Goal: Task Accomplishment & Management: Use online tool/utility

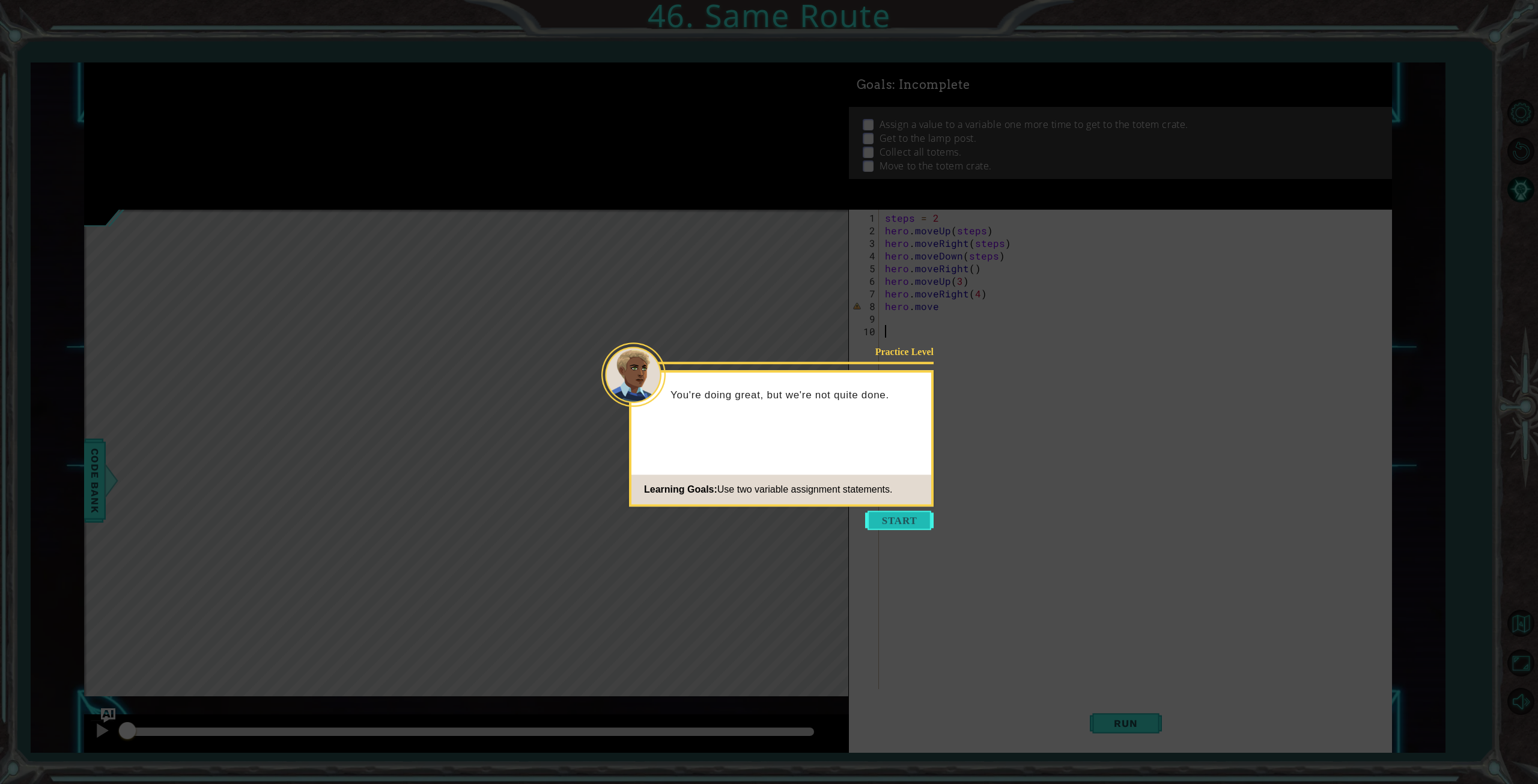
click at [887, 522] on button "Start" at bounding box center [899, 520] width 69 height 19
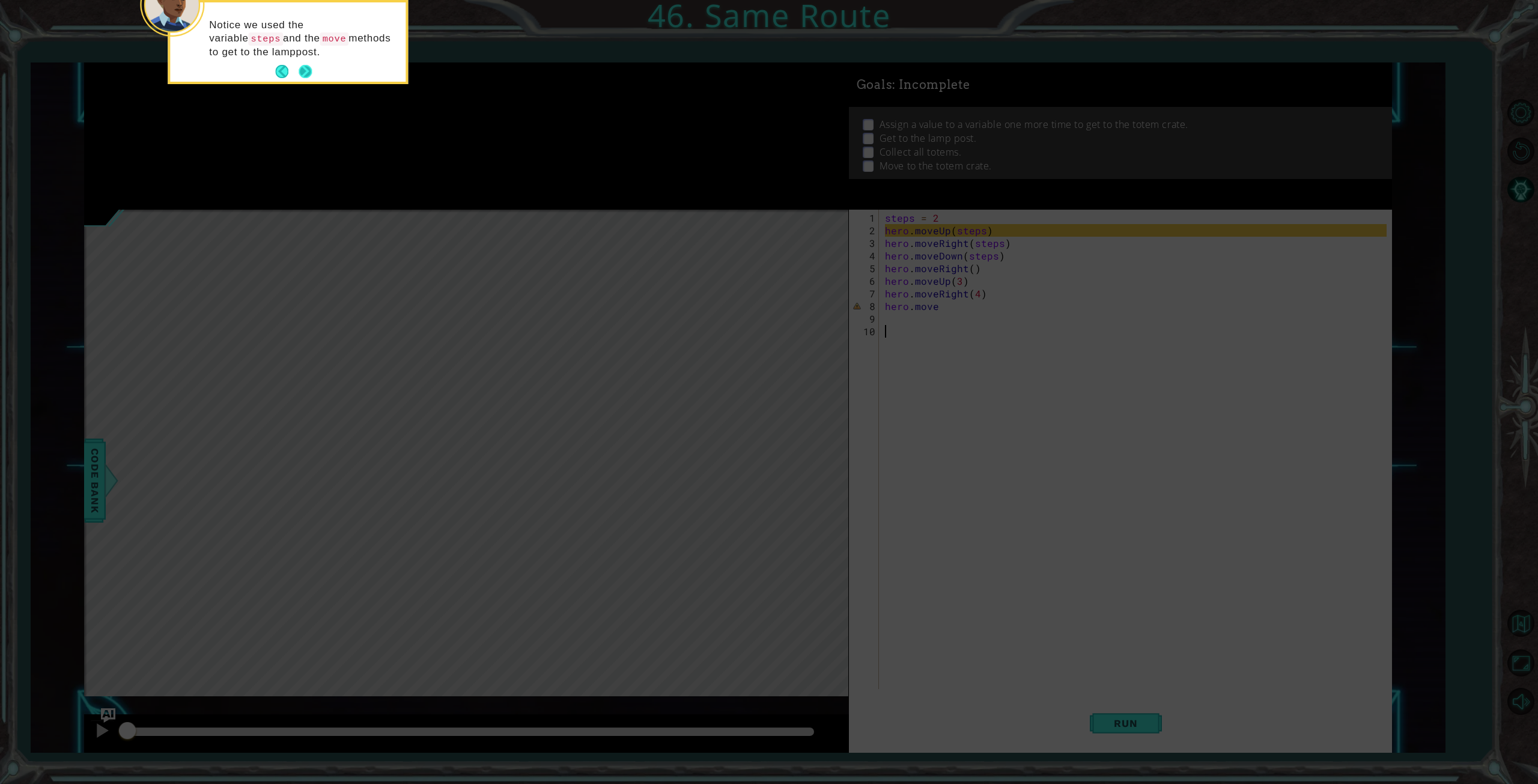
click at [310, 73] on button "Next" at bounding box center [305, 71] width 13 height 13
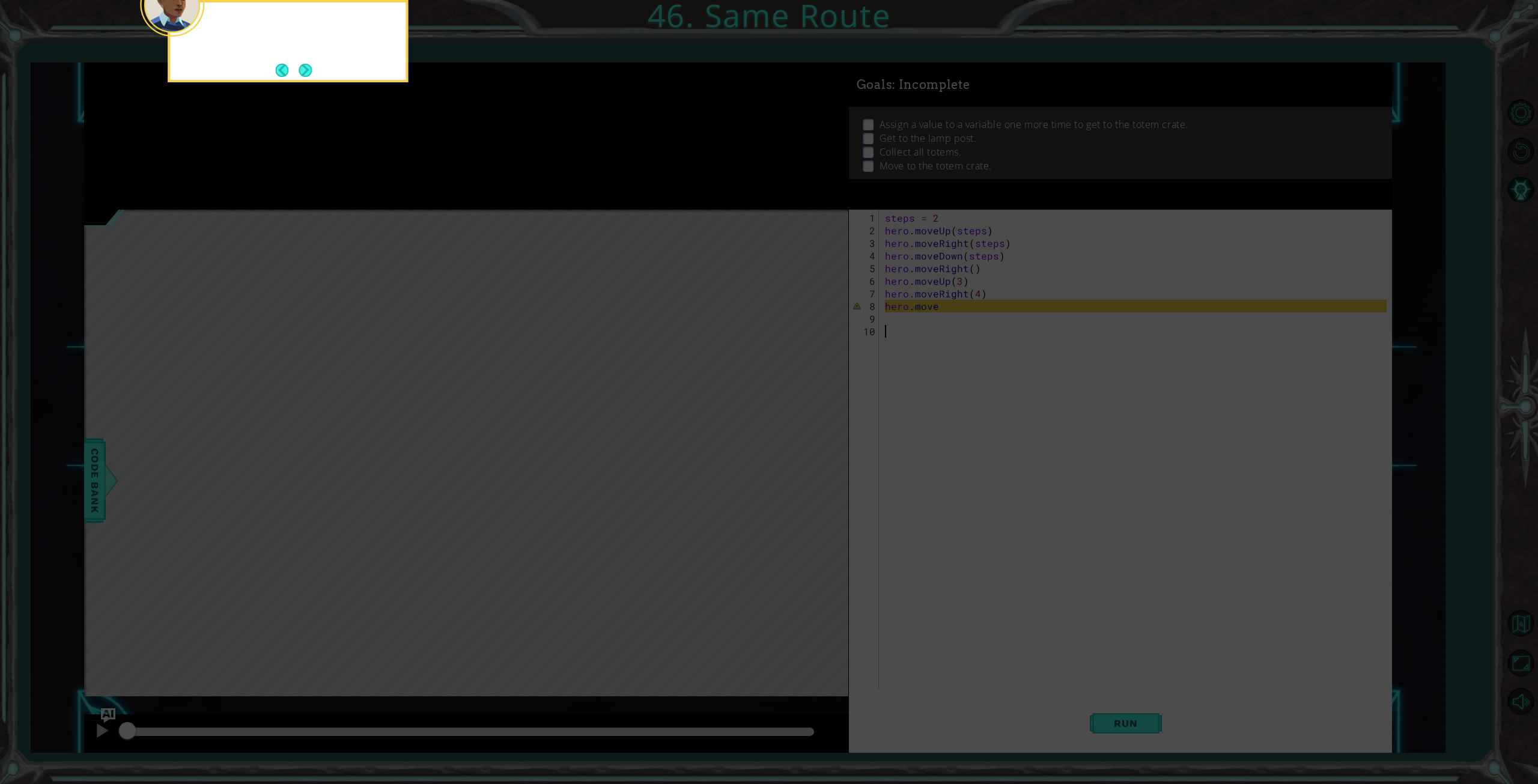
click at [310, 73] on button "Next" at bounding box center [305, 70] width 13 height 13
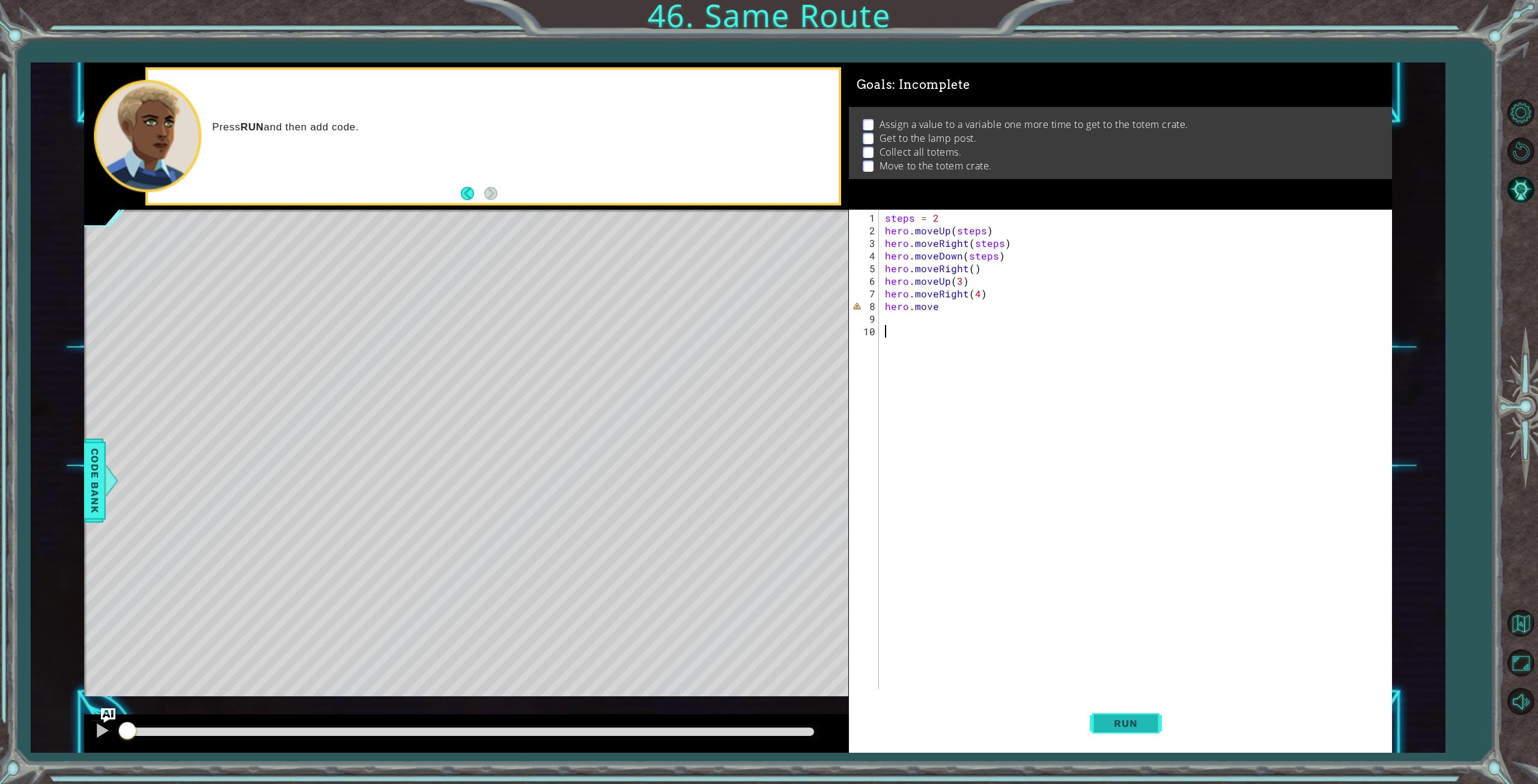
click at [1128, 720] on span "Run" at bounding box center [1125, 723] width 47 height 12
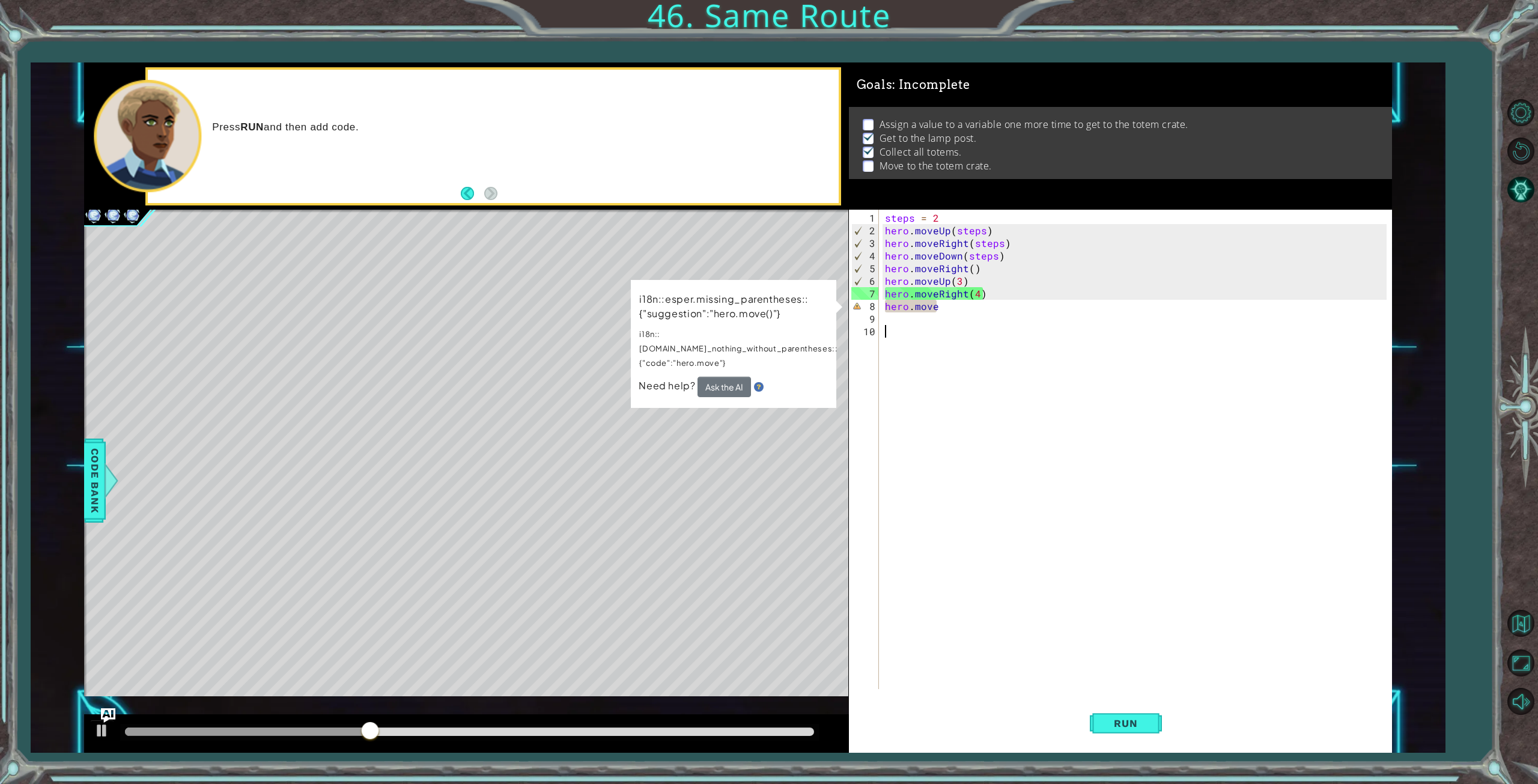
click at [989, 398] on div "steps = 2 hero . moveUp ( steps ) hero . moveRight ( steps ) hero . moveDown ( …" at bounding box center [1137, 463] width 511 height 504
click at [956, 313] on div "steps = 2 hero . moveUp ( steps ) hero . moveRight ( steps ) hero . moveDown ( …" at bounding box center [1137, 463] width 511 height 504
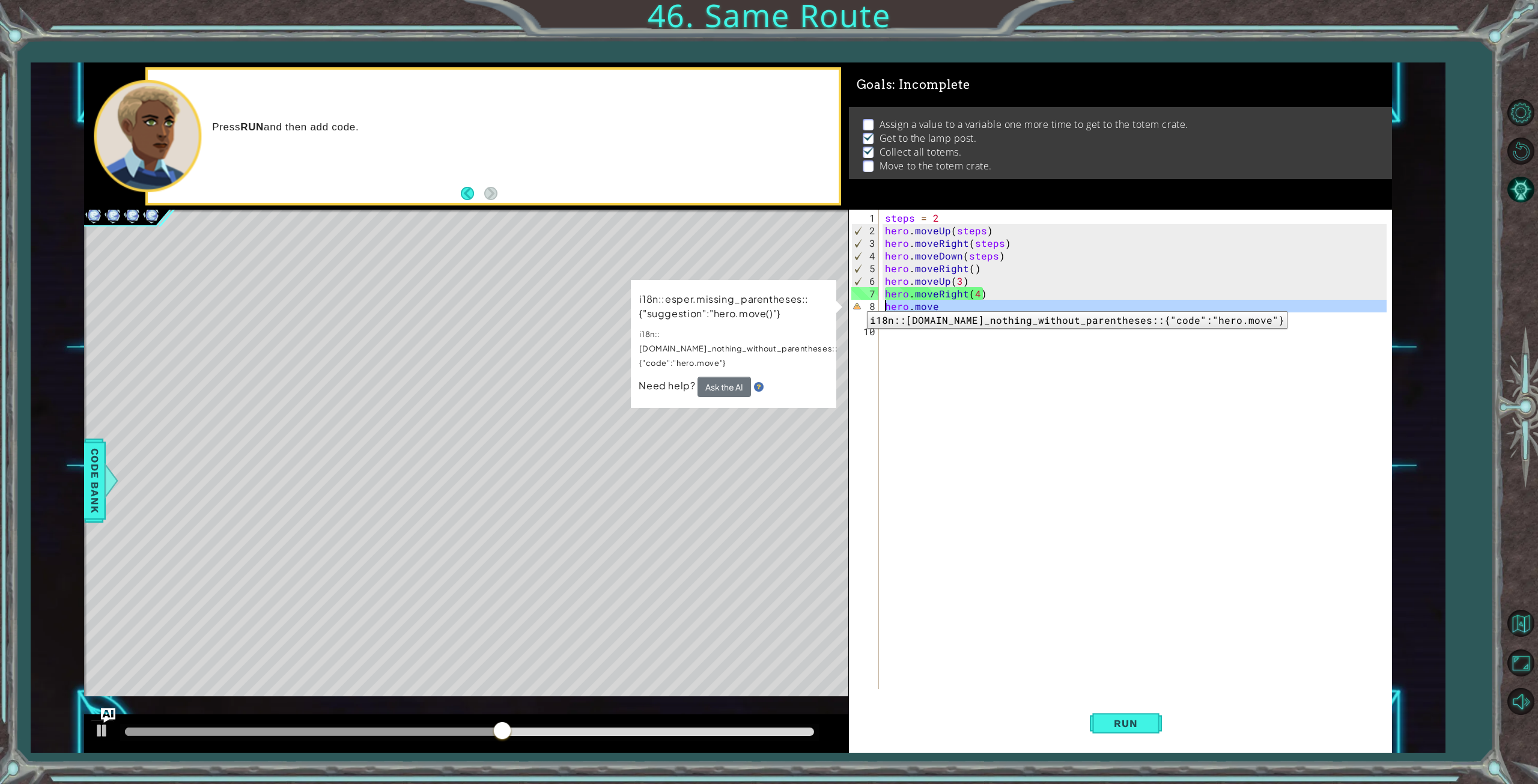
click at [858, 302] on div "8" at bounding box center [865, 306] width 28 height 13
click at [856, 304] on div "8" at bounding box center [865, 306] width 28 height 13
type textarea "hero.move"
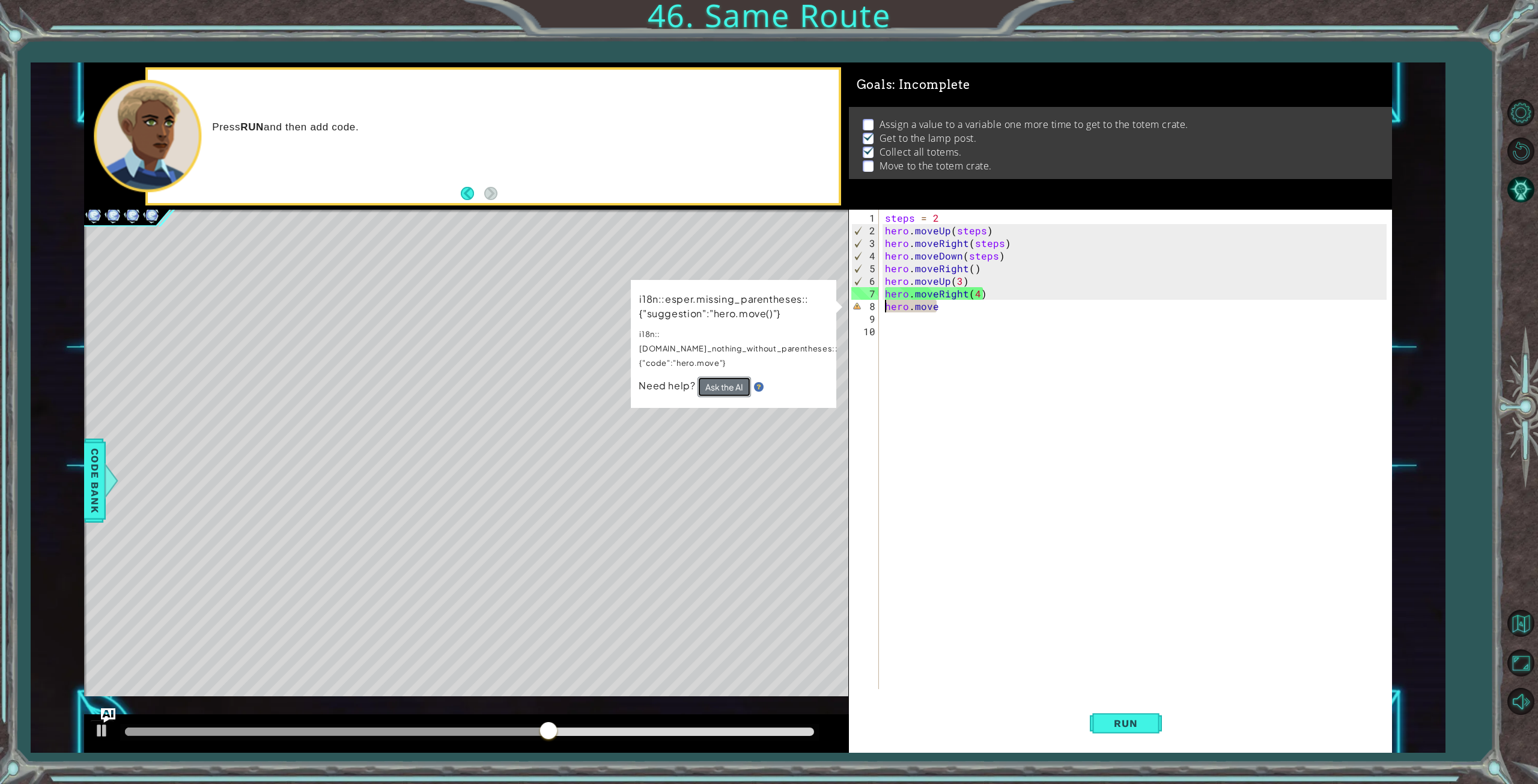
click at [745, 376] on button "Ask the AI" at bounding box center [723, 386] width 54 height 21
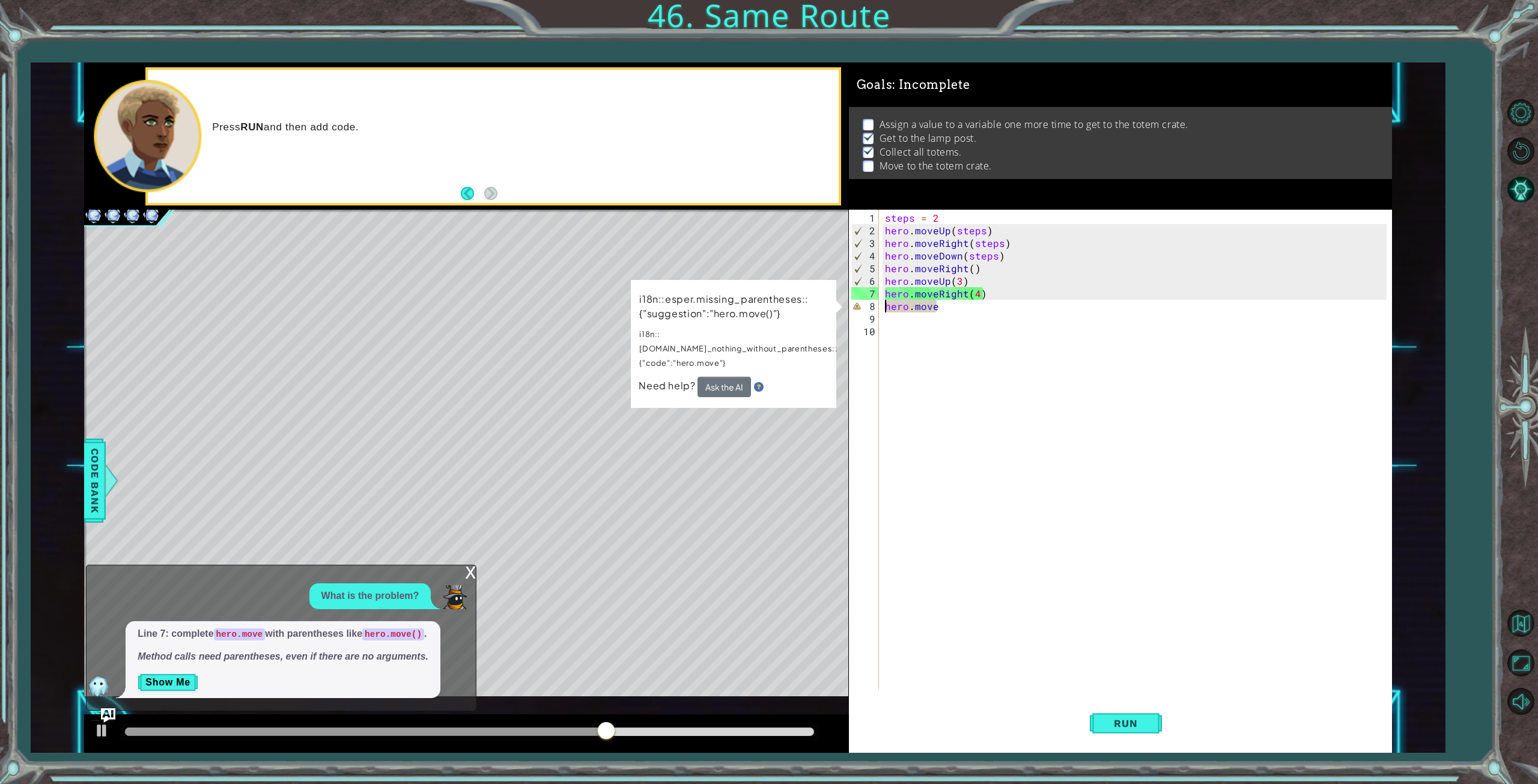
click at [467, 568] on div "x" at bounding box center [470, 571] width 11 height 12
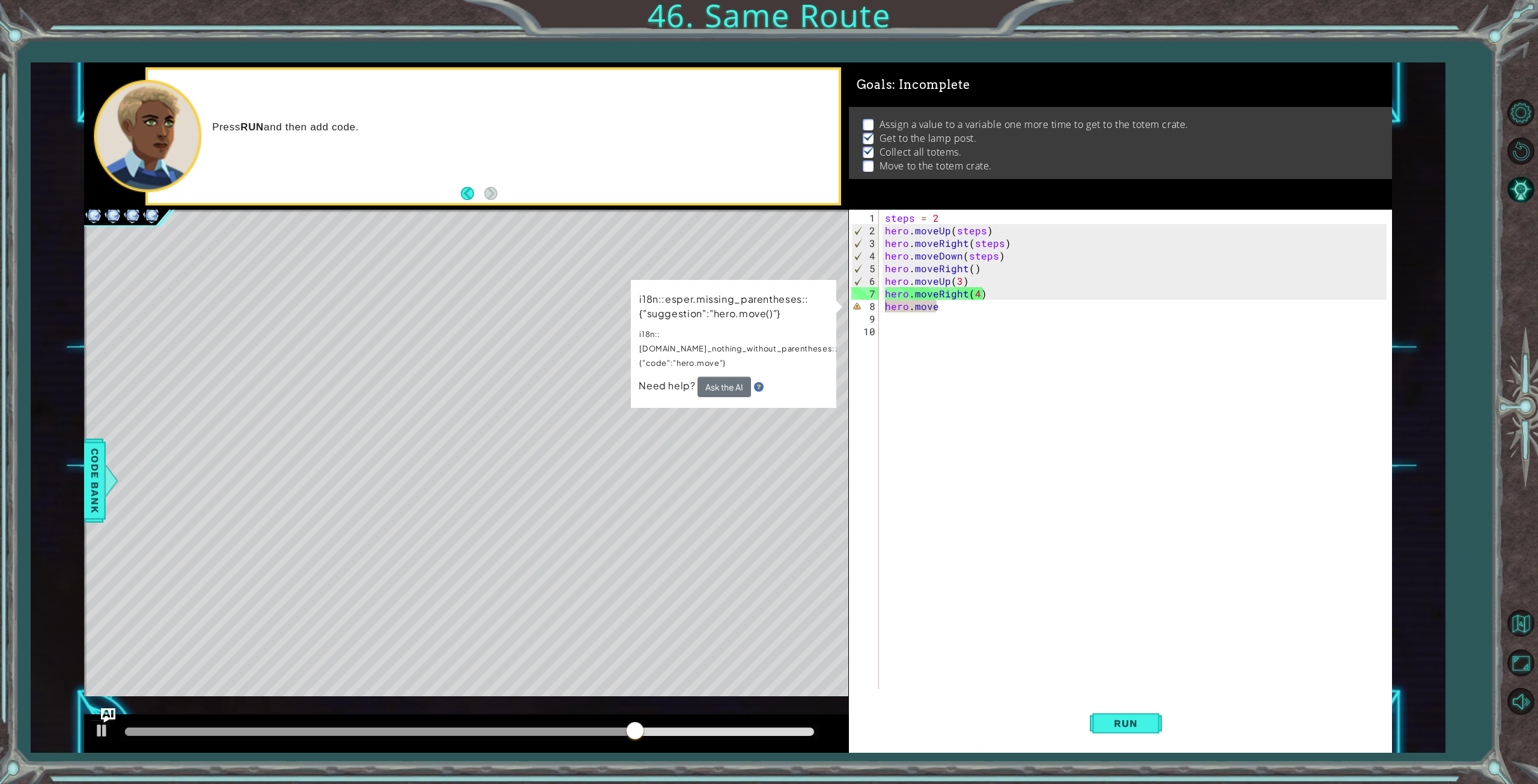
click at [729, 272] on div "1 2 3 4 5 6 7 8 9 steps = 2 hero . moveUp ( steps ) hero . moveRight ( steps ) …" at bounding box center [738, 407] width 1308 height 689
click at [928, 349] on div "steps = 2 hero . moveUp ( steps ) hero . moveRight ( steps ) hero . moveDown ( …" at bounding box center [1137, 463] width 511 height 504
click at [970, 335] on div "steps = 2 hero . moveUp ( steps ) hero . moveRight ( steps ) hero . moveDown ( …" at bounding box center [1137, 463] width 511 height 504
click at [495, 385] on div "Level Map" at bounding box center [362, 386] width 555 height 354
click at [568, 419] on div "Level Map" at bounding box center [362, 386] width 555 height 354
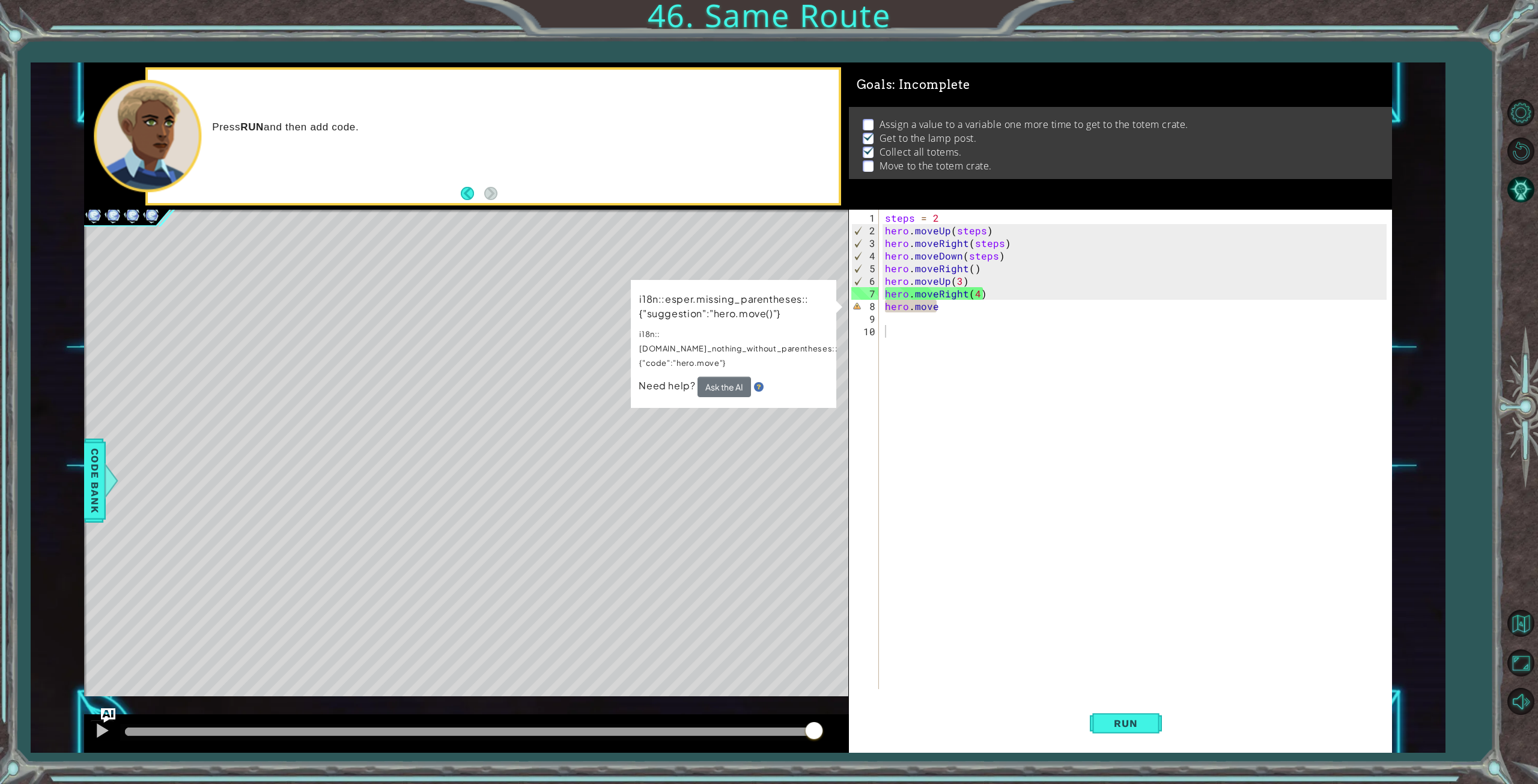
click at [905, 436] on div "steps = 2 hero . moveUp ( steps ) hero . moveRight ( steps ) hero . moveDown ( …" at bounding box center [1137, 463] width 511 height 504
click at [969, 307] on div "steps = 2 hero . moveUp ( steps ) hero . moveRight ( steps ) hero . moveDown ( …" at bounding box center [1137, 463] width 511 height 504
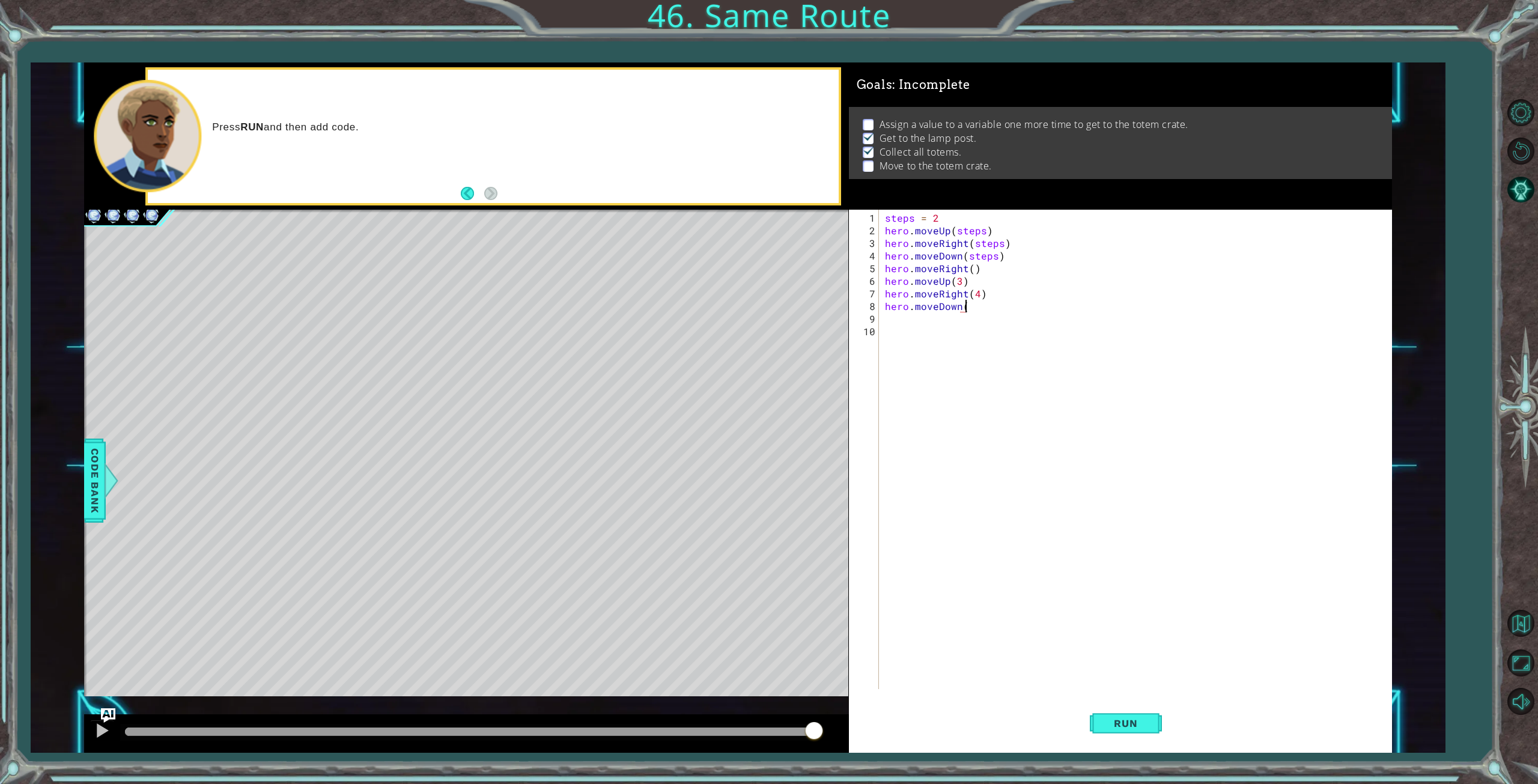
scroll to position [0, 5]
click at [1147, 725] on span "Run" at bounding box center [1125, 723] width 47 height 12
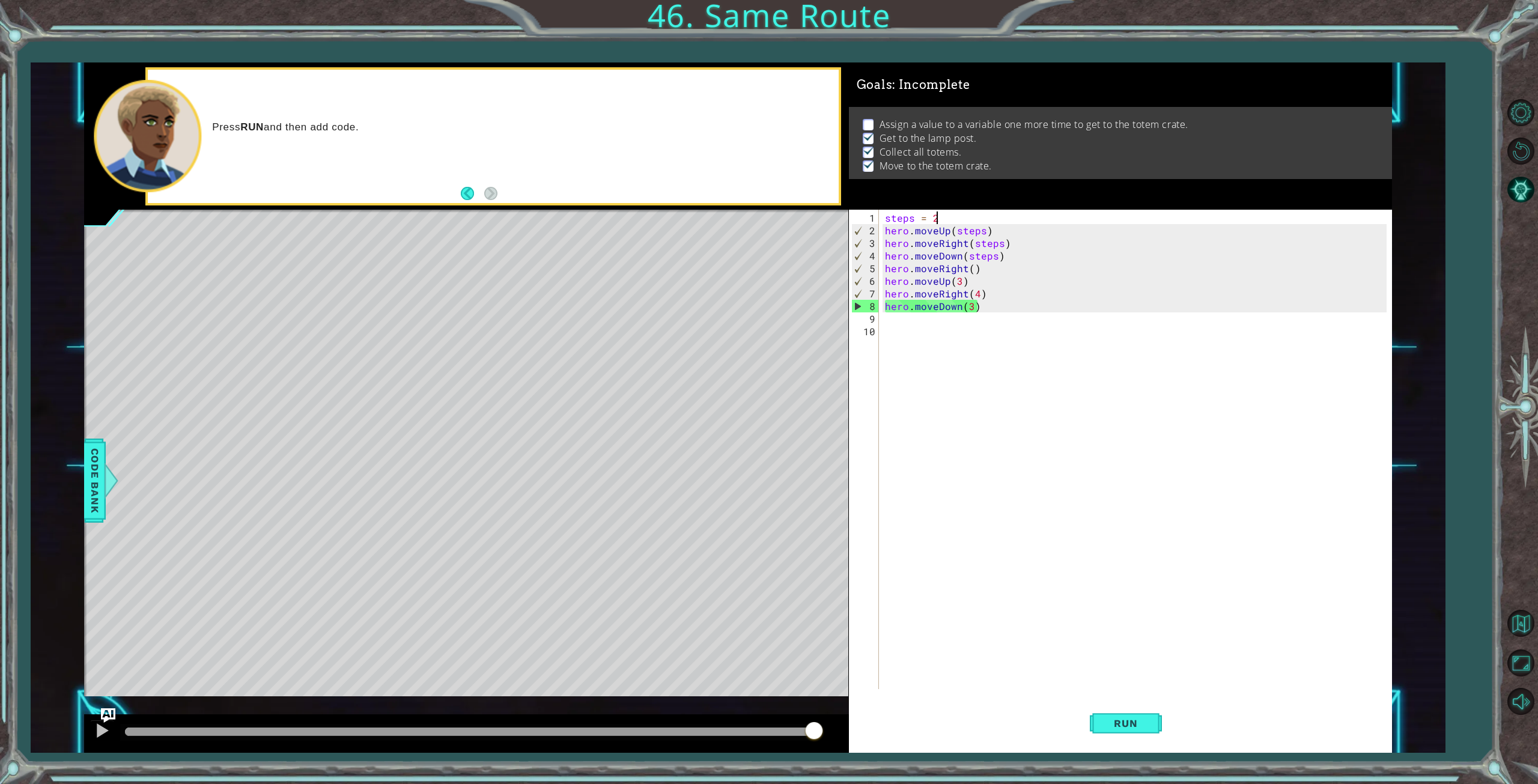
scroll to position [0, 2]
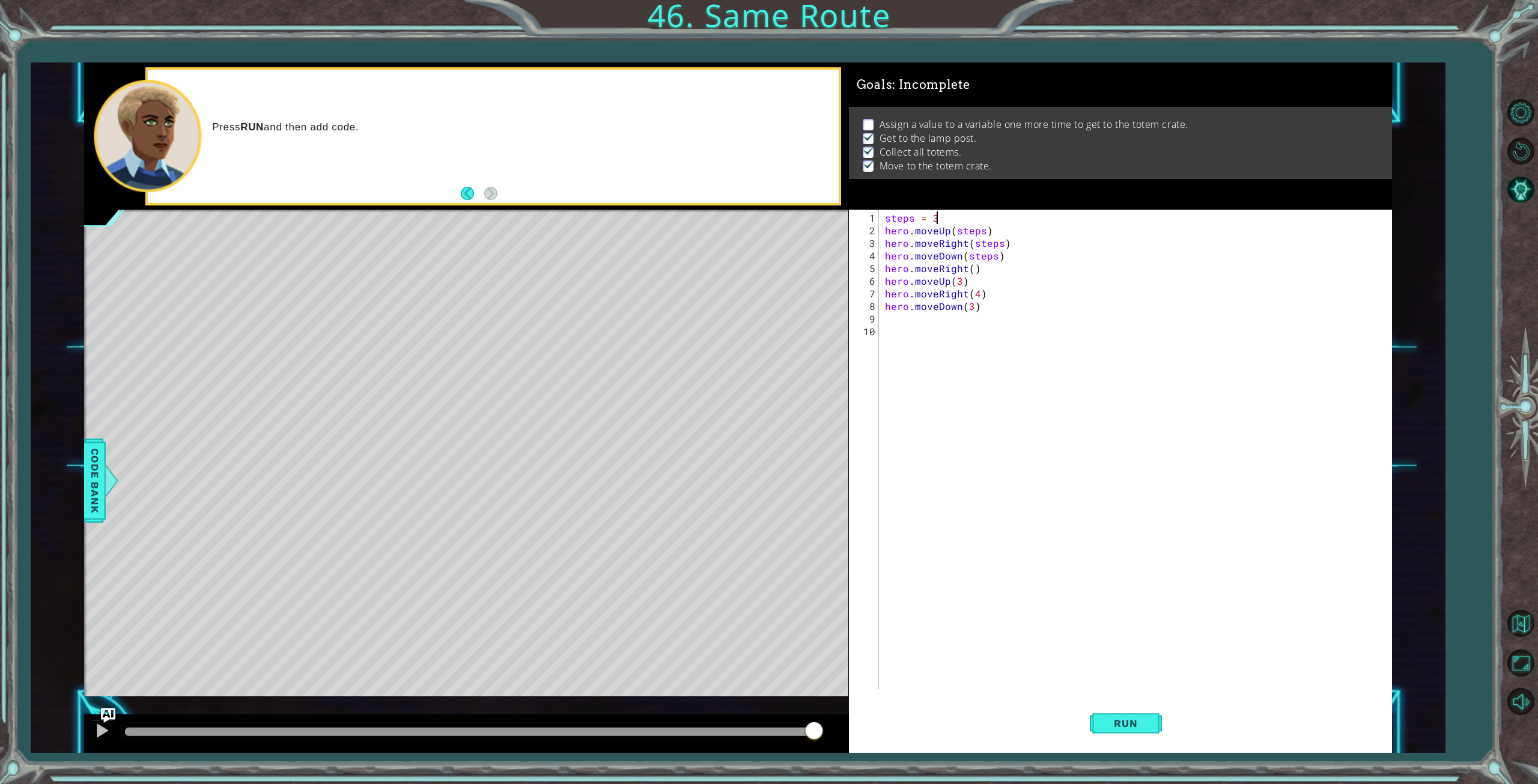
drag, startPoint x: 1151, startPoint y: 713, endPoint x: 1149, endPoint y: 667, distance: 46.0
click at [1151, 713] on button "Run" at bounding box center [1126, 723] width 72 height 54
click at [1130, 721] on span "Run" at bounding box center [1125, 723] width 47 height 12
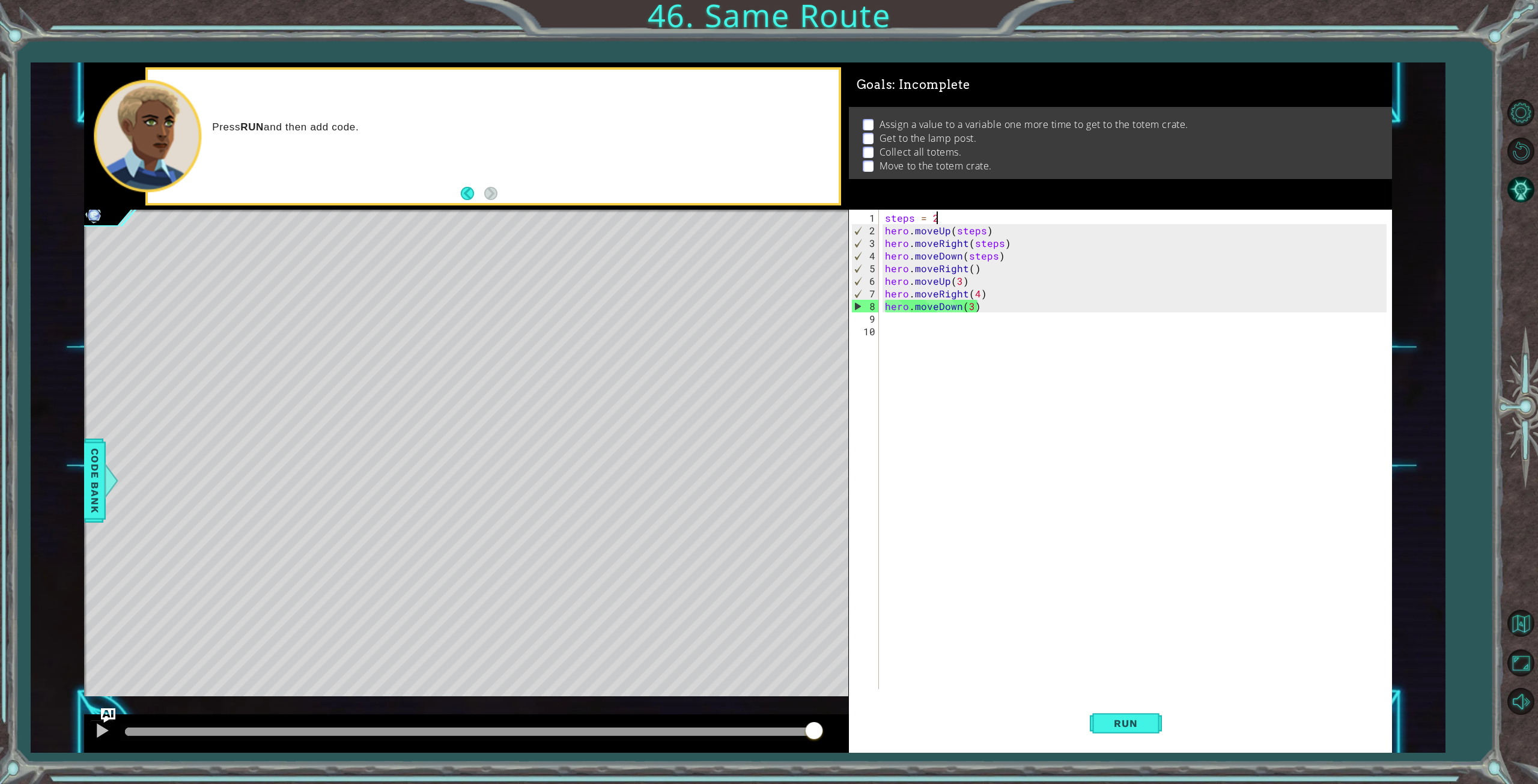
click at [1015, 258] on div "steps = 2 hero . moveUp ( steps ) hero . moveRight ( steps ) hero . moveDown ( …" at bounding box center [1137, 463] width 511 height 504
type textarea "hero.moveDown(steps)"
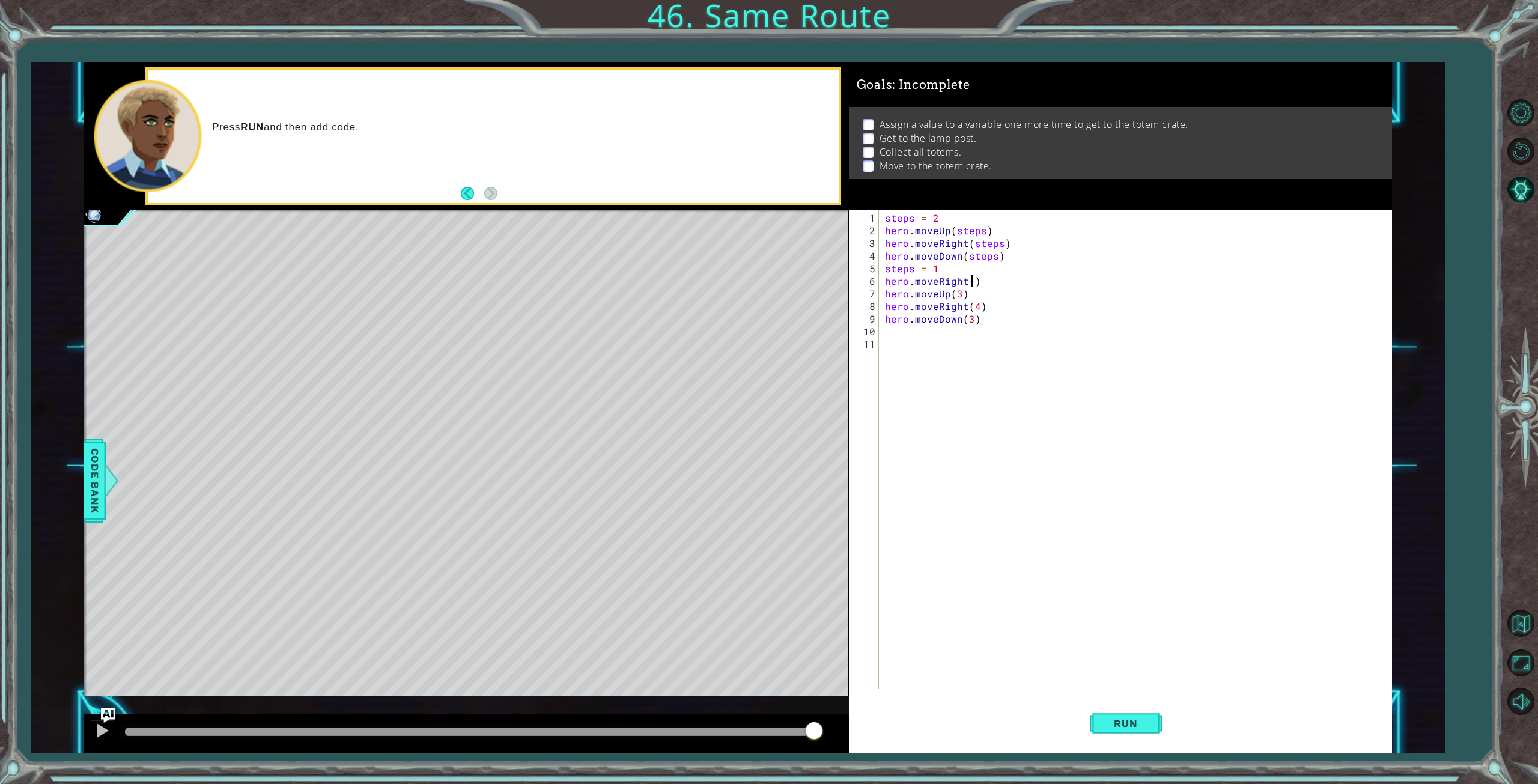
click at [969, 278] on div "steps = 2 hero . moveUp ( steps ) hero . moveRight ( steps ) hero . moveDown ( …" at bounding box center [1137, 463] width 511 height 504
click at [921, 276] on div "steps = 2 hero . moveUp ( steps ) hero . moveRight ( steps ) hero . moveDown ( …" at bounding box center [1137, 463] width 511 height 504
drag, startPoint x: 945, startPoint y: 265, endPoint x: 872, endPoint y: 266, distance: 73.0
click at [872, 266] on div "hero.moveRight(steps) 1 2 3 4 5 6 7 8 9 10 11 steps = 2 hero . moveUp ( steps )…" at bounding box center [1118, 449] width 538 height 480
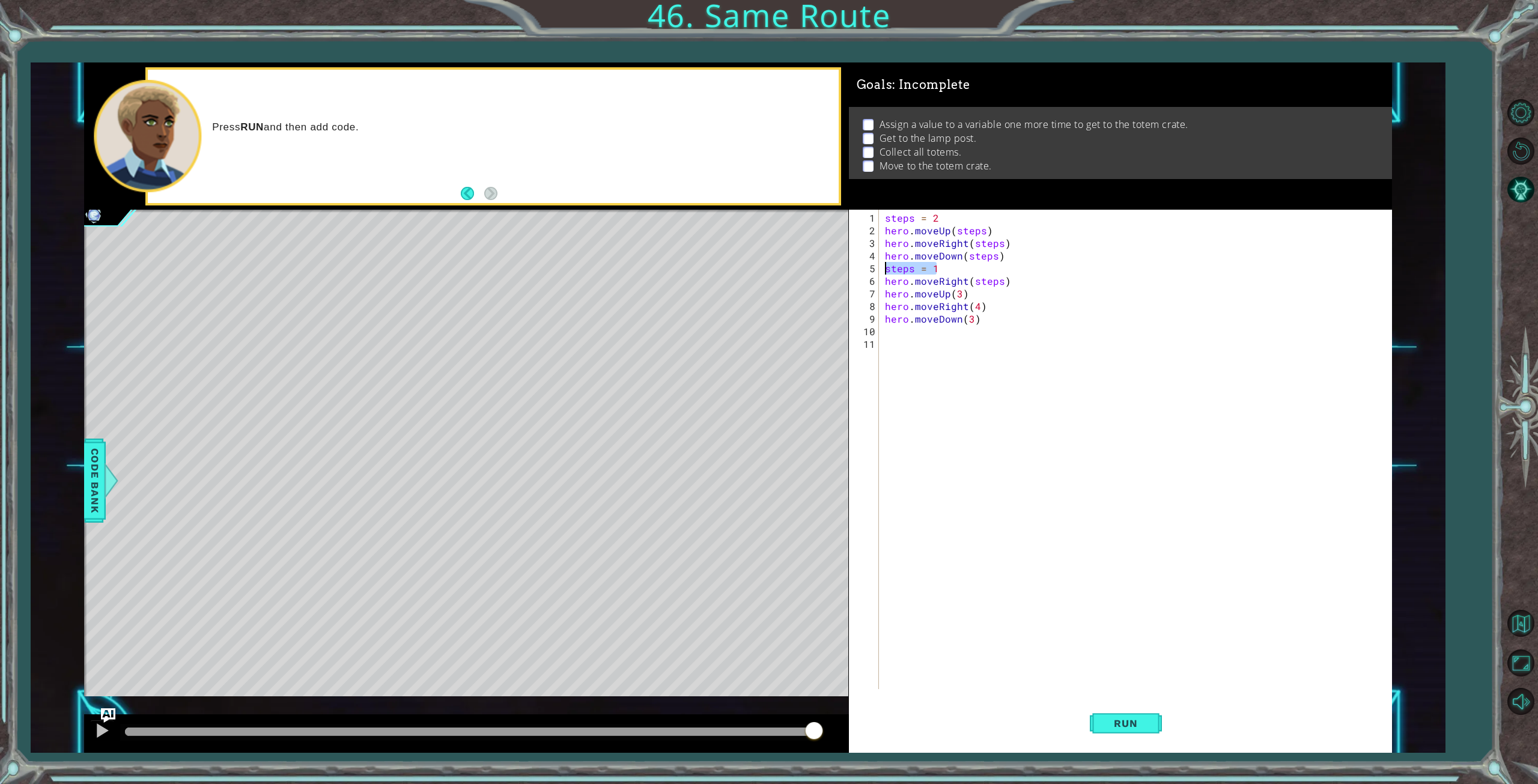
scroll to position [0, 2]
click at [1012, 283] on div "steps = 2 hero . moveUp ( steps ) hero . moveRight ( steps ) hero . moveDown ( …" at bounding box center [1137, 463] width 511 height 504
type textarea "hero.moveRight(steps)"
click at [958, 304] on div "steps = 2 hero . moveUp ( steps ) hero . moveRight ( steps ) hero . moveDown ( …" at bounding box center [1137, 463] width 511 height 504
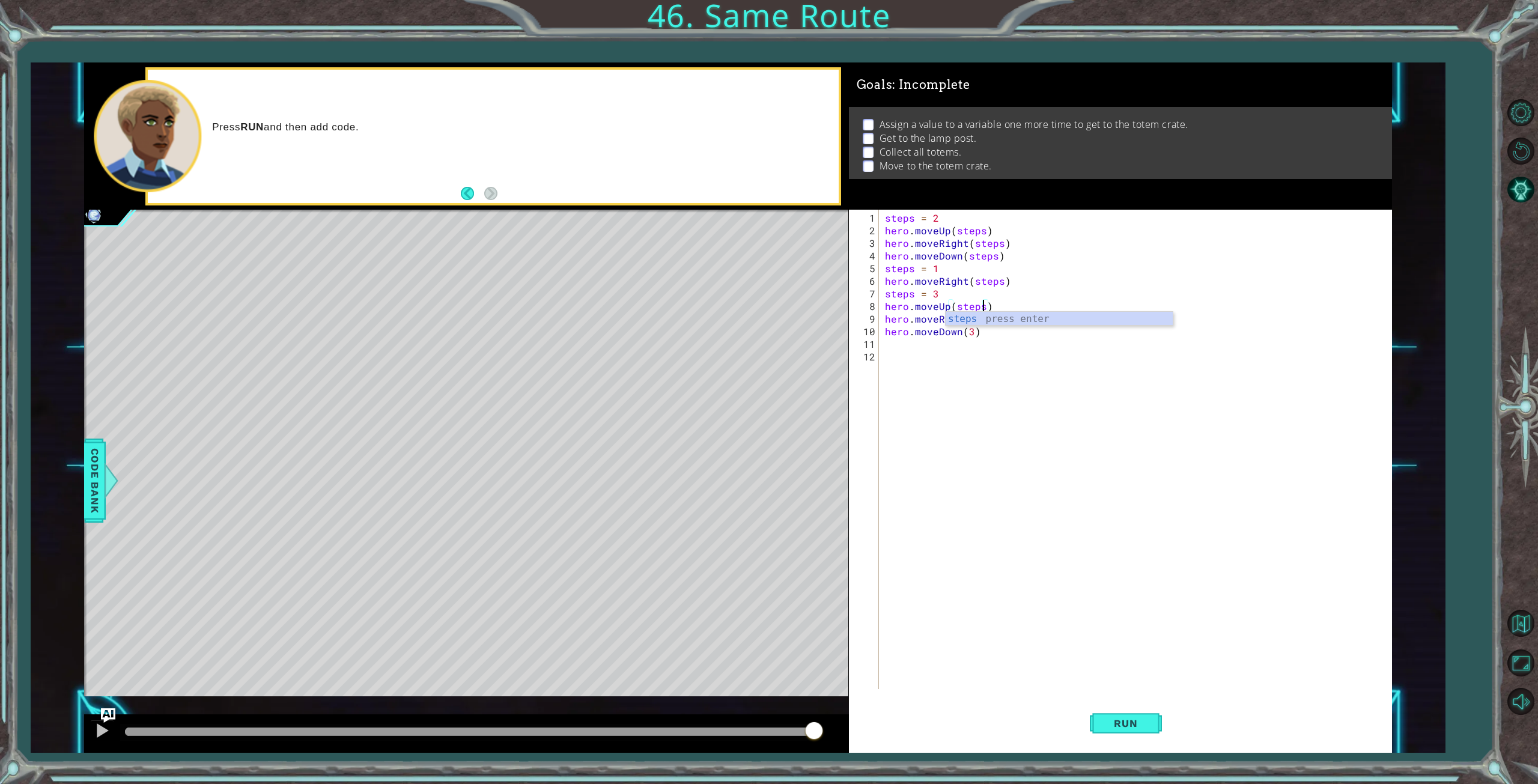
type textarea "hero.moveUp(steps)"
drag, startPoint x: 881, startPoint y: 338, endPoint x: 901, endPoint y: 341, distance: 20.2
click at [881, 338] on div "hero.moveUp(steps) 1 2 3 4 5 6 7 8 9 10 11 12 steps = 2 hero . moveUp ( steps )…" at bounding box center [1118, 449] width 538 height 480
click at [1002, 308] on div "steps = 2 hero . moveUp ( steps ) hero . moveRight ( steps ) hero . moveDown ( …" at bounding box center [1137, 463] width 511 height 504
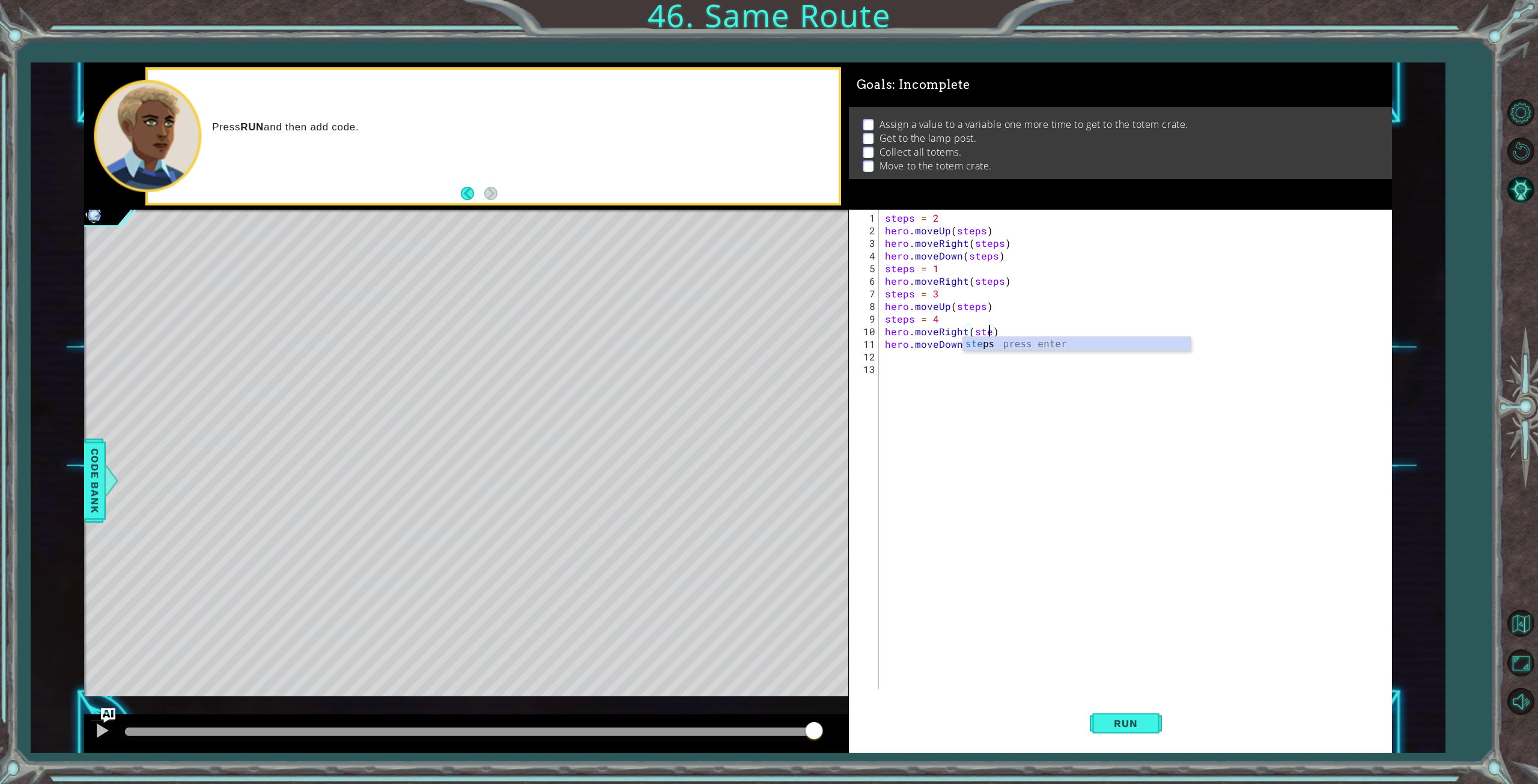
type textarea "hero.moveRight(steps)"
click at [912, 335] on div "steps = 2 hero . moveUp ( steps ) hero . moveRight ( steps ) hero . moveDown ( …" at bounding box center [1137, 463] width 511 height 504
click at [1020, 330] on div "steps = 2 hero . moveUp ( steps ) hero . moveRight ( steps ) hero . moveDown ( …" at bounding box center [1137, 463] width 511 height 504
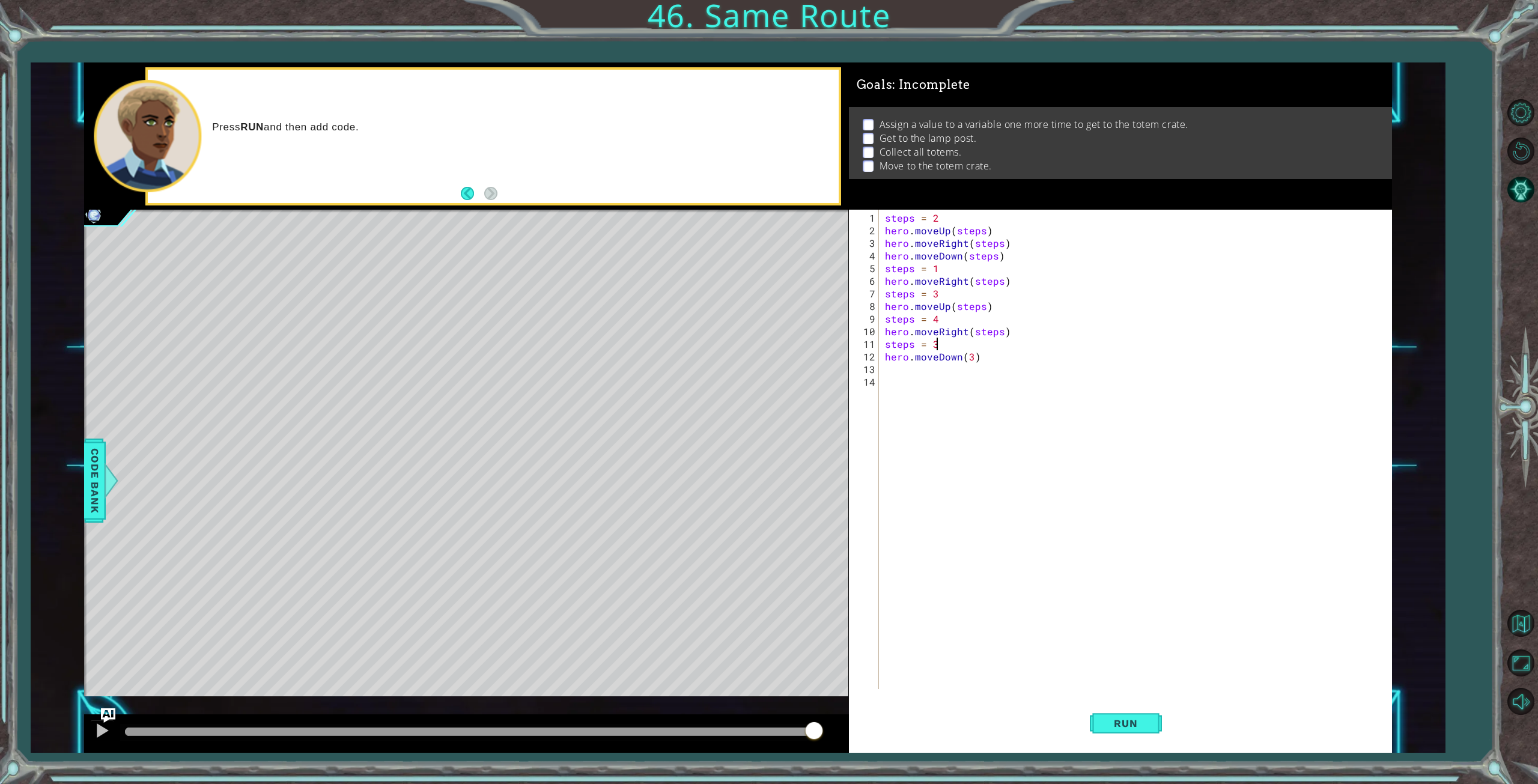
click at [971, 359] on div "steps = 2 hero . moveUp ( steps ) hero . moveRight ( steps ) hero . moveDown ( …" at bounding box center [1137, 463] width 511 height 504
type textarea "hero.moveDown(steps)"
click at [1114, 714] on button "Run" at bounding box center [1126, 723] width 72 height 54
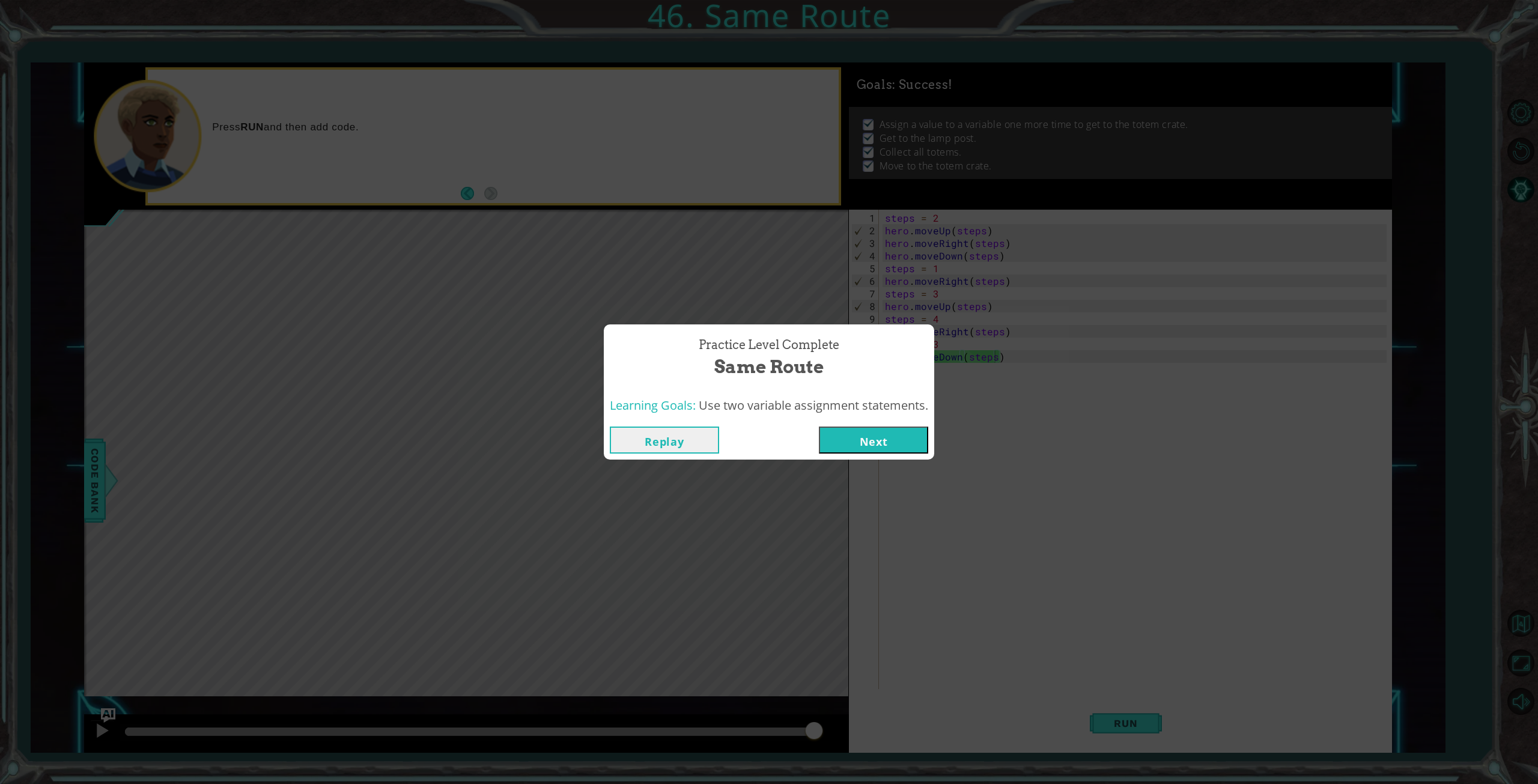
click at [866, 459] on div "Replay Next" at bounding box center [769, 439] width 331 height 39
click at [871, 445] on button "Next" at bounding box center [873, 440] width 110 height 27
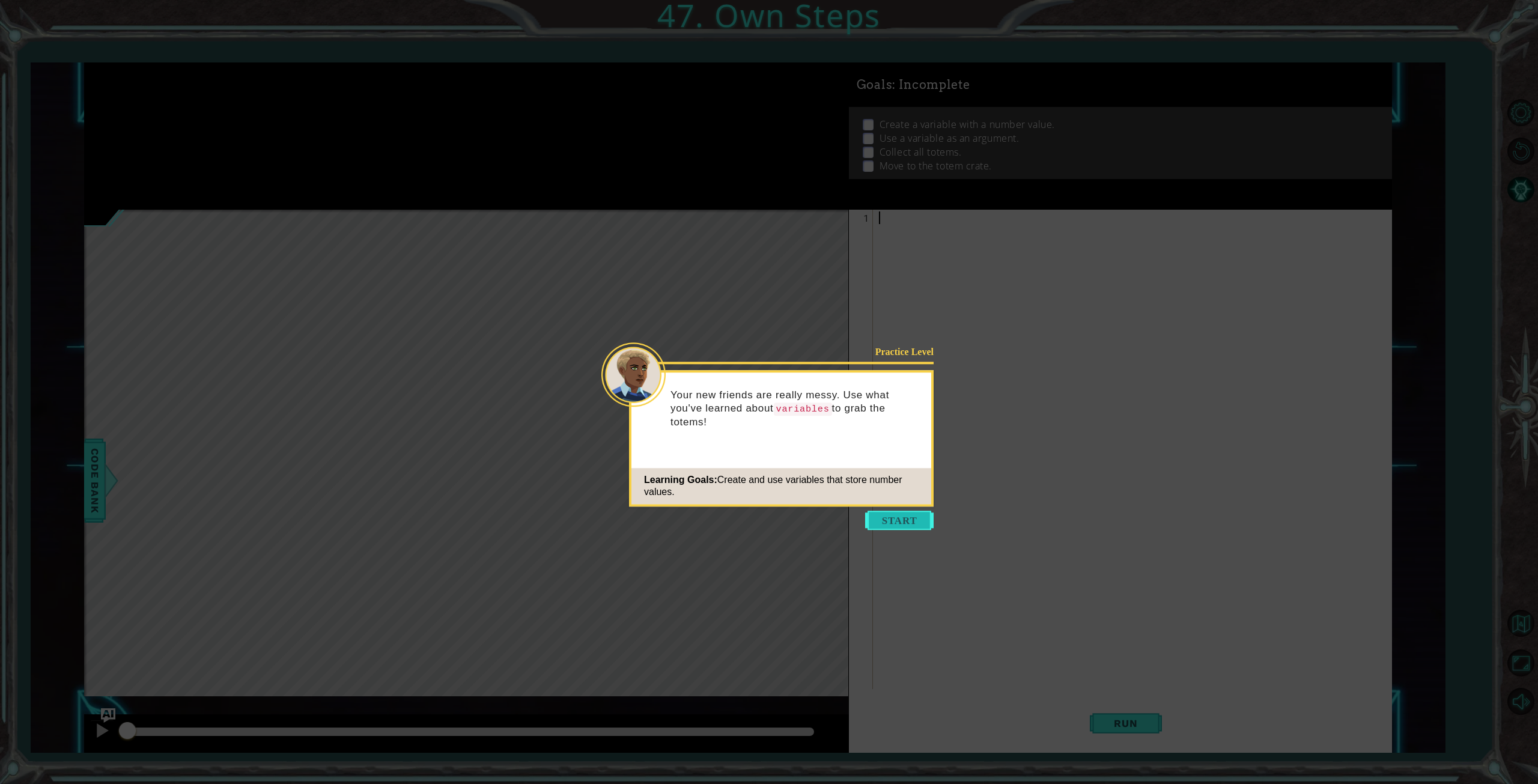
click at [897, 519] on button "Start" at bounding box center [899, 520] width 69 height 19
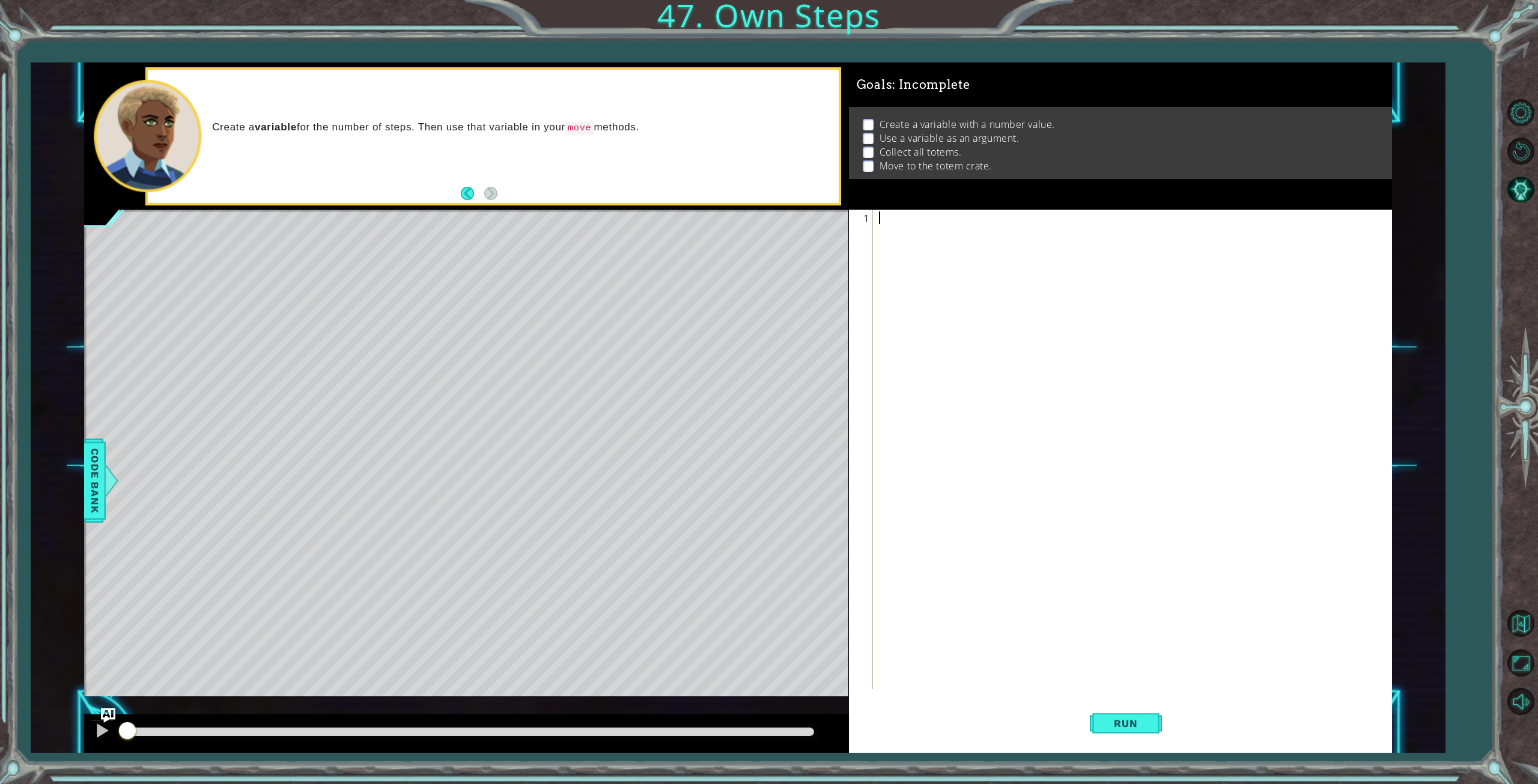
type textarea "3"
type textarea "t"
type textarea "scoobydoo = 3"
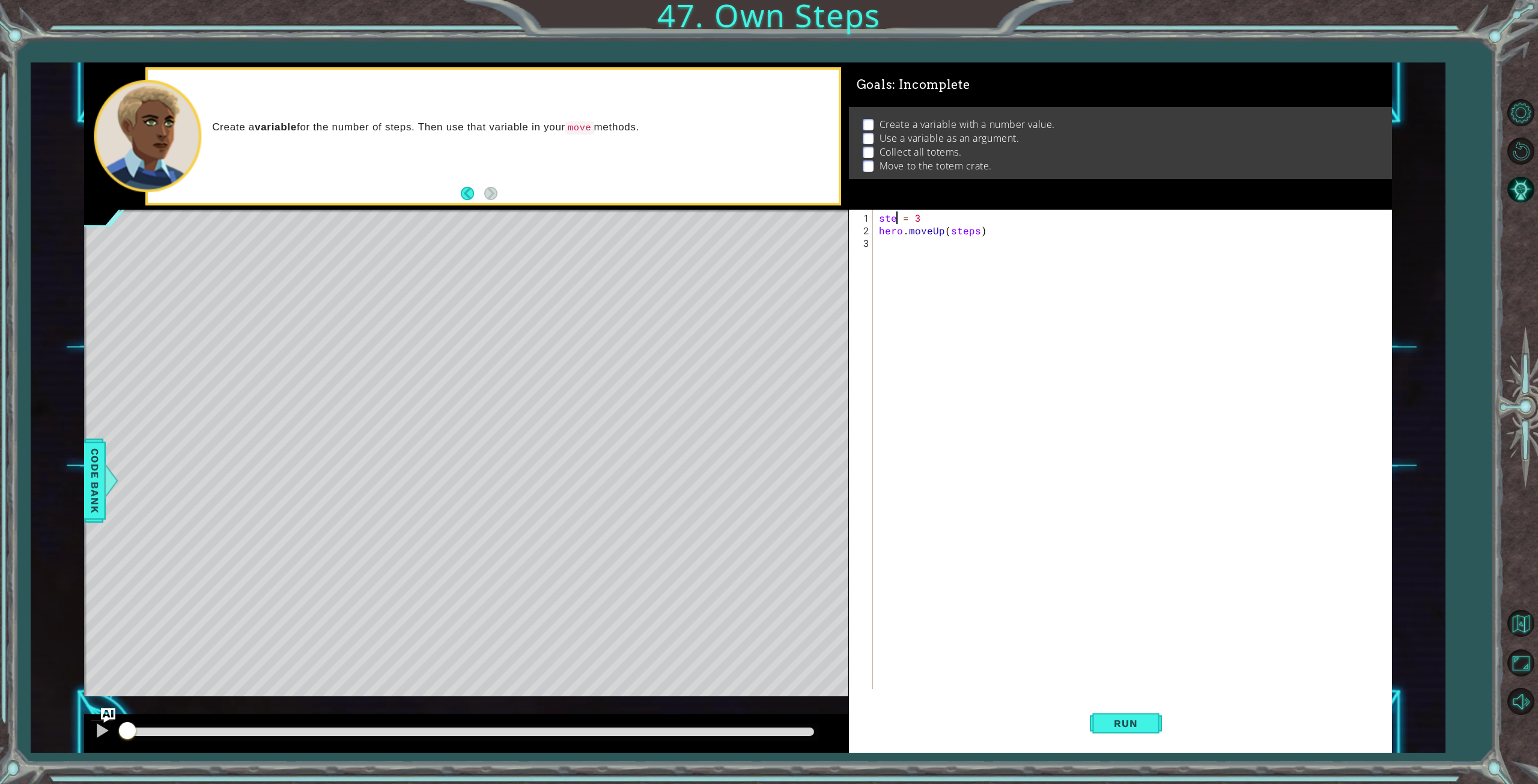
scroll to position [0, 1]
click at [1012, 210] on div "steps = 3 hero . moveUp ( steps )" at bounding box center [1132, 449] width 511 height 480
click at [1001, 222] on div "steps = 3 hero . moveUp ( steps )" at bounding box center [1135, 463] width 516 height 504
type textarea "hero.moveUp(steps)"
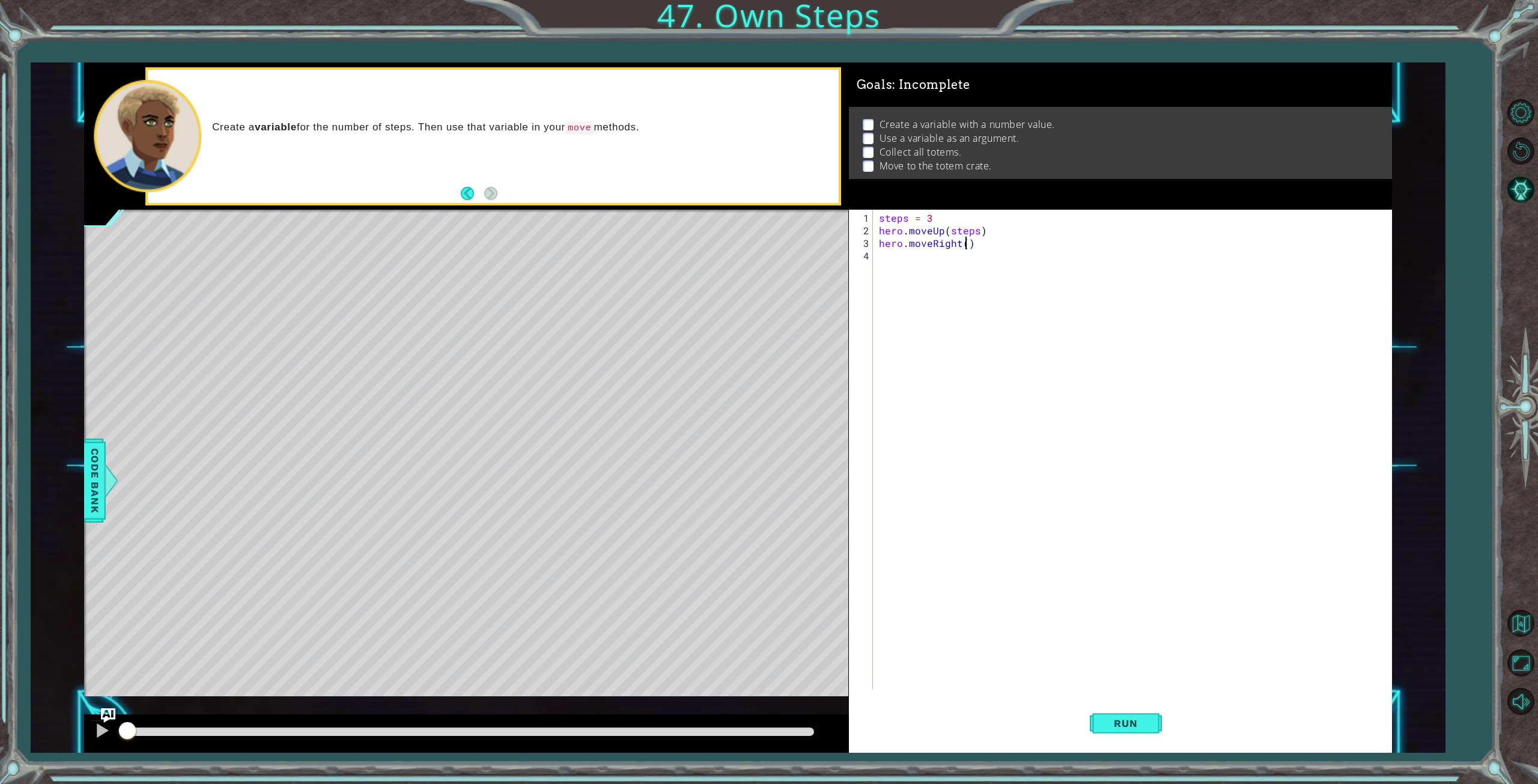
type textarea "hero.moveUp(steps)"
type textarea "hero.moveRight(steps)"
type textarea "hero.moveDown(steps)"
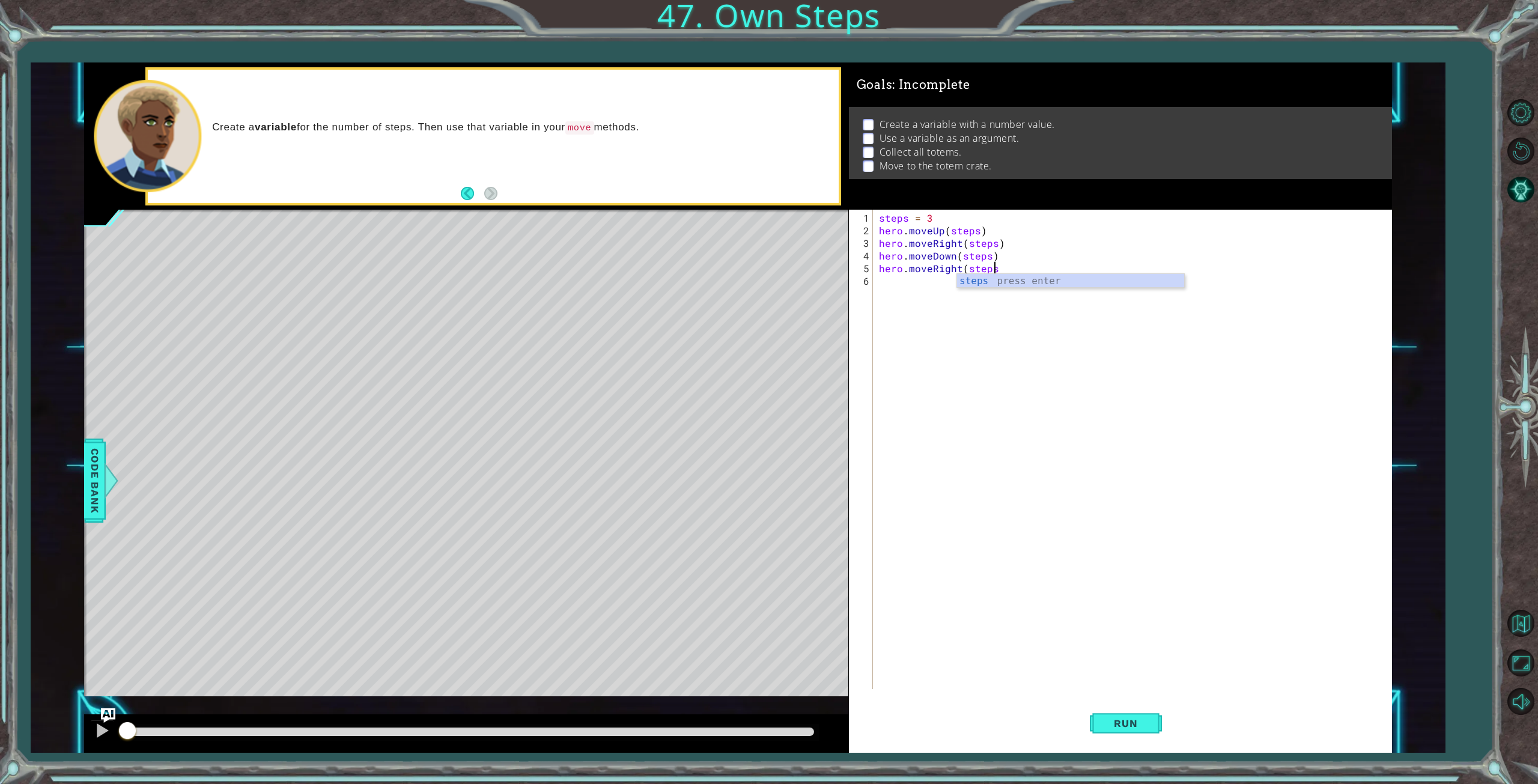
scroll to position [0, 6]
type textarea "hero.moveRight(steps)"
click at [1111, 711] on button "Run" at bounding box center [1126, 723] width 72 height 54
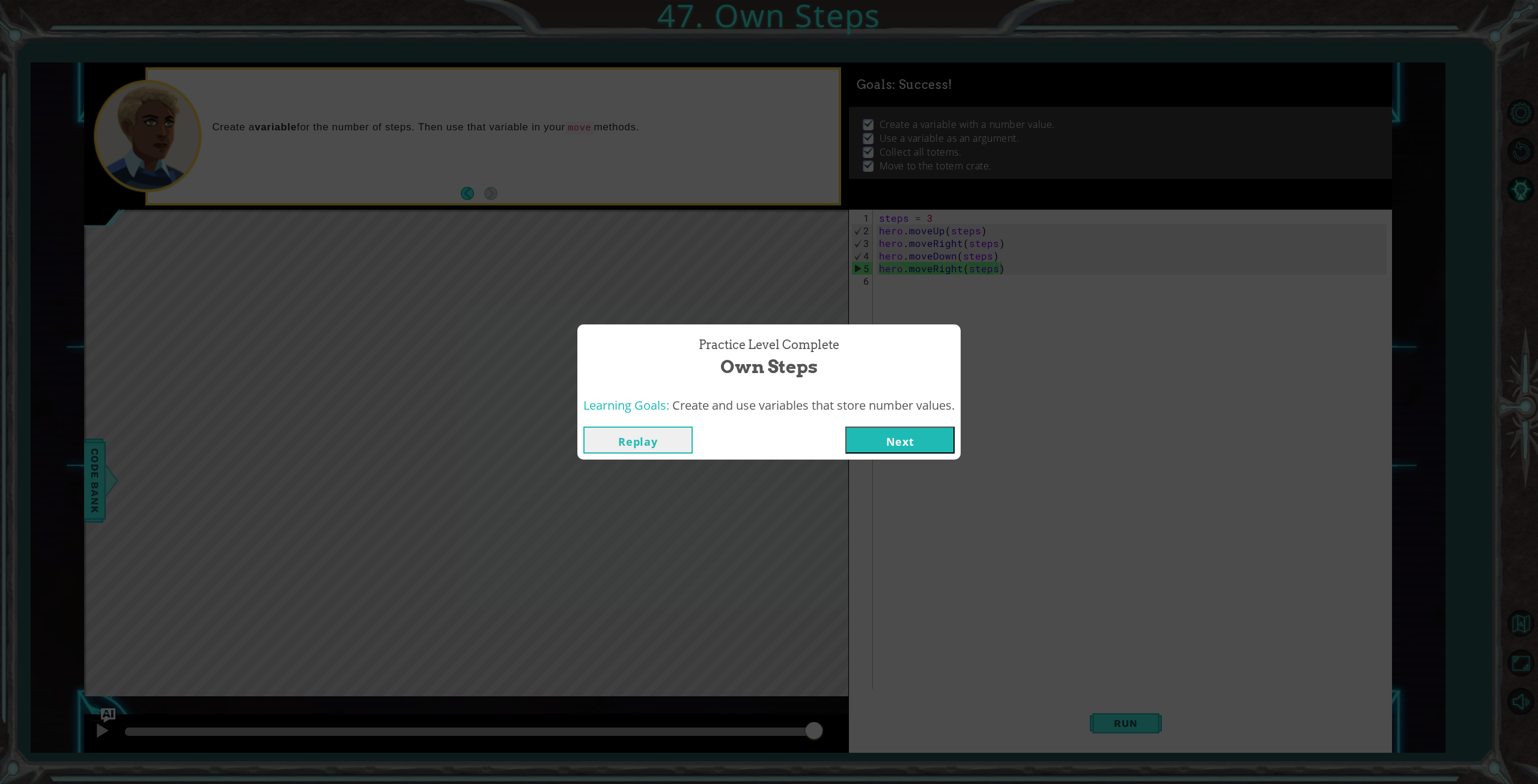
click at [877, 444] on button "Next" at bounding box center [900, 440] width 110 height 27
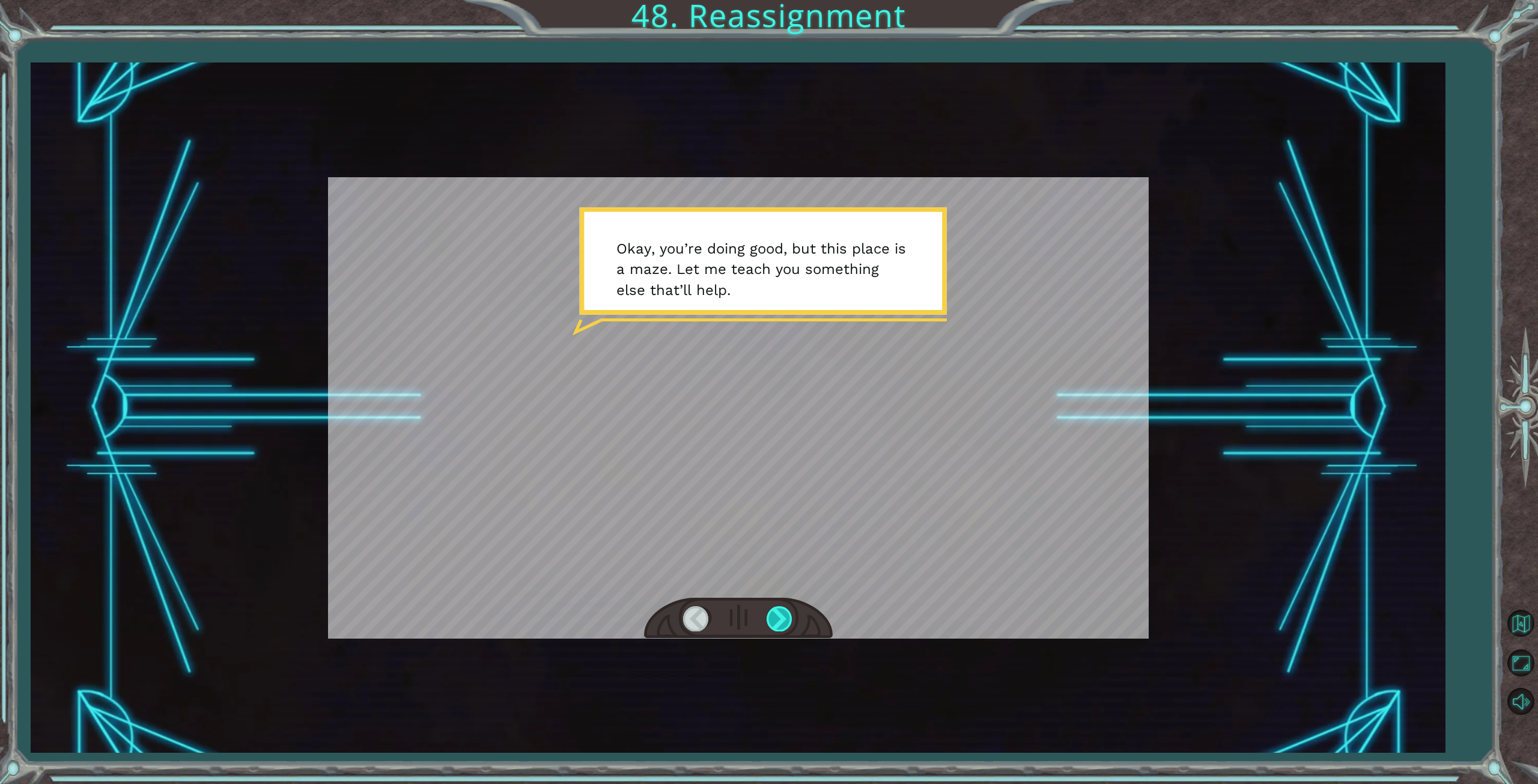
click at [786, 611] on div at bounding box center [780, 618] width 27 height 25
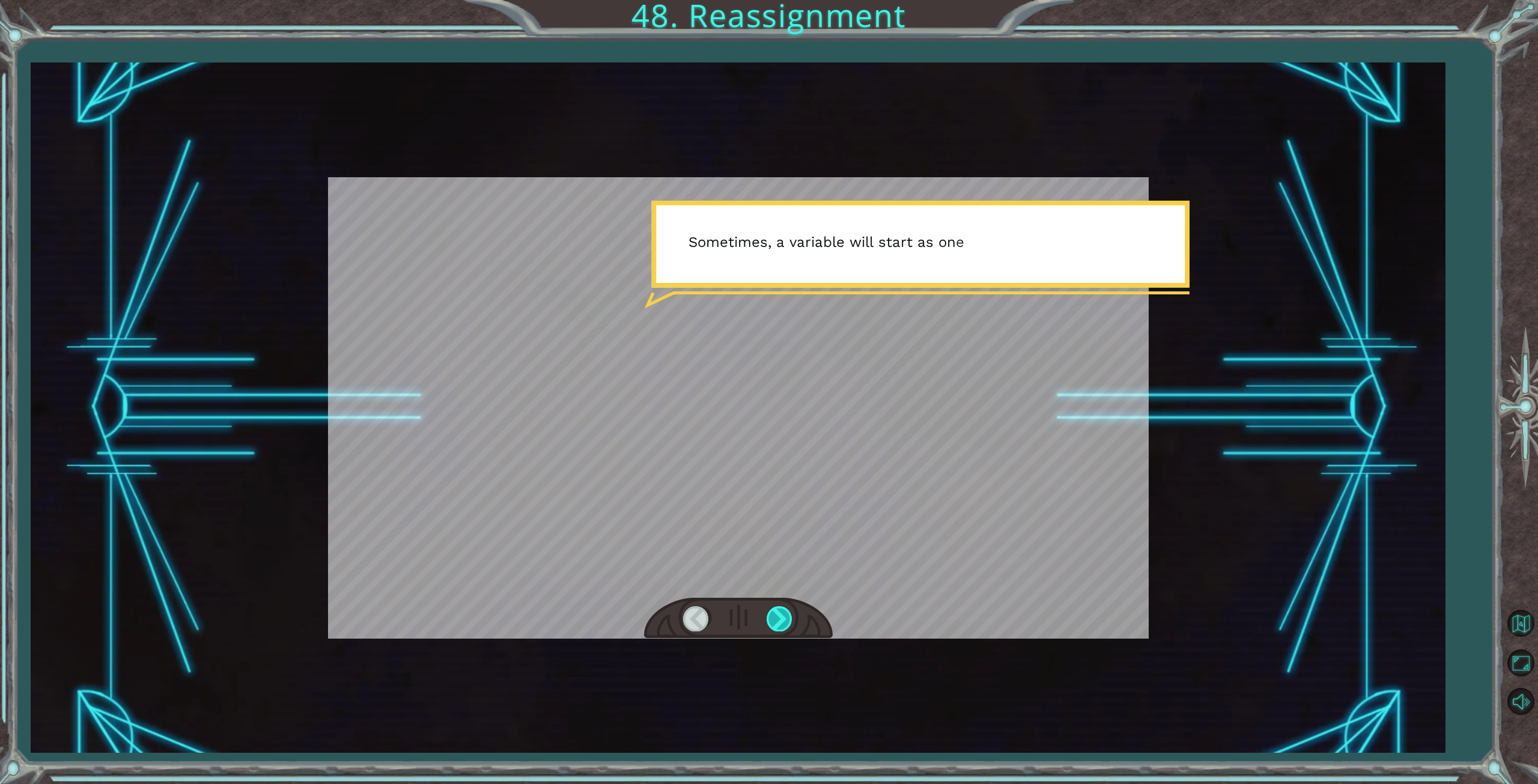
click at [783, 613] on div at bounding box center [780, 618] width 27 height 25
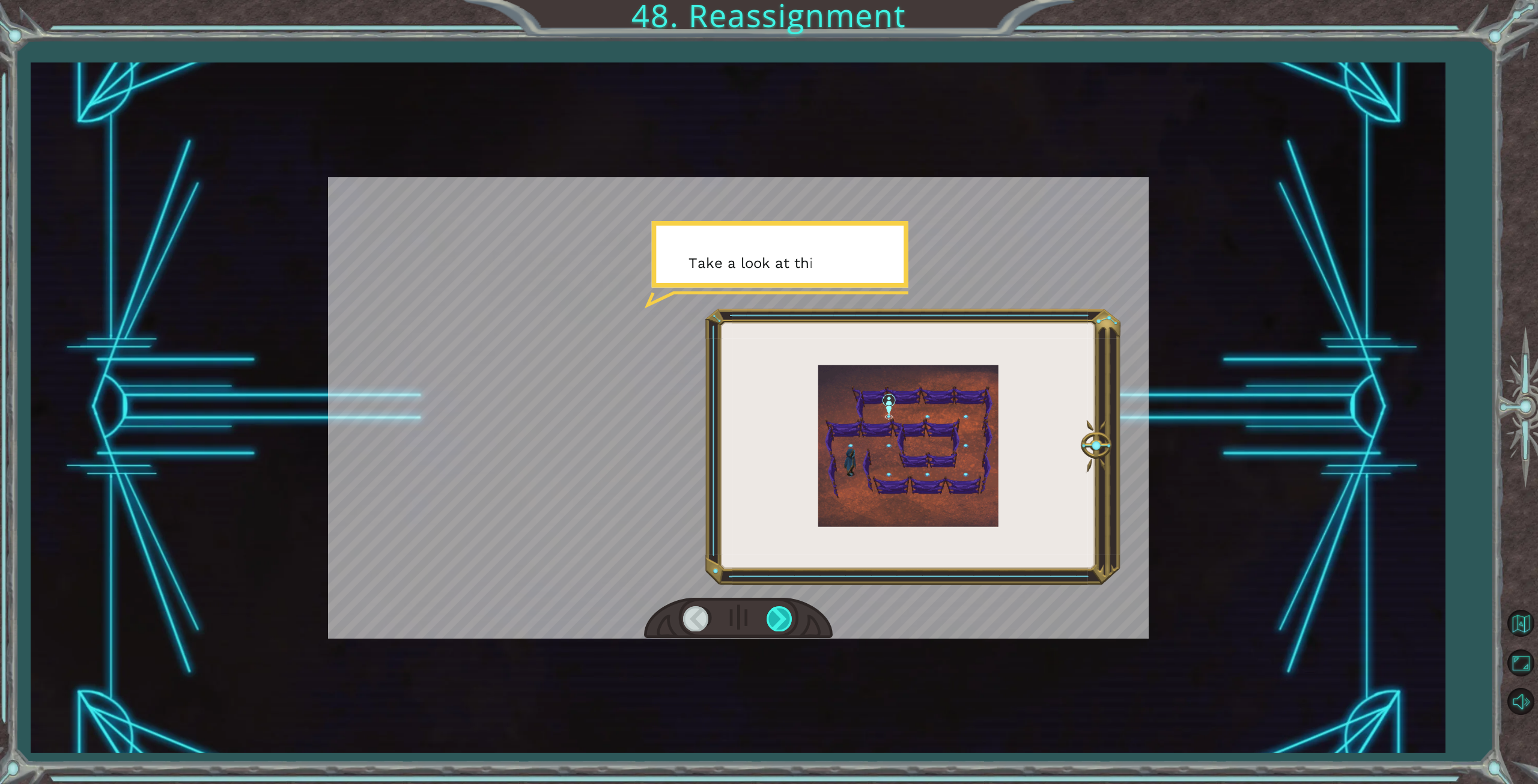
click at [783, 613] on div at bounding box center [780, 618] width 27 height 25
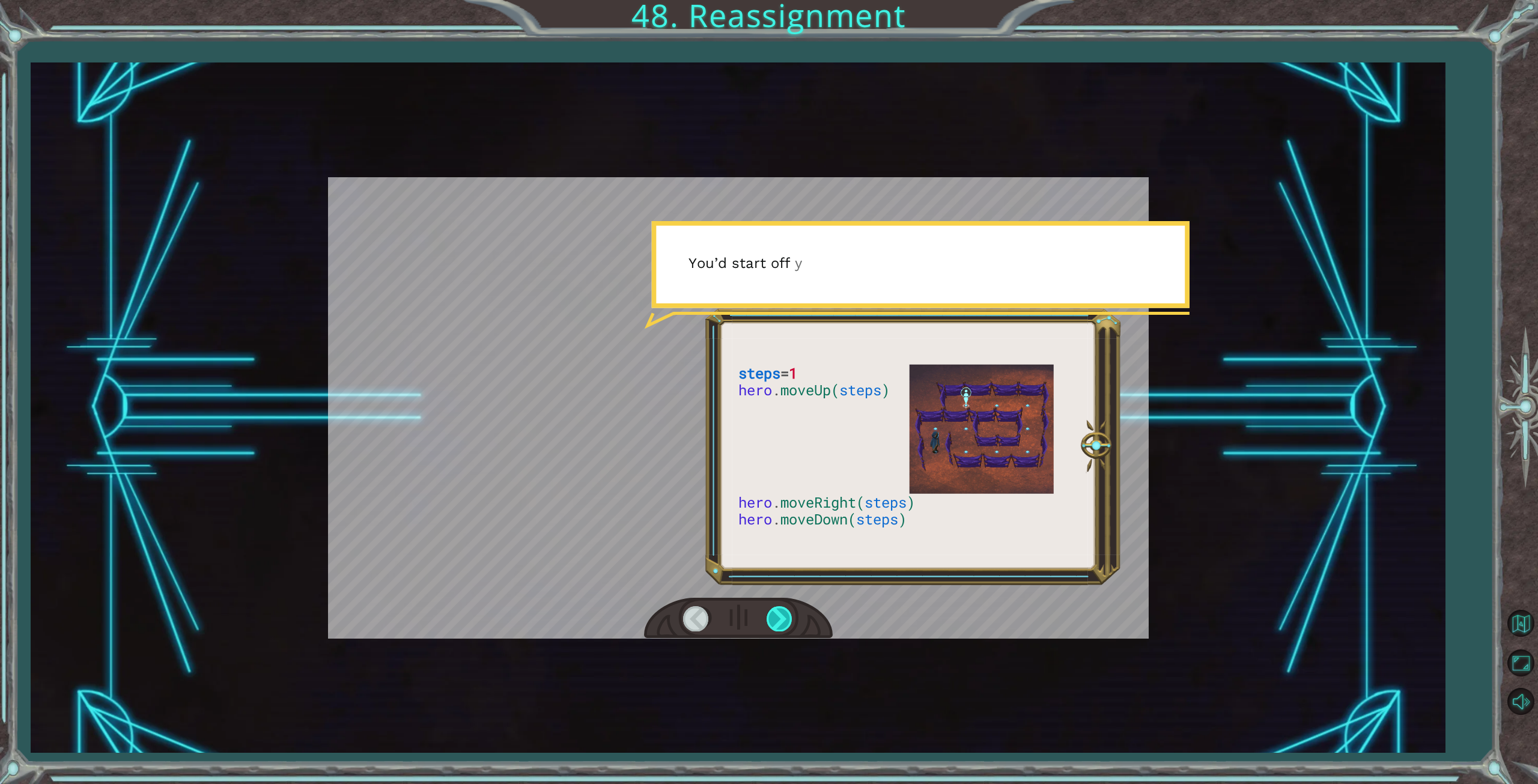
click at [783, 613] on div at bounding box center [780, 618] width 27 height 25
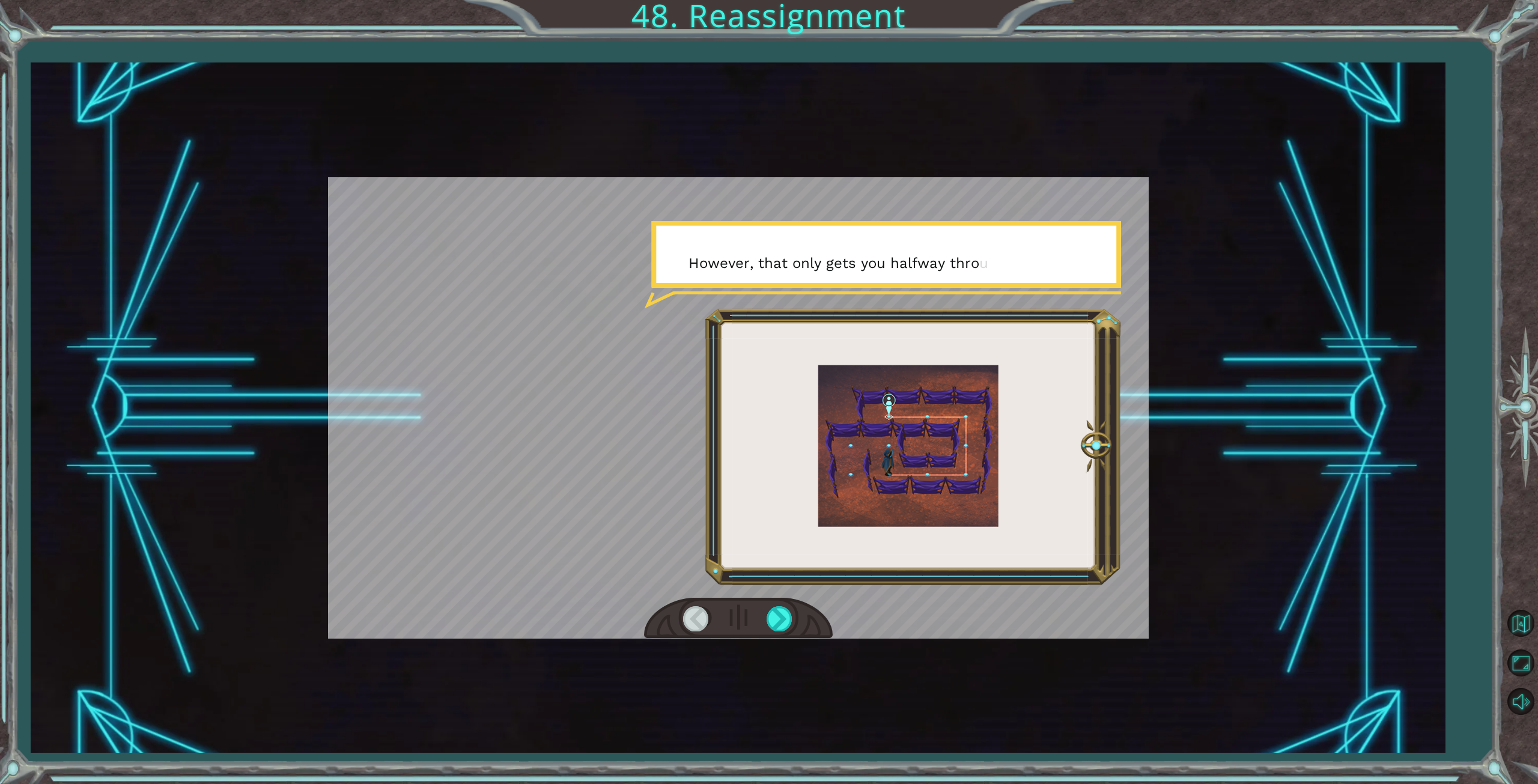
click at [702, 620] on div at bounding box center [697, 618] width 27 height 25
click at [698, 620] on div at bounding box center [697, 618] width 27 height 25
click at [775, 619] on div at bounding box center [780, 618] width 27 height 25
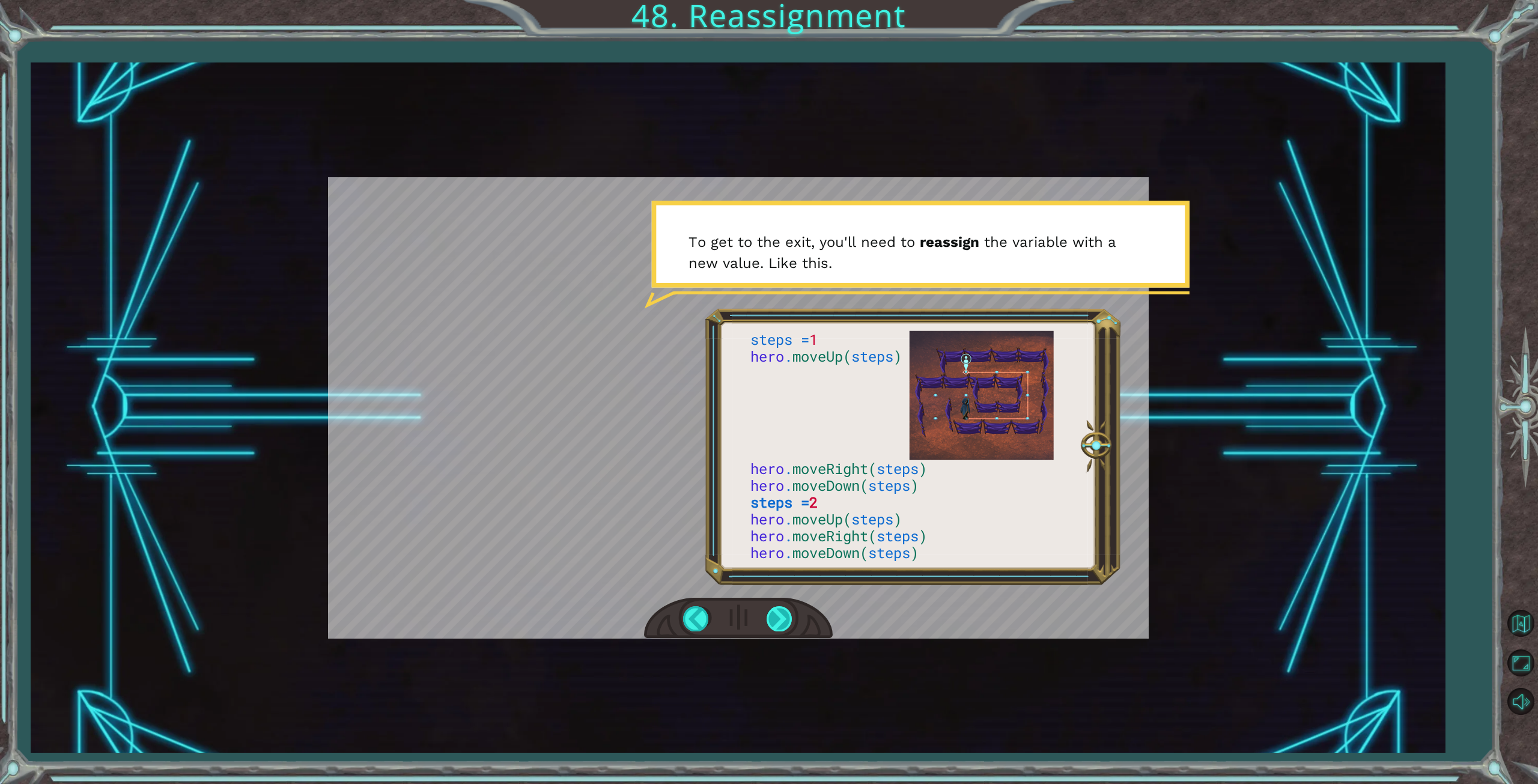
click at [783, 623] on div at bounding box center [780, 618] width 27 height 25
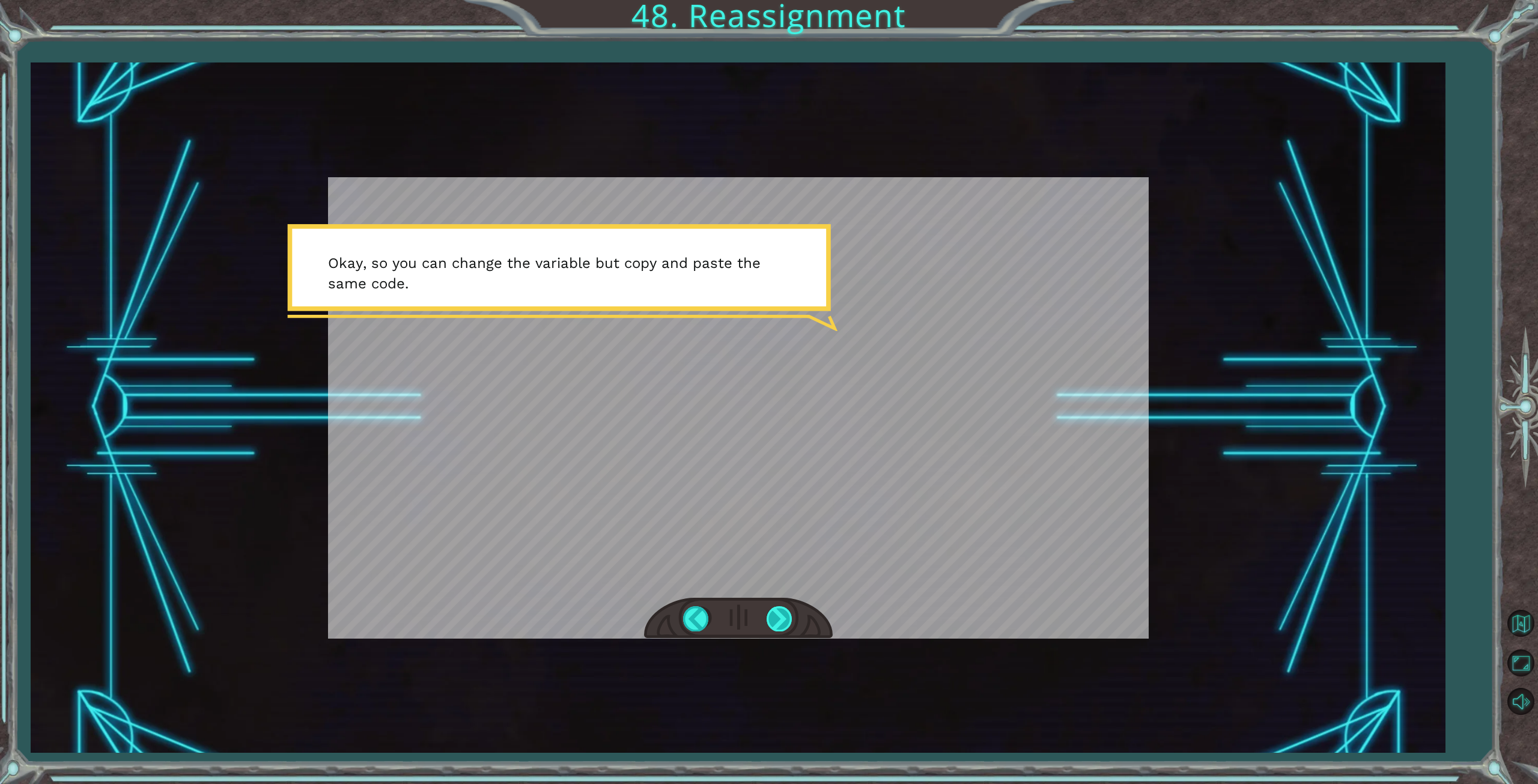
click at [783, 623] on div at bounding box center [780, 618] width 27 height 25
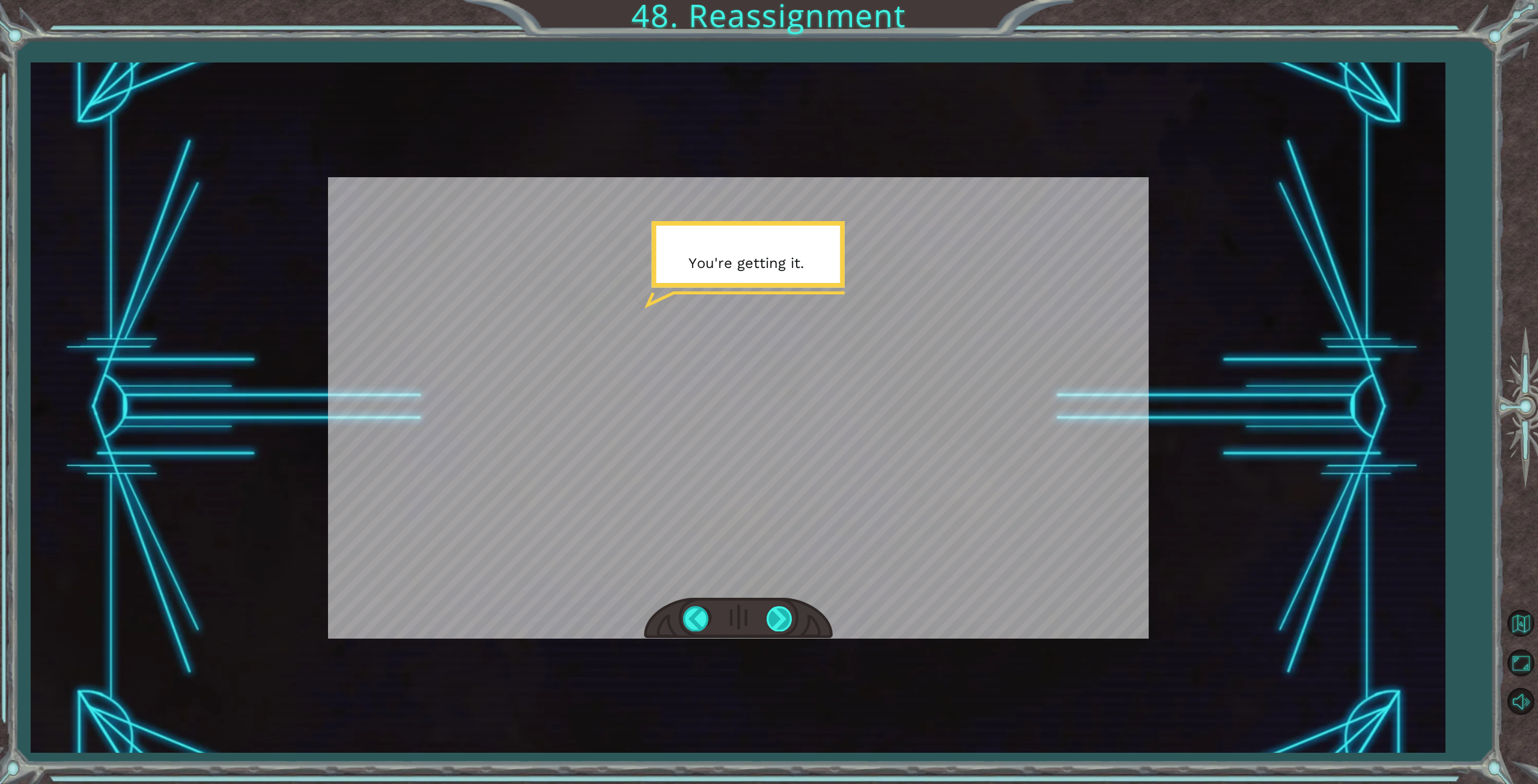
click at [783, 623] on div at bounding box center [780, 618] width 27 height 25
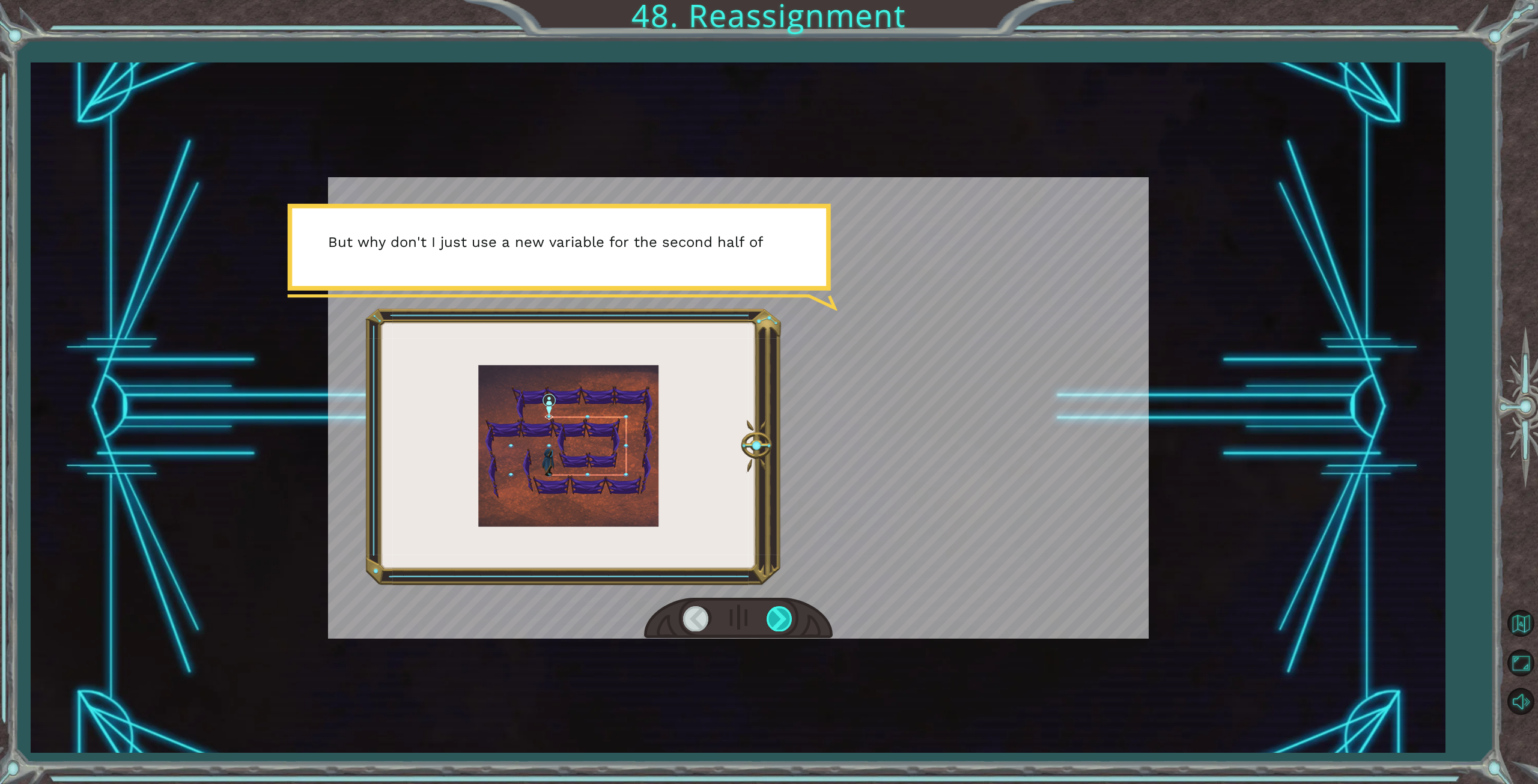
click at [783, 623] on div at bounding box center [780, 618] width 27 height 25
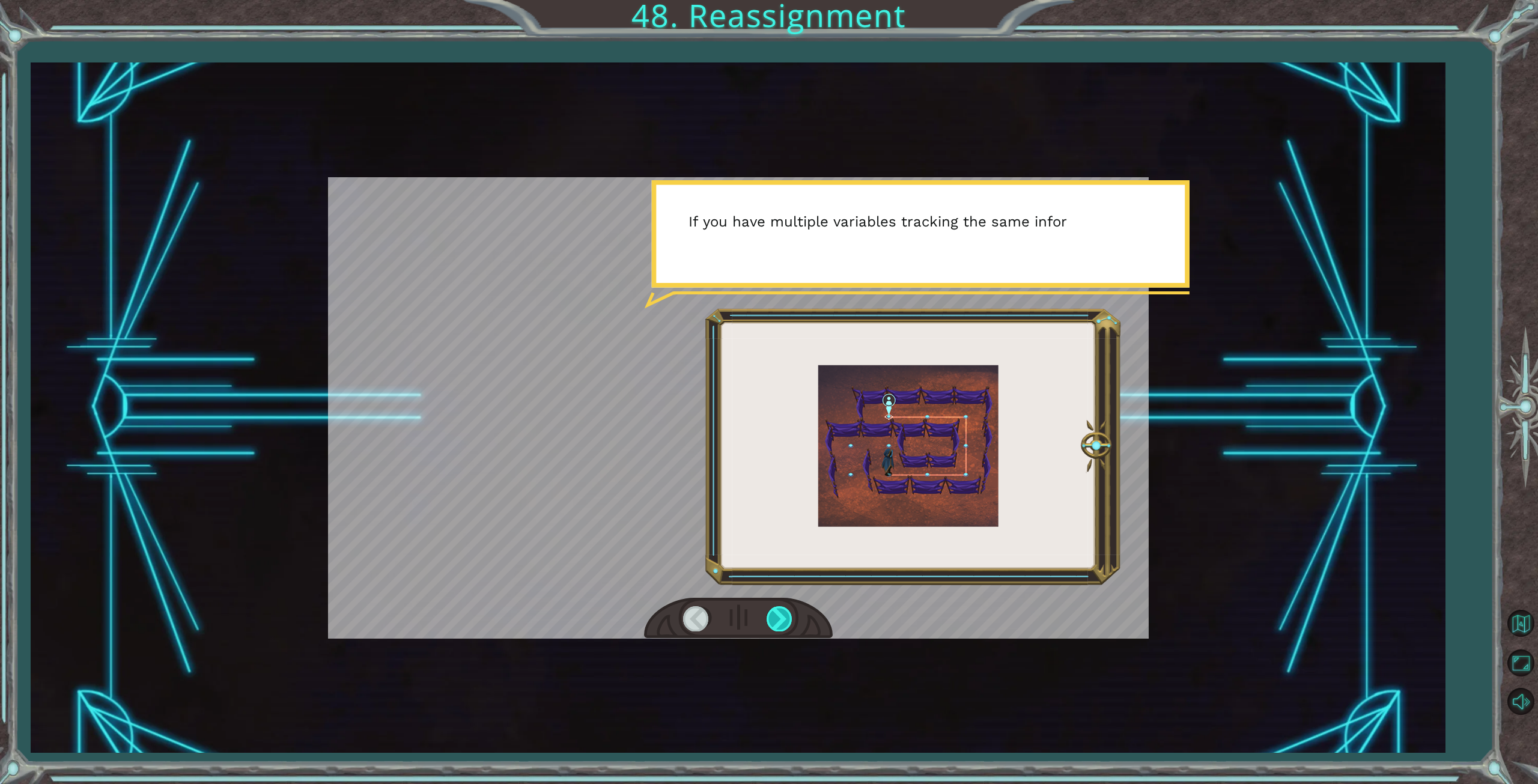
click at [783, 623] on div at bounding box center [780, 618] width 27 height 25
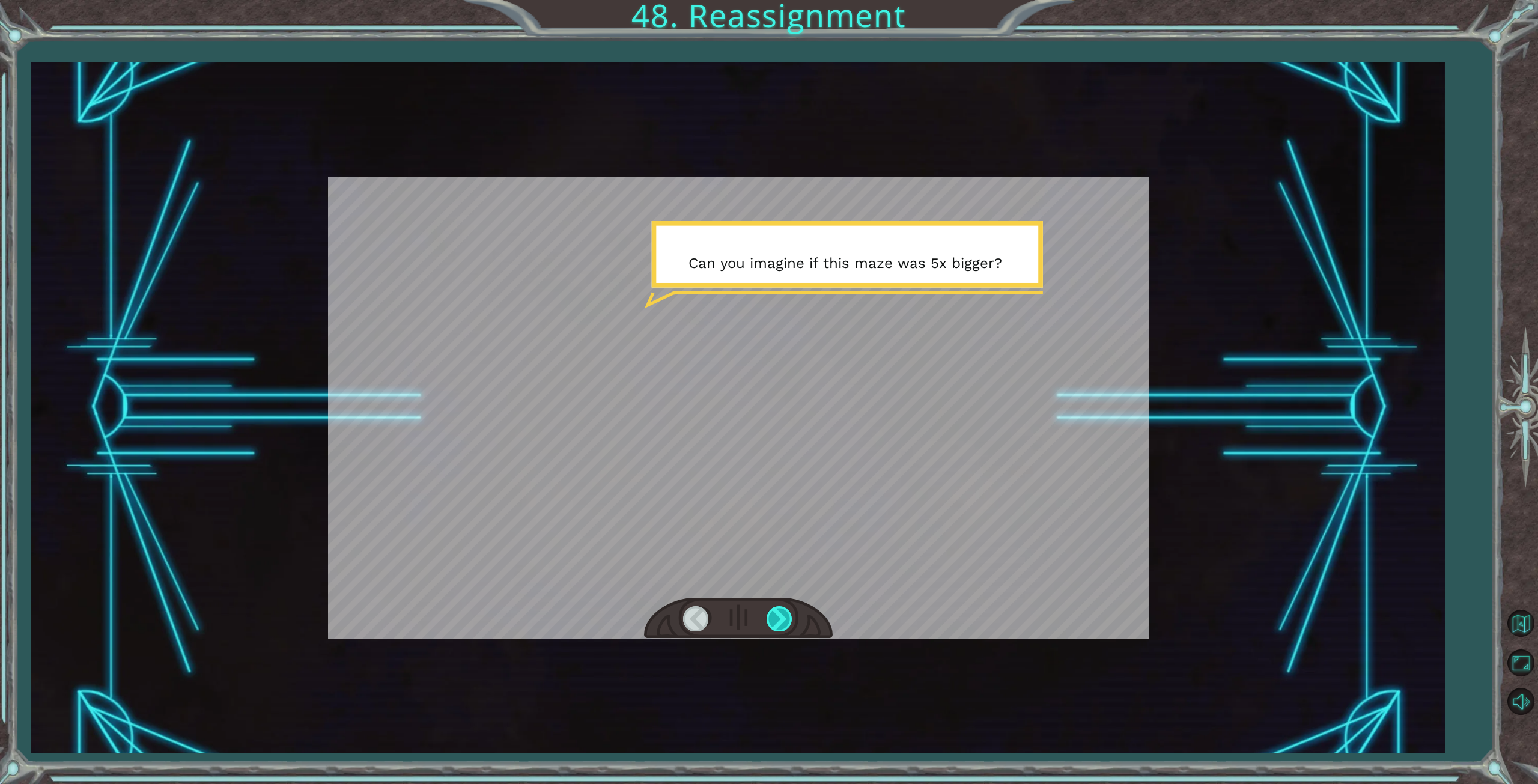
click at [783, 623] on div at bounding box center [780, 618] width 27 height 25
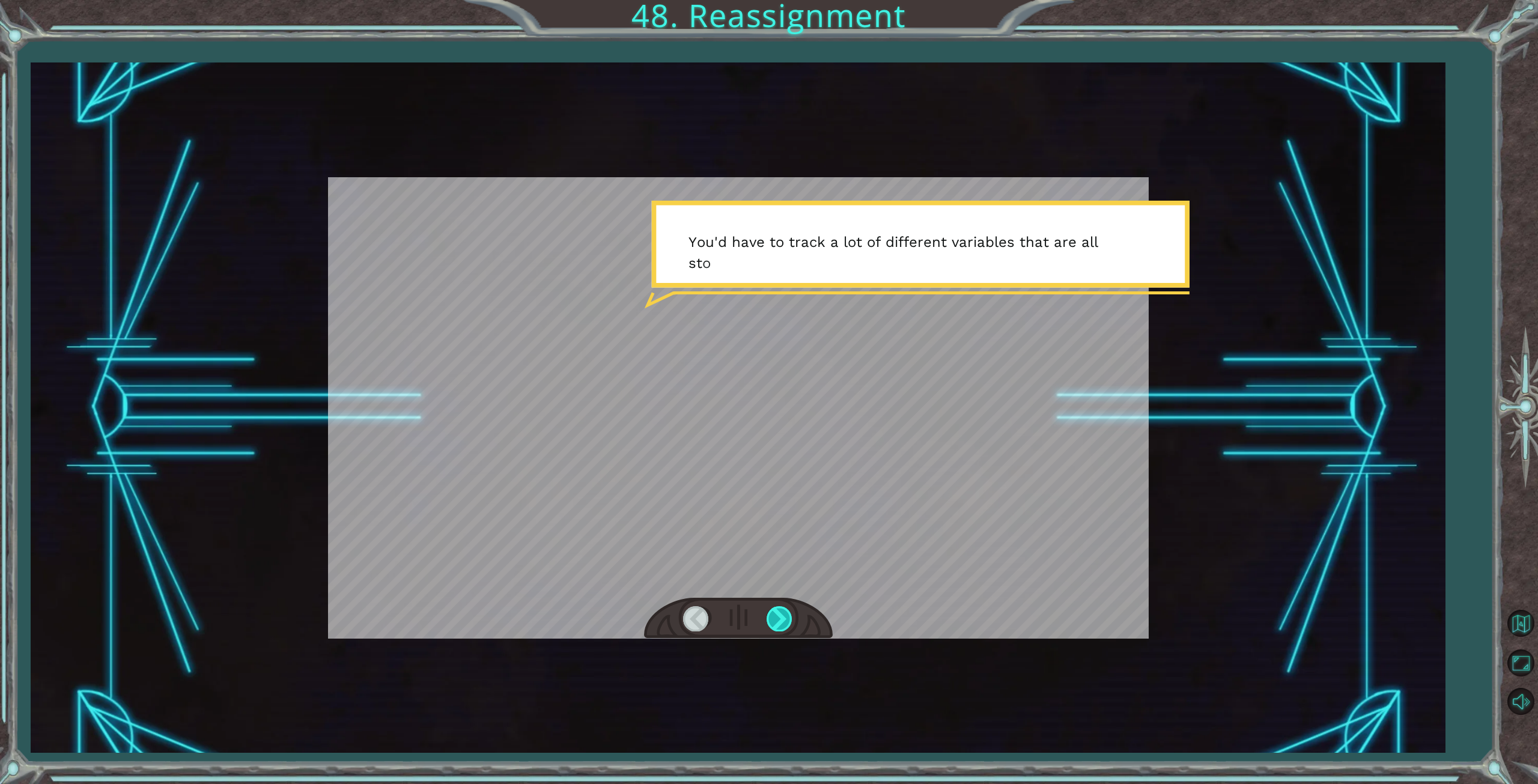
click at [783, 623] on div at bounding box center [780, 618] width 27 height 25
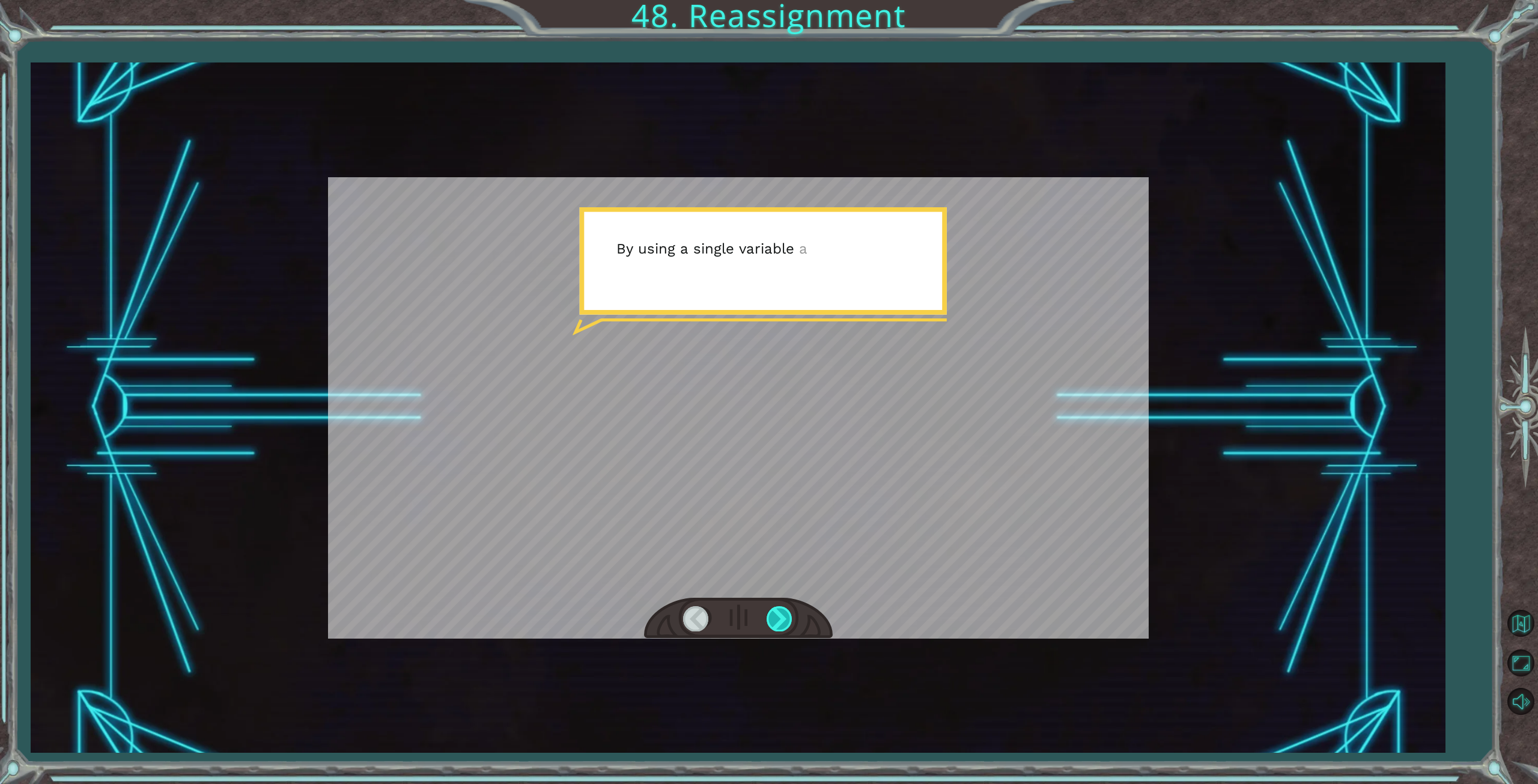
click at [783, 623] on div at bounding box center [780, 618] width 27 height 25
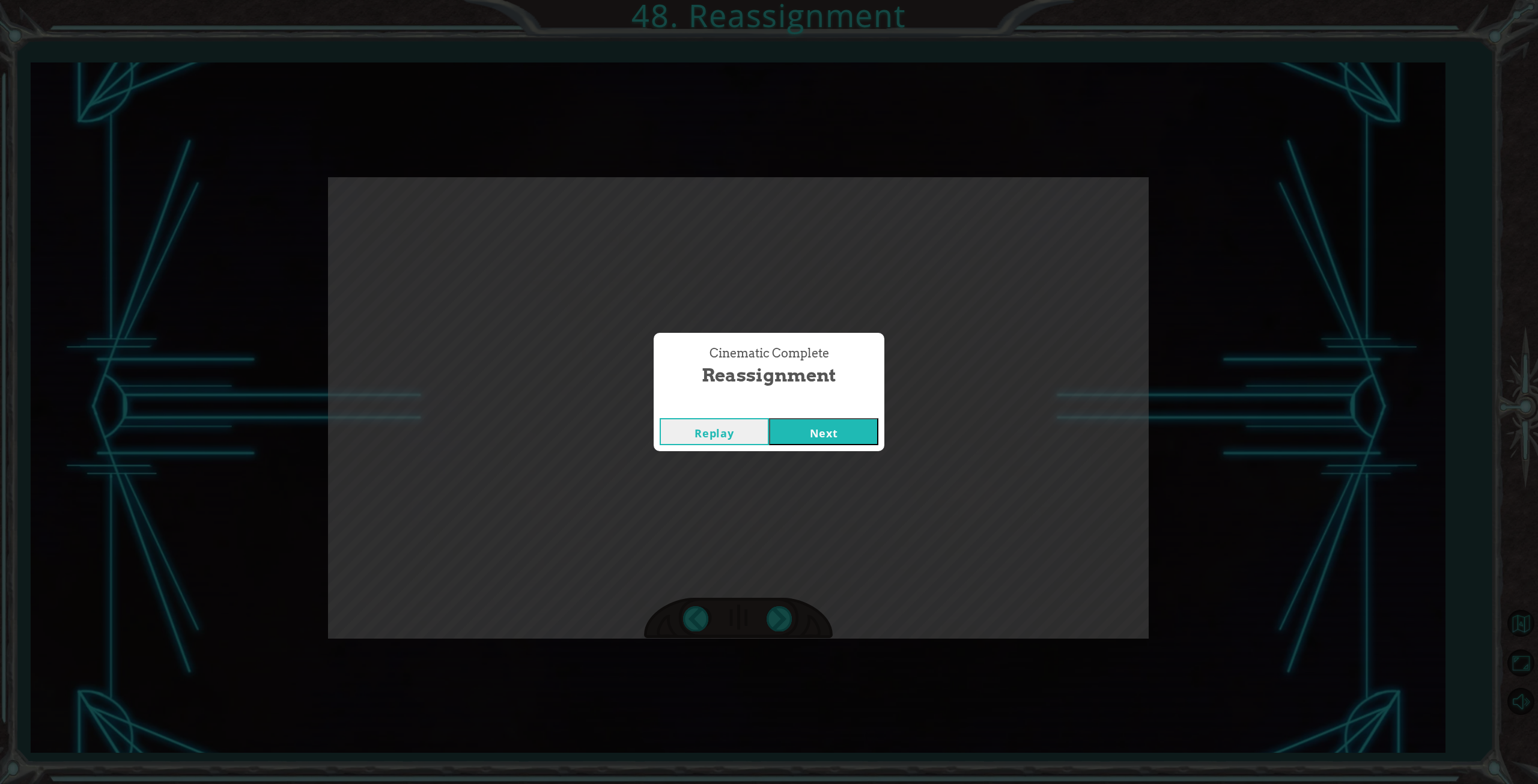
click at [820, 434] on button "Next" at bounding box center [824, 432] width 110 height 27
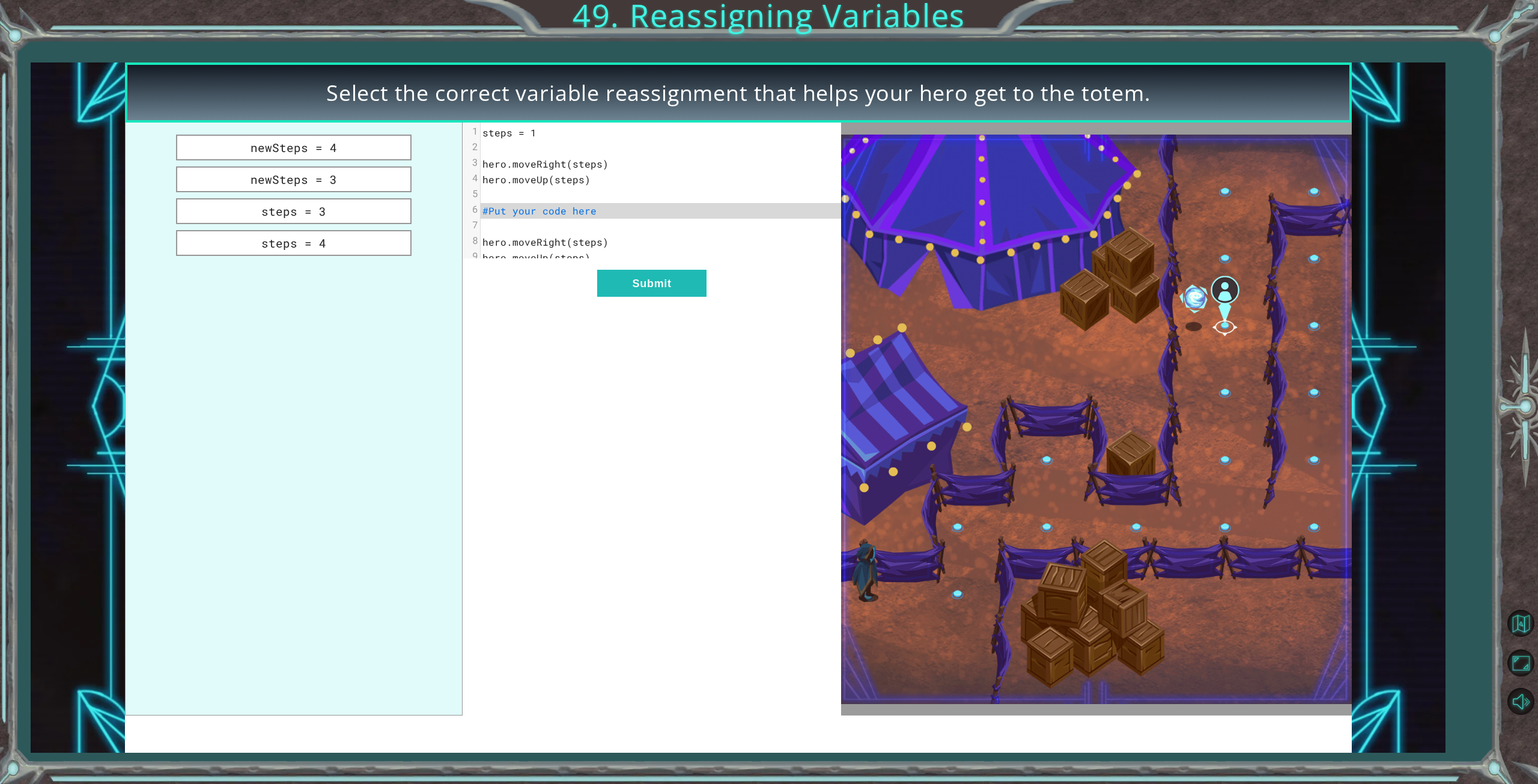
click at [492, 208] on span "#Put your code here" at bounding box center [540, 210] width 114 height 13
drag, startPoint x: 257, startPoint y: 208, endPoint x: 564, endPoint y: 219, distance: 307.2
click at [564, 219] on div "newSteps = 4 newSteps = 3 steps = 3 steps = 4 xxxxxxxxxx 9 1 steps = 1 2 ​ 3 he…" at bounding box center [483, 418] width 717 height 592
click at [293, 213] on button "steps = 3" at bounding box center [293, 211] width 235 height 26
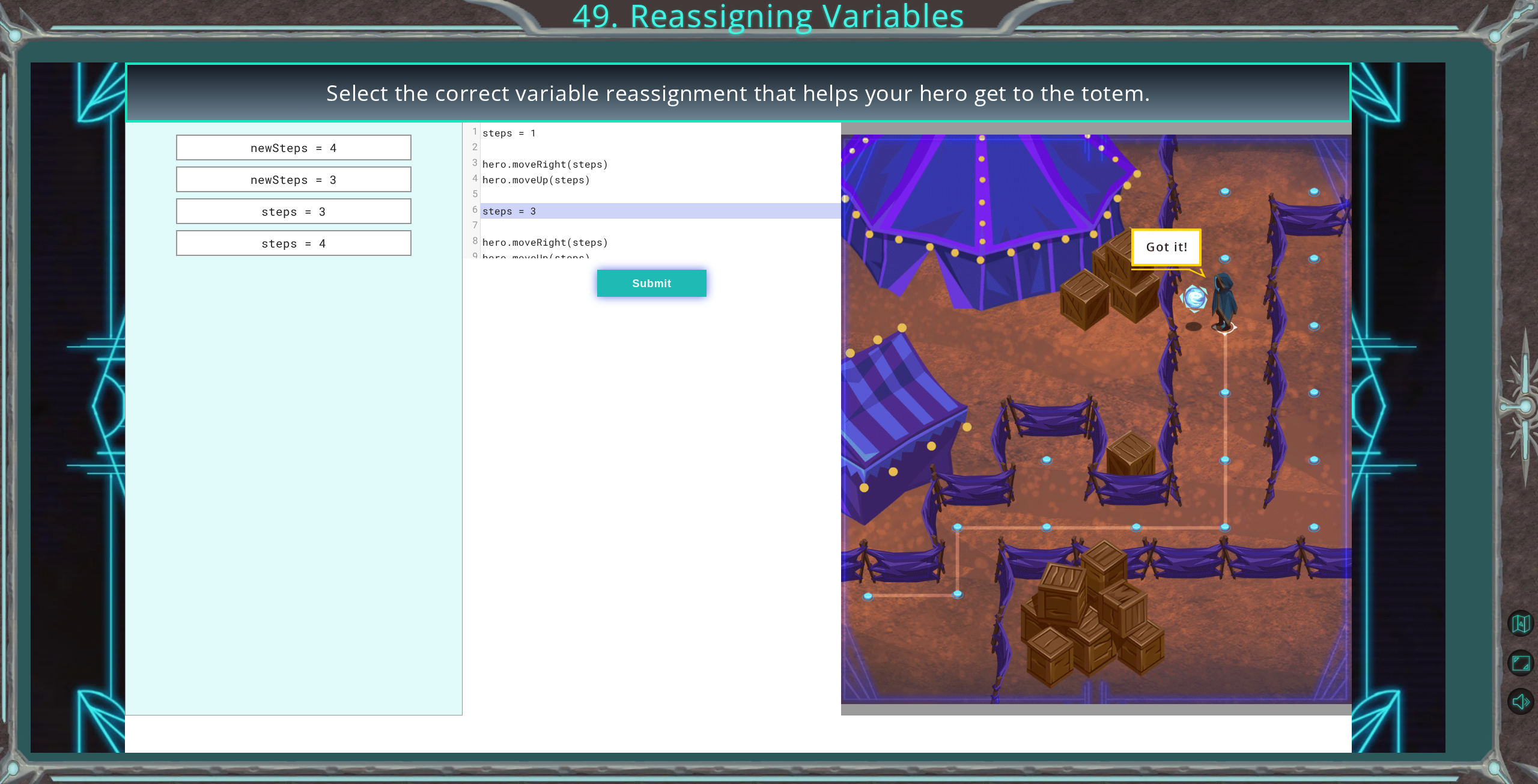
click at [634, 297] on button "Submit" at bounding box center [651, 283] width 110 height 27
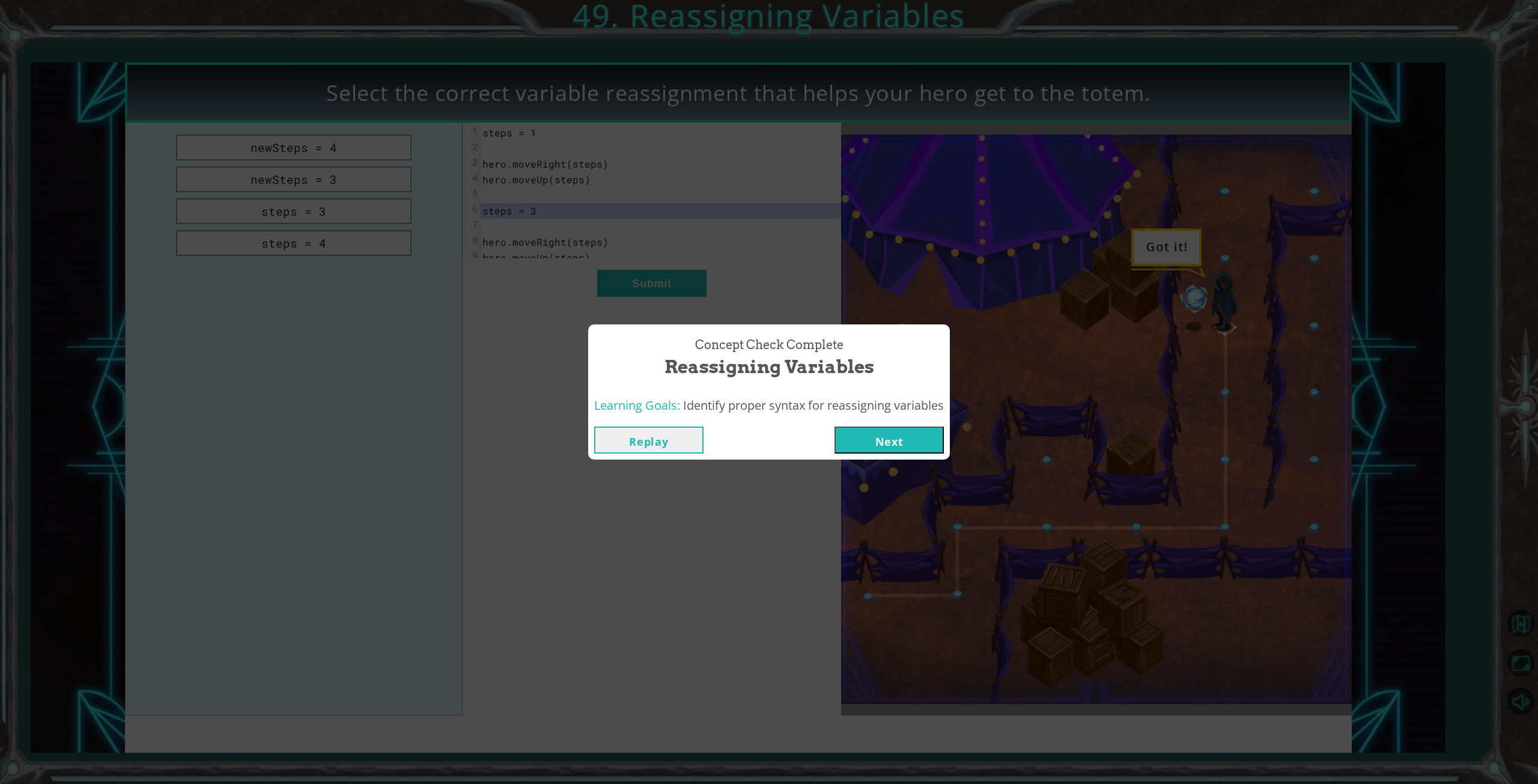
click at [891, 446] on button "Next" at bounding box center [889, 440] width 110 height 27
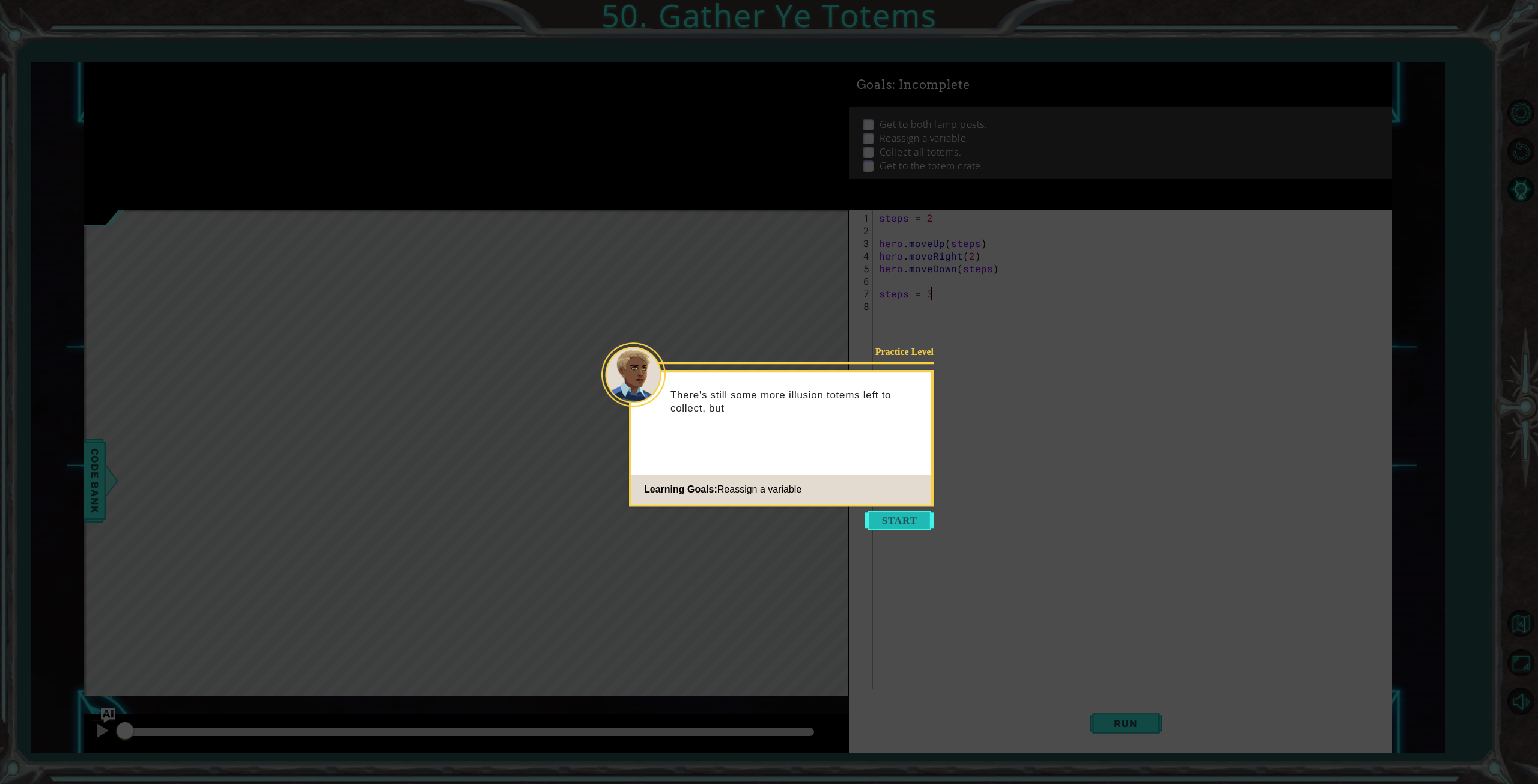
click at [897, 517] on button "Start" at bounding box center [899, 520] width 69 height 19
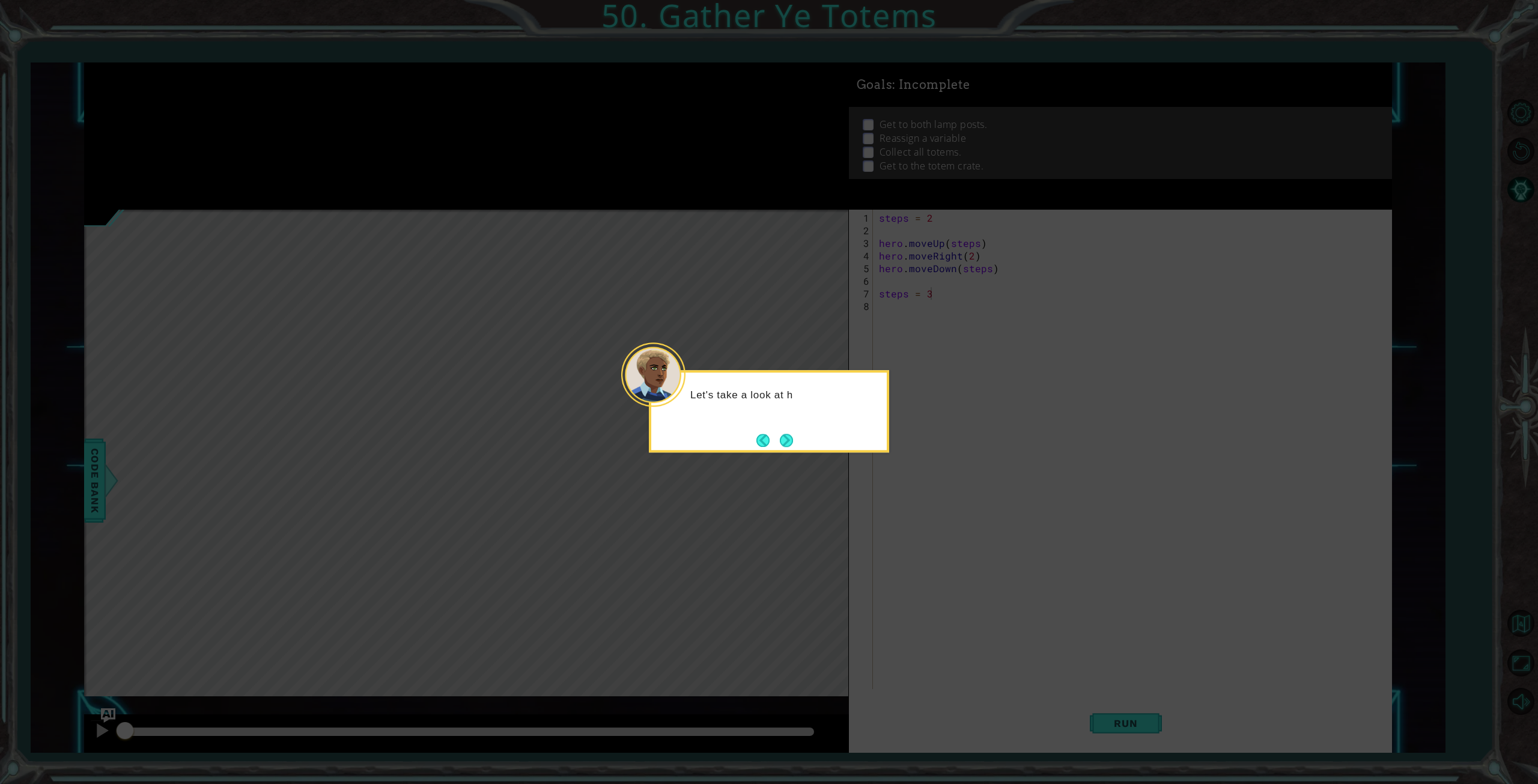
click at [803, 446] on div "Let's take a look at h" at bounding box center [769, 411] width 240 height 83
click at [792, 444] on button "Next" at bounding box center [786, 440] width 13 height 13
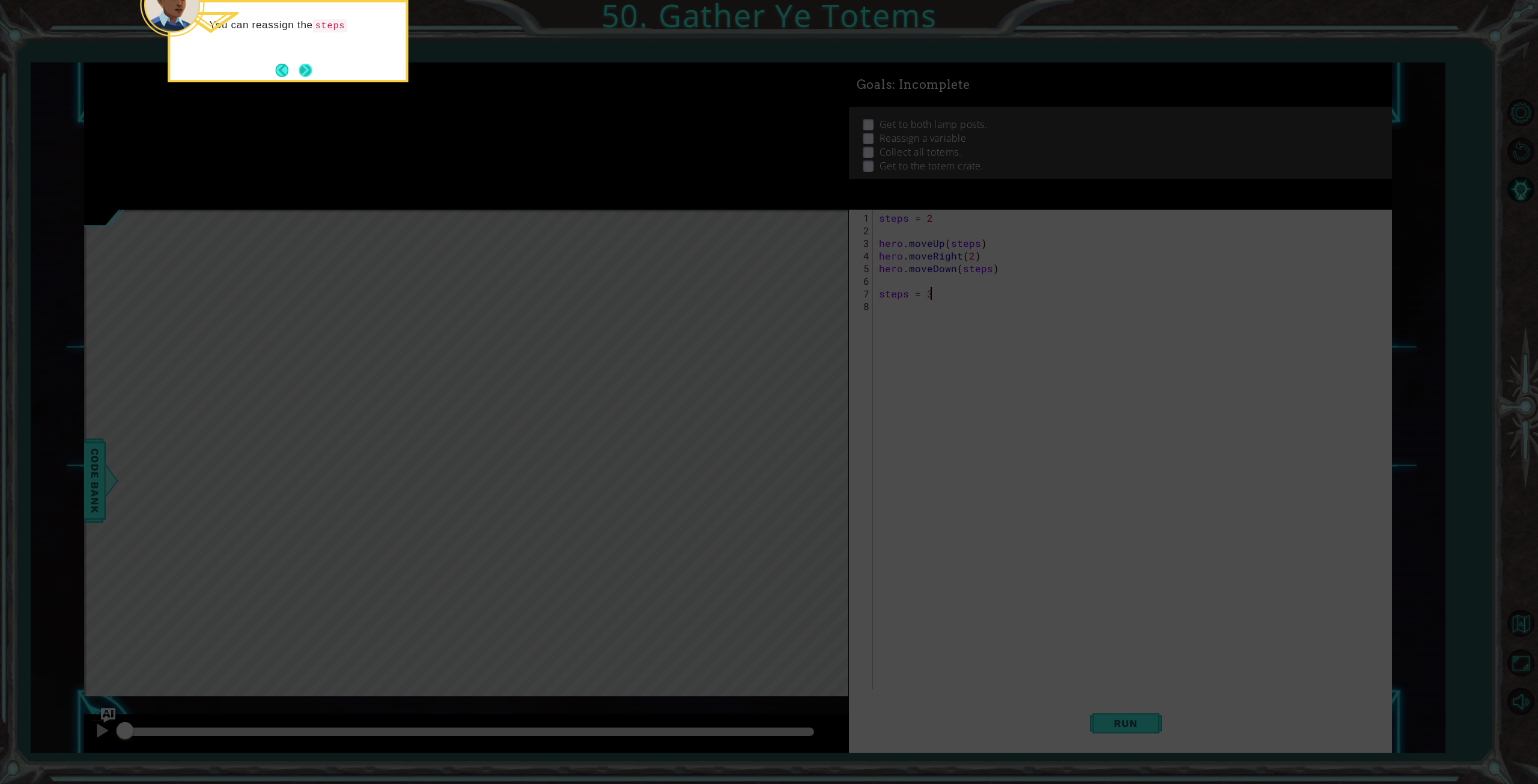
click at [307, 71] on button "Next" at bounding box center [305, 70] width 13 height 13
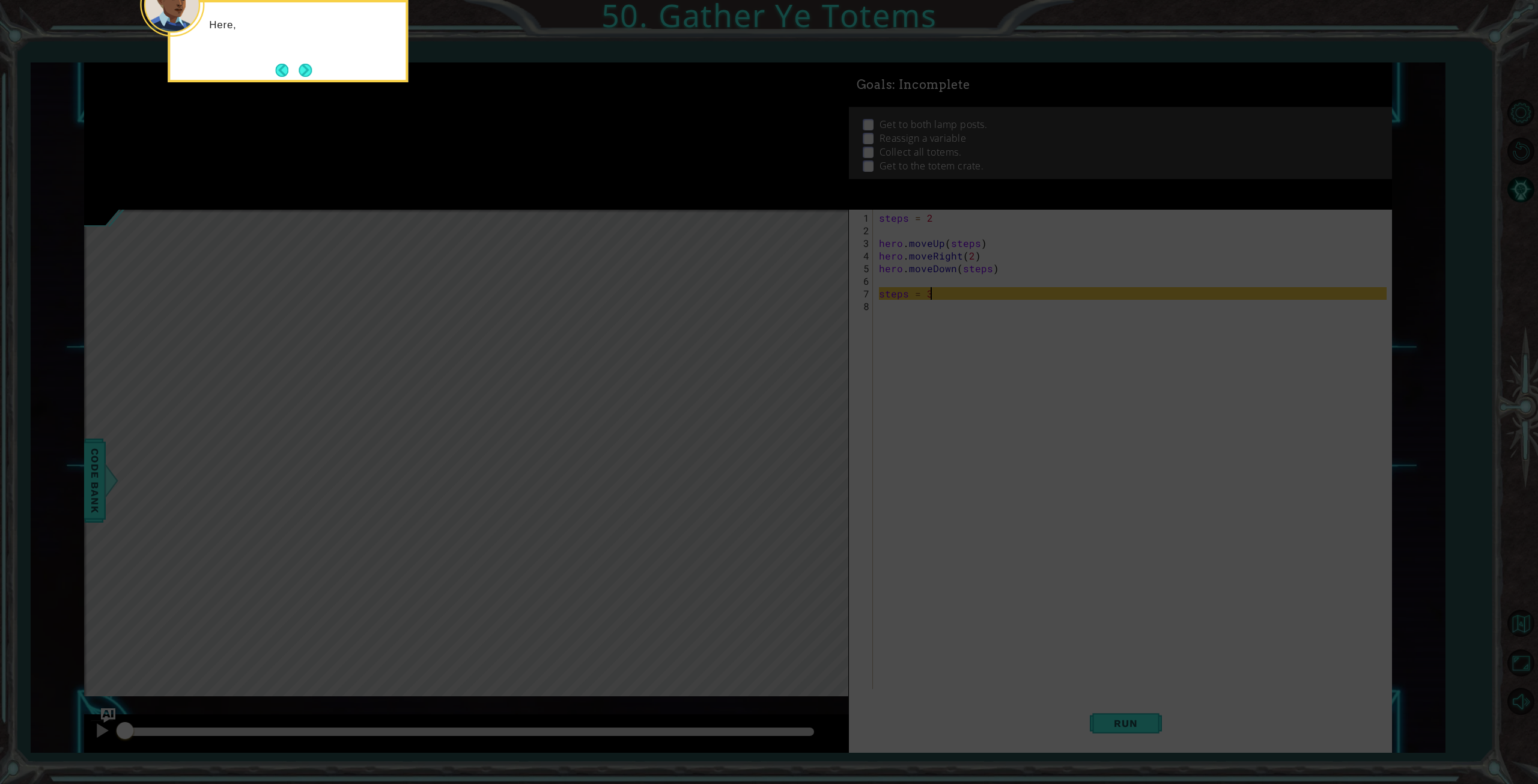
click at [307, 71] on button "Next" at bounding box center [305, 70] width 13 height 13
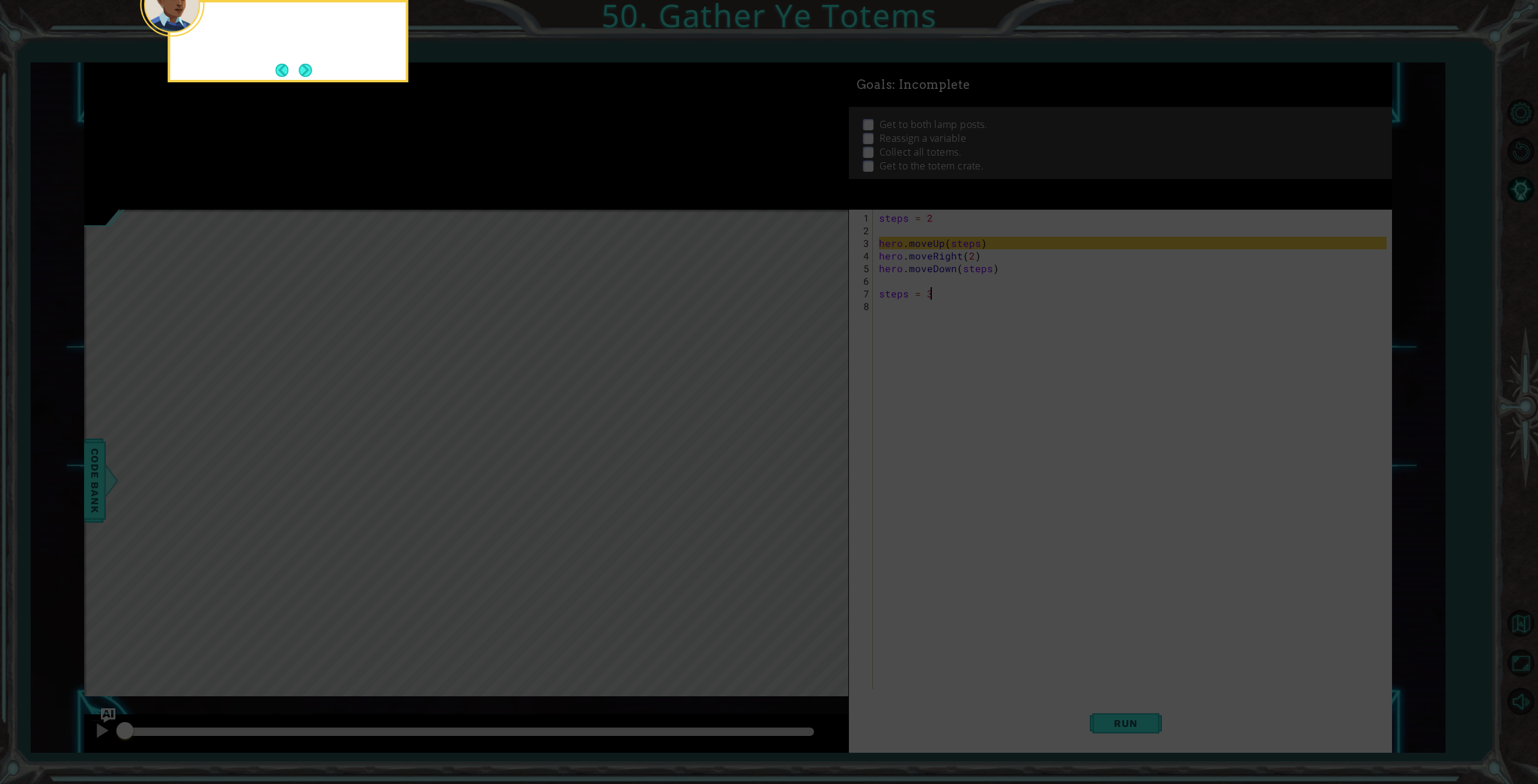
click at [307, 71] on button "Next" at bounding box center [305, 70] width 13 height 13
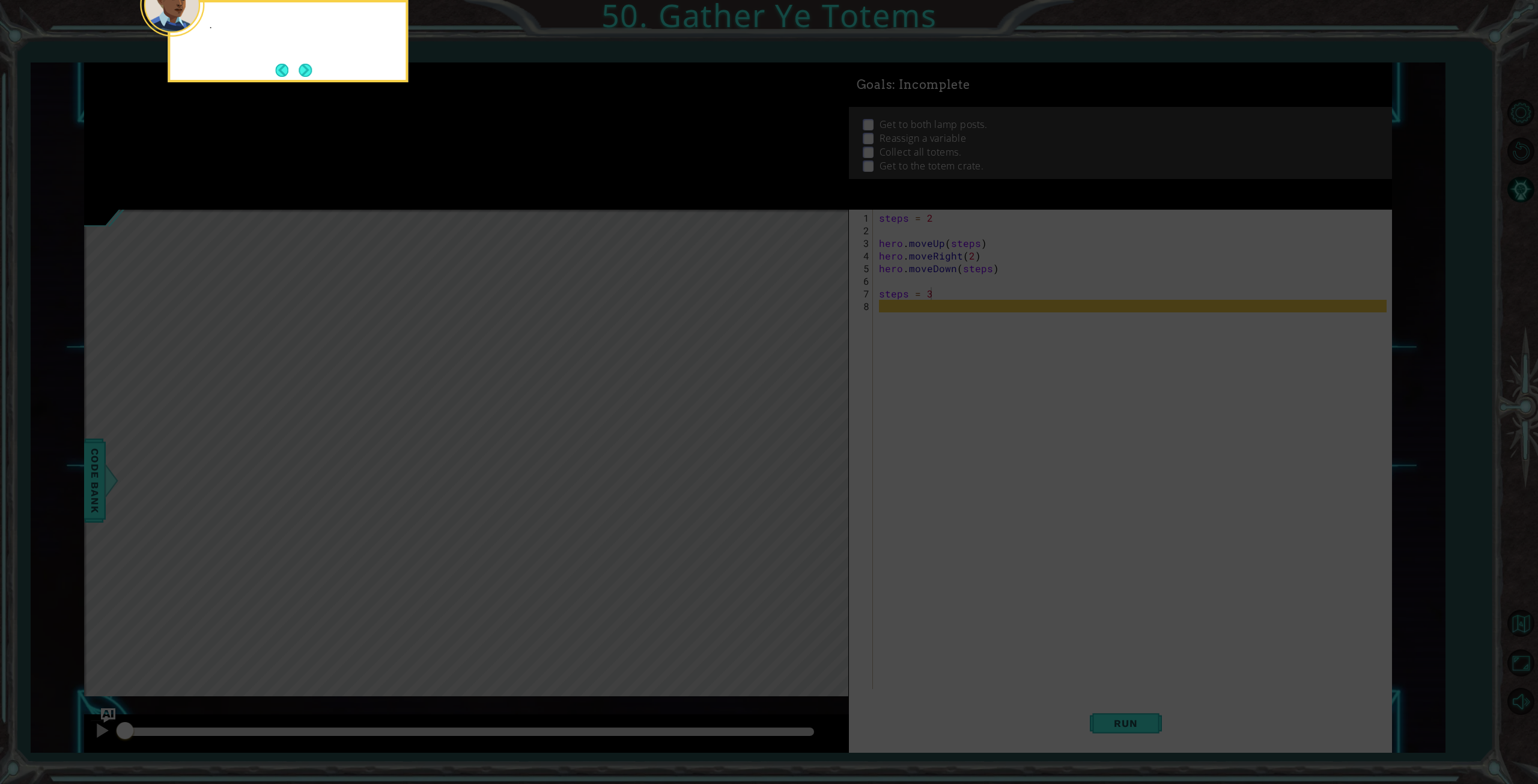
click at [307, 71] on button "Next" at bounding box center [305, 70] width 14 height 14
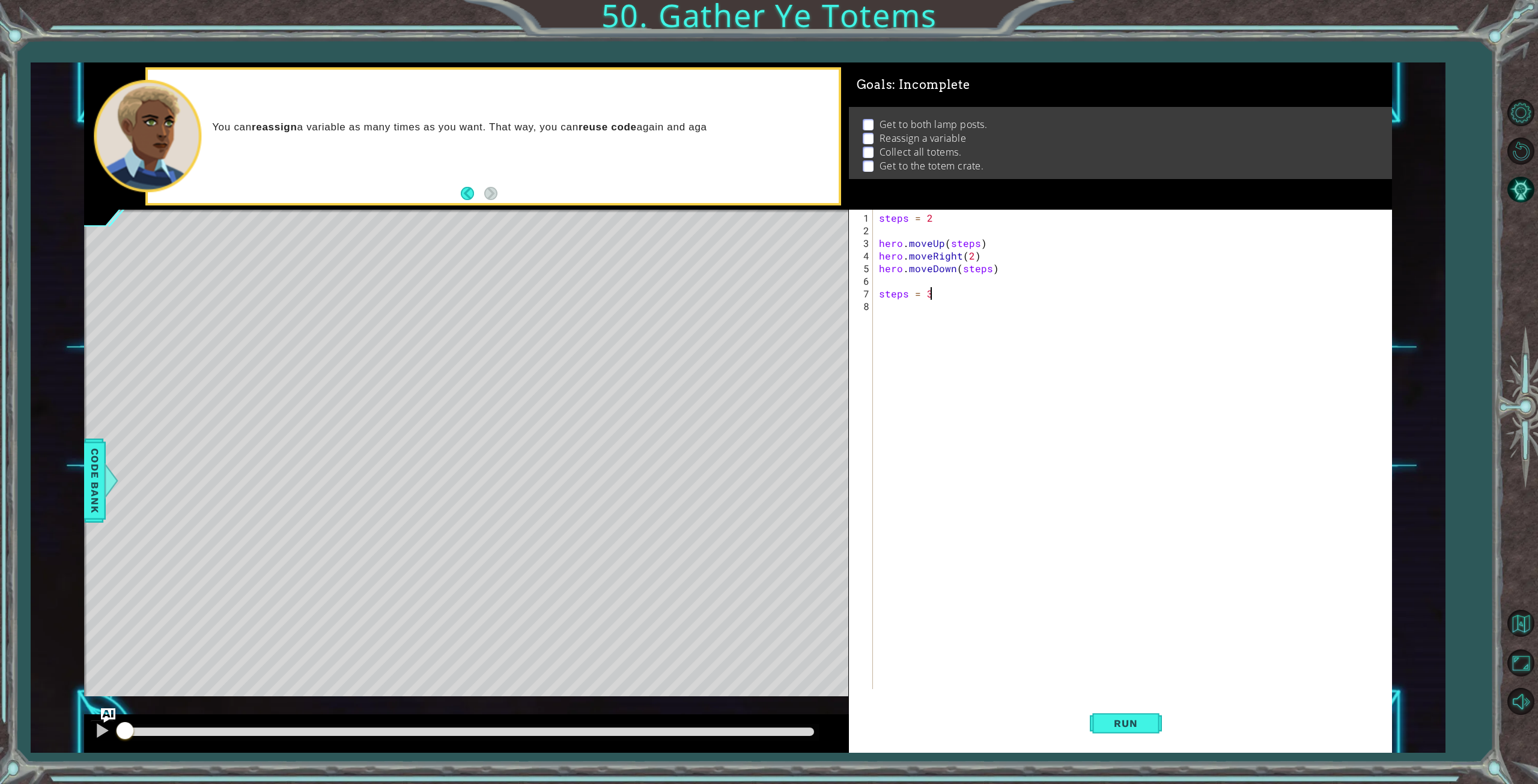
click at [948, 292] on div "steps = 2 hero . moveUp ( steps ) hero . moveRight ( 2 ) hero . moveDown ( step…" at bounding box center [1135, 463] width 516 height 504
click at [969, 256] on div "steps = 2 hero . moveUp ( steps ) hero . moveRight ( 2 ) hero . moveDown ( step…" at bounding box center [1135, 463] width 516 height 504
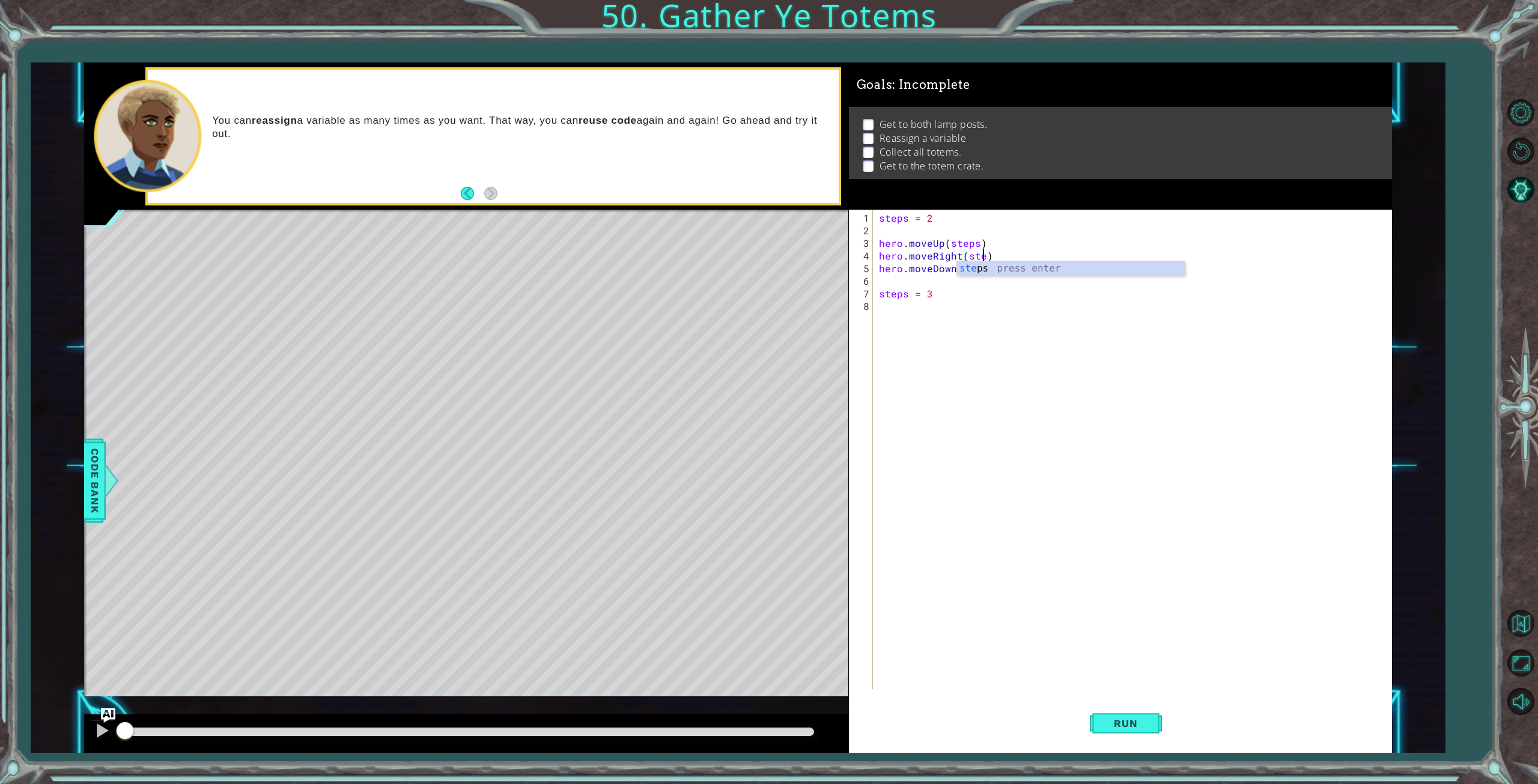
scroll to position [0, 6]
type textarea "hero.moveRight(steps)"
click at [950, 299] on div "steps = 2 hero . moveUp ( steps ) hero . moveRight ( steps ) hero . moveDown ( …" at bounding box center [1135, 463] width 516 height 504
type textarea "hero.moveUp(steps)"
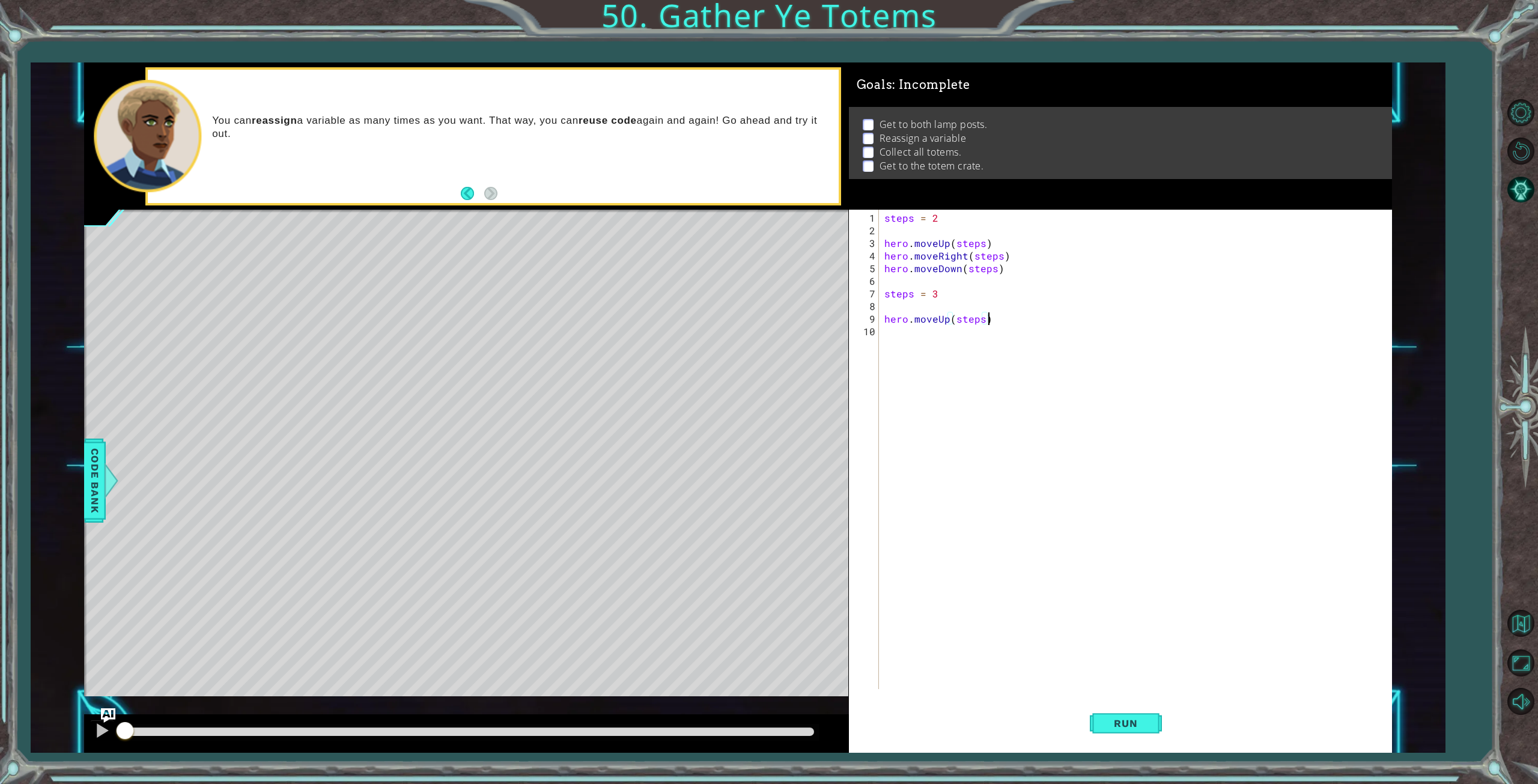
scroll to position [0, 0]
type textarea "steps = 2"
type textarea "hero.moveRight(steps)"
type textarea "steps = 3"
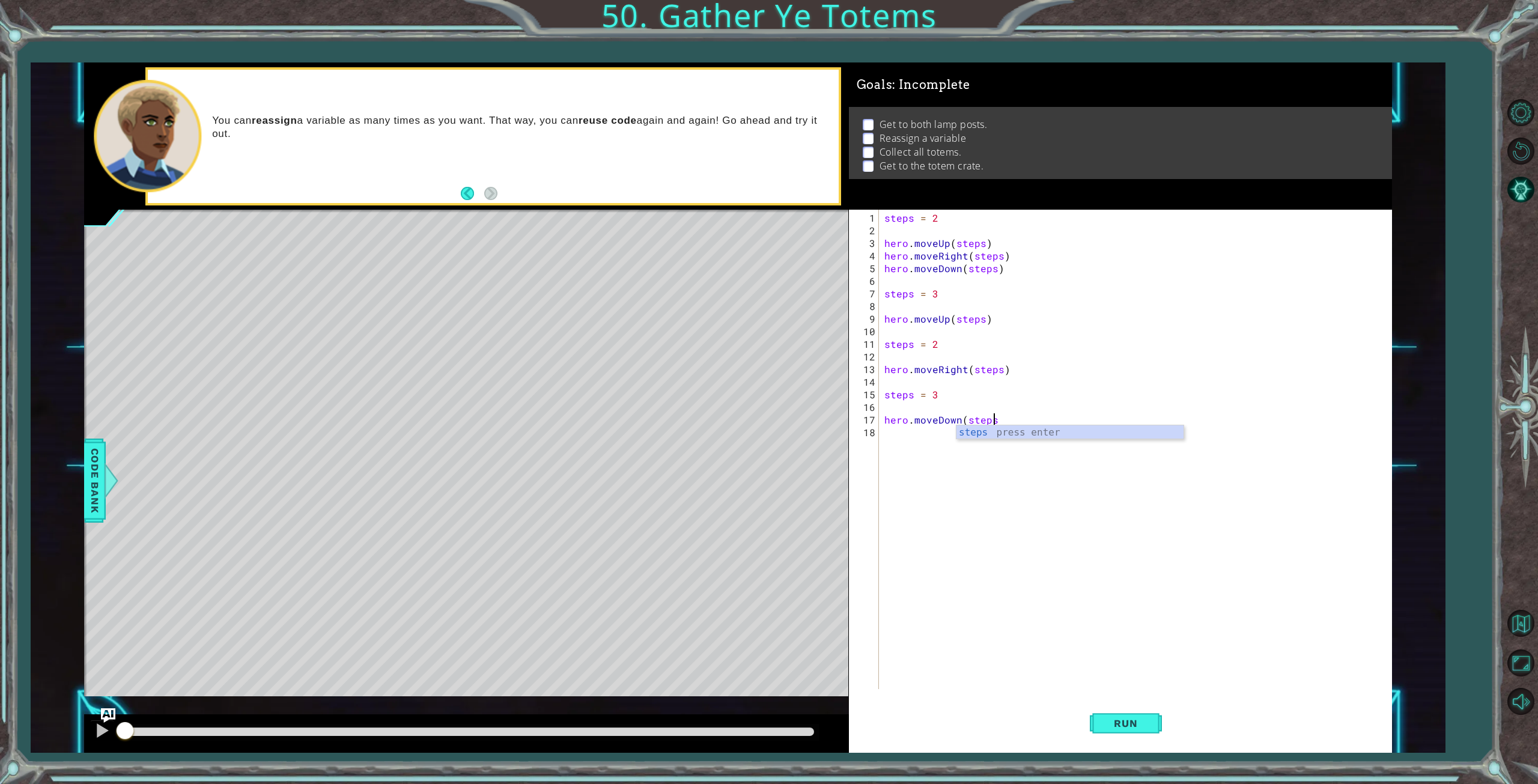
type textarea "hero.moveDown(steps)"
type textarea "steps = 4"
type textarea "hero.moveUp(steps)"
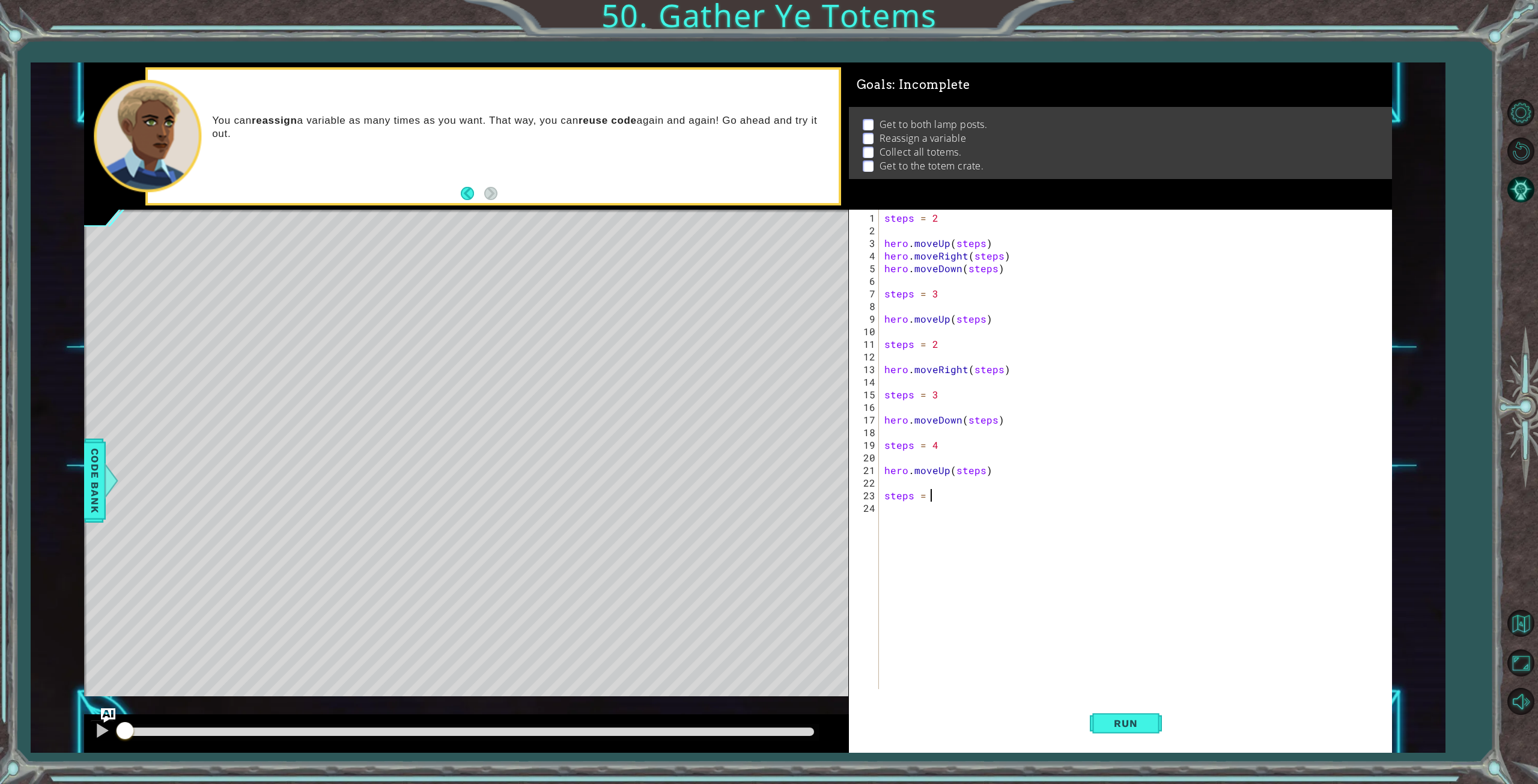
scroll to position [0, 2]
type textarea "steps = 2"
type textarea "s"
type textarea "hero.moveRight(steps)"
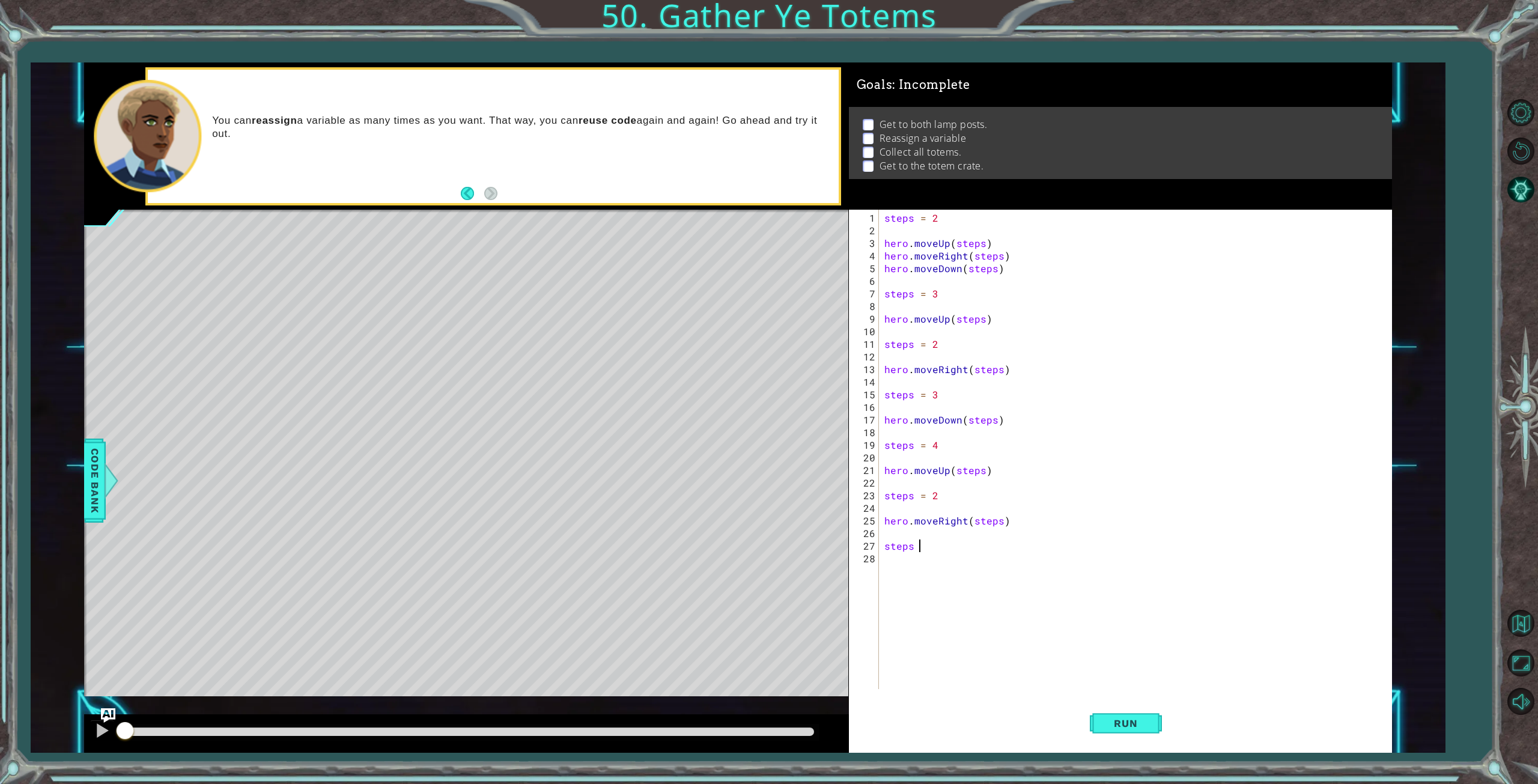
scroll to position [0, 2]
type textarea "steps = 4"
type textarea "hero.moveDown(steps)"
click at [1106, 713] on button "Run" at bounding box center [1126, 723] width 72 height 54
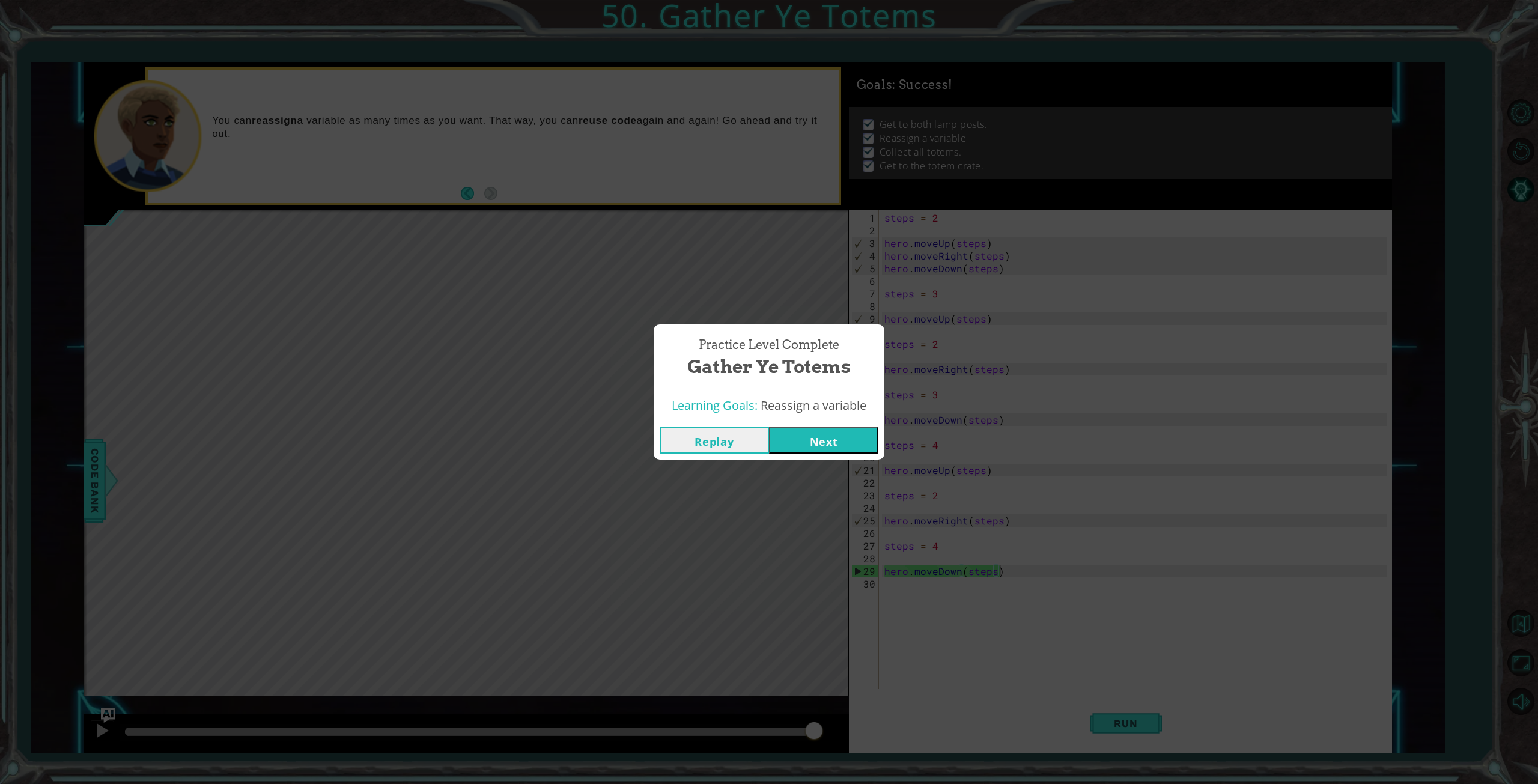
click at [839, 440] on button "Next" at bounding box center [824, 440] width 110 height 27
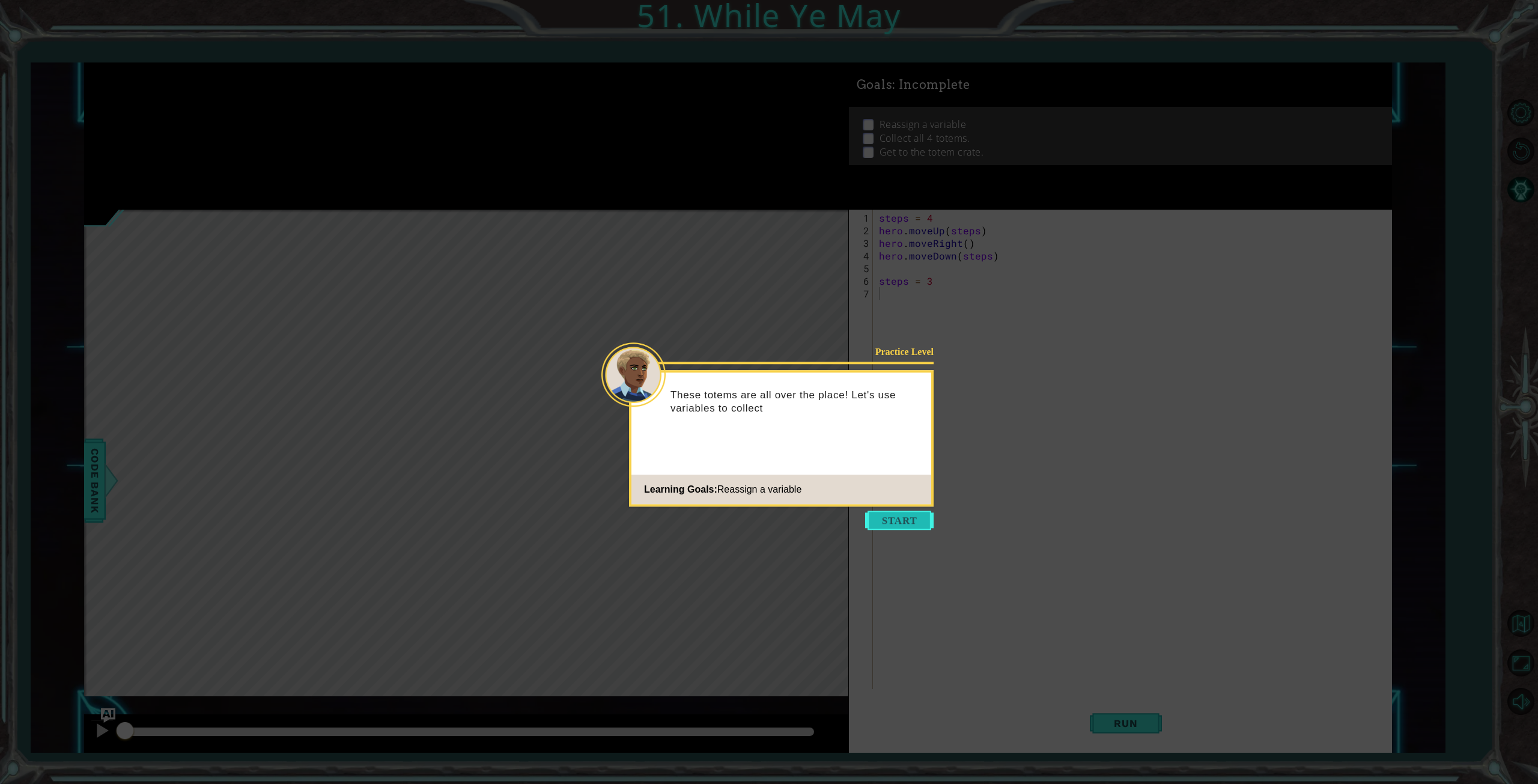
click at [897, 511] on button "Start" at bounding box center [899, 520] width 69 height 19
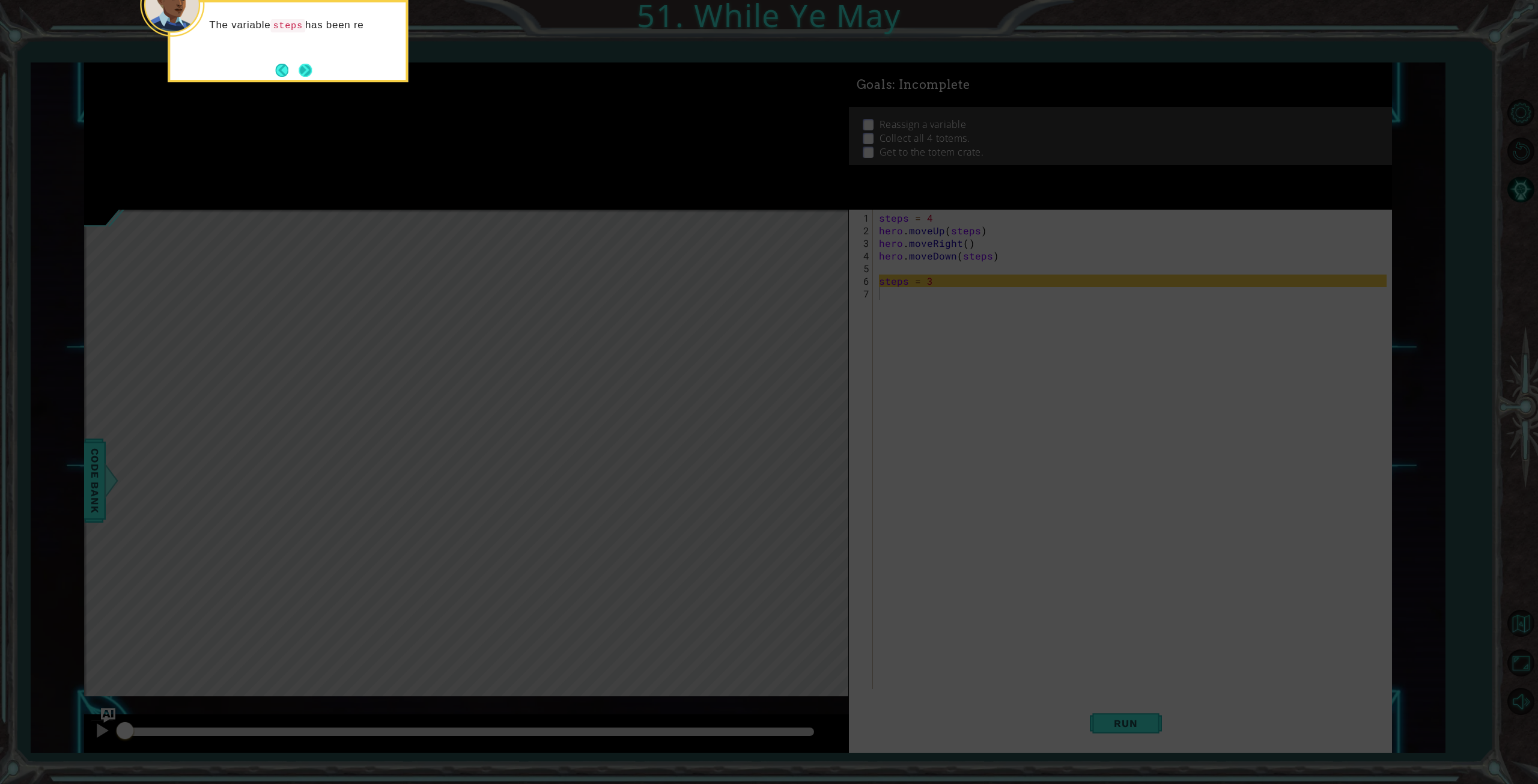
click at [300, 66] on button "Next" at bounding box center [306, 70] width 14 height 14
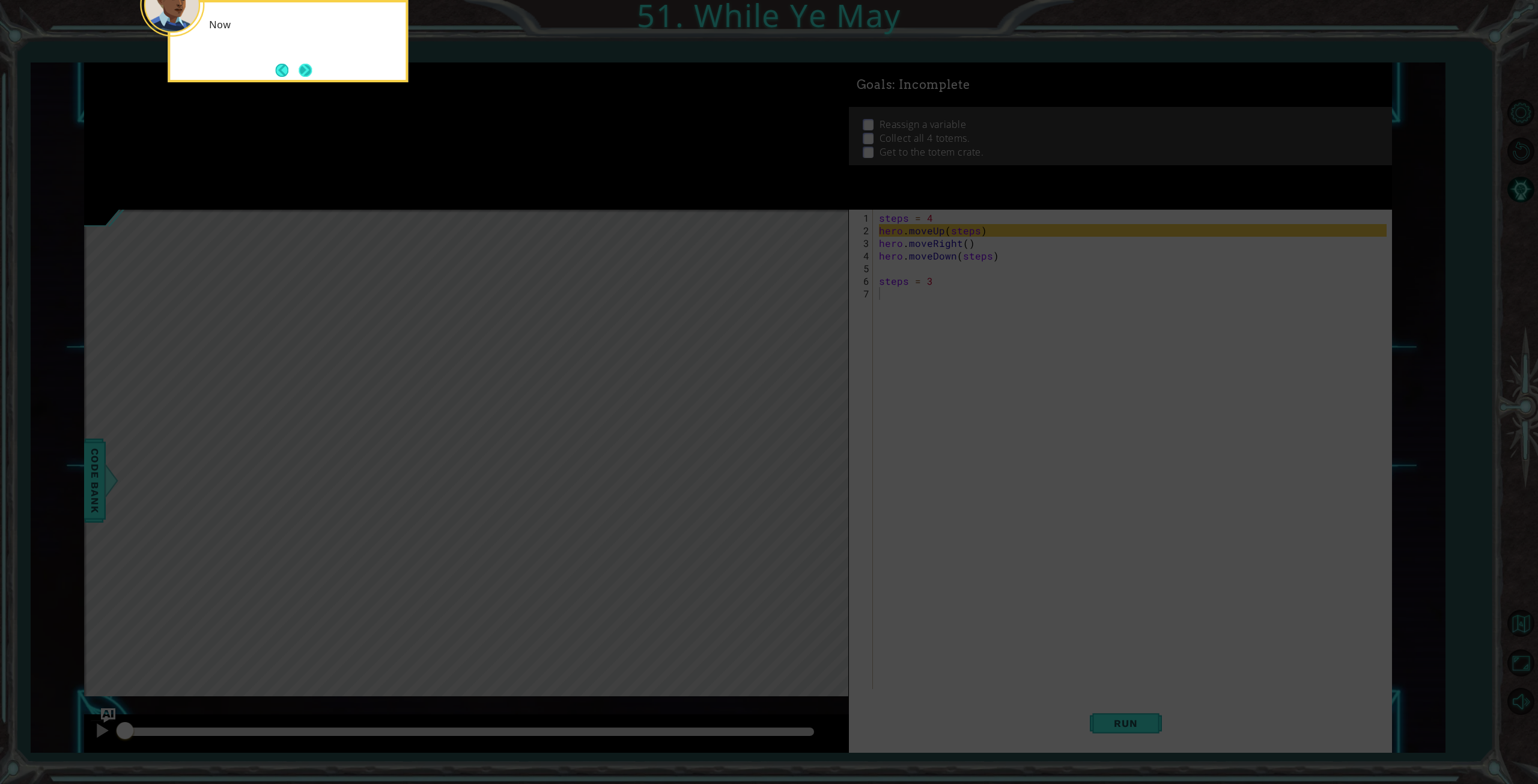
click at [305, 67] on button "Next" at bounding box center [306, 70] width 14 height 14
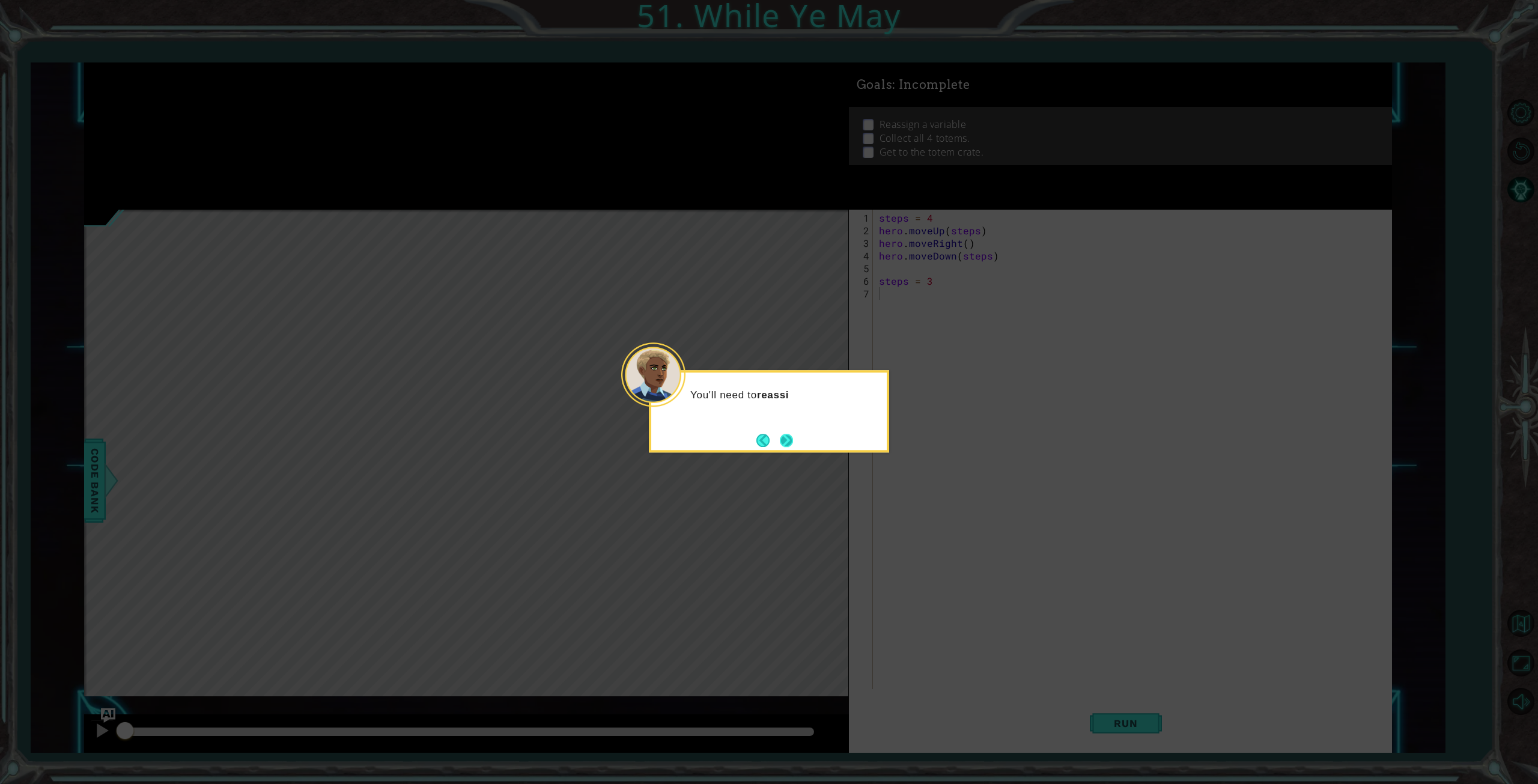
click at [788, 434] on button "Next" at bounding box center [786, 440] width 13 height 13
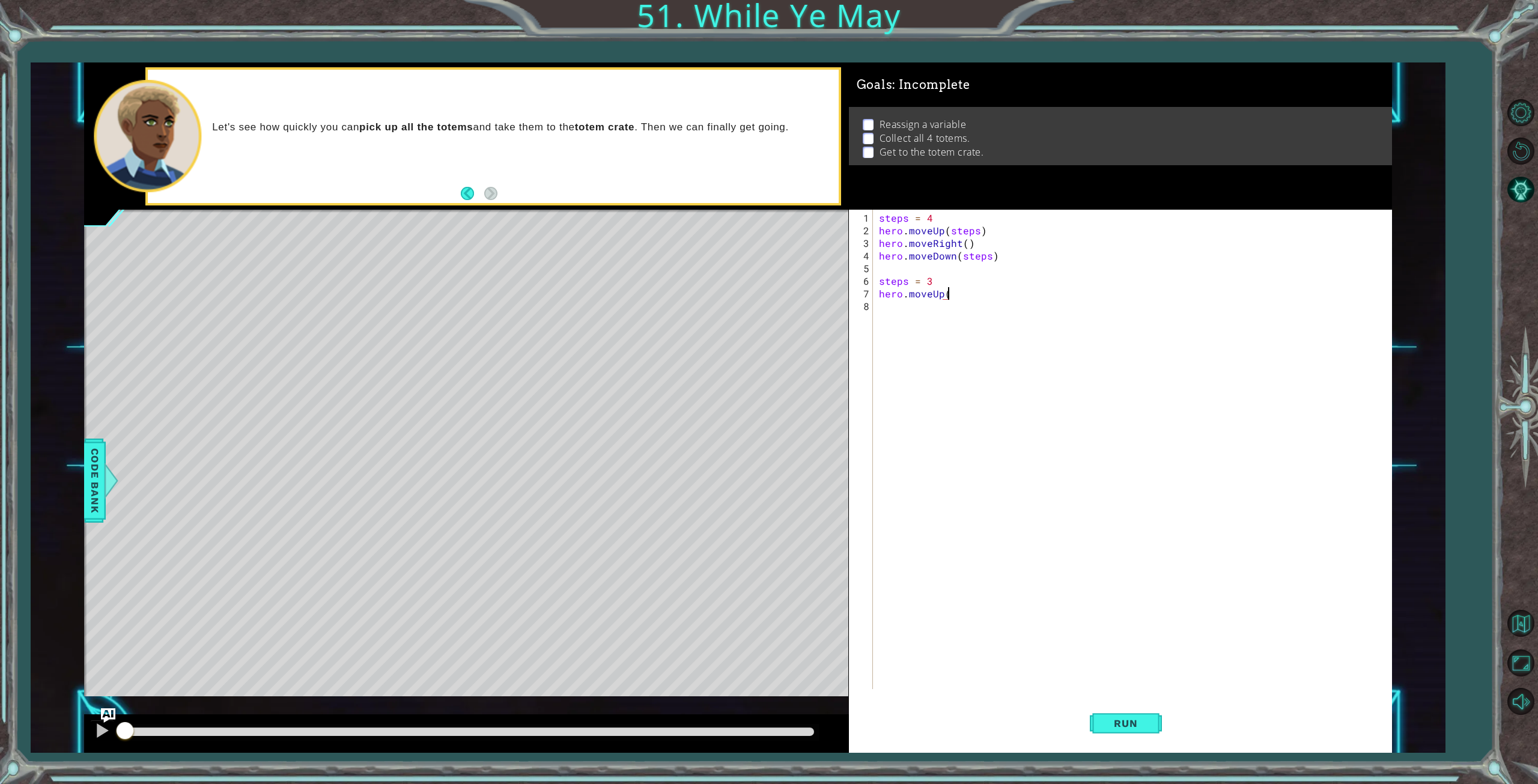
scroll to position [0, 4]
type textarea "hero.moveUp(steps)"
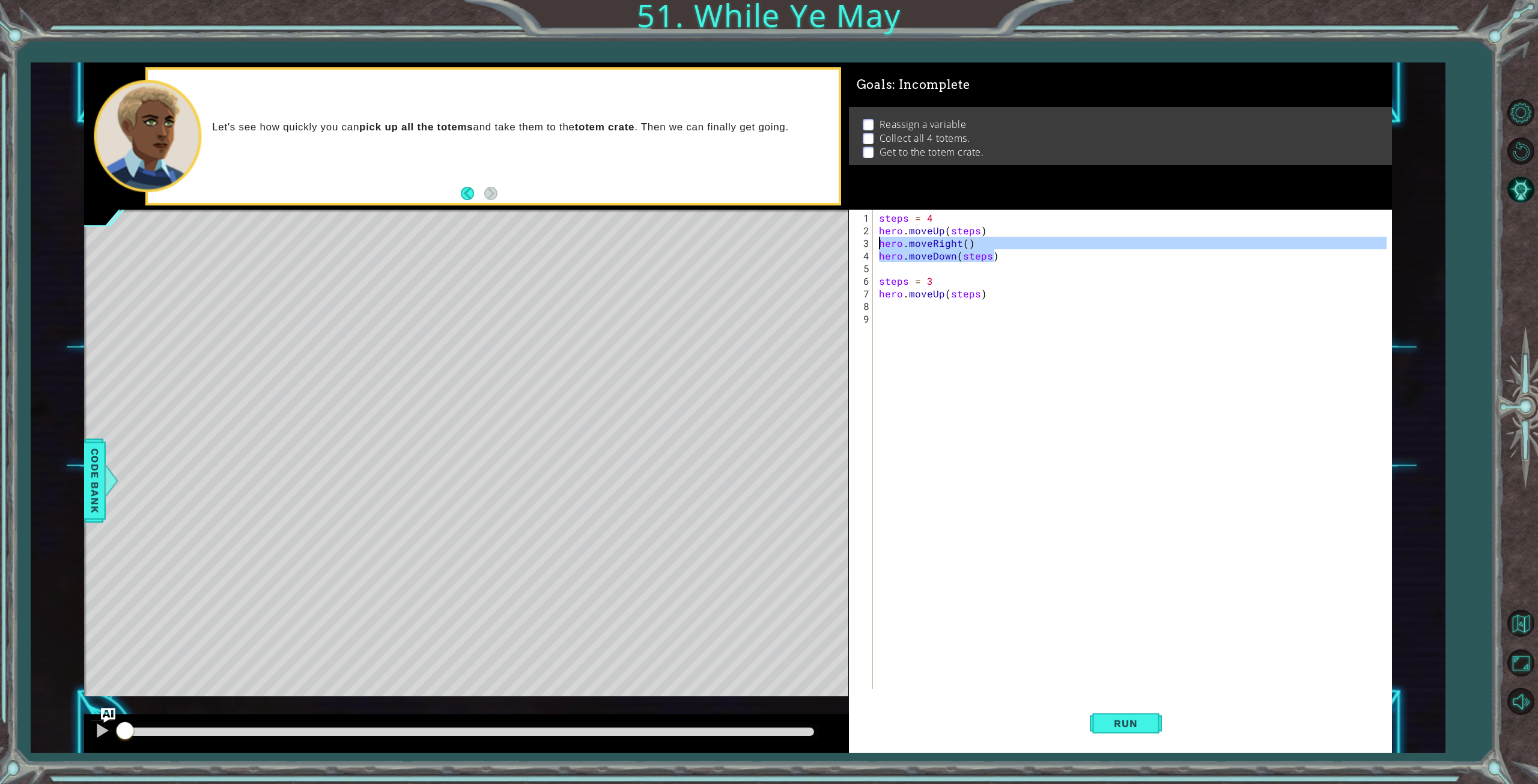
drag, startPoint x: 994, startPoint y: 258, endPoint x: 872, endPoint y: 244, distance: 122.8
click at [872, 244] on div "1 2 3 4 5 6 7 8 9 steps = 4 hero . moveUp ( steps ) hero . moveRight ( ) hero .…" at bounding box center [1118, 449] width 538 height 480
type textarea "hero.moveRight() hero.moveDown(steps)"
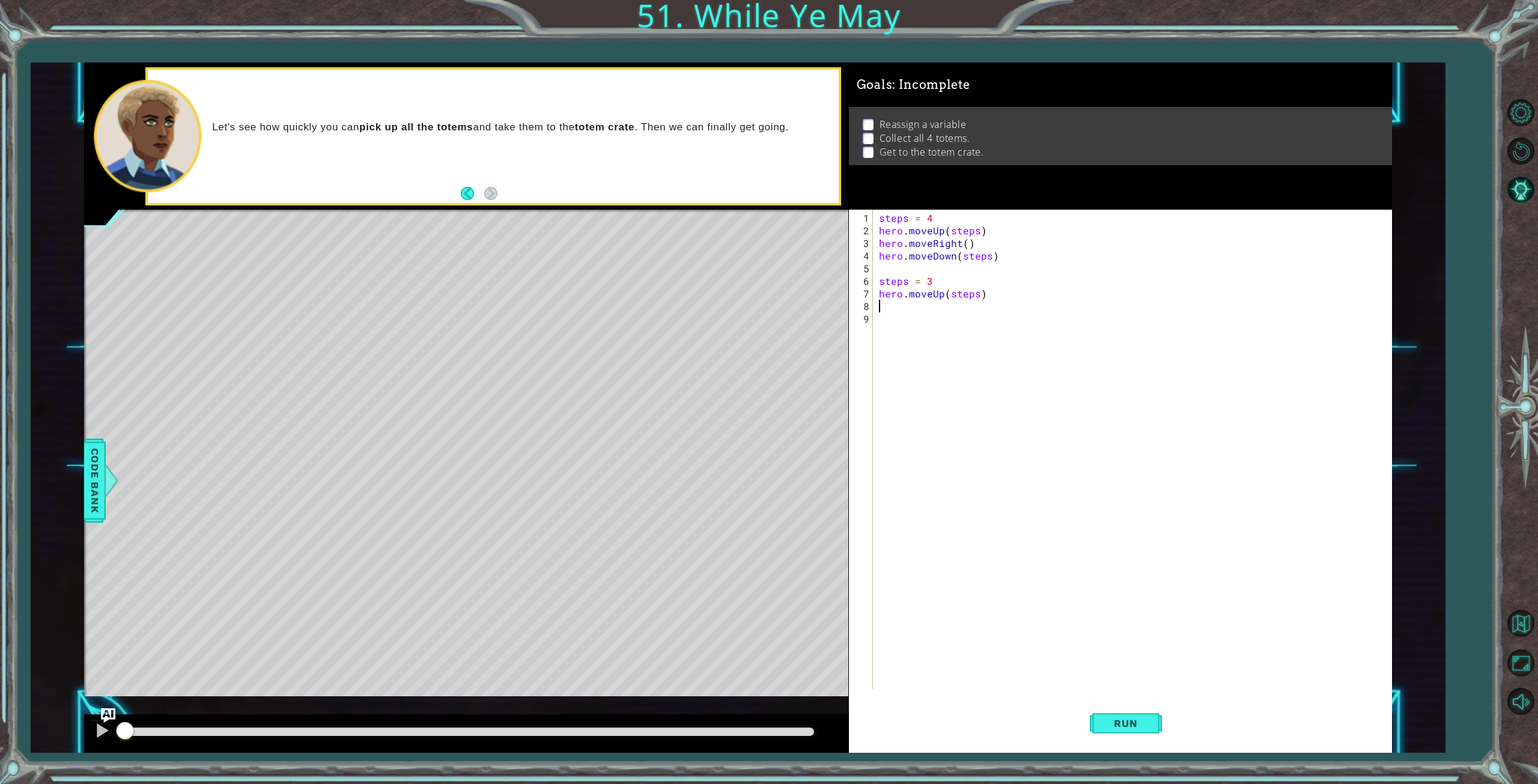
click at [893, 307] on div "steps = 4 hero . moveUp ( steps ) hero . moveRight ( ) hero . moveDown ( steps …" at bounding box center [1135, 463] width 516 height 504
paste textarea "hero.moveDown(steps)"
type textarea "hero.moveDown(steps)"
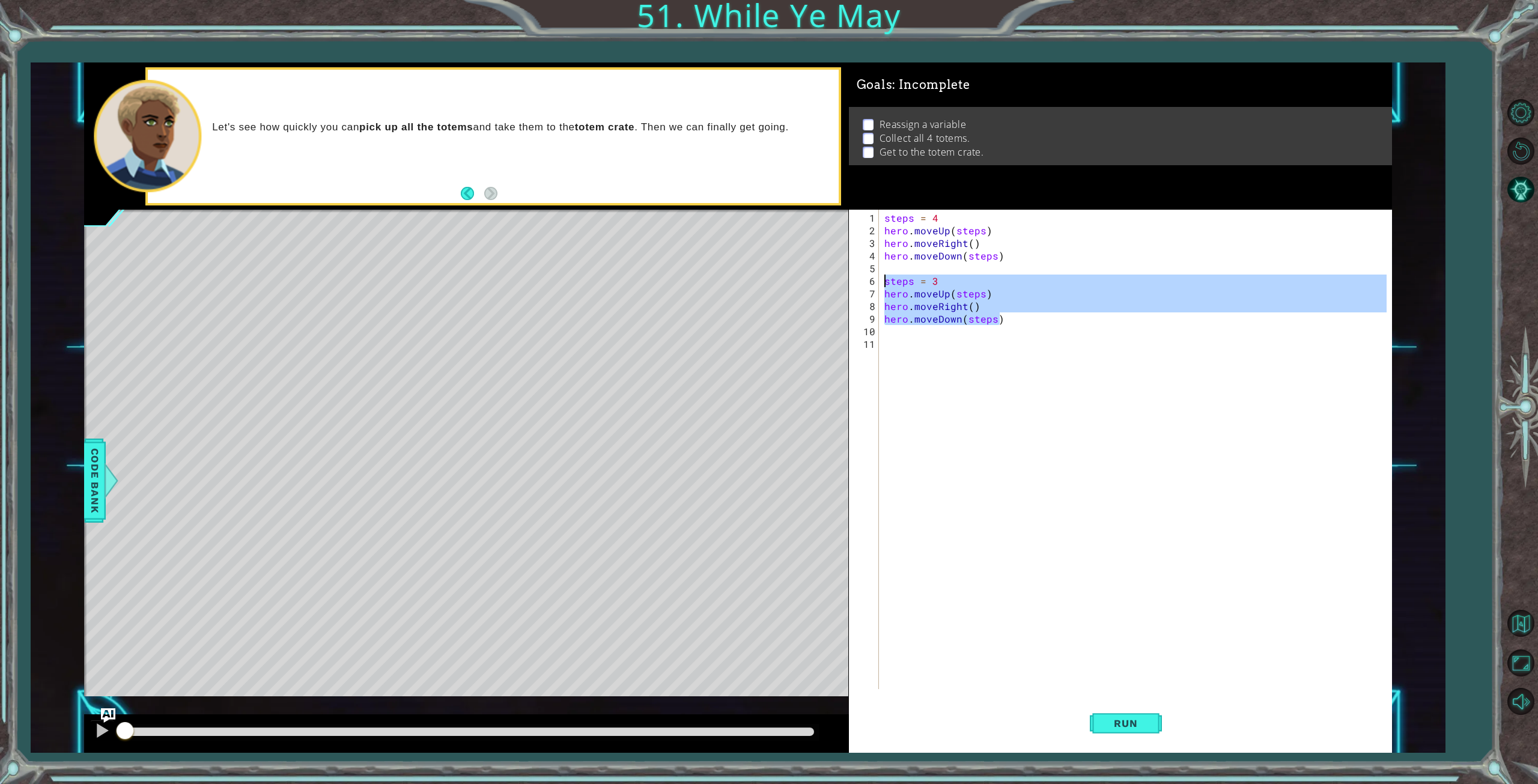
drag, startPoint x: 1022, startPoint y: 321, endPoint x: 861, endPoint y: 279, distance: 166.4
click at [861, 279] on div "1 2 3 4 5 6 7 8 9 10 11 steps = 4 hero . moveUp ( steps ) hero . moveRight ( ) …" at bounding box center [1118, 449] width 538 height 480
type textarea "steps = 3 hero.moveUp(steps)"
click at [900, 347] on div "steps = 4 hero . moveUp ( steps ) hero . moveRight ( ) hero . moveDown ( steps …" at bounding box center [1137, 463] width 511 height 504
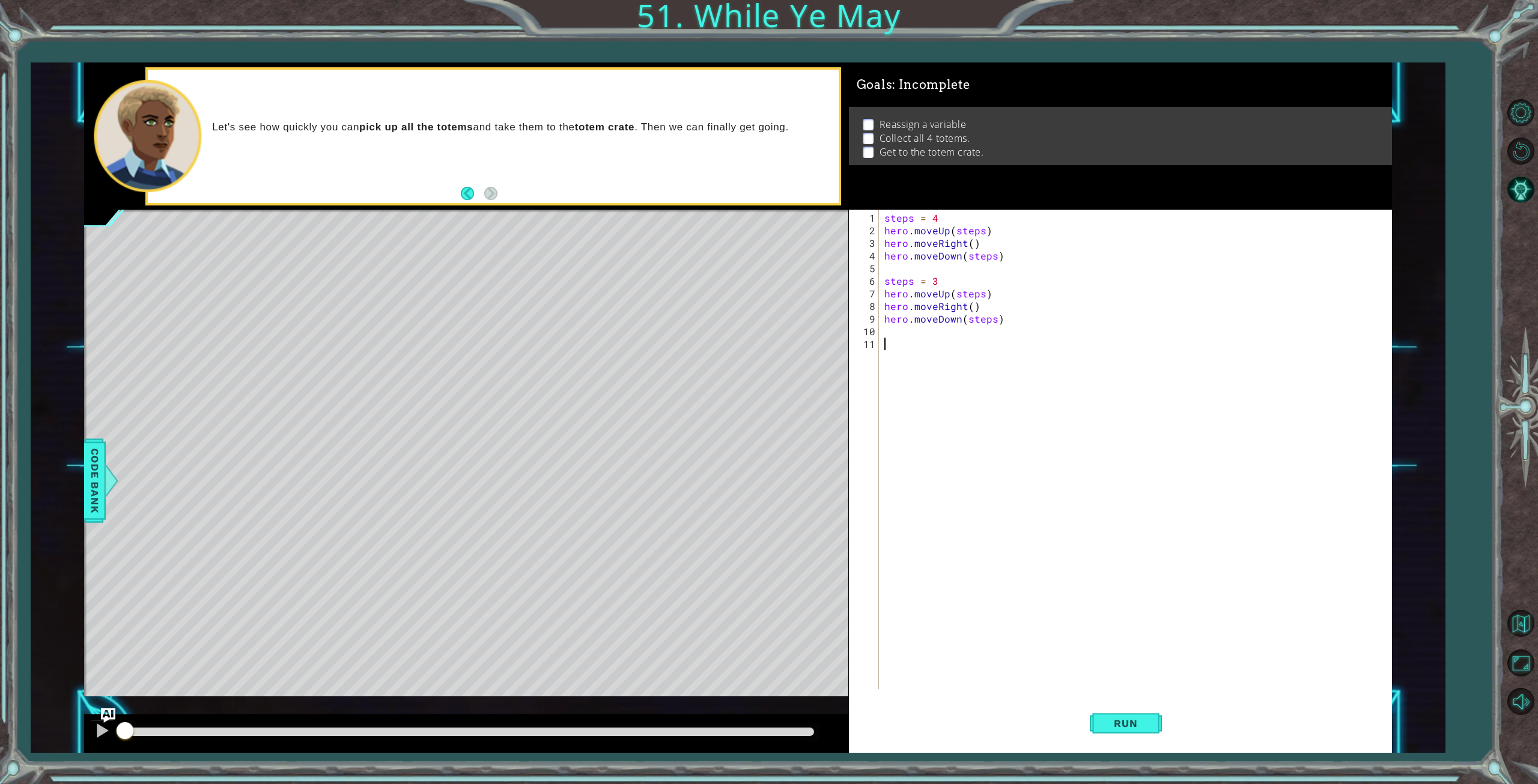
paste textarea "hero.moveDown(steps)"
drag, startPoint x: 938, startPoint y: 349, endPoint x: 931, endPoint y: 347, distance: 7.3
click at [931, 347] on div "steps = 4 hero . moveUp ( steps ) hero . moveRight ( ) hero . moveDown ( steps …" at bounding box center [1137, 463] width 511 height 504
click at [922, 348] on div "steps = 4 hero . moveUp ( steps ) hero . moveRight ( ) hero . moveDown ( steps …" at bounding box center [1137, 463] width 511 height 504
click at [931, 345] on div "steps = 4 hero . moveUp ( steps ) hero . moveRight ( ) hero . moveDown ( steps …" at bounding box center [1137, 463] width 511 height 504
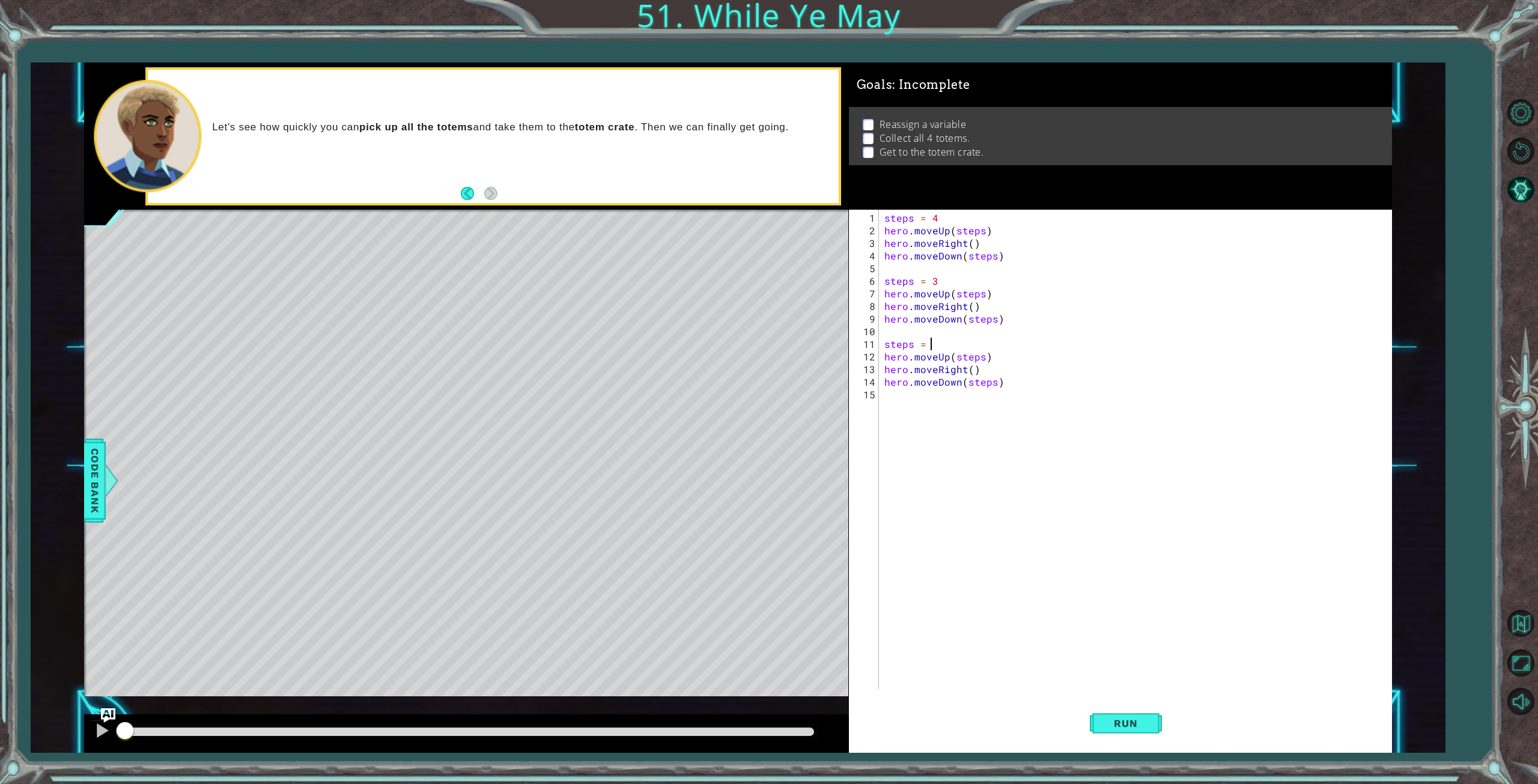
type textarea "steps = 2"
click at [1008, 388] on div "steps = 4 hero . moveUp ( steps ) hero . moveRight ( ) hero . moveDown ( steps …" at bounding box center [1137, 463] width 511 height 504
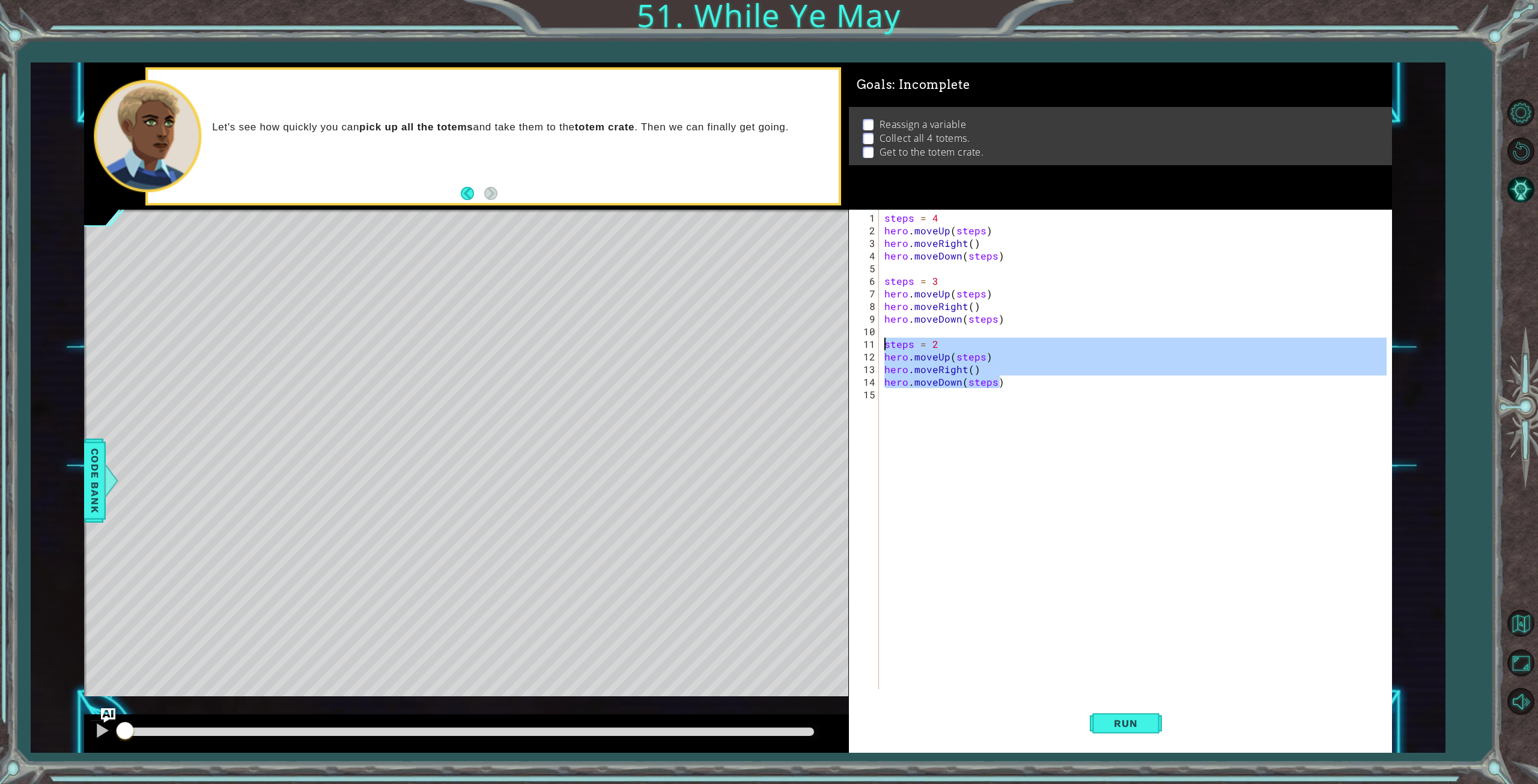
drag, startPoint x: 1007, startPoint y: 384, endPoint x: 864, endPoint y: 345, distance: 148.2
click at [864, 345] on div "1 2 3 4 5 6 7 8 9 10 11 12 13 14 15 steps = 4 hero . moveUp ( steps ) hero . mo…" at bounding box center [1118, 449] width 538 height 480
type textarea "steps = 2 hero.moveUp(steps)"
click at [900, 397] on div "steps = 4 hero . moveUp ( steps ) hero . moveRight ( ) hero . moveDown ( steps …" at bounding box center [1137, 463] width 511 height 504
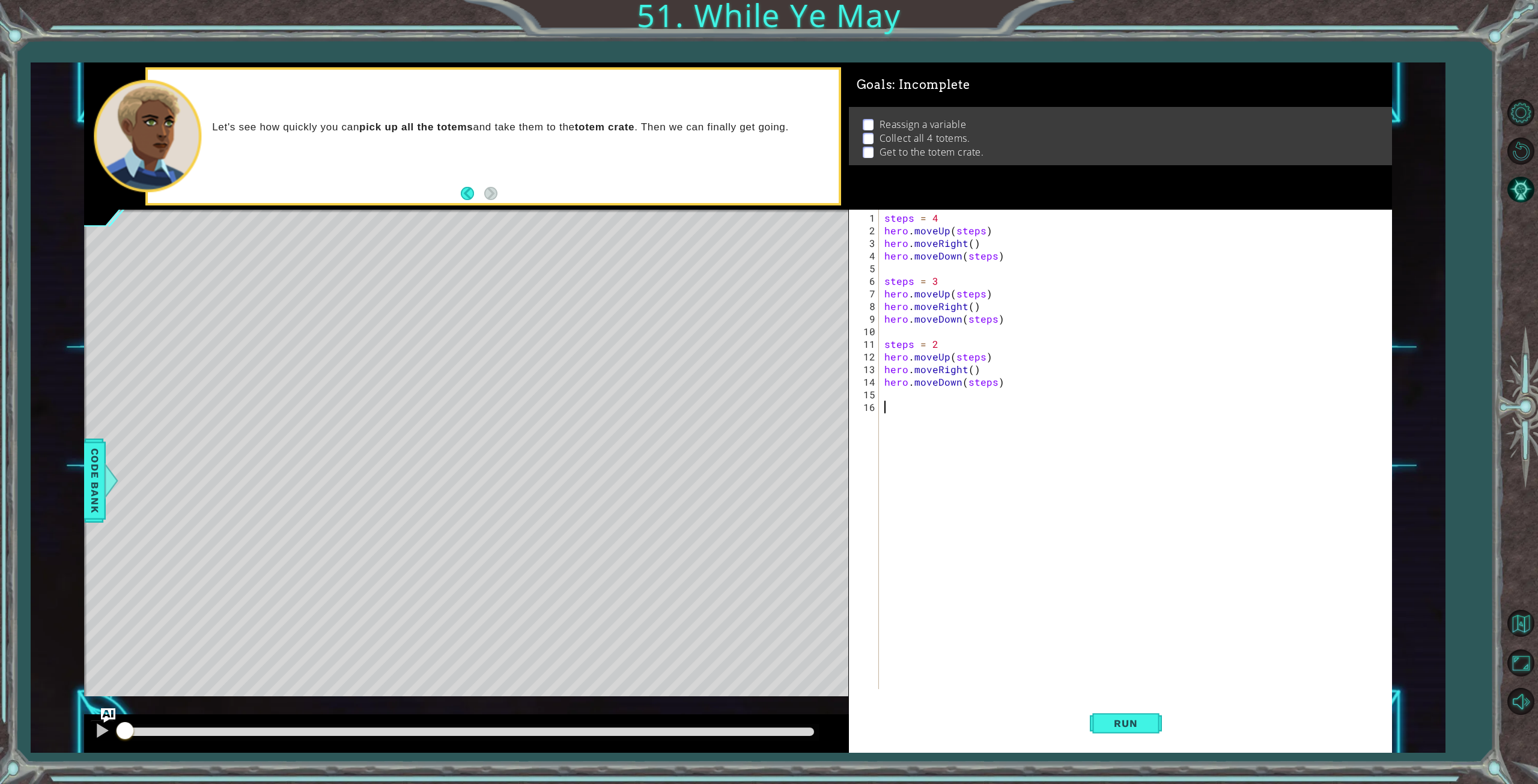
paste textarea "hero.moveDown(steps)"
drag, startPoint x: 935, startPoint y: 408, endPoint x: 928, endPoint y: 405, distance: 7.6
click at [928, 405] on div "steps = 4 hero . moveUp ( steps ) hero . moveRight ( ) hero . moveDown ( steps …" at bounding box center [1137, 463] width 511 height 504
type textarea "steps = 1"
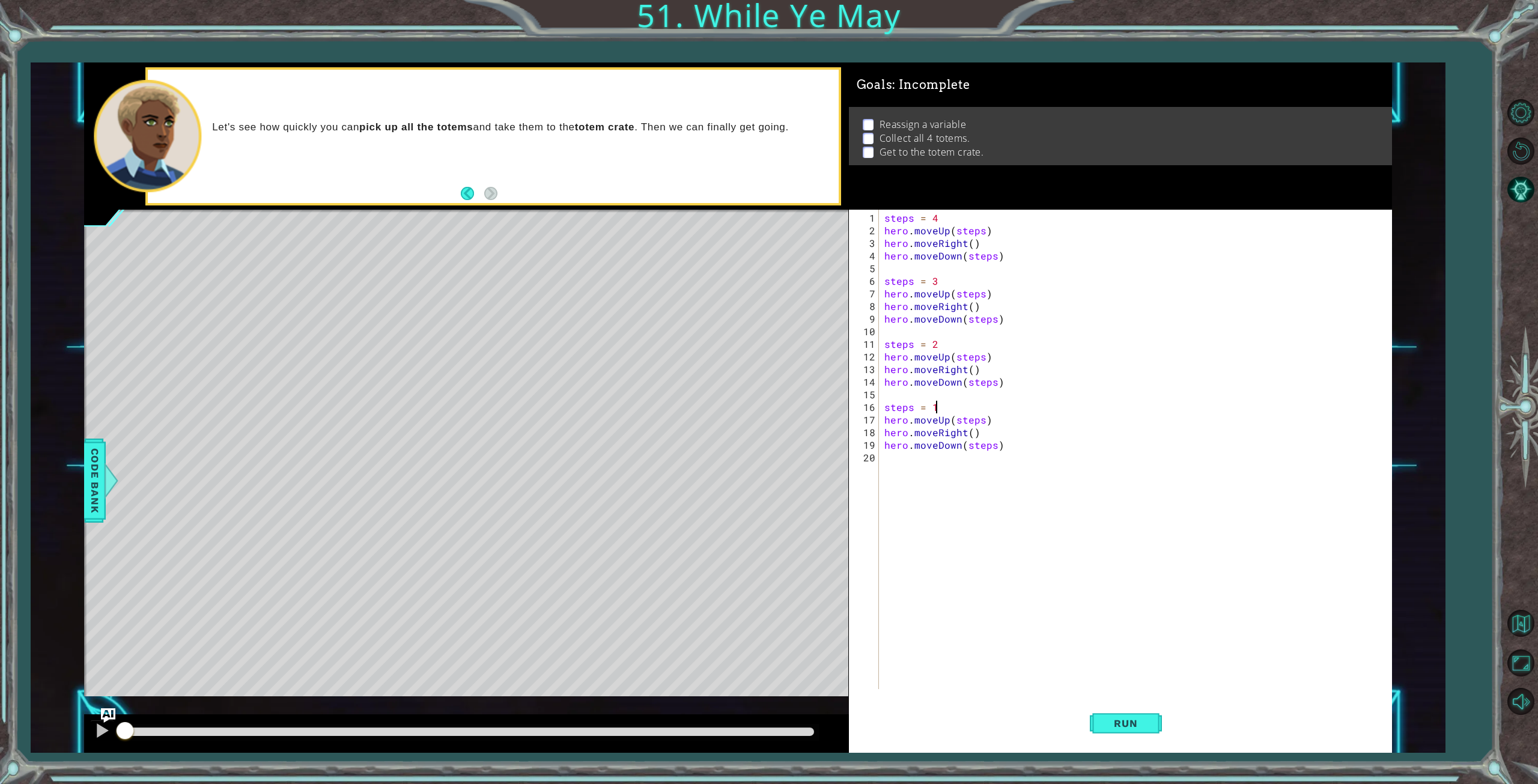
drag, startPoint x: 1140, startPoint y: 722, endPoint x: 1258, endPoint y: 572, distance: 190.9
click at [1138, 721] on span "Run" at bounding box center [1125, 723] width 47 height 12
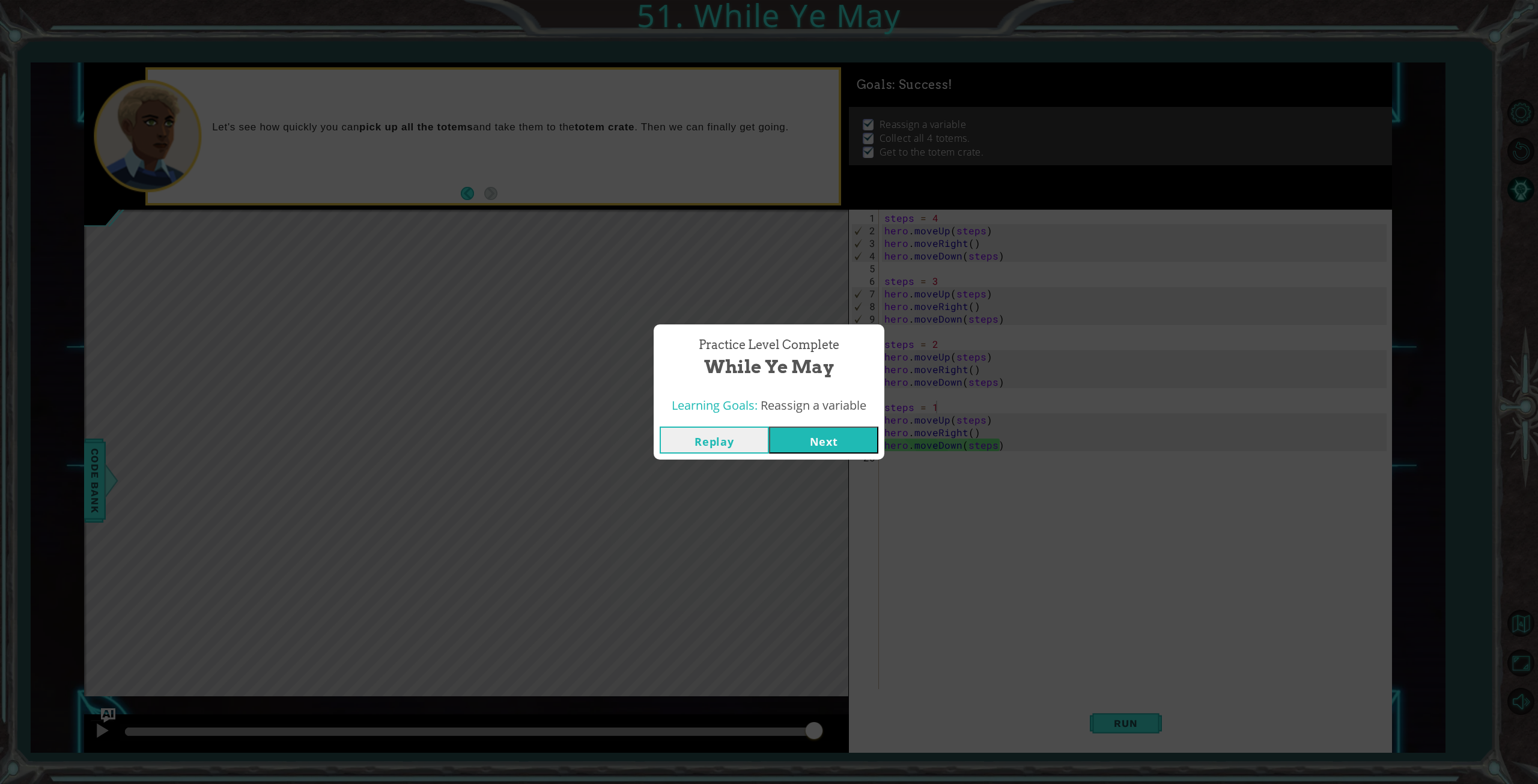
click at [826, 445] on button "Next" at bounding box center [824, 440] width 110 height 27
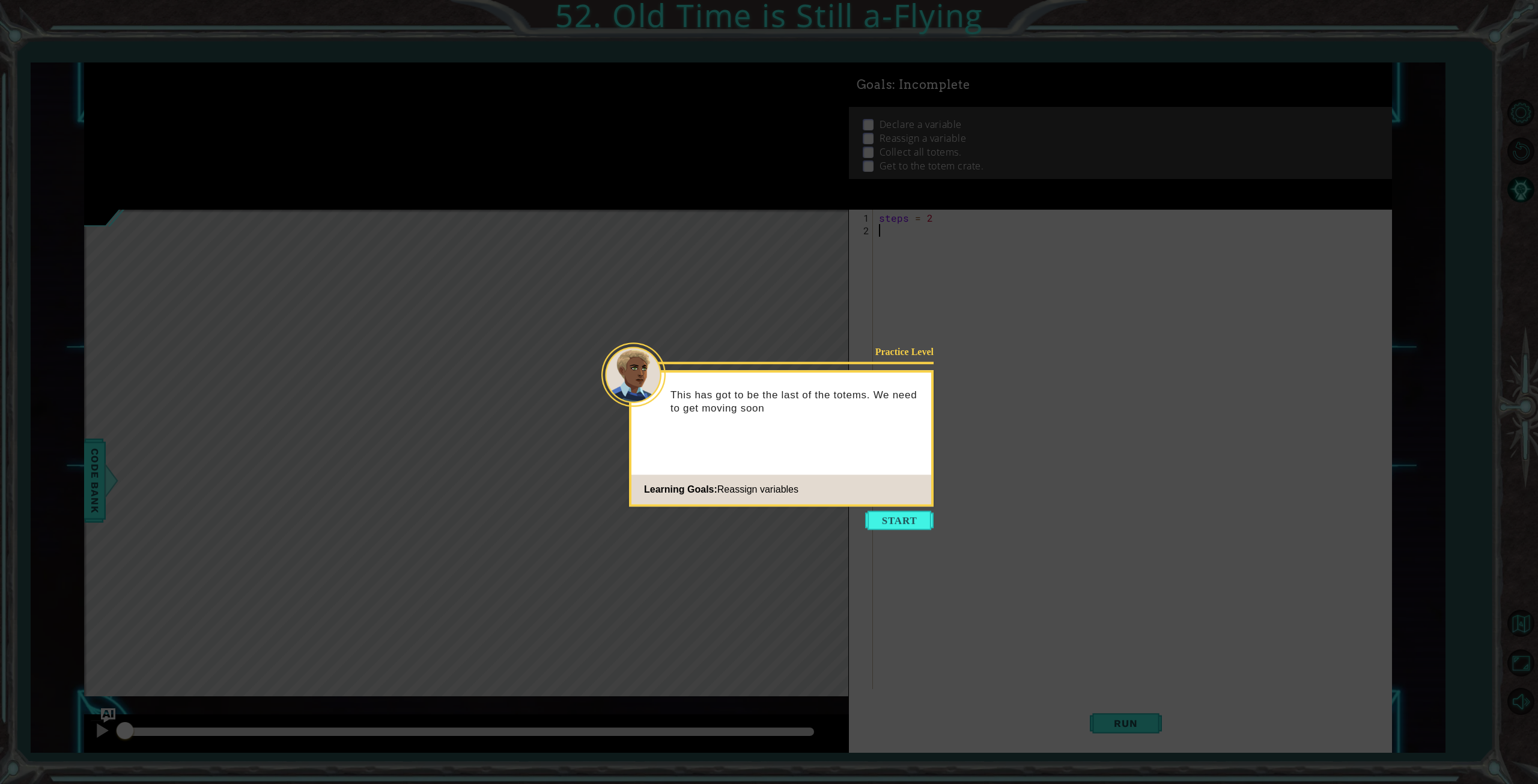
click at [889, 521] on button "Start" at bounding box center [899, 520] width 69 height 19
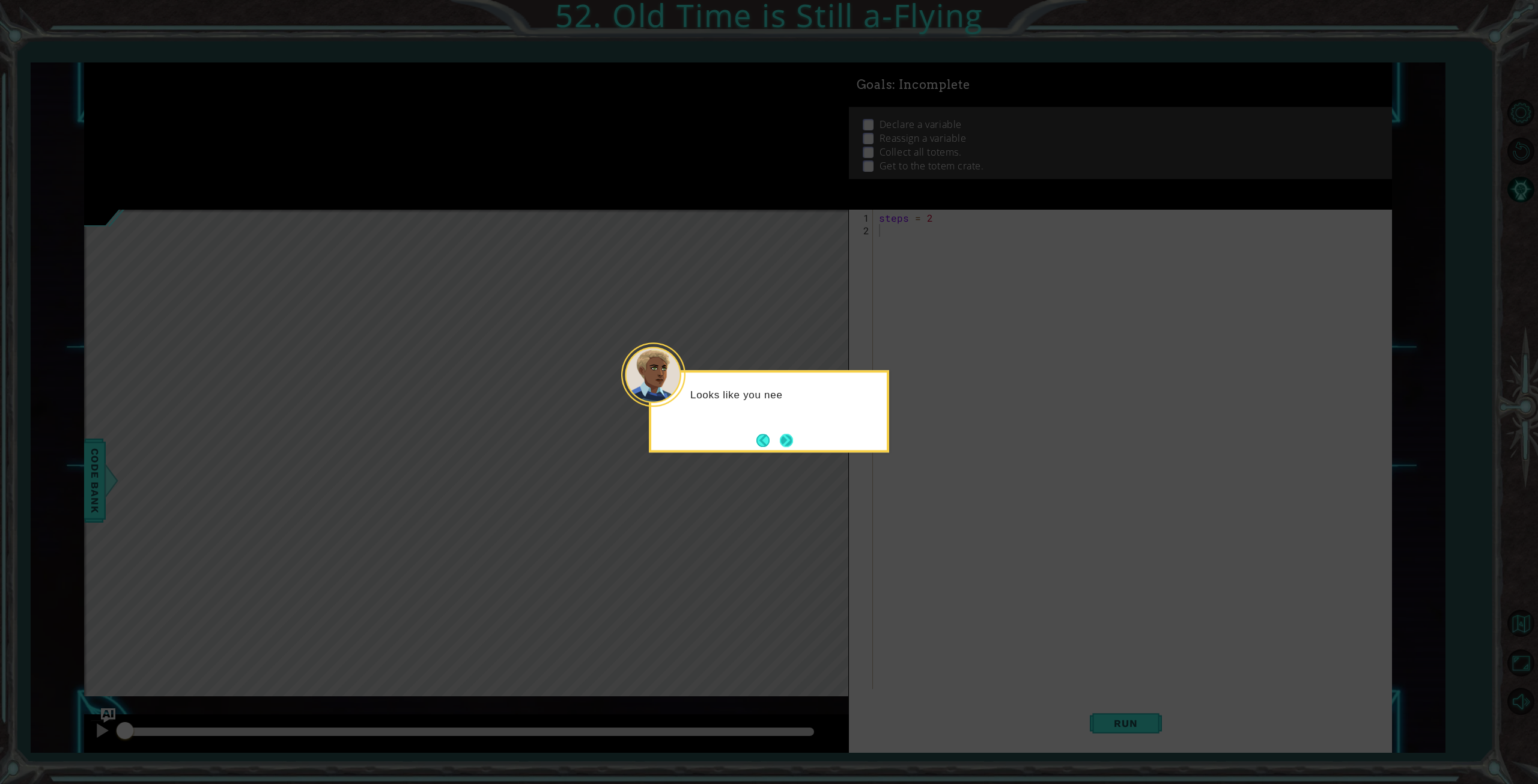
click at [791, 441] on button "Next" at bounding box center [786, 440] width 13 height 13
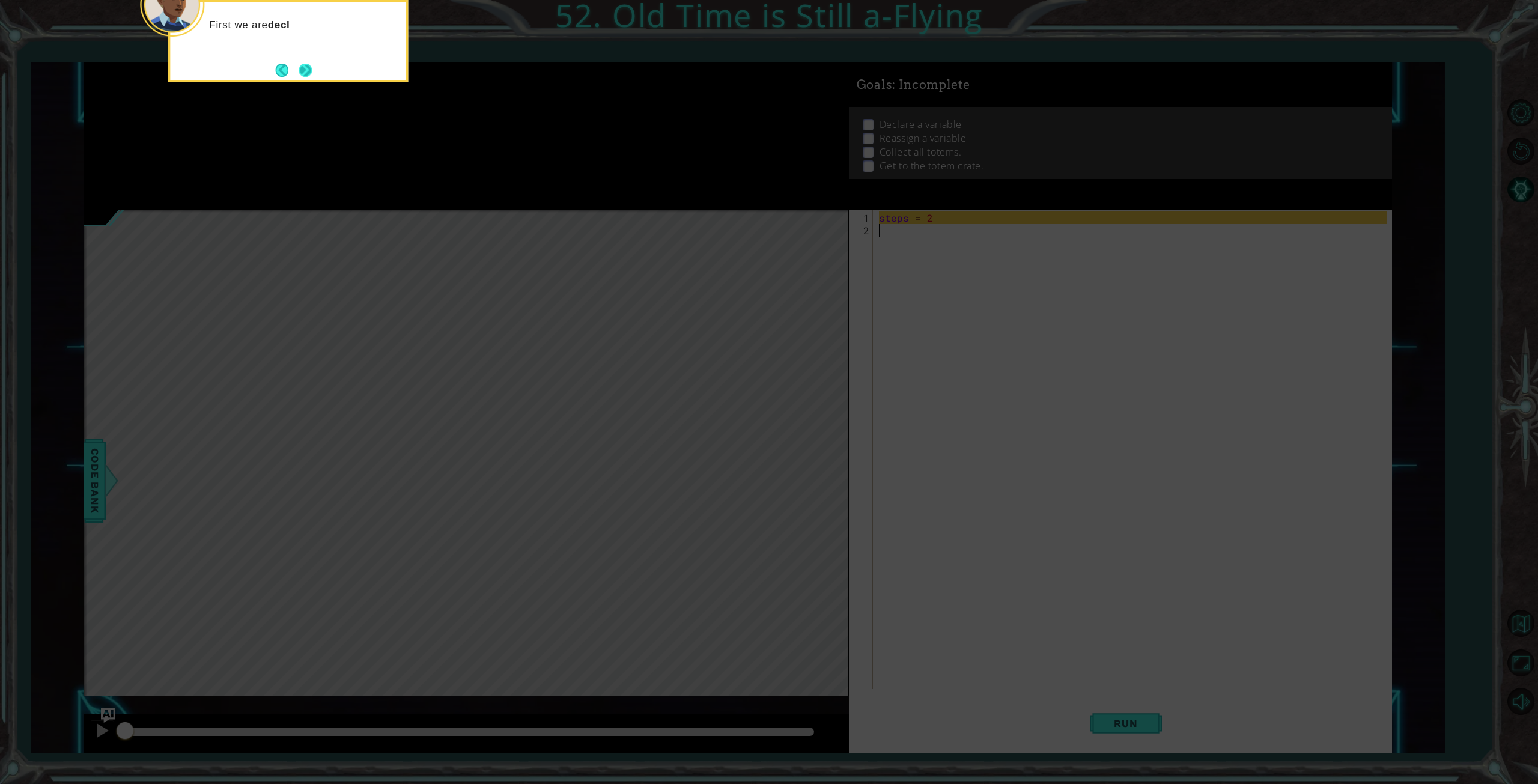
click at [311, 74] on button "Next" at bounding box center [305, 70] width 13 height 13
click at [312, 74] on button "Next" at bounding box center [305, 70] width 13 height 13
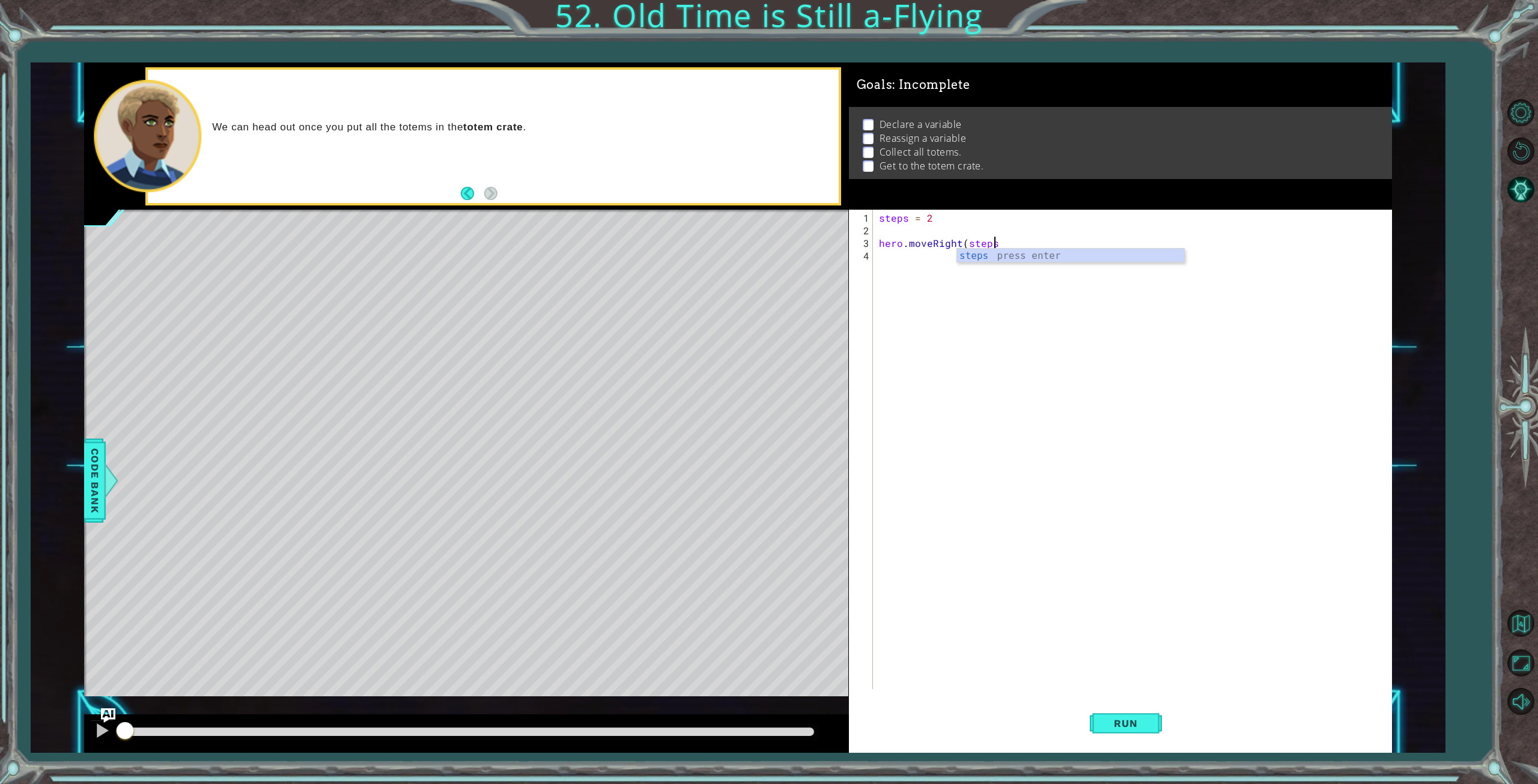
type textarea "hero.moveRight(steps)"
type textarea "hero.moveDown()"
type textarea "hero.moveLeft(steps)"
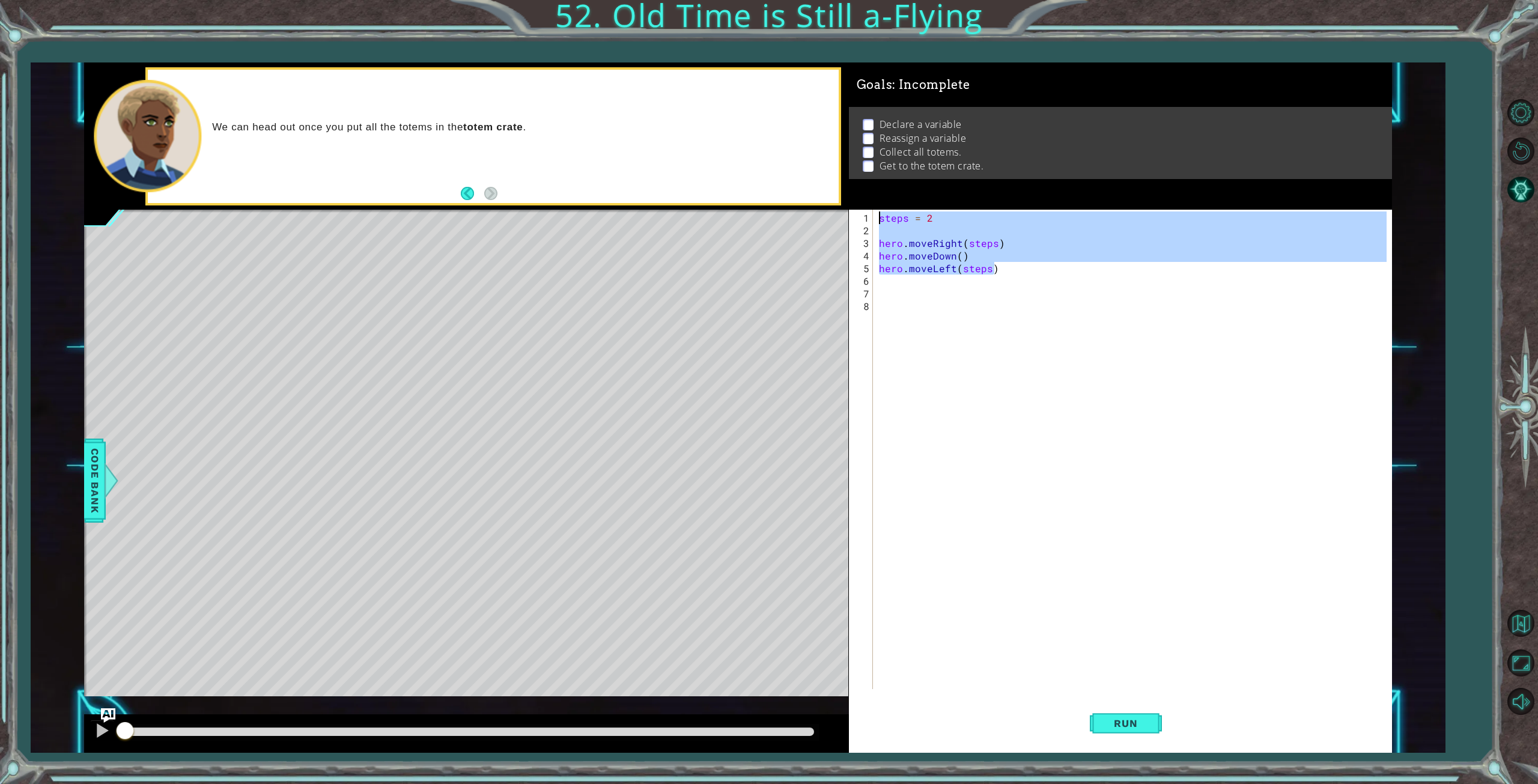
drag, startPoint x: 999, startPoint y: 264, endPoint x: 858, endPoint y: 220, distance: 147.7
click at [858, 220] on div "1 2 3 4 5 6 7 8 steps = 2 hero . moveRight ( steps ) hero . moveDown ( ) hero .…" at bounding box center [1118, 449] width 538 height 480
type textarea "steps = 2"
click at [902, 299] on div "steps = 2 hero . moveRight ( steps ) hero . moveDown ( ) hero . moveLeft ( step…" at bounding box center [1135, 463] width 516 height 504
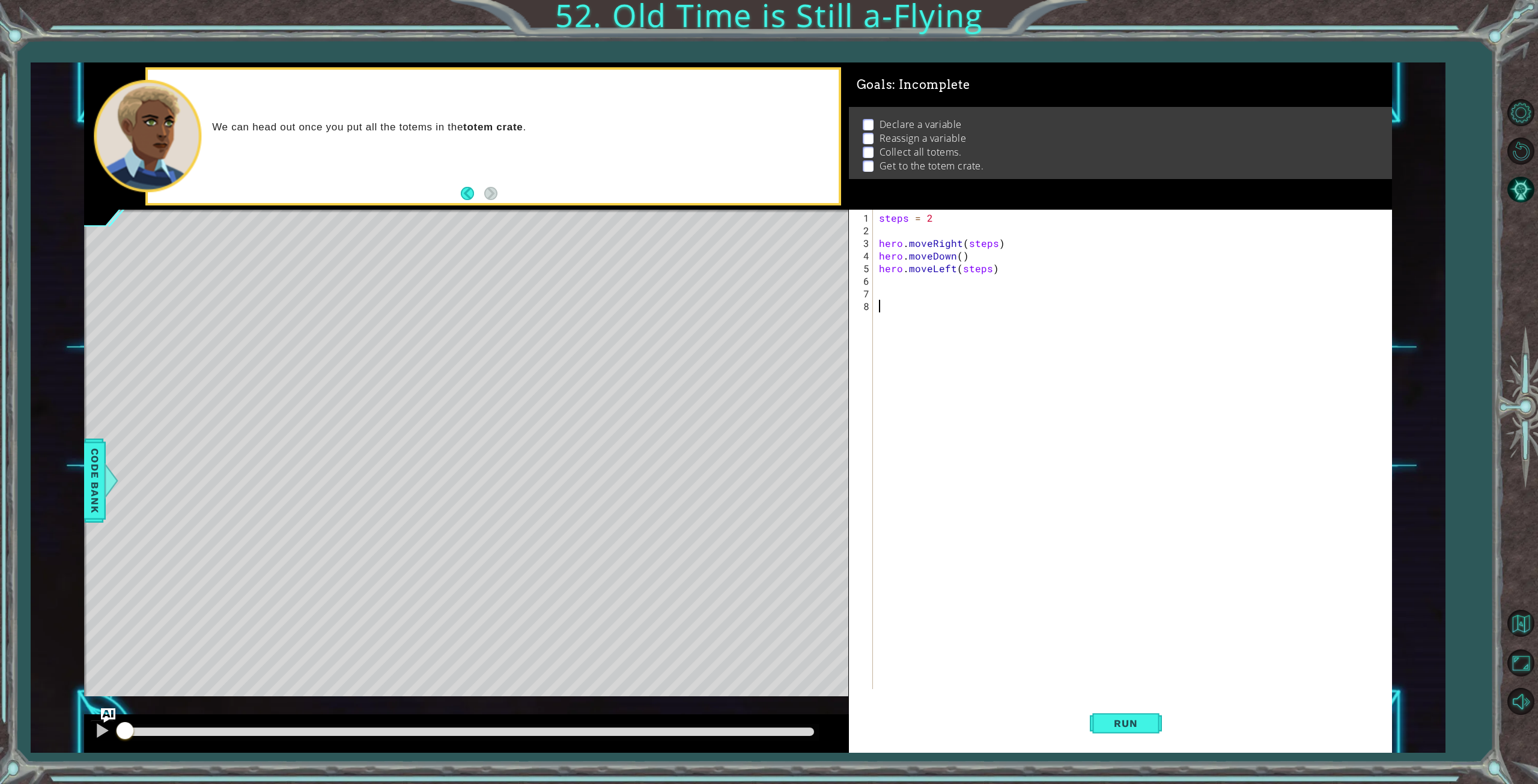
click at [888, 292] on div "steps = 2 hero . moveRight ( steps ) hero . moveDown ( ) hero . moveLeft ( step…" at bounding box center [1135, 463] width 516 height 504
paste textarea "hero.moveLeft(steps)"
drag, startPoint x: 937, startPoint y: 294, endPoint x: 923, endPoint y: 294, distance: 14.0
click at [929, 294] on div "steps = 2 hero . moveRight ( steps ) hero . moveDown ( ) hero . moveLeft ( step…" at bounding box center [1137, 463] width 511 height 504
type textarea "steps = 4"
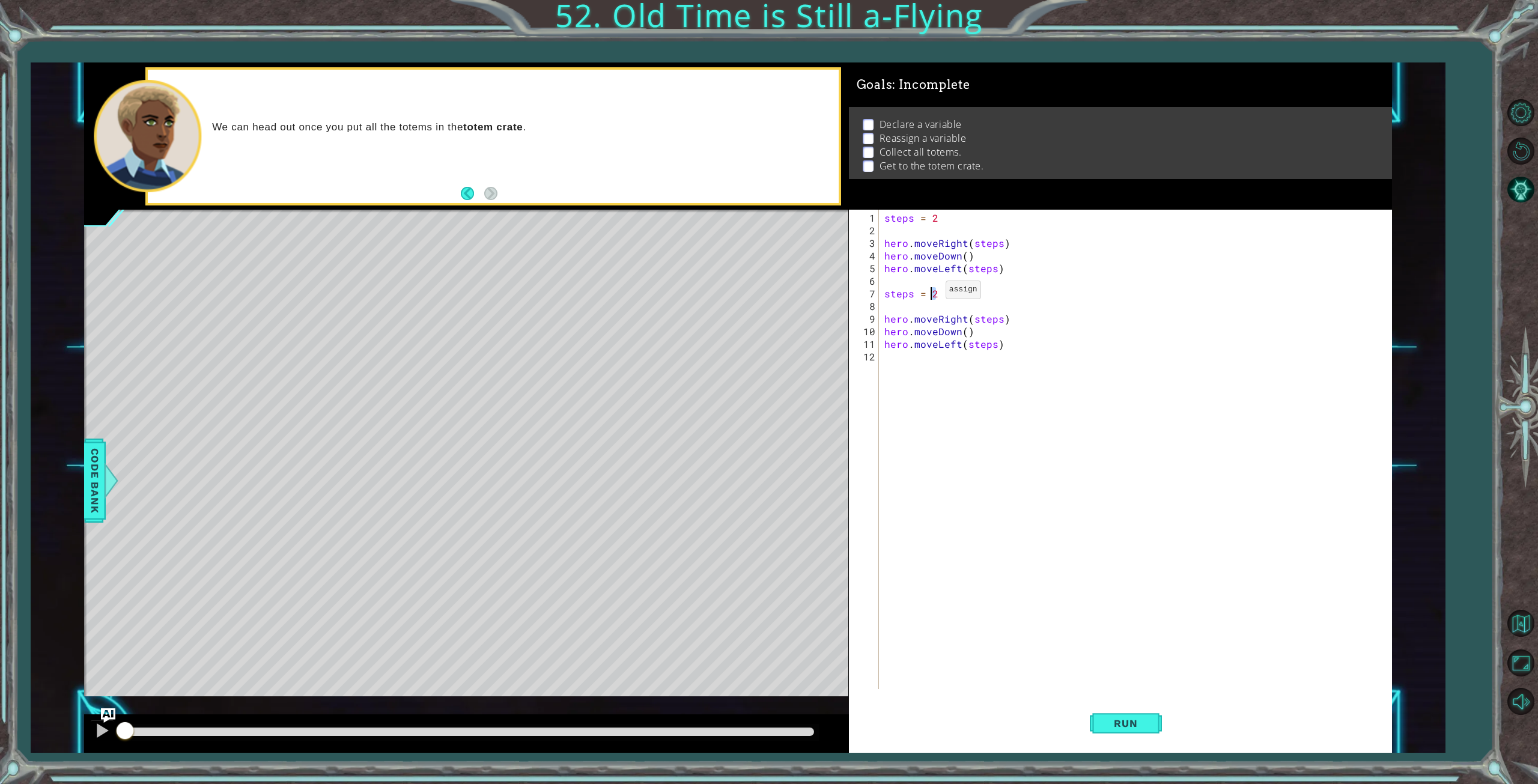
scroll to position [0, 2]
click at [942, 363] on div "steps = 2 hero . moveRight ( steps ) hero . moveDown ( ) hero . moveLeft ( step…" at bounding box center [1137, 463] width 511 height 504
paste textarea "hero.moveLeft(steps)"
click at [931, 368] on div "steps = 2 hero . moveRight ( steps ) hero . moveDown ( ) hero . moveLeft ( step…" at bounding box center [1137, 463] width 511 height 504
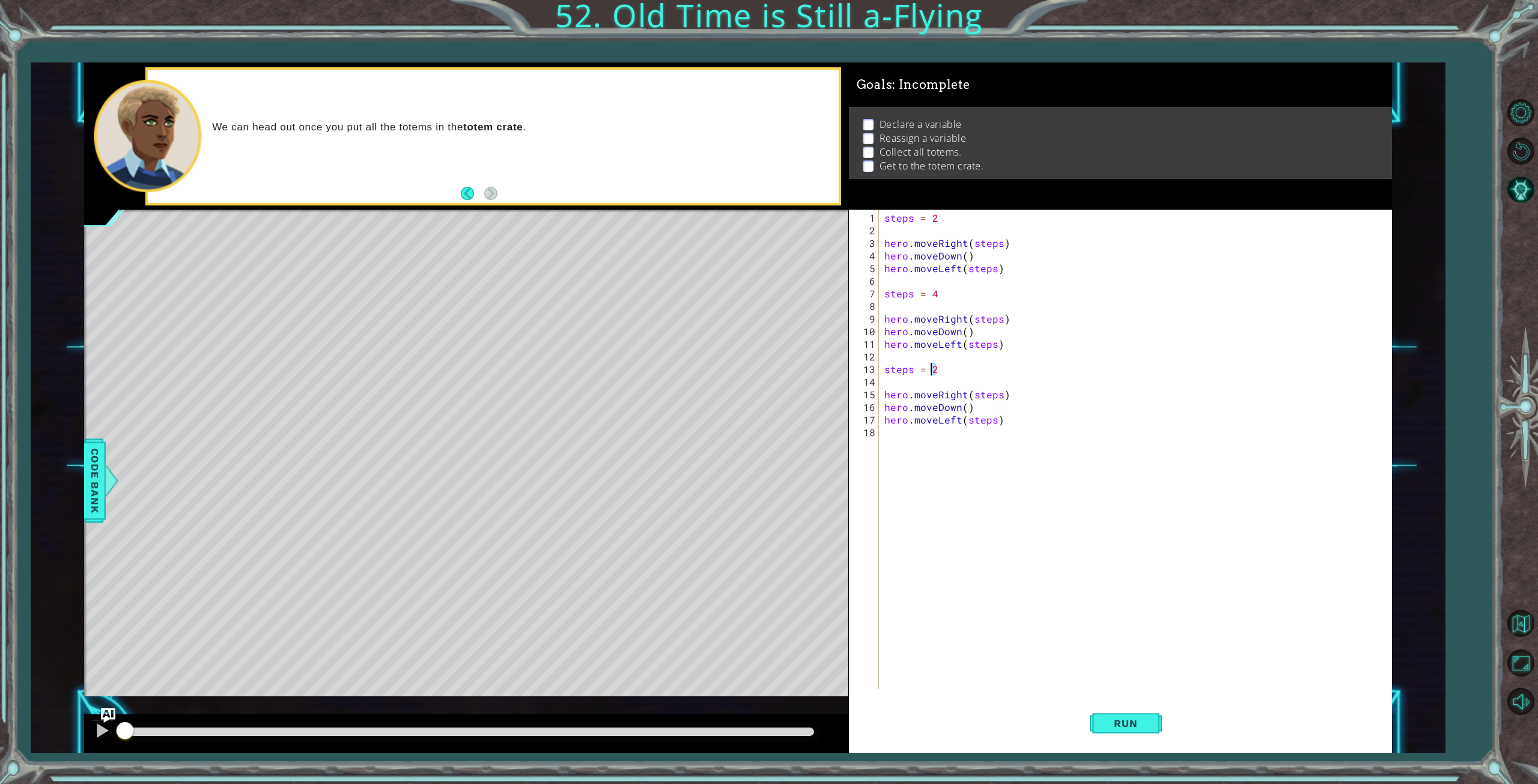
type textarea "steps = 6"
click at [1052, 451] on div "steps = 2 hero . moveRight ( steps ) hero . moveDown ( ) hero . moveLeft ( step…" at bounding box center [1137, 463] width 511 height 504
click at [1115, 715] on button "Run" at bounding box center [1126, 723] width 72 height 54
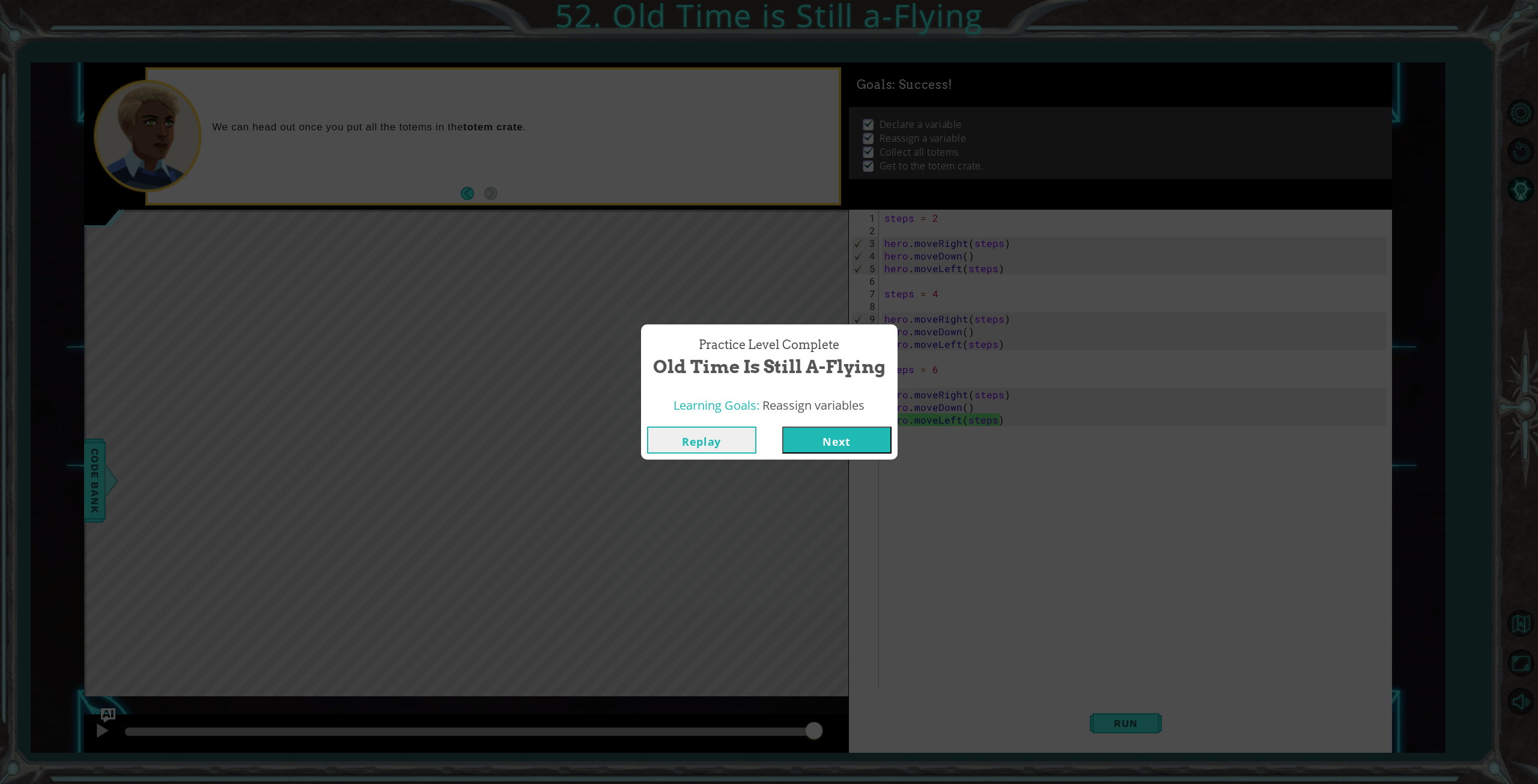
click at [829, 441] on button "Next" at bounding box center [836, 440] width 110 height 27
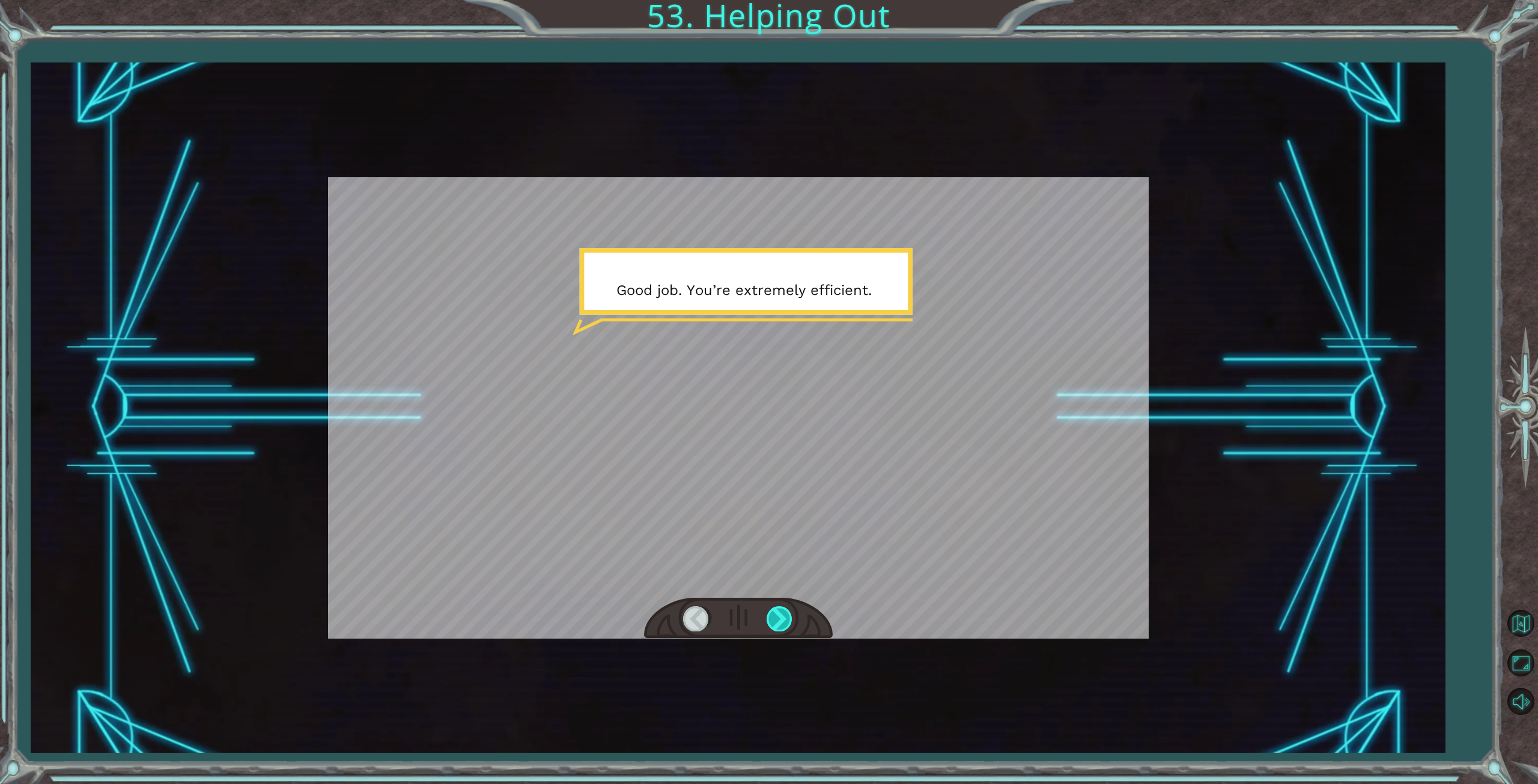
click at [771, 622] on div at bounding box center [780, 618] width 27 height 25
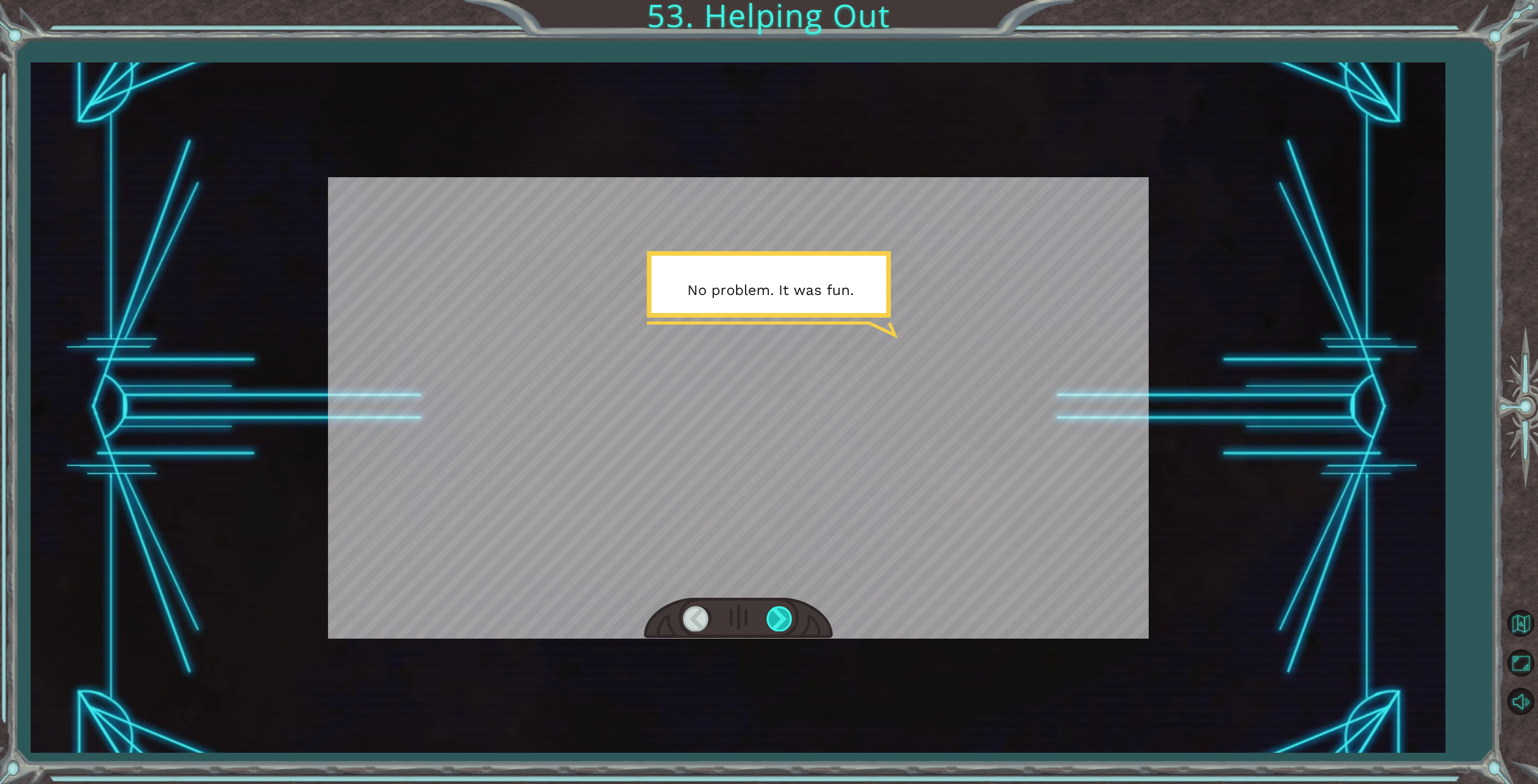
click at [771, 622] on div at bounding box center [780, 618] width 27 height 25
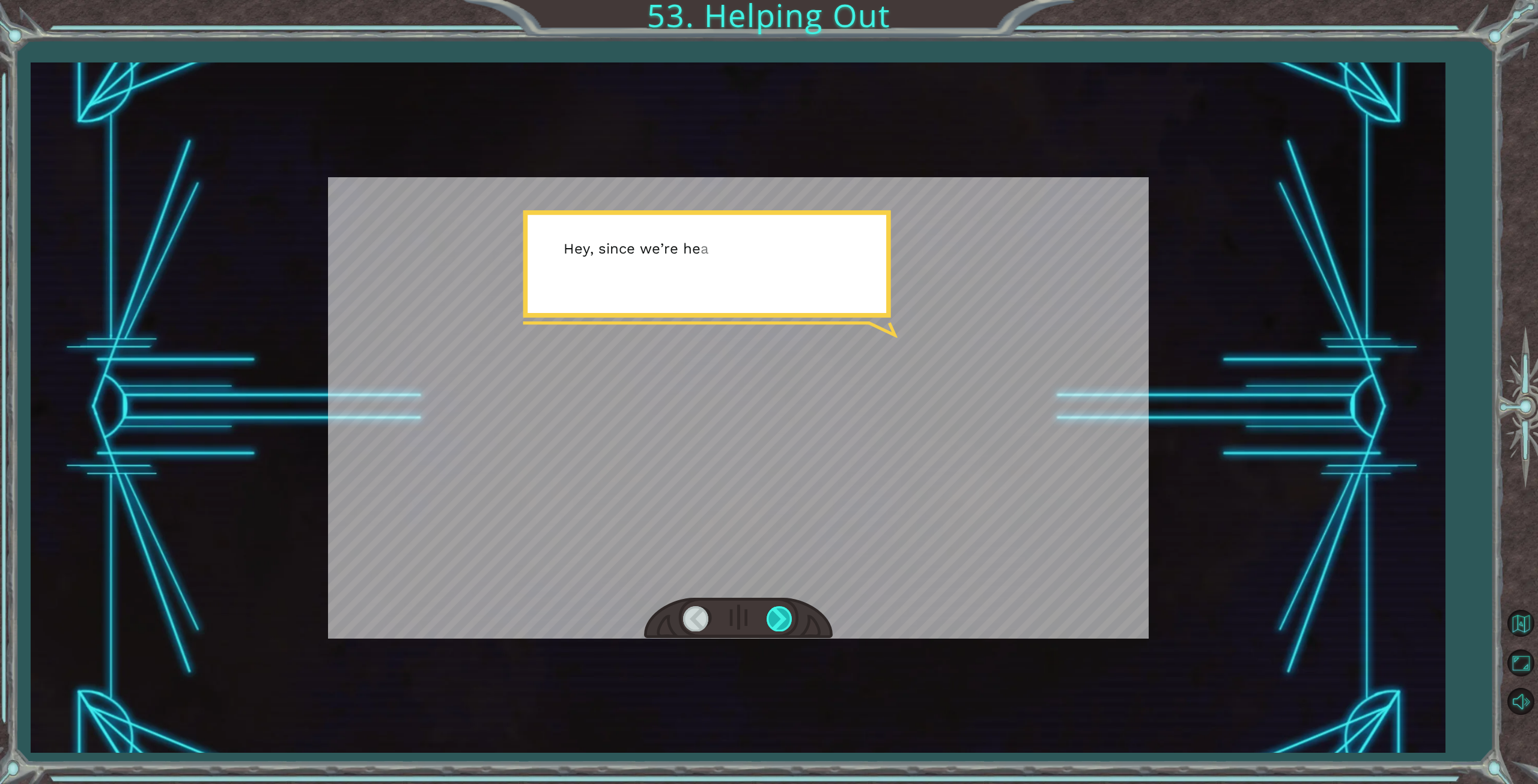
click at [771, 622] on div at bounding box center [780, 618] width 27 height 25
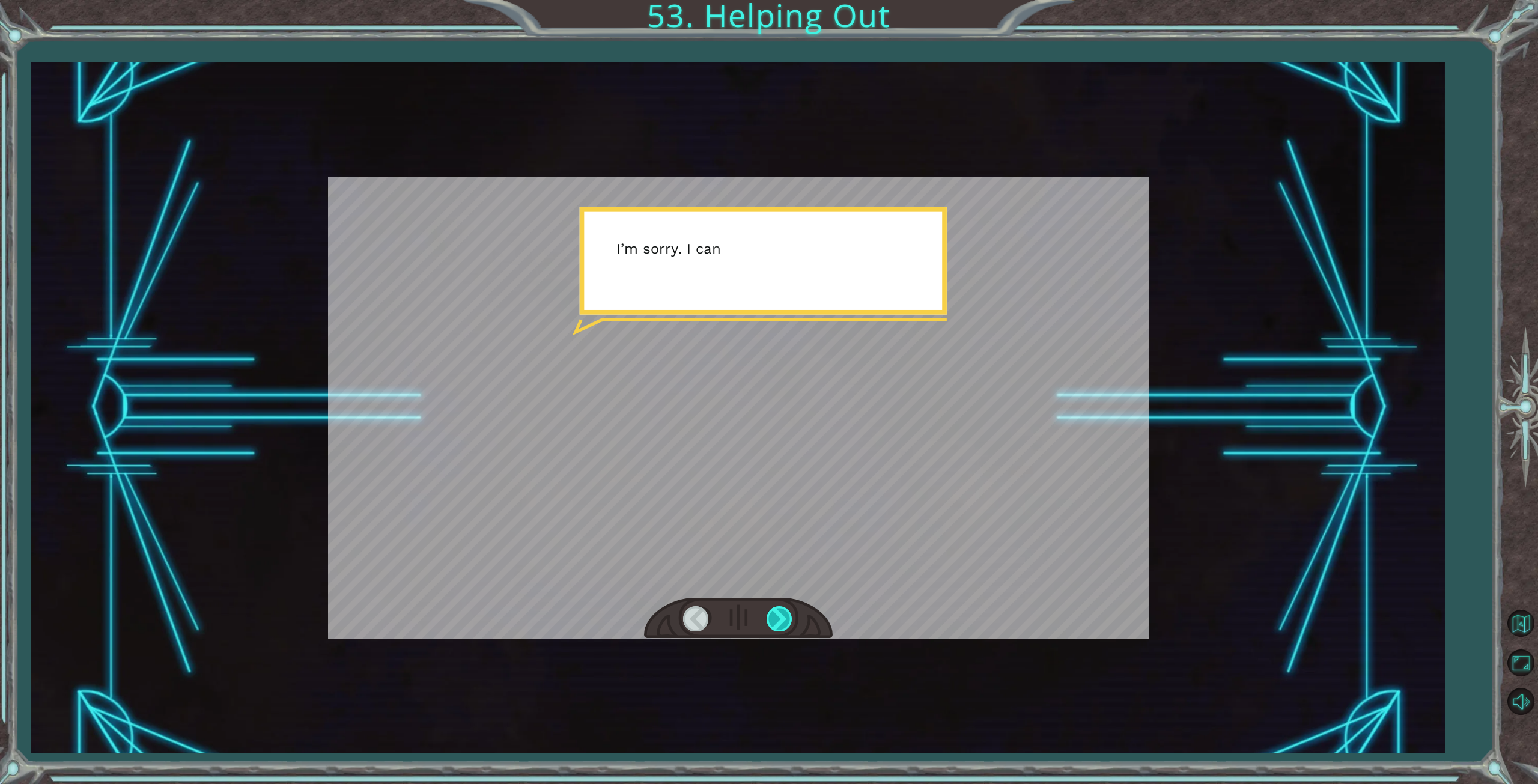
click at [771, 622] on div at bounding box center [780, 618] width 27 height 25
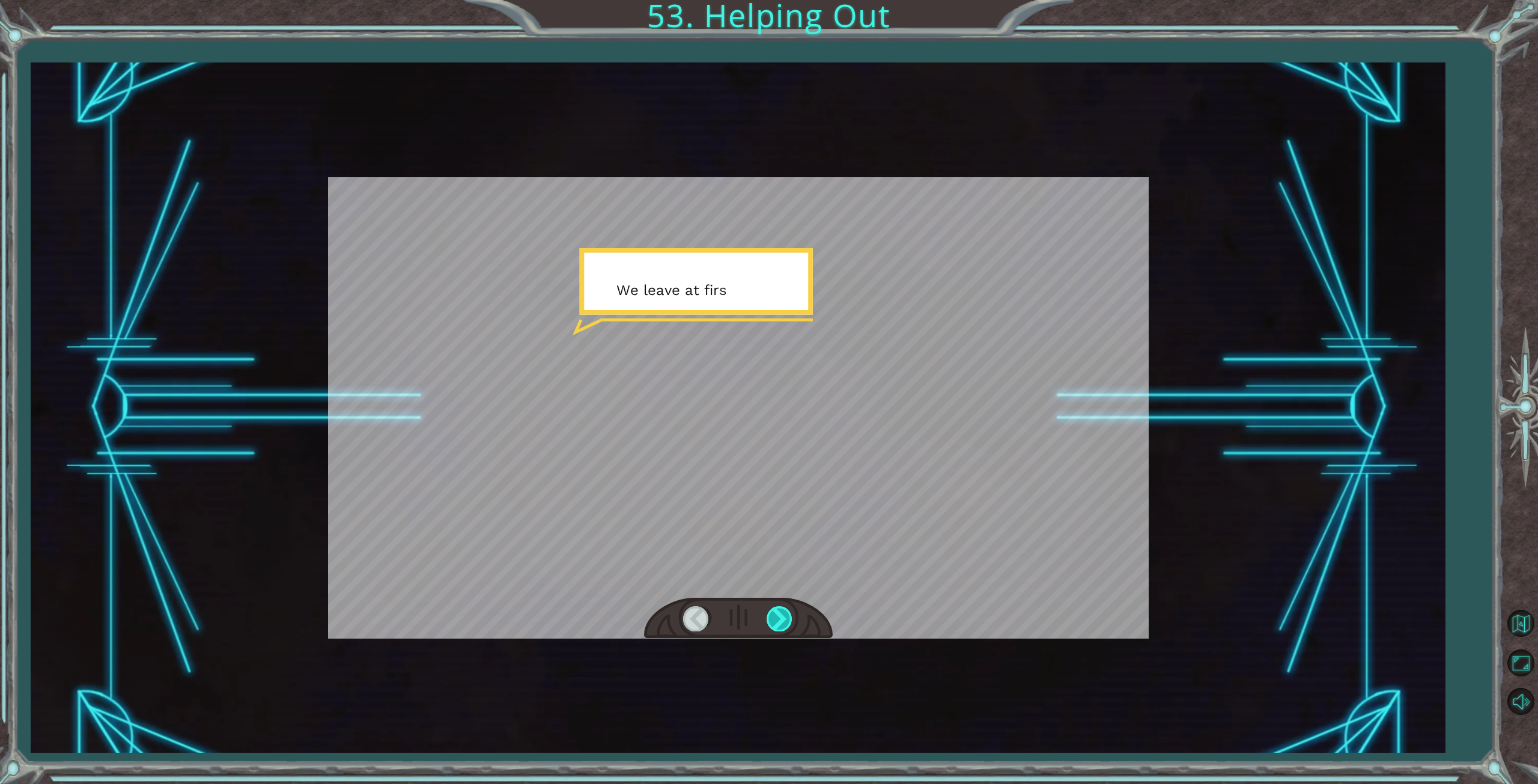
click at [771, 622] on div at bounding box center [780, 618] width 27 height 25
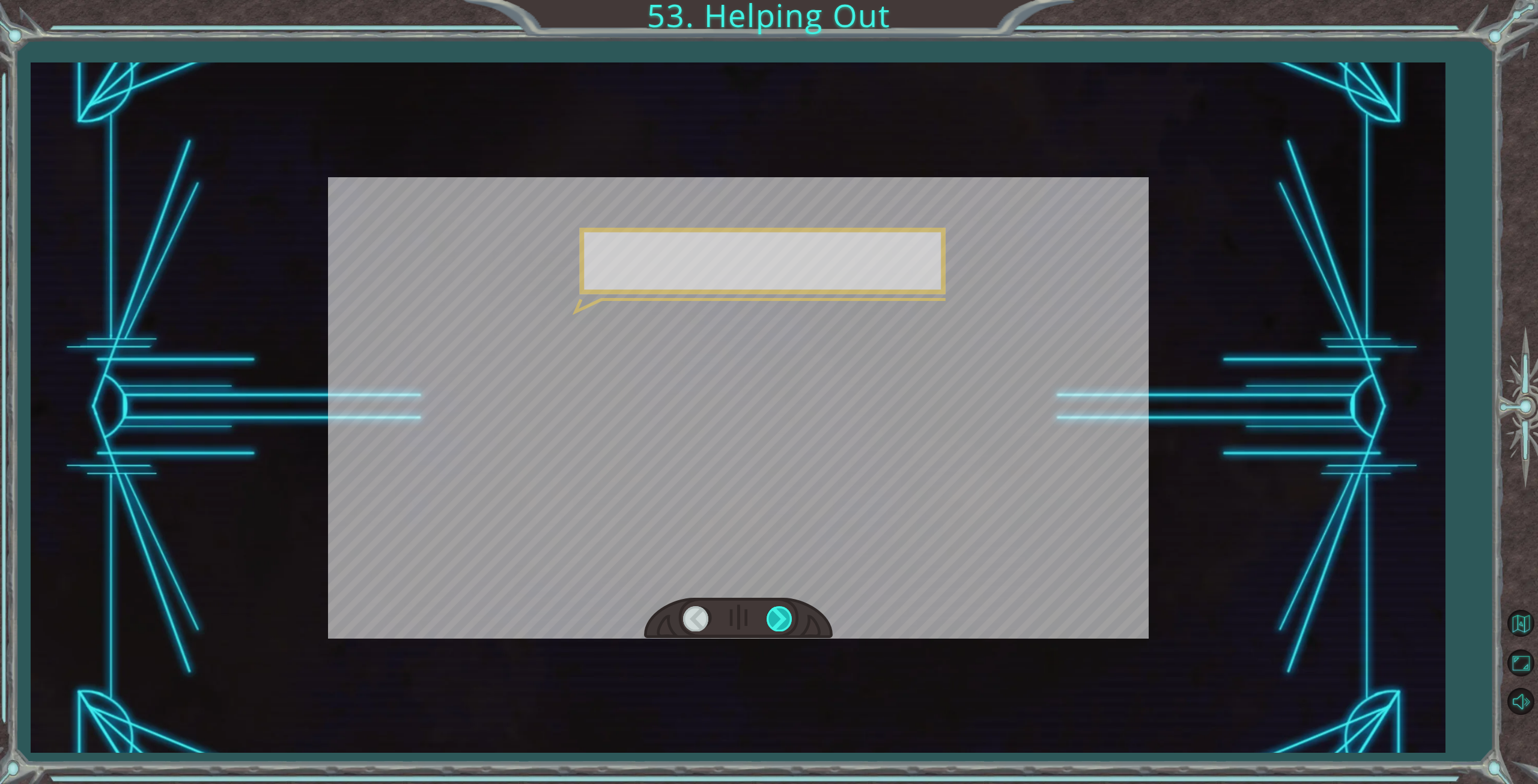
click at [774, 619] on div at bounding box center [780, 618] width 27 height 25
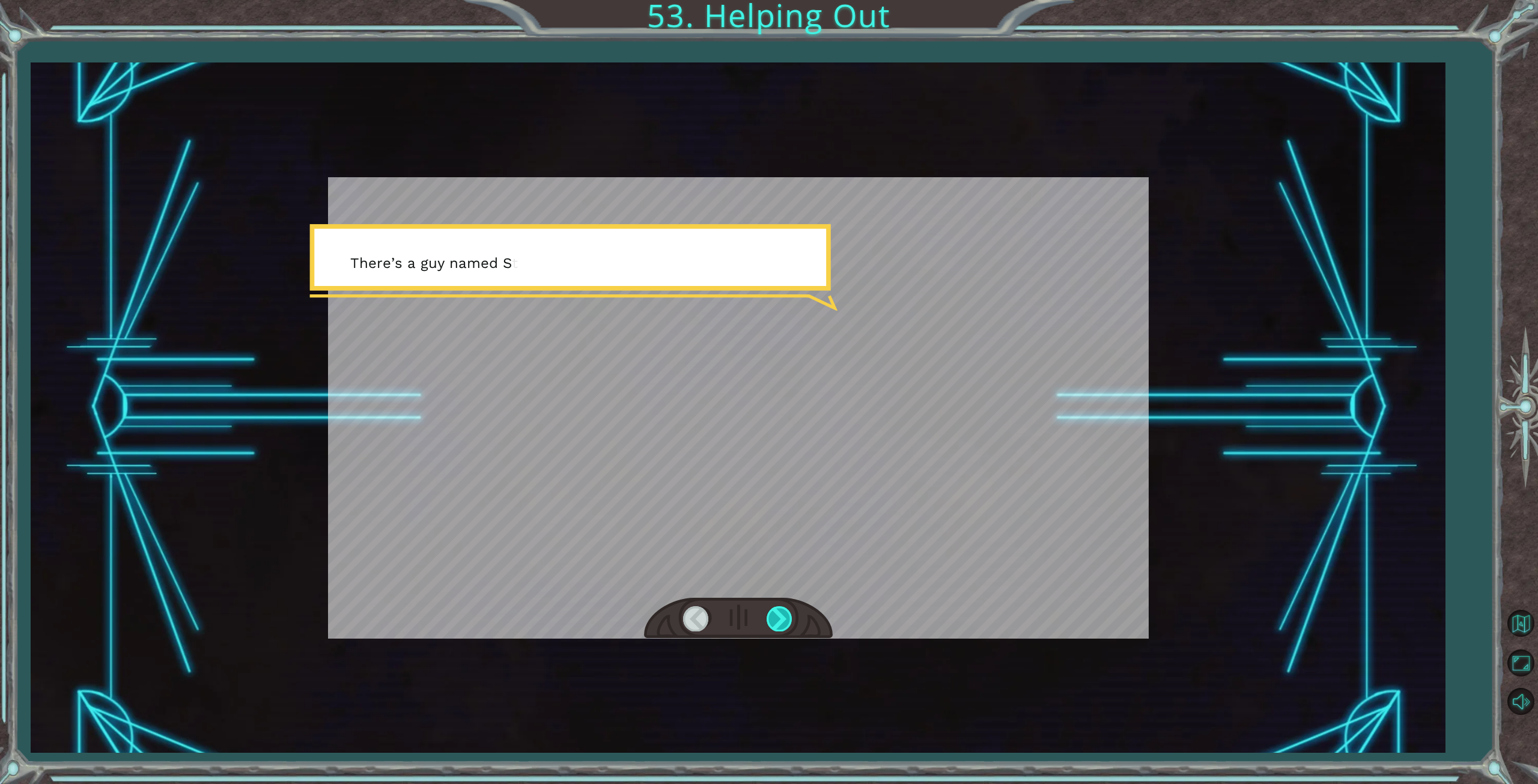
click at [774, 619] on div at bounding box center [780, 618] width 27 height 25
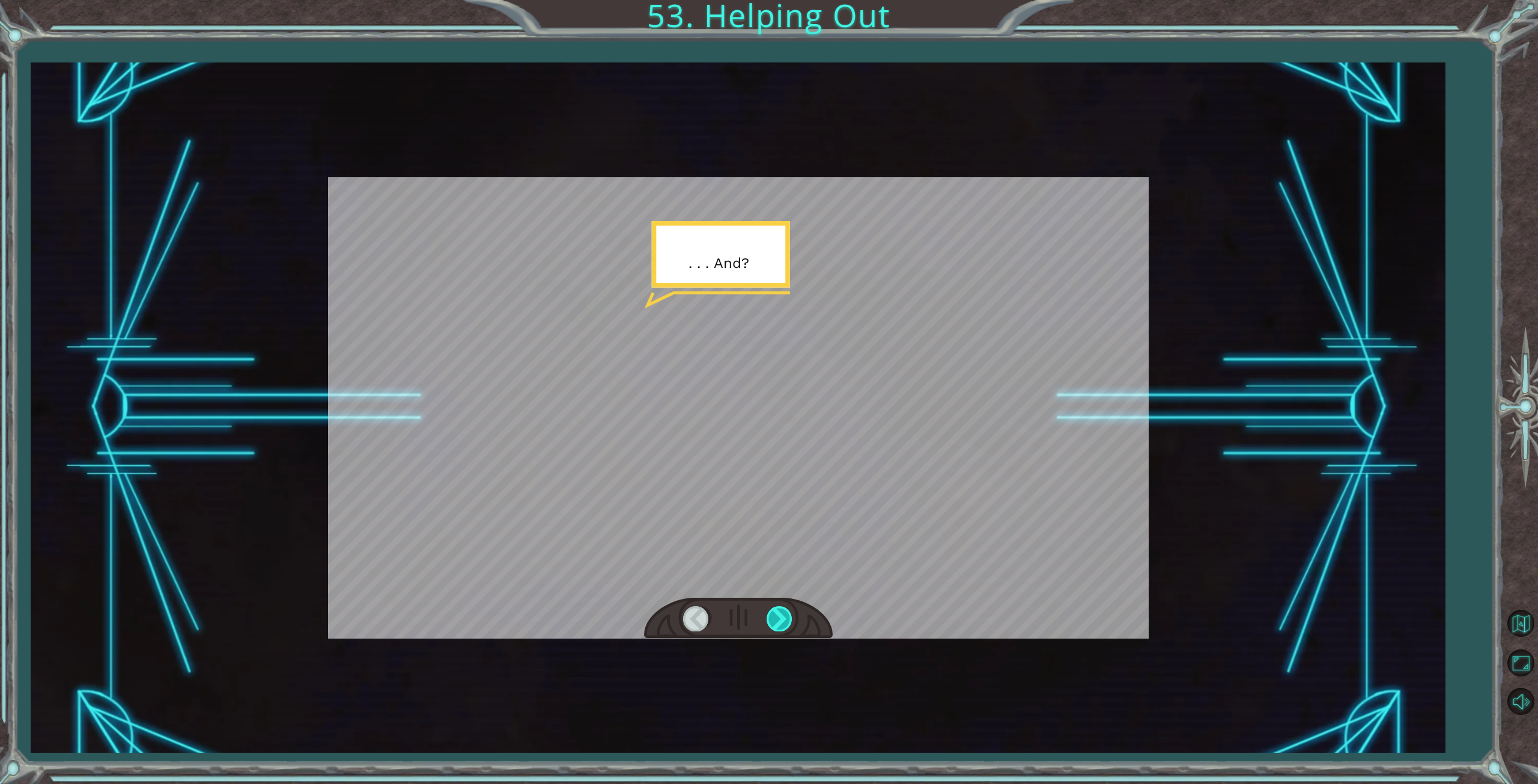
click at [774, 619] on div at bounding box center [780, 618] width 27 height 25
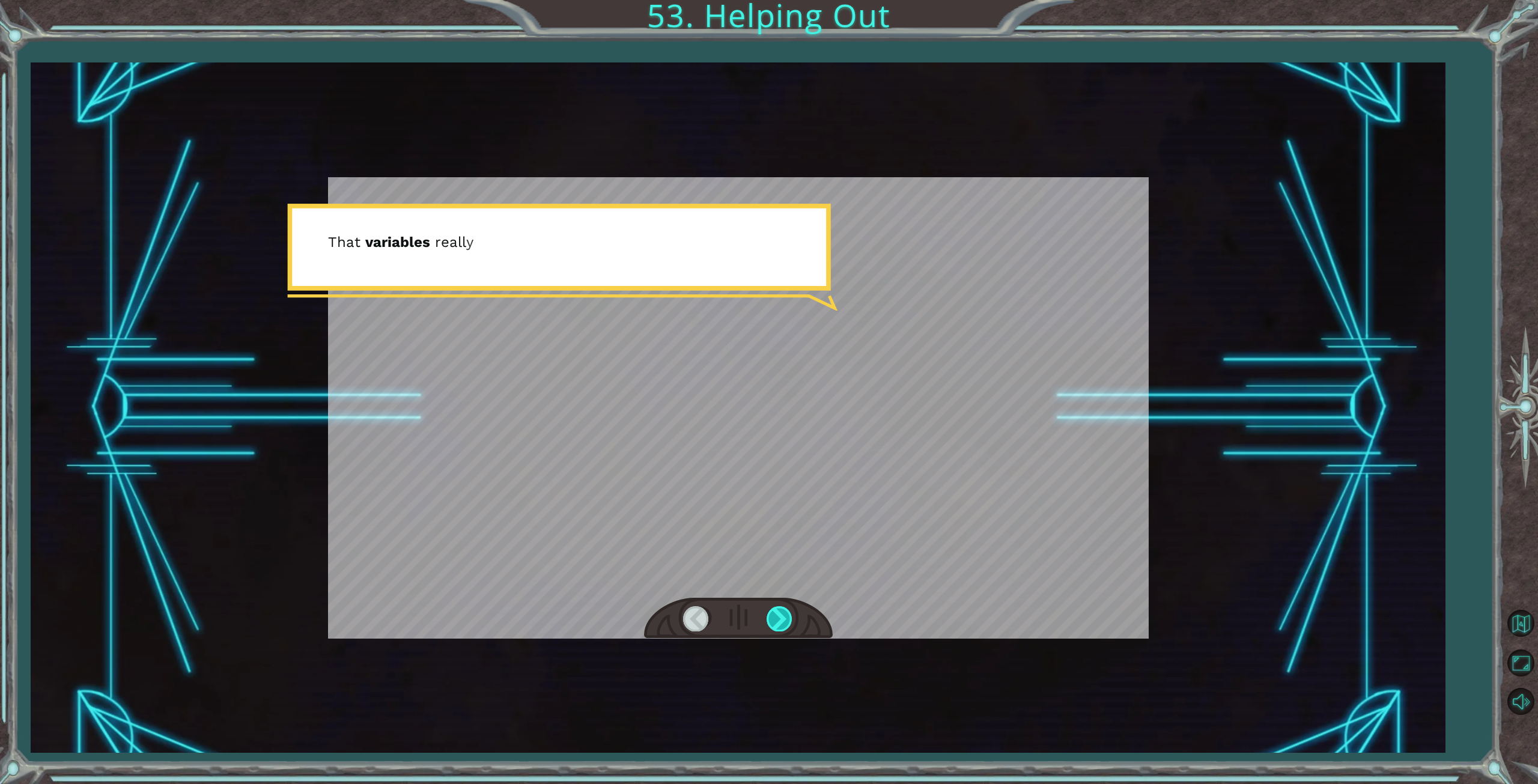
click at [774, 619] on div at bounding box center [780, 618] width 27 height 25
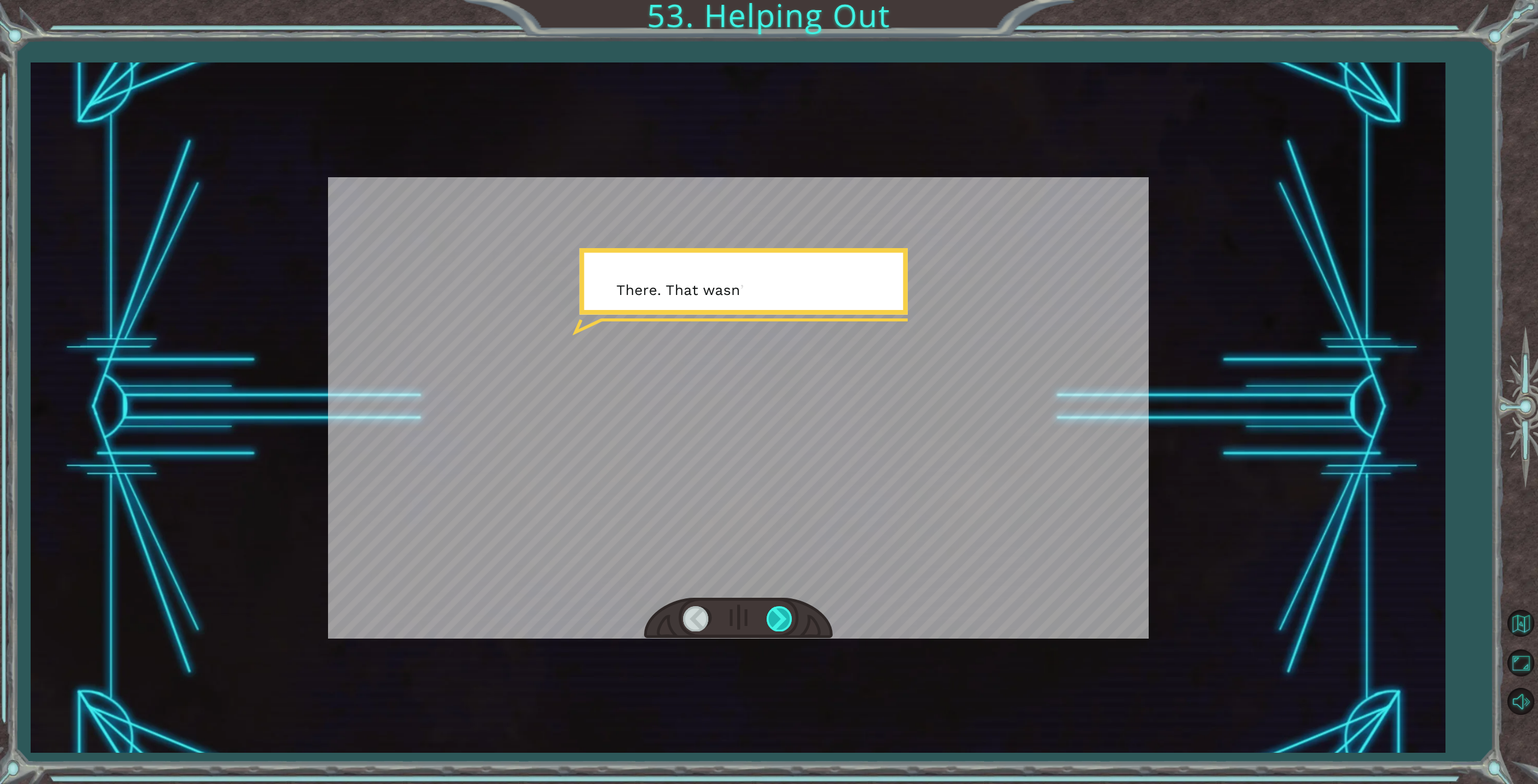
click at [774, 619] on div at bounding box center [780, 618] width 27 height 25
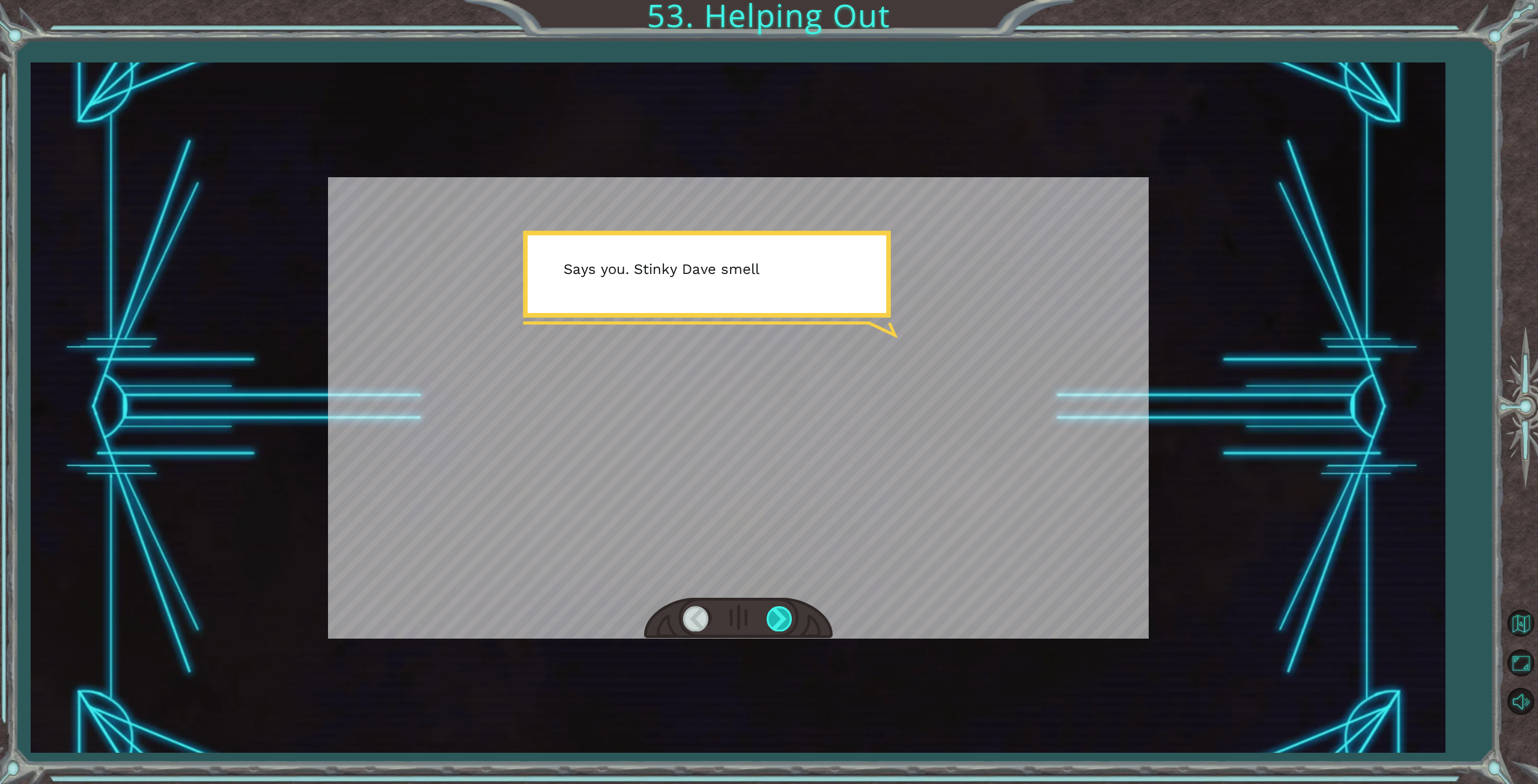
click at [774, 619] on div at bounding box center [780, 618] width 27 height 25
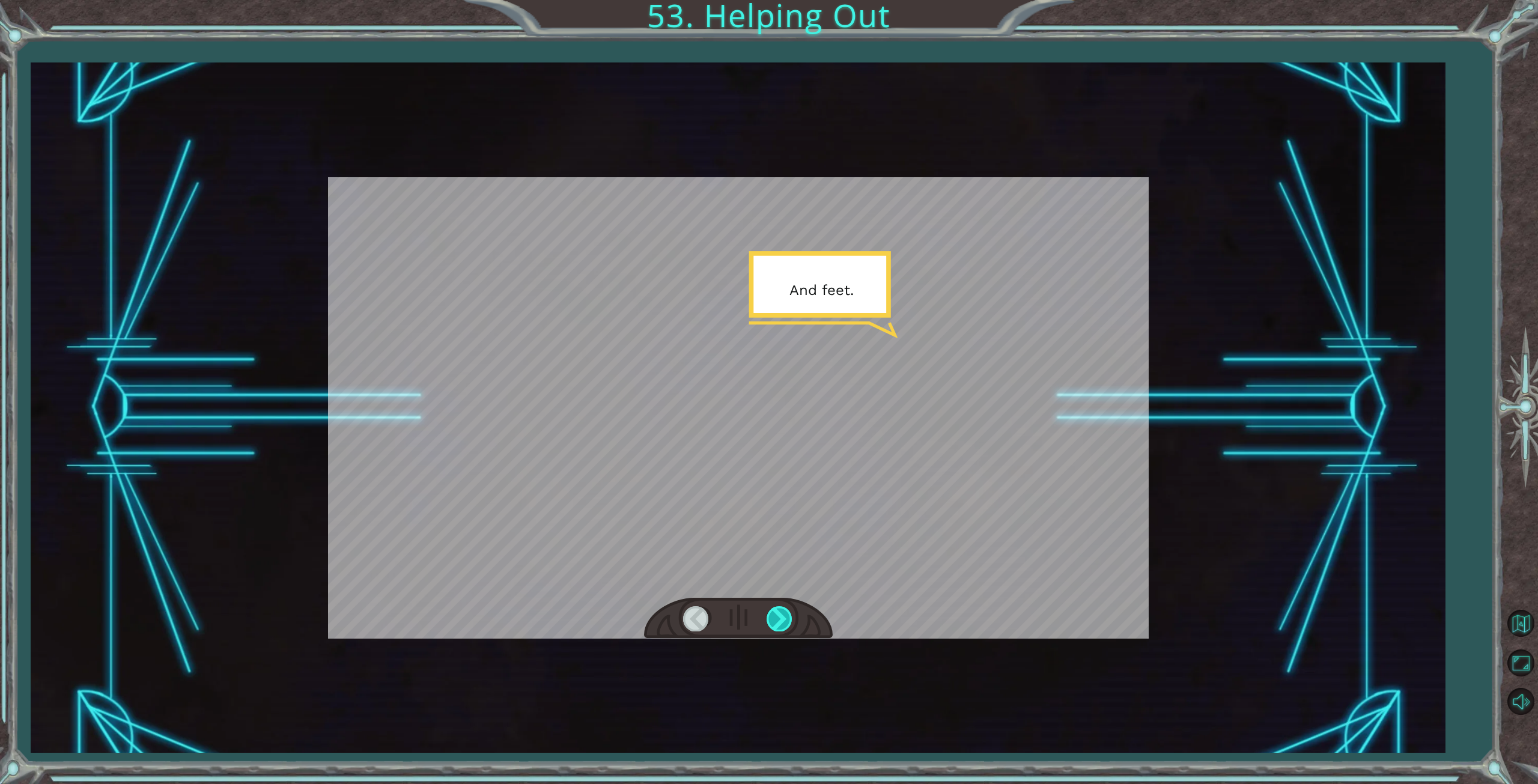
click at [774, 618] on div at bounding box center [780, 618] width 27 height 25
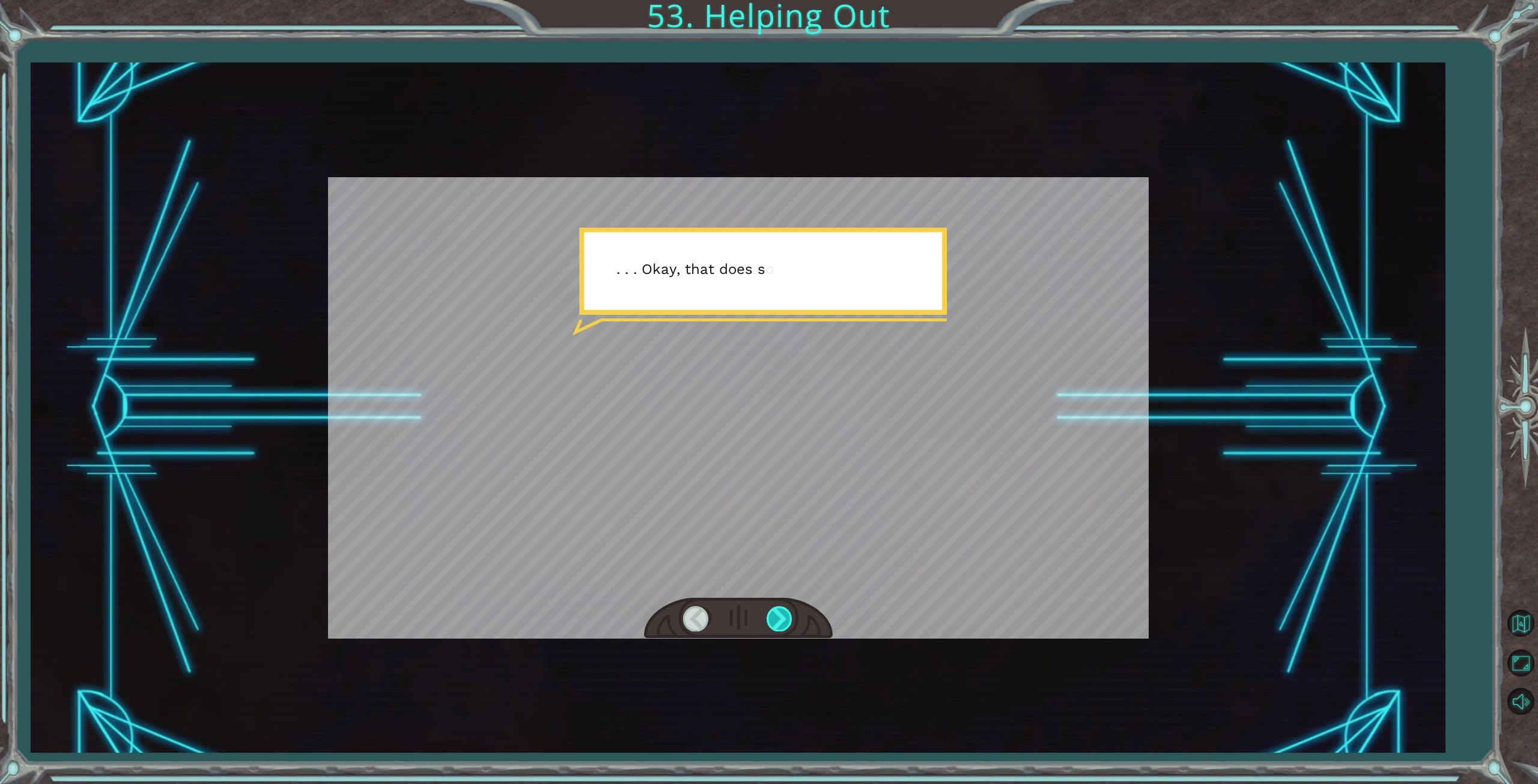
click at [774, 618] on div at bounding box center [780, 618] width 27 height 25
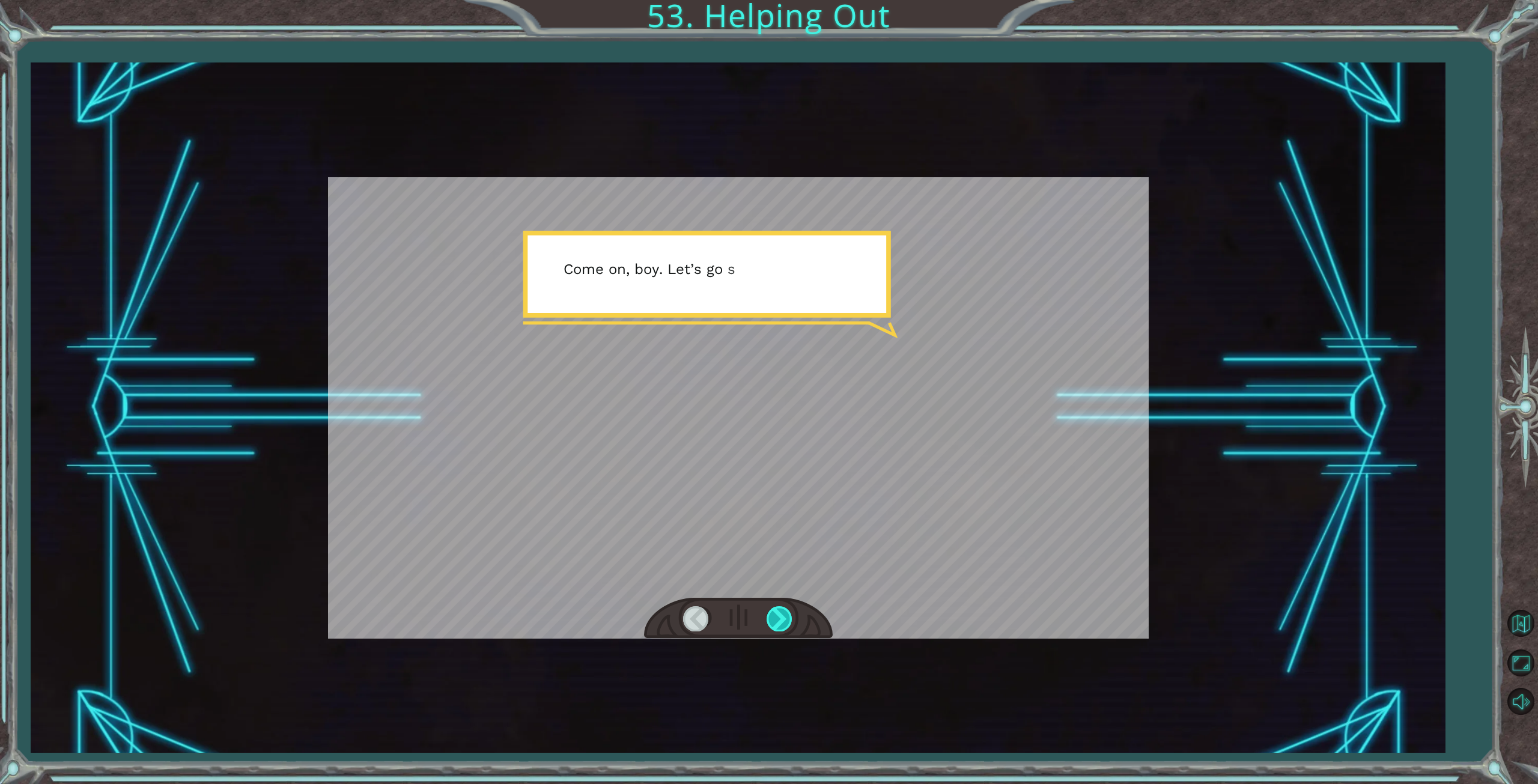
click at [774, 618] on div at bounding box center [780, 618] width 27 height 25
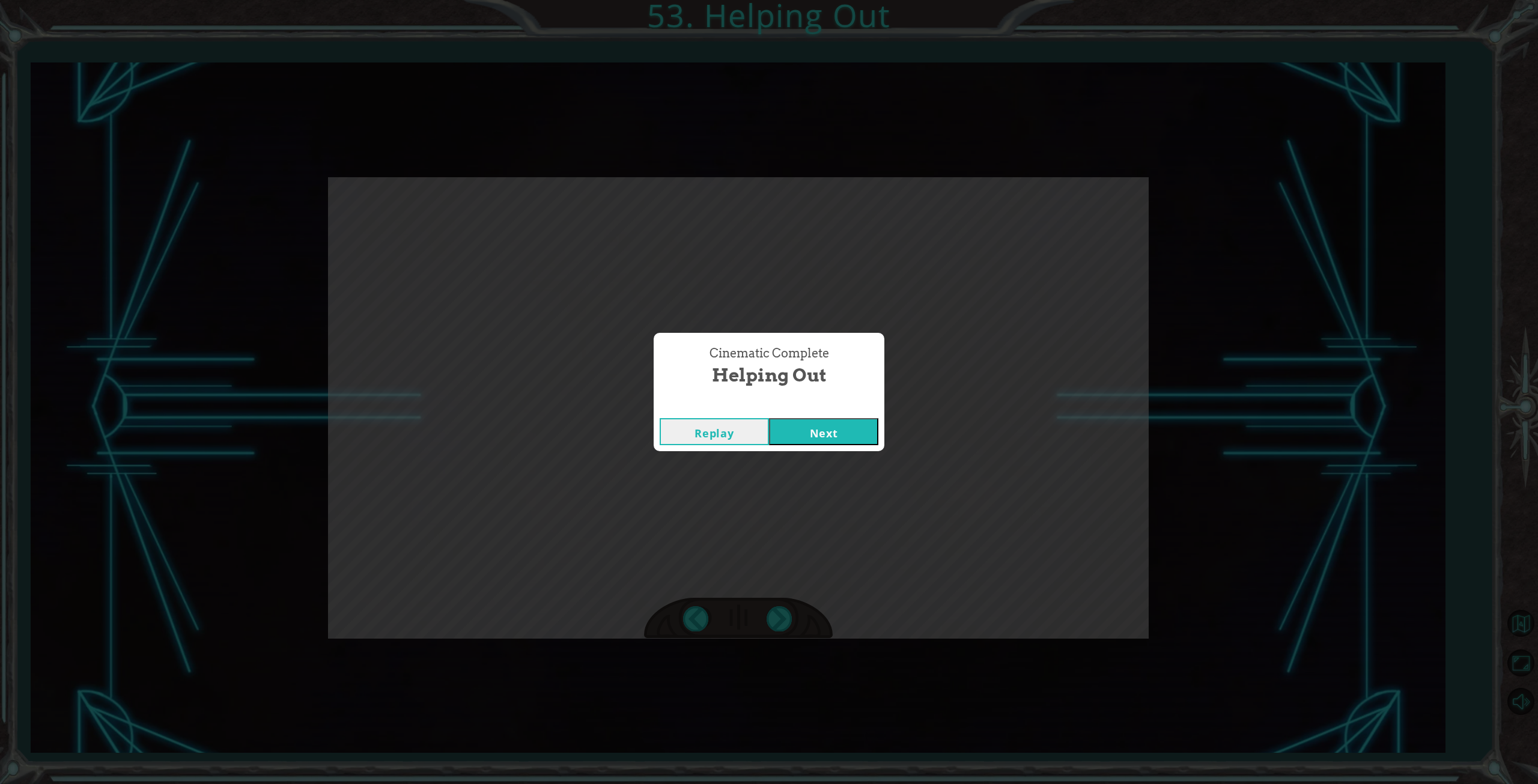
click at [815, 427] on button "Next" at bounding box center [824, 432] width 110 height 27
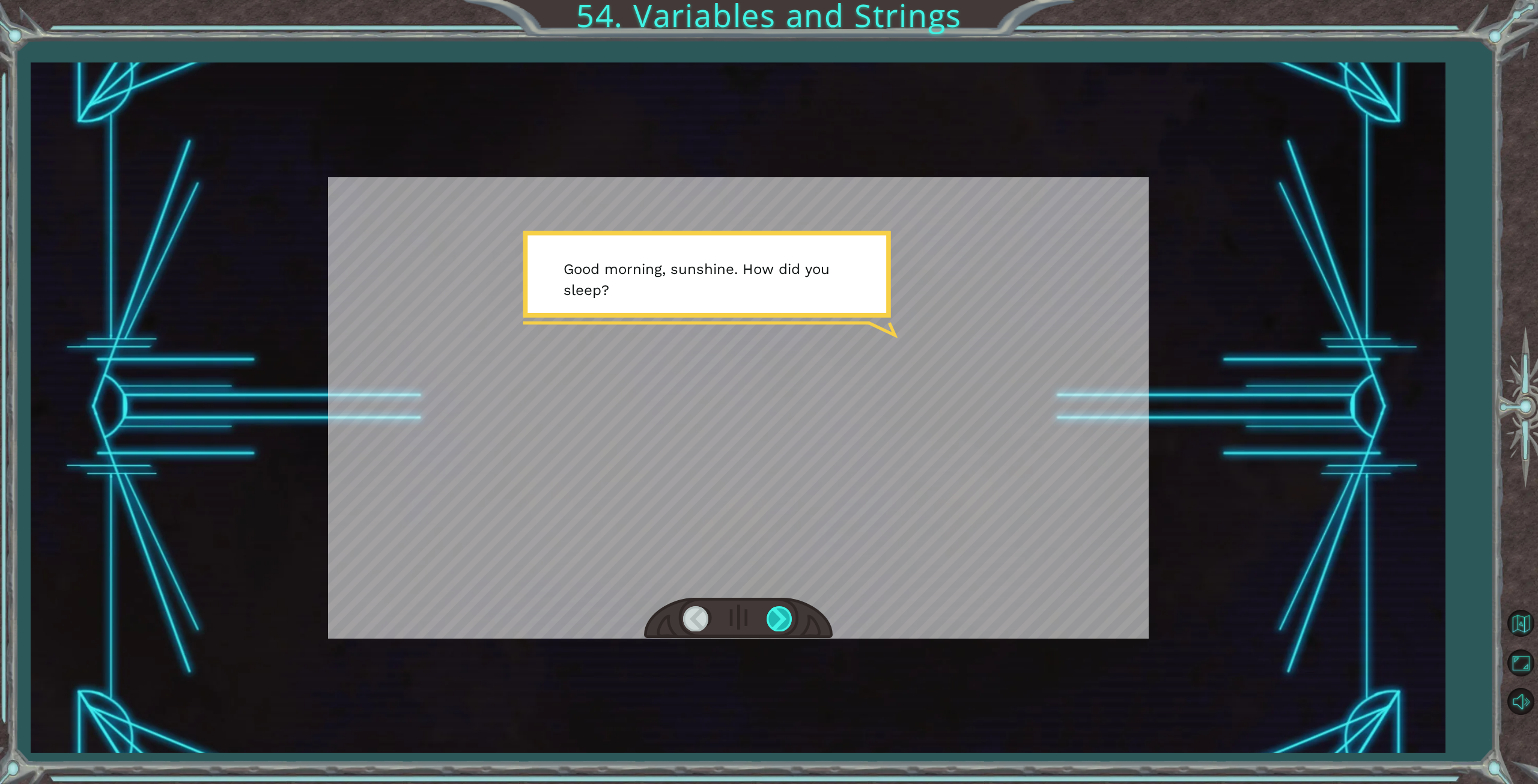
click at [781, 614] on div at bounding box center [780, 618] width 27 height 25
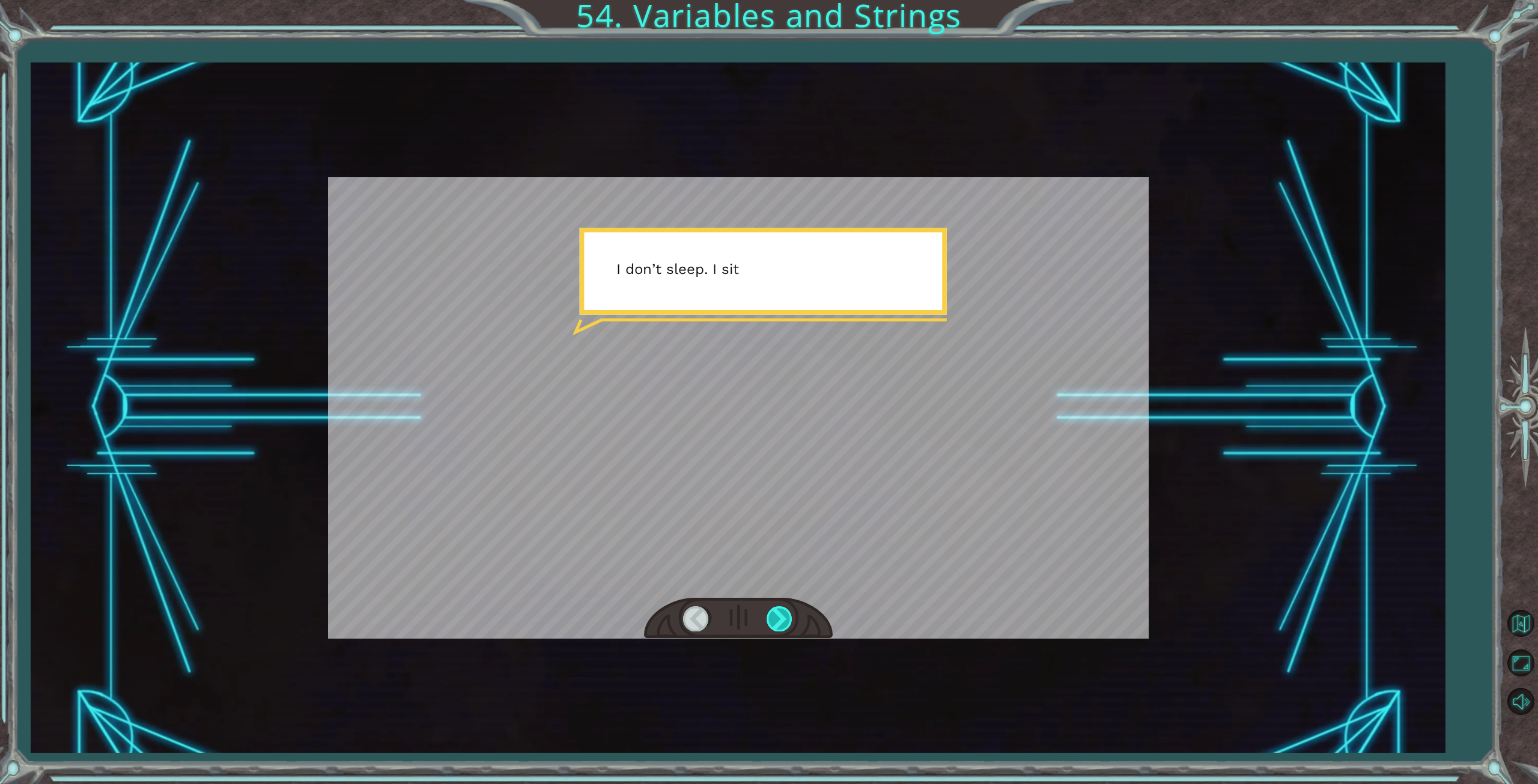
click at [781, 614] on div at bounding box center [780, 618] width 27 height 25
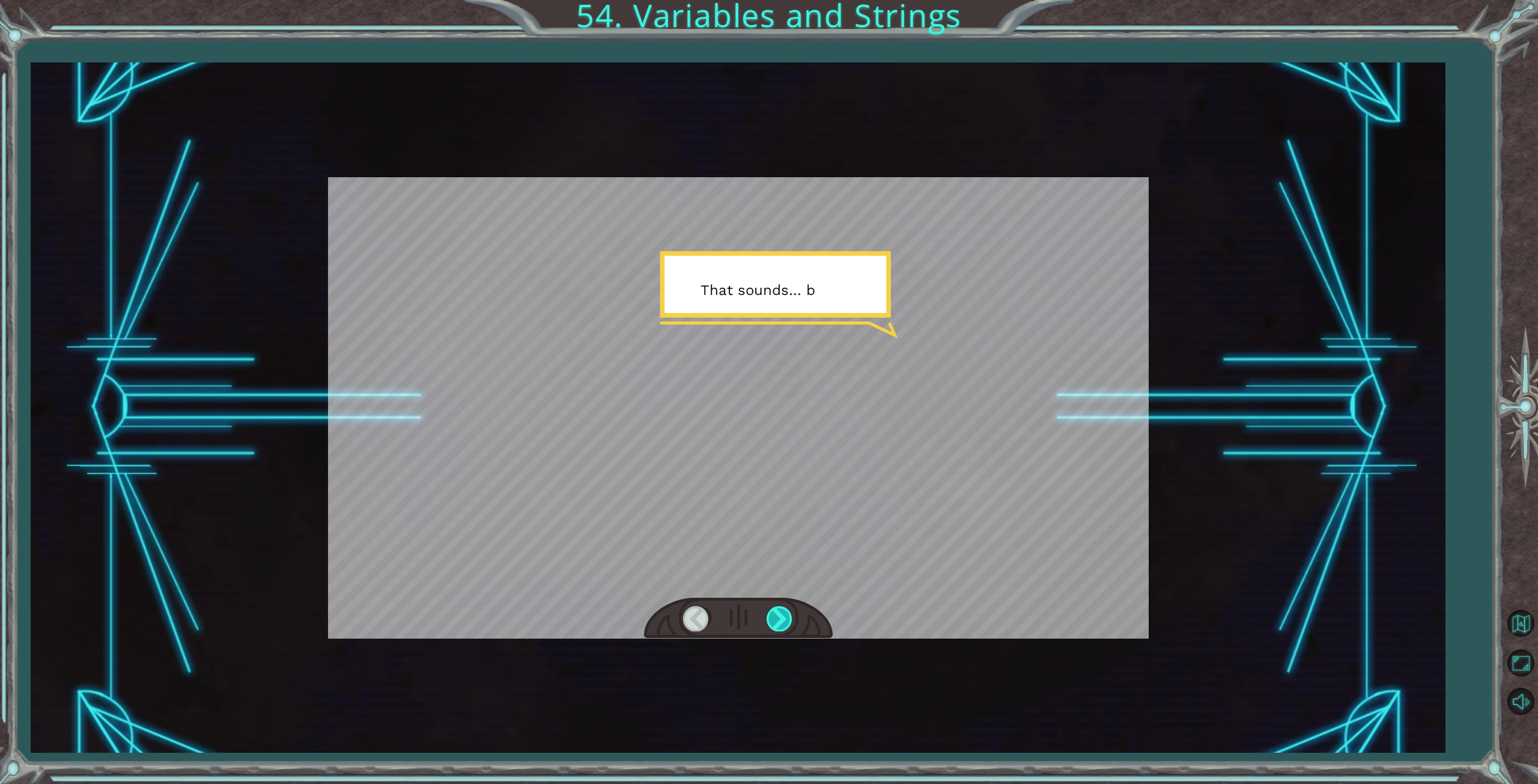
click at [781, 614] on div at bounding box center [780, 618] width 27 height 25
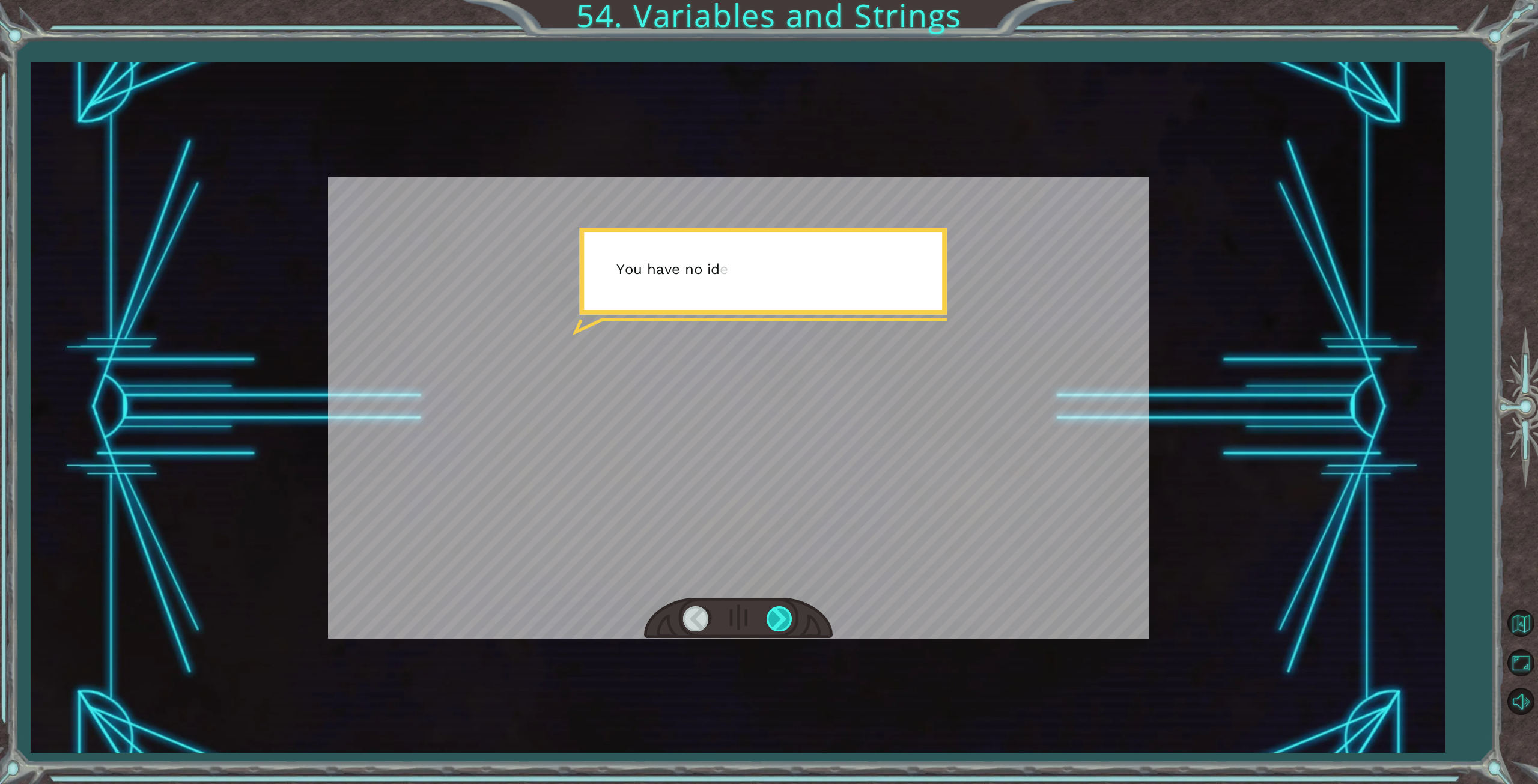
click at [781, 614] on div at bounding box center [780, 618] width 27 height 25
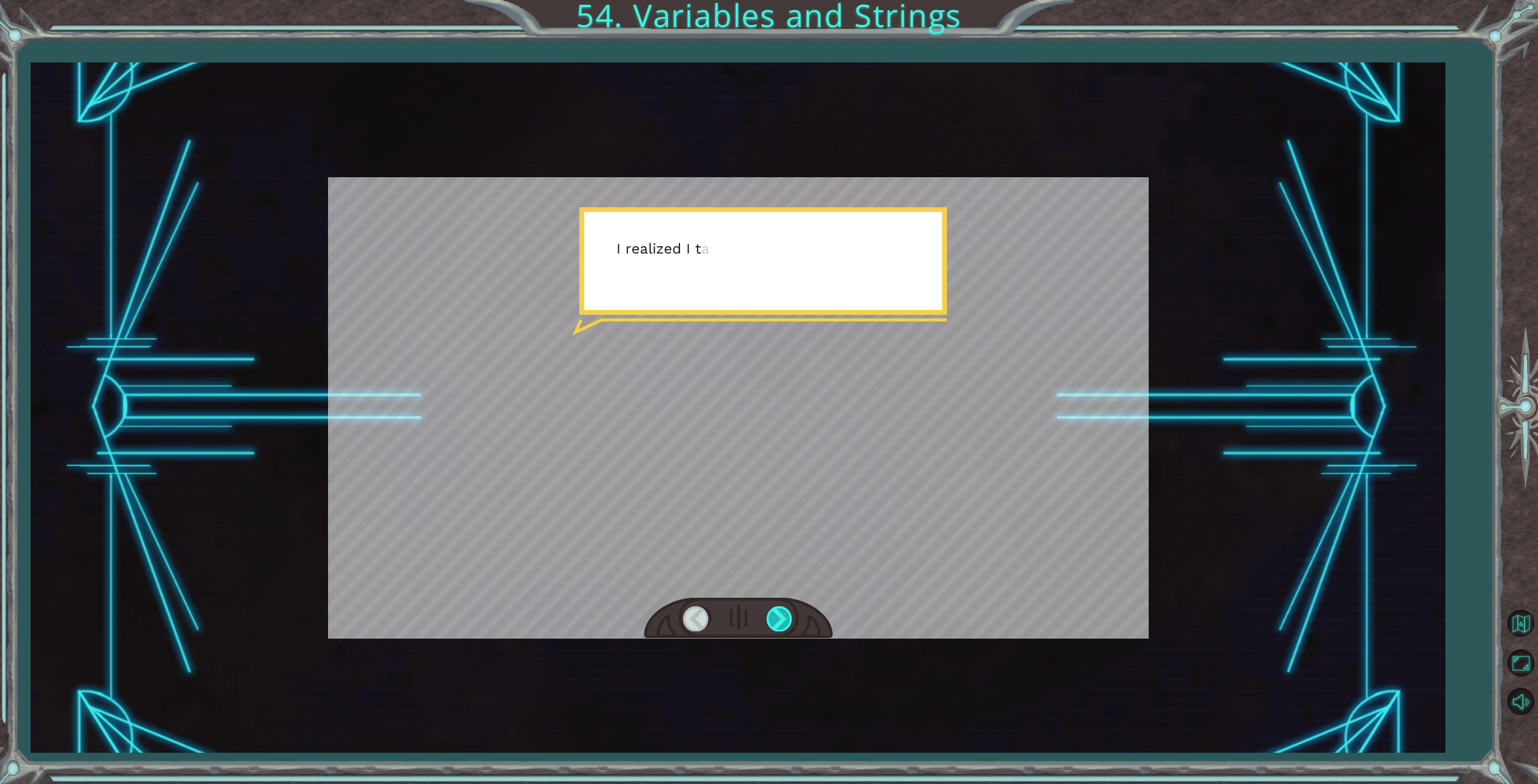
click at [781, 614] on div at bounding box center [780, 618] width 27 height 25
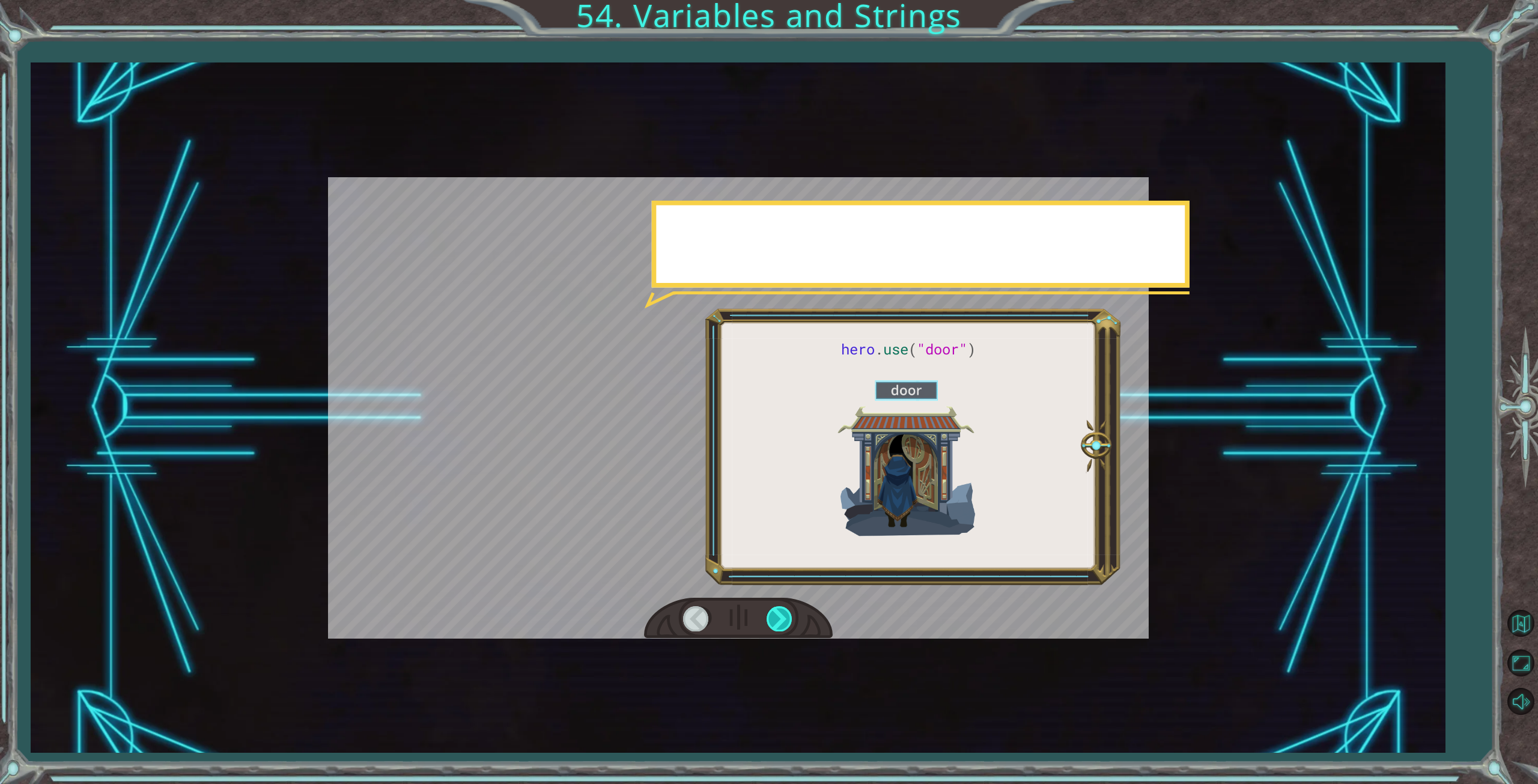
click at [781, 614] on div at bounding box center [780, 618] width 27 height 25
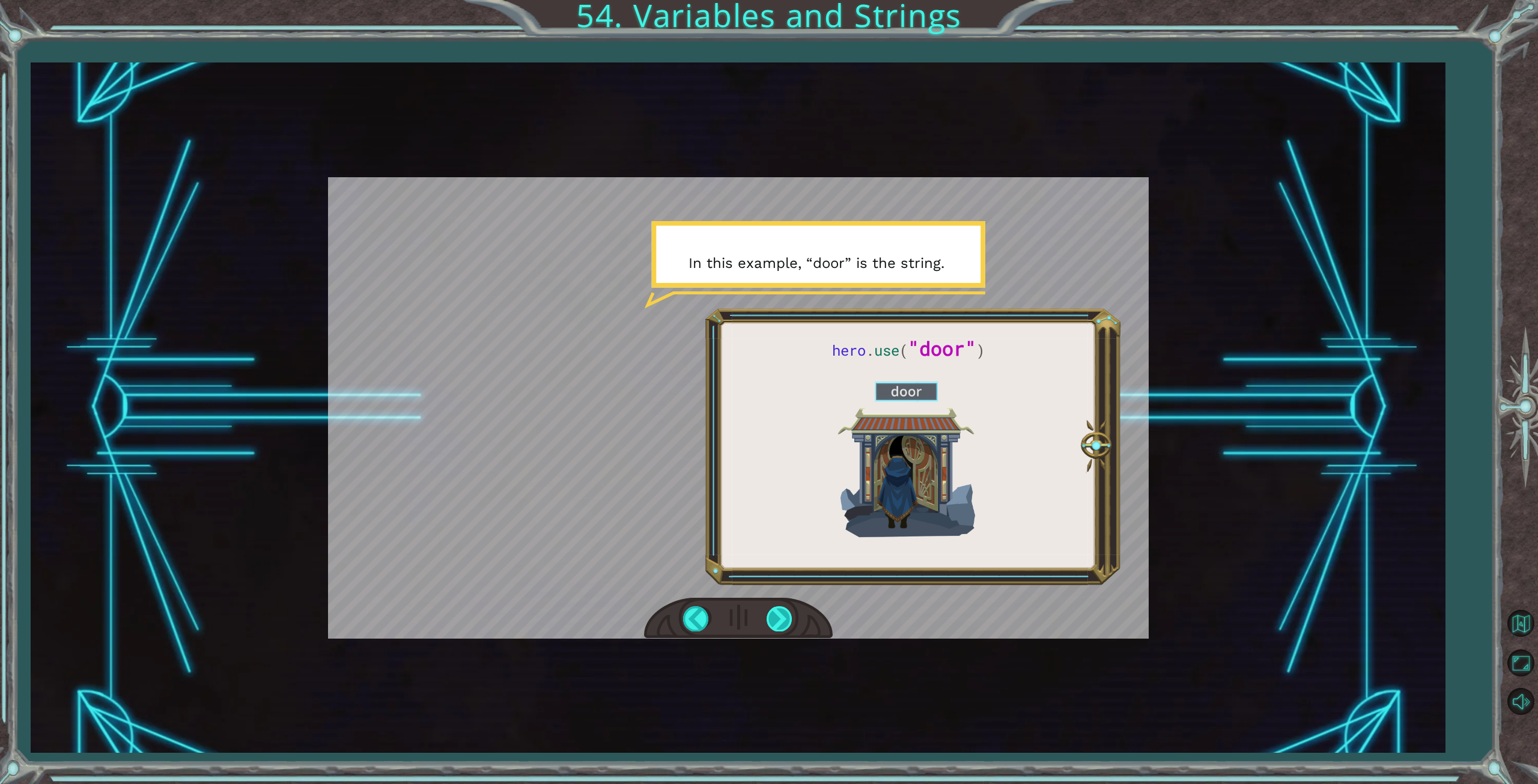
click at [780, 618] on div at bounding box center [780, 618] width 27 height 25
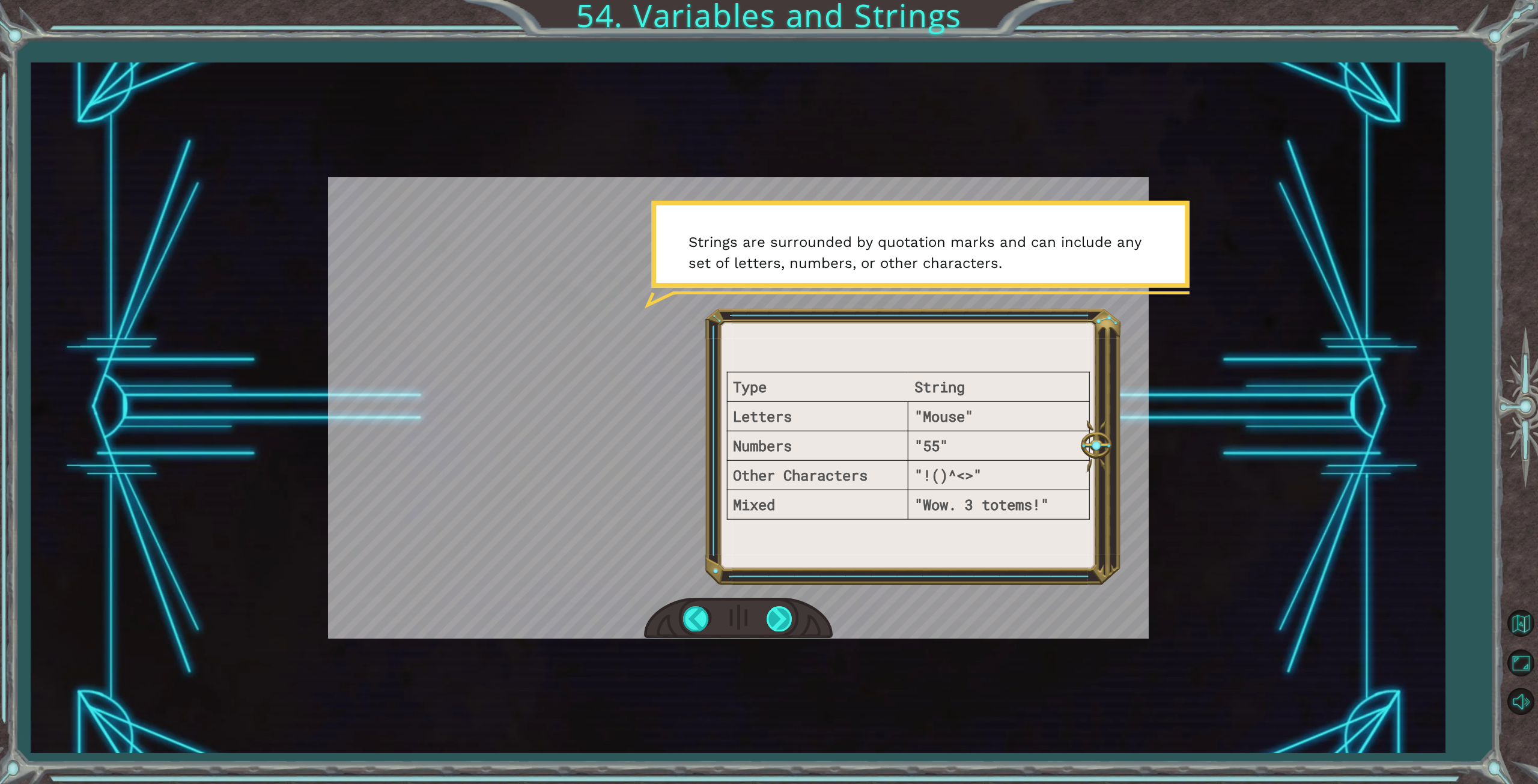
click at [780, 618] on div at bounding box center [780, 618] width 27 height 25
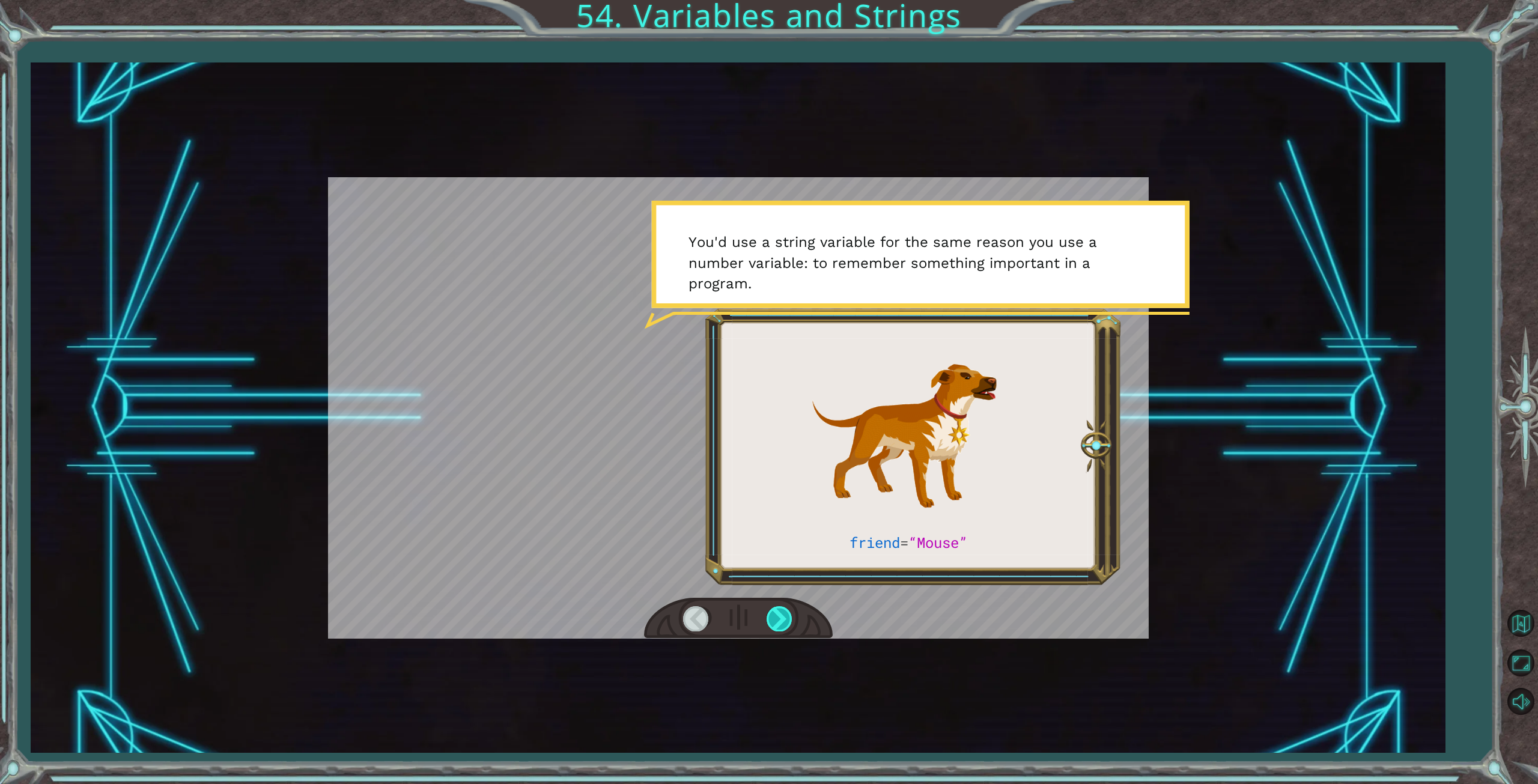
click at [791, 619] on div at bounding box center [780, 618] width 27 height 25
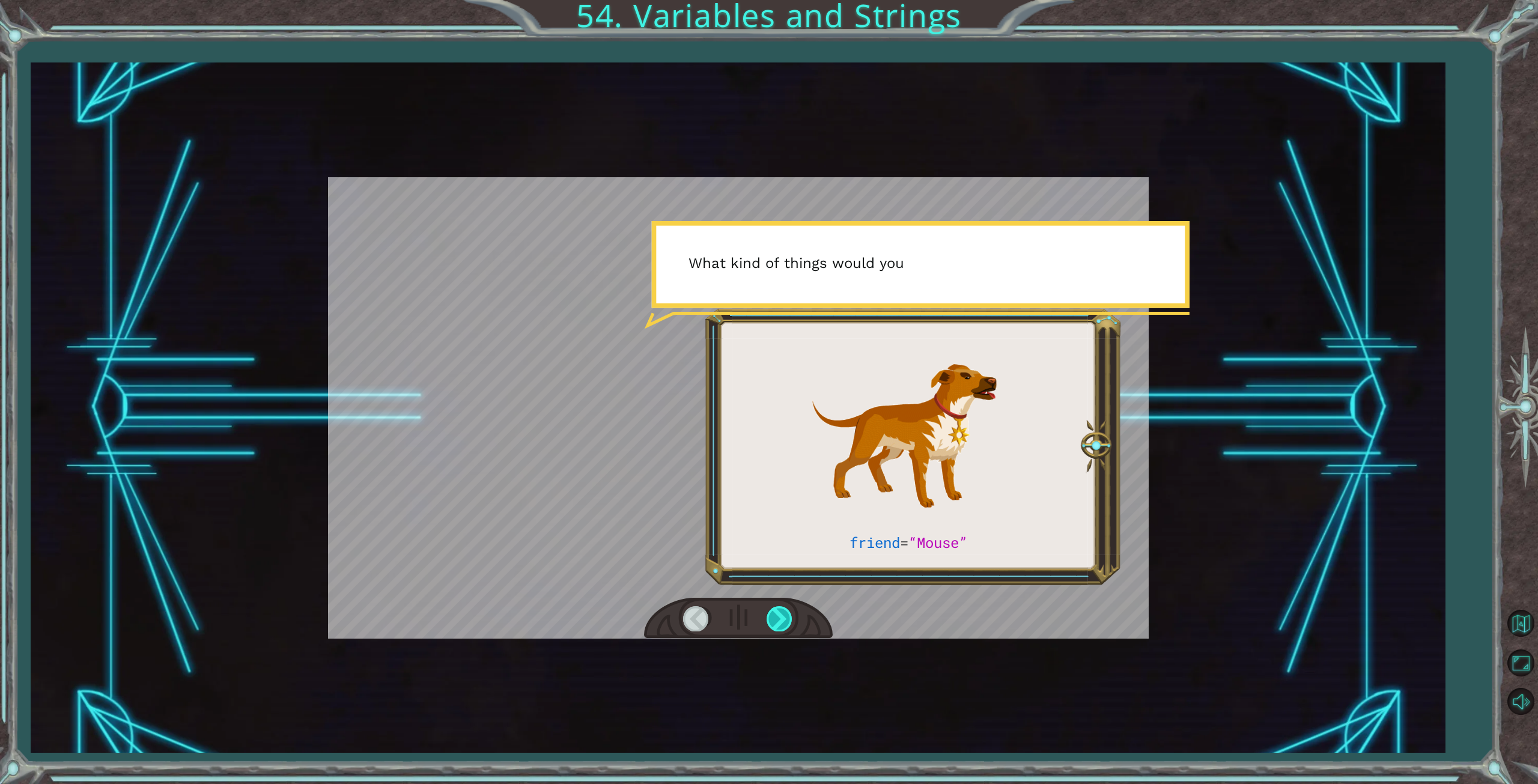
click at [791, 619] on div at bounding box center [780, 618] width 27 height 25
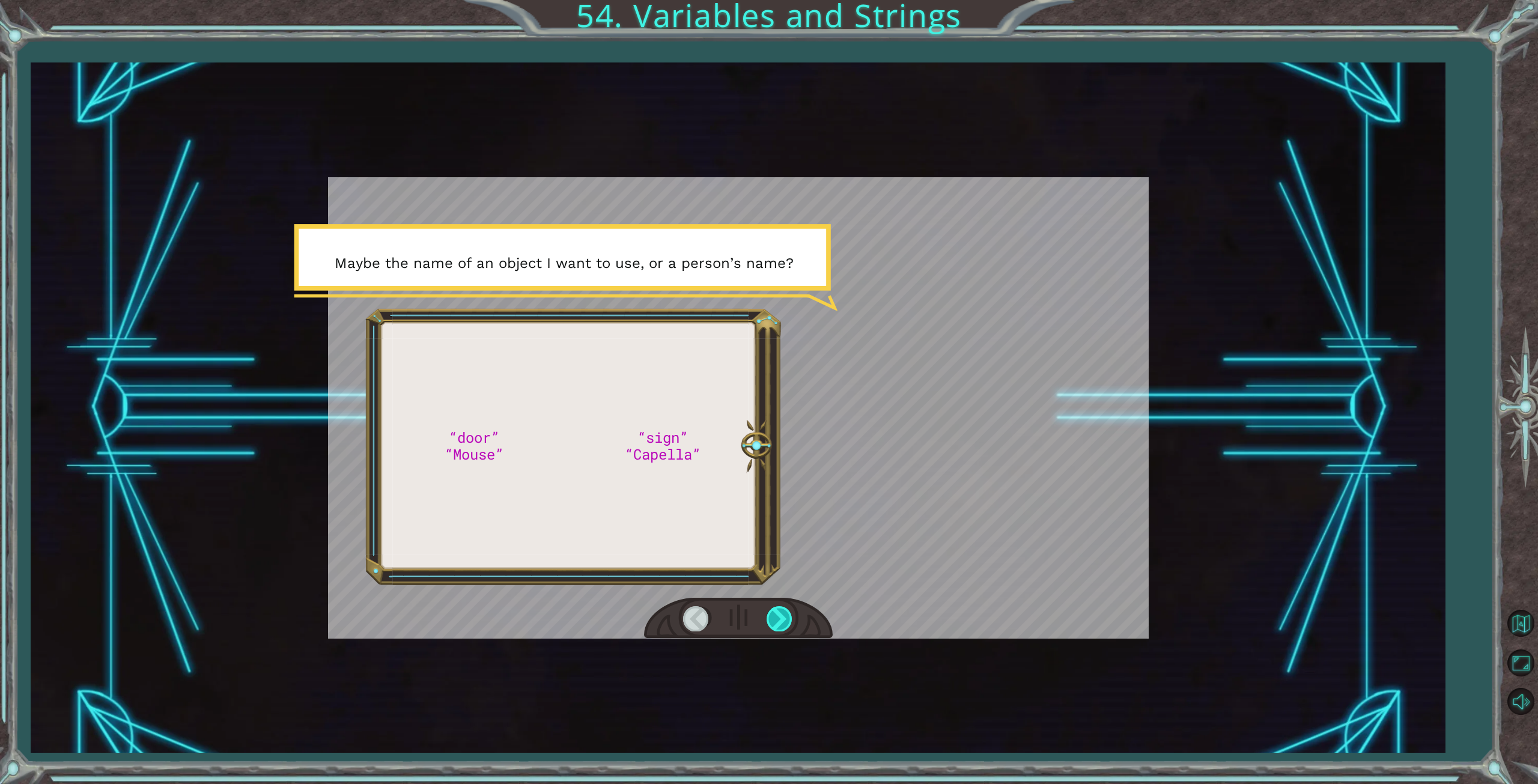
click at [791, 619] on div at bounding box center [780, 618] width 27 height 25
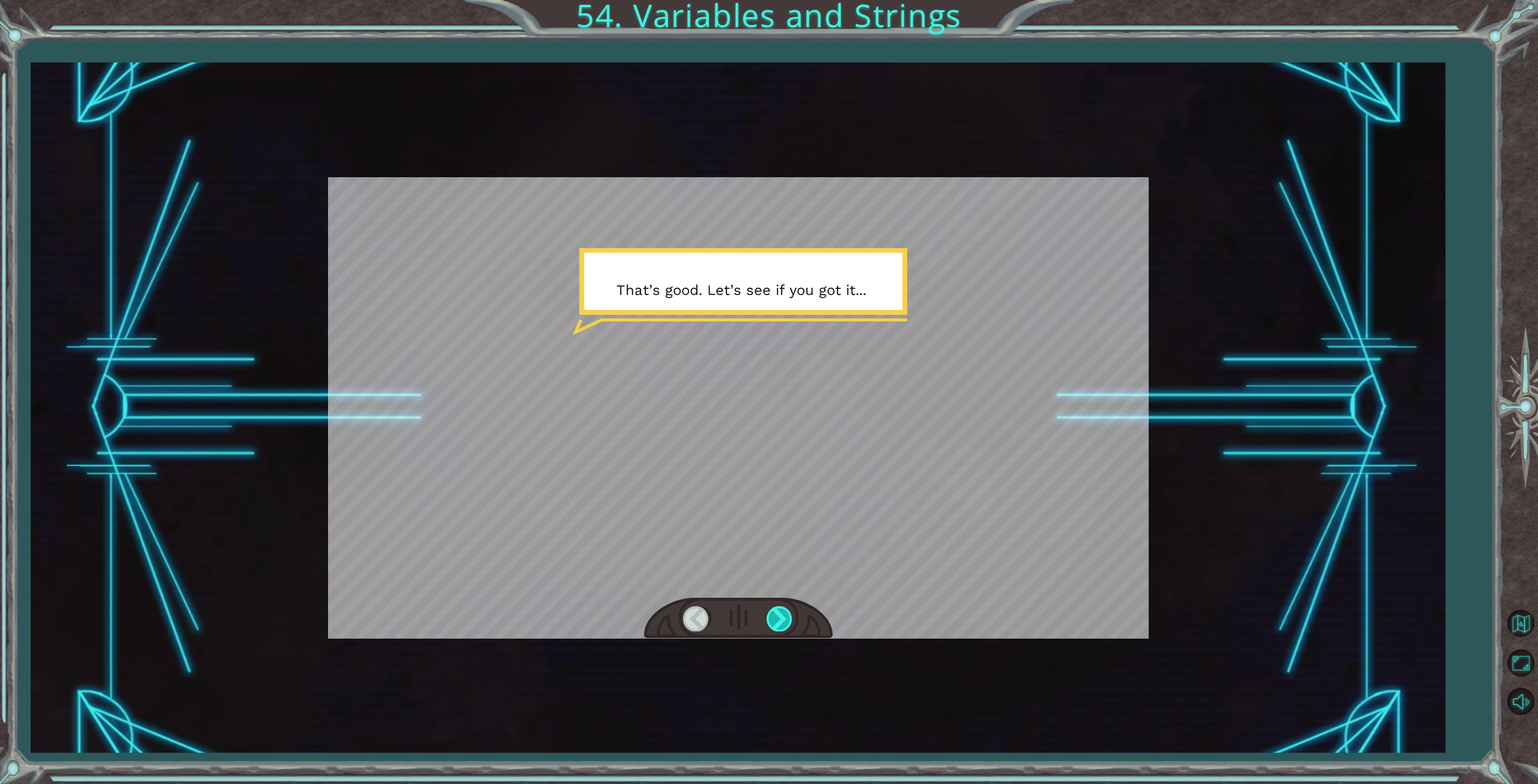
click at [791, 618] on div at bounding box center [780, 618] width 27 height 25
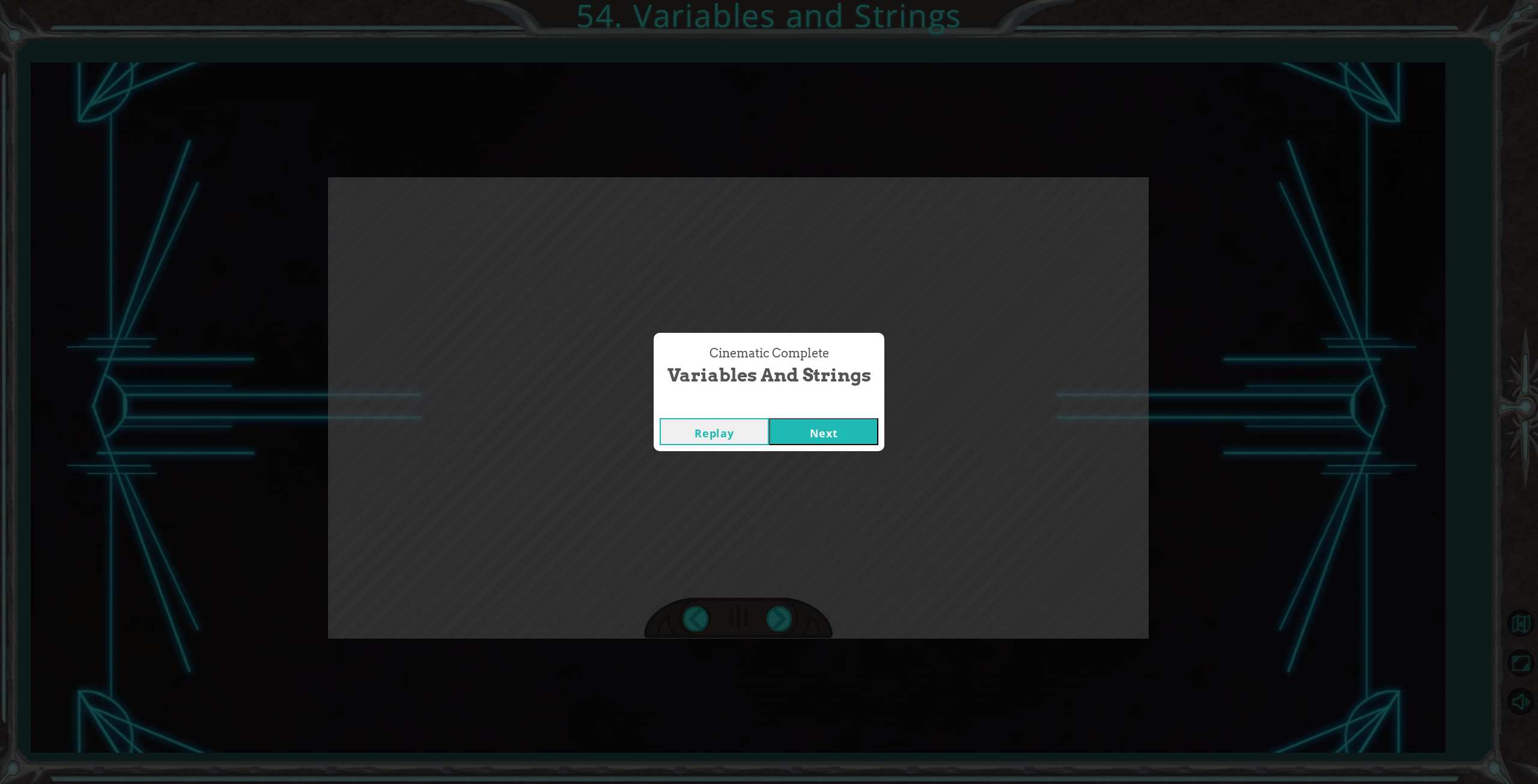
click at [825, 431] on button "Next" at bounding box center [824, 432] width 110 height 27
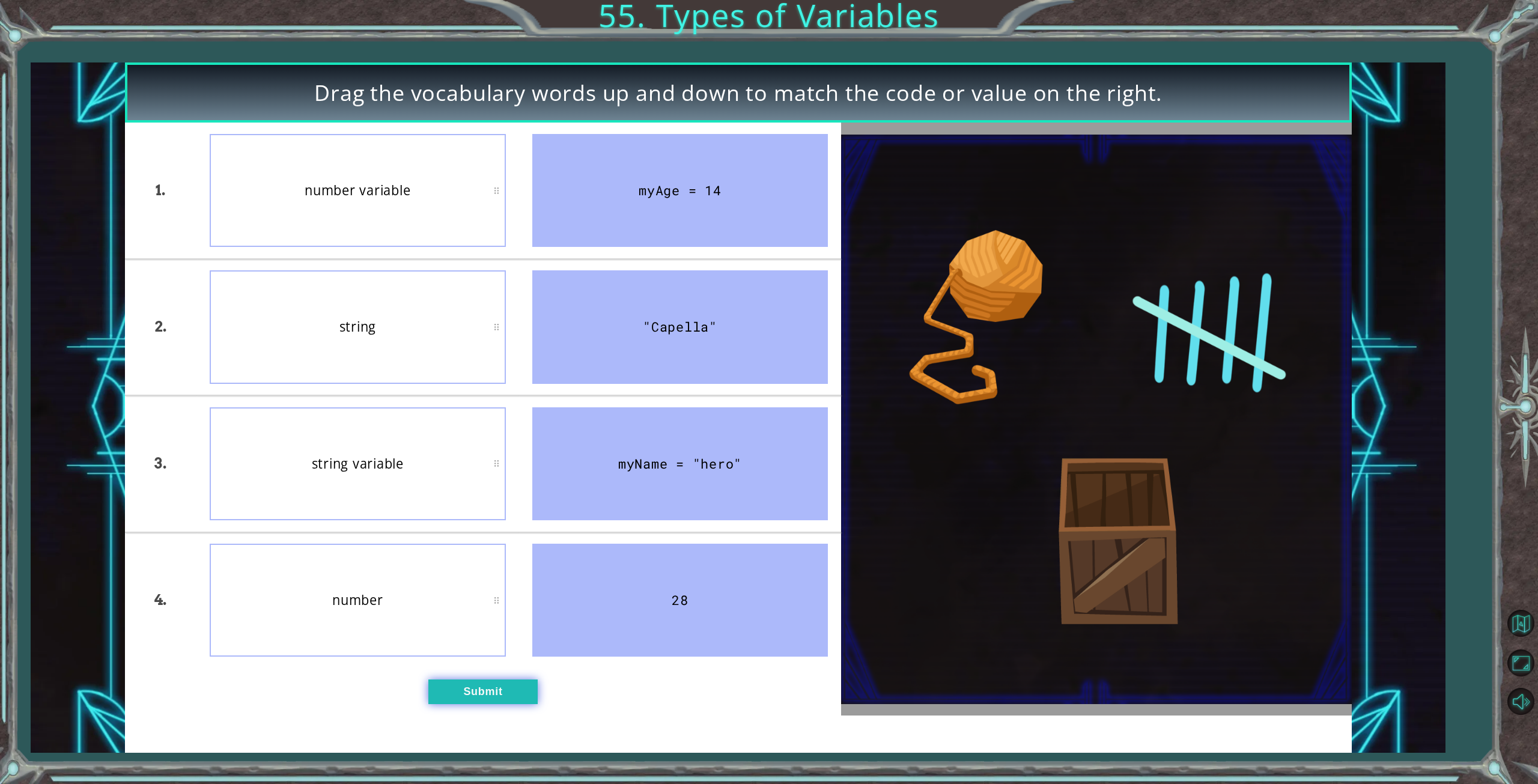
click at [475, 687] on button "Submit" at bounding box center [483, 692] width 110 height 25
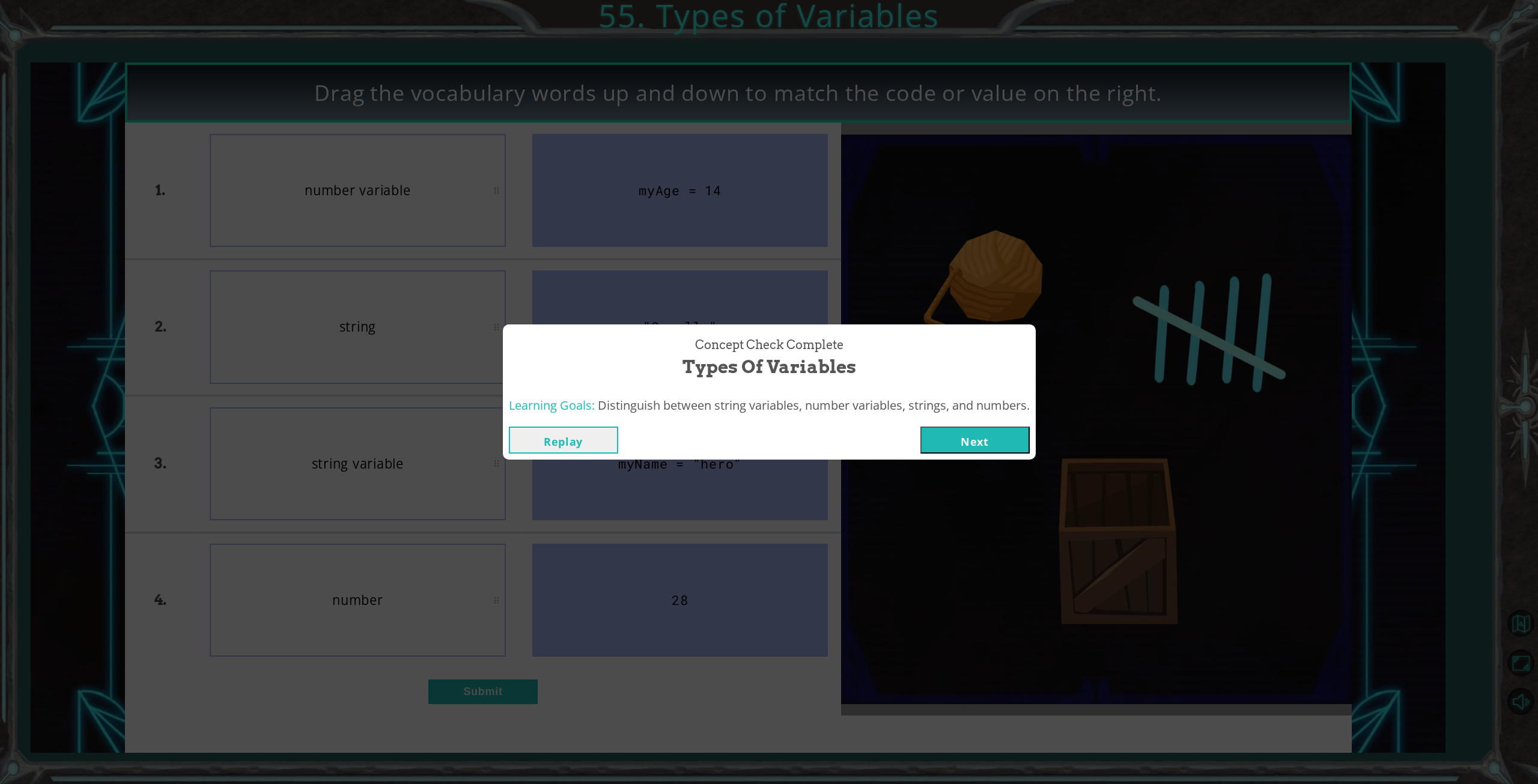
click at [998, 448] on button "Next" at bounding box center [975, 440] width 110 height 27
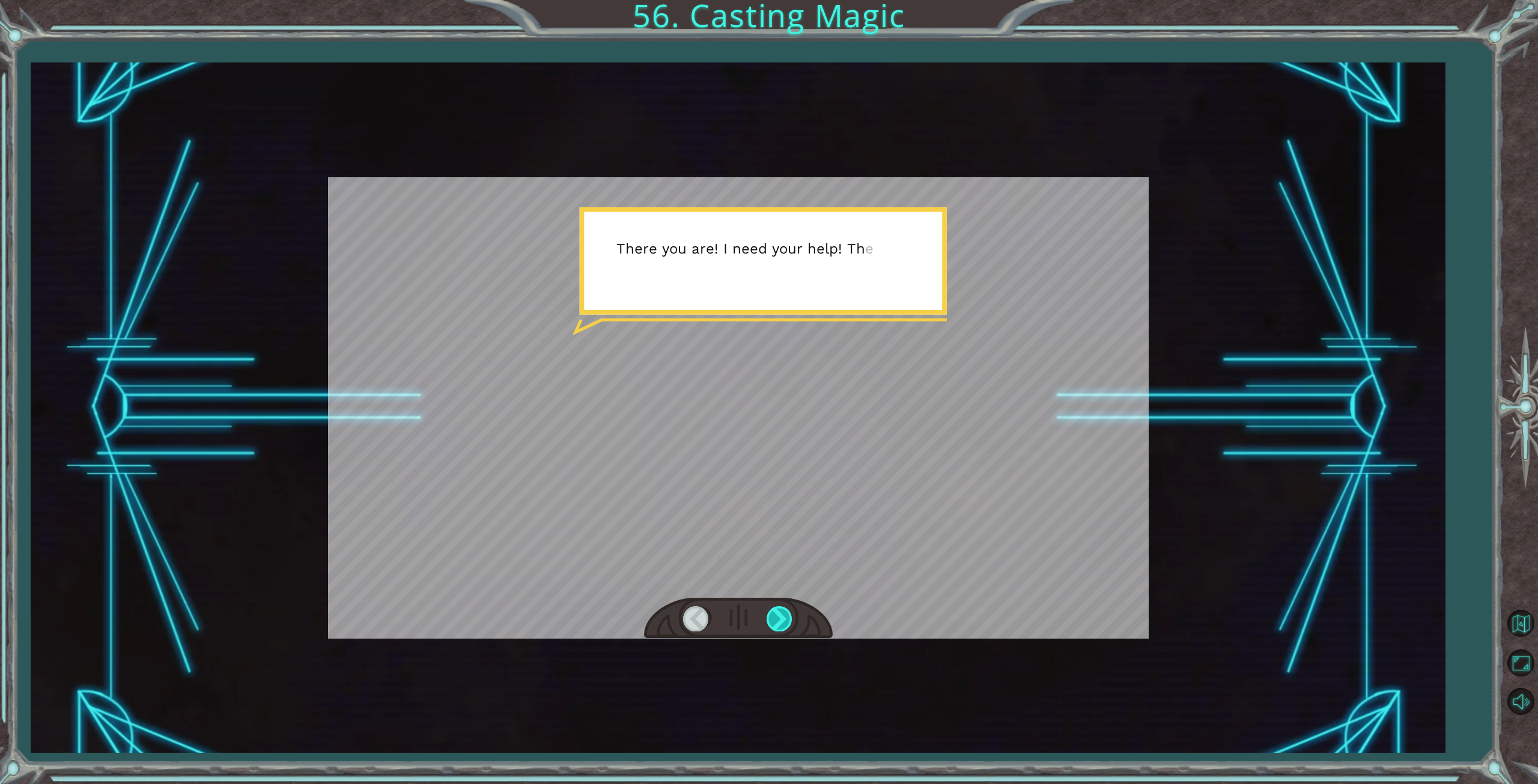
click at [779, 621] on div at bounding box center [780, 618] width 27 height 25
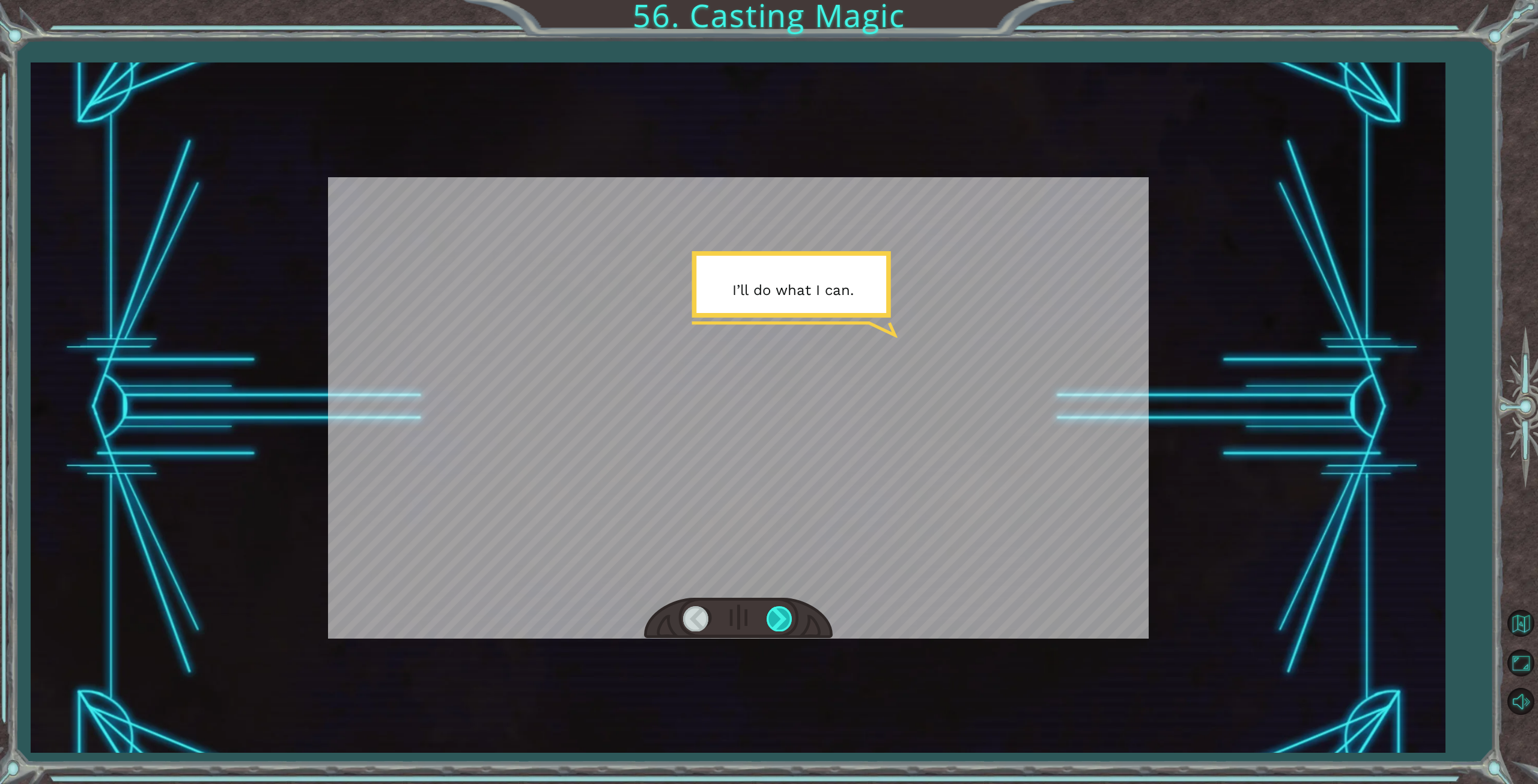
click at [779, 622] on div at bounding box center [780, 618] width 27 height 25
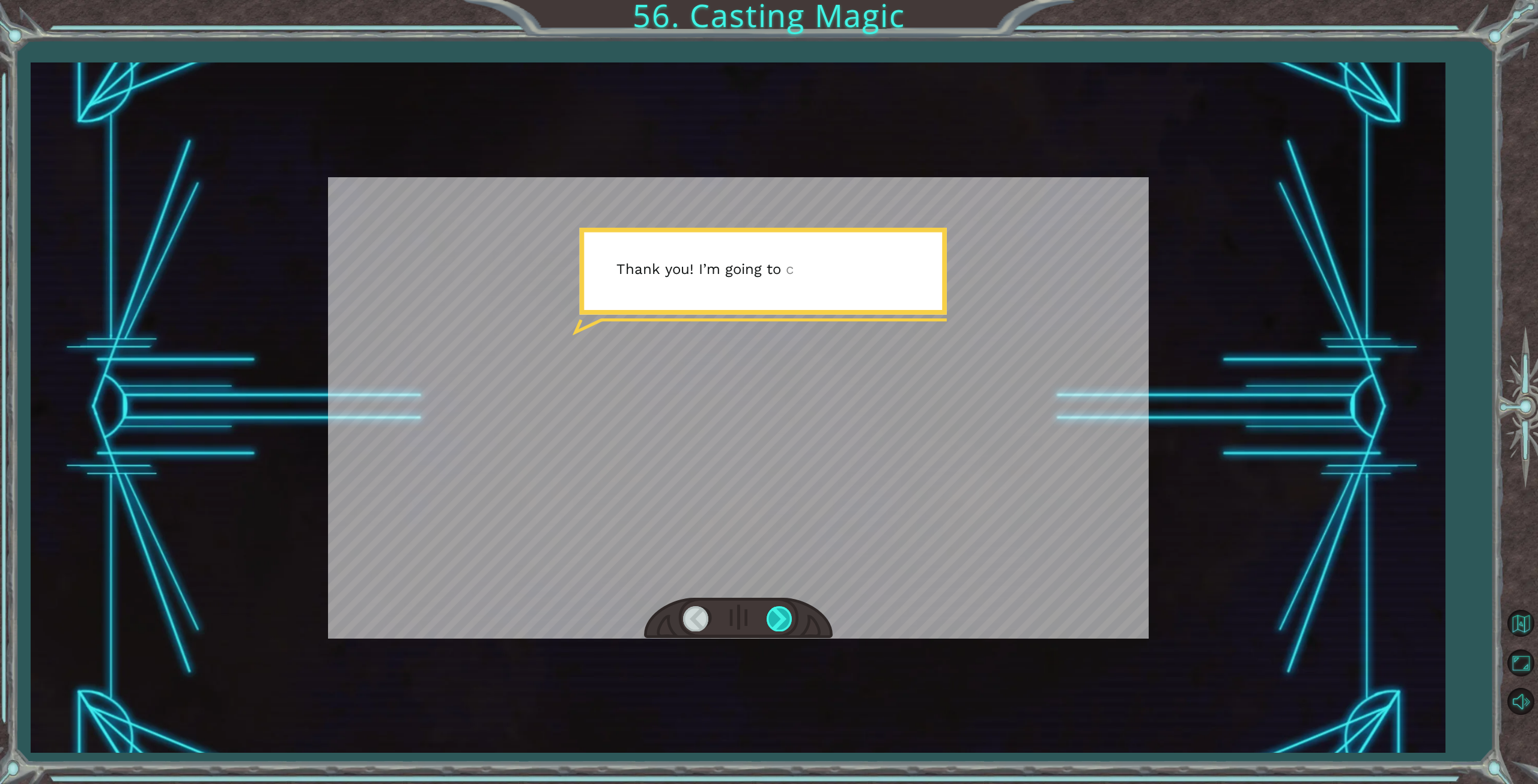
click at [779, 622] on div at bounding box center [780, 618] width 27 height 25
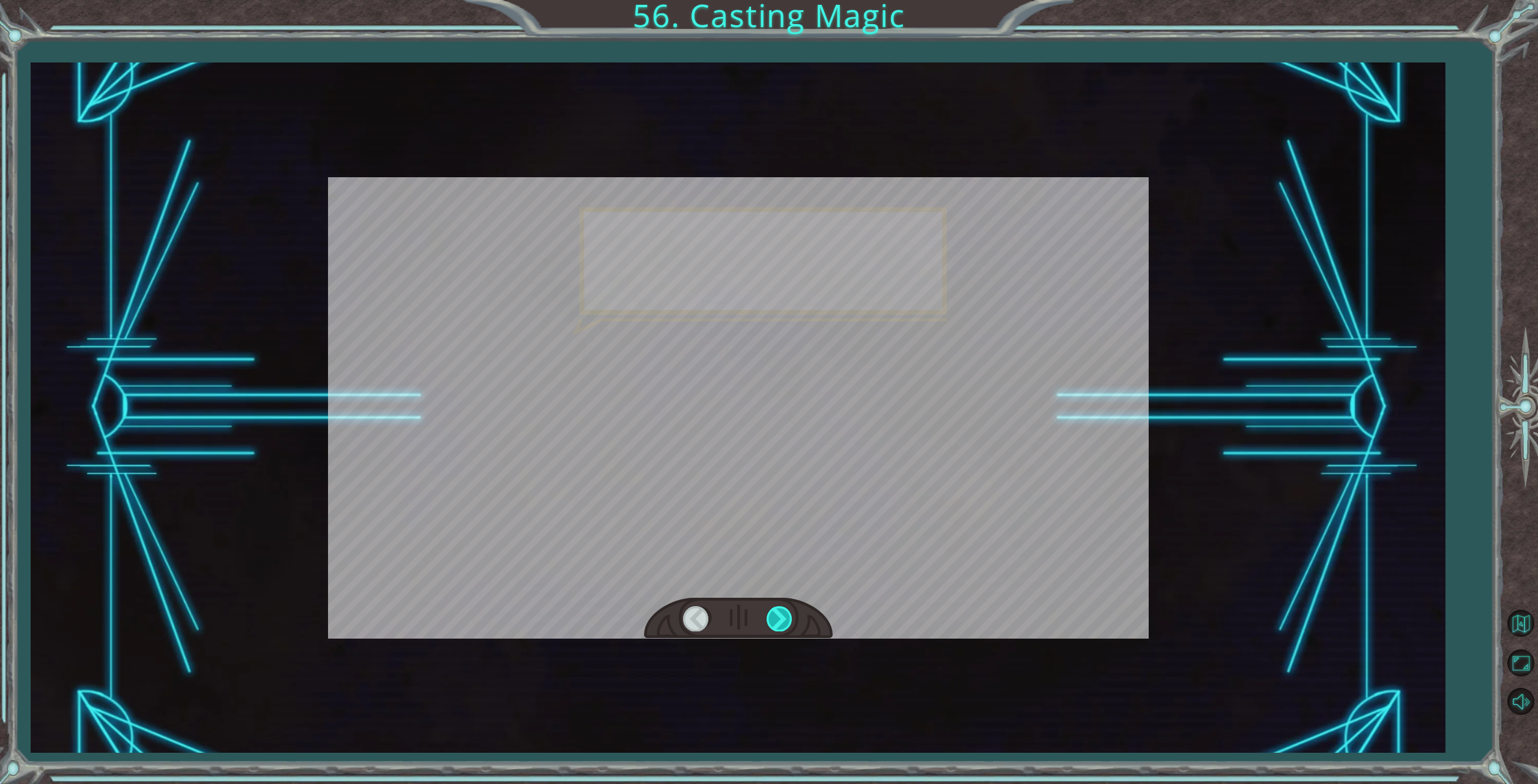
click at [779, 622] on div at bounding box center [780, 618] width 27 height 25
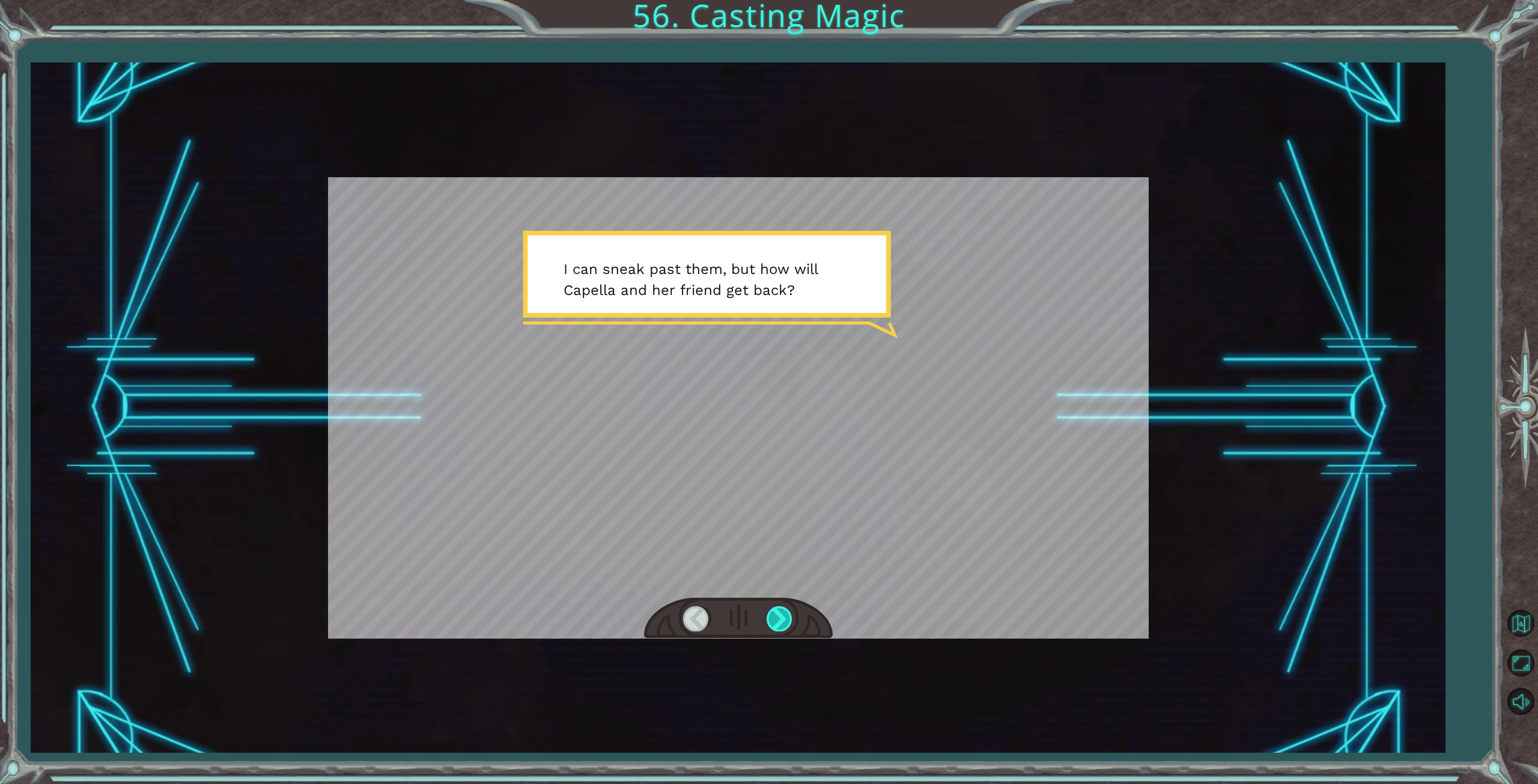
click at [786, 618] on div at bounding box center [780, 618] width 27 height 25
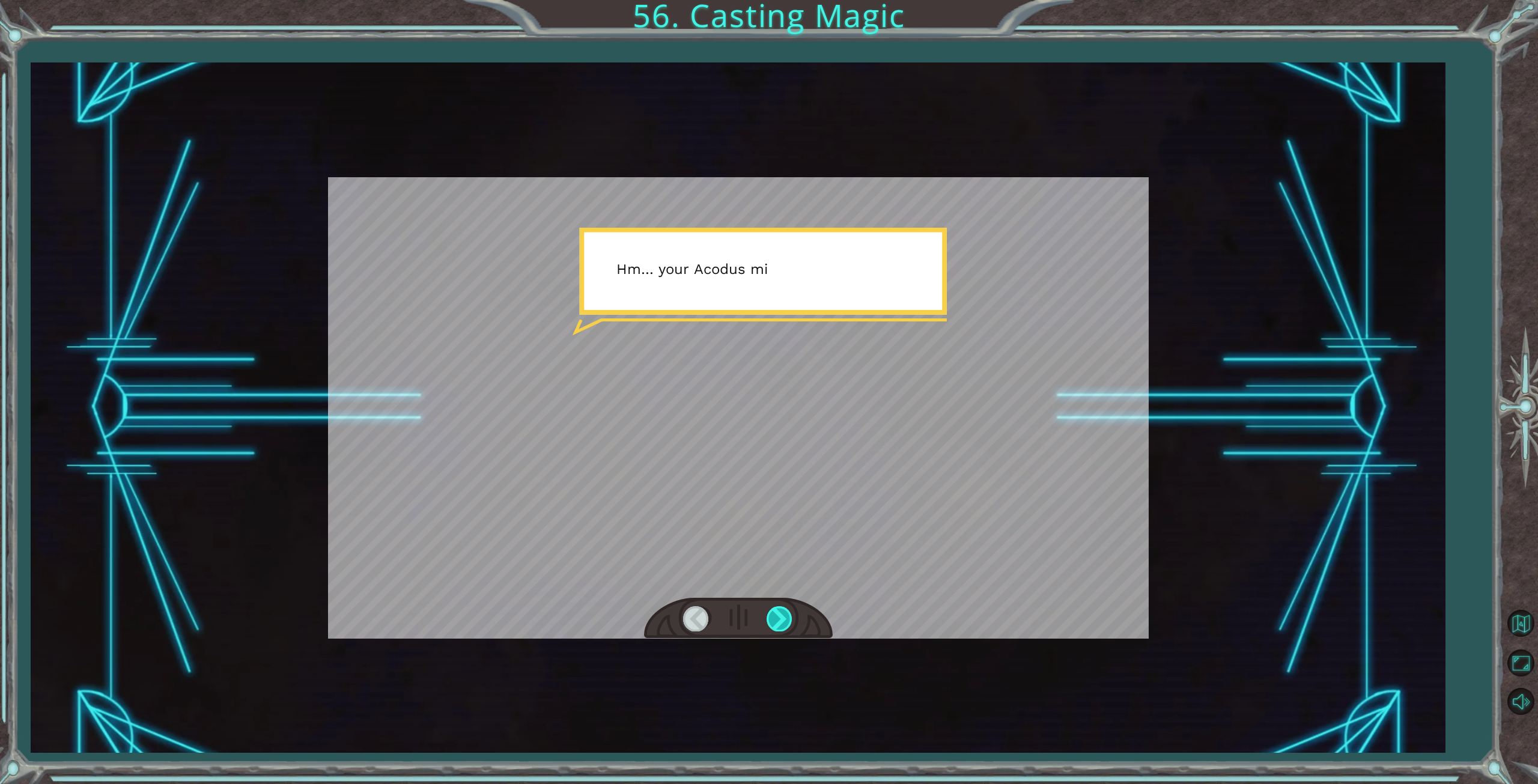
click at [786, 618] on div at bounding box center [780, 618] width 27 height 25
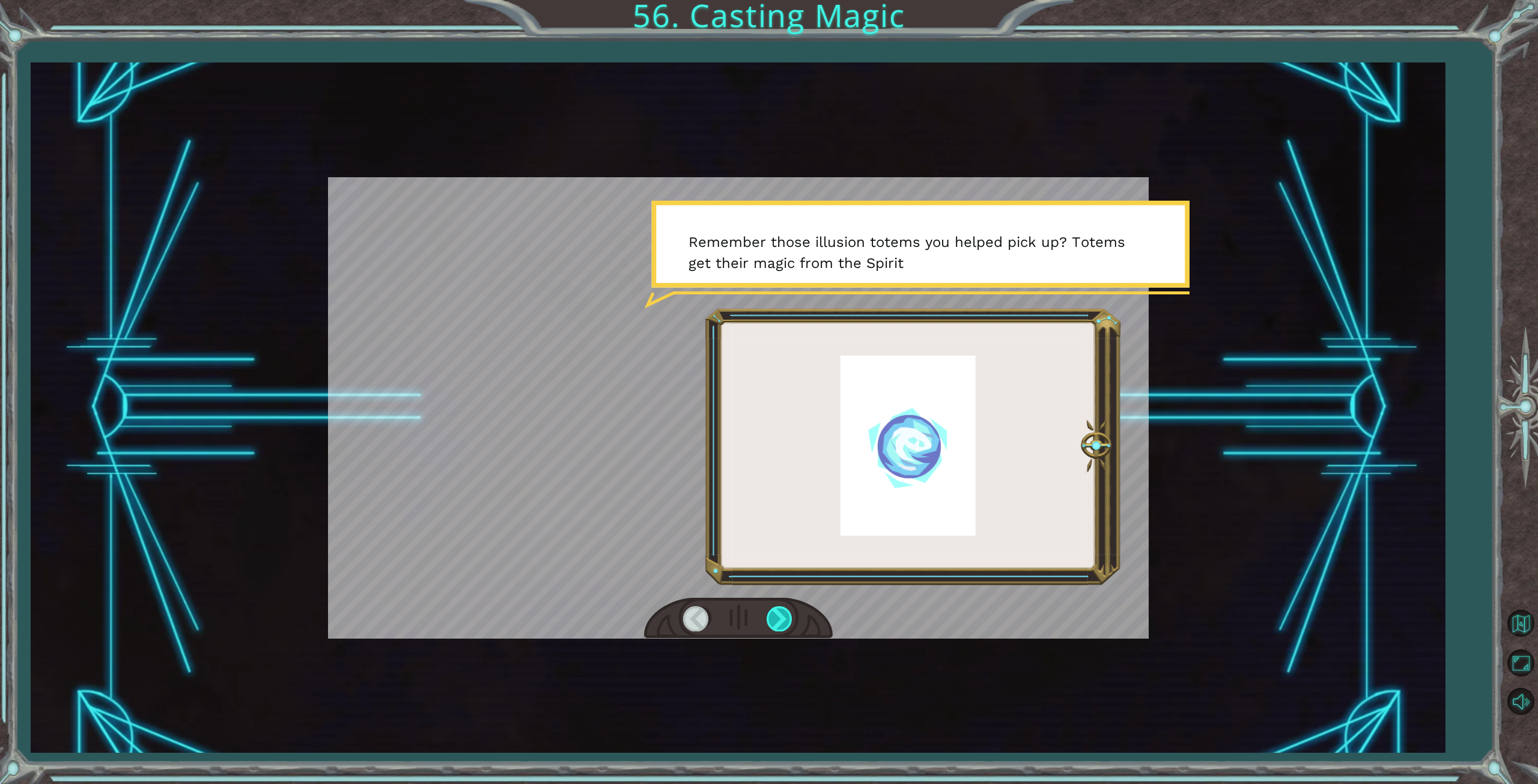
click at [785, 617] on div at bounding box center [780, 618] width 27 height 25
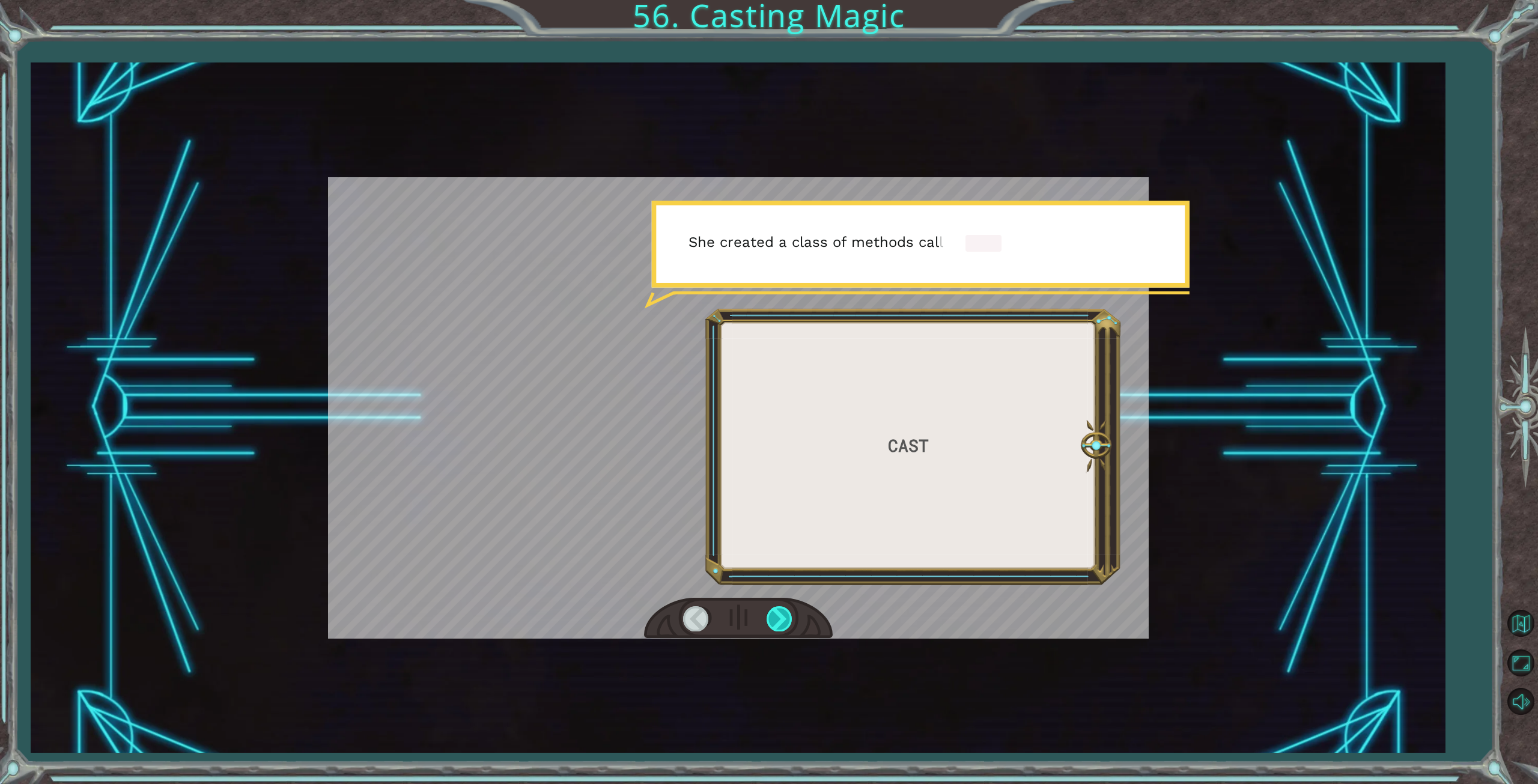
click at [783, 617] on div at bounding box center [780, 618] width 27 height 25
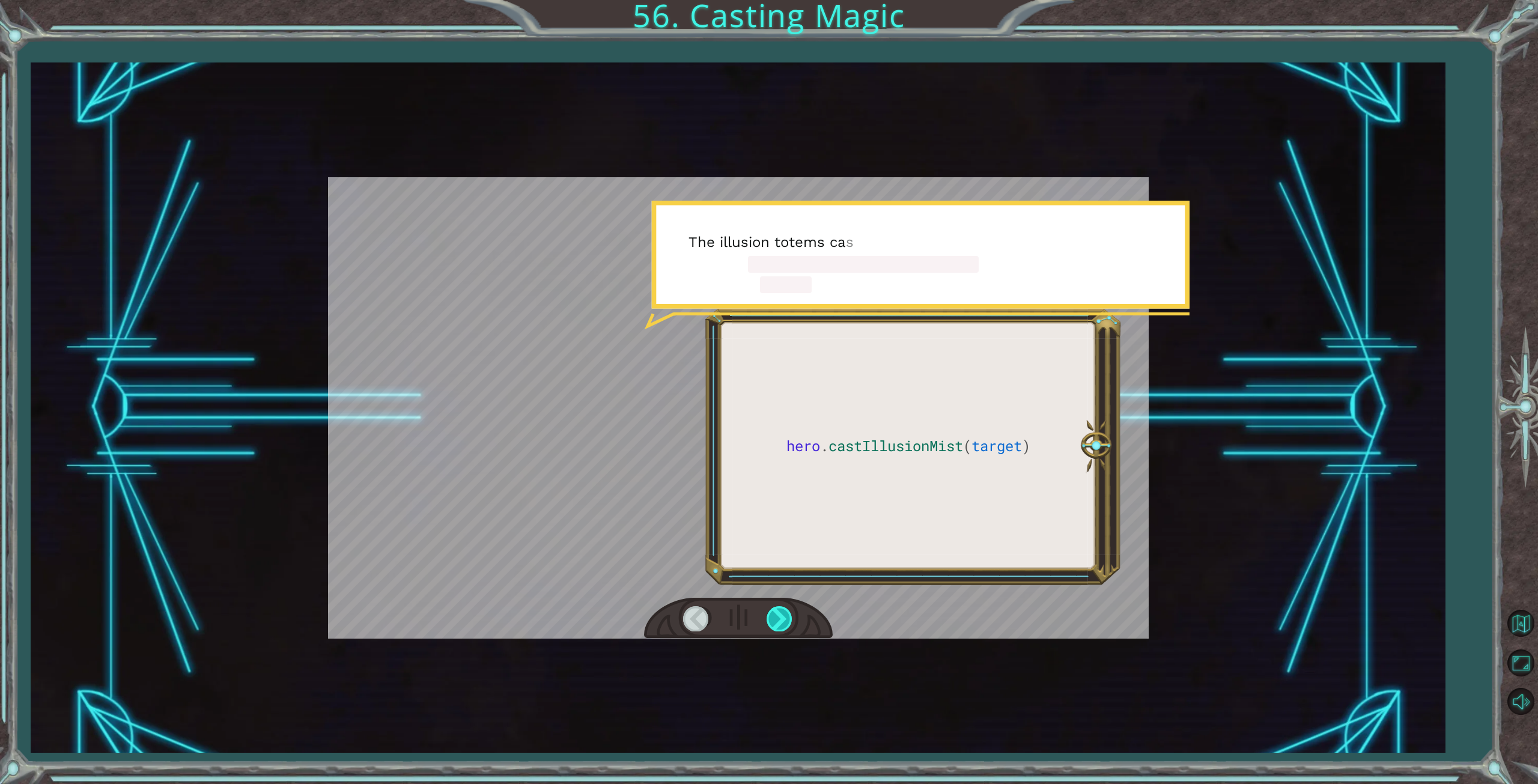
click at [783, 616] on div at bounding box center [780, 618] width 27 height 25
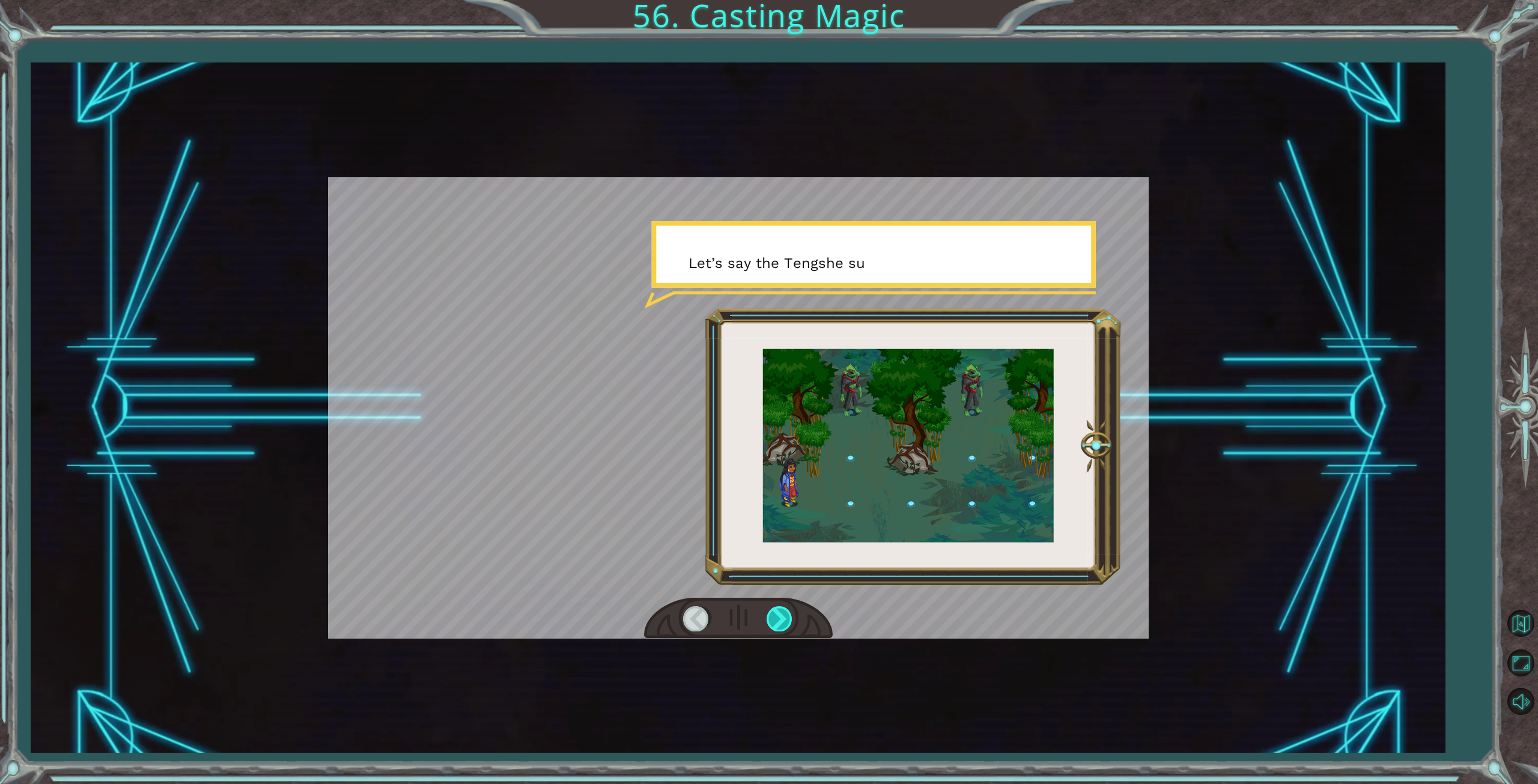
click at [783, 616] on div at bounding box center [780, 618] width 27 height 25
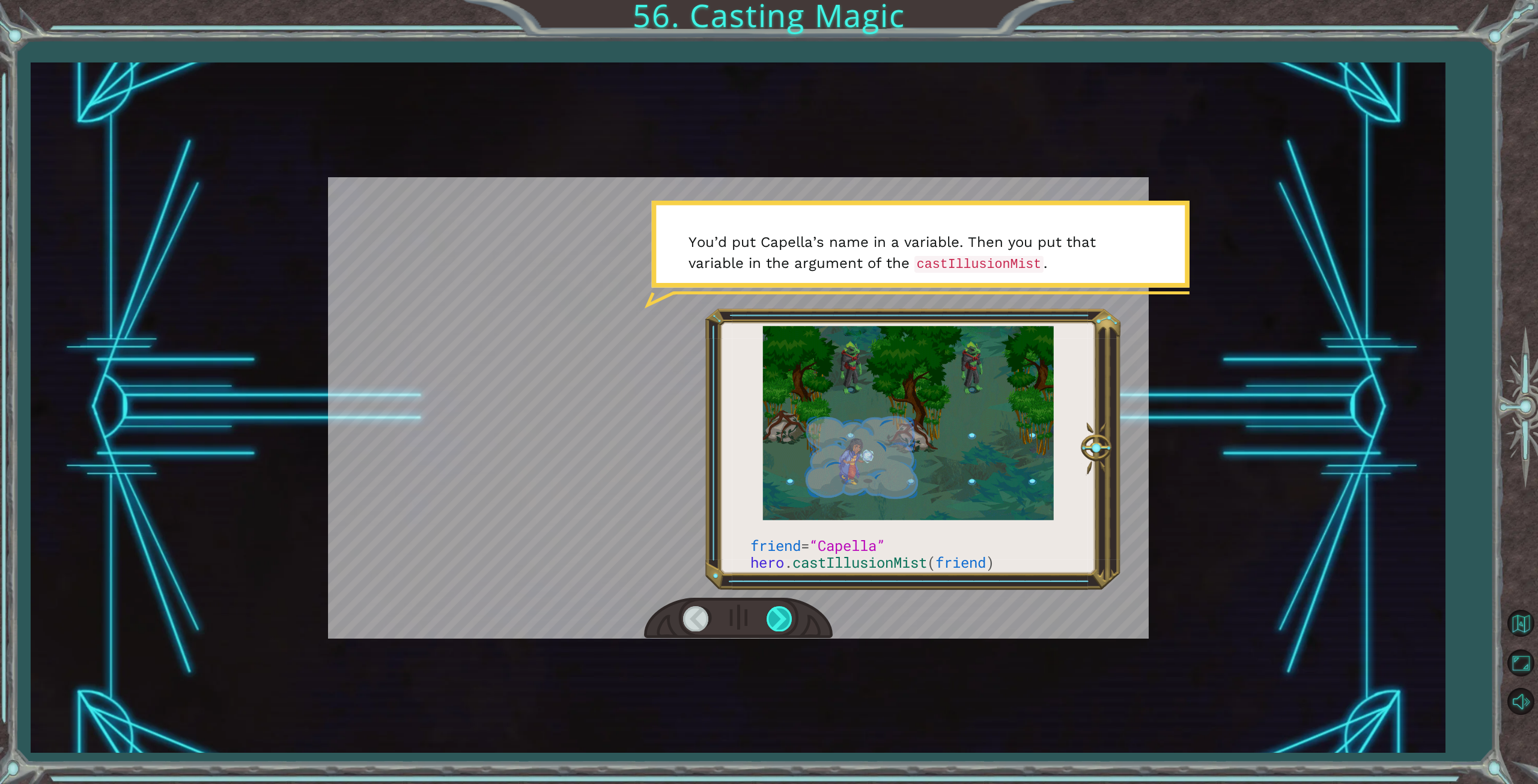
click at [788, 610] on div at bounding box center [780, 618] width 27 height 25
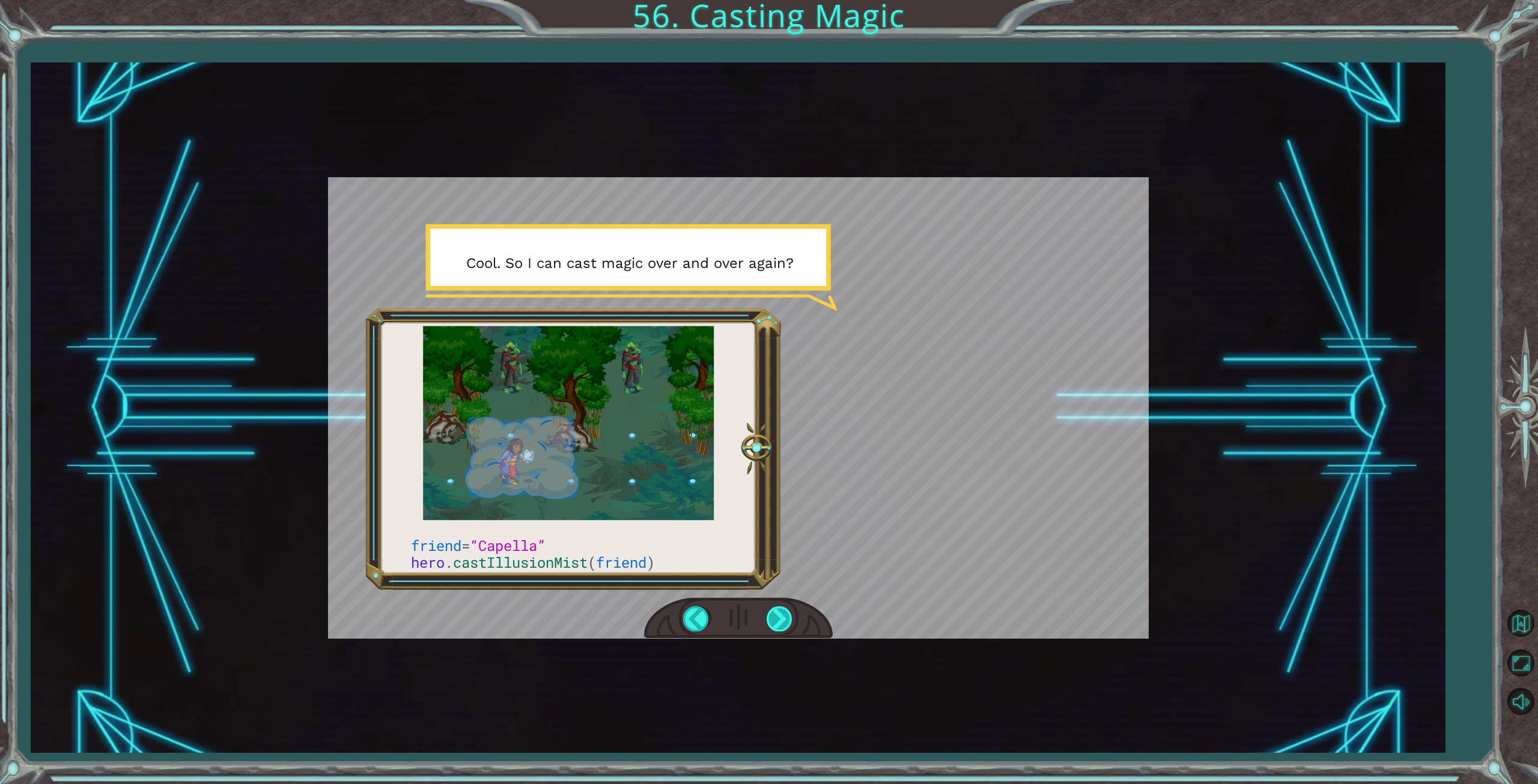
click at [774, 620] on div at bounding box center [780, 618] width 27 height 25
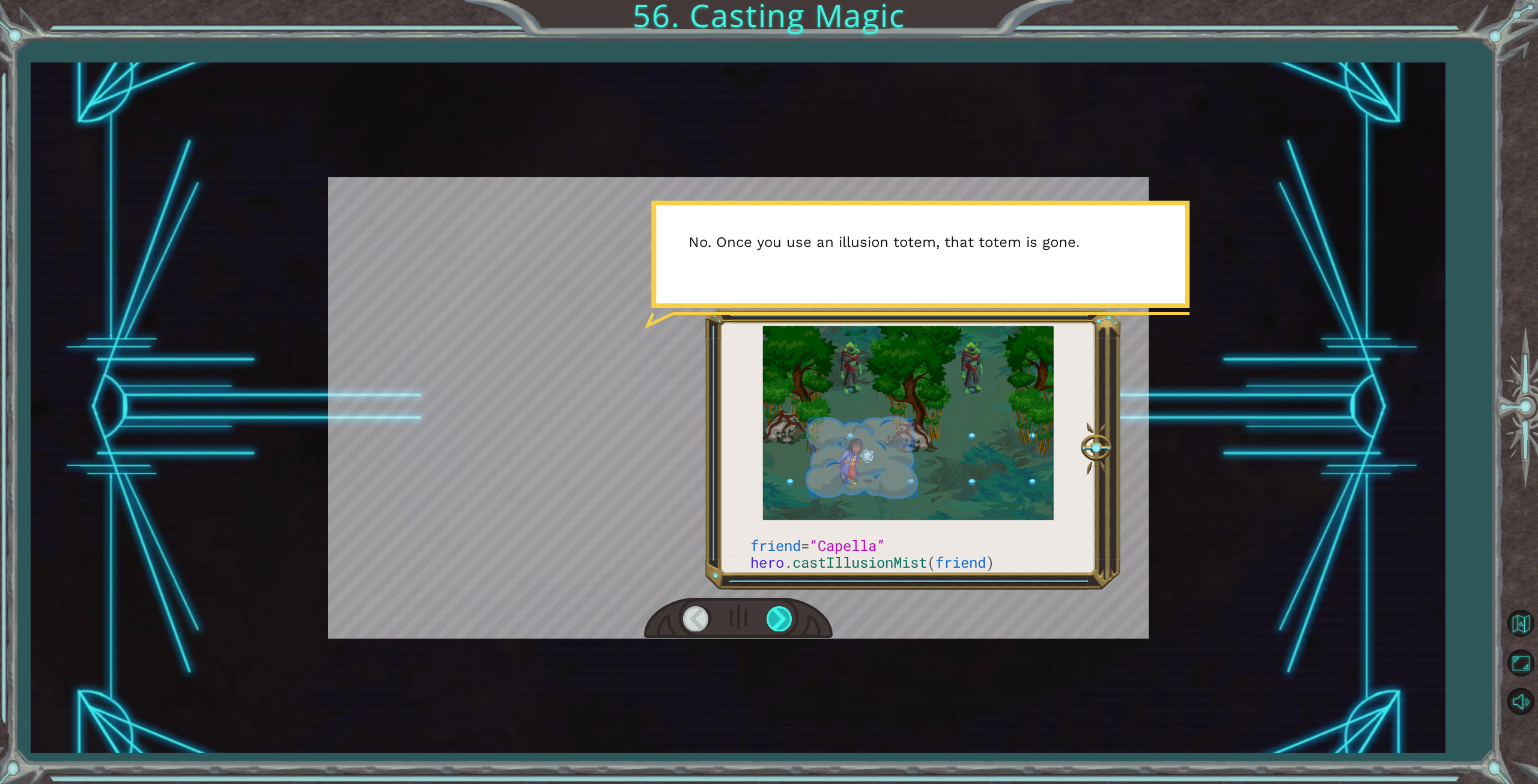
click at [774, 620] on div at bounding box center [780, 618] width 27 height 25
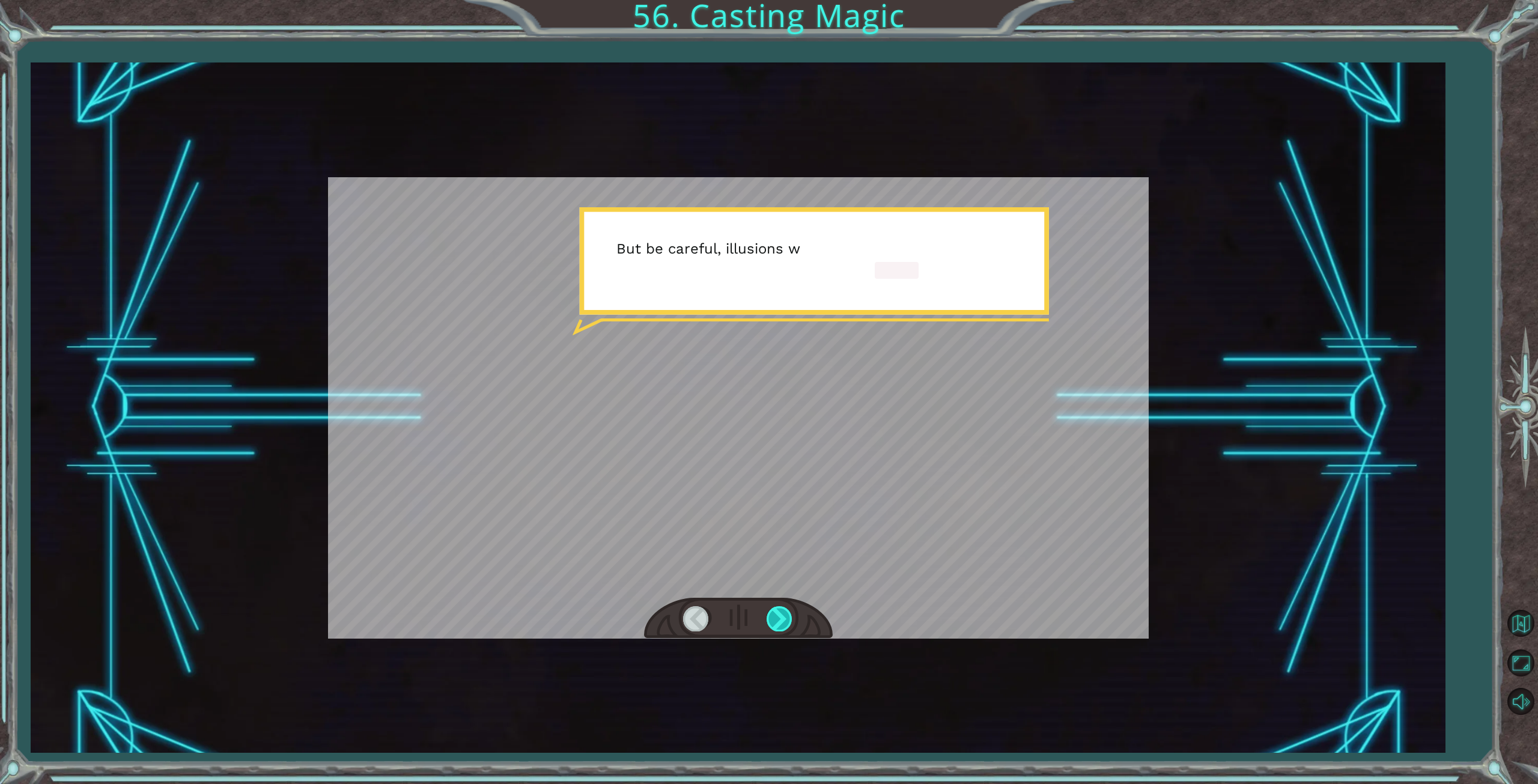
click at [774, 620] on div at bounding box center [780, 618] width 27 height 25
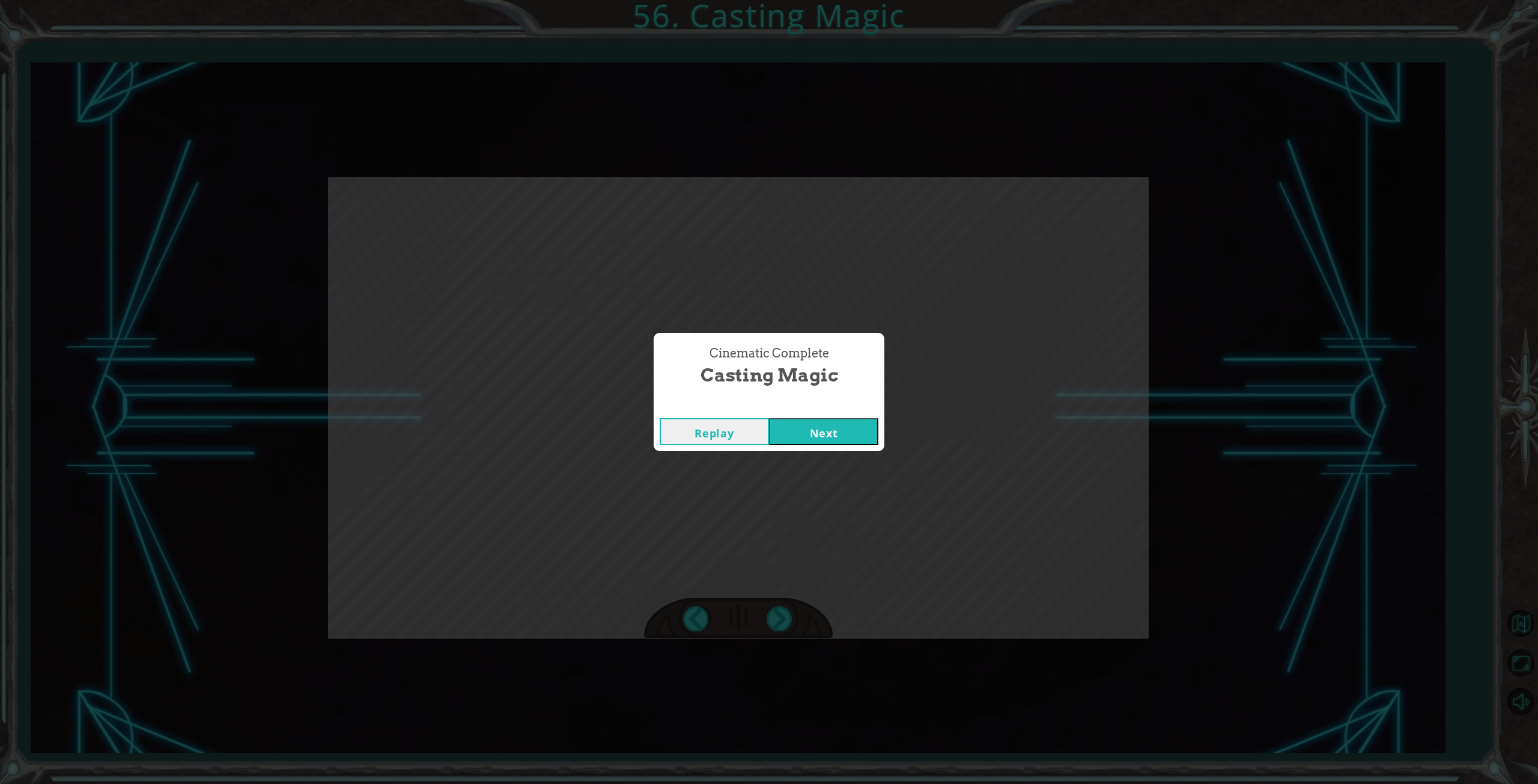
click at [836, 426] on button "Next" at bounding box center [824, 432] width 110 height 27
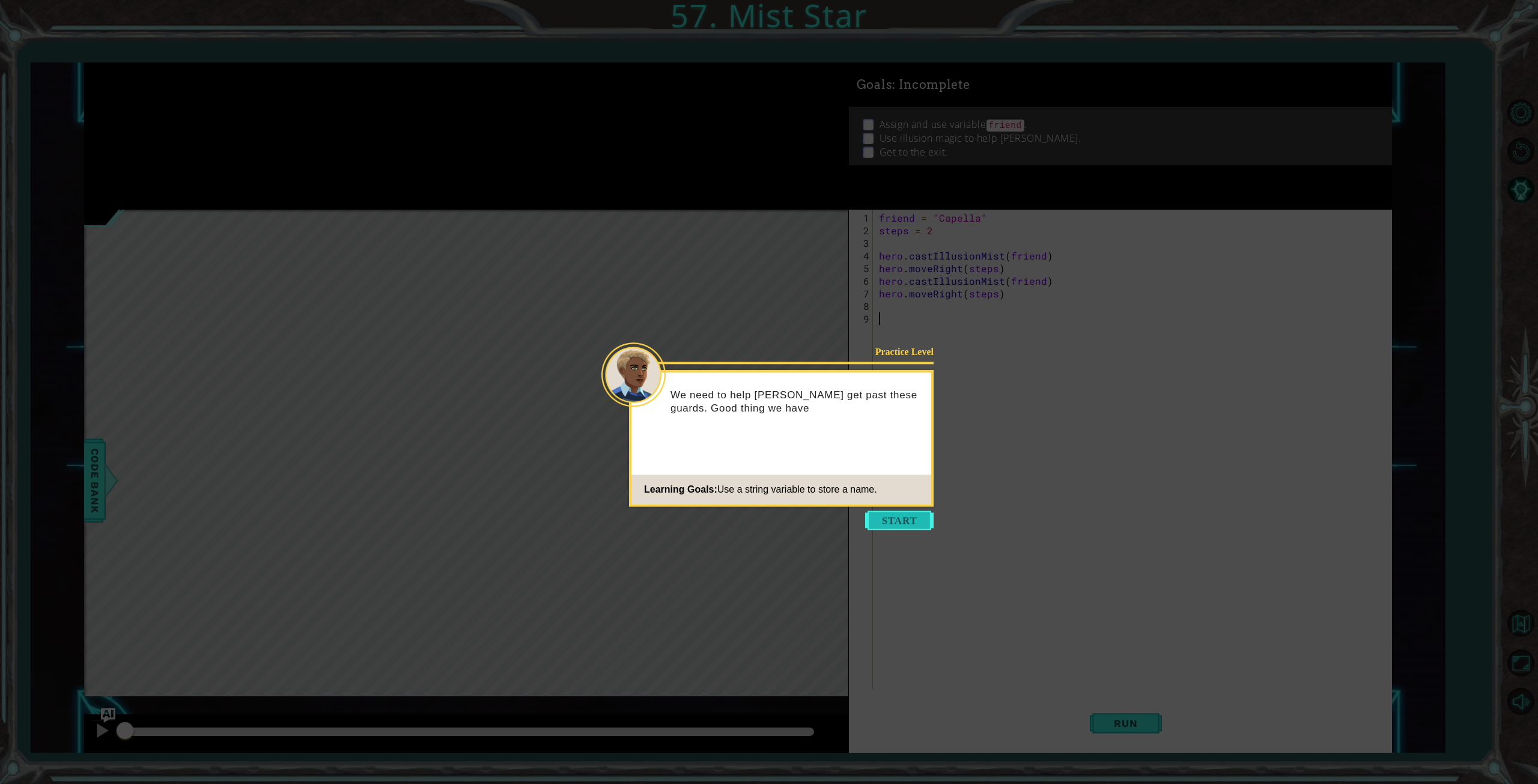
click at [901, 516] on button "Start" at bounding box center [899, 520] width 69 height 19
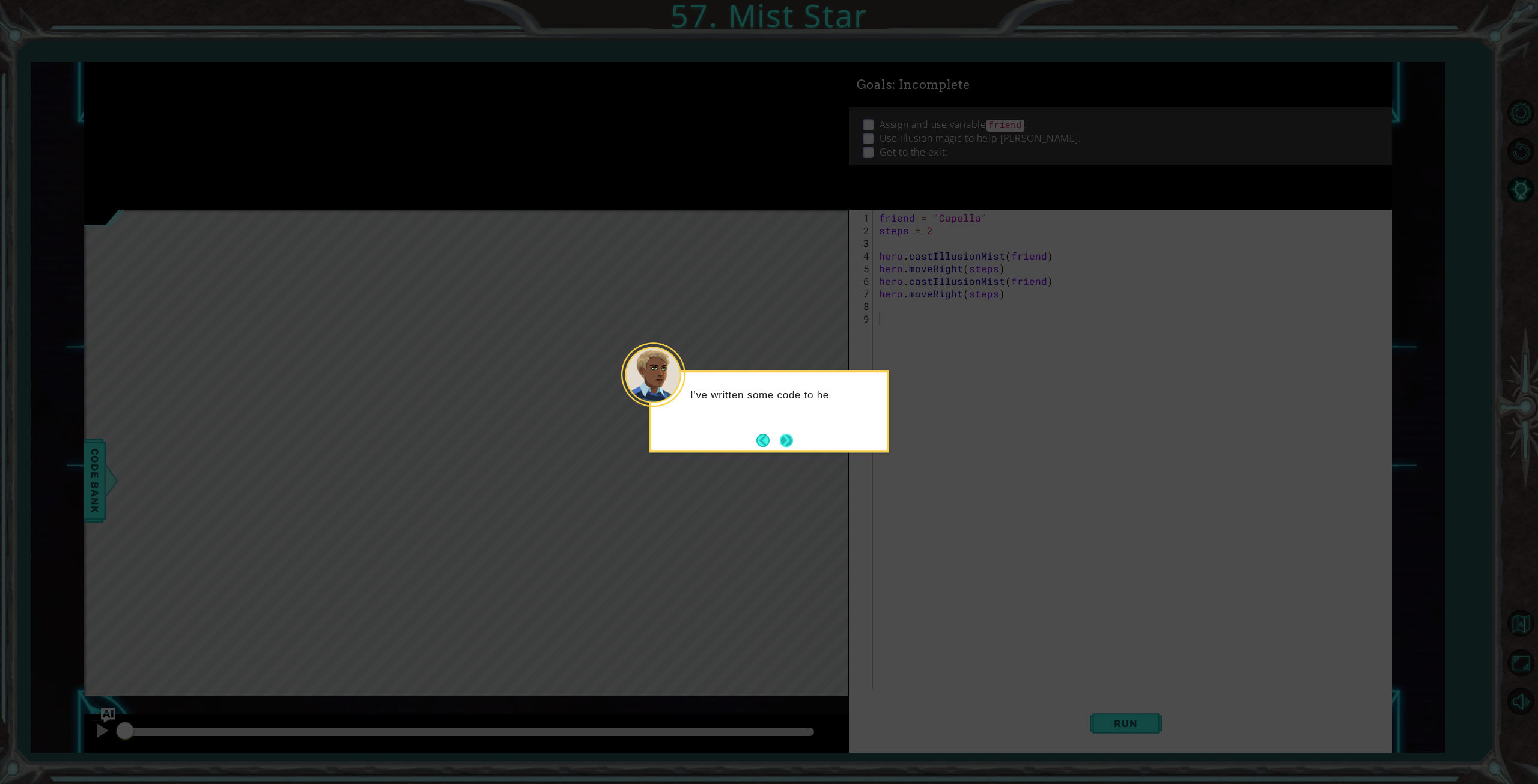
click at [784, 441] on button "Next" at bounding box center [787, 441] width 14 height 14
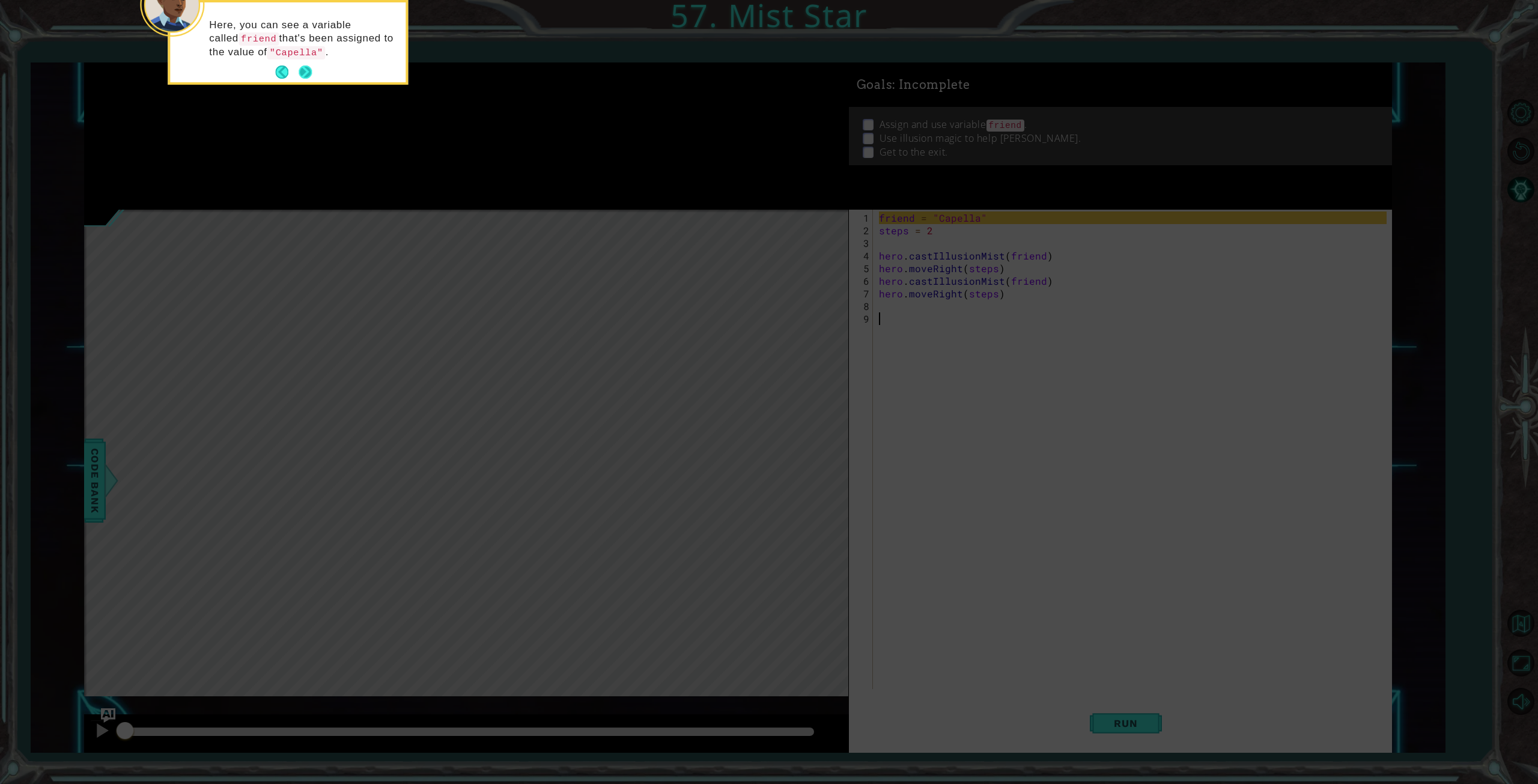
click at [303, 68] on button "Next" at bounding box center [305, 72] width 13 height 13
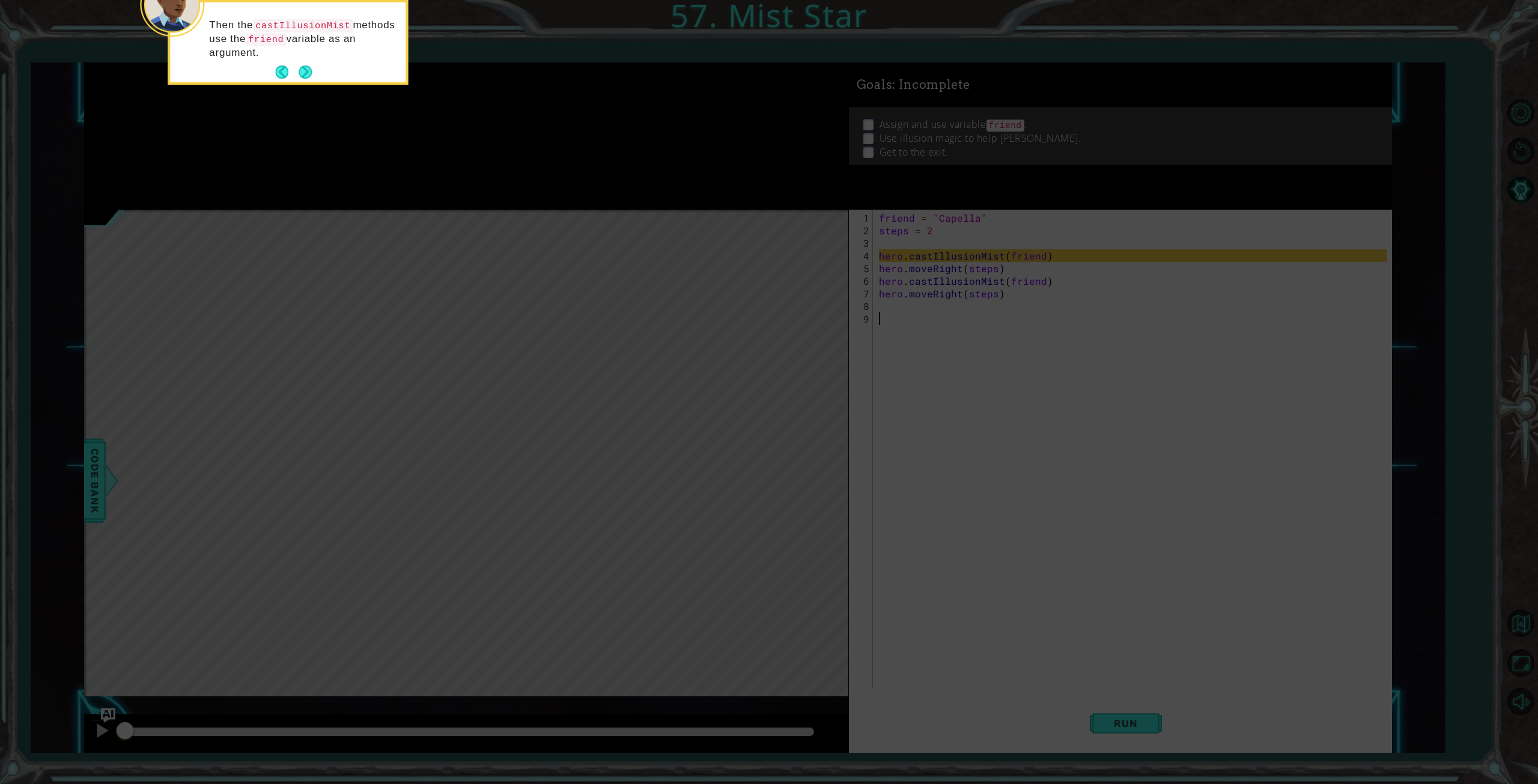
click at [313, 71] on div "Then the castIllusionMist methods use the friend variable as an argument." at bounding box center [288, 44] width 235 height 75
click at [310, 73] on button "Next" at bounding box center [305, 72] width 13 height 13
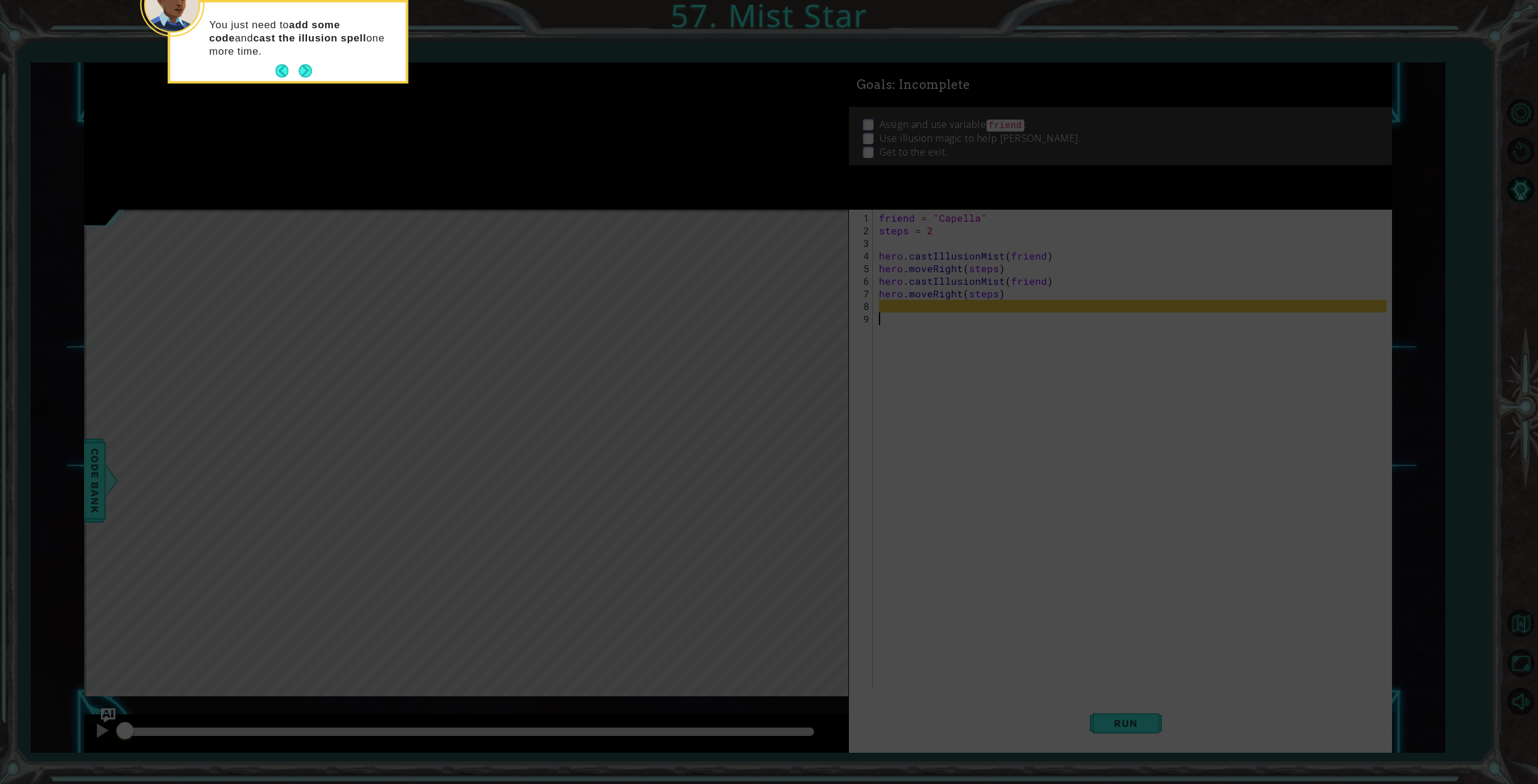
click at [310, 73] on button "Next" at bounding box center [305, 71] width 13 height 13
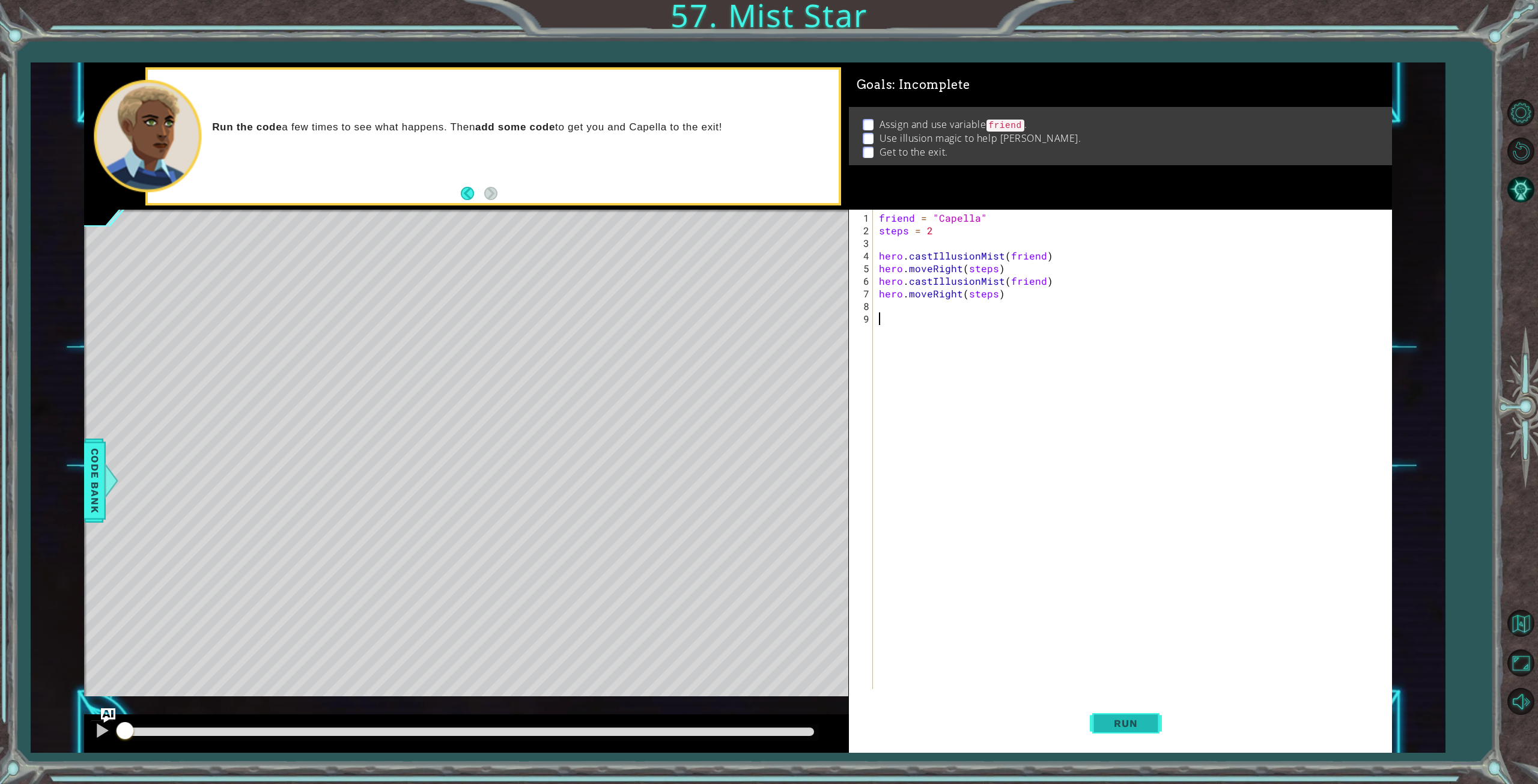
click at [1118, 723] on span "Run" at bounding box center [1125, 723] width 47 height 12
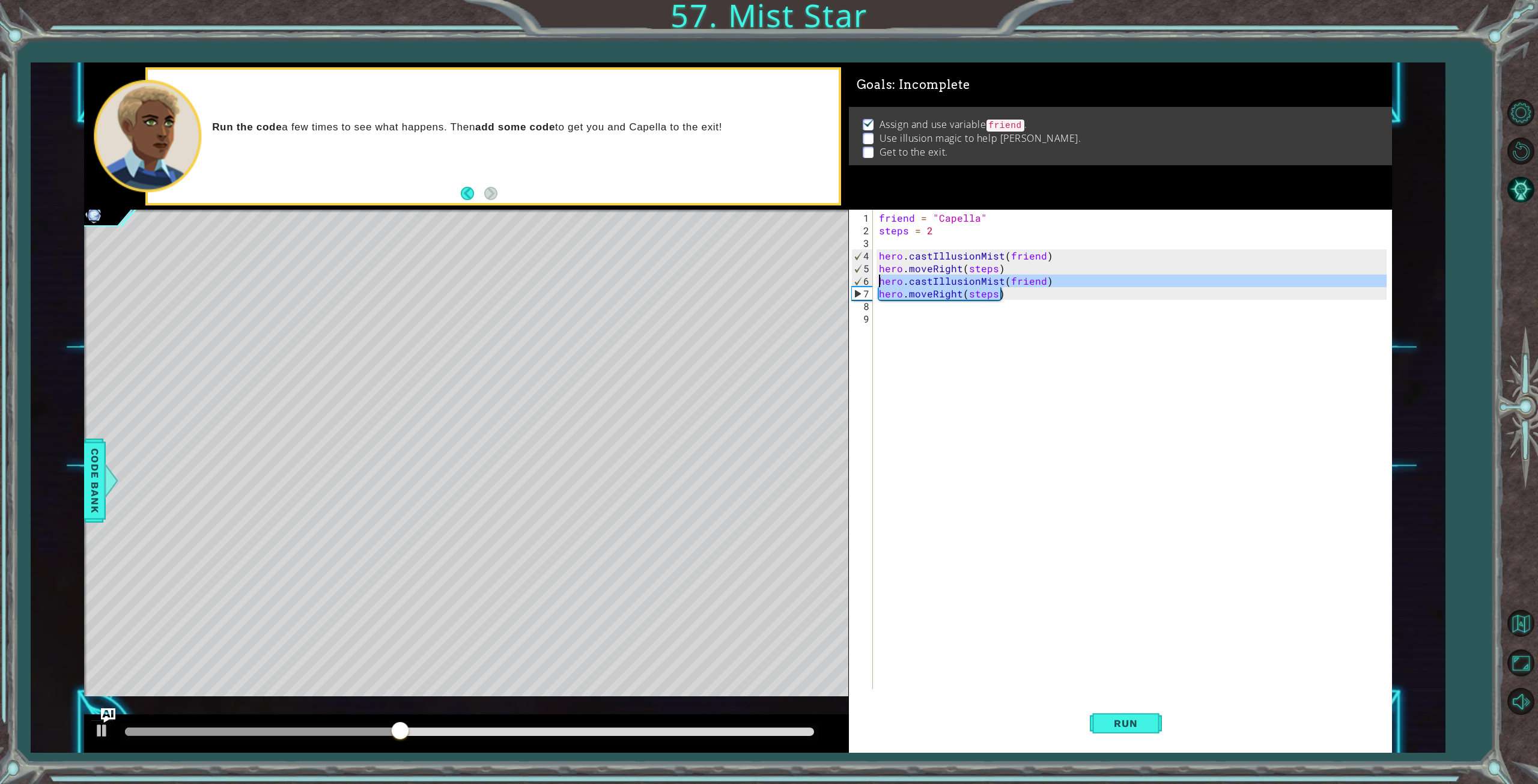
drag, startPoint x: 1013, startPoint y: 297, endPoint x: 871, endPoint y: 280, distance: 143.0
click at [871, 280] on div "1 2 3 4 5 6 7 8 9 friend = "Capella" steps = 2 hero . castIllusionMist ( friend…" at bounding box center [1118, 449] width 538 height 480
type textarea "hero.castIllusionMist(friend) hero.moveRight(steps)"
click at [888, 307] on div "friend = "Capella" steps = 2 hero . castIllusionMist ( friend ) hero . moveRigh…" at bounding box center [1135, 463] width 516 height 504
paste textarea "hero.moveRight(steps)"
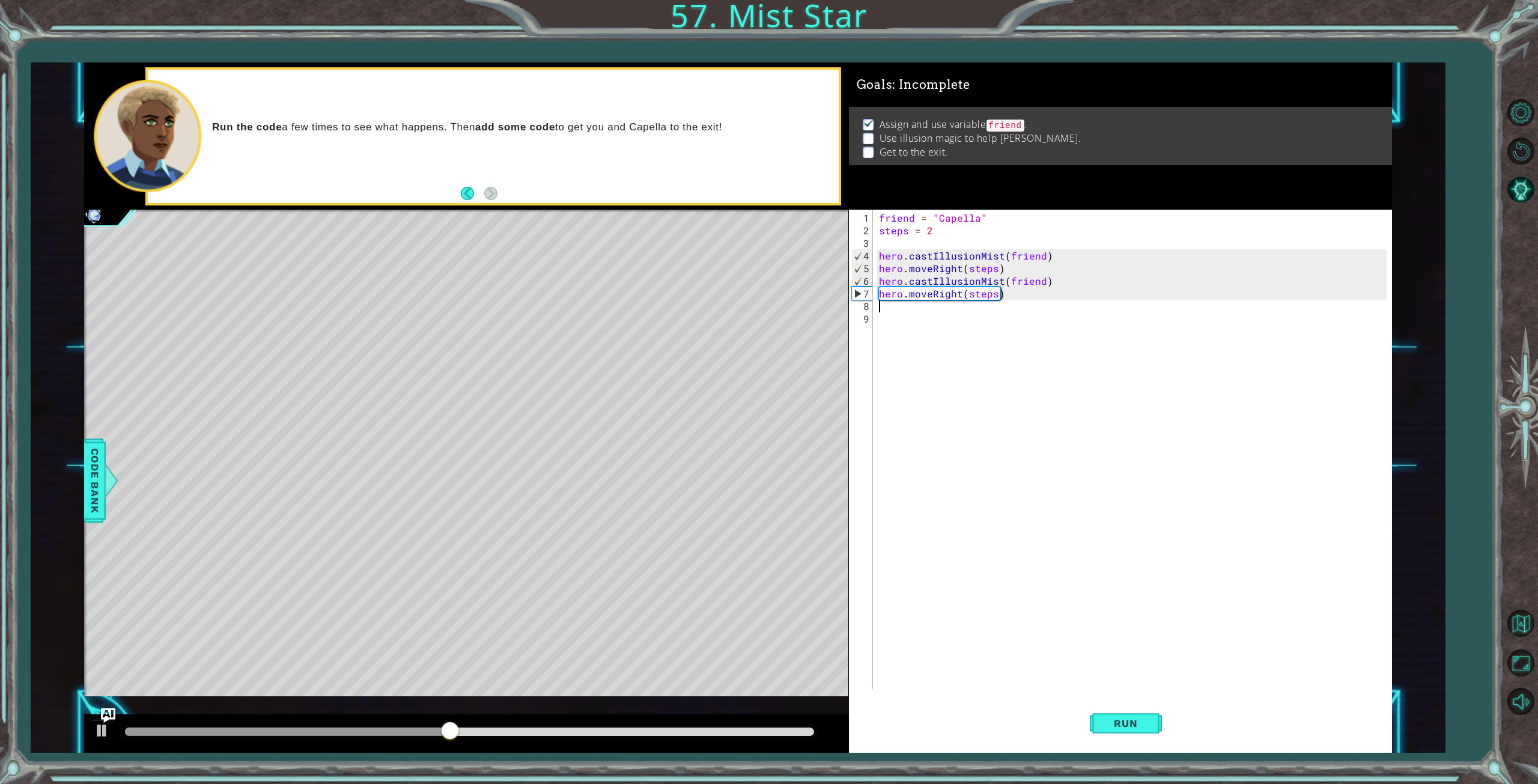
type textarea "hero.moveRight(steps)"
click at [1128, 721] on span "Run" at bounding box center [1125, 723] width 47 height 12
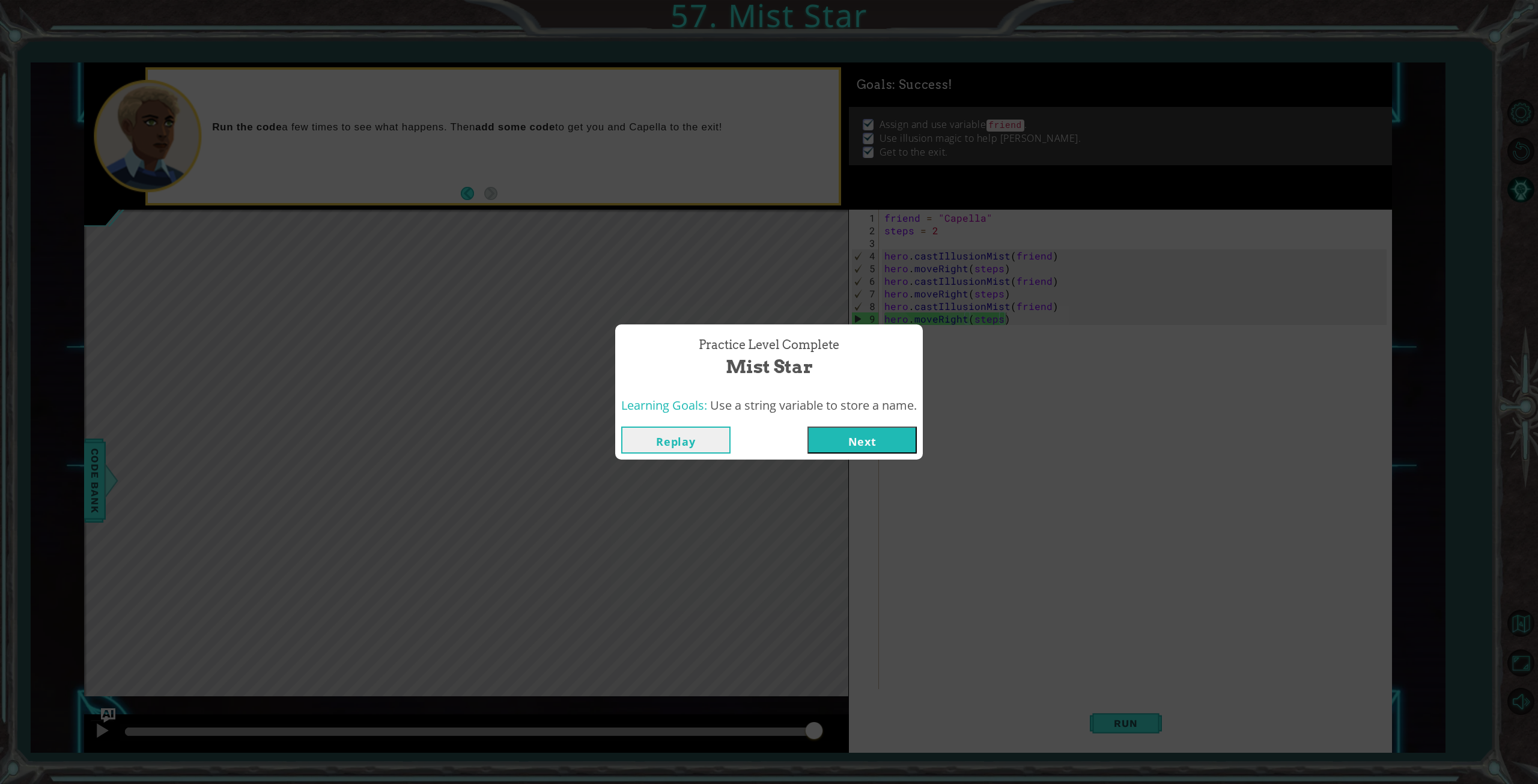
click at [866, 446] on button "Next" at bounding box center [862, 440] width 110 height 27
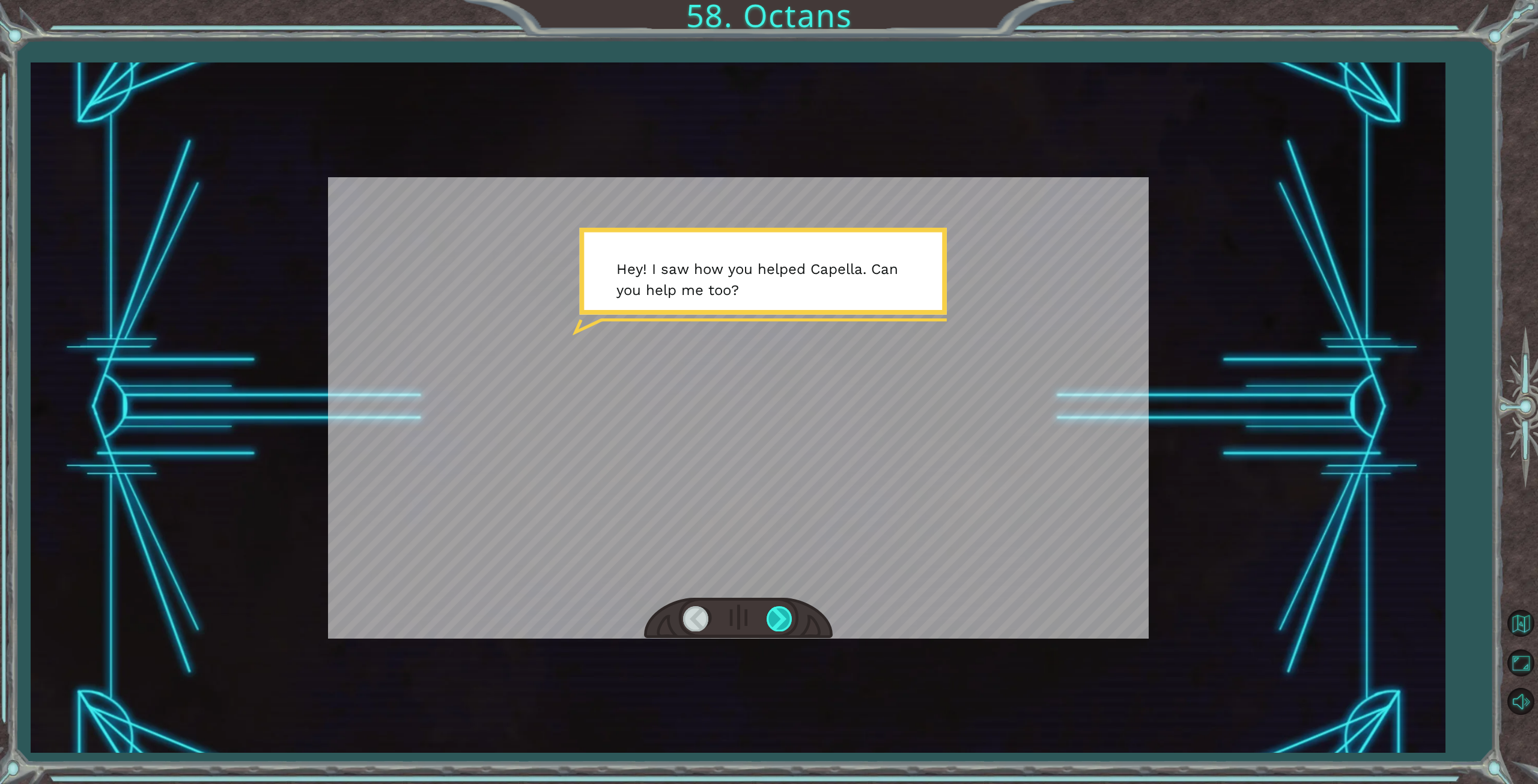
click at [783, 618] on div at bounding box center [780, 618] width 27 height 25
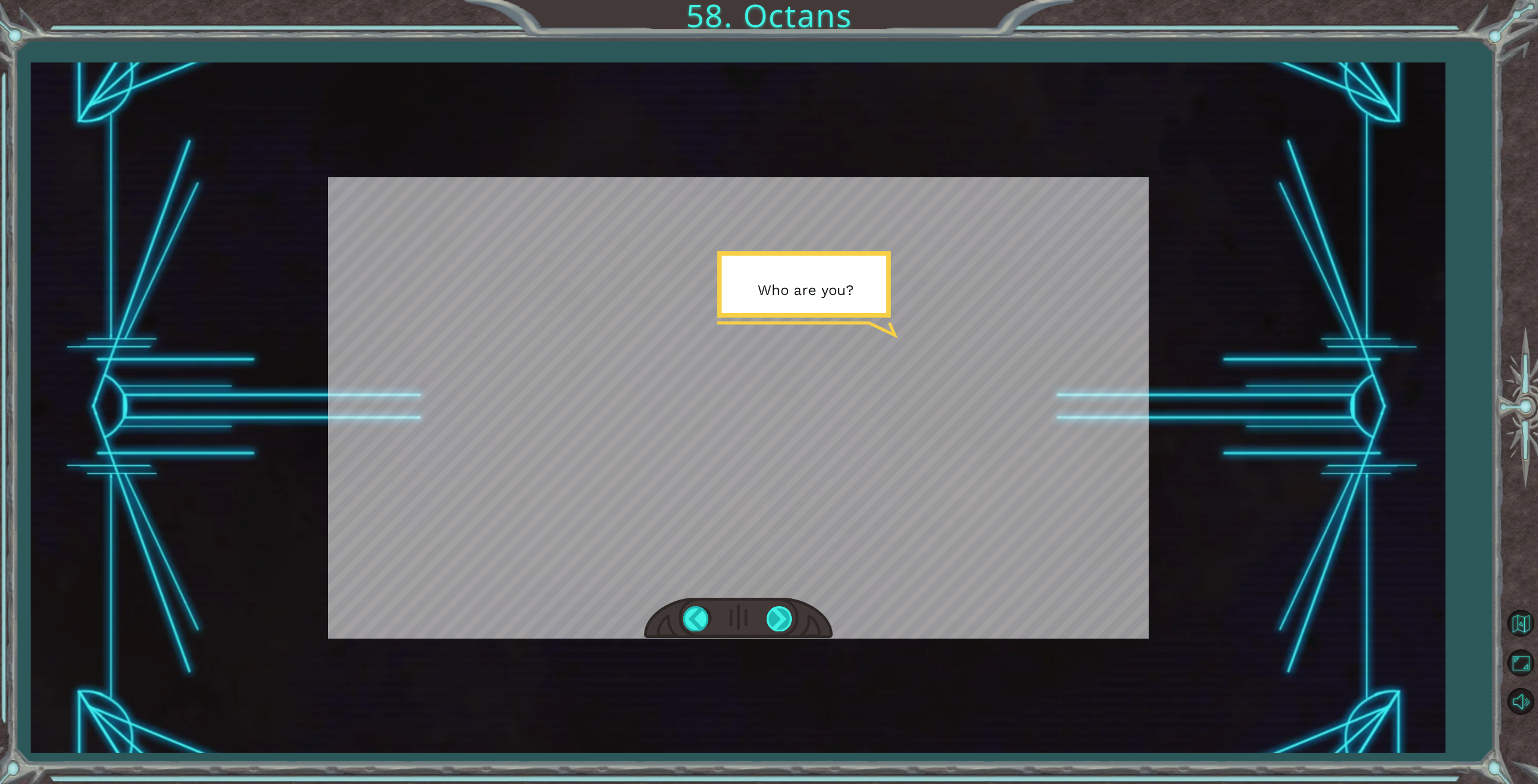
click at [783, 618] on div at bounding box center [780, 618] width 27 height 25
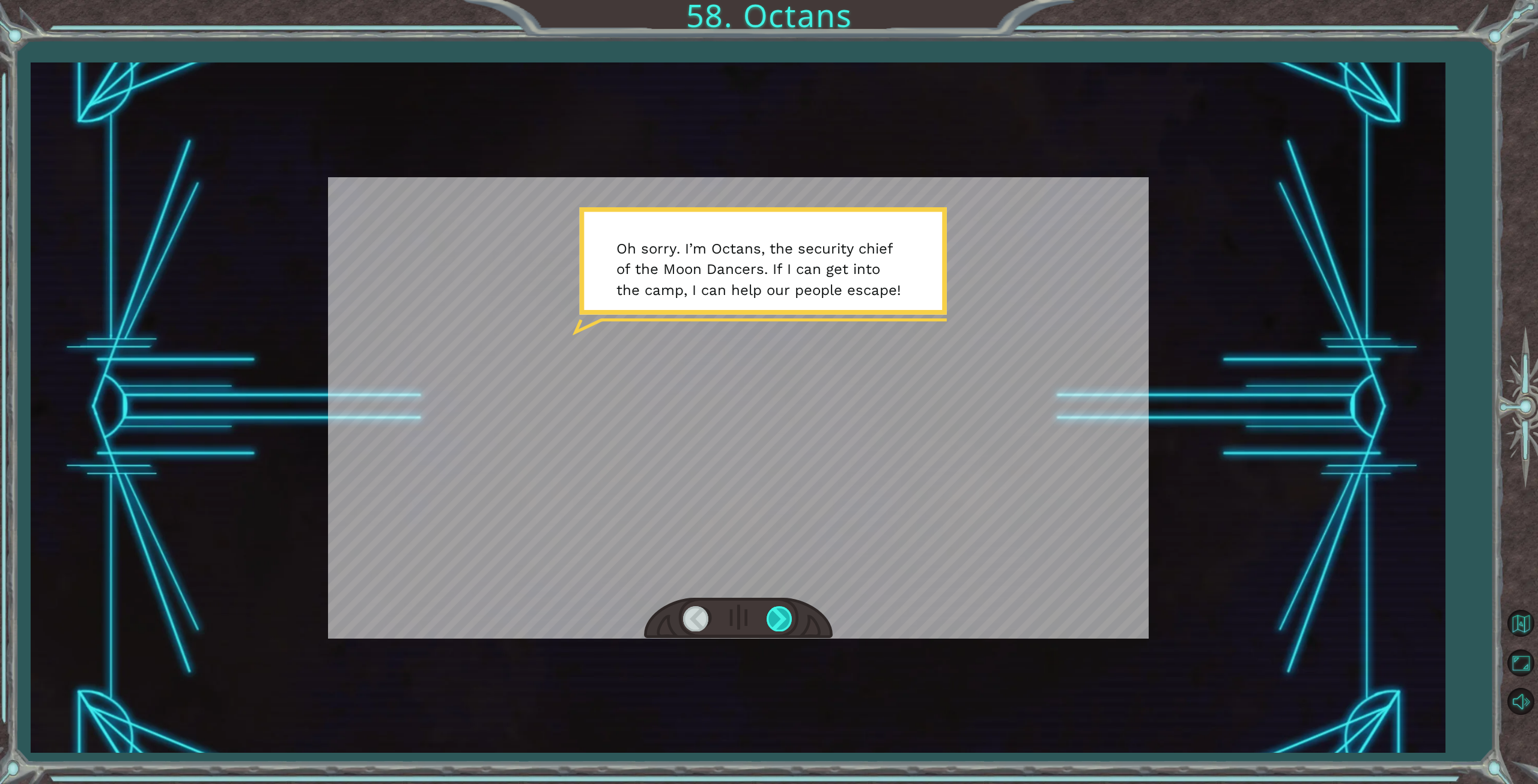
click at [783, 619] on div at bounding box center [780, 618] width 27 height 25
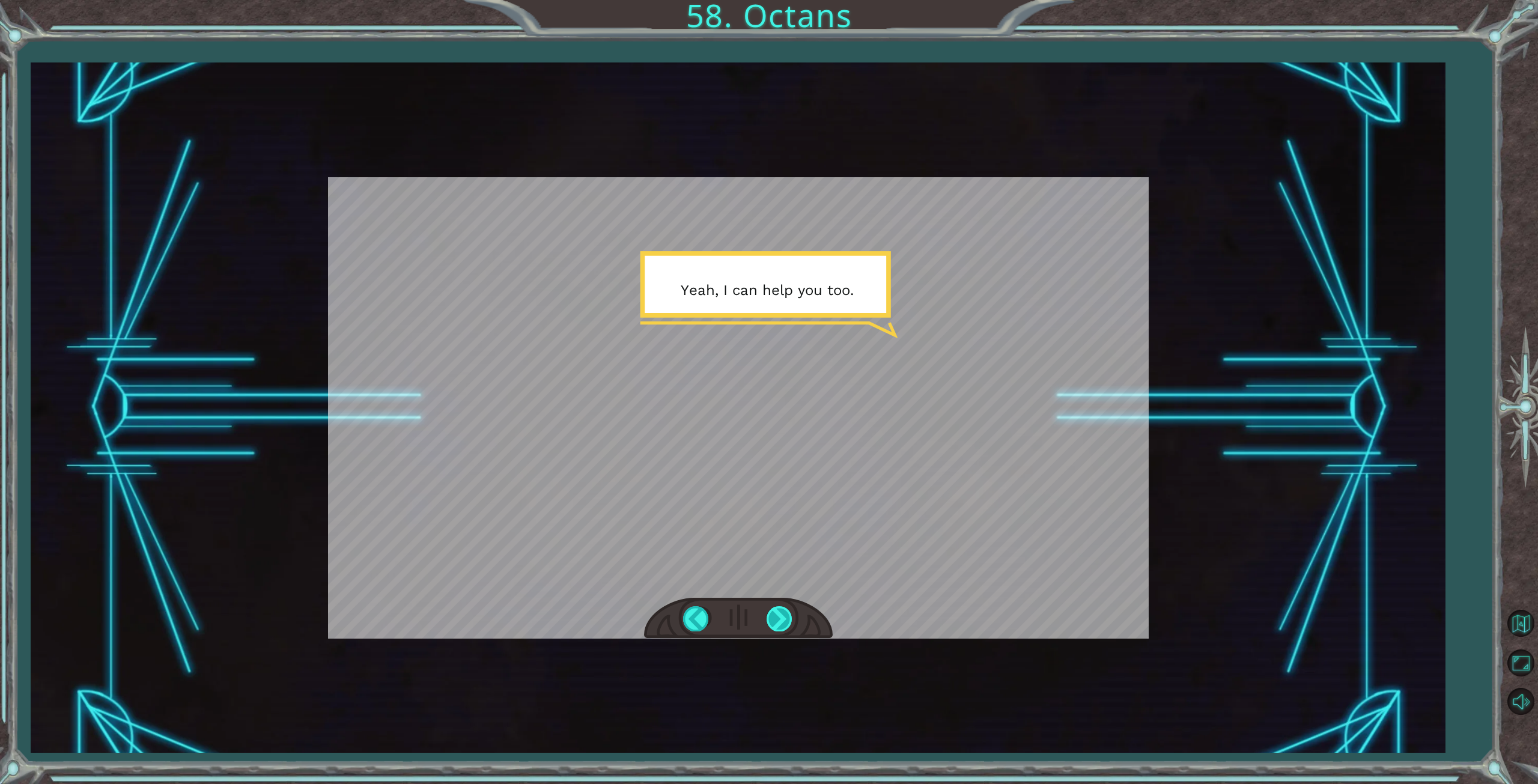
click at [783, 619] on div at bounding box center [780, 618] width 27 height 25
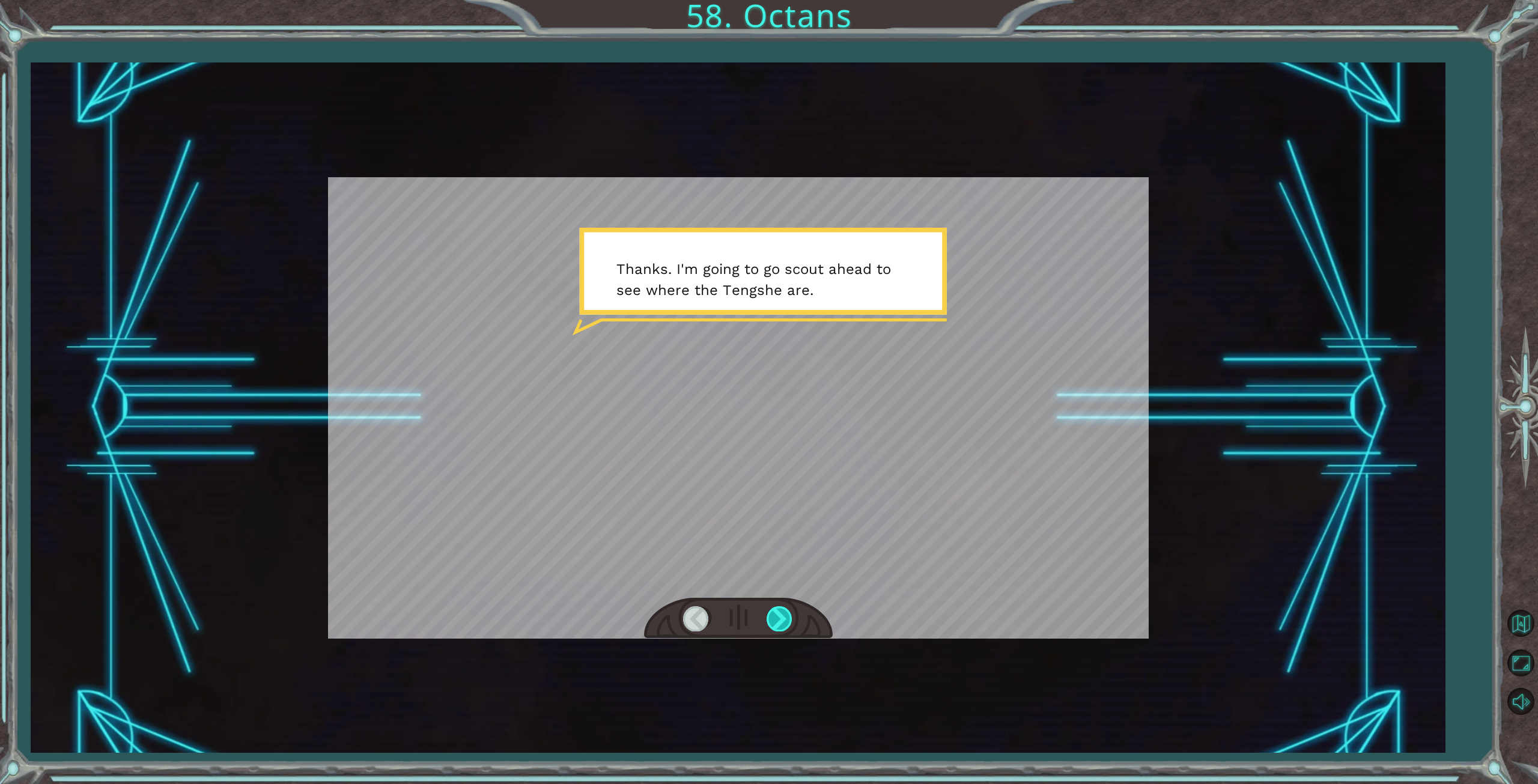
click at [783, 619] on div at bounding box center [780, 618] width 27 height 25
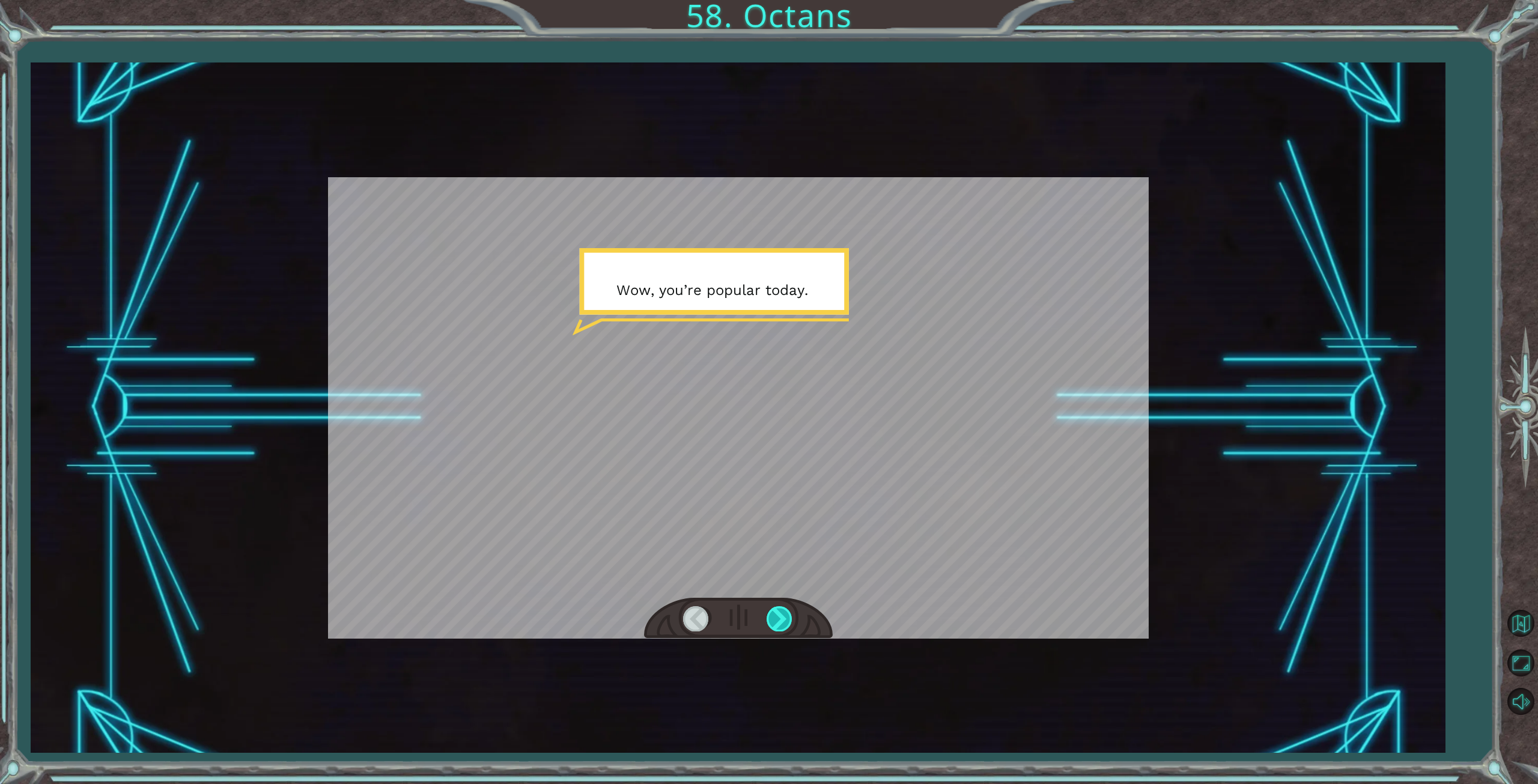
click at [783, 619] on div at bounding box center [780, 618] width 27 height 25
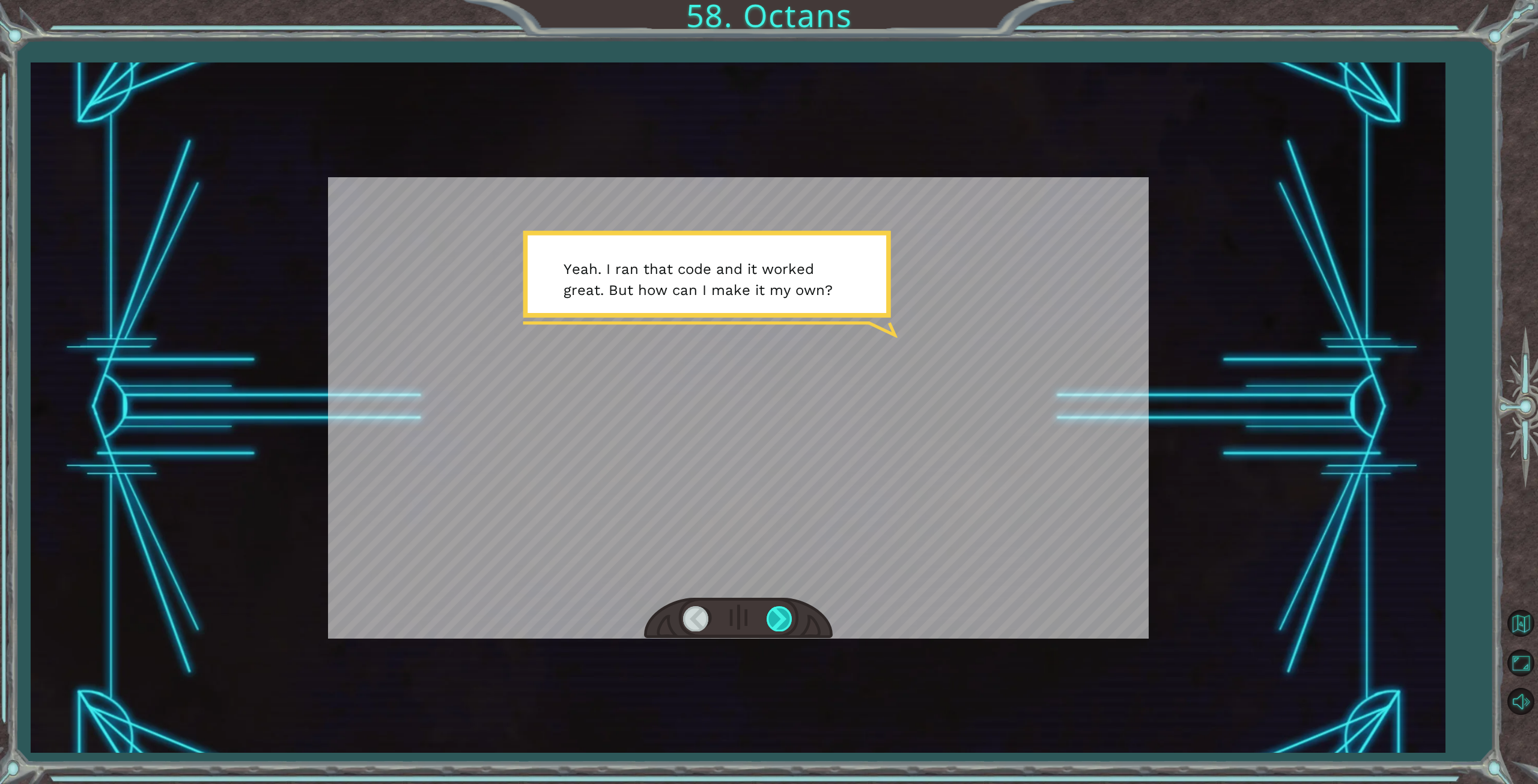
click at [783, 619] on div at bounding box center [780, 618] width 27 height 25
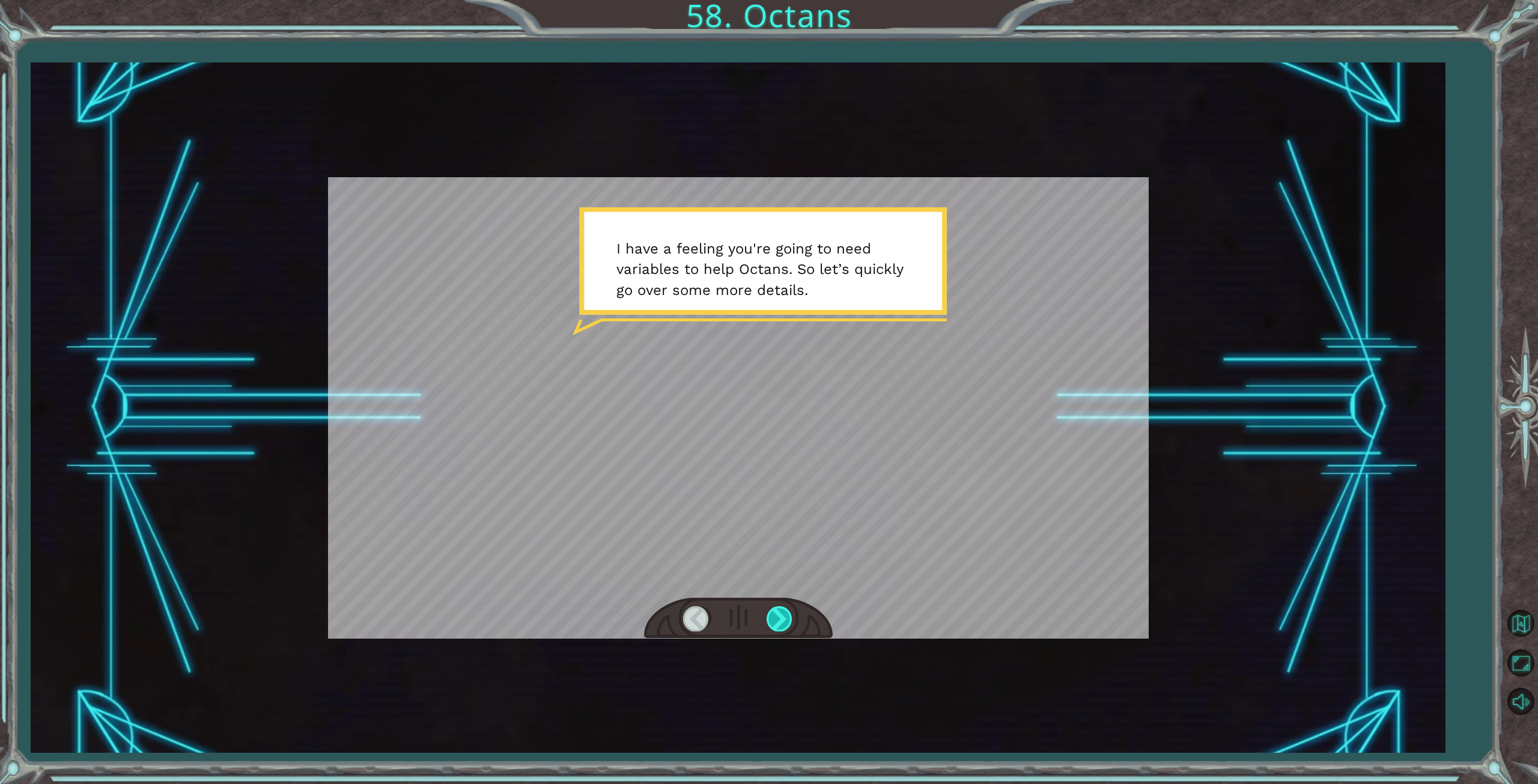
click at [783, 619] on div at bounding box center [780, 618] width 27 height 25
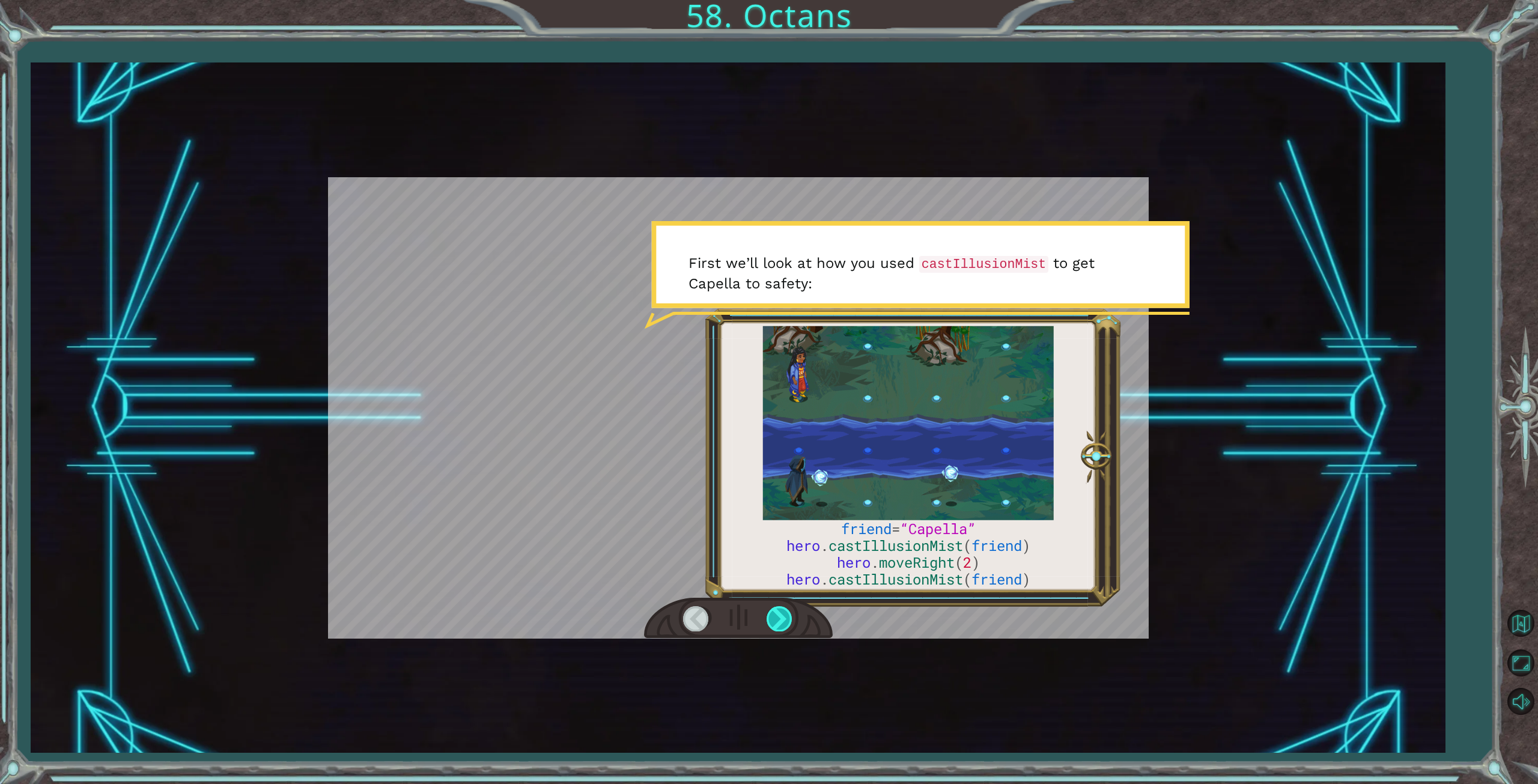
click at [783, 619] on div at bounding box center [780, 618] width 27 height 25
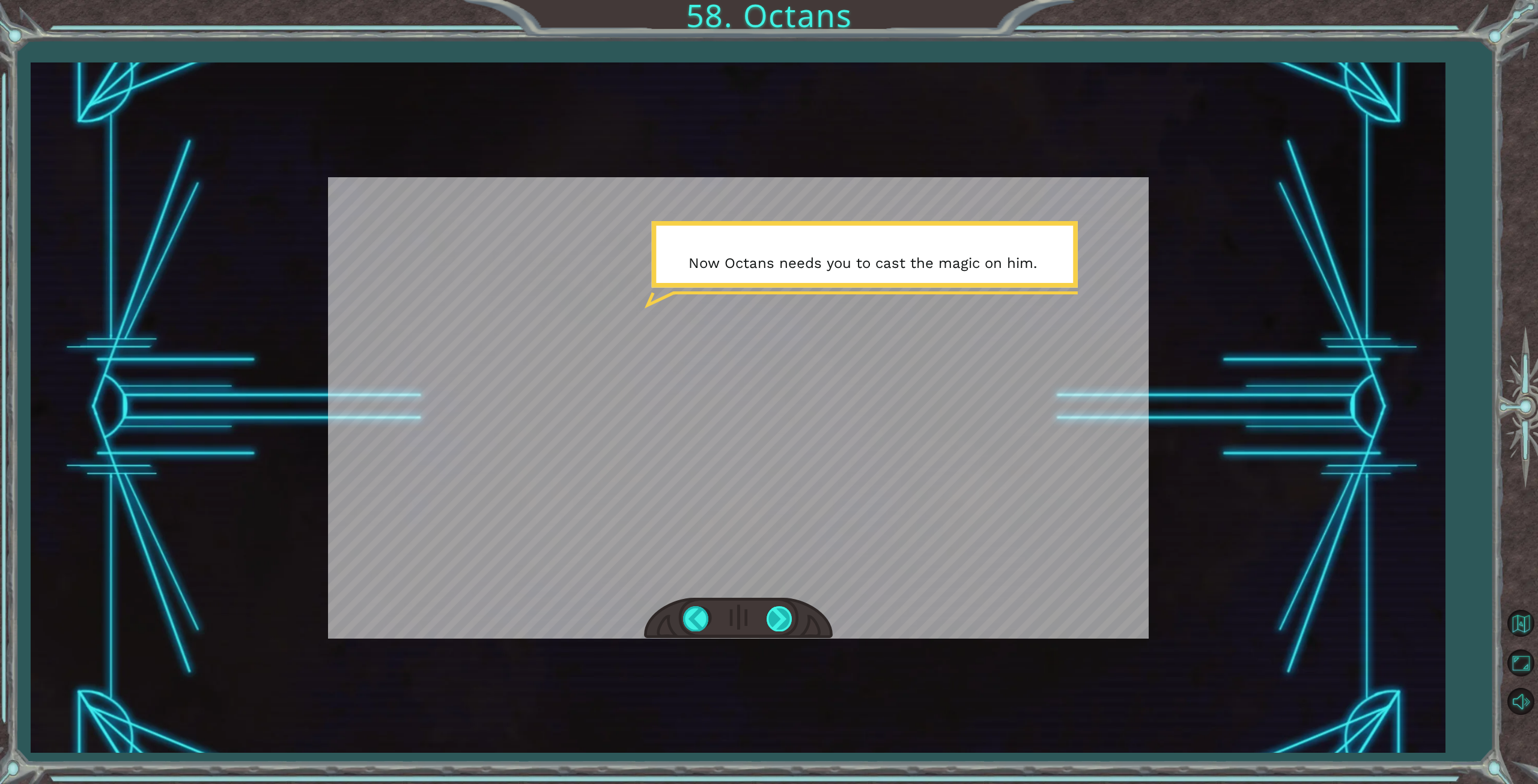
click at [783, 619] on div at bounding box center [780, 618] width 27 height 25
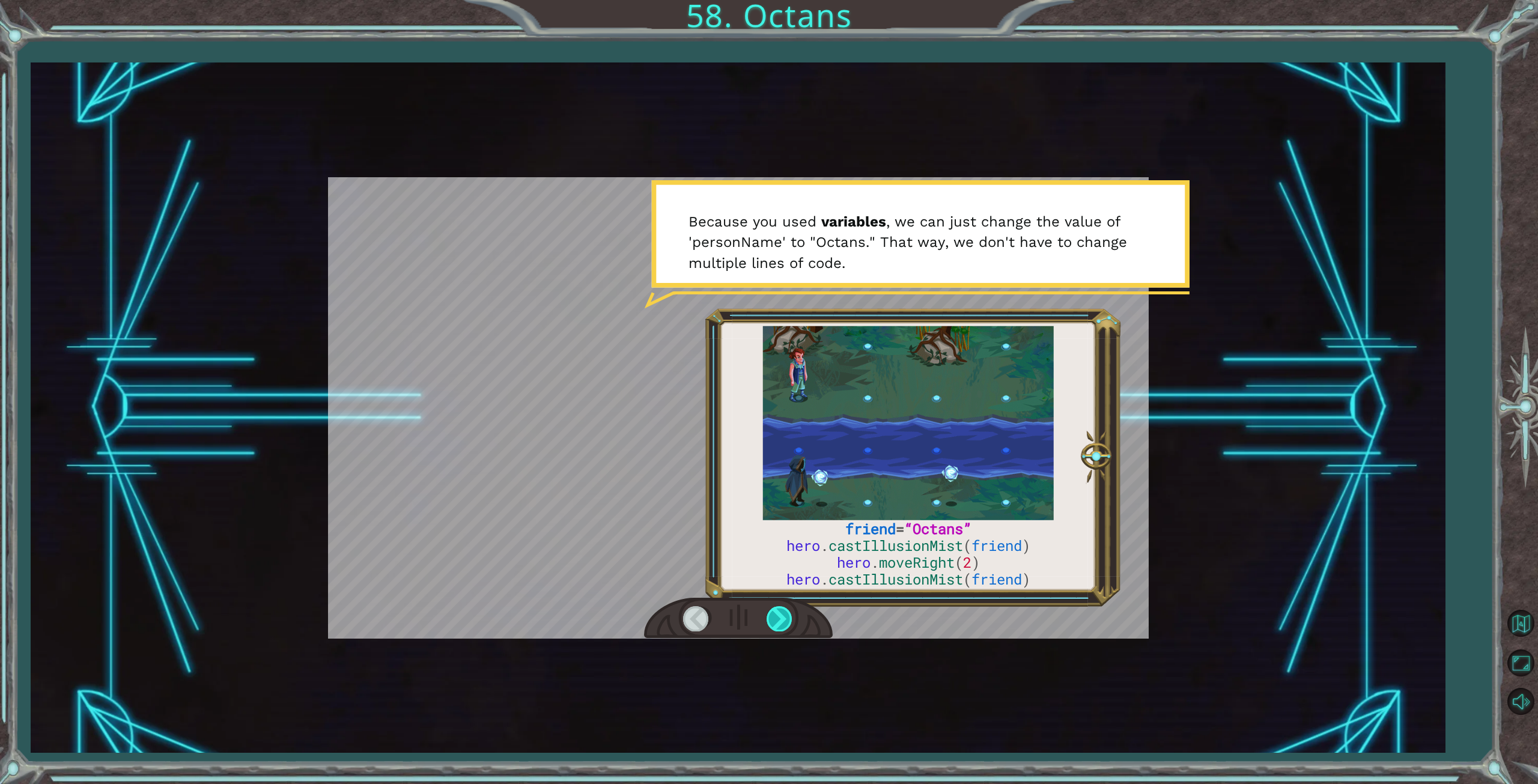
click at [783, 619] on div at bounding box center [780, 618] width 27 height 25
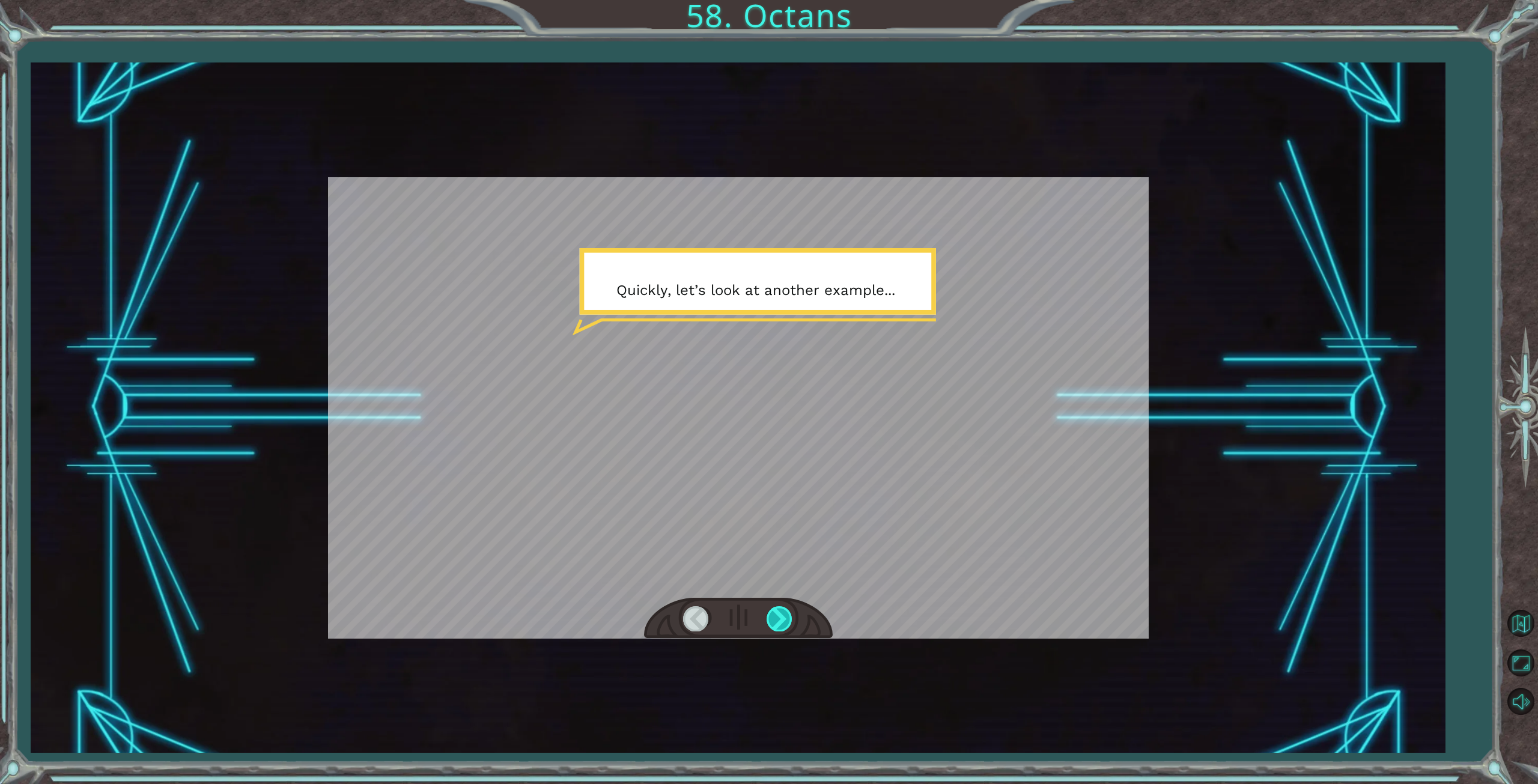
click at [783, 619] on div at bounding box center [780, 618] width 27 height 25
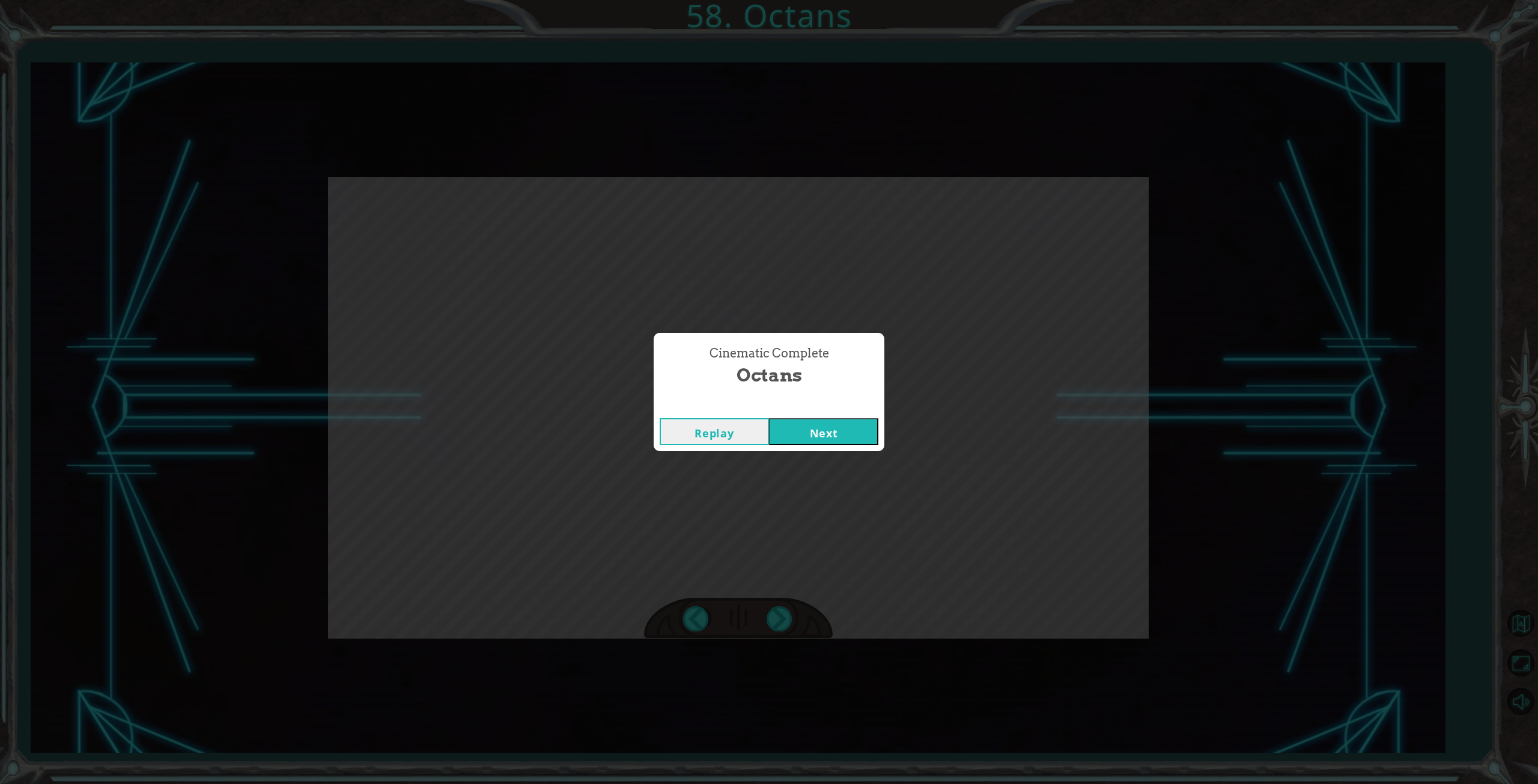
click at [827, 431] on button "Next" at bounding box center [824, 432] width 110 height 27
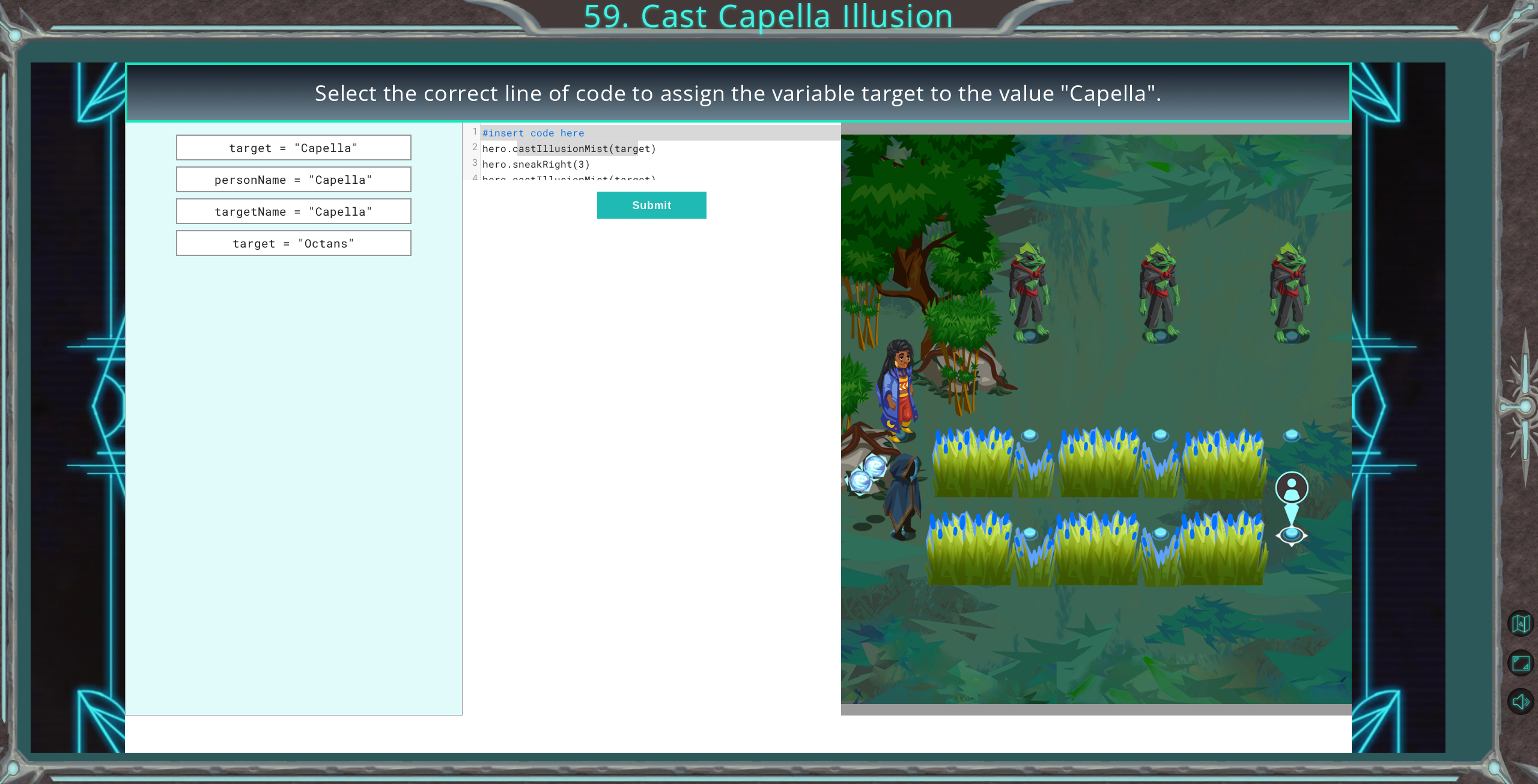
drag, startPoint x: 516, startPoint y: 146, endPoint x: 629, endPoint y: 150, distance: 113.1
click at [634, 150] on span "hero.castIllusionMist(target)" at bounding box center [569, 148] width 174 height 13
click at [622, 150] on span "hero.castIllusionMist(target)" at bounding box center [569, 148] width 174 height 13
click at [299, 148] on button "target = "Capella"" at bounding box center [293, 147] width 235 height 26
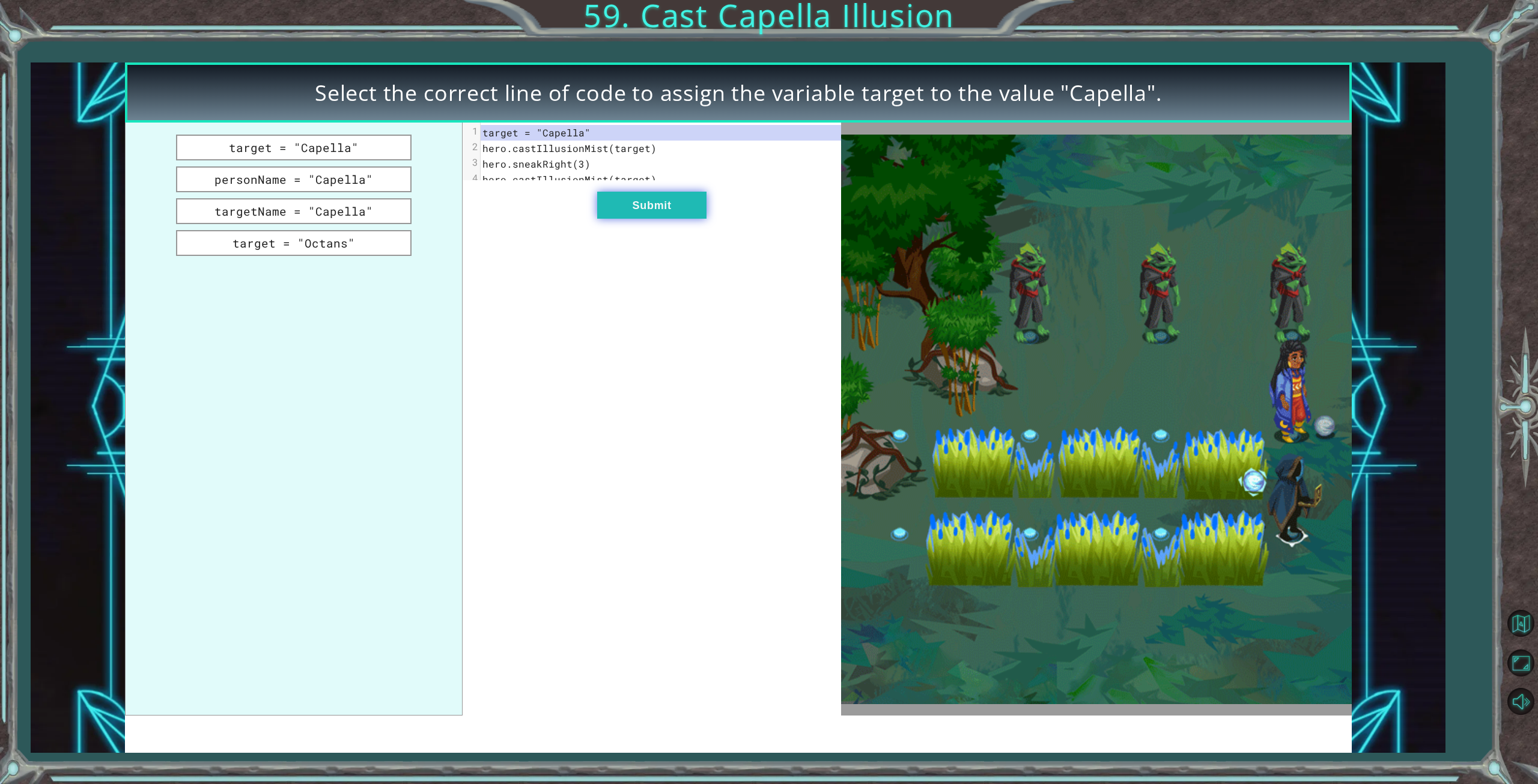
click at [635, 213] on button "Submit" at bounding box center [651, 205] width 110 height 27
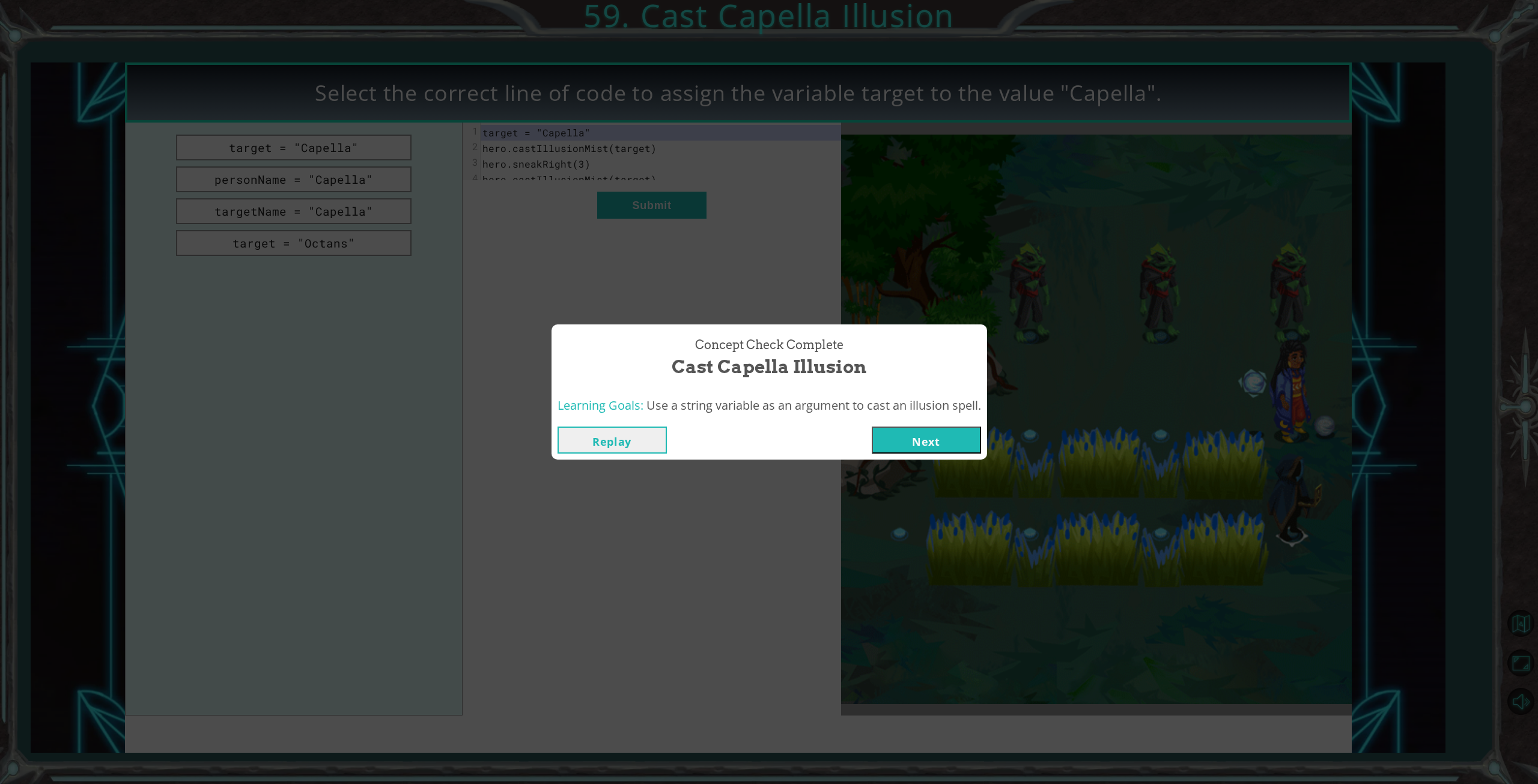
click at [908, 427] on button "Next" at bounding box center [926, 440] width 110 height 27
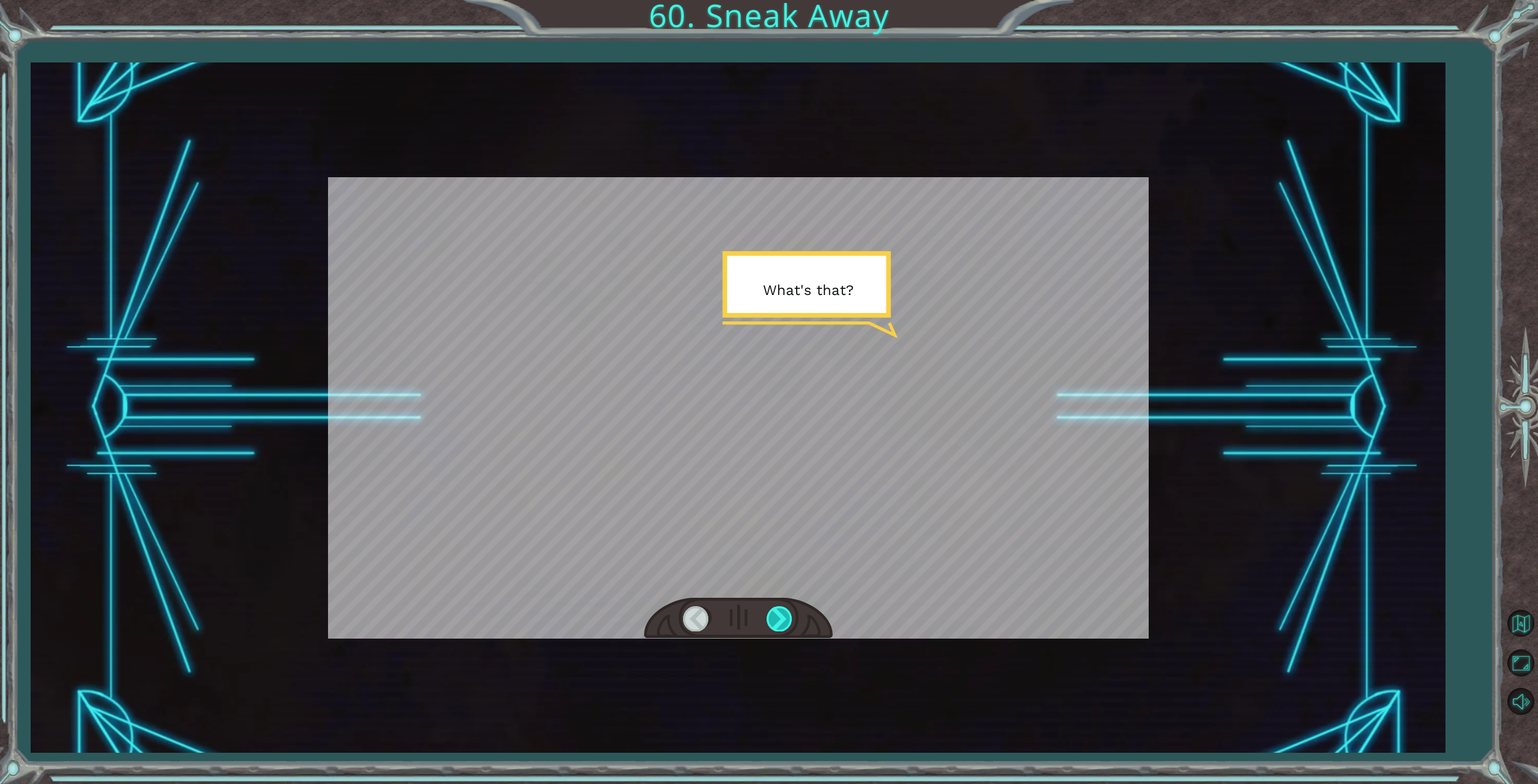
click at [770, 617] on div at bounding box center [780, 618] width 27 height 25
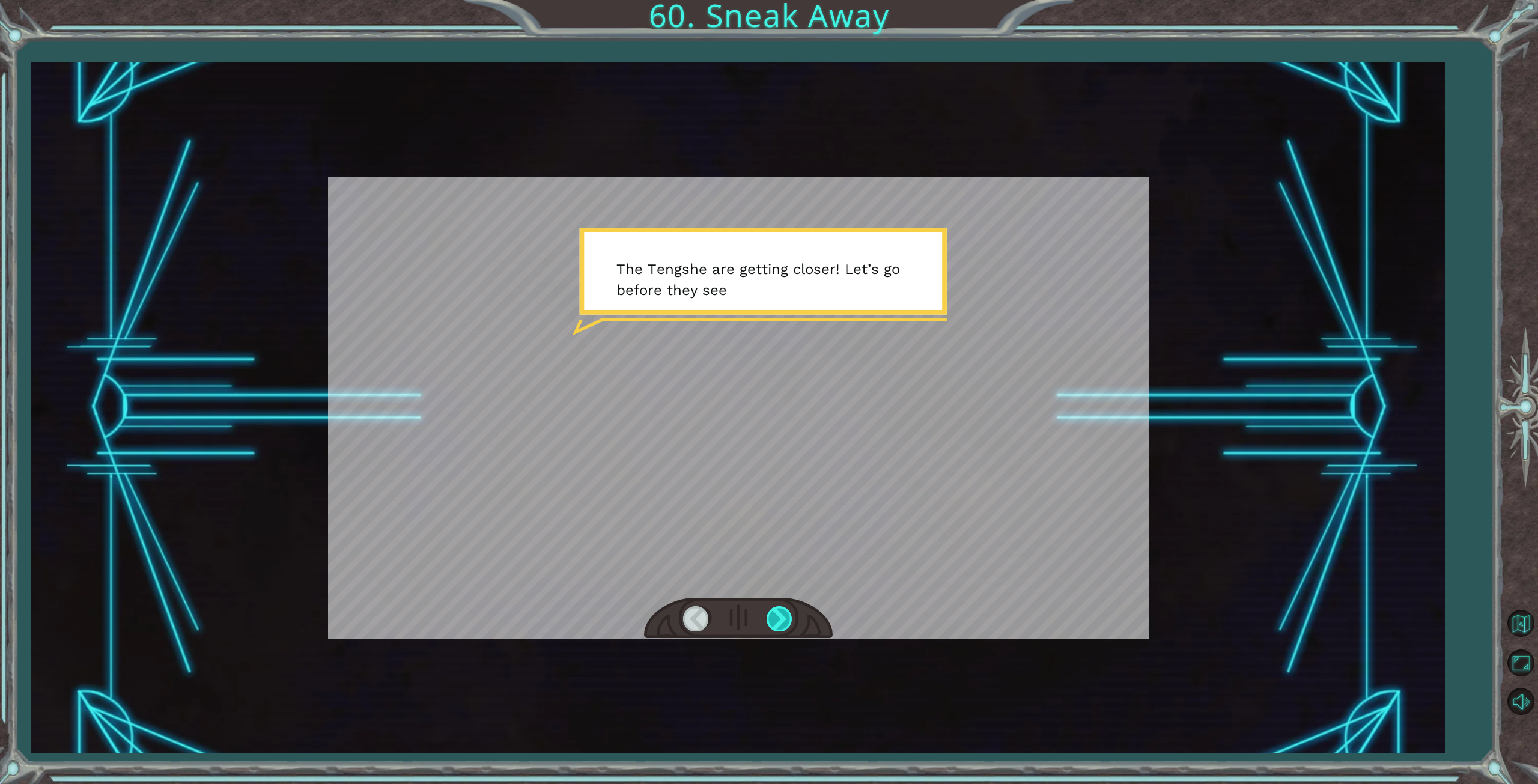
click at [777, 618] on div at bounding box center [780, 618] width 27 height 25
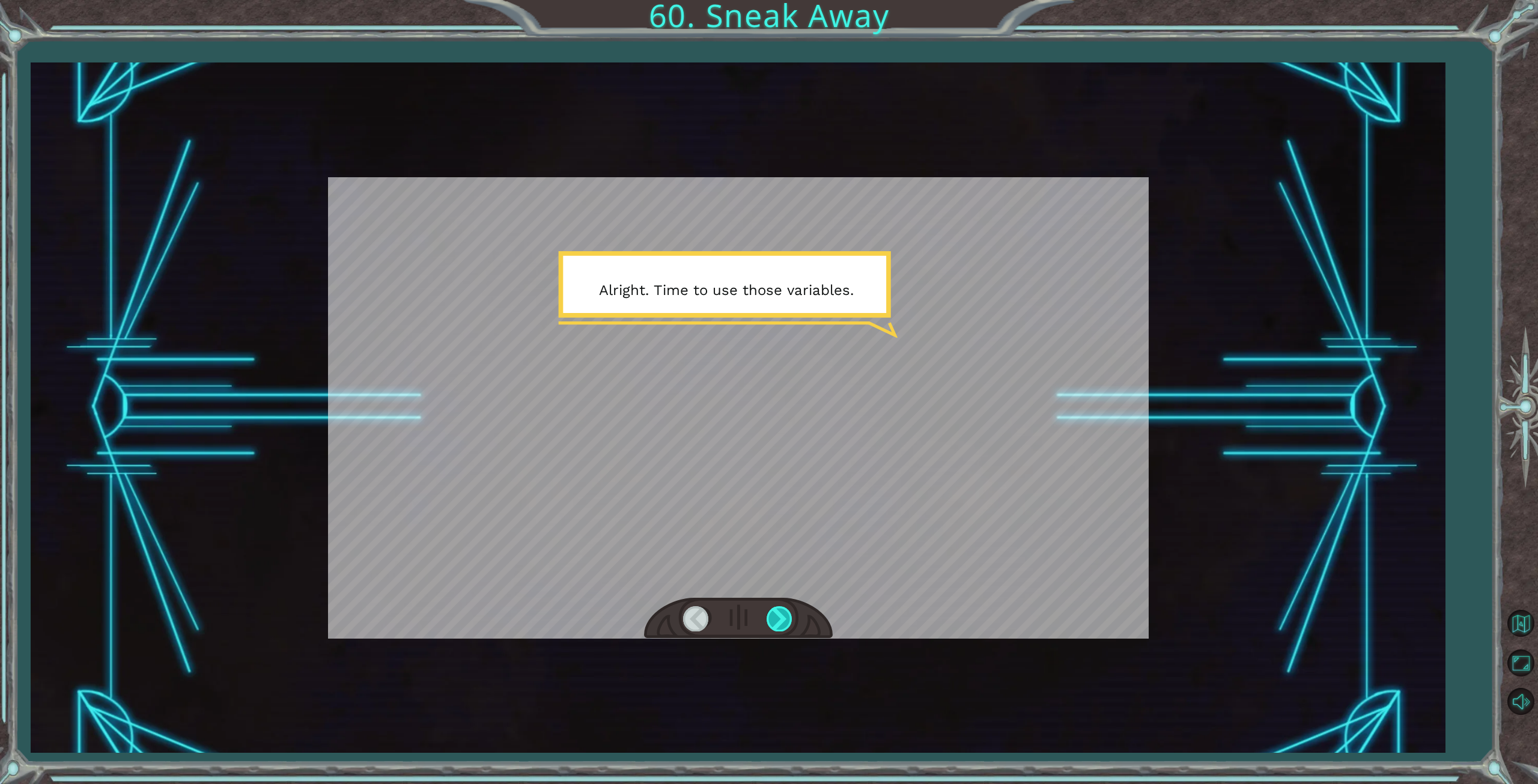
click at [777, 618] on div at bounding box center [780, 618] width 27 height 25
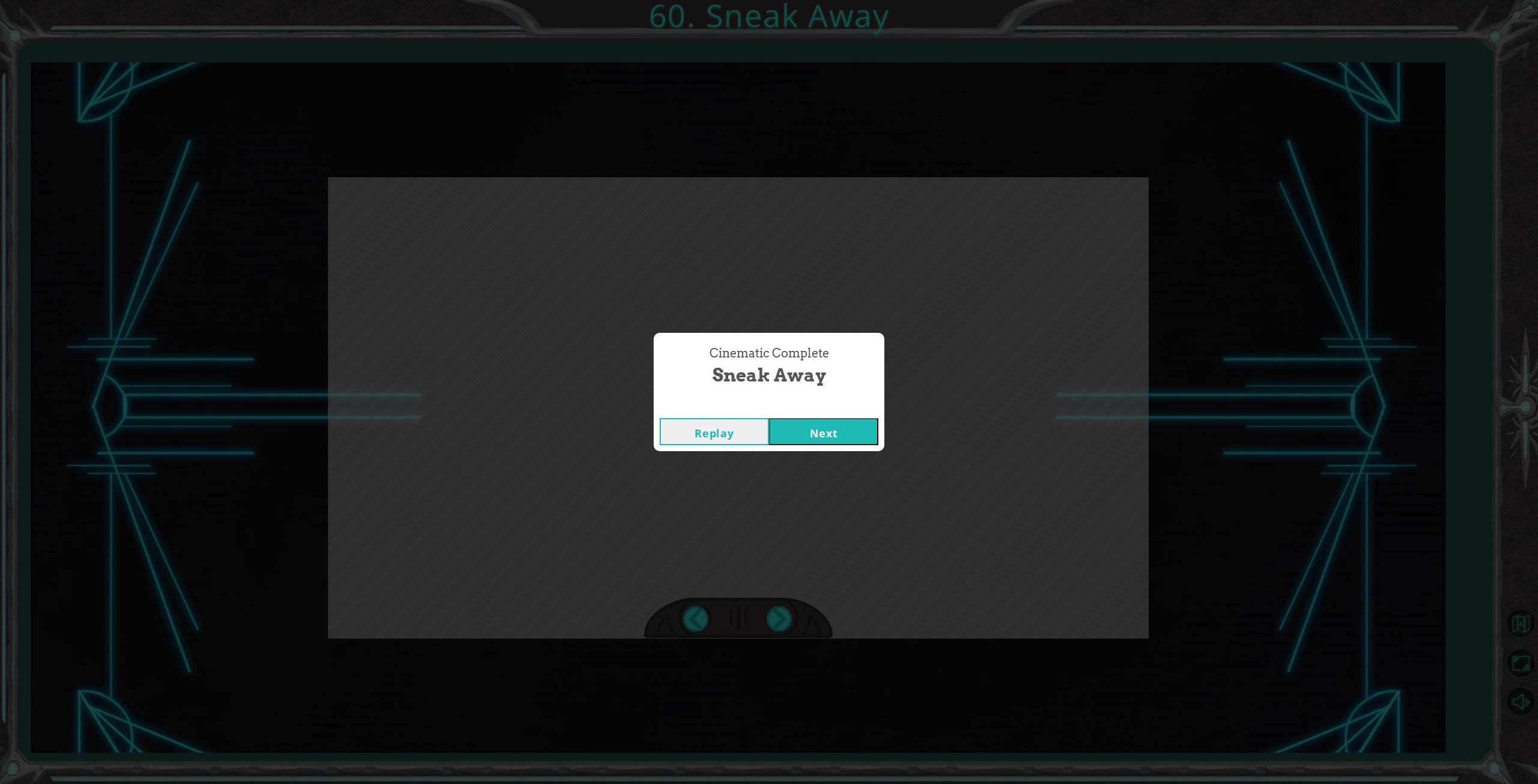
click at [809, 424] on button "Next" at bounding box center [824, 432] width 110 height 27
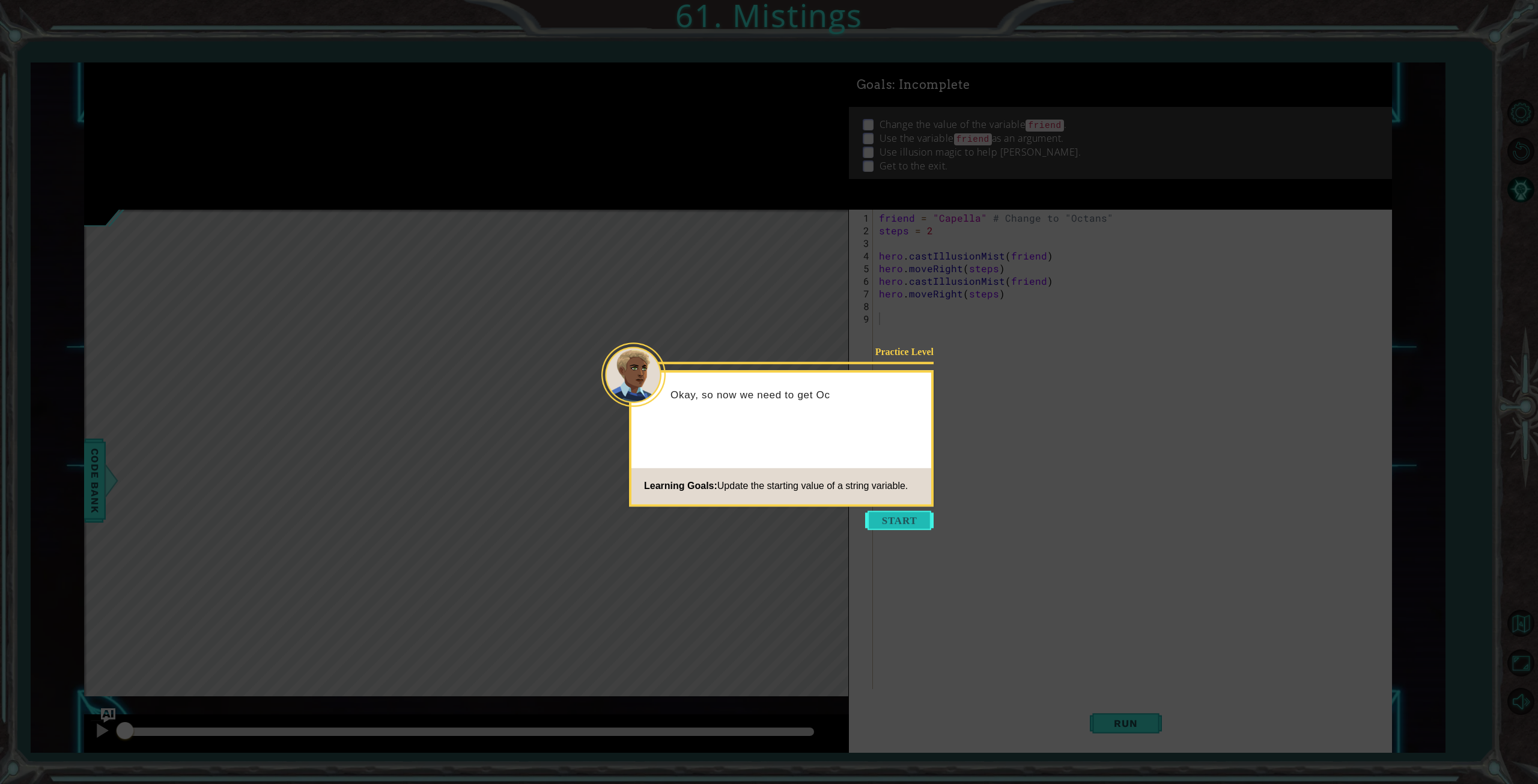
click at [905, 521] on button "Start" at bounding box center [899, 520] width 69 height 19
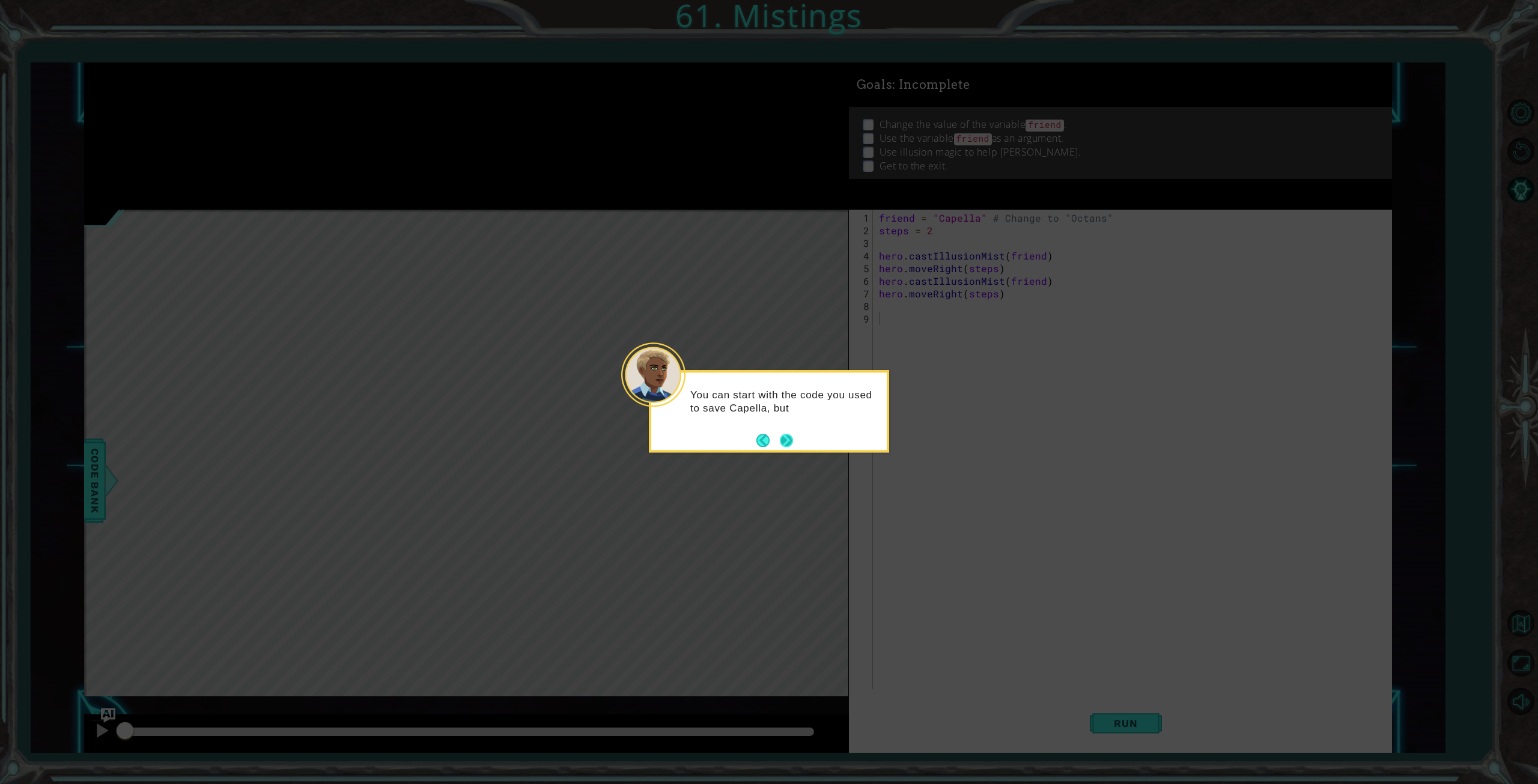
click at [789, 436] on button "Next" at bounding box center [786, 440] width 16 height 16
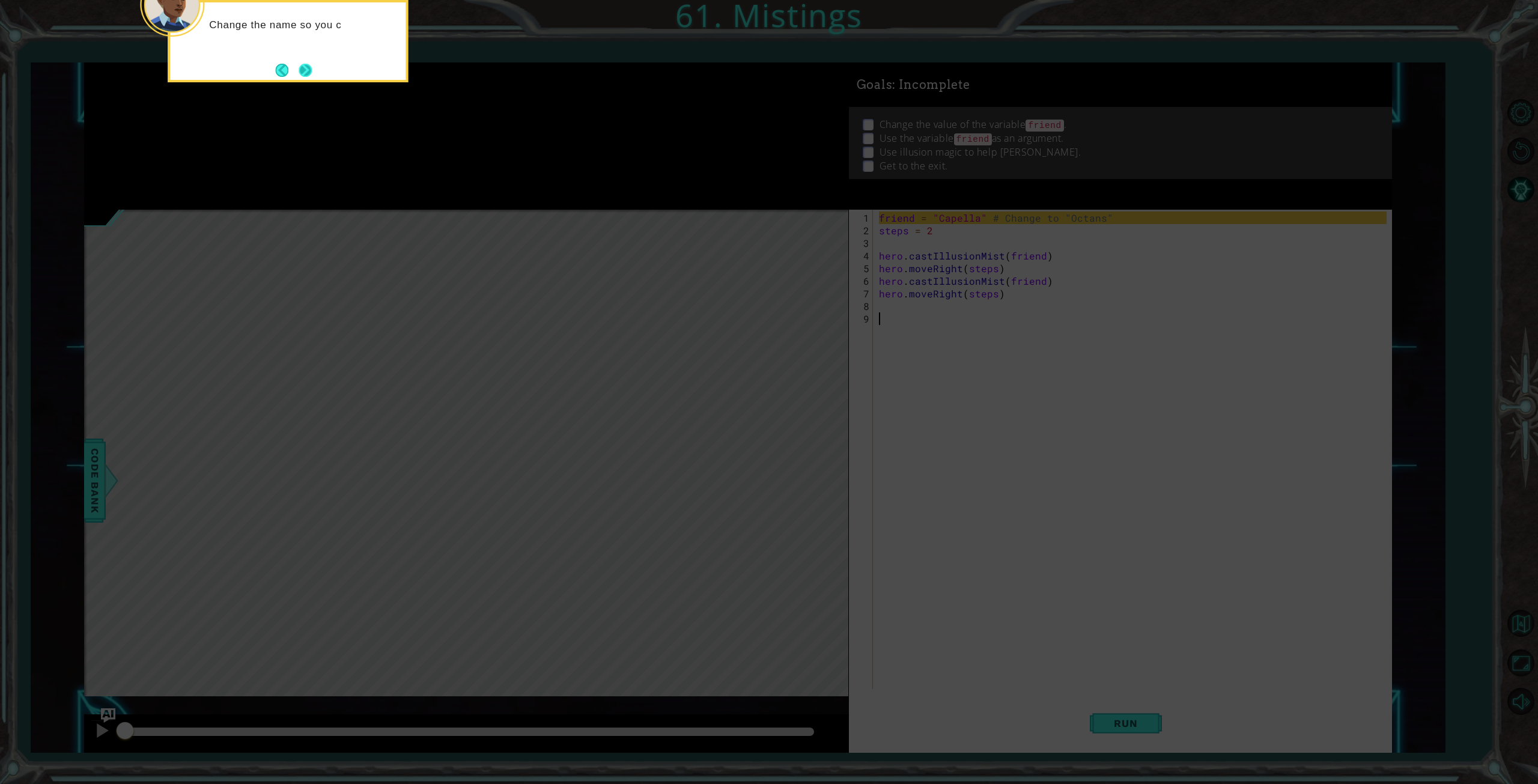
click at [312, 68] on button "Next" at bounding box center [305, 70] width 14 height 14
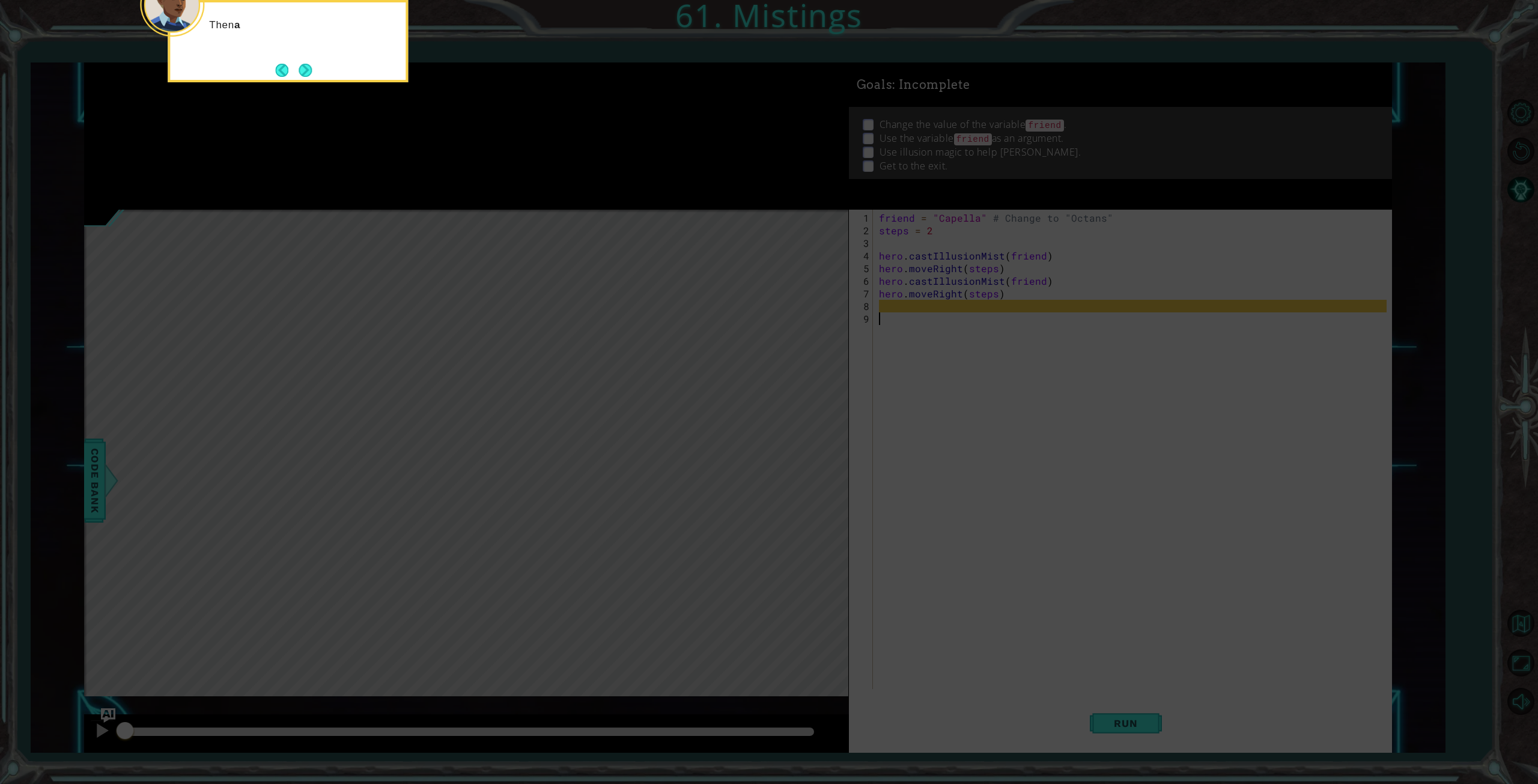
click at [312, 69] on button "Next" at bounding box center [306, 70] width 14 height 14
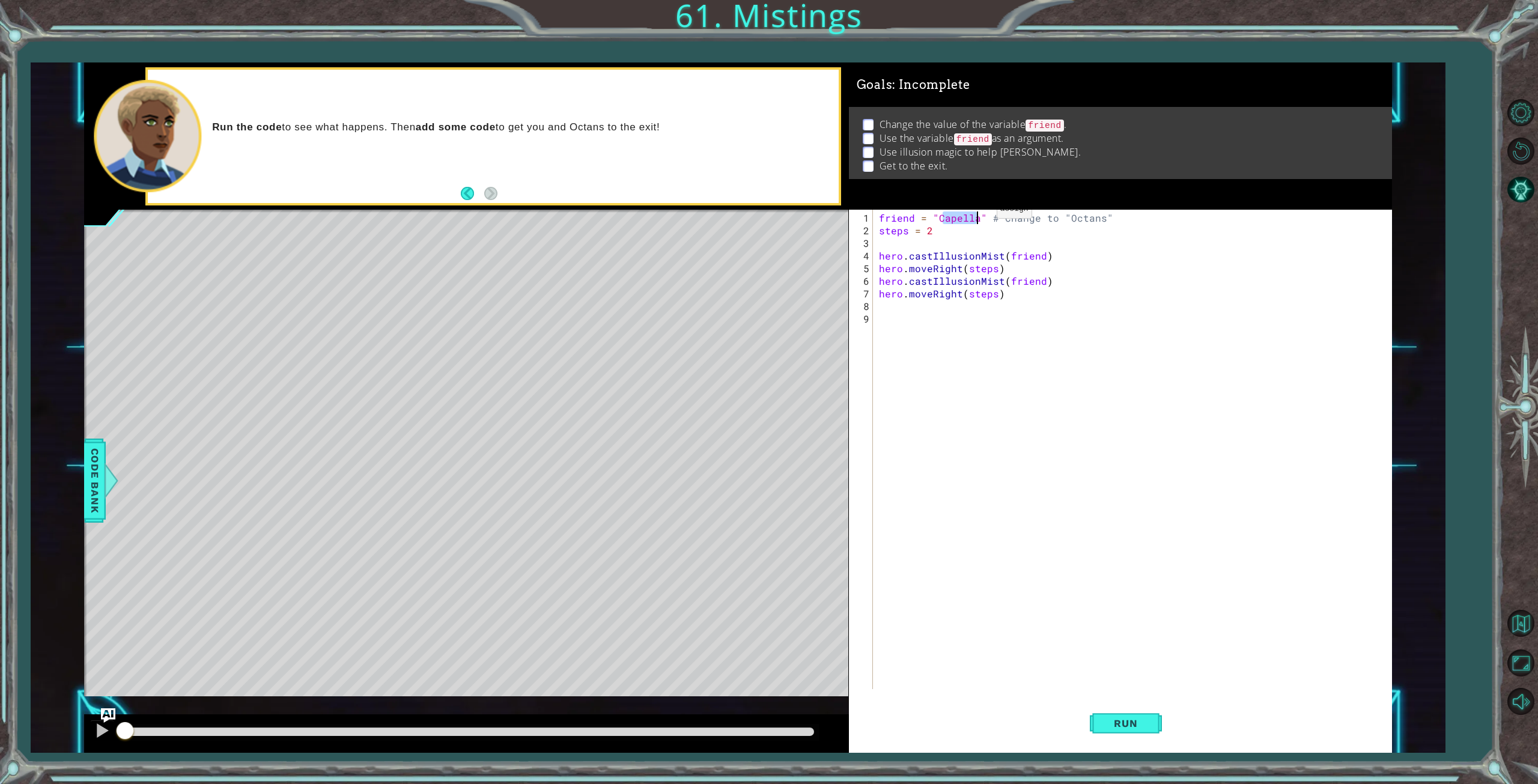
drag, startPoint x: 940, startPoint y: 218, endPoint x: 976, endPoint y: 213, distance: 36.3
click at [976, 213] on div "friend = "Capella" # Change to "Octans" steps = 2 hero . castIllusionMist ( fri…" at bounding box center [1135, 463] width 516 height 504
drag, startPoint x: 1015, startPoint y: 294, endPoint x: 866, endPoint y: 283, distance: 149.4
click at [866, 283] on div "friend = "Octans" # Change to "Octans" 1 2 3 4 5 6 7 8 9 friend = "Octans" # Ch…" at bounding box center [1118, 449] width 538 height 480
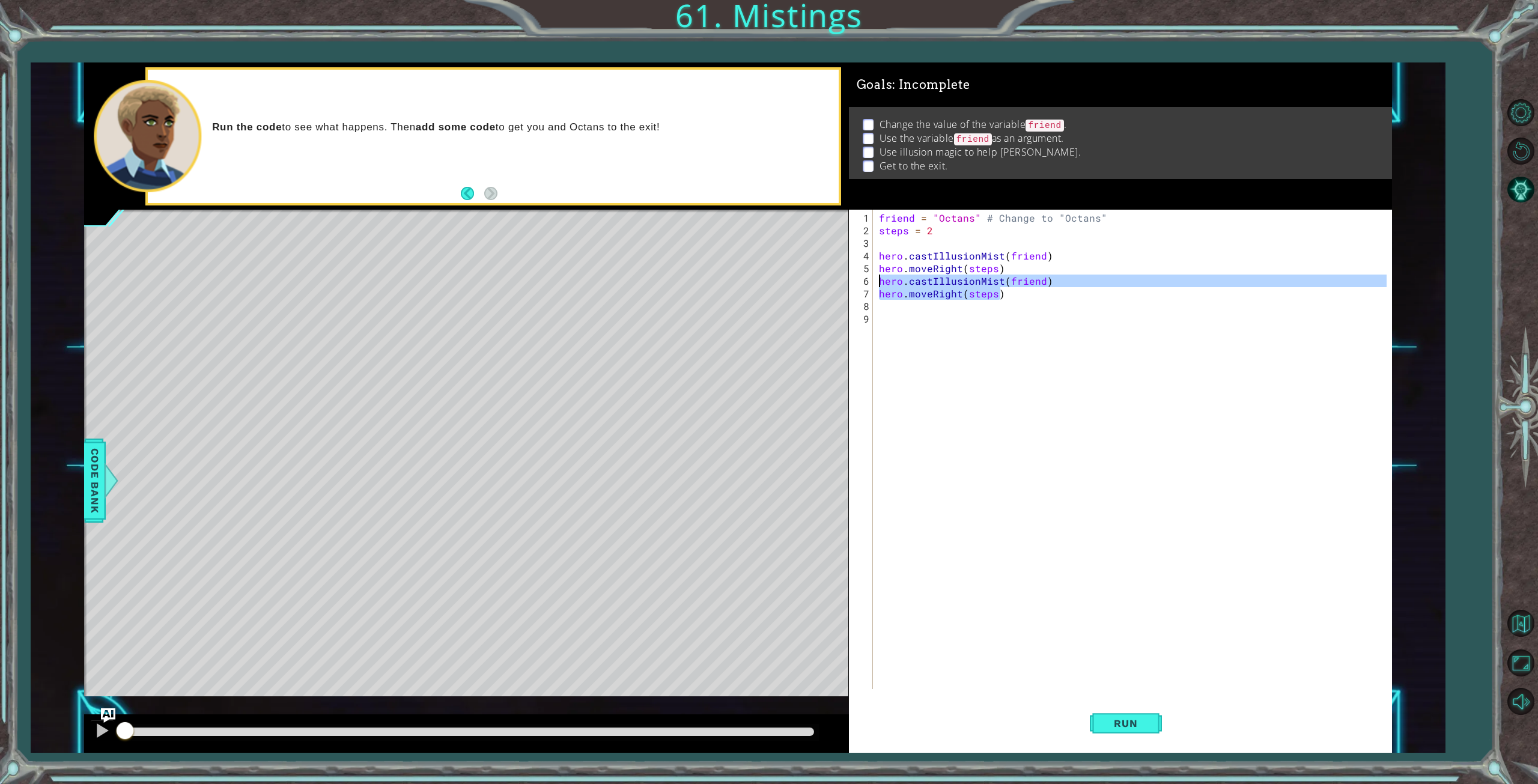
type textarea "hero.castIllusionMist(friend) hero.moveRight(steps)"
click at [890, 311] on div "friend = "Octans" # Change to "Octans" steps = 2 hero . castIllusionMist ( frie…" at bounding box center [1135, 463] width 516 height 504
paste textarea "hero.moveRight(steps)"
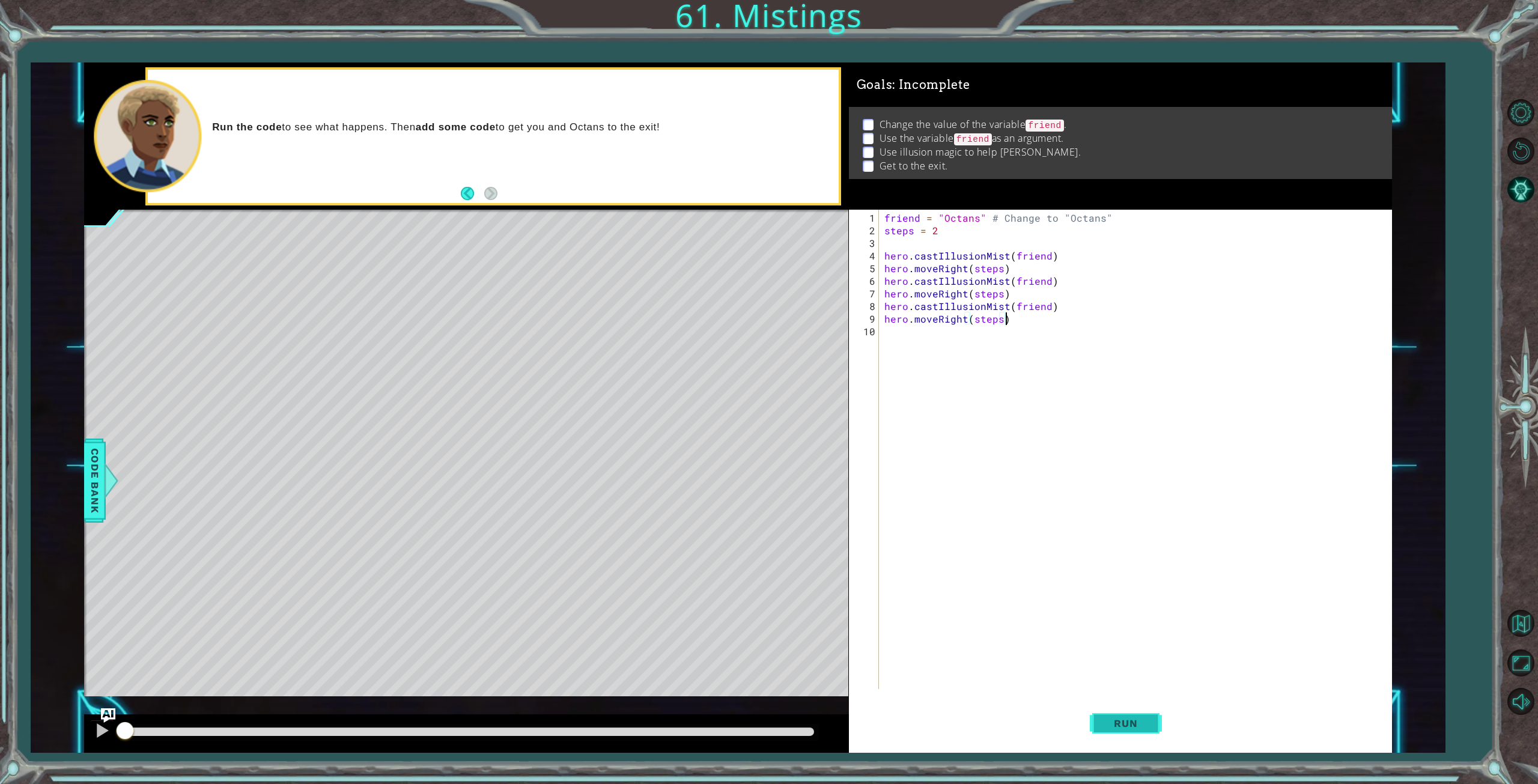
type textarea "hero.moveRight(steps)"
click at [1123, 718] on span "Run" at bounding box center [1125, 723] width 47 height 12
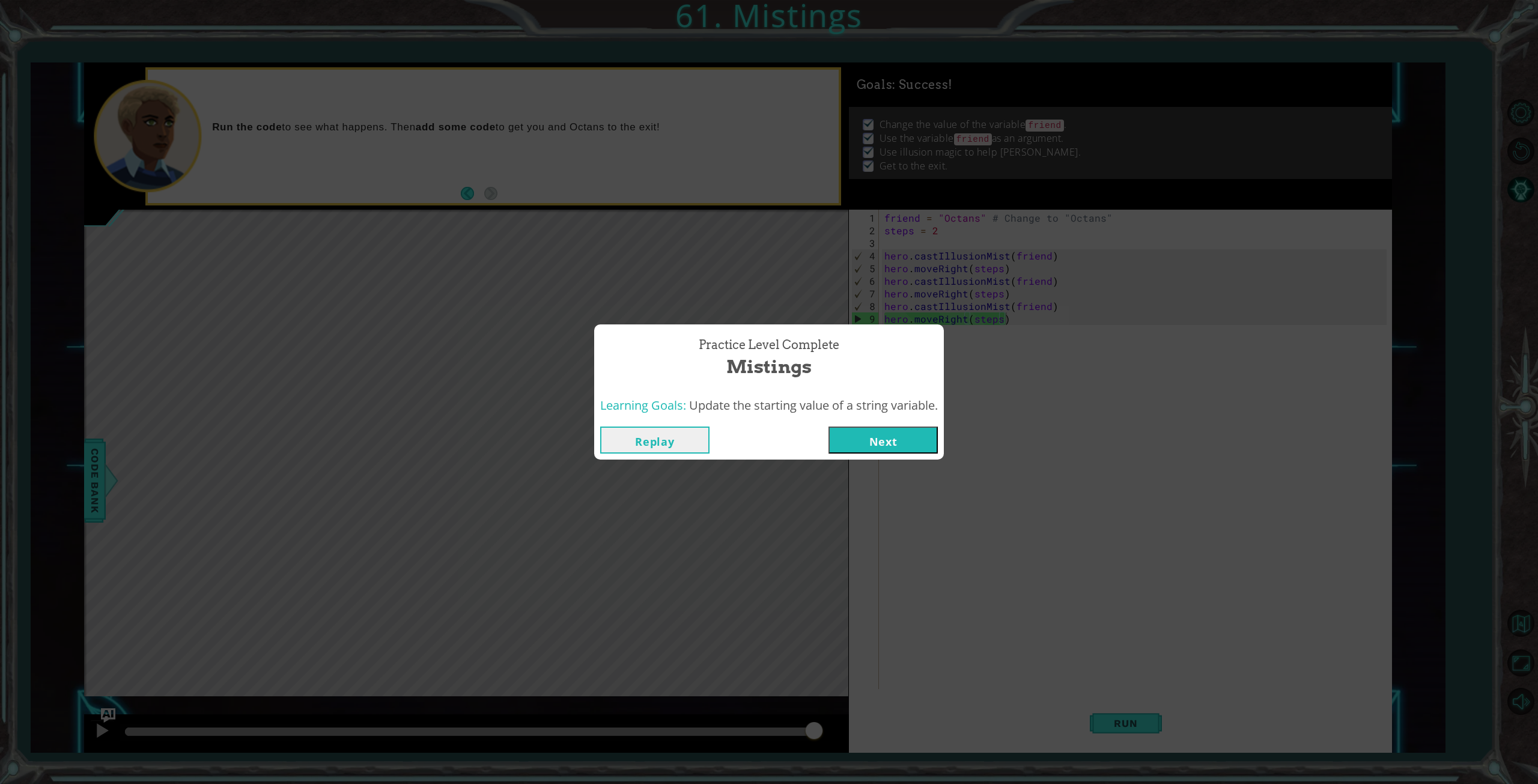
click at [887, 432] on button "Next" at bounding box center [883, 440] width 110 height 27
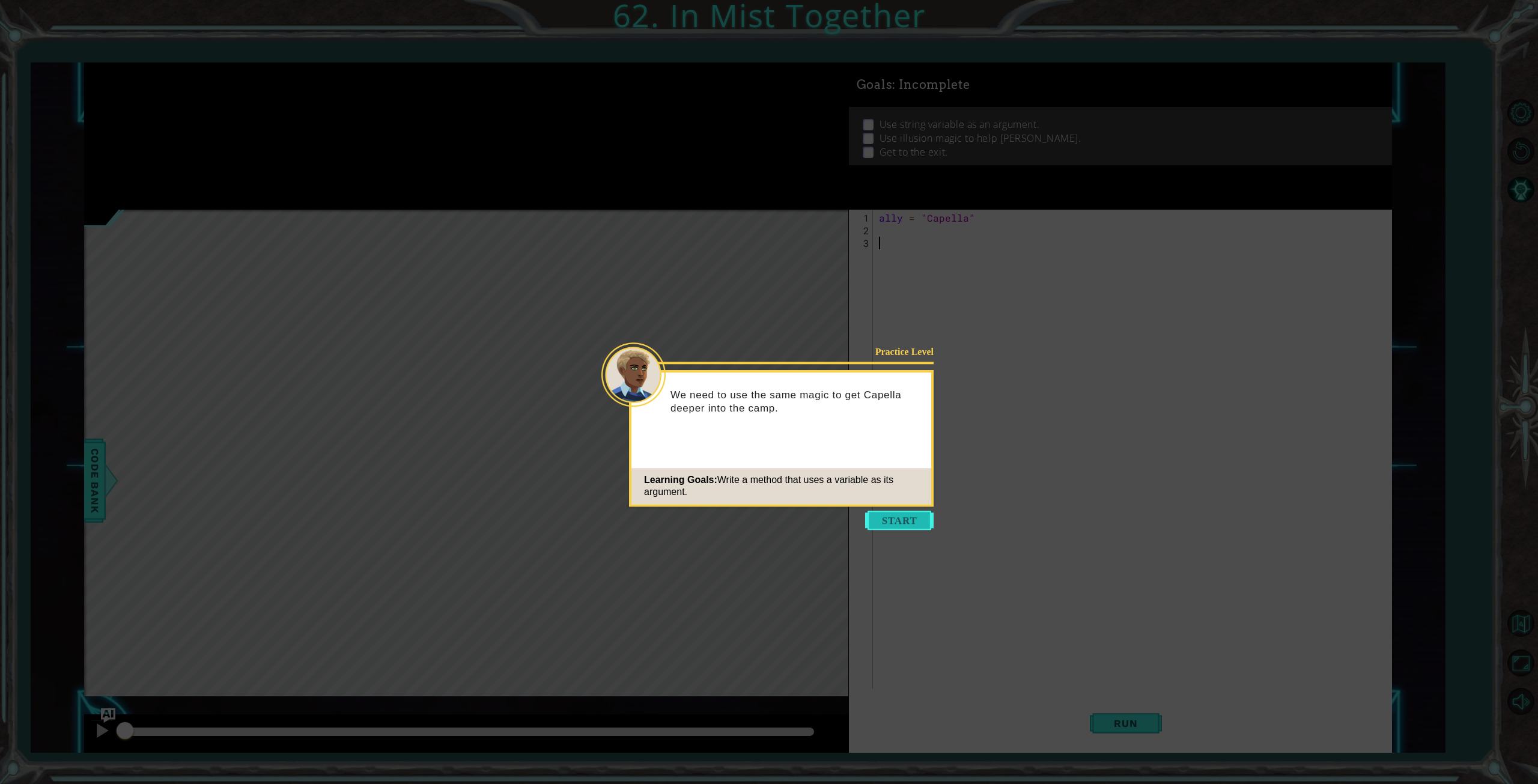
click at [913, 525] on button "Start" at bounding box center [899, 520] width 69 height 19
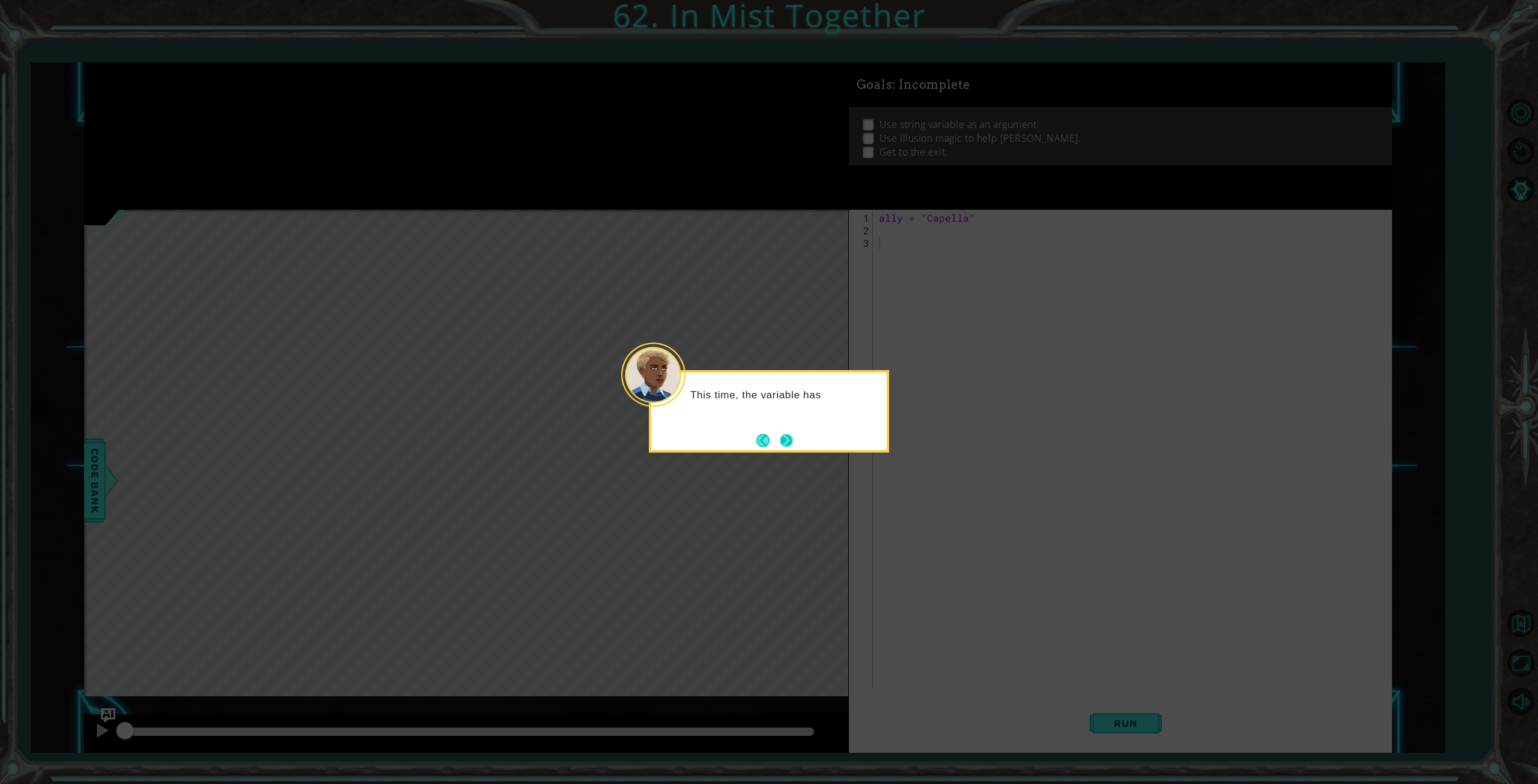
click at [780, 440] on button "Next" at bounding box center [787, 441] width 14 height 14
click at [789, 438] on button "Next" at bounding box center [786, 440] width 13 height 13
click at [789, 438] on button "Next" at bounding box center [786, 440] width 16 height 16
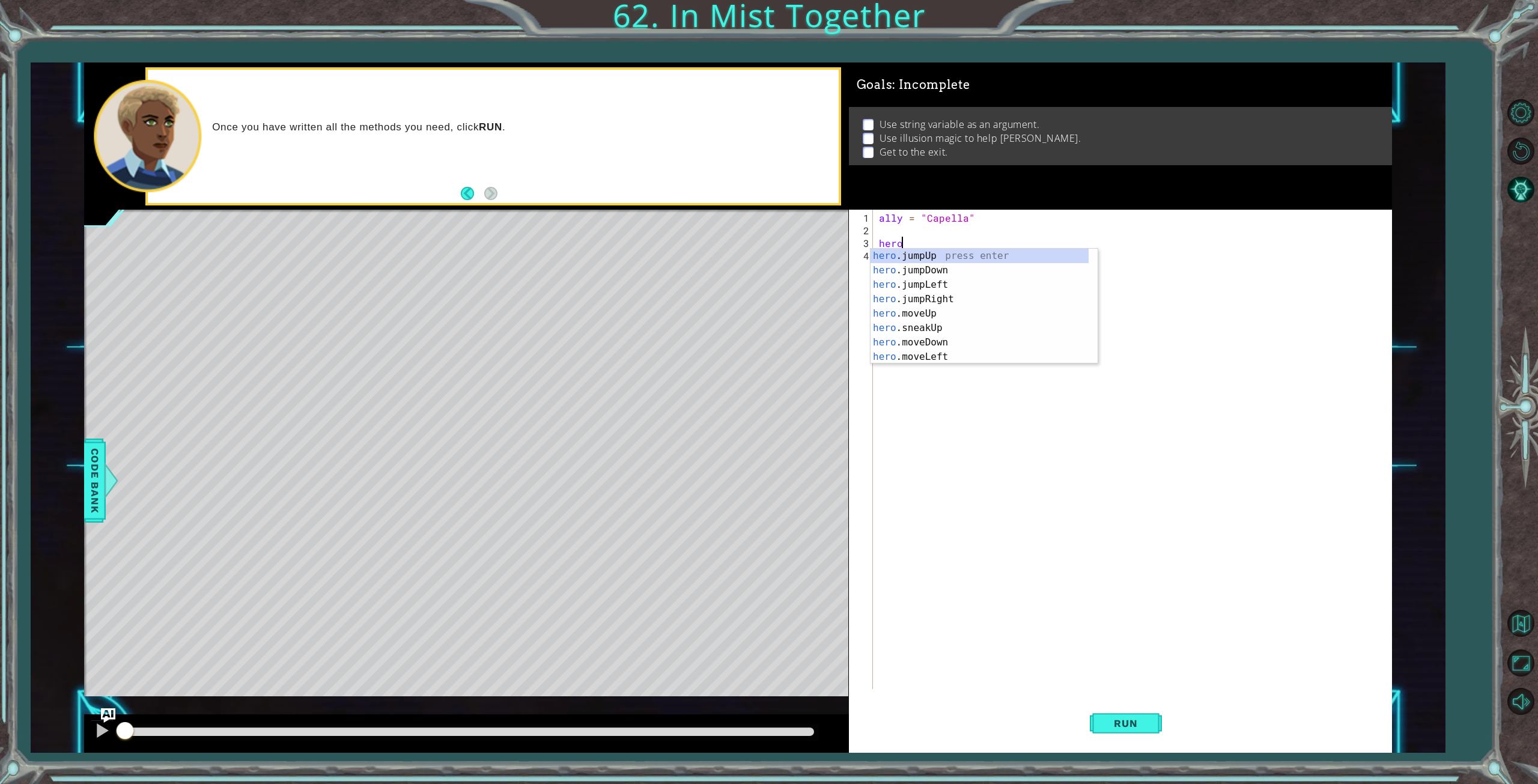
scroll to position [0, 1]
click at [919, 258] on div "hero.c astIllusionMist press enter" at bounding box center [984, 270] width 227 height 43
type textarea "hero.castIllusionMist(friend)"
click at [919, 258] on div "ally = "Capella" hero . c" at bounding box center [1135, 463] width 516 height 504
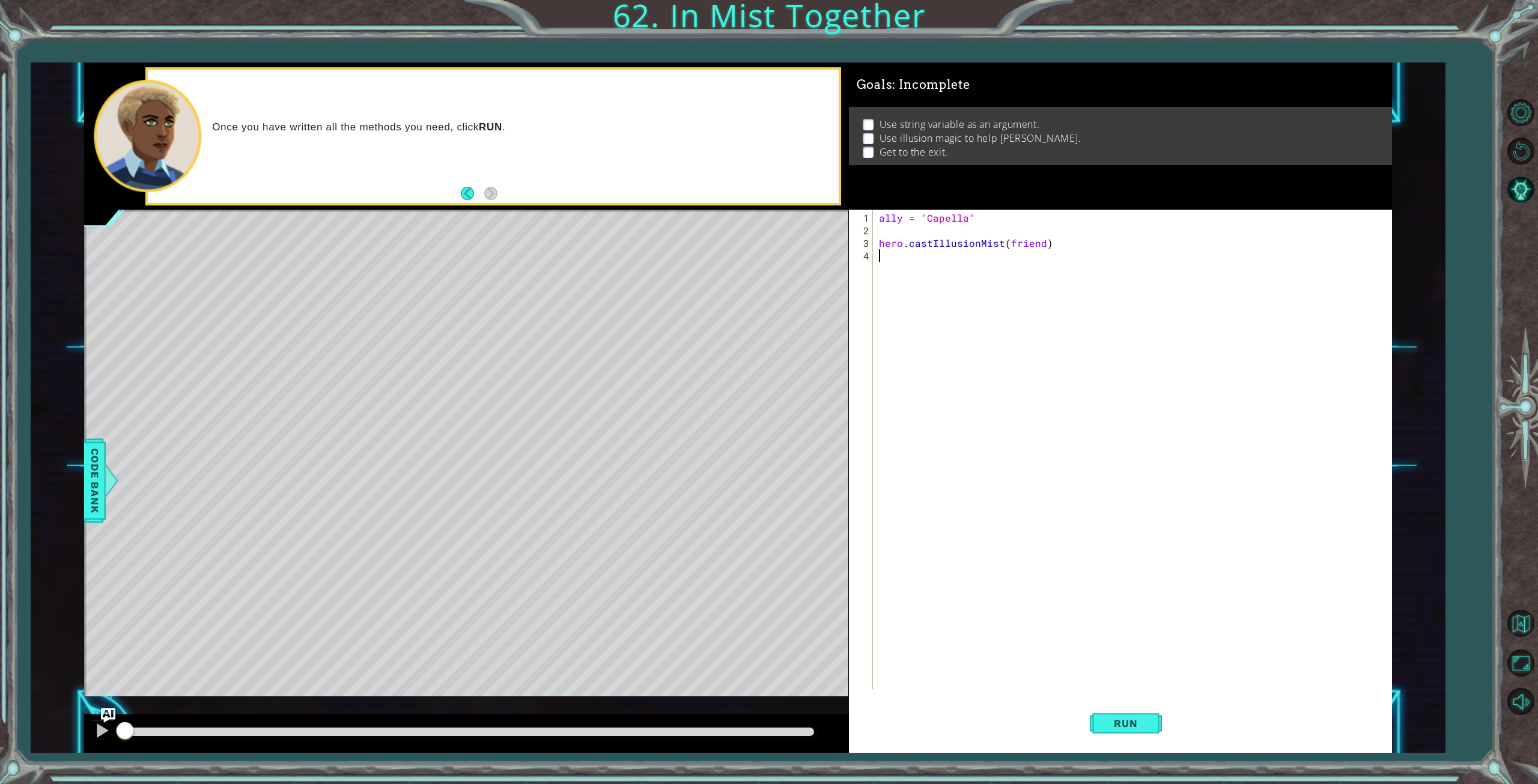
click at [1030, 244] on div "ally = "Capella" hero . castIllusionMist ( friend )" at bounding box center [1135, 463] width 516 height 504
click at [883, 218] on div "ally = "Capella" hero . castIllusionMist ( friend )" at bounding box center [1135, 463] width 516 height 504
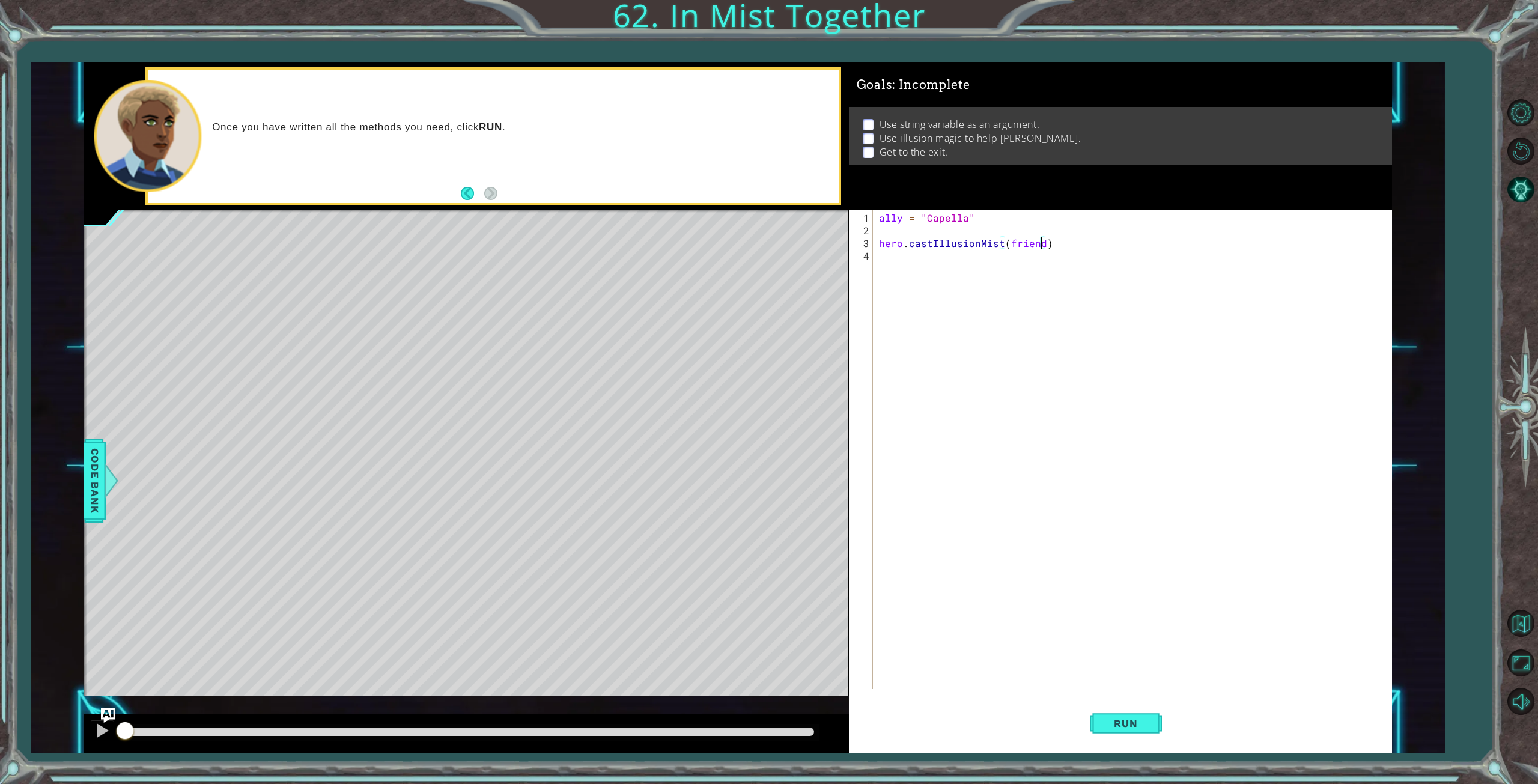
click at [883, 218] on div "ally = "Capella" hero . castIllusionMist ( friend )" at bounding box center [1135, 463] width 516 height 504
click at [1076, 241] on div "friend = "Capella" hero . castIllusionMist ( friend )" at bounding box center [1135, 463] width 516 height 504
type textarea "hero.castIllusionMist(friend)"
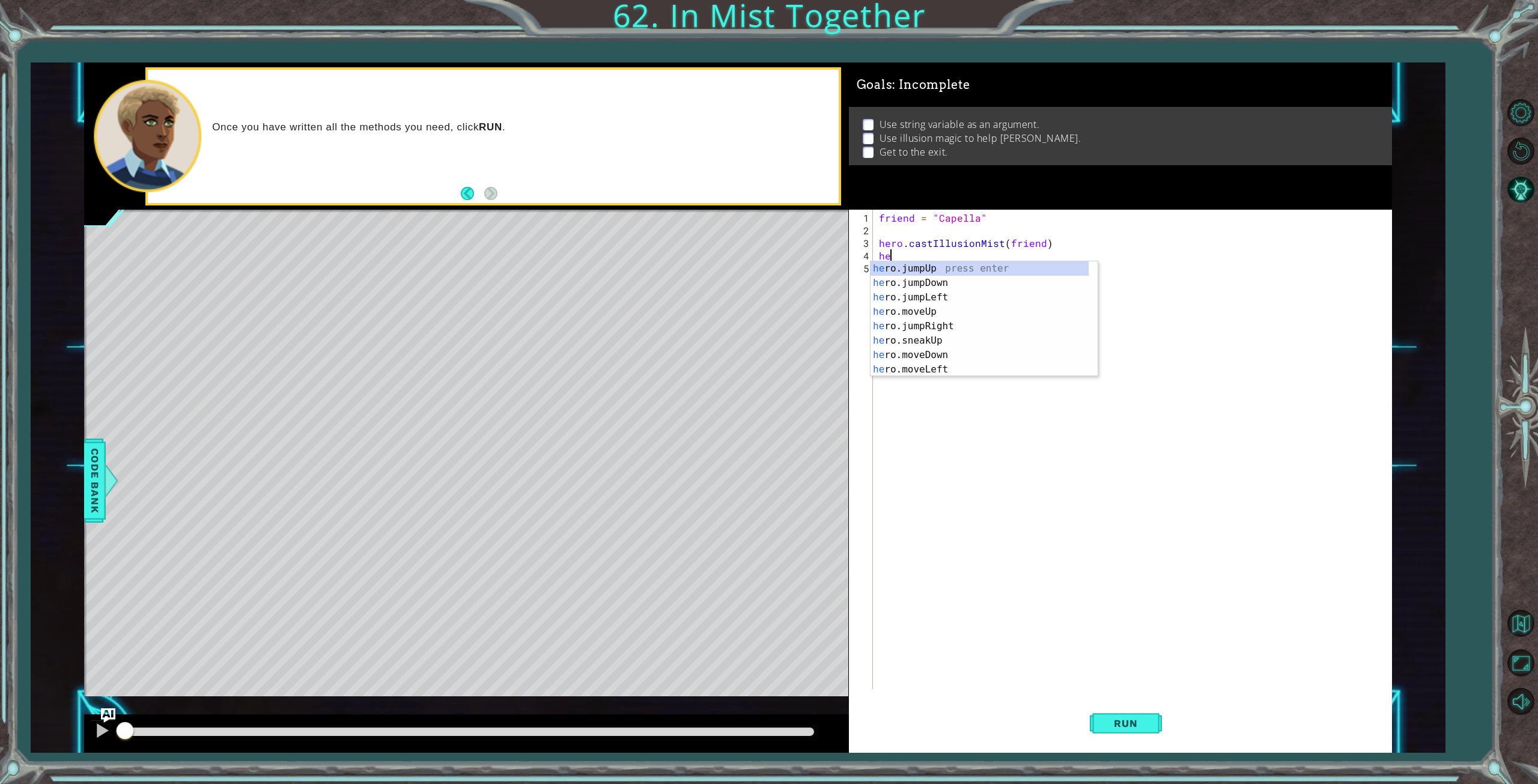
type textarea "h"
type textarea "f"
type textarea "a"
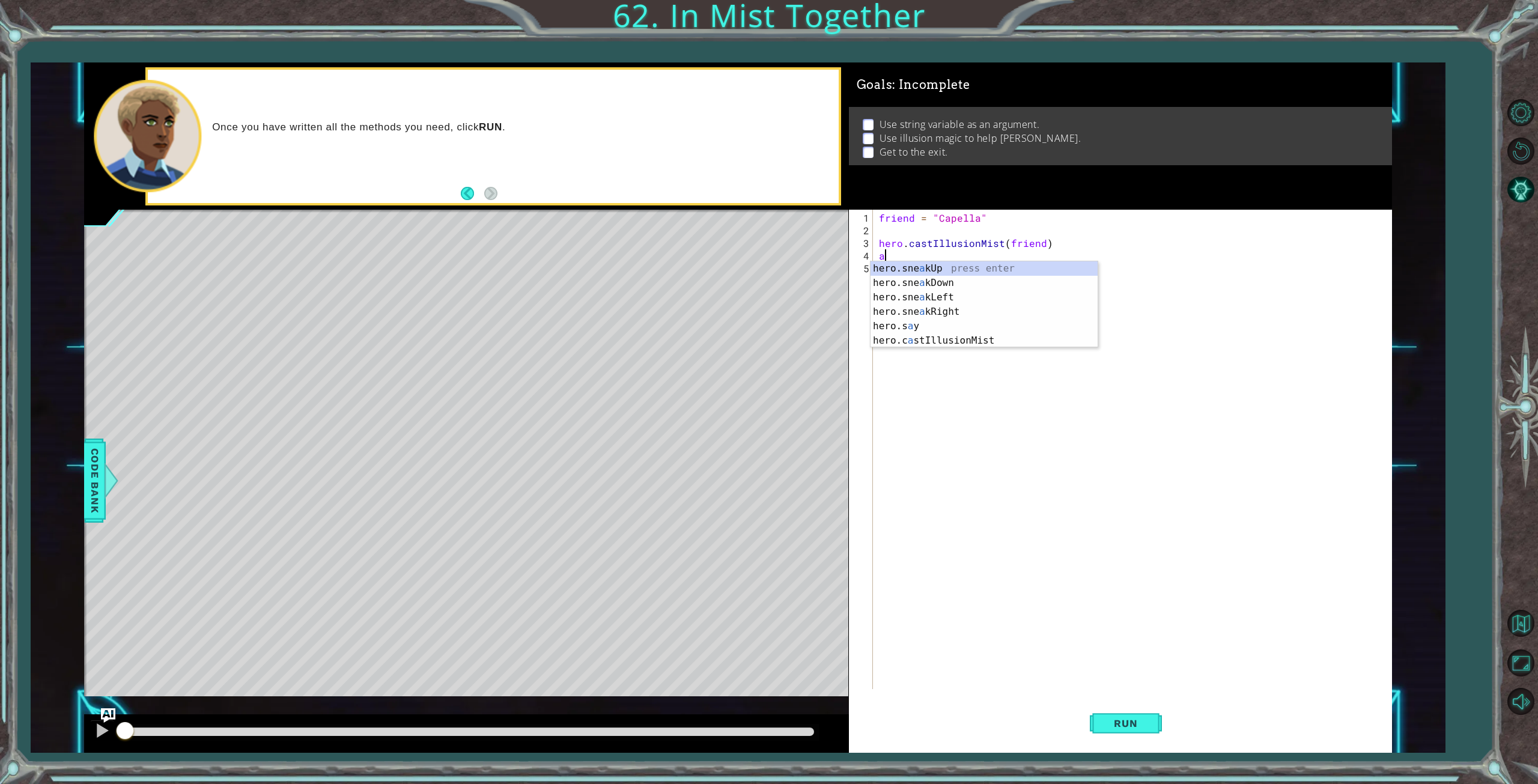
type textarea "hero.castIllusionMist(friend)"
click at [1022, 210] on div "Goals : Incomplete Use string variable as an argument. Use illusion magic to he…" at bounding box center [1121, 136] width 544 height 147
click at [982, 220] on div "friend = "Capella" hero . castIllusionMist ( friend ) hero . moveRight (" at bounding box center [1135, 463] width 516 height 504
type textarea "friend = "Capella""
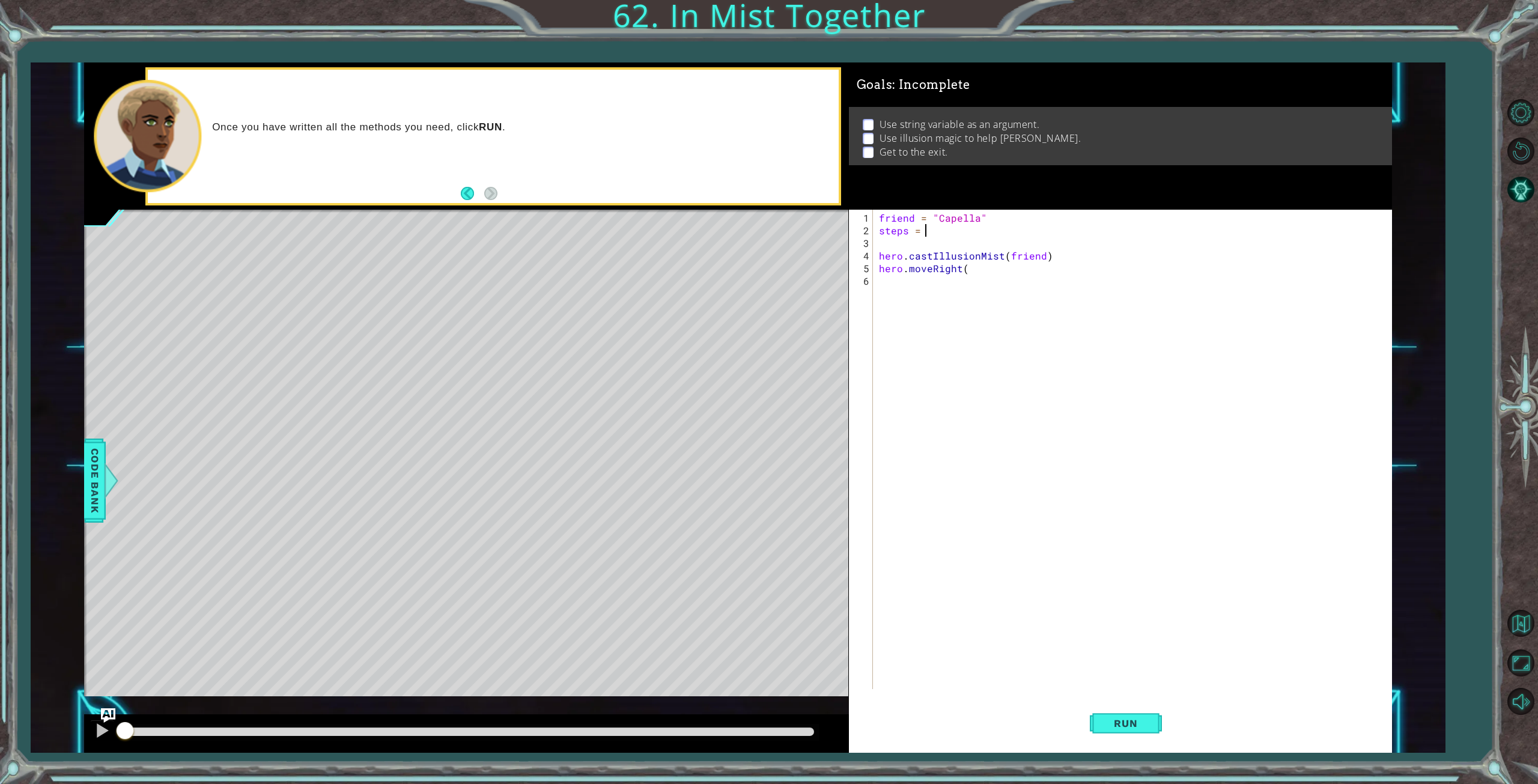
scroll to position [0, 2]
click at [986, 265] on div "friend = "Capella" steps = 2 hero . castIllusionMist ( friend ) hero . moveRigh…" at bounding box center [1135, 463] width 516 height 504
type textarea "hero.moveRight(steps)"
type textarea "hero.castIllusionMist(friend) hero.moveRight(steps)"
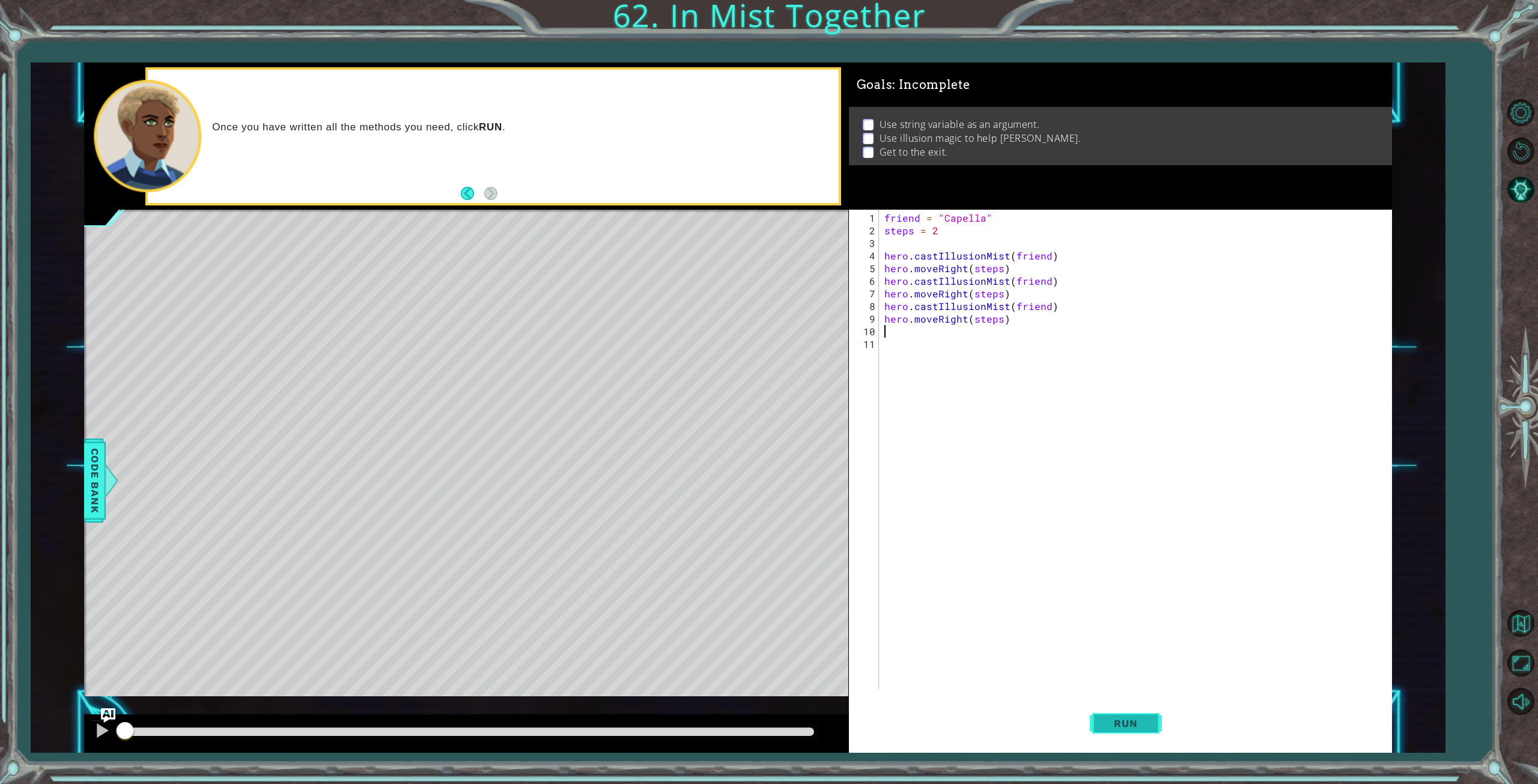
click at [1147, 718] on span "Run" at bounding box center [1125, 723] width 47 height 12
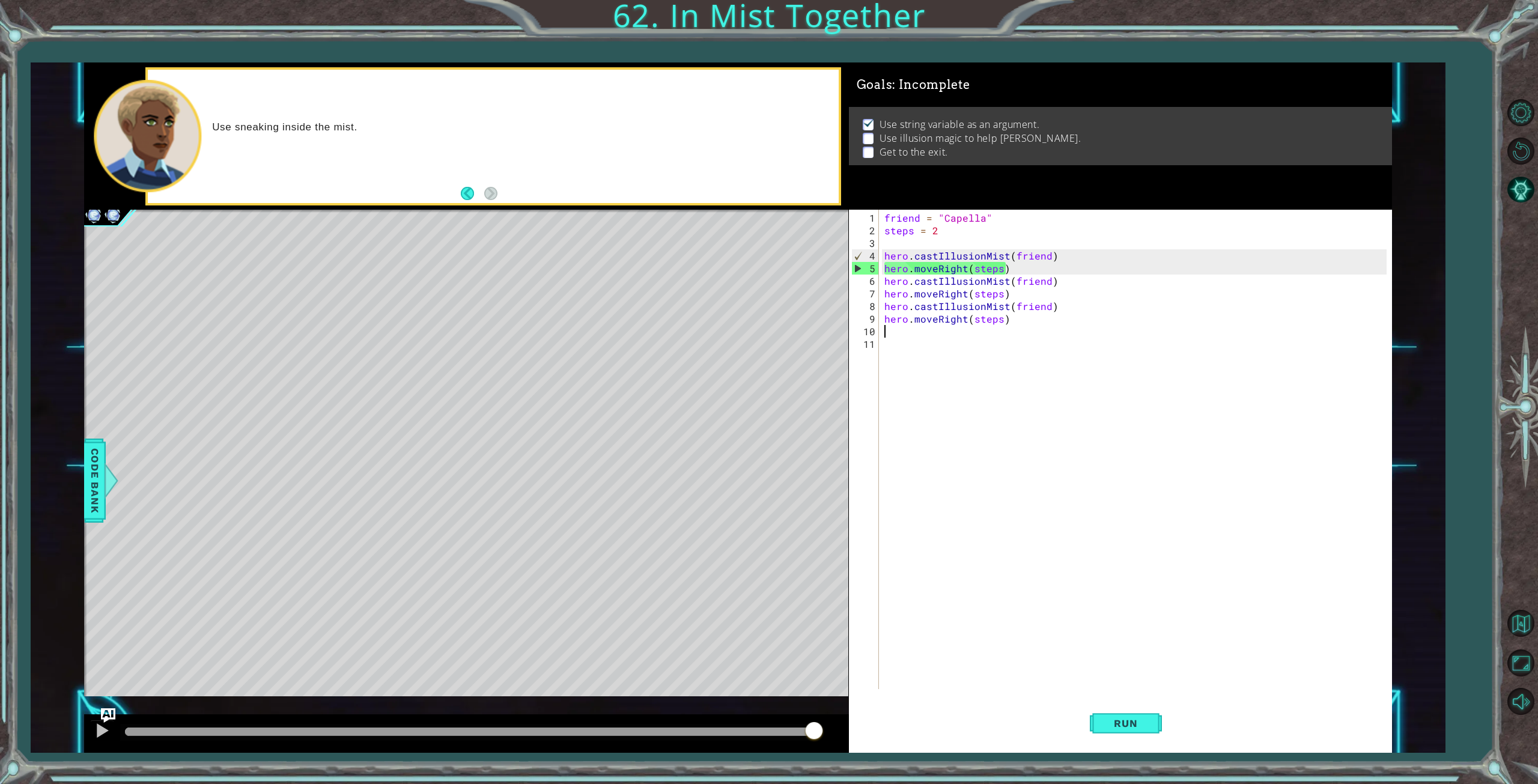
click at [885, 247] on div "friend = "Capella" steps = 2 hero . castIllusionMist ( friend ) hero . moveRigh…" at bounding box center [1137, 463] width 511 height 504
type textarea "hero.moveRight(steps)"
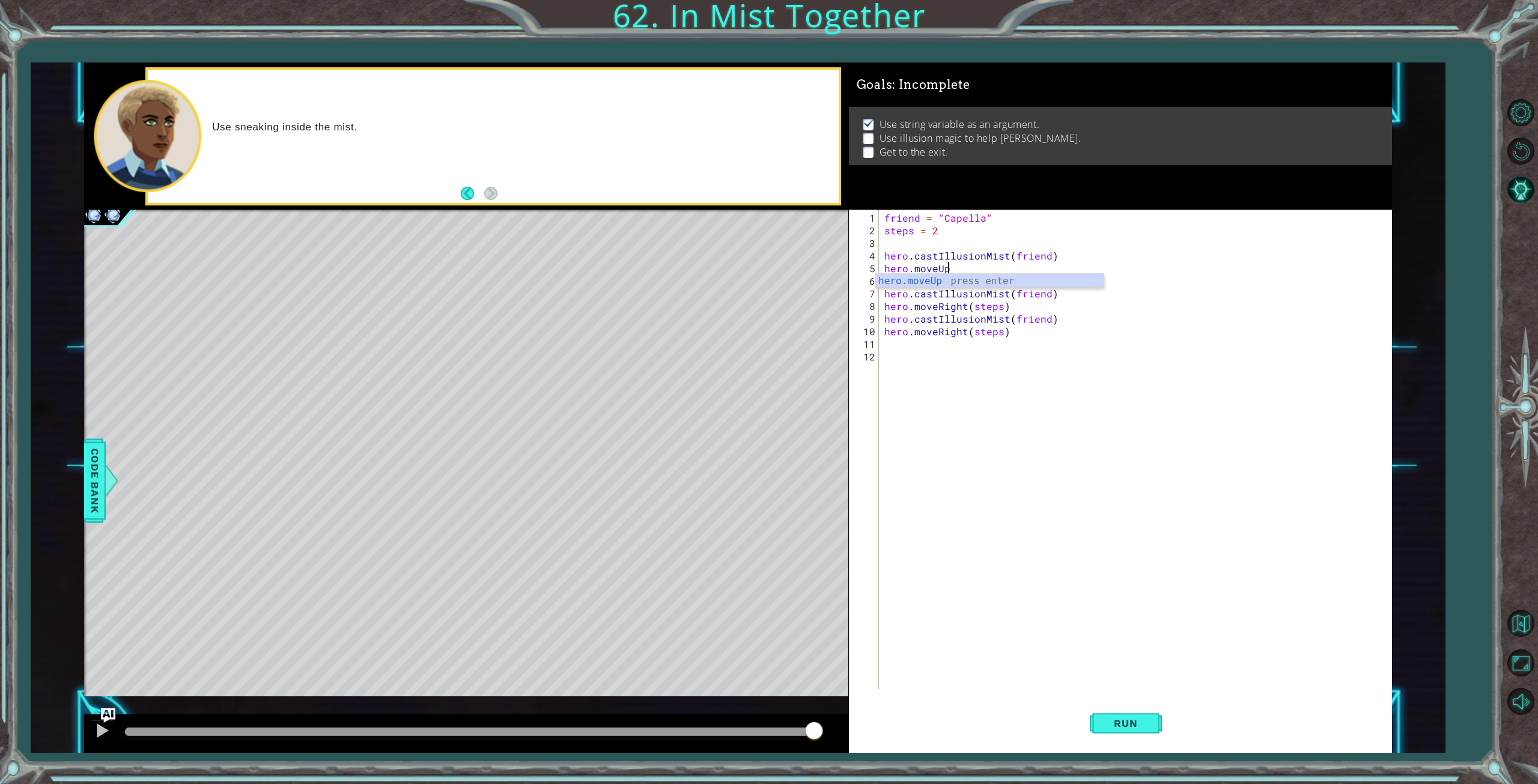
scroll to position [0, 4]
type textarea "hero.moveRight(steps)"
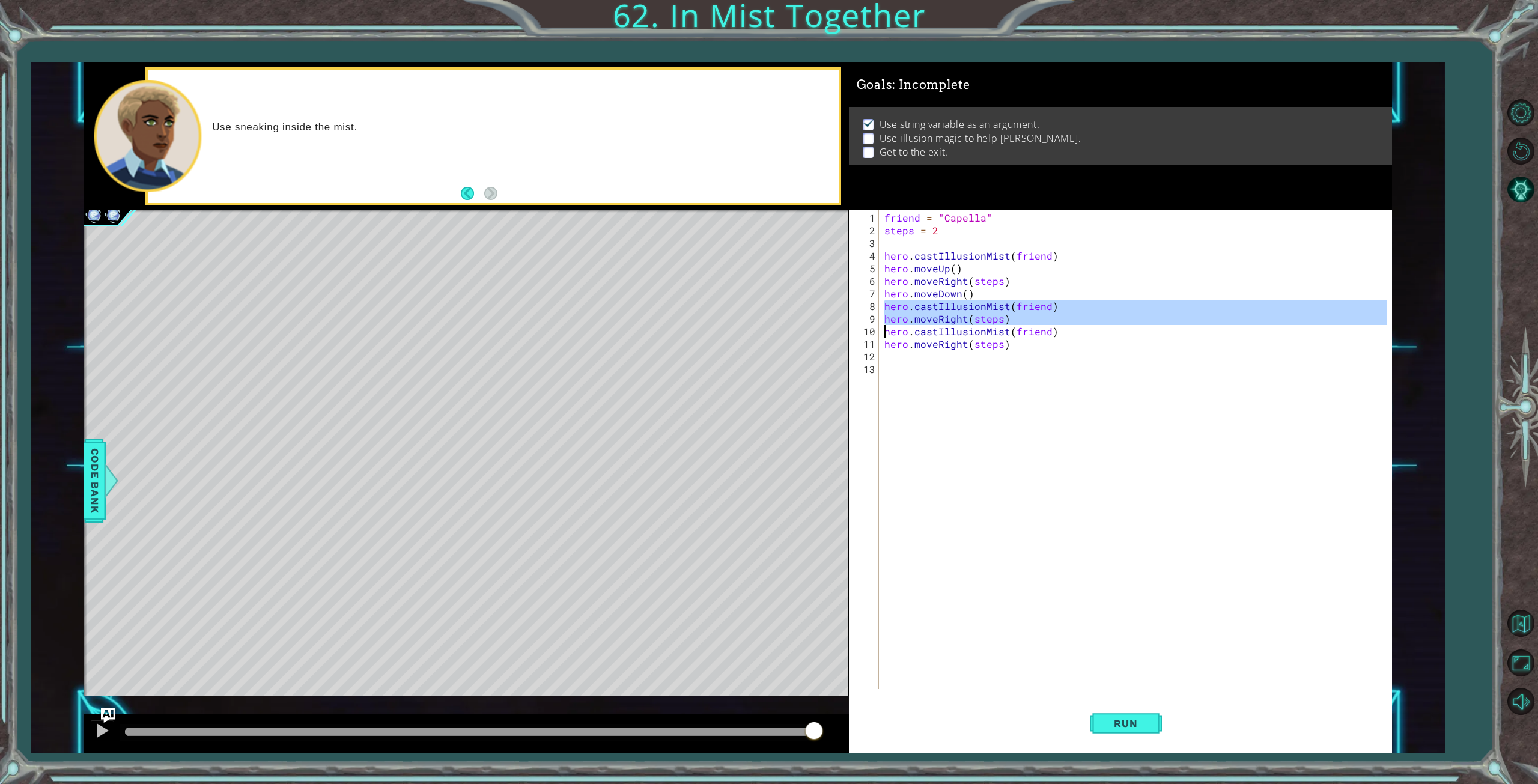
type textarea "hero.moveRight(steps)"
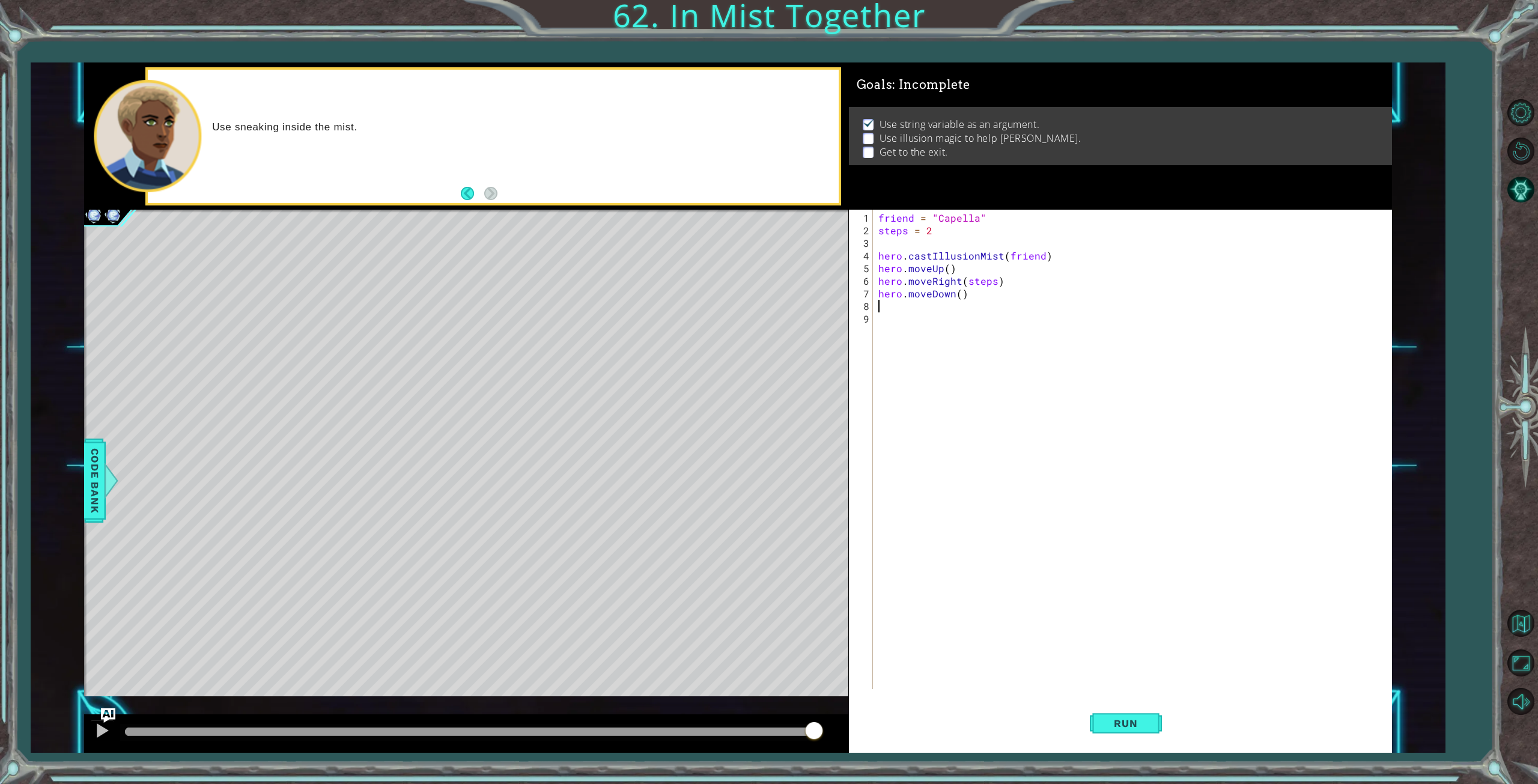
scroll to position [0, 0]
paste textarea "hero.moveDown()"
type textarea "hero.moveDown()"
paste textarea "hero.moveDown()"
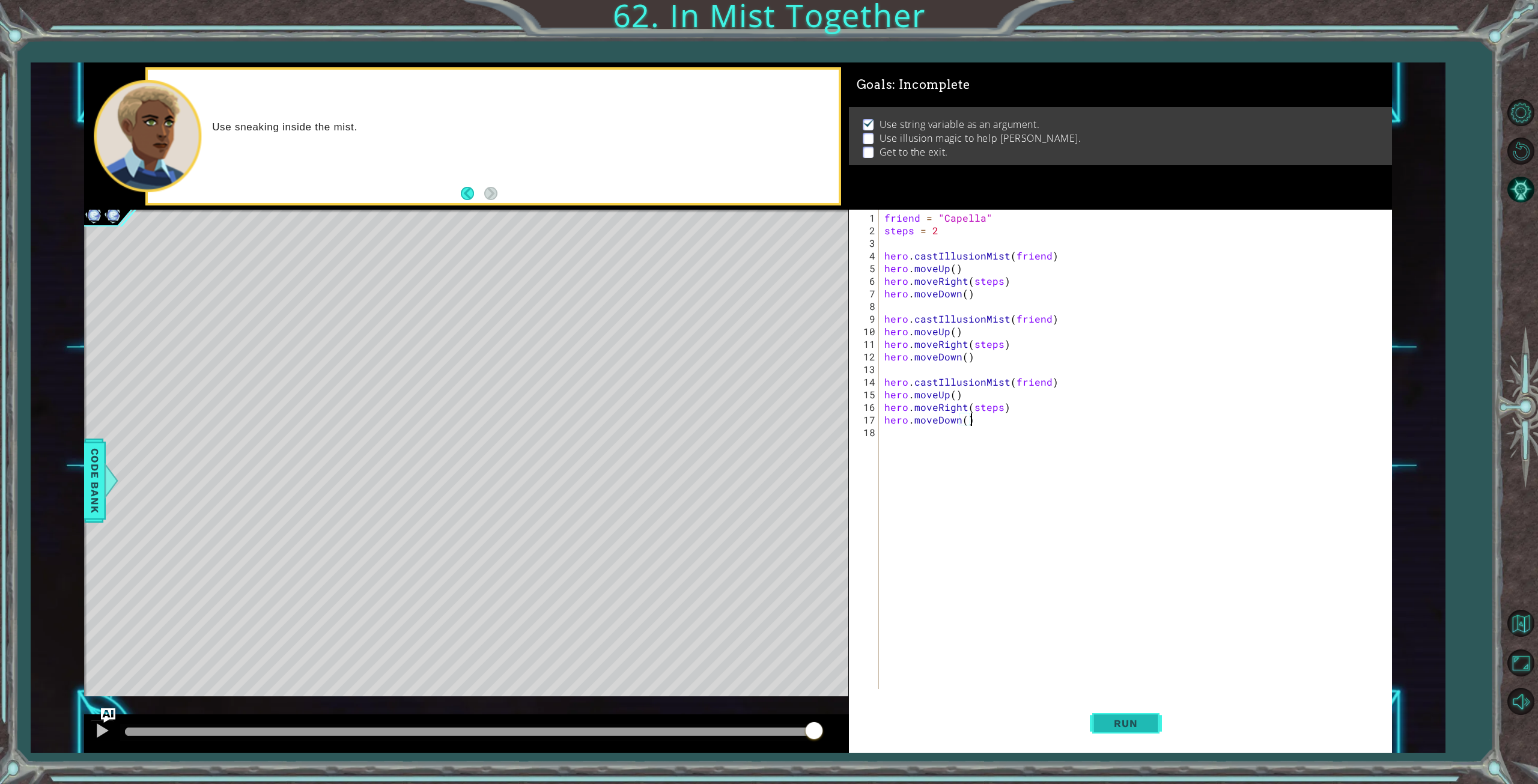
click at [1140, 725] on span "Run" at bounding box center [1125, 723] width 47 height 12
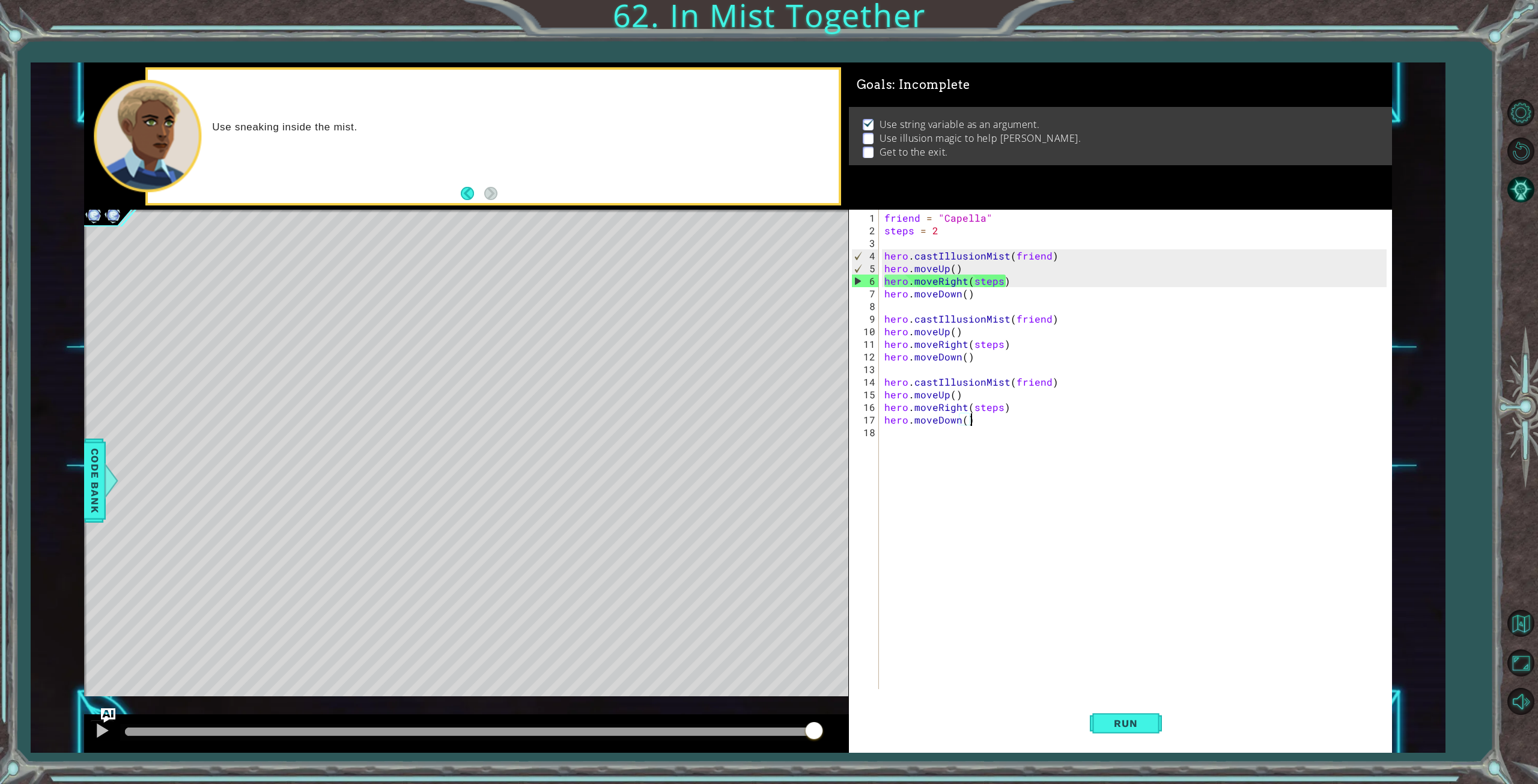
click at [895, 268] on div "friend = "Capella" steps = 2 hero . castIllusionMist ( friend ) hero . moveUp (…" at bounding box center [1137, 463] width 511 height 504
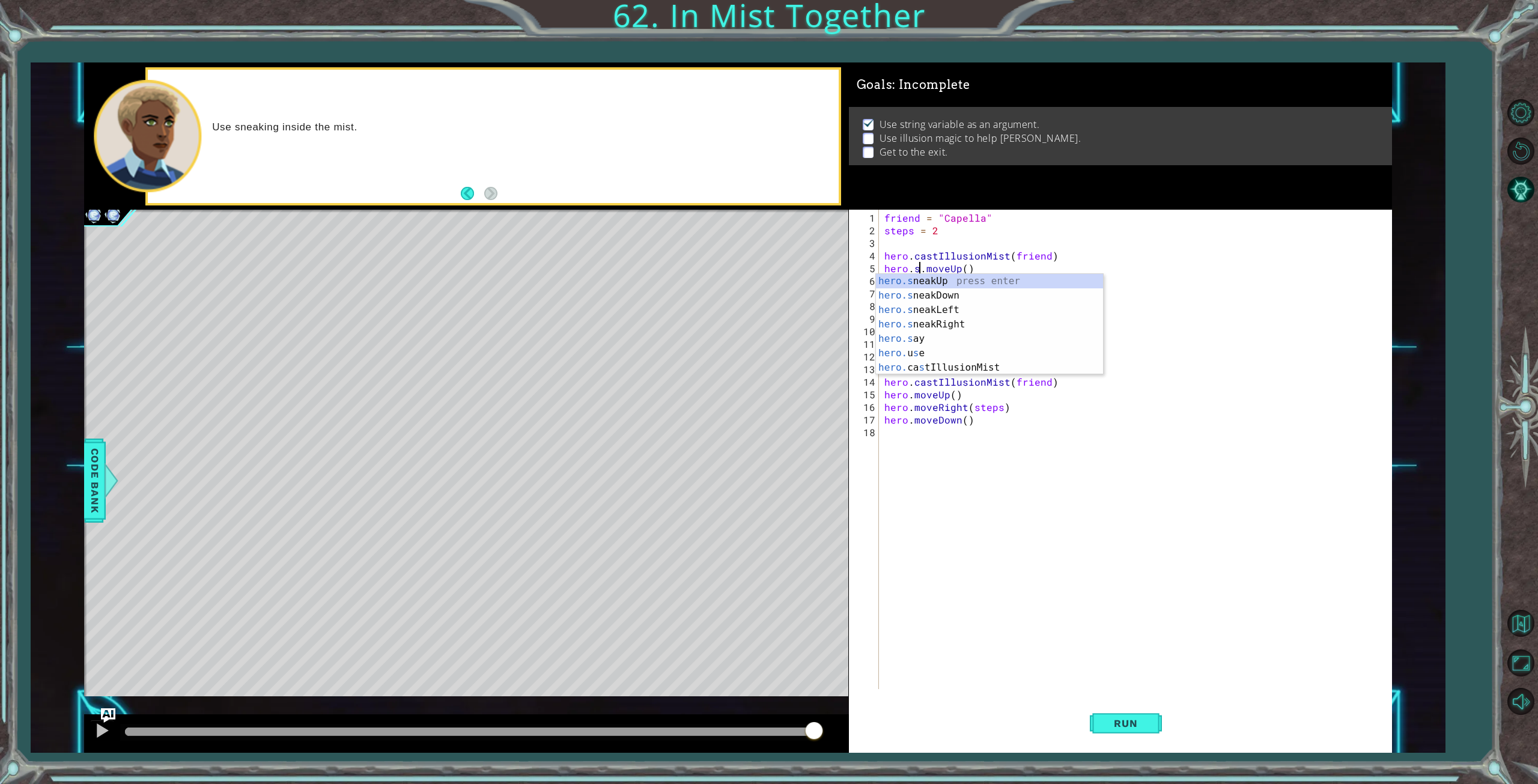
scroll to position [0, 2]
click at [933, 321] on div "[DOMAIN_NAME] eakUp press enter [DOMAIN_NAME] eakDown press enter [DOMAIN_NAME]…" at bounding box center [990, 324] width 227 height 101
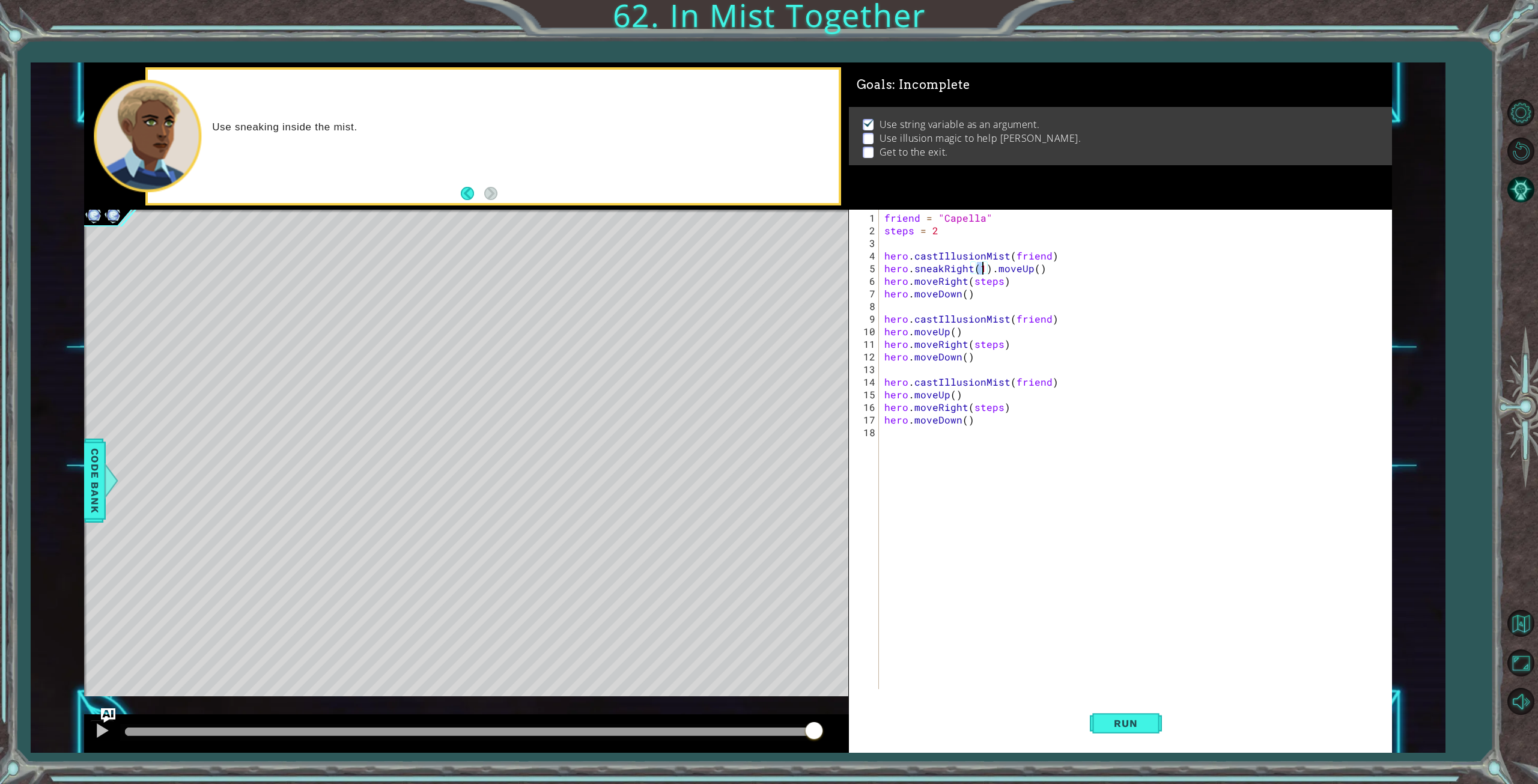
scroll to position [0, 6]
drag, startPoint x: 988, startPoint y: 267, endPoint x: 1074, endPoint y: 269, distance: 86.0
click at [1074, 269] on div "friend = "Capella" steps = 2 hero . castIllusionMist ( friend ) hero . sneakRig…" at bounding box center [1137, 463] width 511 height 504
click at [1070, 335] on div "friend = "Capella" steps = 2 hero . castIllusionMist ( friend ) hero . sneakUp …" at bounding box center [1137, 463] width 511 height 504
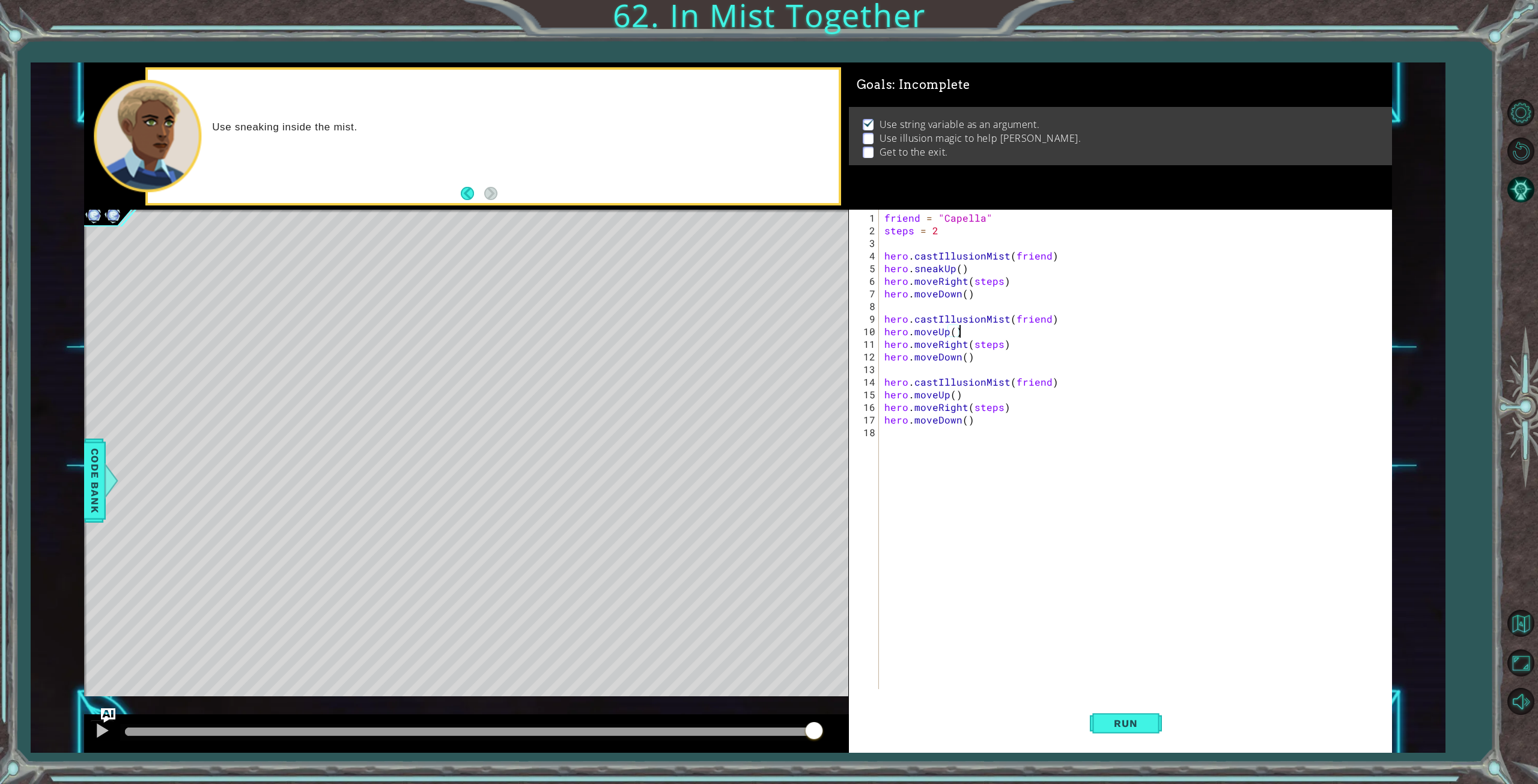
scroll to position [0, 4]
drag, startPoint x: 935, startPoint y: 280, endPoint x: 914, endPoint y: 280, distance: 21.0
click at [914, 280] on div "friend = "Capella" steps = 2 hero . castIllusionMist ( friend ) hero . sneakUp …" at bounding box center [1137, 463] width 511 height 504
drag, startPoint x: 1190, startPoint y: 267, endPoint x: 1094, endPoint y: 279, distance: 96.7
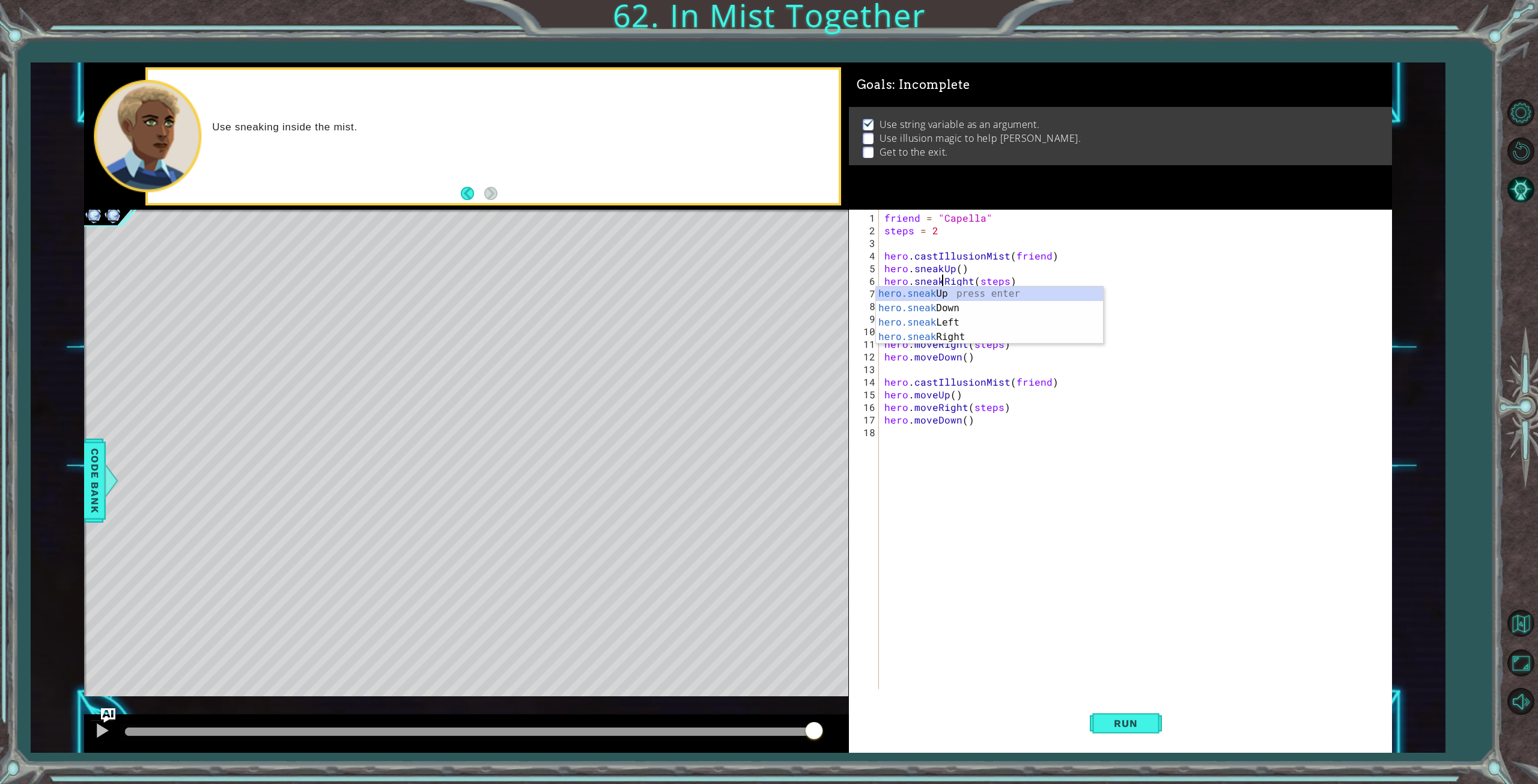
click at [1190, 267] on div "friend = "Capella" steps = 2 hero . castIllusionMist ( friend ) hero . sneakUp …" at bounding box center [1137, 463] width 511 height 504
drag, startPoint x: 935, startPoint y: 290, endPoint x: 914, endPoint y: 290, distance: 21.0
click at [914, 290] on div "friend = "Capella" steps = 2 hero . castIllusionMist ( friend ) hero . sneakUp …" at bounding box center [1137, 463] width 511 height 504
click at [1074, 269] on div "friend = "Capella" steps = 2 hero . castIllusionMist ( friend ) hero . sneakUp …" at bounding box center [1137, 463] width 511 height 504
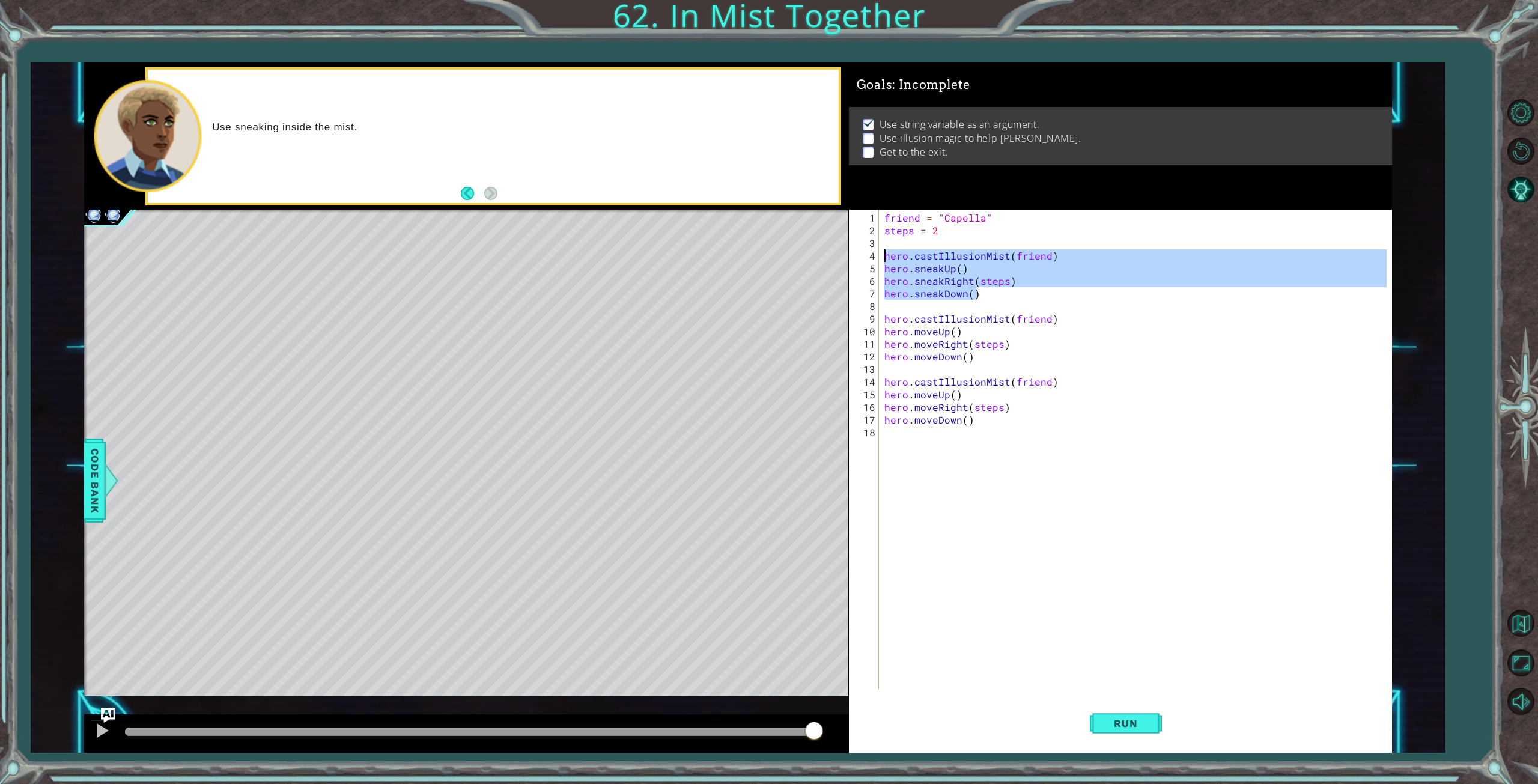
click at [836, 251] on div "1 ההההההההההההההההההההההההההההההההההההההההההההההההההההההההההההההההההההההההההההה…" at bounding box center [738, 407] width 1308 height 689
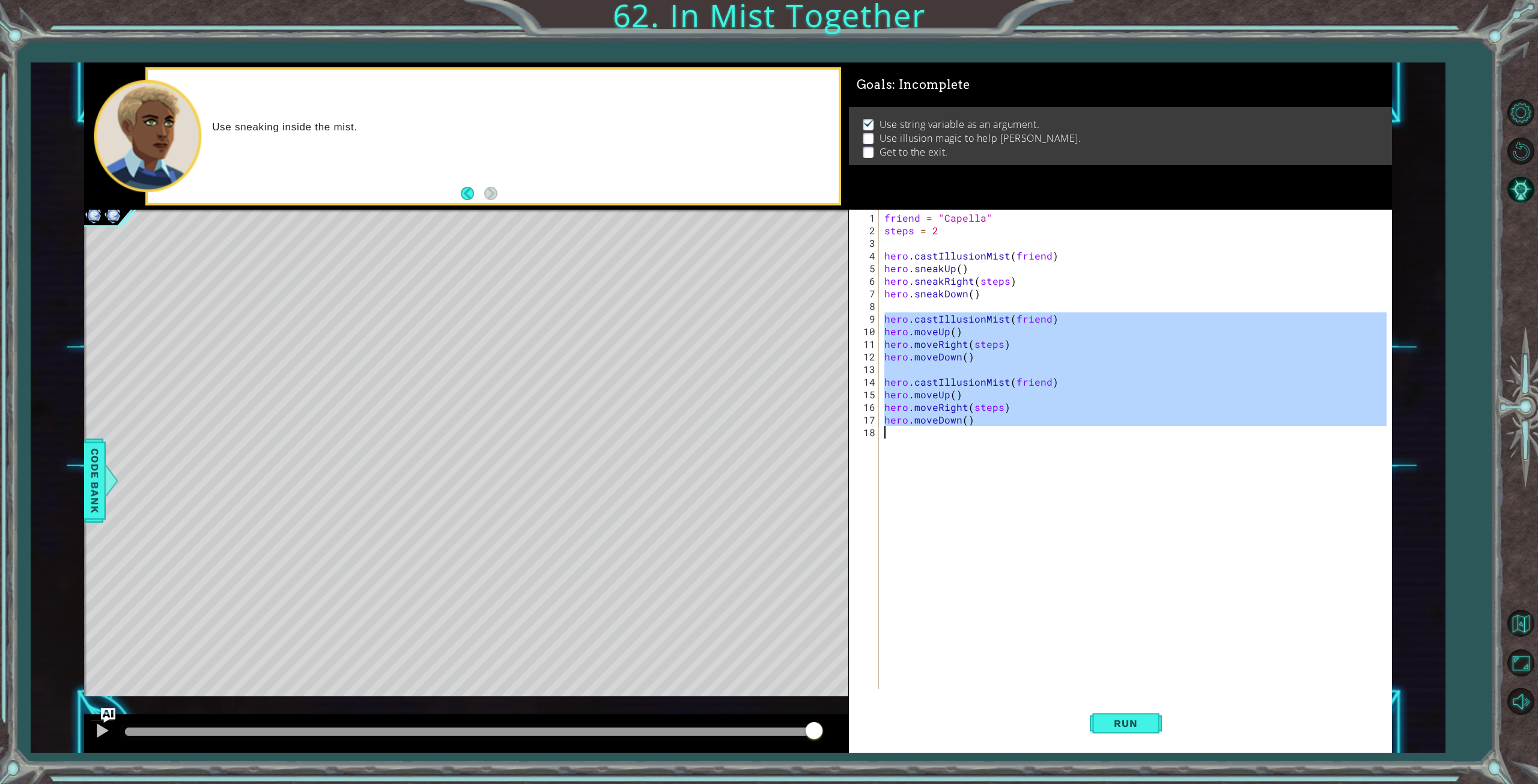
drag, startPoint x: 885, startPoint y: 318, endPoint x: 1199, endPoint y: 542, distance: 385.7
click at [1199, 542] on div "friend = "Capella" steps = 2 hero . castIllusionMist ( friend ) hero . sneakUp …" at bounding box center [1137, 463] width 511 height 504
paste textarea "sneakDown()"
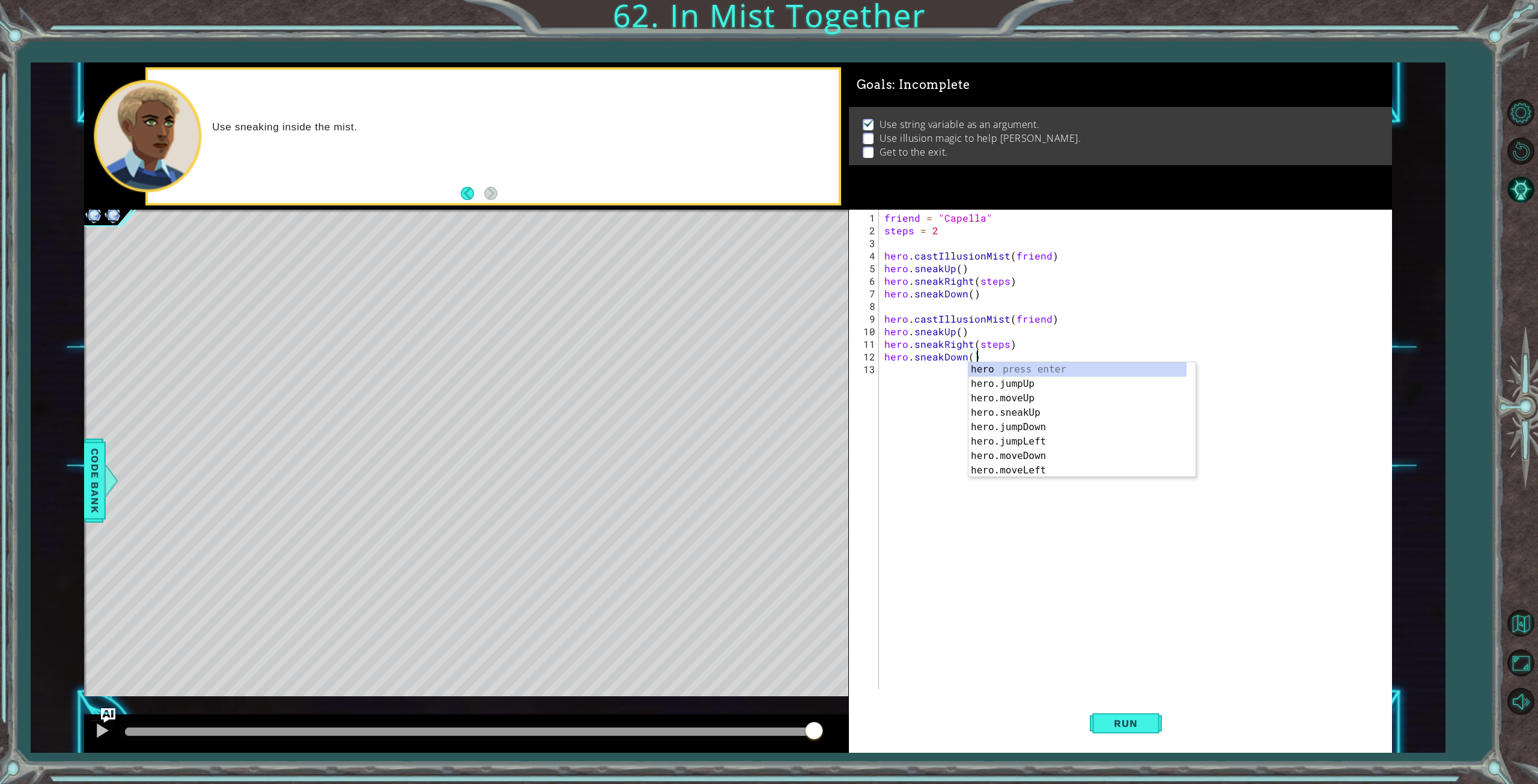
type textarea "hero.sneakDown()hero"
paste textarea "hero.sneakDown()"
type textarea "hero.sneakDown()"
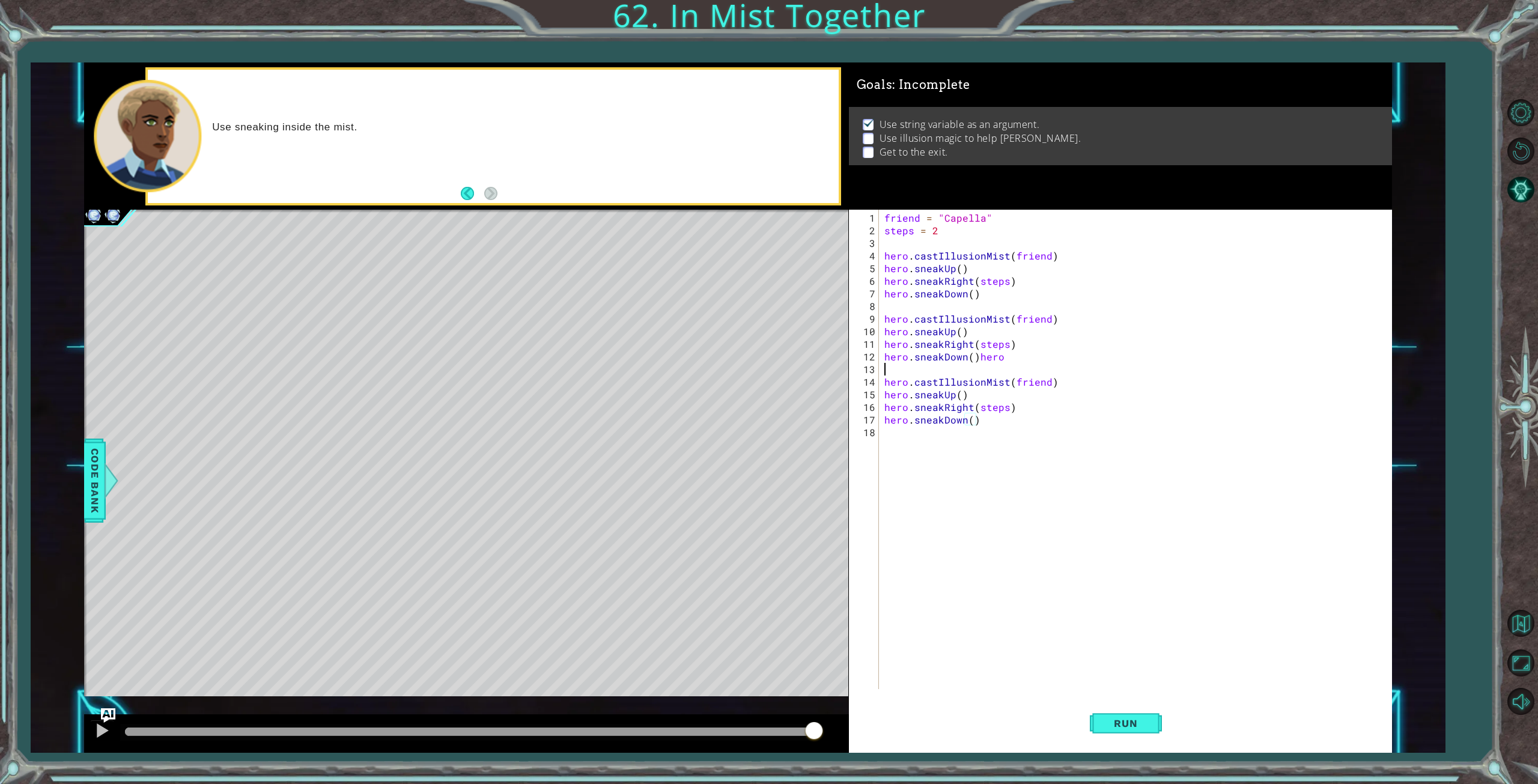
click at [1015, 363] on div "friend = "Capella" steps = 2 hero . castIllusionMist ( friend ) hero . sneakUp …" at bounding box center [1137, 463] width 511 height 504
click at [1007, 352] on div "friend = "Capella" steps = 2 hero . castIllusionMist ( friend ) hero . sneakUp …" at bounding box center [1137, 463] width 511 height 504
click at [1135, 723] on span "Run" at bounding box center [1125, 723] width 47 height 12
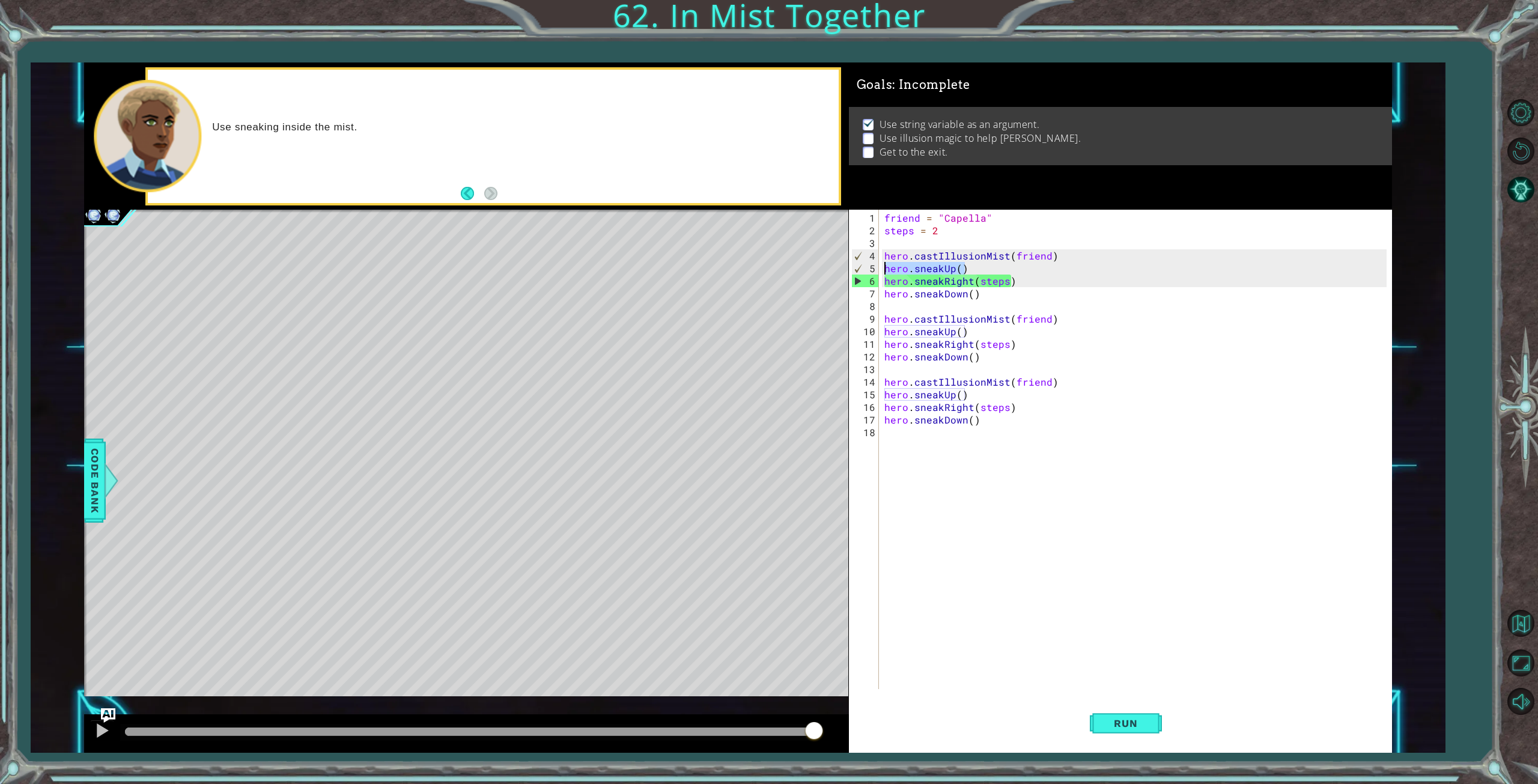
click at [818, 272] on div "1 ההההההההההההההההההההההההההההההההההההההההההההההההההההההההההההההההההההההההההההה…" at bounding box center [738, 407] width 1308 height 689
type textarea "hero.sneakUp()"
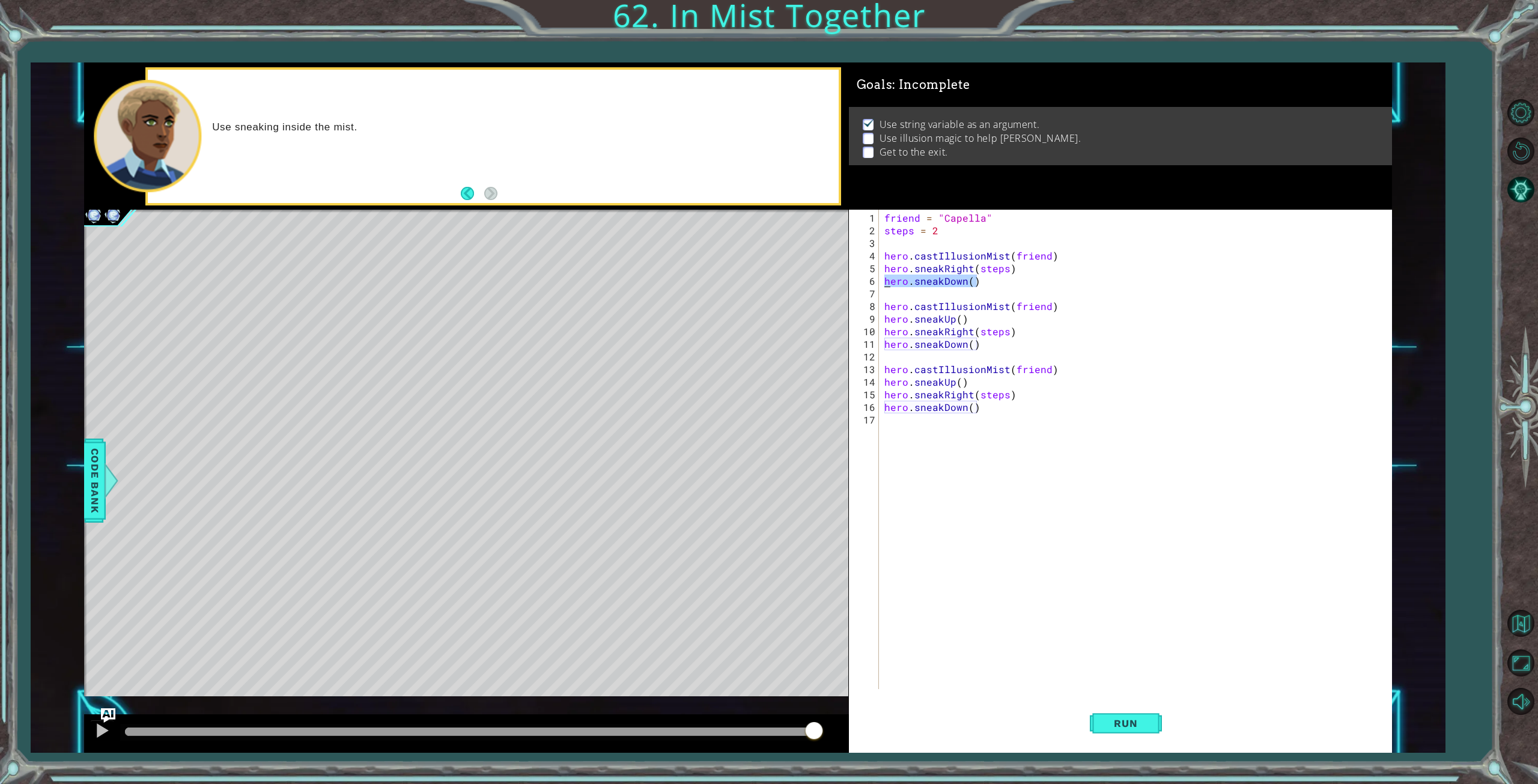
drag, startPoint x: 972, startPoint y: 283, endPoint x: 859, endPoint y: 279, distance: 113.1
click at [859, 279] on div "hero.castIllusionMist(friend) 1 2 3 4 5 6 7 8 9 10 11 12 13 14 15 16 17 friend …" at bounding box center [1118, 449] width 538 height 480
type textarea "hero.sneakDown()"
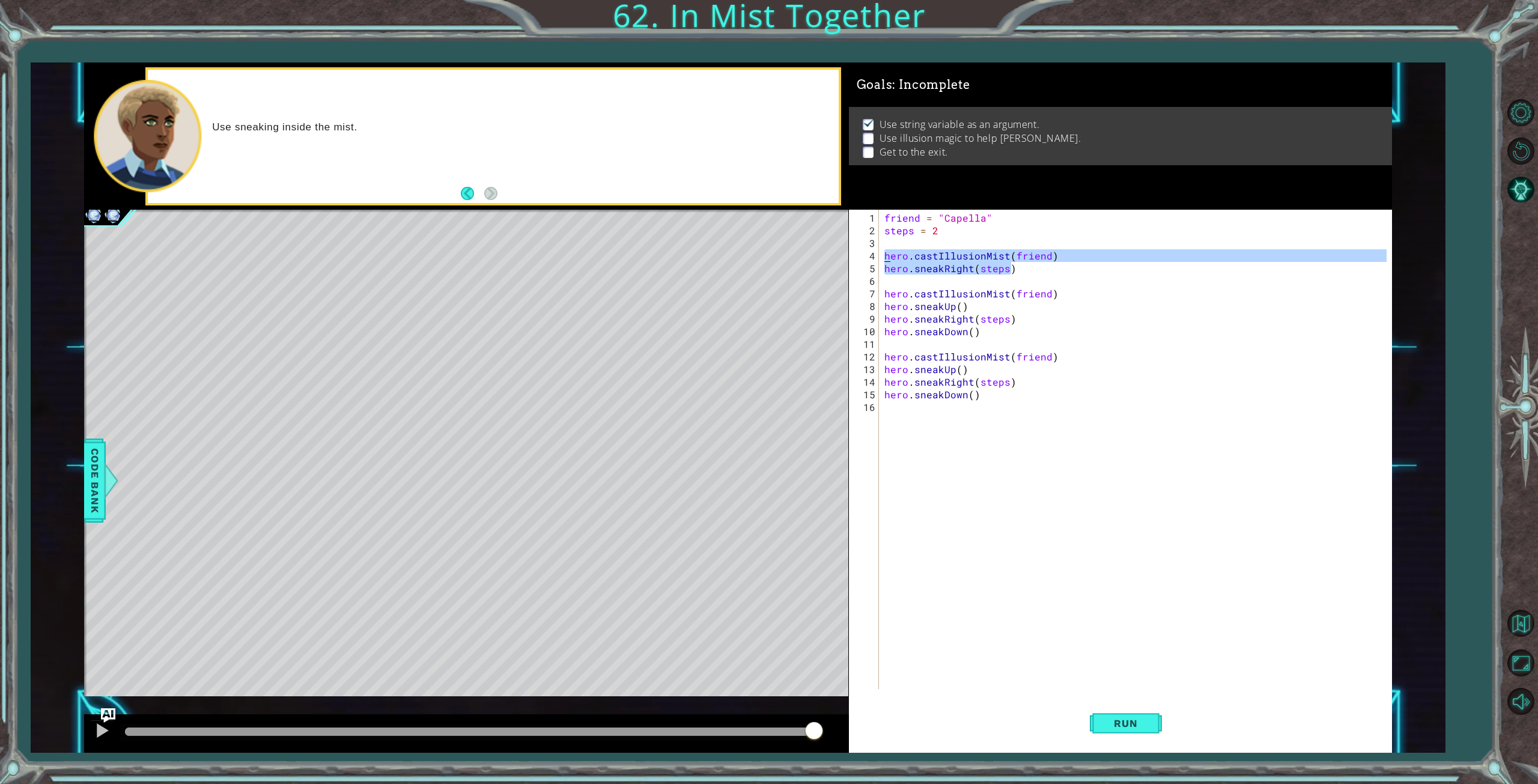
click at [774, 254] on div "1 ההההההההההההההההההההההההההההההההההההההההההההההההההההההההההההההההההההההההההההה…" at bounding box center [738, 407] width 1308 height 689
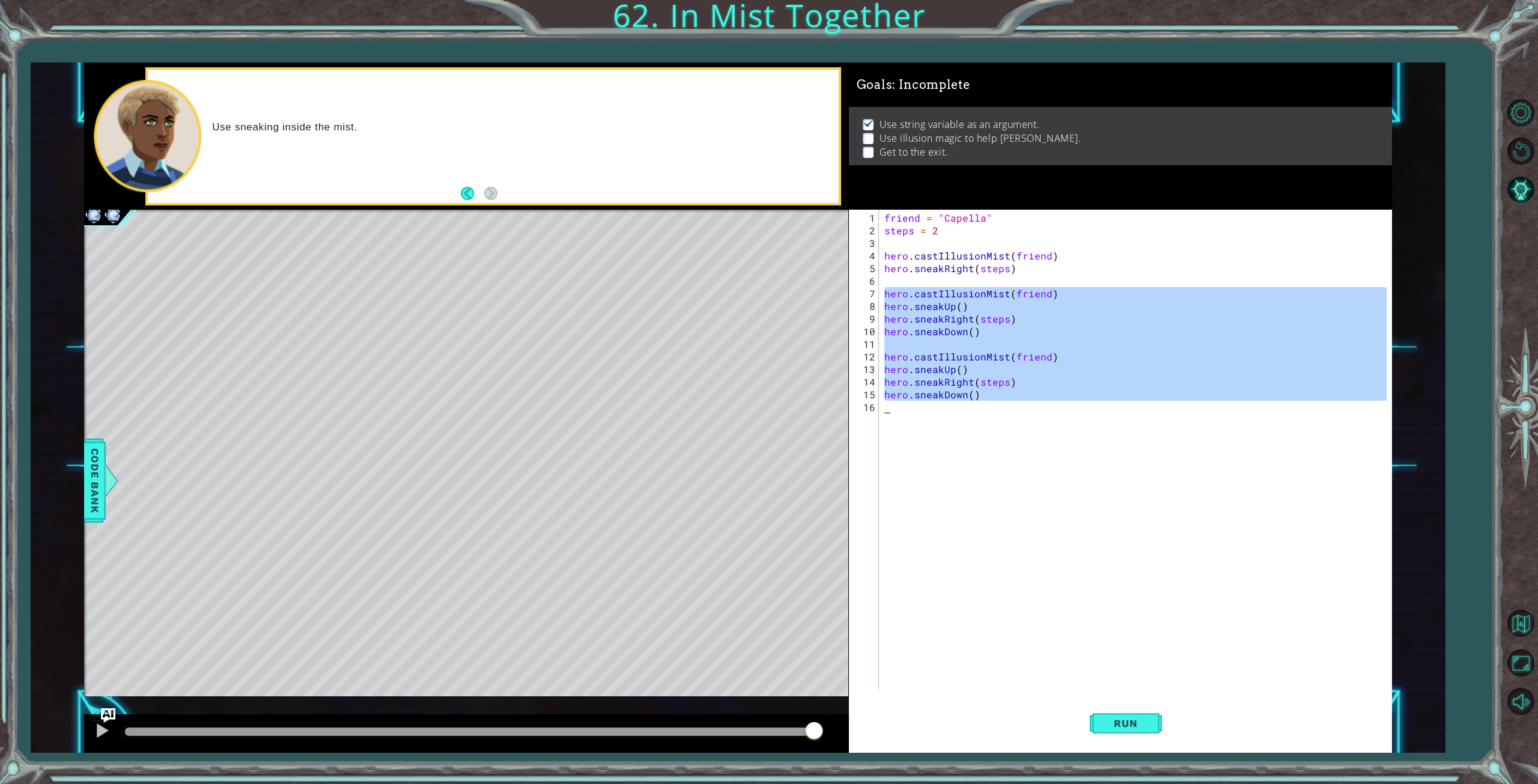
drag, startPoint x: 885, startPoint y: 291, endPoint x: 1022, endPoint y: 403, distance: 177.0
click at [1022, 403] on div "friend = "Capella" steps = 2 hero . castIllusionMist ( friend ) hero . sneakRig…" at bounding box center [1137, 463] width 511 height 504
paste textarea "Right(steps)"
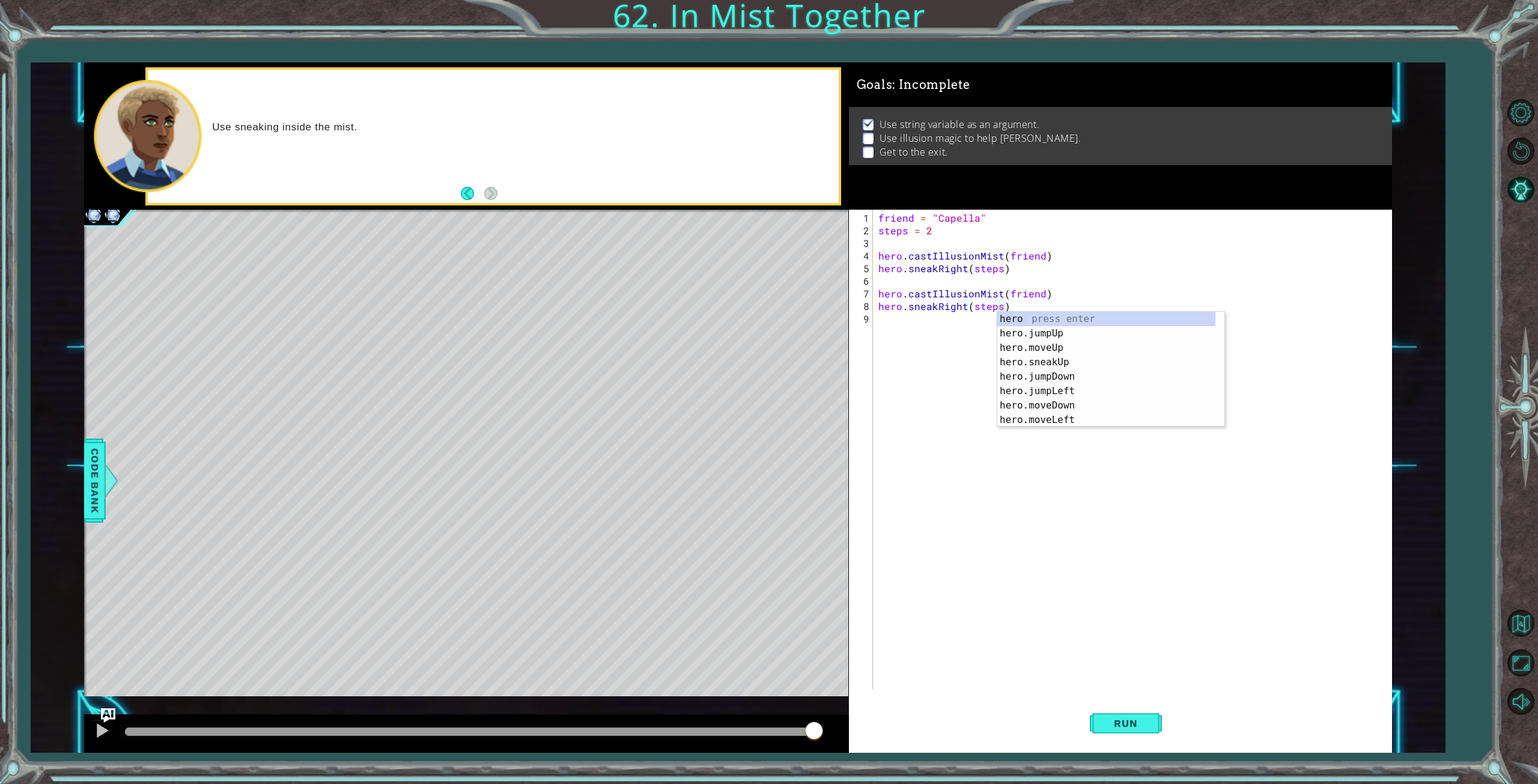
type textarea "hero.sneakRight(steps)hero"
paste textarea "hero.sneakRight(steps)"
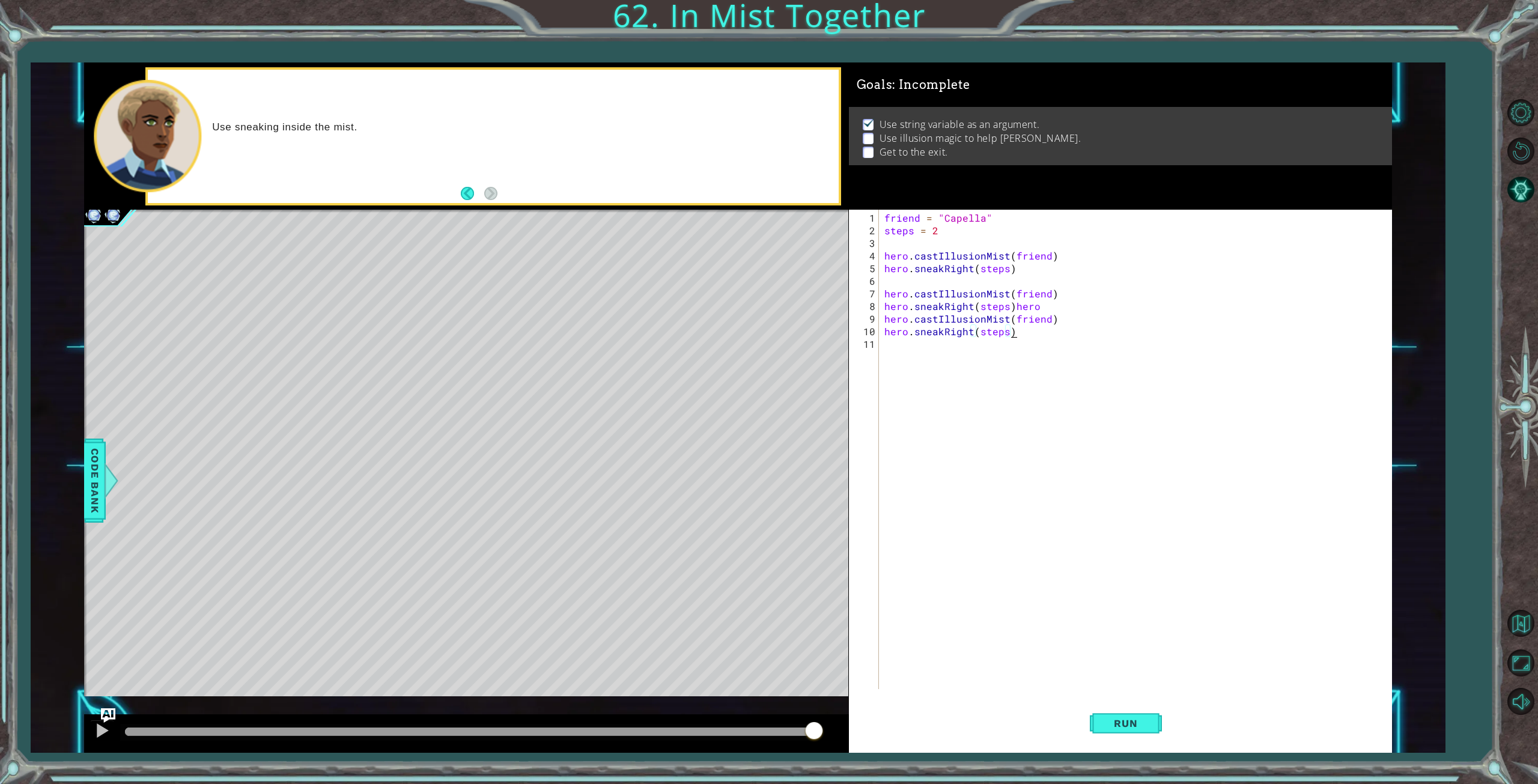
click at [1052, 299] on div "friend = "Capella" steps = 2 hero . castIllusionMist ( friend ) hero . sneakRig…" at bounding box center [1137, 463] width 511 height 504
type textarea "hero.sneakRight(steps)"
click at [1130, 725] on span "Run" at bounding box center [1125, 723] width 47 height 12
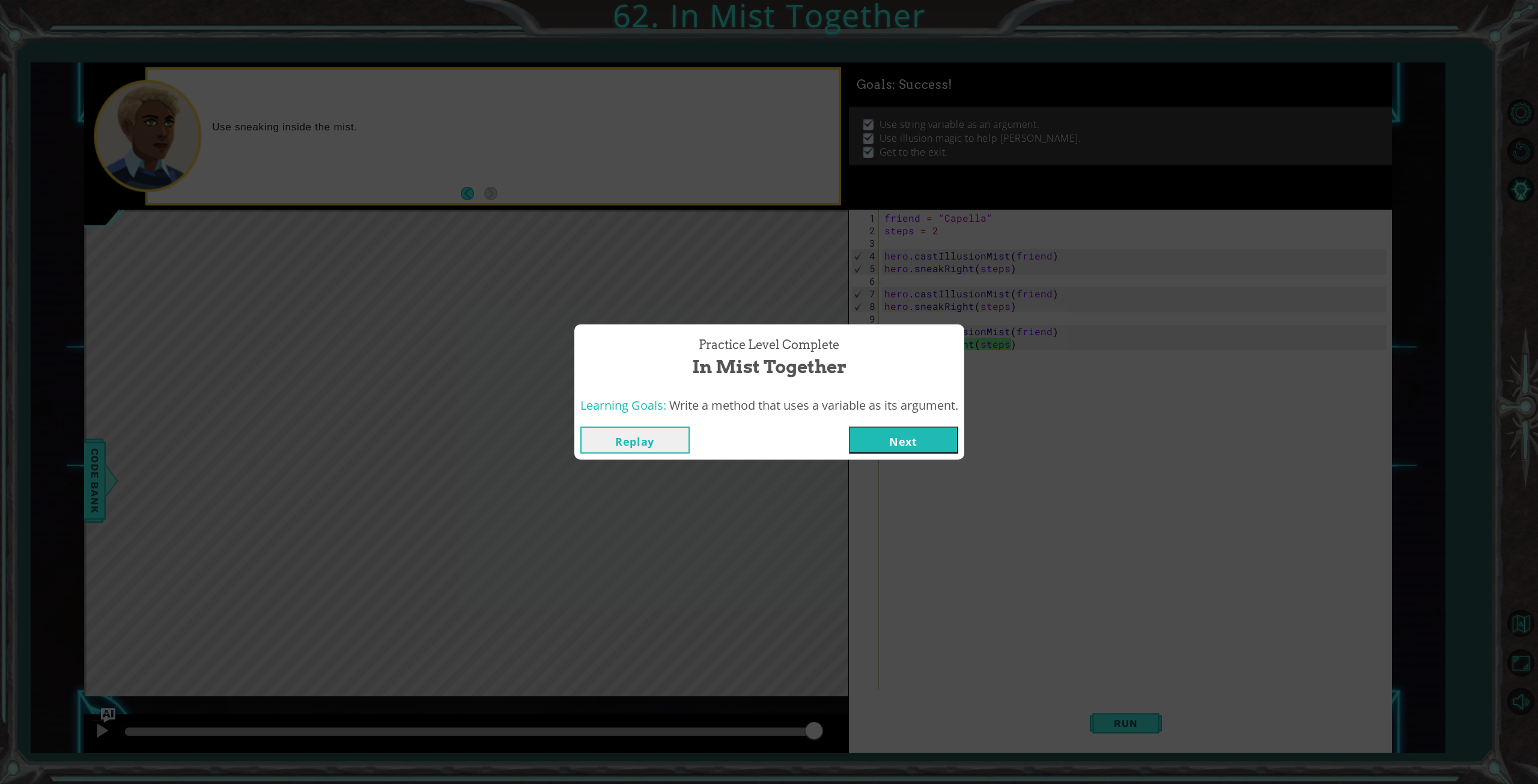
click at [921, 445] on button "Next" at bounding box center [904, 440] width 110 height 27
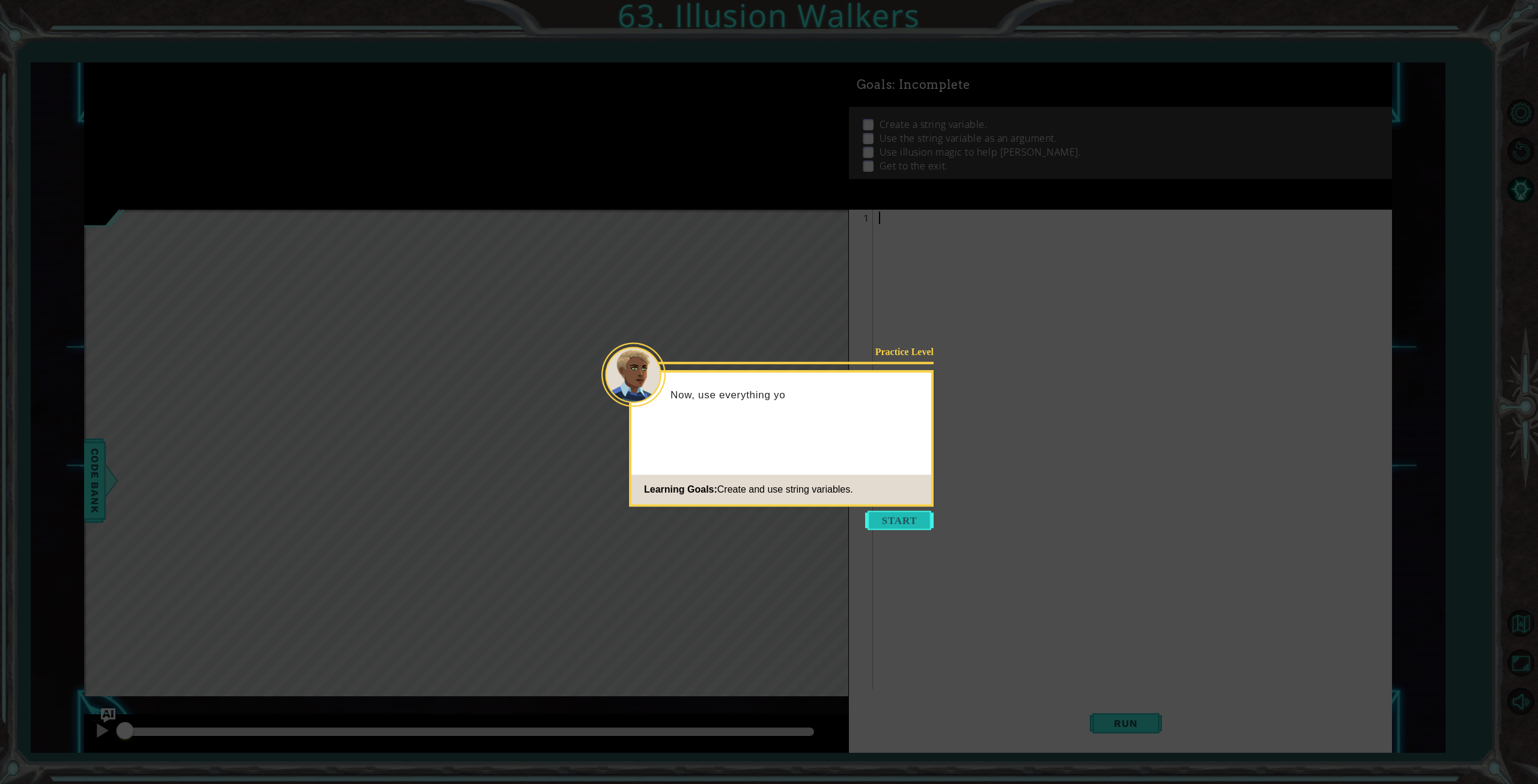
click at [875, 516] on button "Start" at bounding box center [899, 520] width 69 height 19
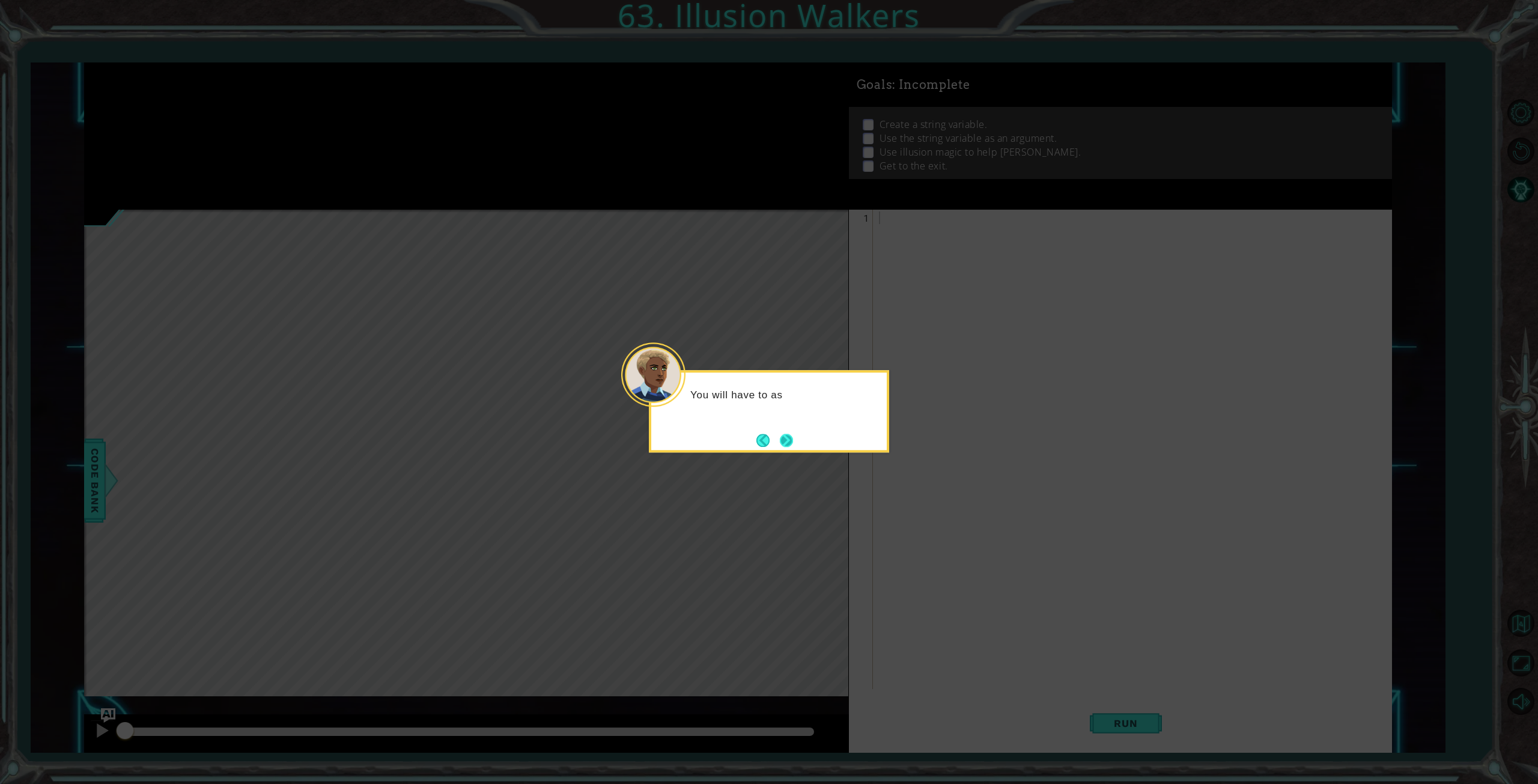
click at [793, 436] on button "Next" at bounding box center [787, 441] width 14 height 14
click at [793, 436] on button "Next" at bounding box center [786, 440] width 14 height 14
click at [789, 436] on button "Next" at bounding box center [786, 440] width 15 height 15
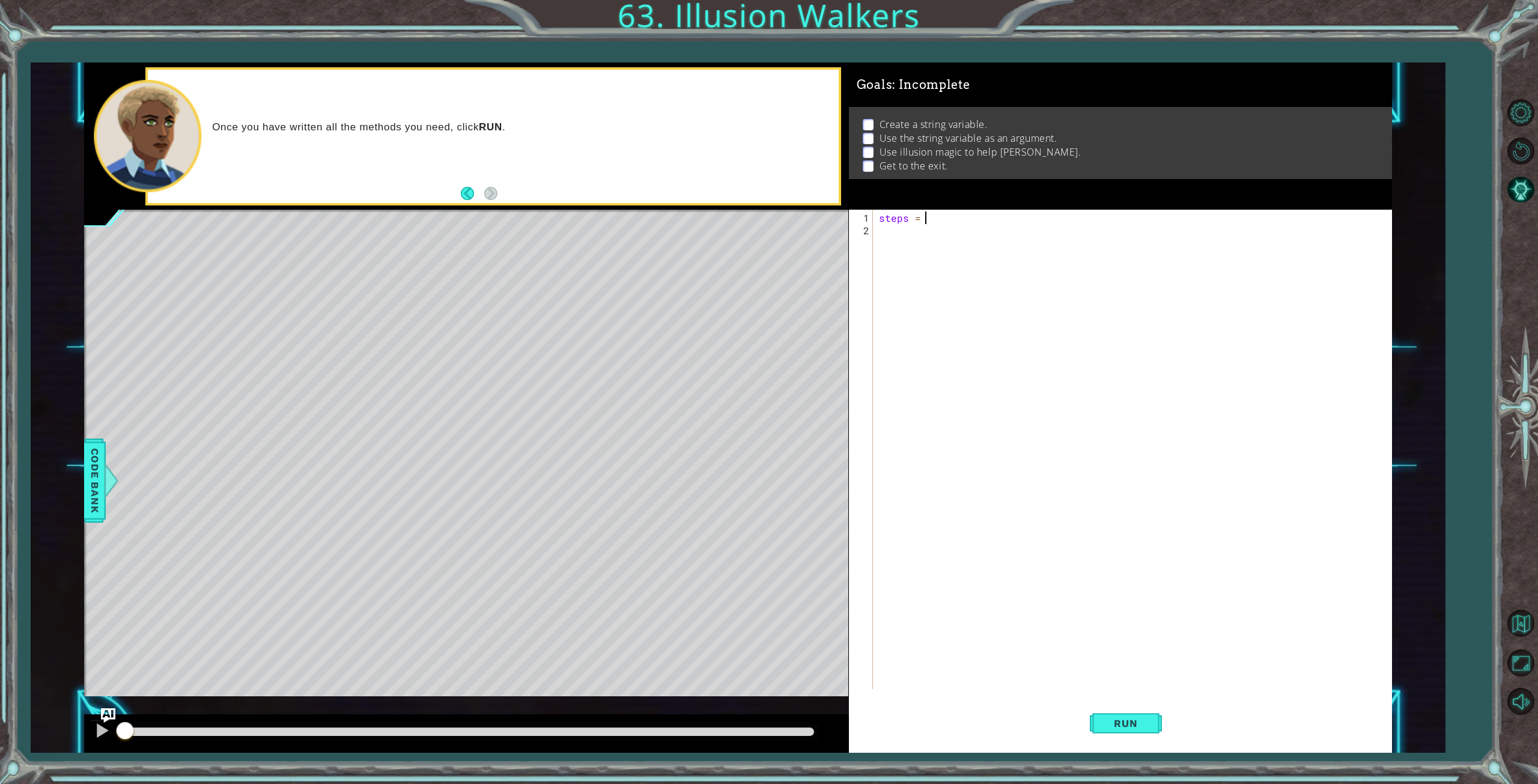
type textarea "steps = 2"
type textarea "hero.castIllusionMist(friend)"
type textarea "steps = 2"
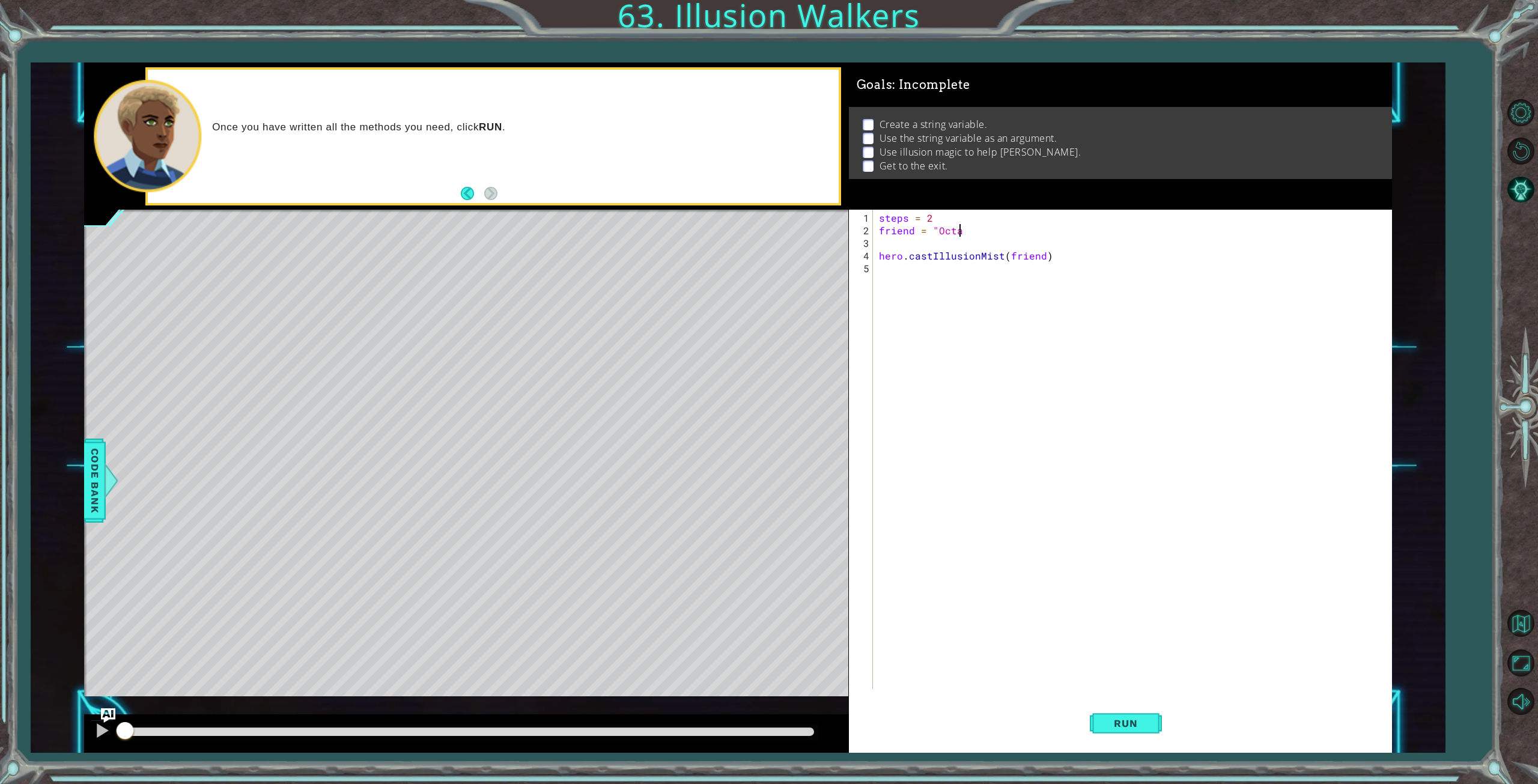
scroll to position [0, 5]
click at [1072, 248] on div "steps = 2 friend = "Octan" hero . castIllusionMist ( friend )" at bounding box center [1135, 463] width 516 height 504
type textarea "hero.castIllusionMist(friend)"
type textarea "friend = "Octans""
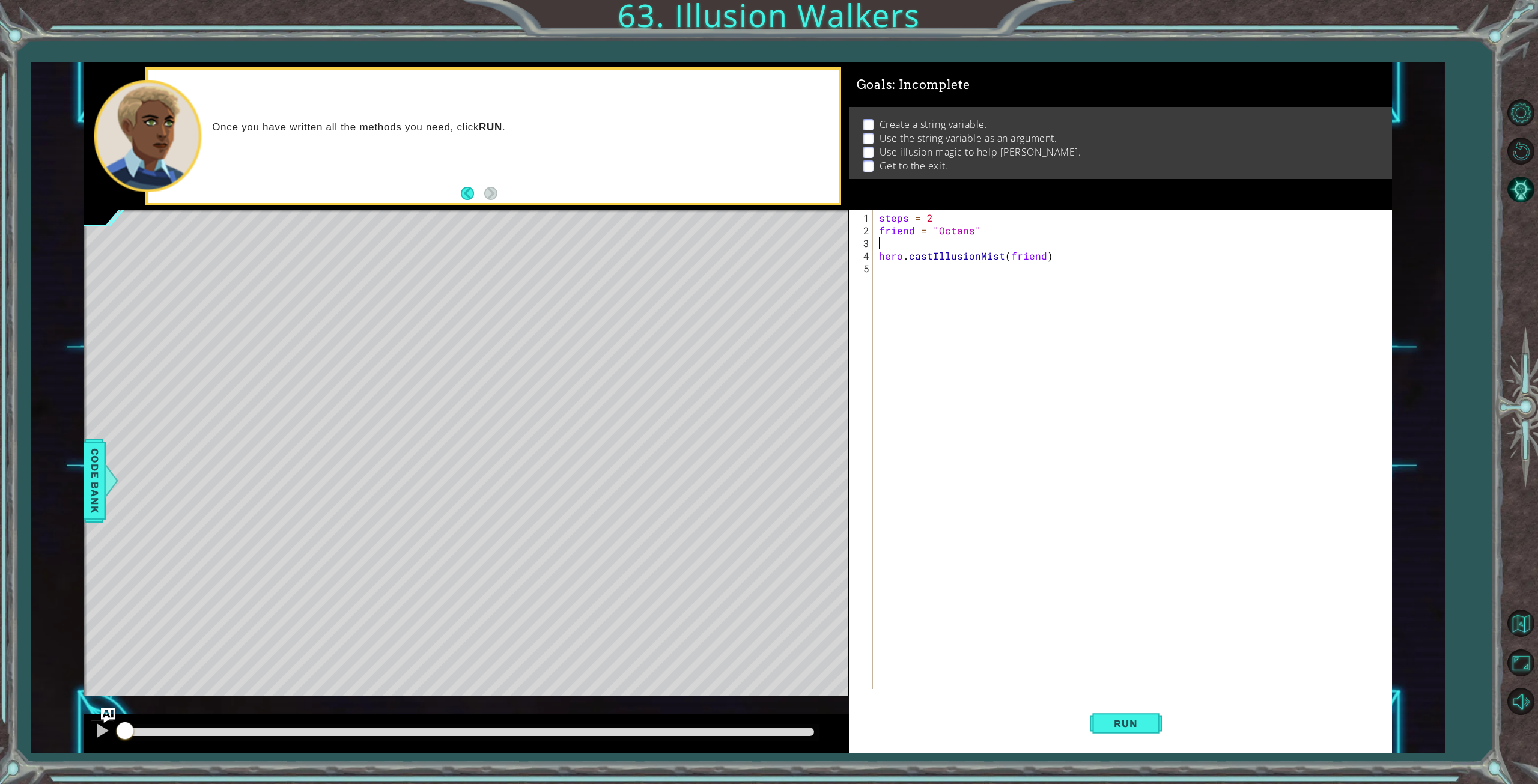
type textarea "hero.castIllusionMist(friend)"
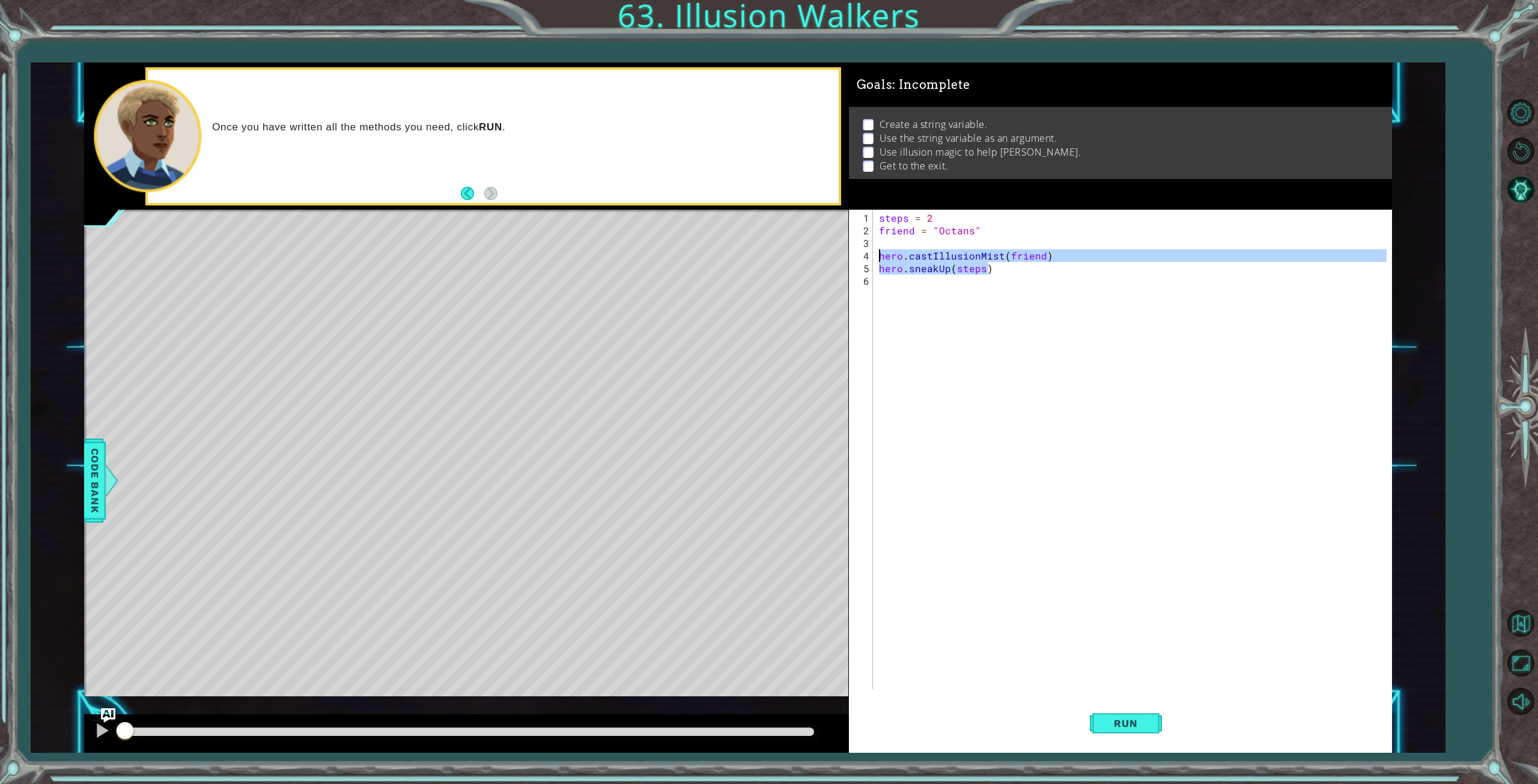
type textarea "hero.sneakUp(steps)"
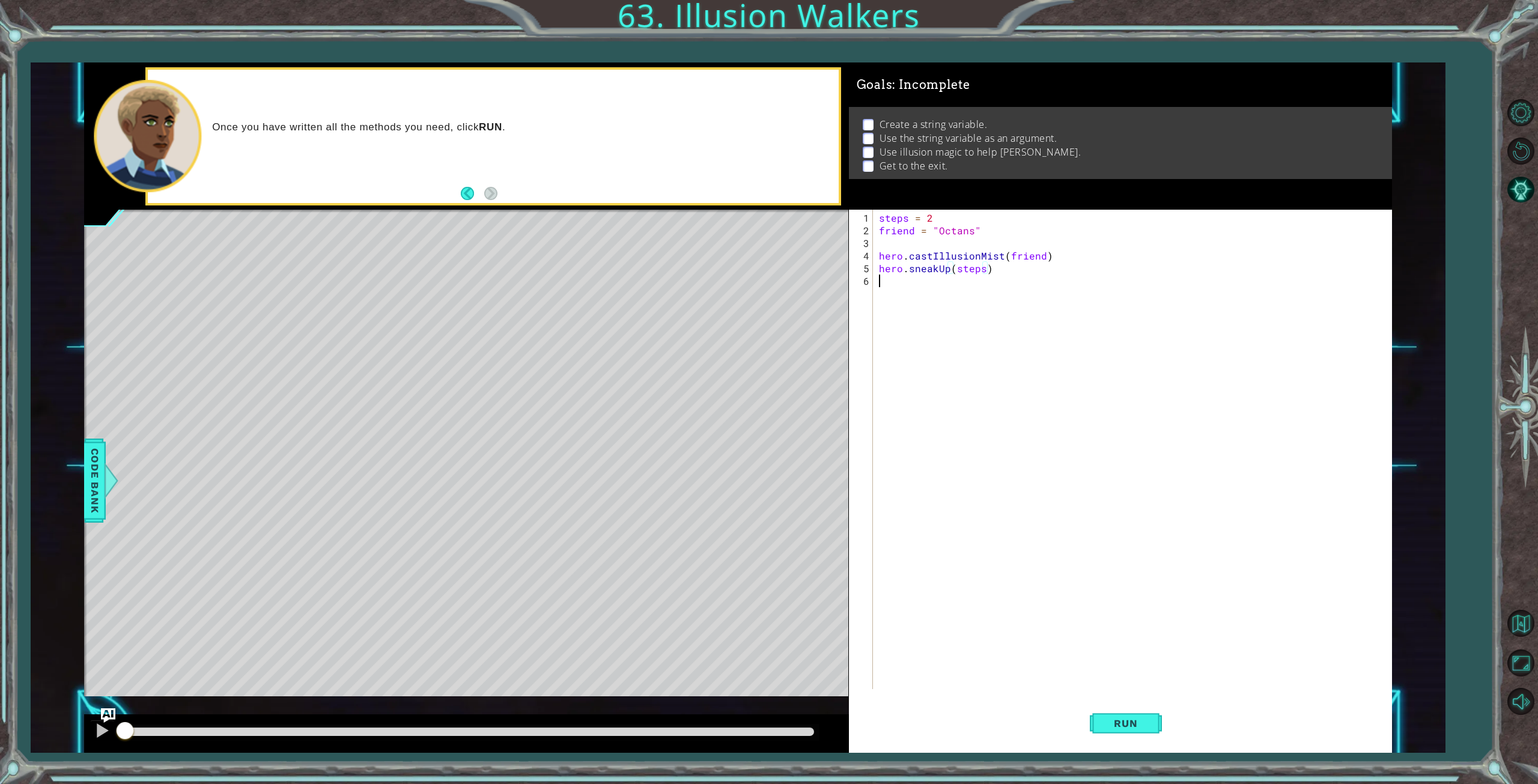
scroll to position [0, 0]
paste textarea "hero.sneakUp(steps)"
type textarea "hero.sneakUp(steps)"
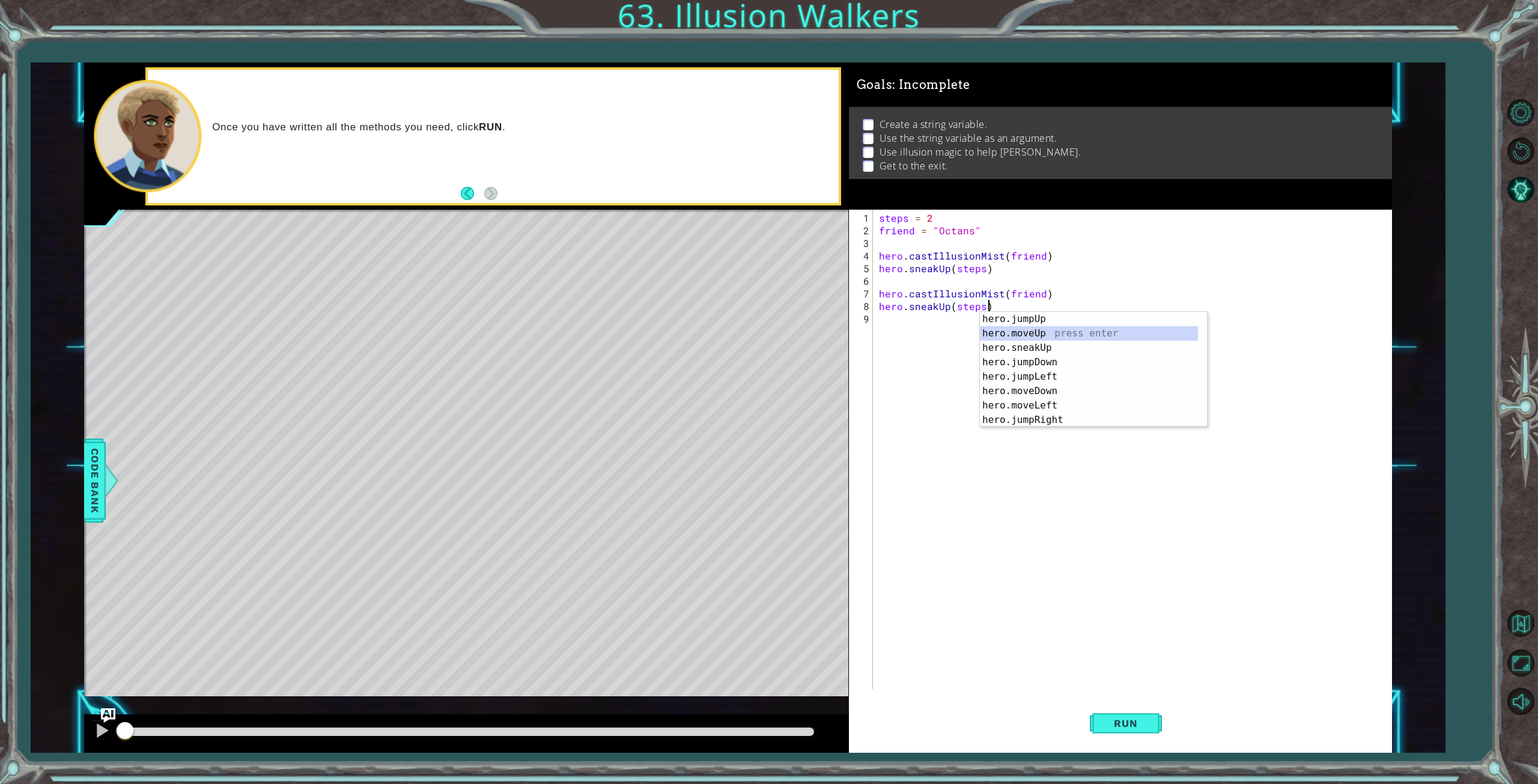
click at [885, 348] on div "steps = 2 friend = "Octans" hero . castIllusionMist ( friend ) hero . sneakUp (…" at bounding box center [1135, 463] width 516 height 504
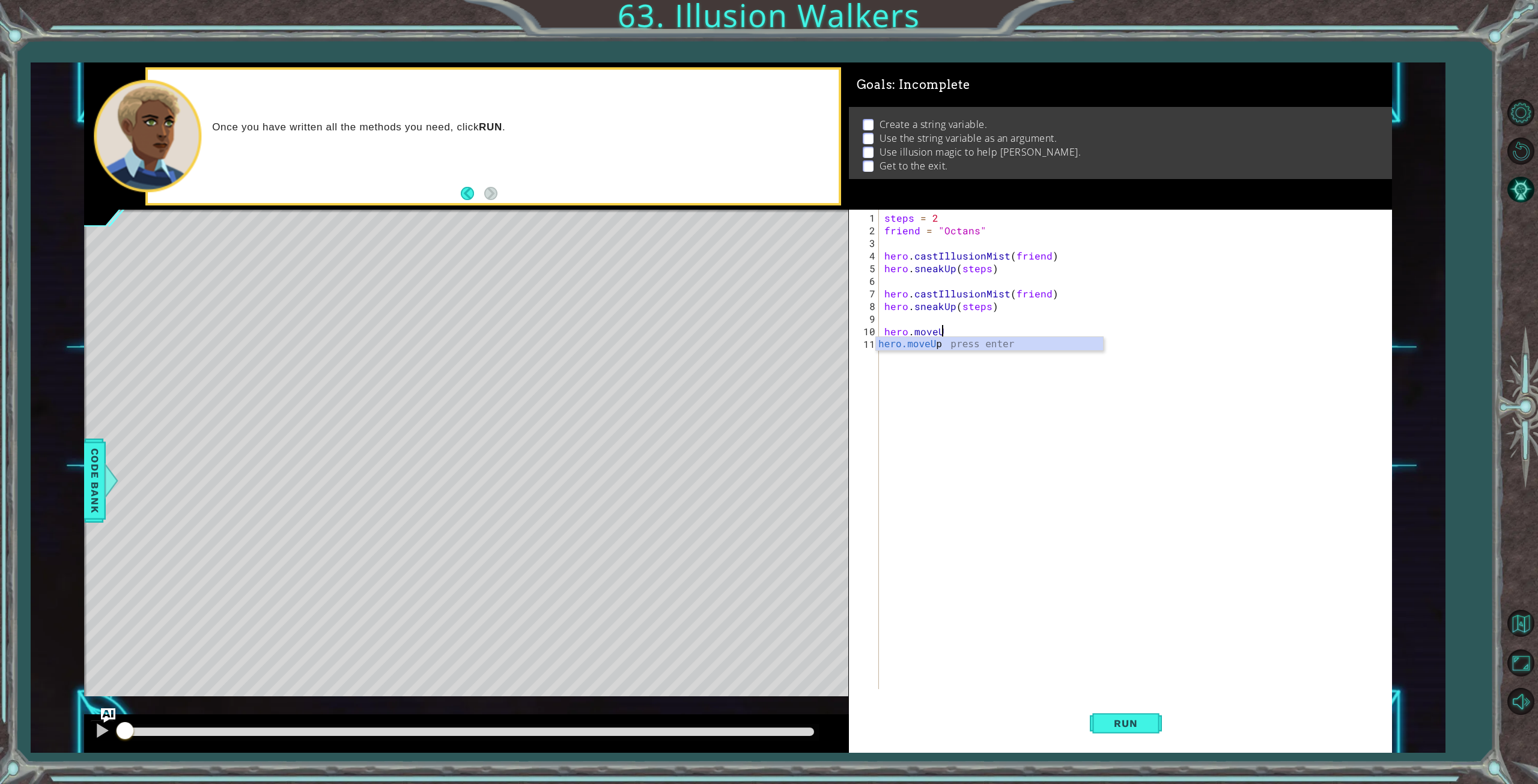
scroll to position [0, 3]
type textarea "hero.moveUp()"
type textarea "hero.moveRight(3)"
click at [1121, 719] on span "Run" at bounding box center [1125, 723] width 47 height 12
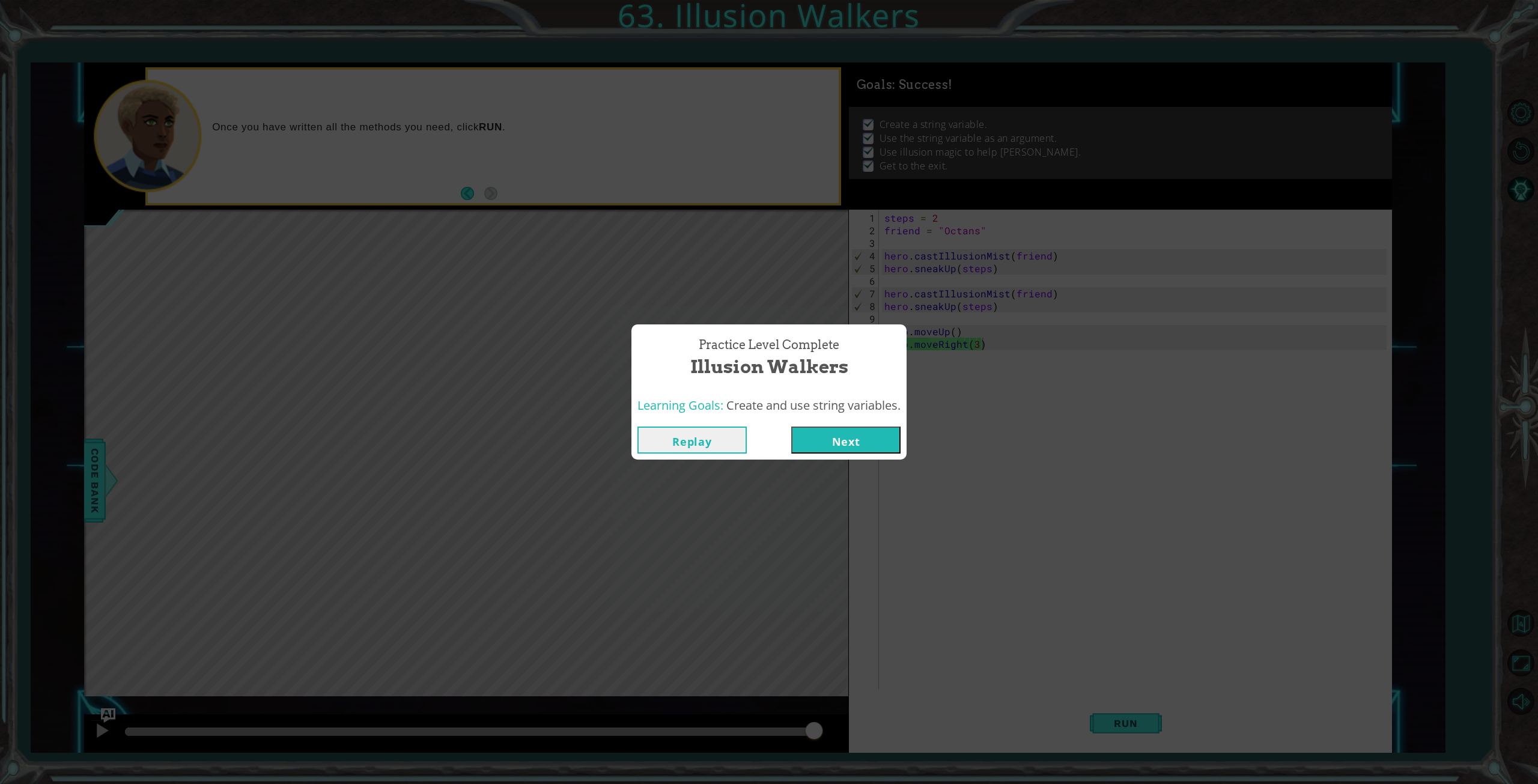
click at [832, 443] on button "Next" at bounding box center [846, 440] width 110 height 27
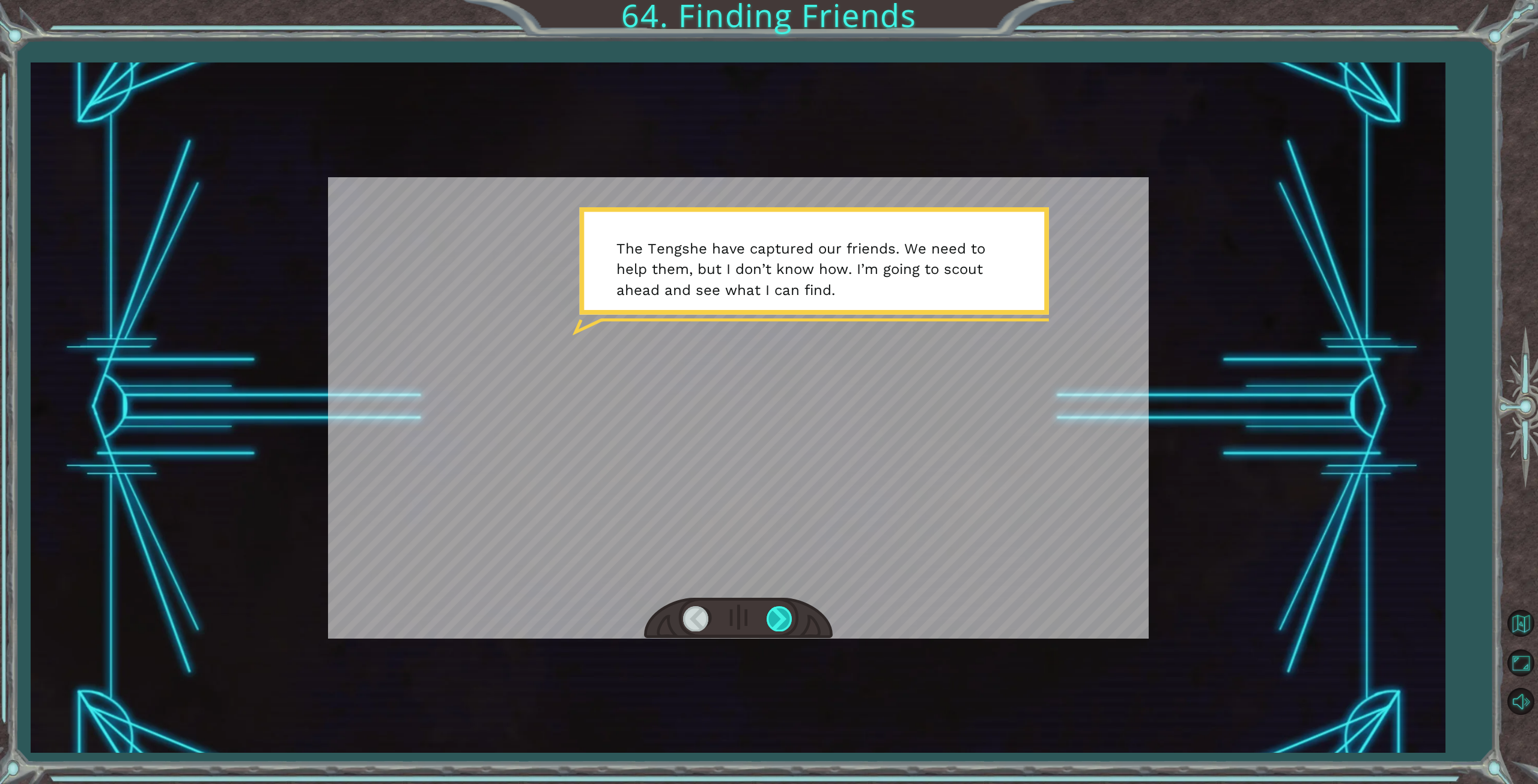
click at [777, 625] on div at bounding box center [780, 618] width 27 height 25
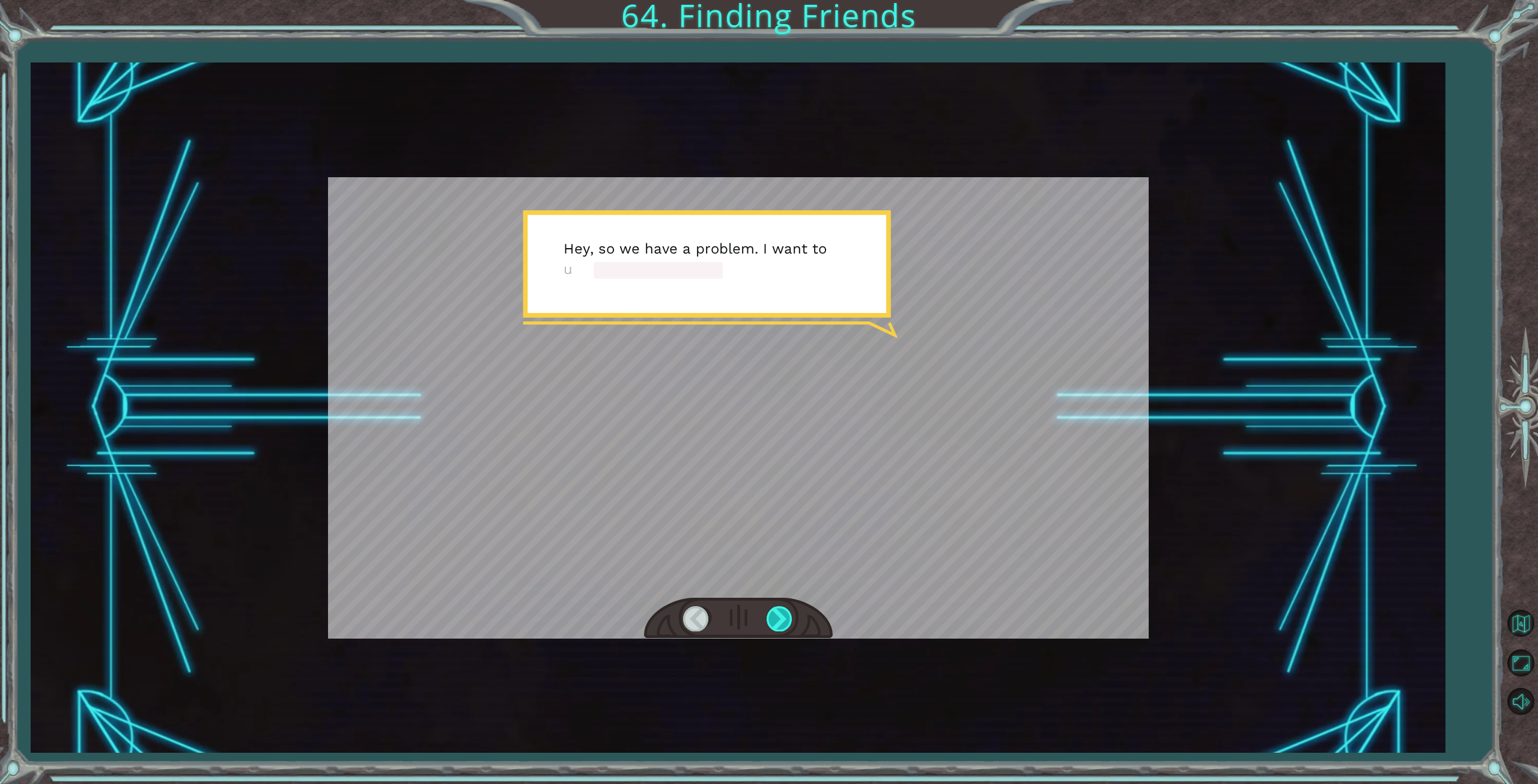
click at [781, 623] on div at bounding box center [780, 618] width 27 height 25
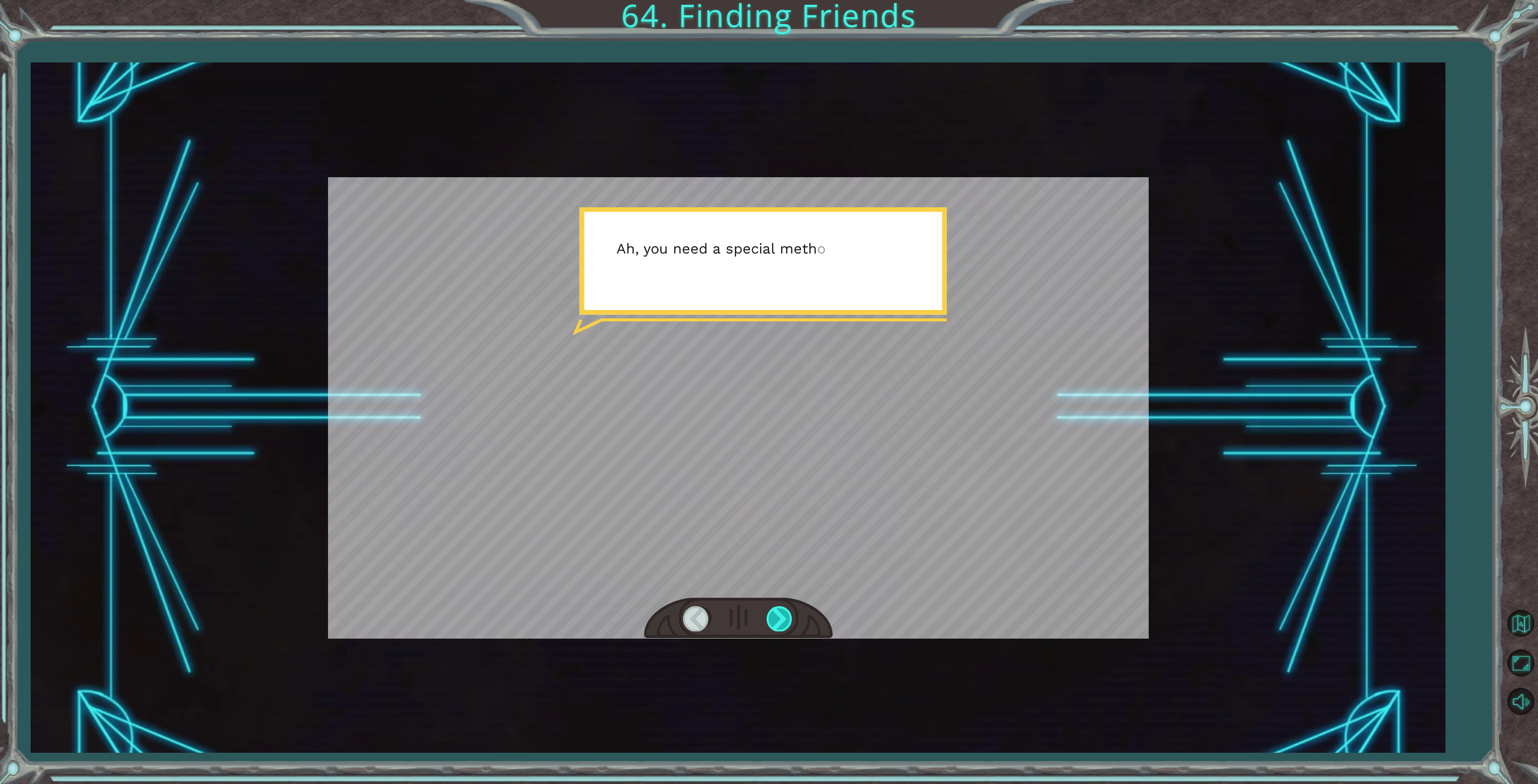
click at [779, 622] on div at bounding box center [780, 618] width 27 height 25
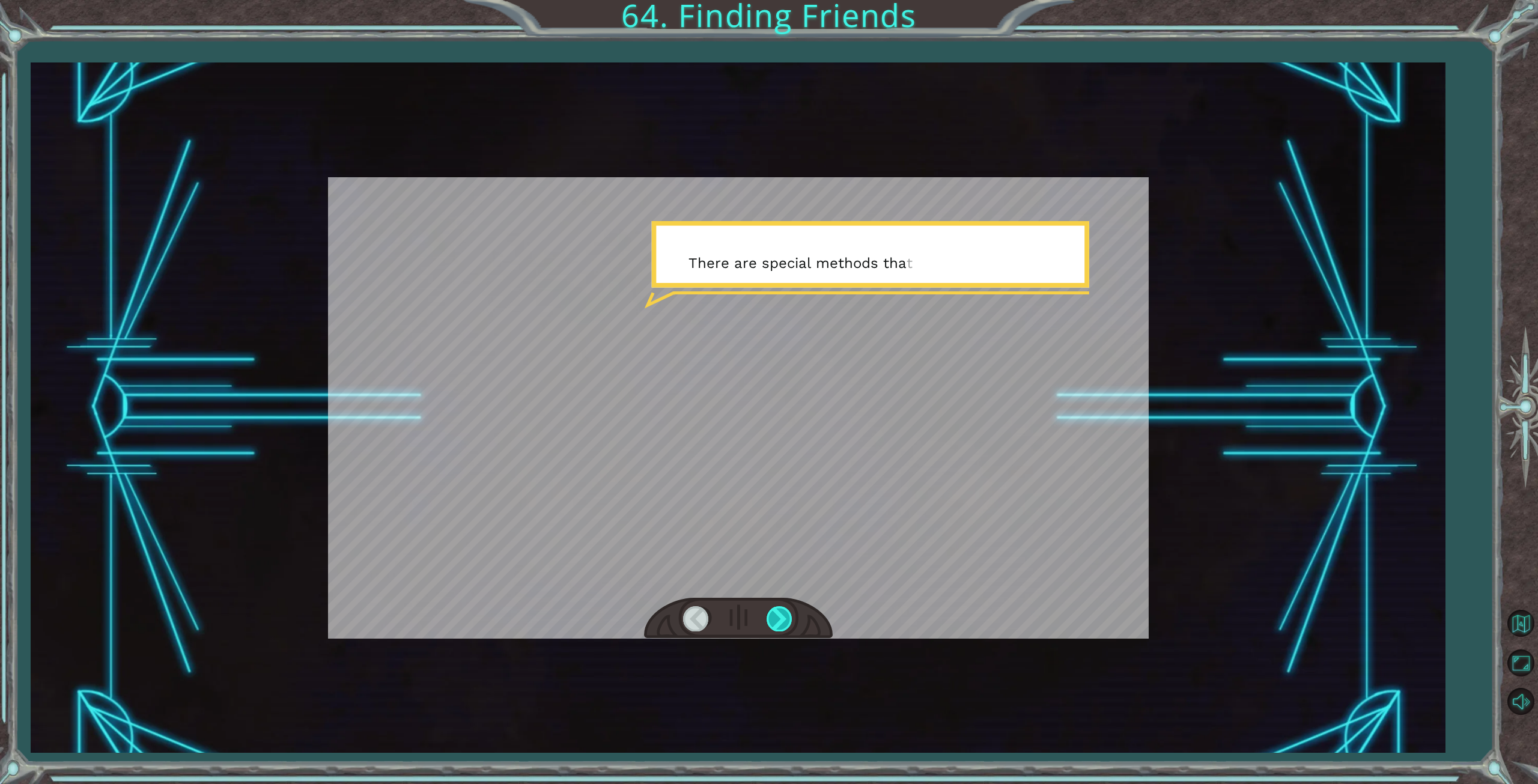
click at [779, 620] on div at bounding box center [780, 618] width 27 height 25
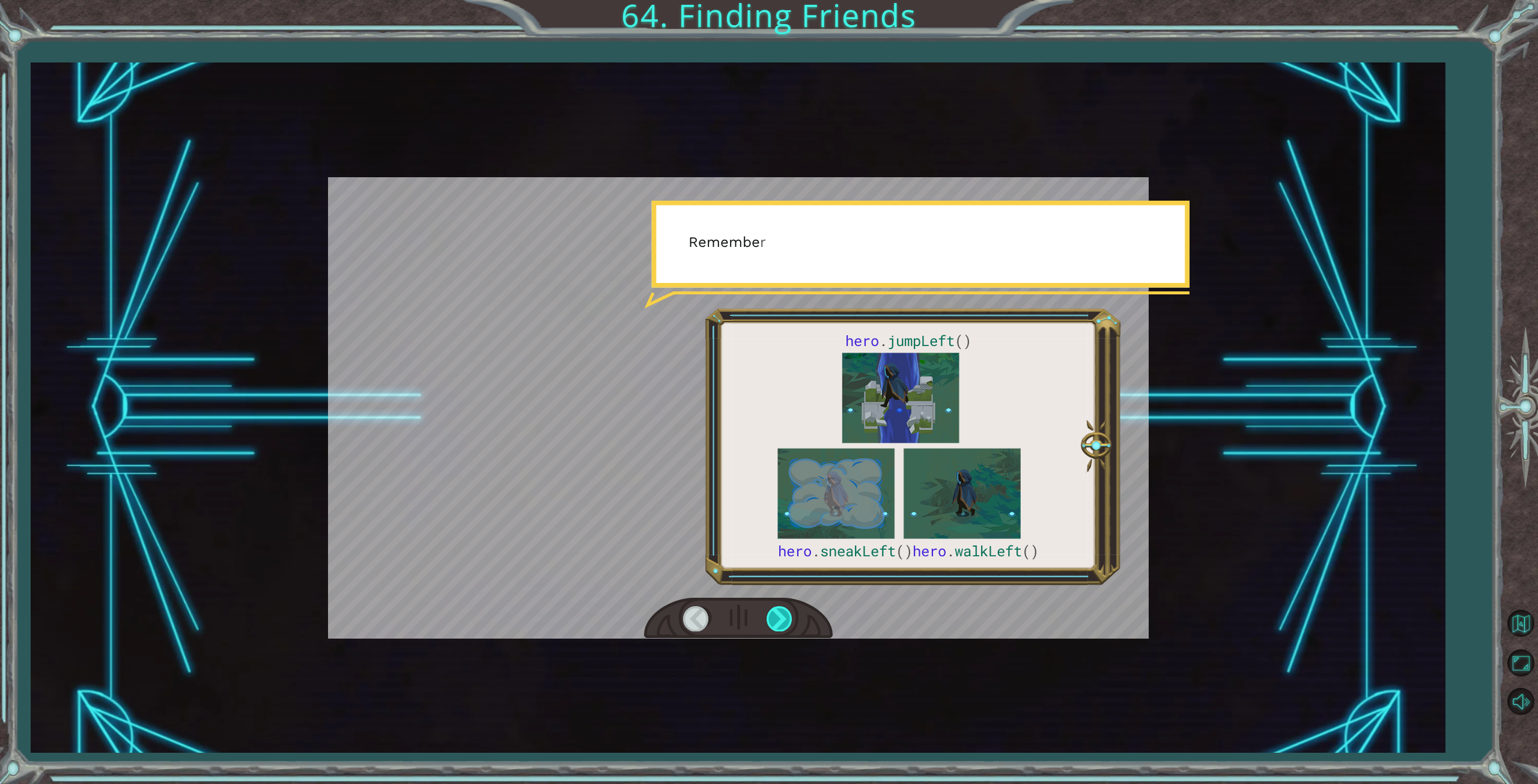
click at [779, 620] on div at bounding box center [780, 618] width 27 height 25
click at [764, 619] on div at bounding box center [738, 618] width 189 height 42
click at [771, 619] on div at bounding box center [780, 618] width 27 height 25
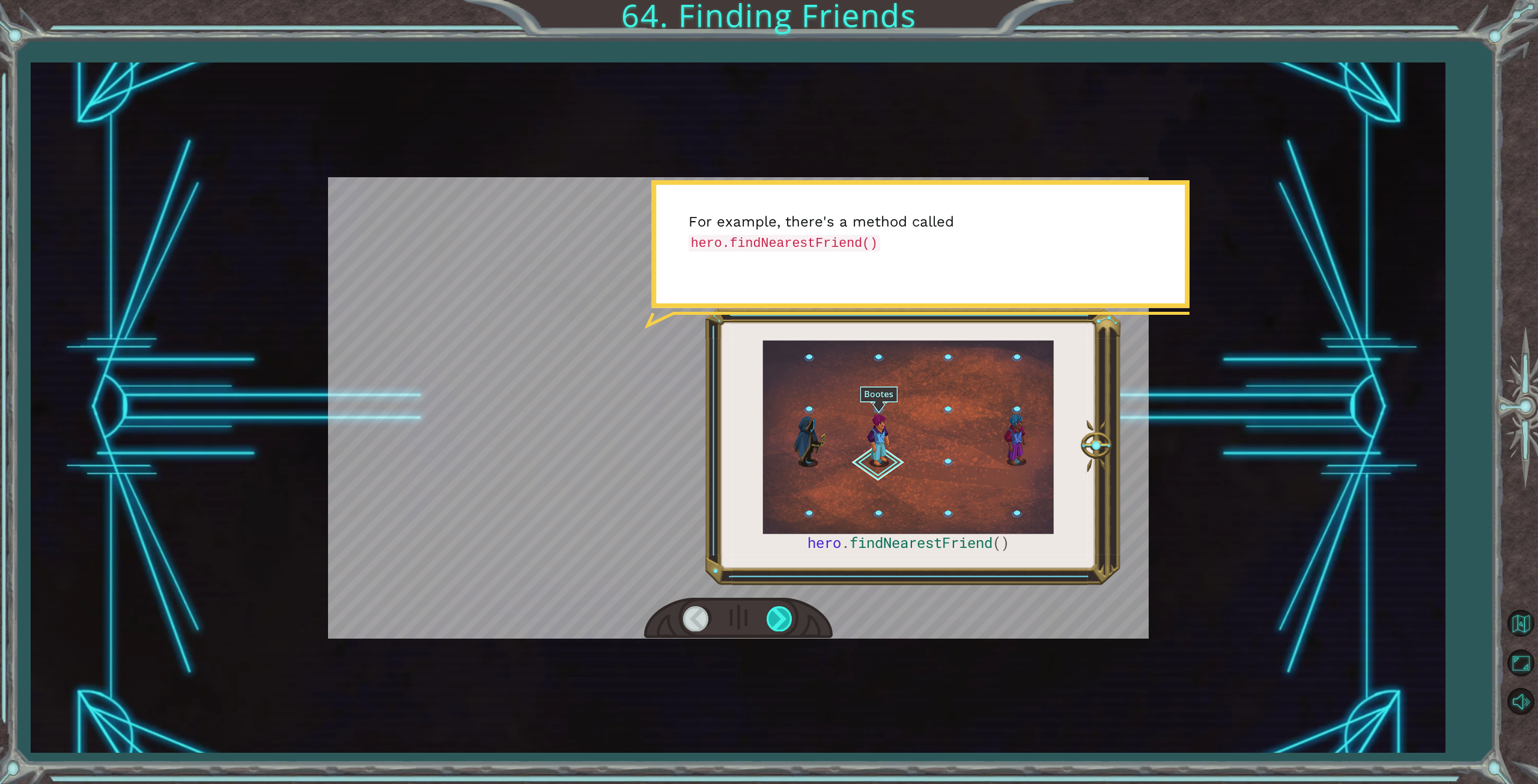
click at [773, 619] on div at bounding box center [780, 618] width 27 height 25
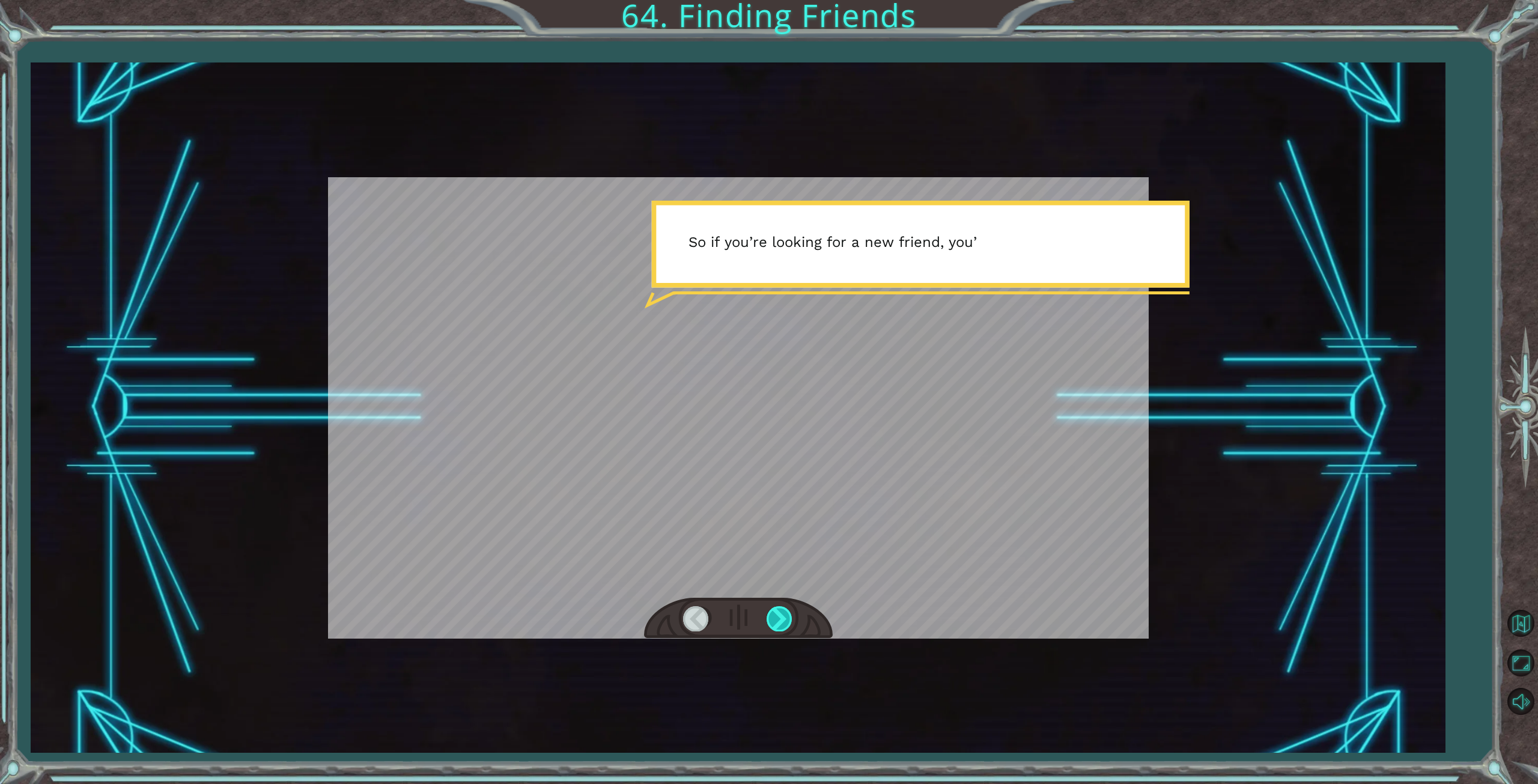
click at [773, 619] on div at bounding box center [780, 618] width 27 height 25
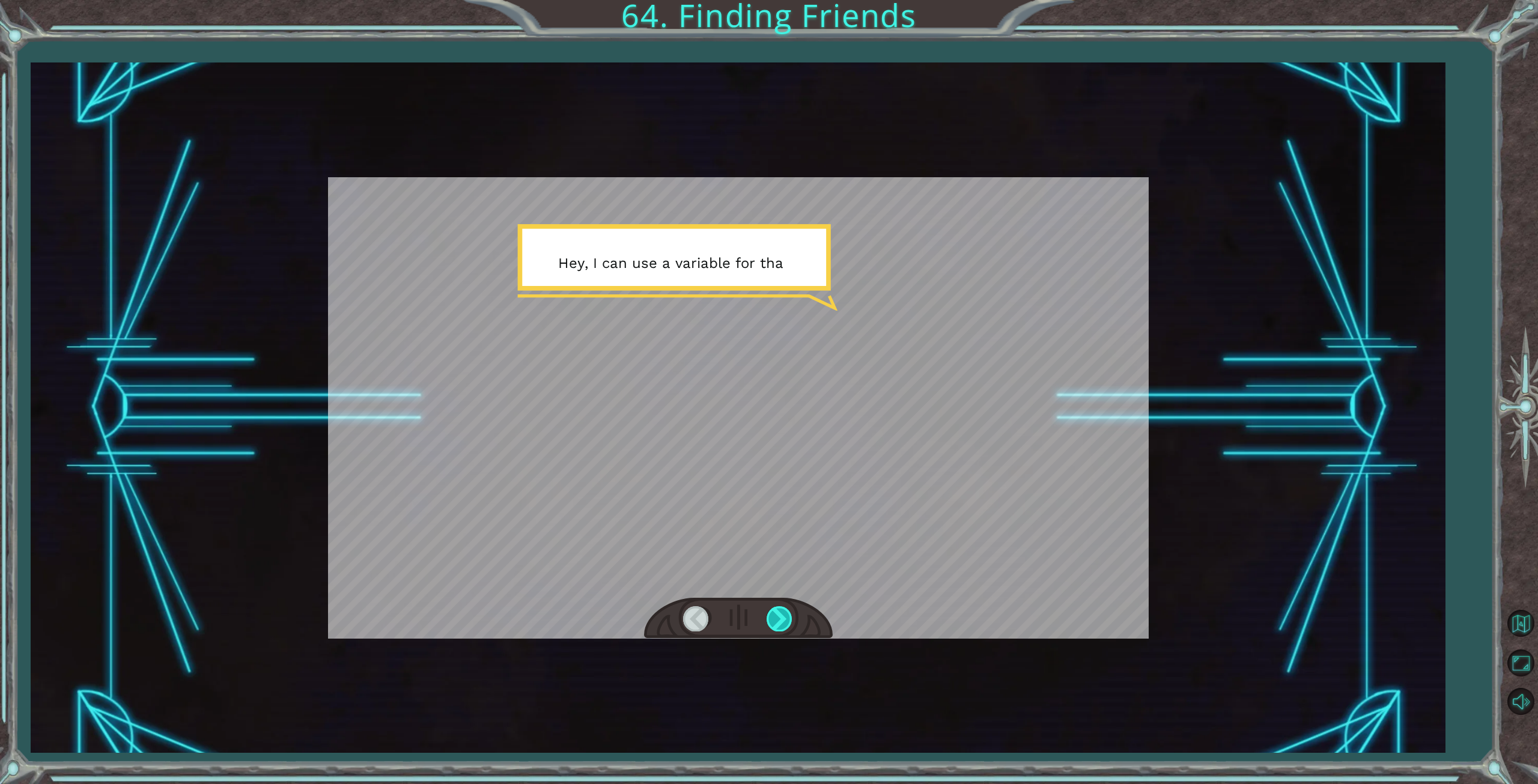
click at [773, 619] on div at bounding box center [780, 618] width 27 height 25
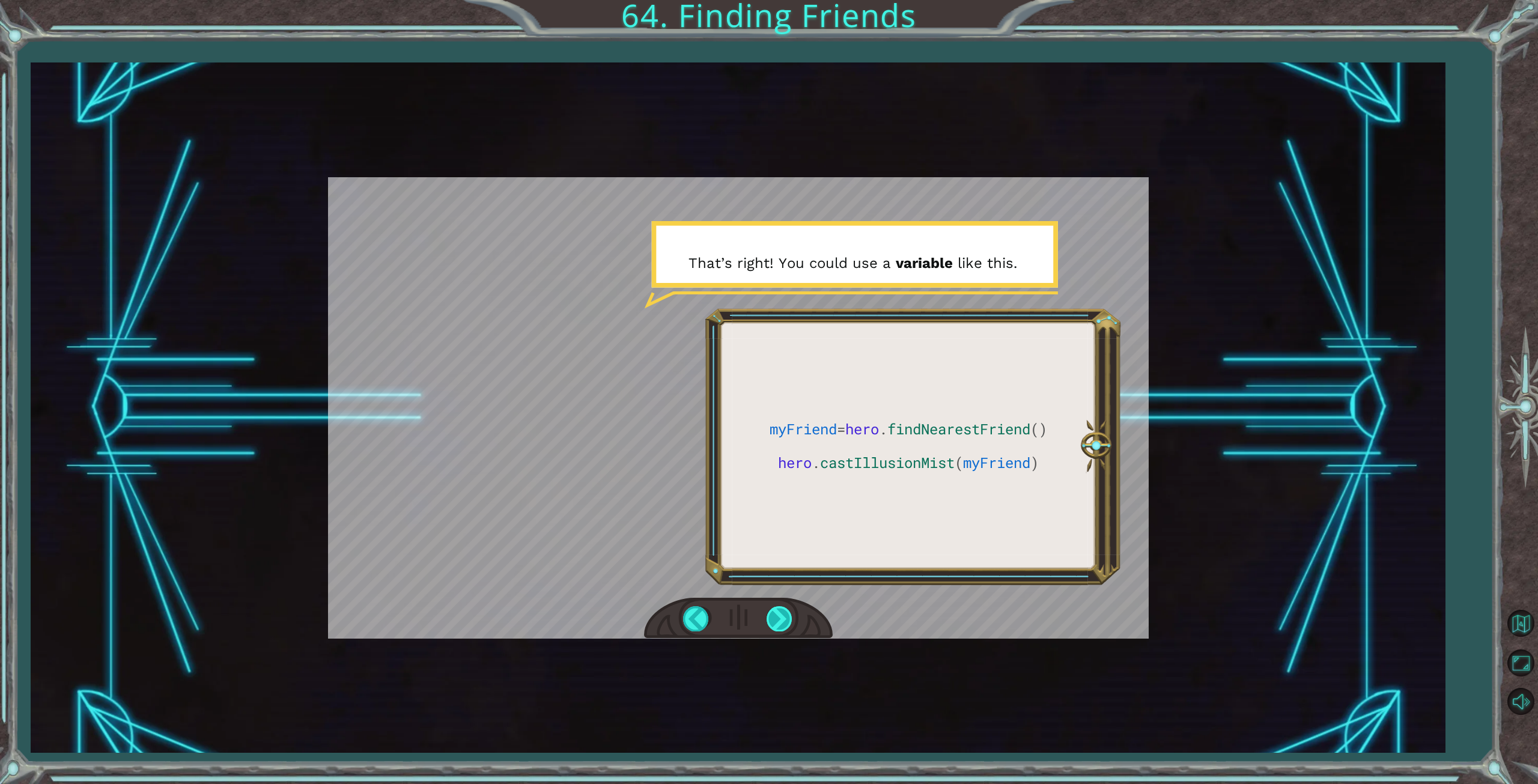
click at [773, 619] on div at bounding box center [780, 618] width 27 height 25
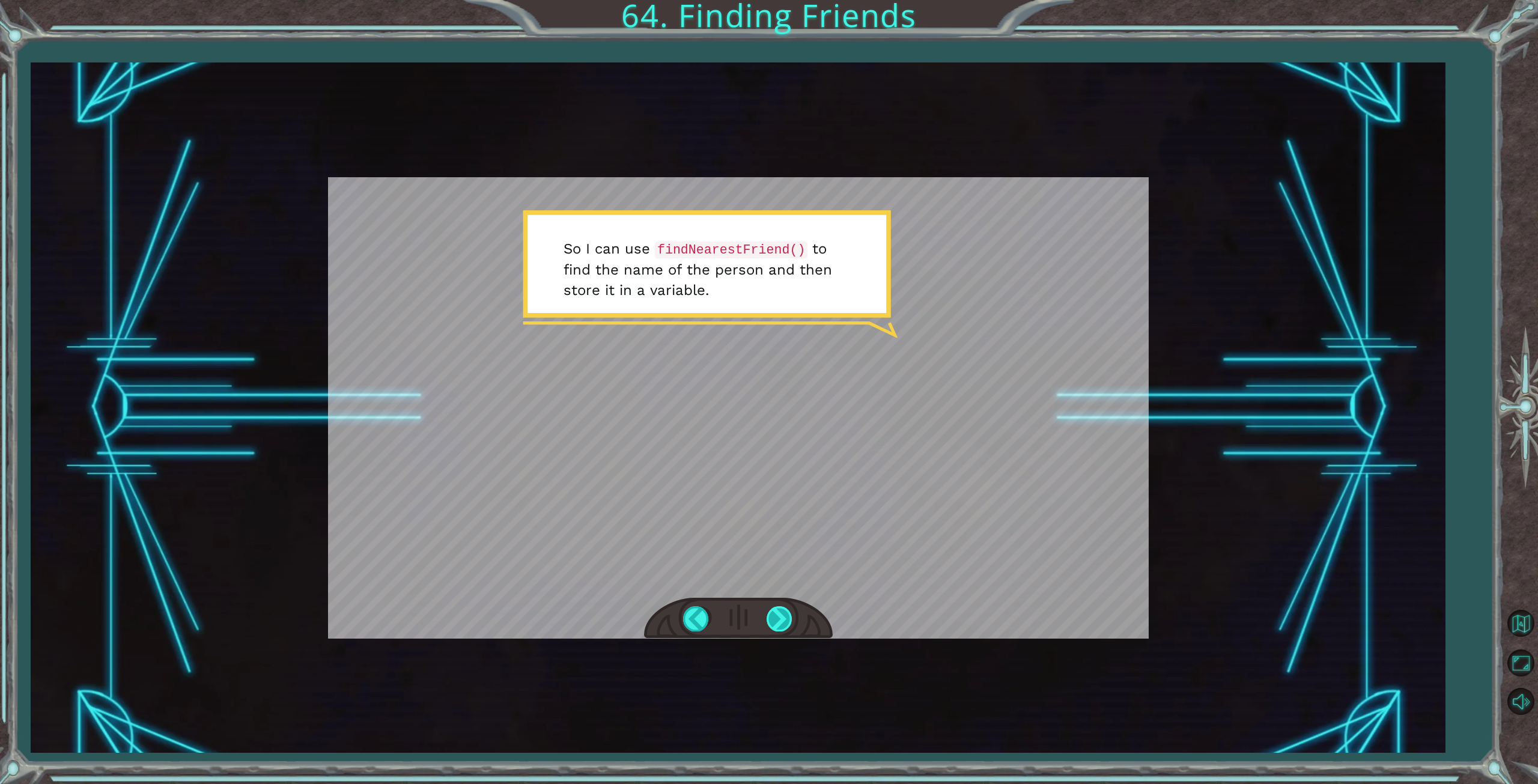
click at [776, 618] on div at bounding box center [780, 618] width 27 height 25
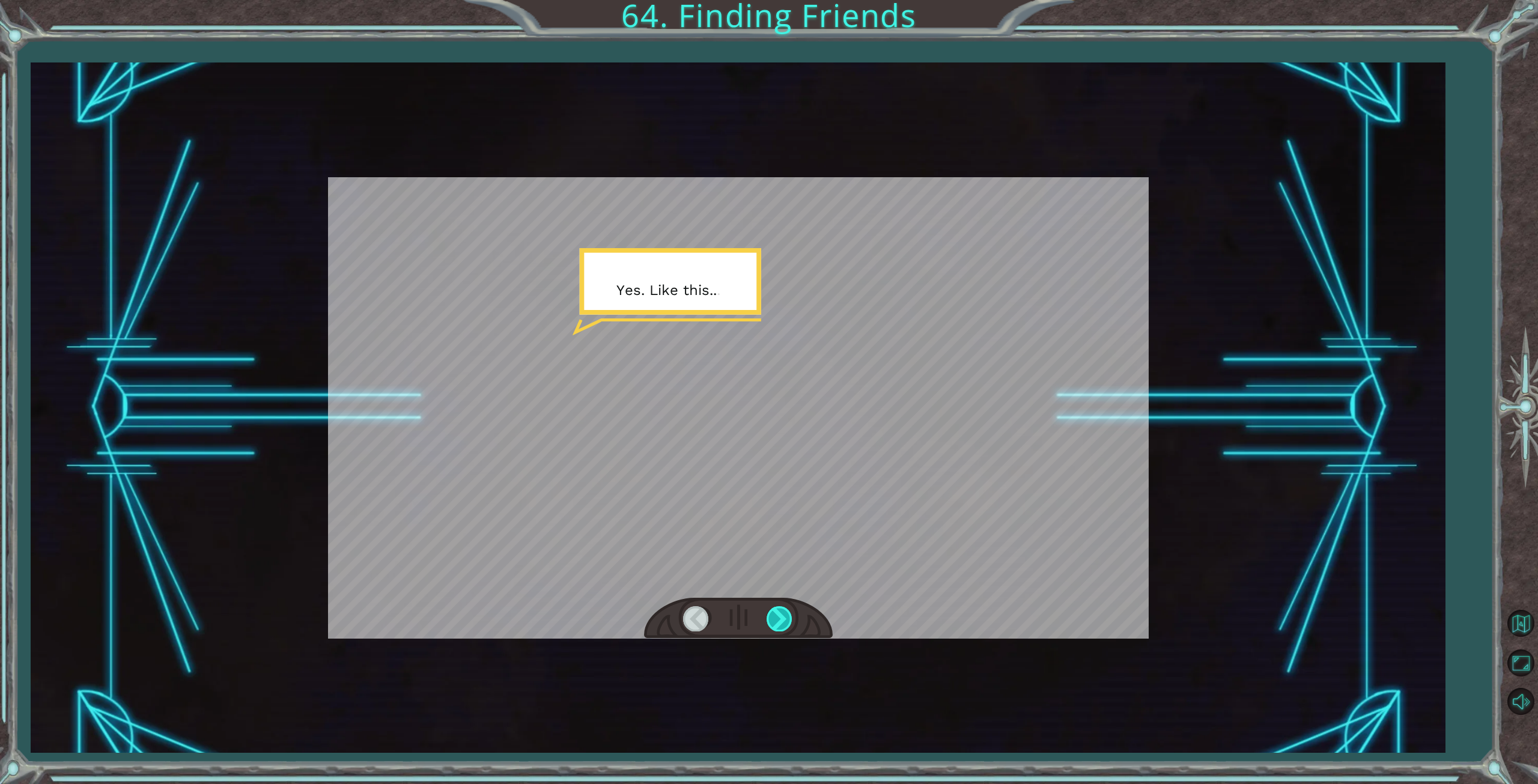
click at [776, 618] on div at bounding box center [780, 618] width 27 height 25
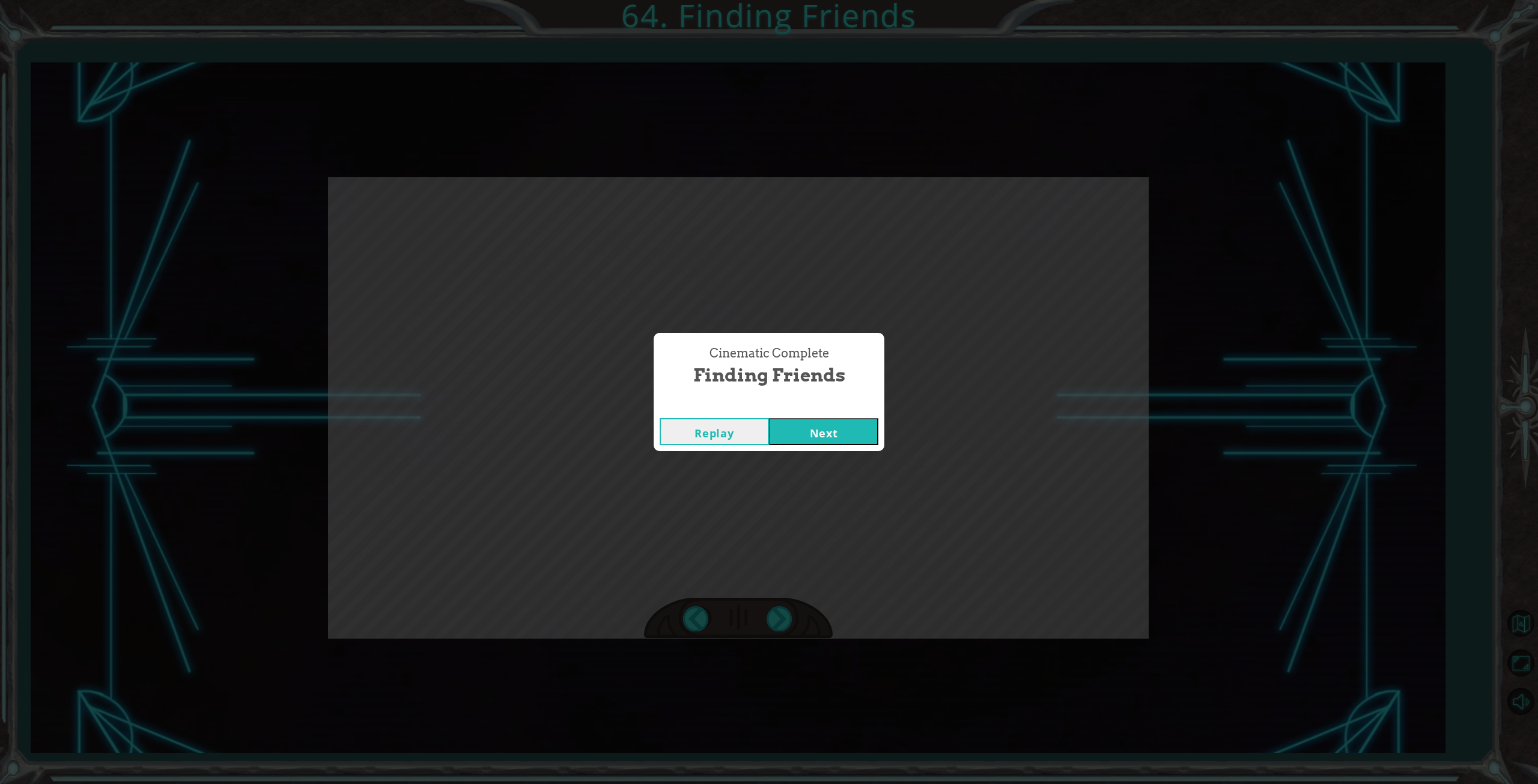
click at [817, 426] on button "Next" at bounding box center [824, 432] width 110 height 27
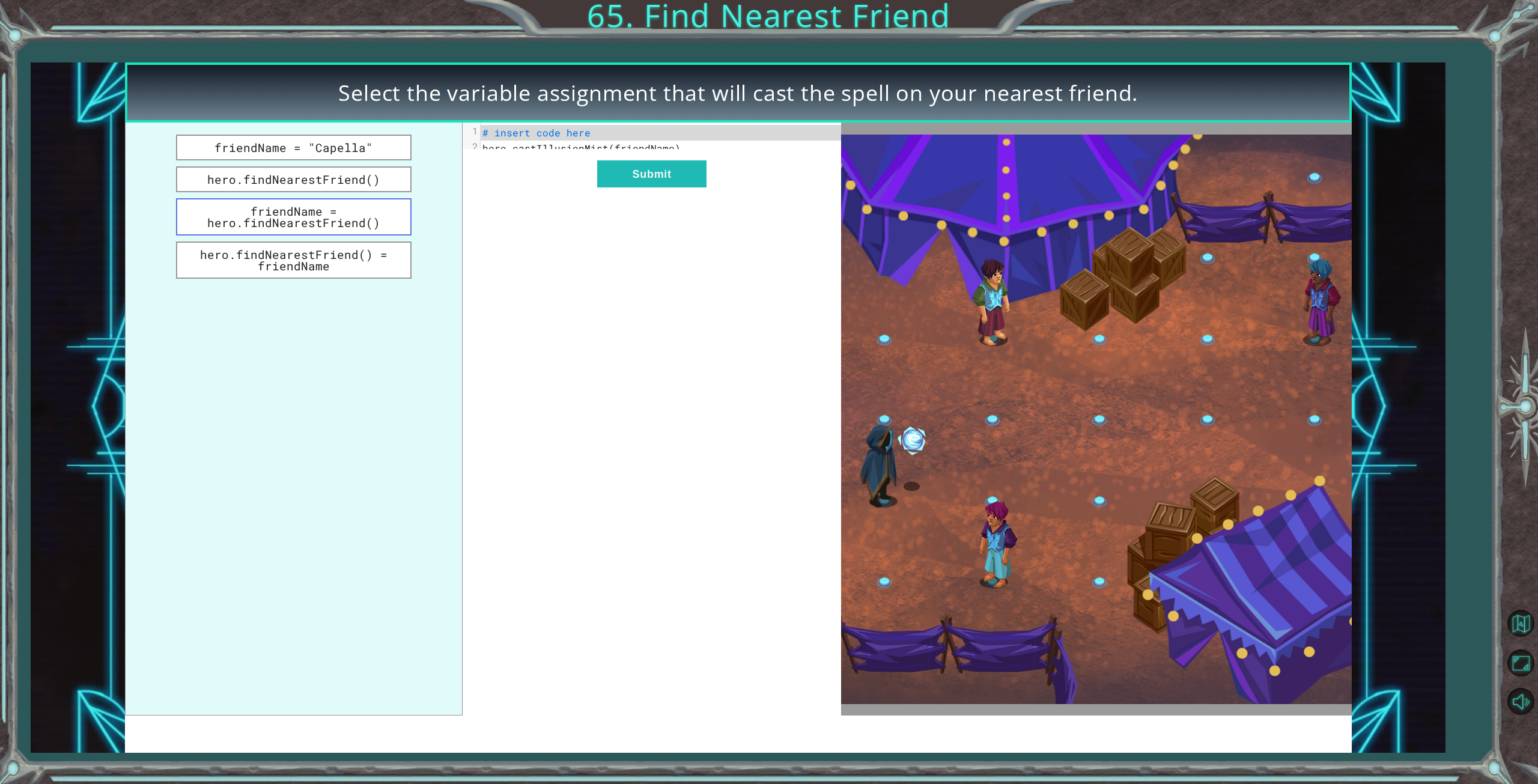
click at [275, 214] on button "friendName = hero.findNearestFriend()" at bounding box center [293, 217] width 235 height 37
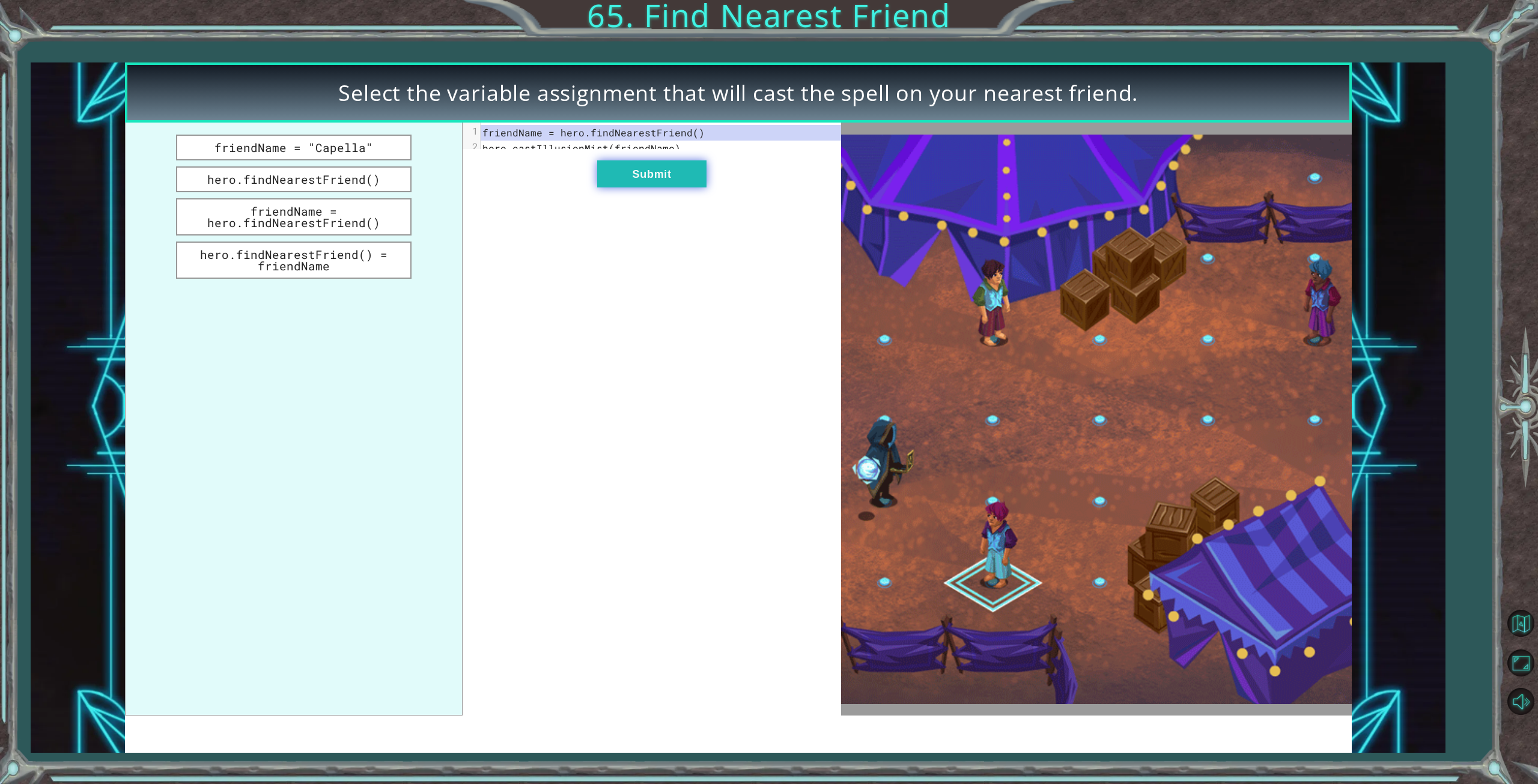
click at [649, 184] on button "Submit" at bounding box center [651, 174] width 110 height 27
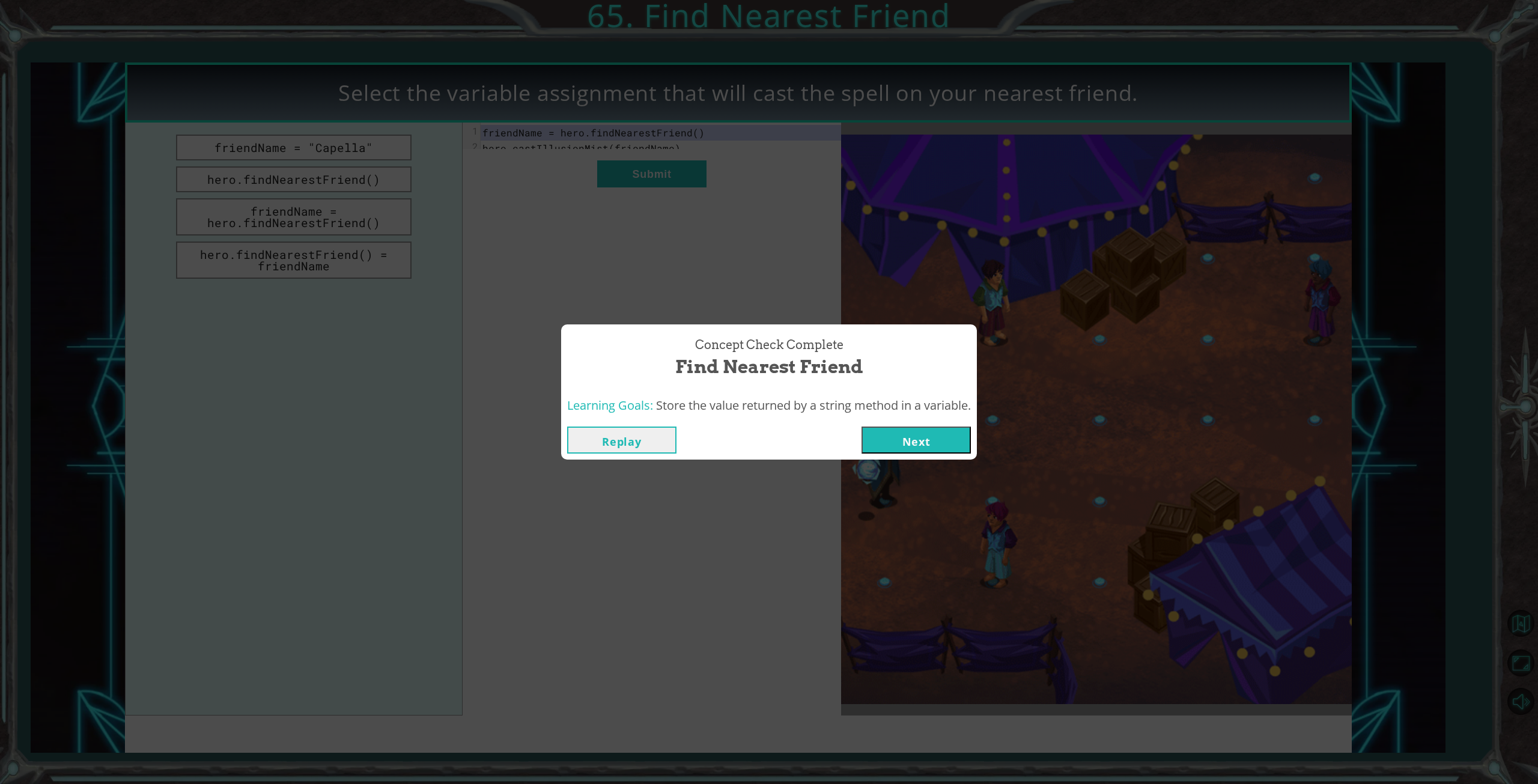
click at [905, 436] on button "Next" at bounding box center [916, 440] width 110 height 27
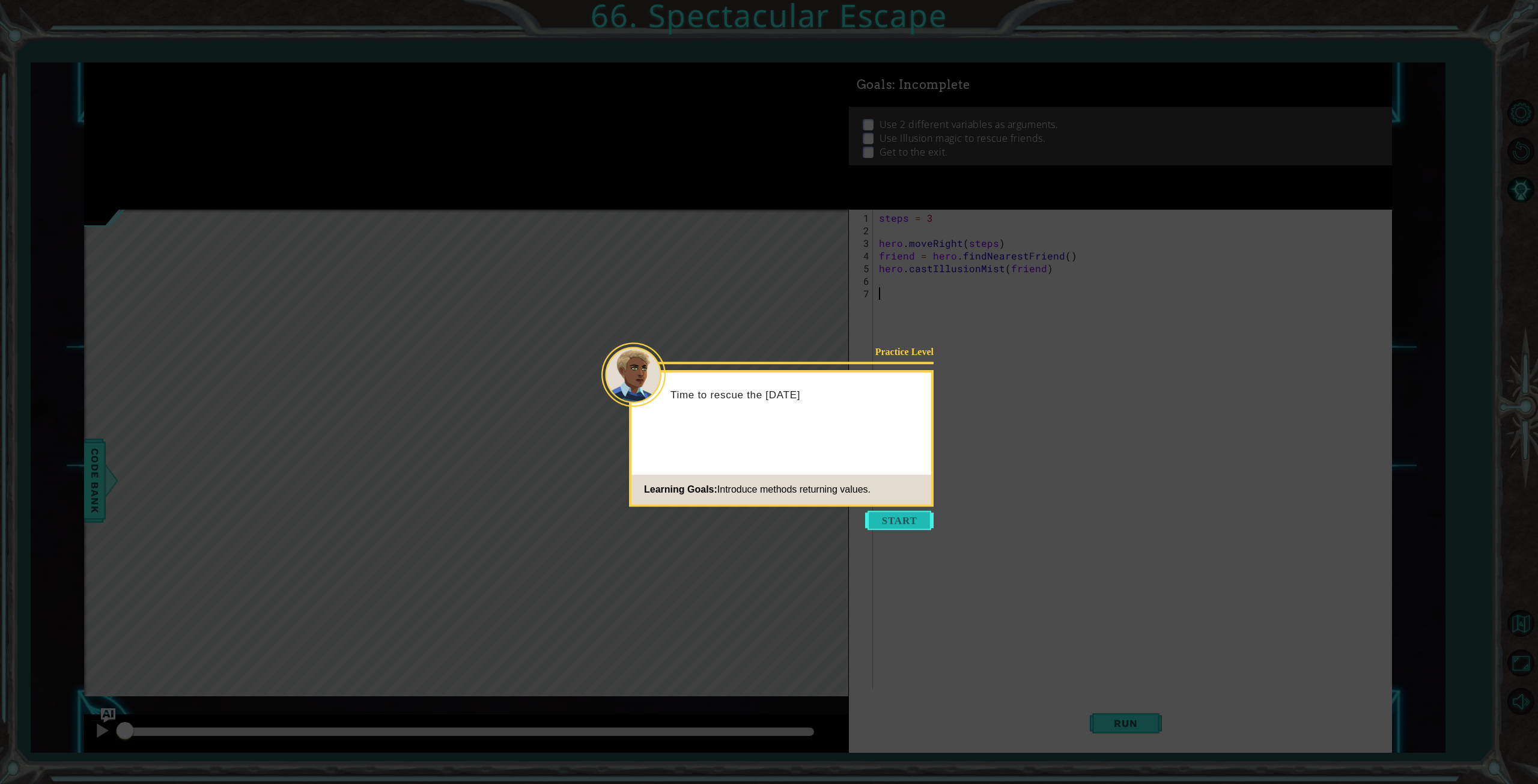
click at [901, 520] on button "Start" at bounding box center [899, 520] width 69 height 19
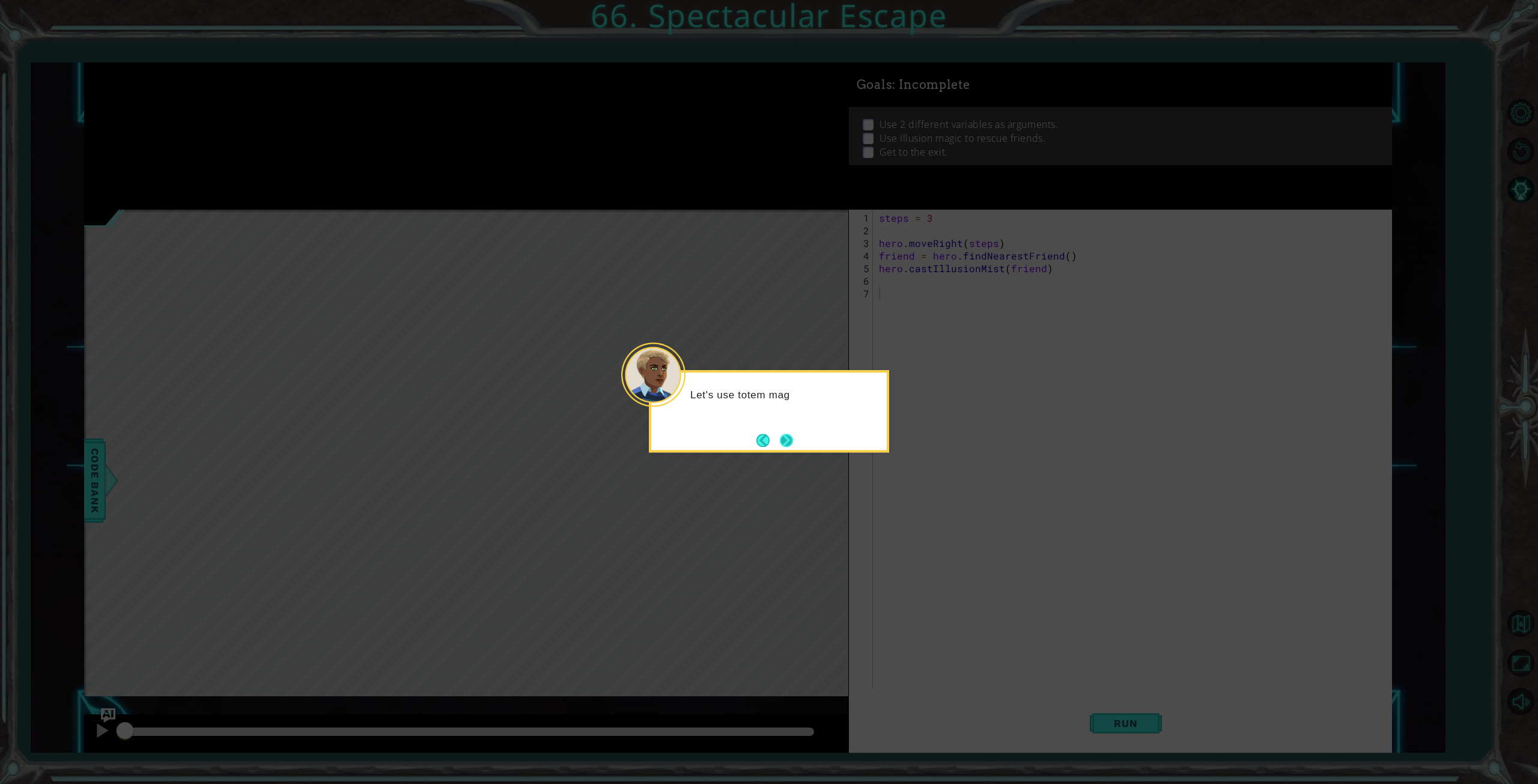
click at [789, 444] on button "Next" at bounding box center [786, 440] width 16 height 16
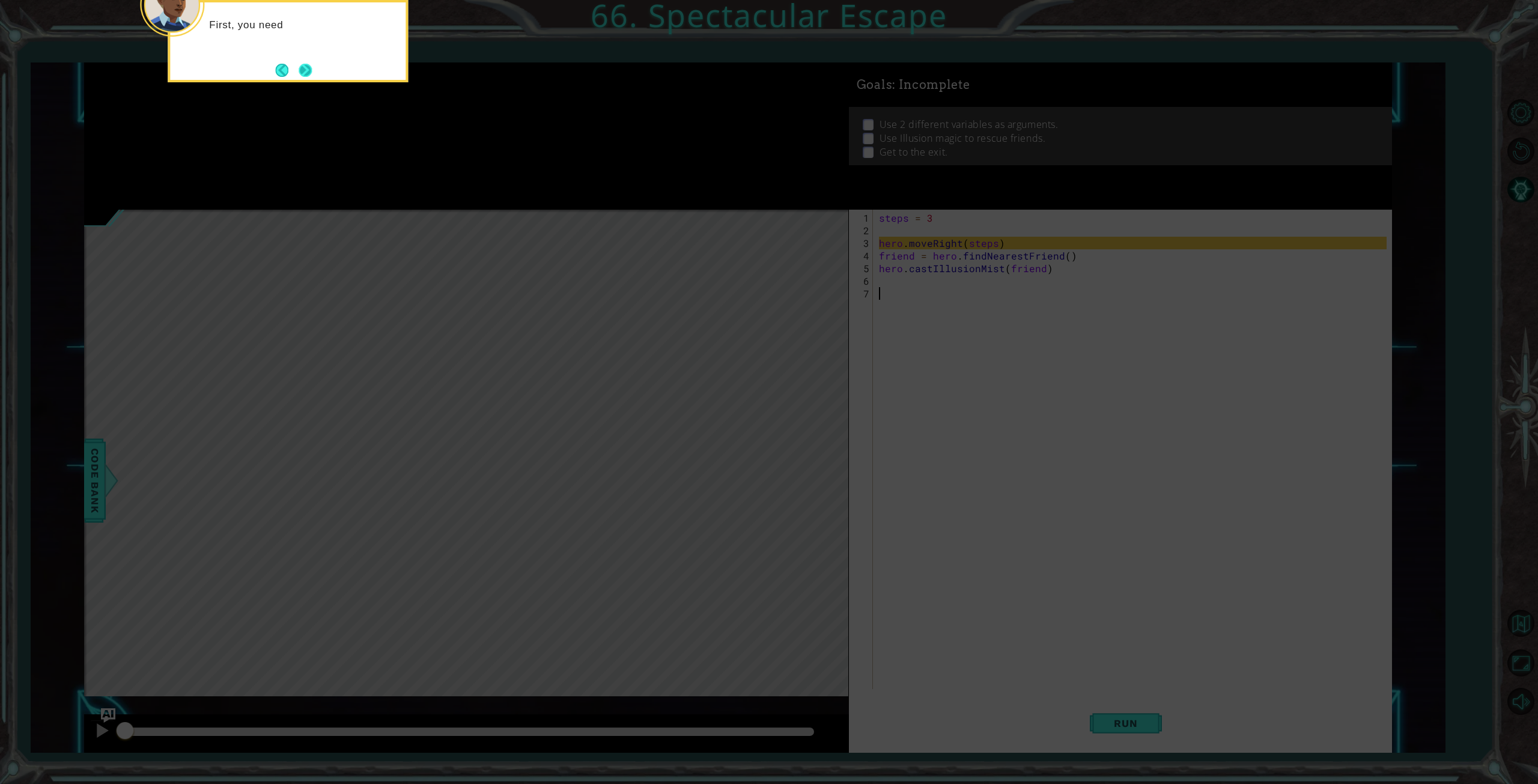
click at [312, 71] on button "Next" at bounding box center [306, 70] width 14 height 14
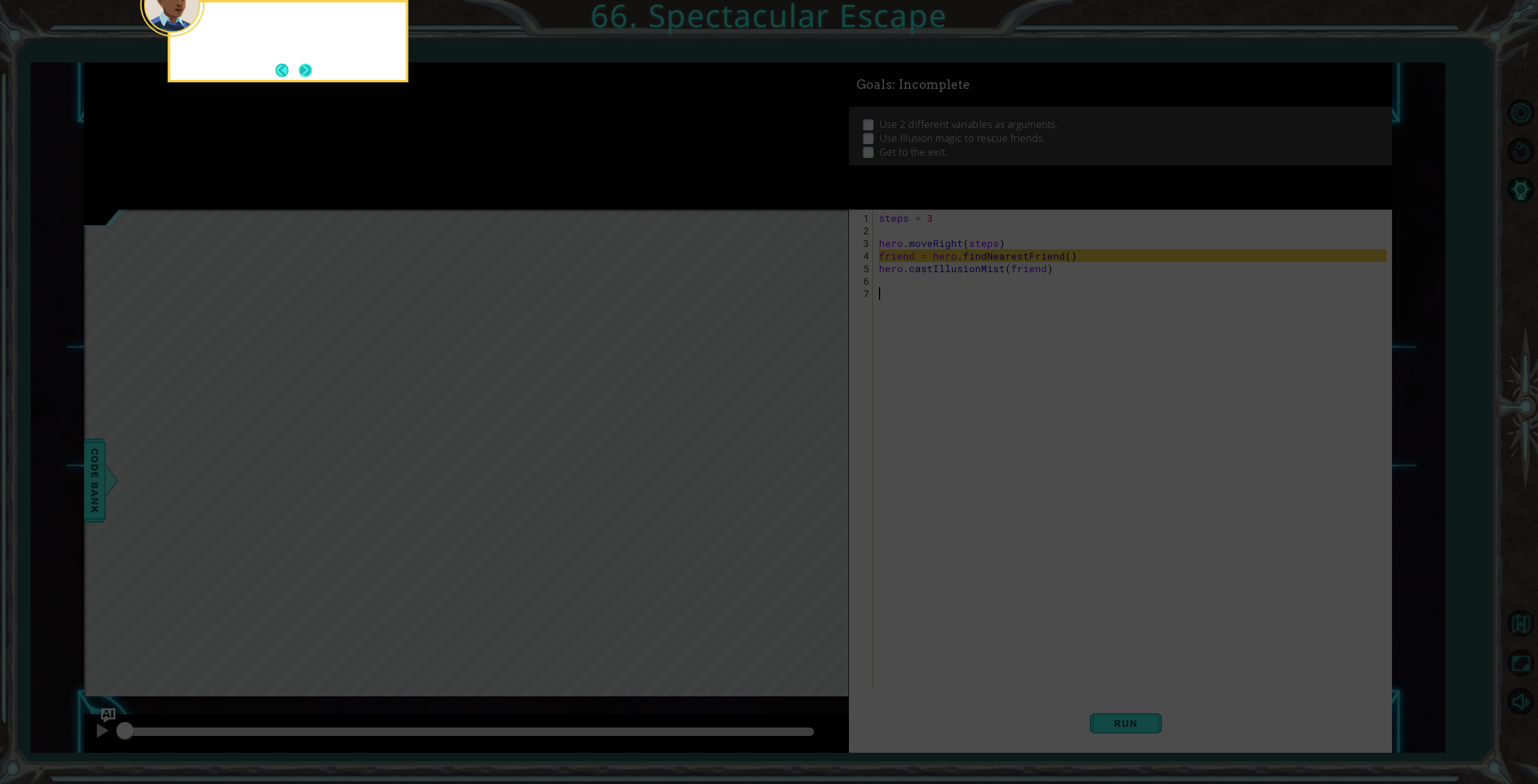
click at [303, 66] on button "Next" at bounding box center [305, 69] width 15 height 15
click at [303, 66] on button "Next" at bounding box center [306, 70] width 14 height 14
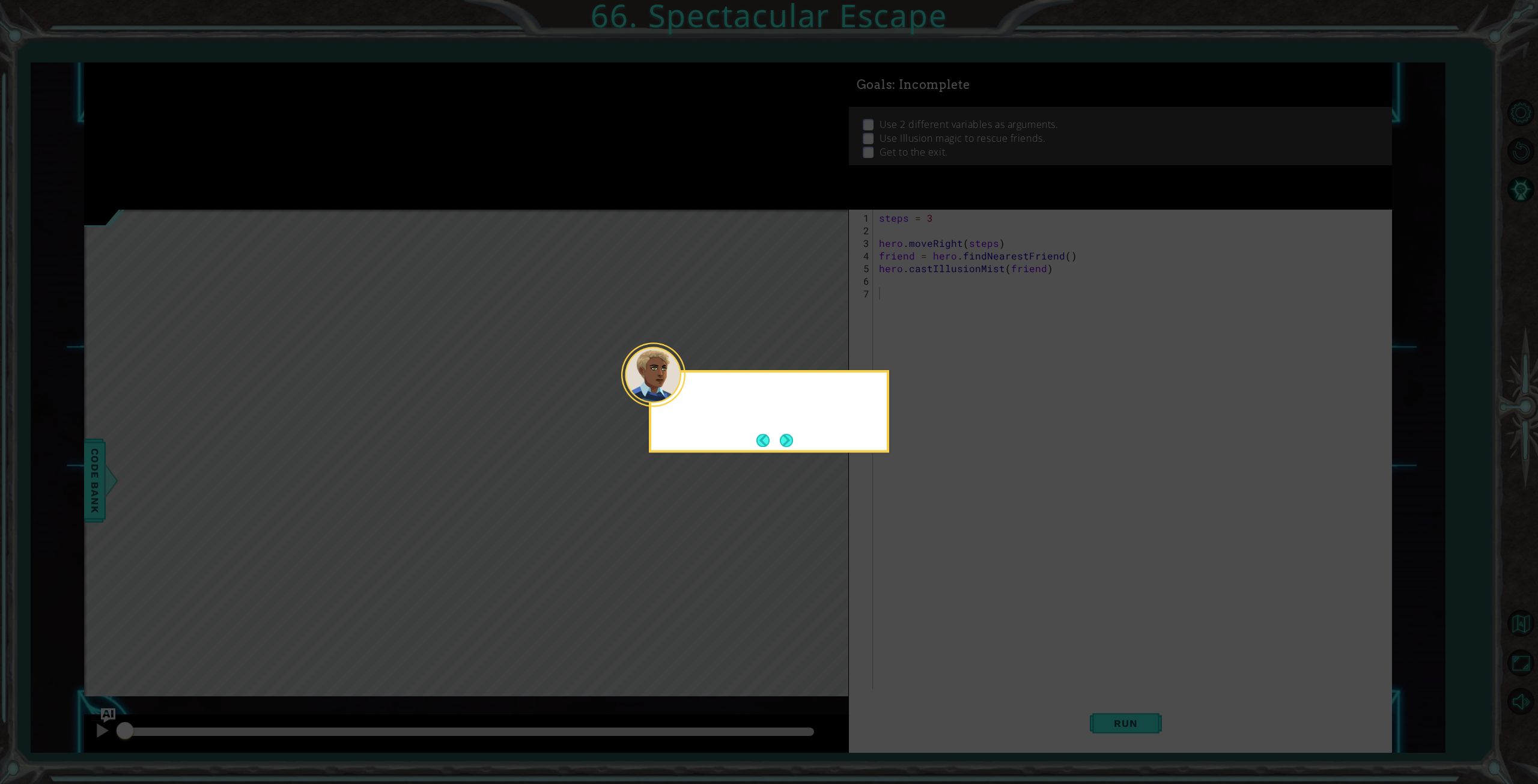
click at [303, 66] on icon at bounding box center [769, 392] width 1538 height 784
click at [786, 444] on button "Next" at bounding box center [786, 440] width 17 height 17
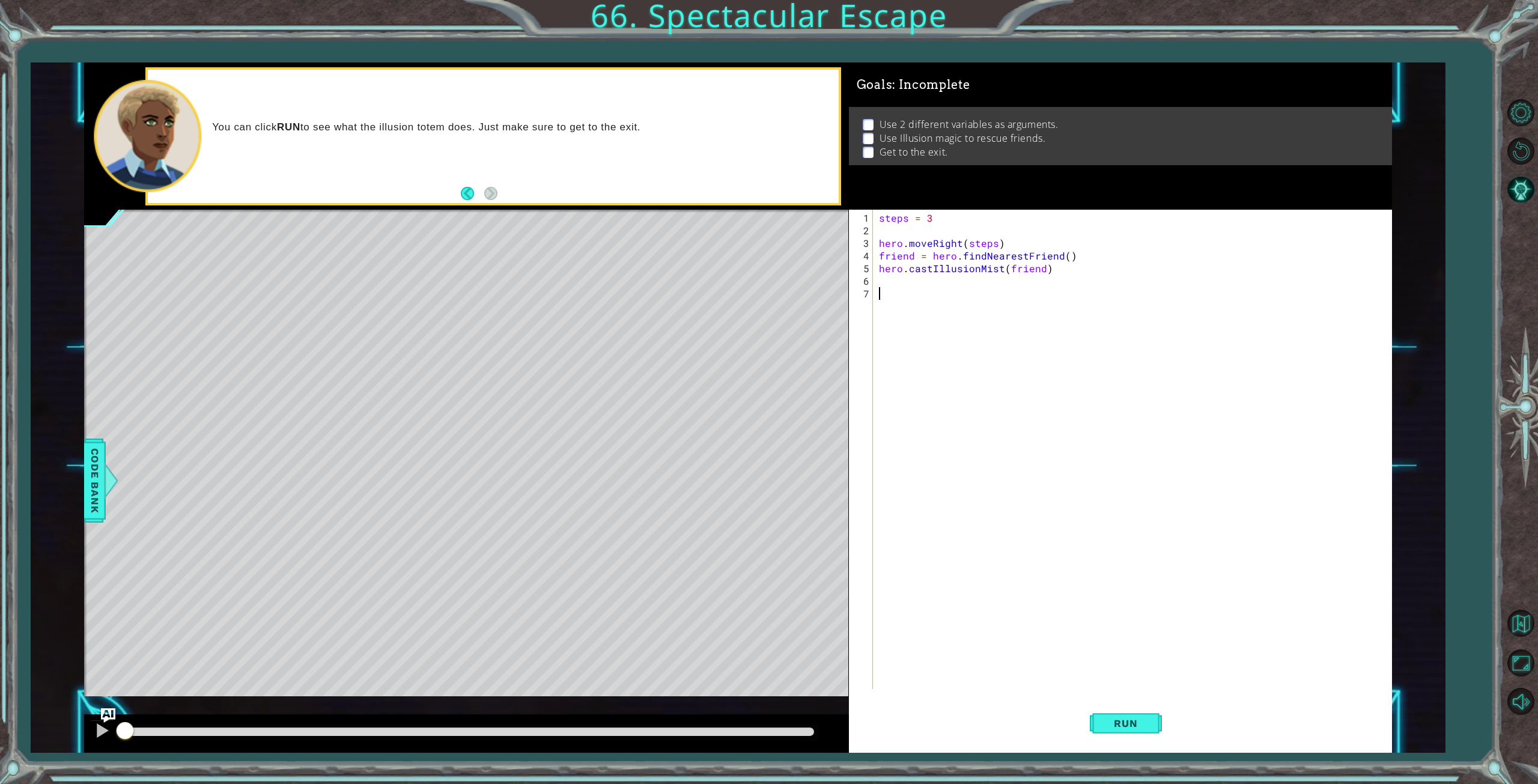
click at [883, 278] on div "steps = 3 hero . moveRight ( steps ) friend = hero . findNearestFriend ( ) hero…" at bounding box center [1135, 463] width 516 height 504
type textarea "hero.moveRight(steps)"
click at [1130, 715] on button "Run" at bounding box center [1126, 723] width 72 height 54
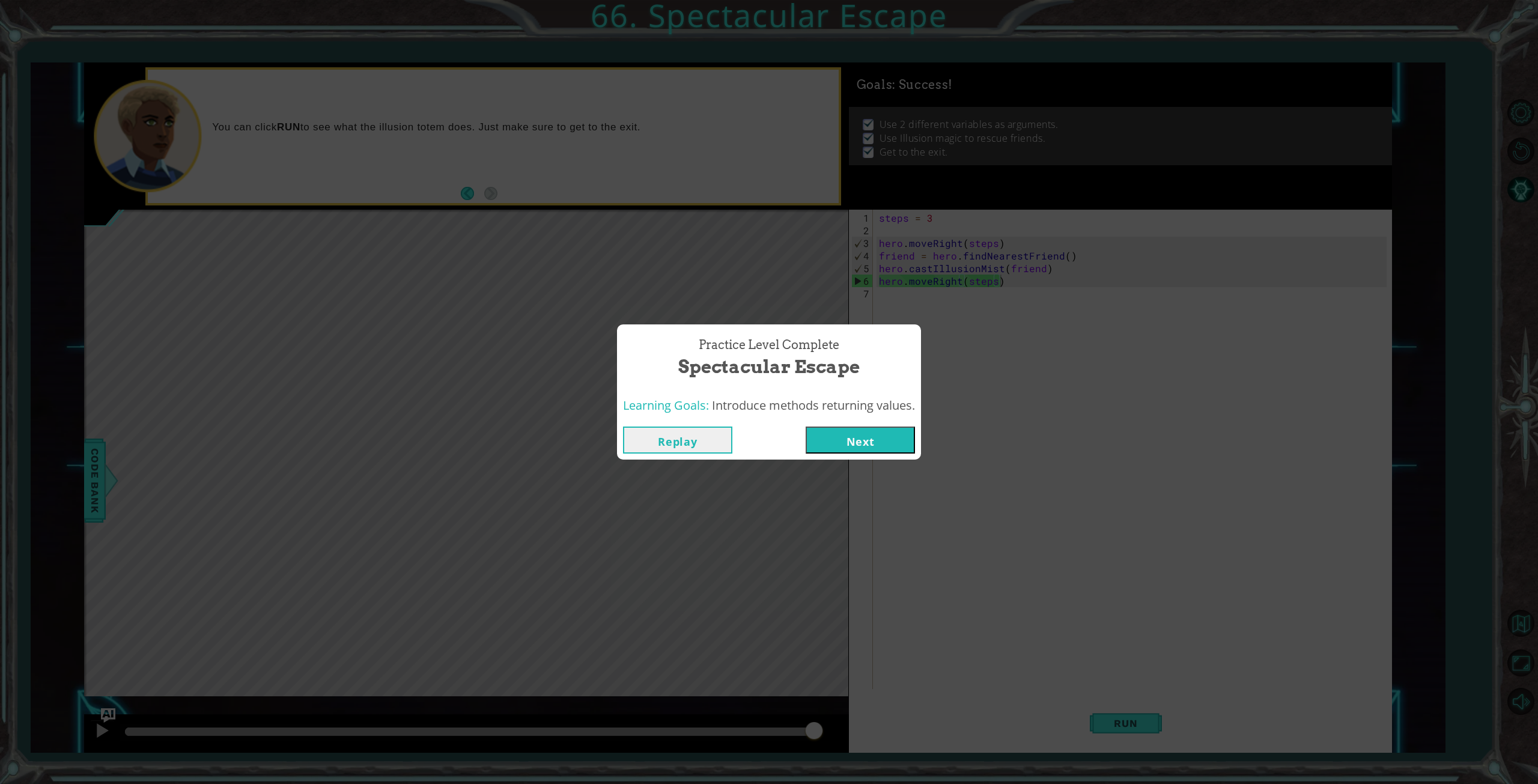
click at [879, 438] on button "Next" at bounding box center [860, 440] width 110 height 27
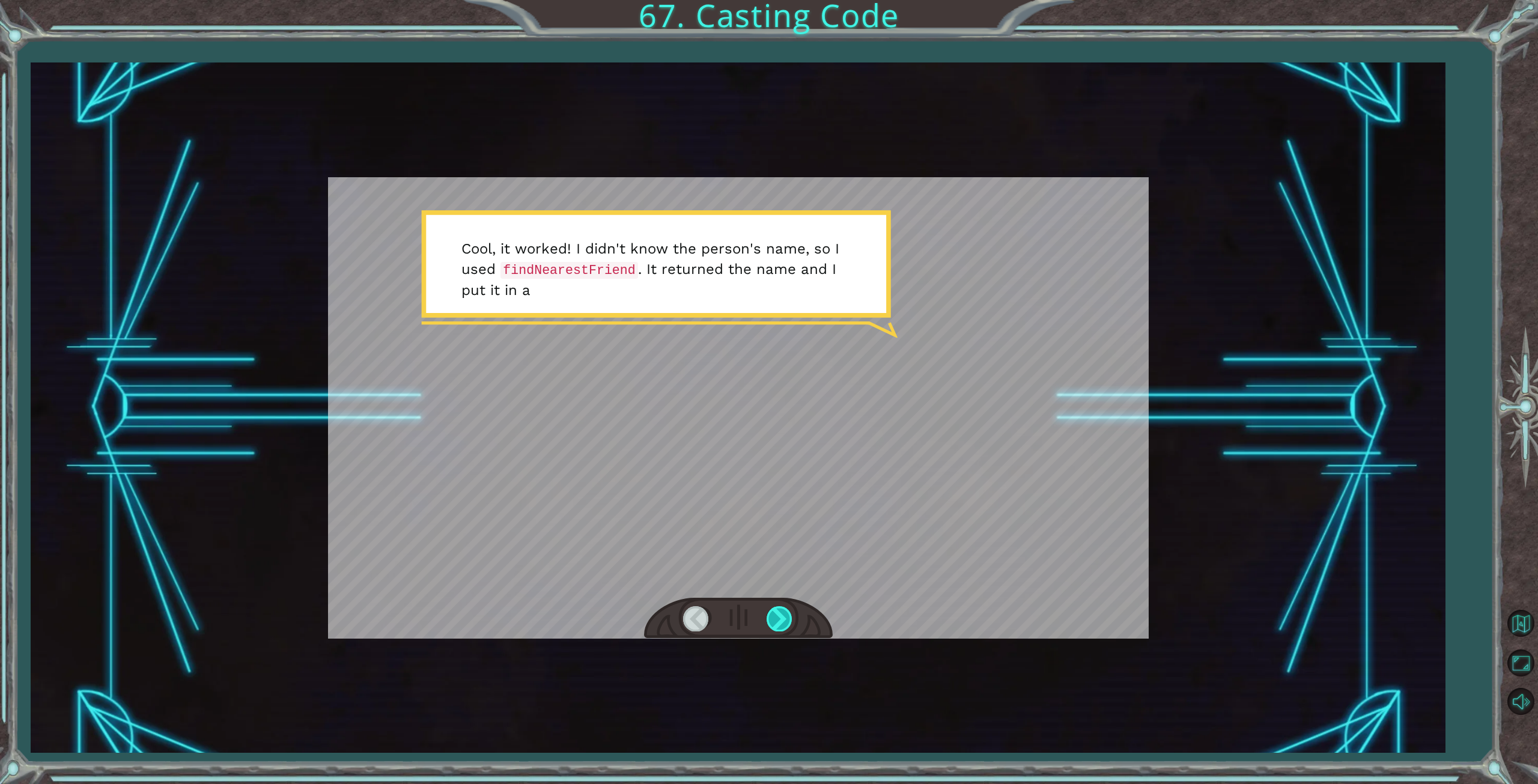
click at [785, 615] on div at bounding box center [780, 618] width 27 height 25
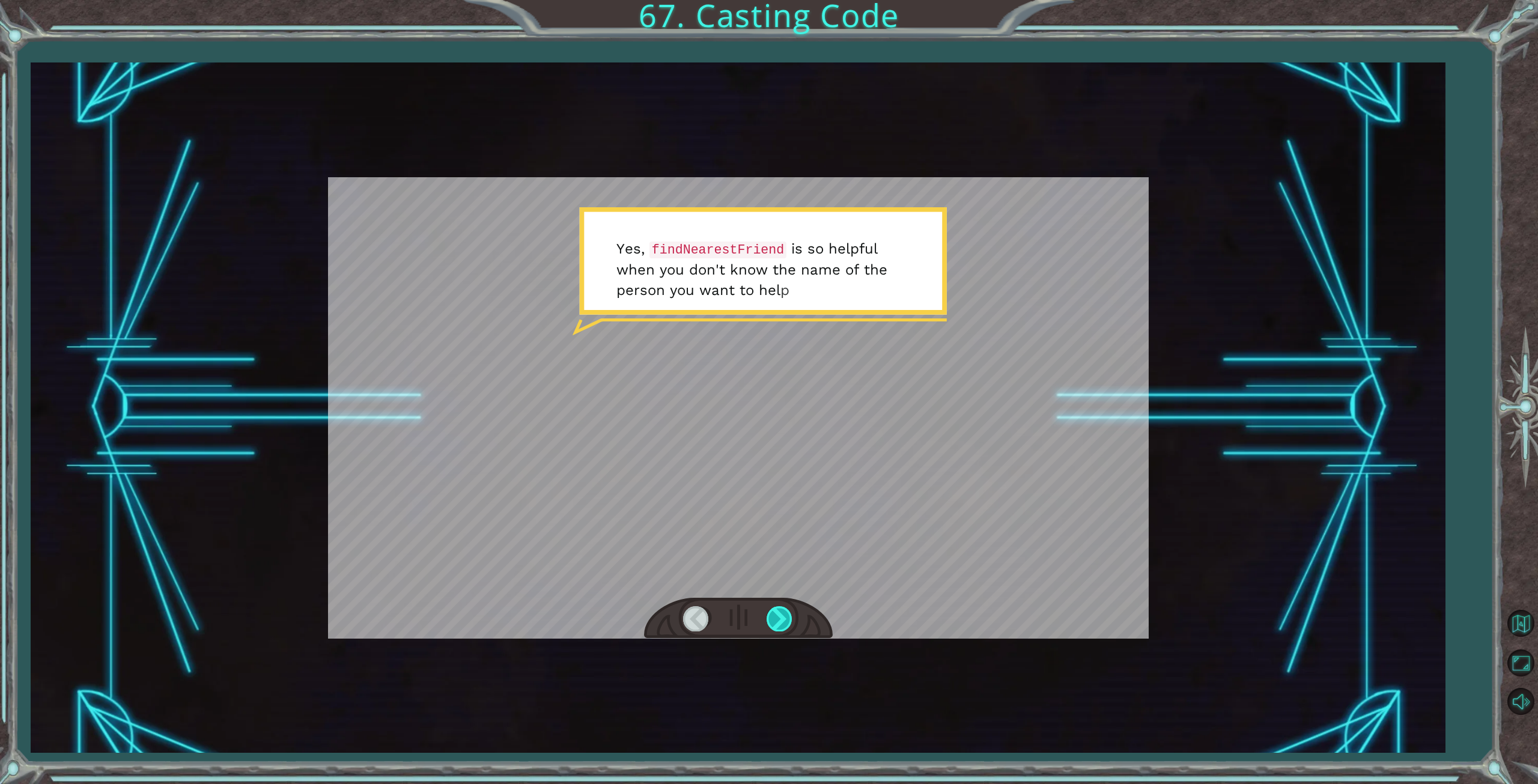
click at [781, 612] on div at bounding box center [780, 618] width 27 height 25
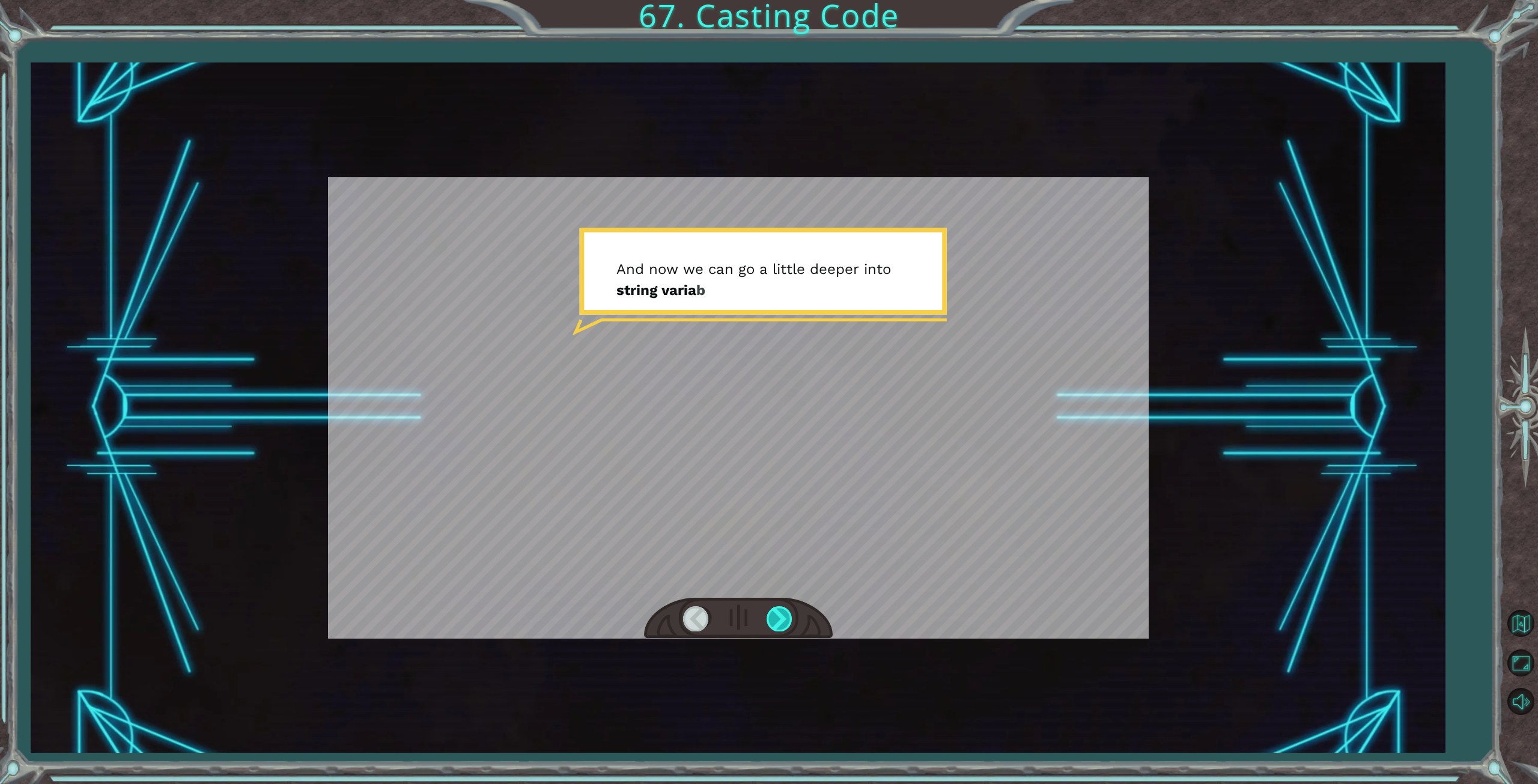
click at [781, 612] on div at bounding box center [780, 618] width 27 height 25
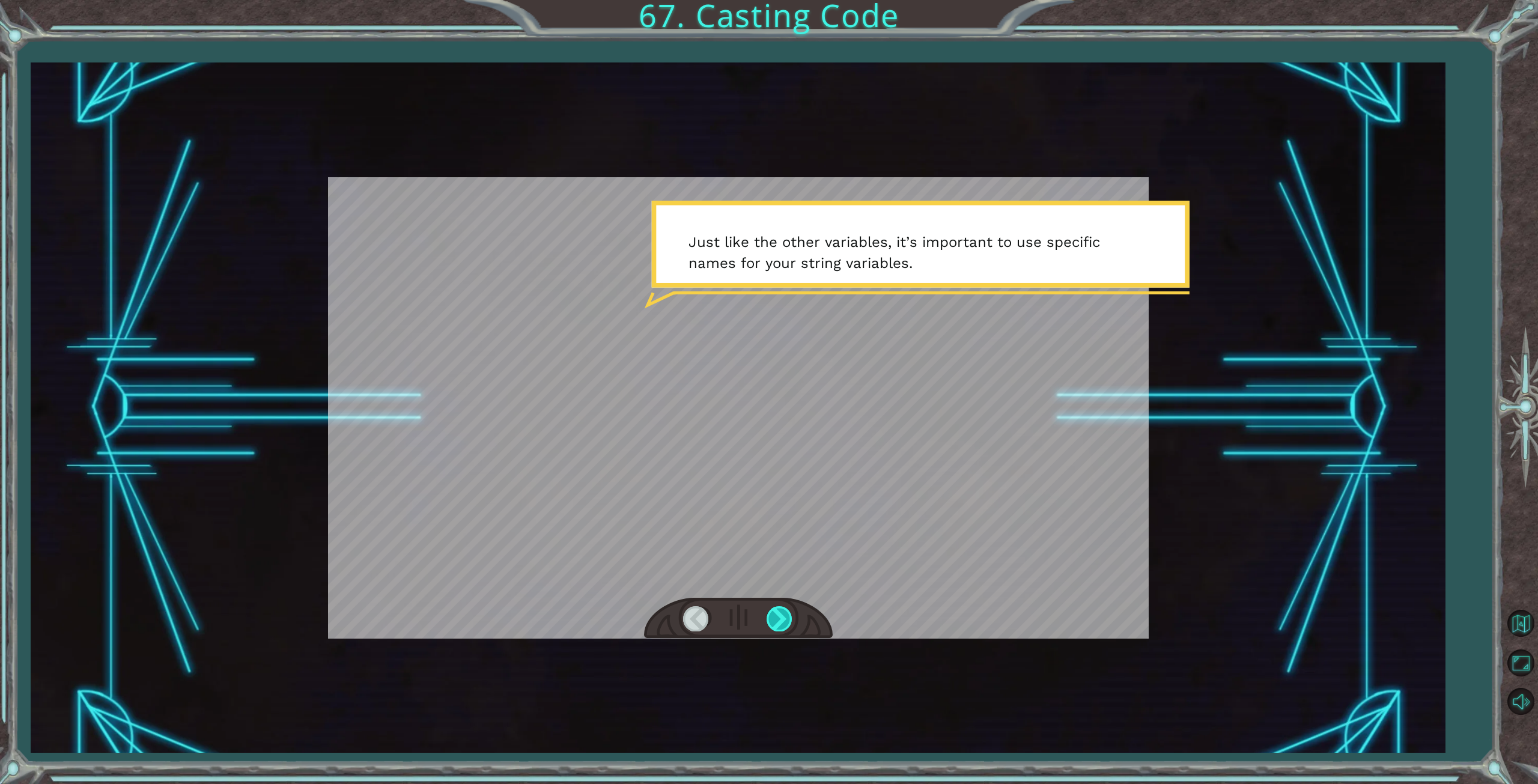
click at [781, 612] on div at bounding box center [780, 618] width 27 height 25
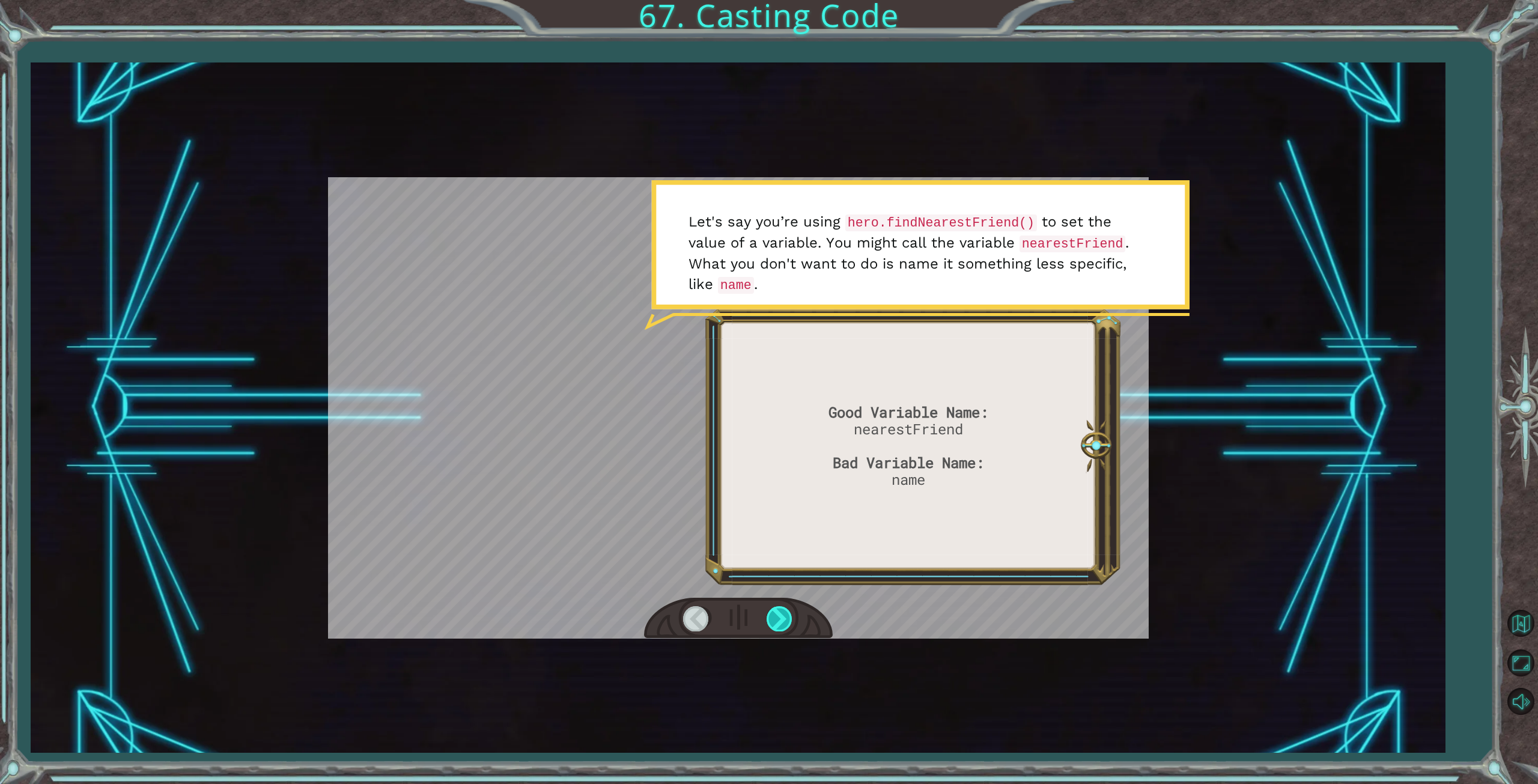
click at [769, 618] on div at bounding box center [780, 618] width 27 height 25
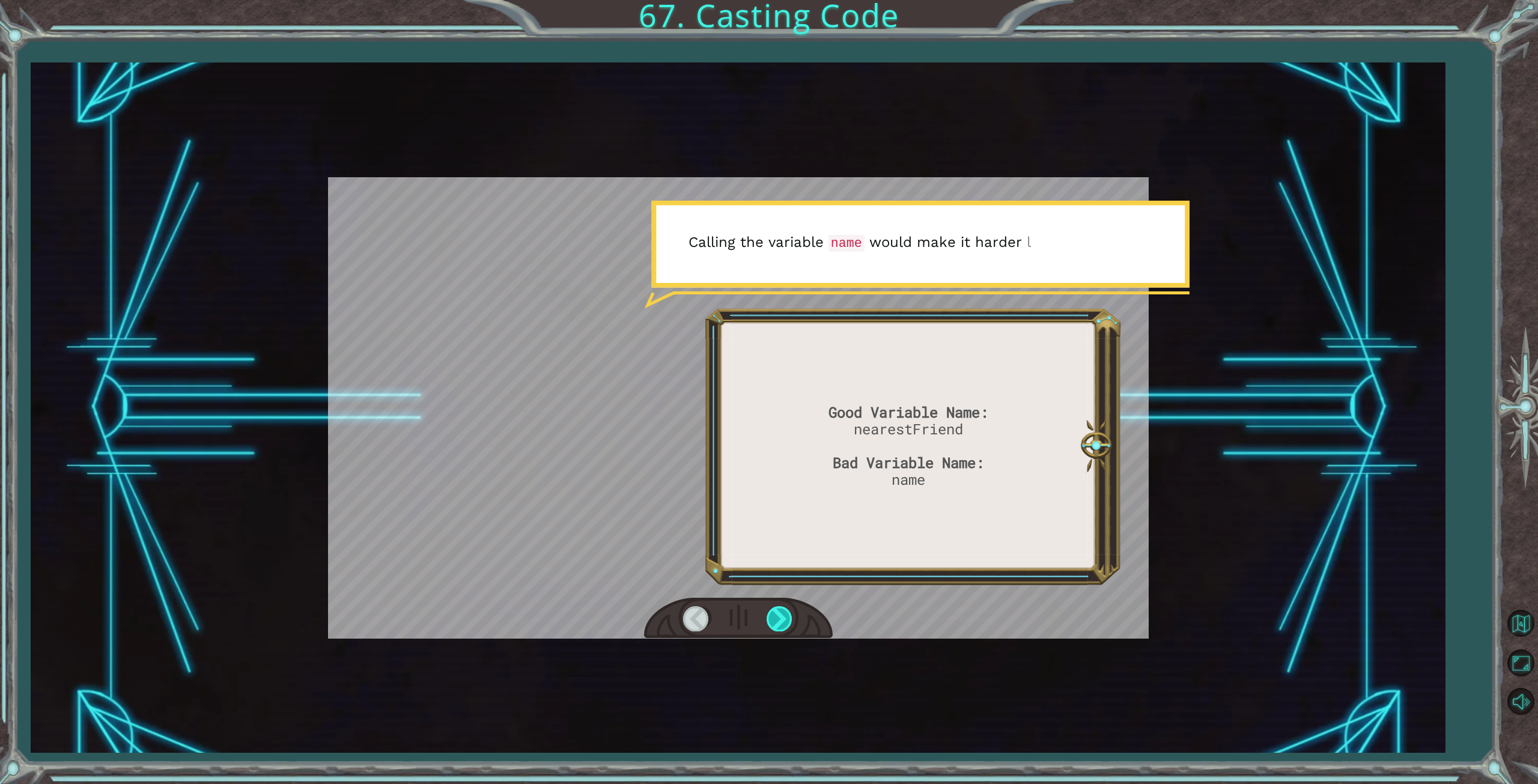
click at [773, 619] on div at bounding box center [780, 618] width 27 height 25
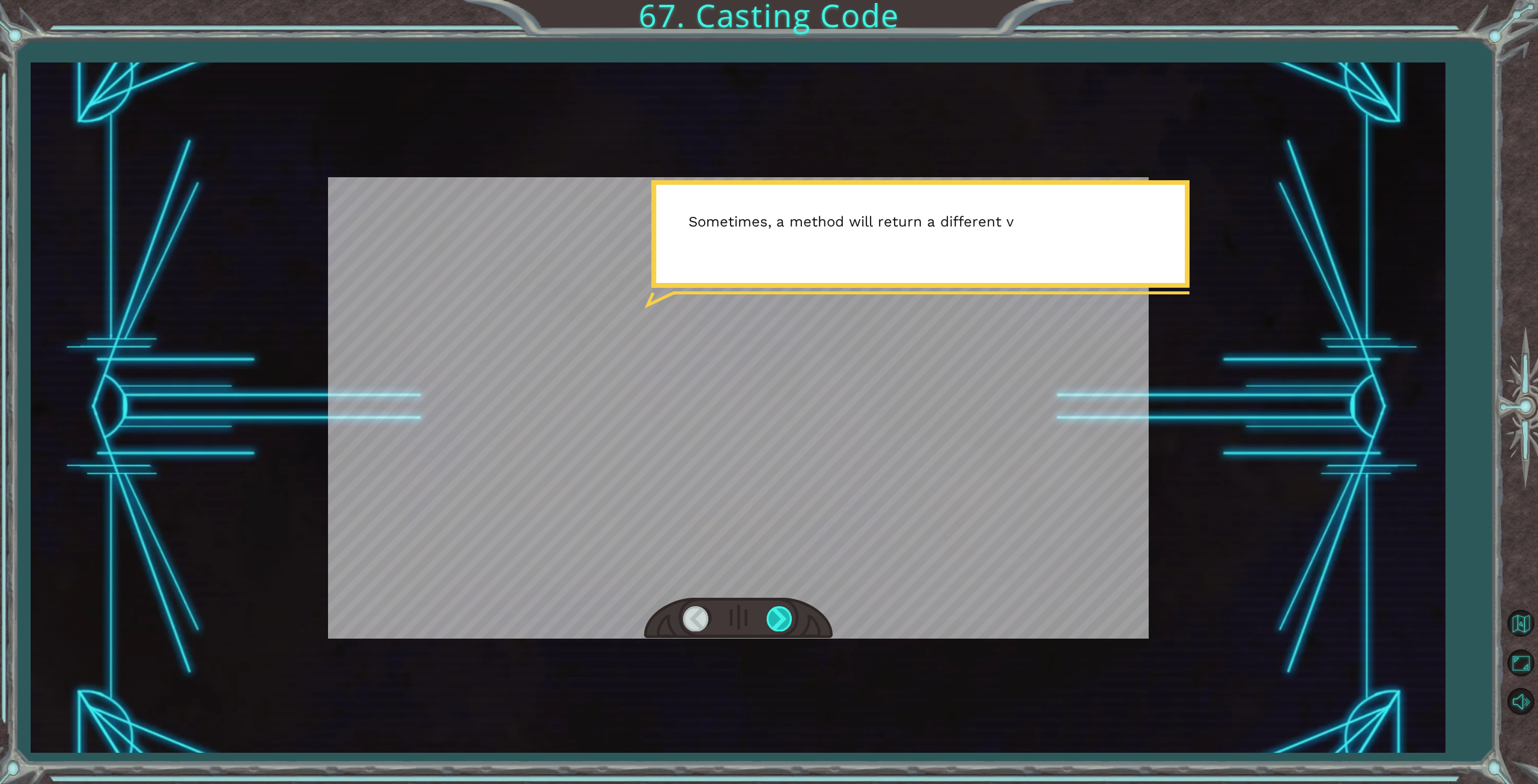
click at [773, 619] on div at bounding box center [780, 618] width 27 height 25
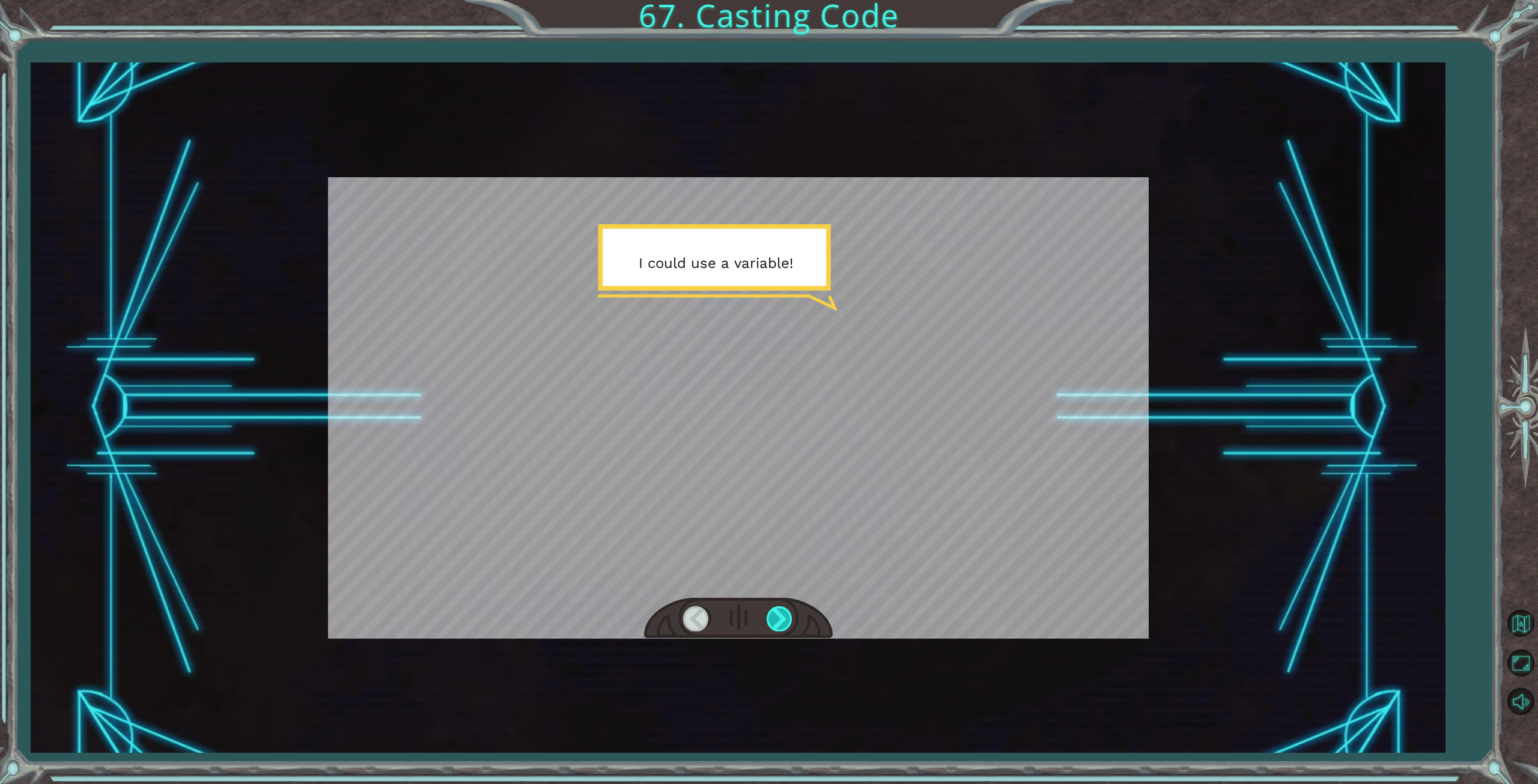
click at [773, 619] on div at bounding box center [780, 618] width 27 height 25
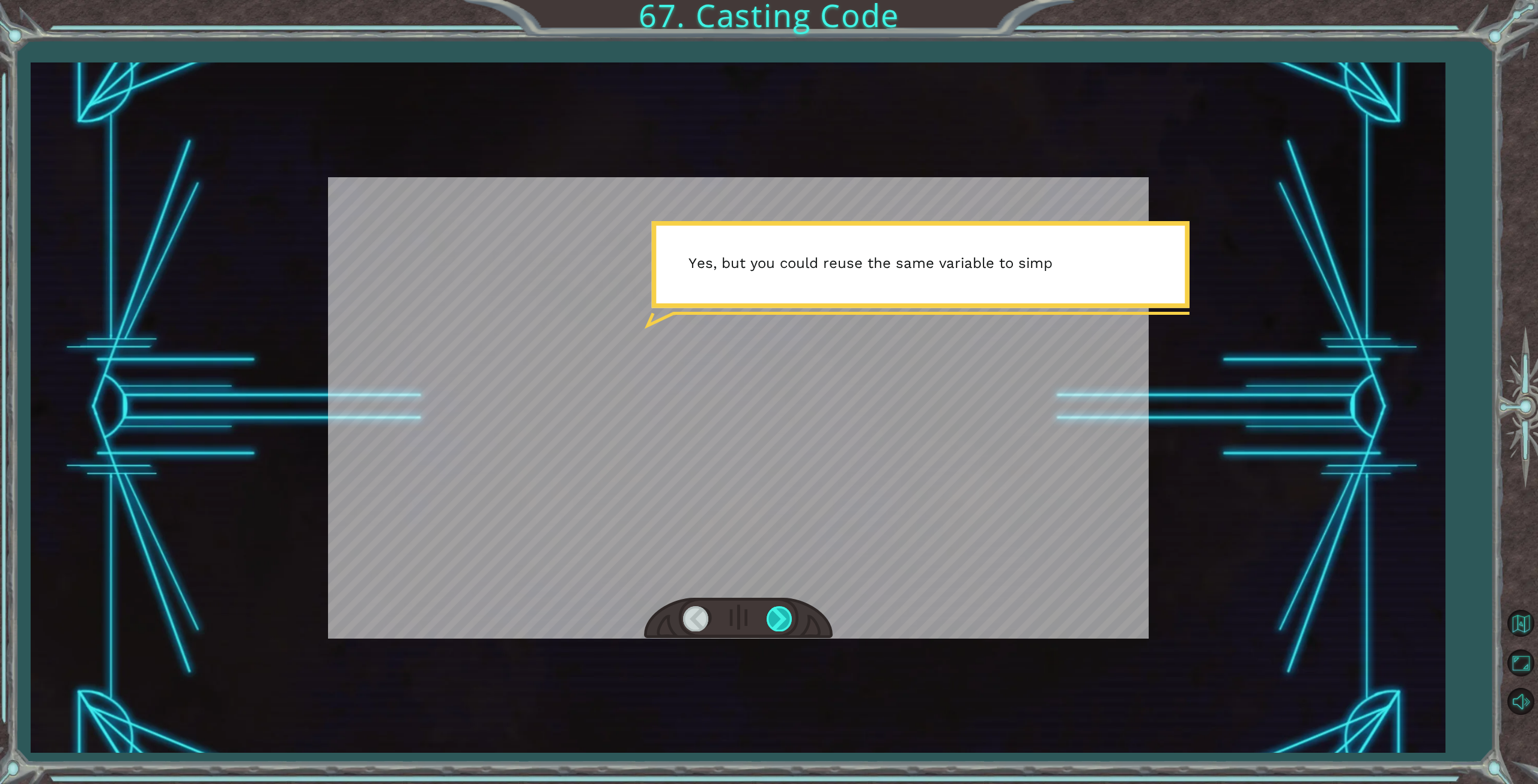
click at [773, 619] on div at bounding box center [780, 618] width 27 height 25
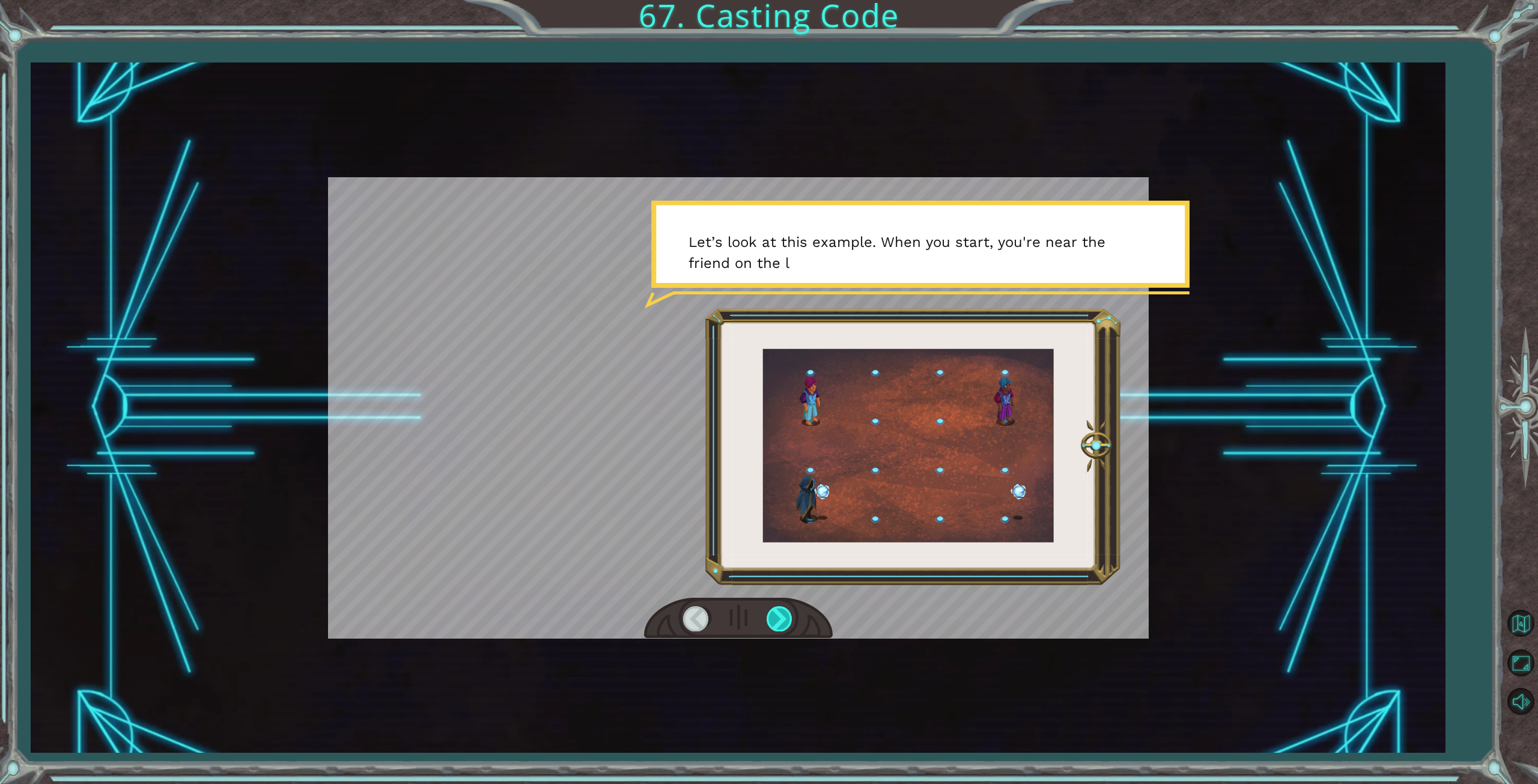
click at [773, 619] on div at bounding box center [780, 618] width 27 height 25
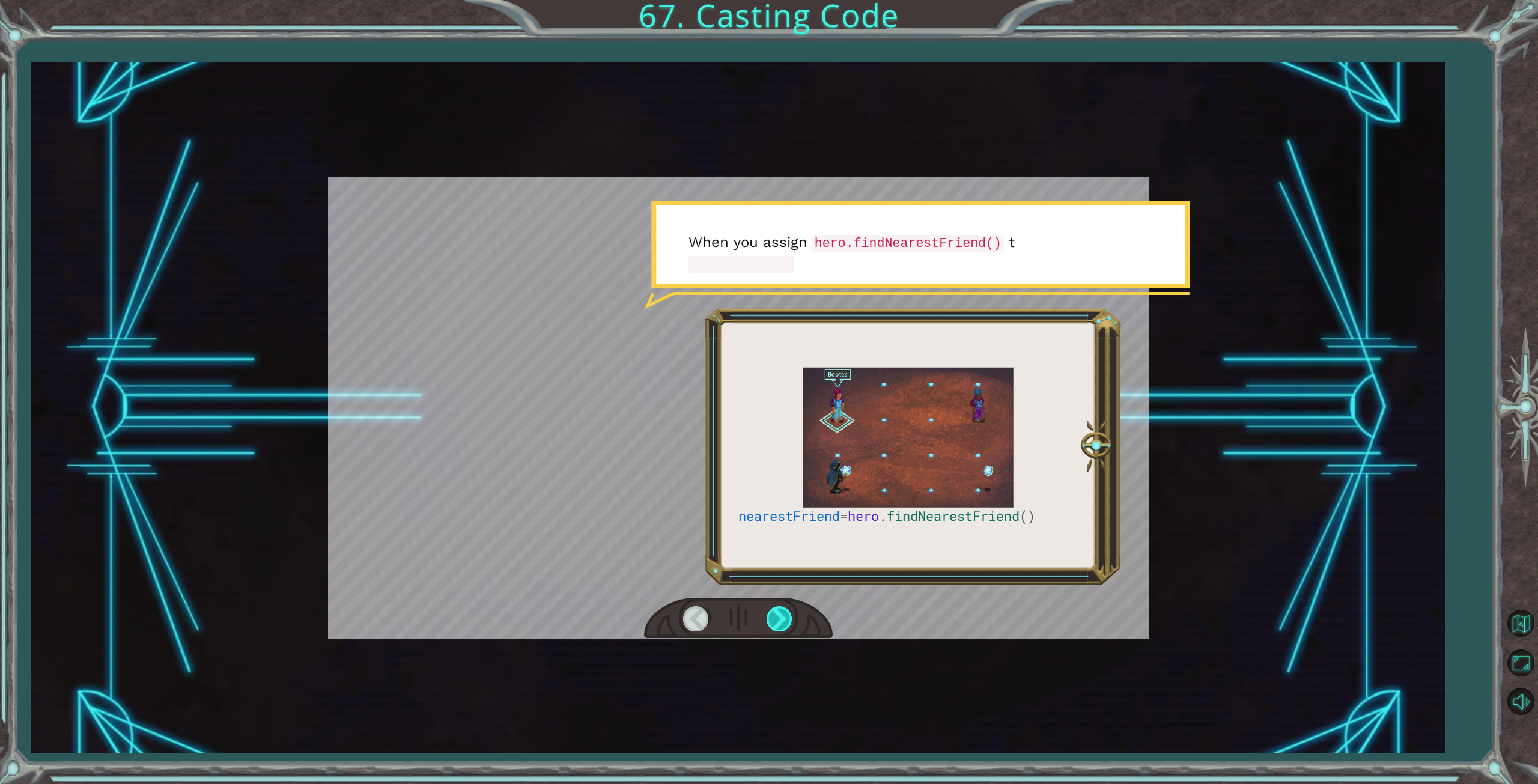
click at [773, 619] on div at bounding box center [780, 618] width 27 height 25
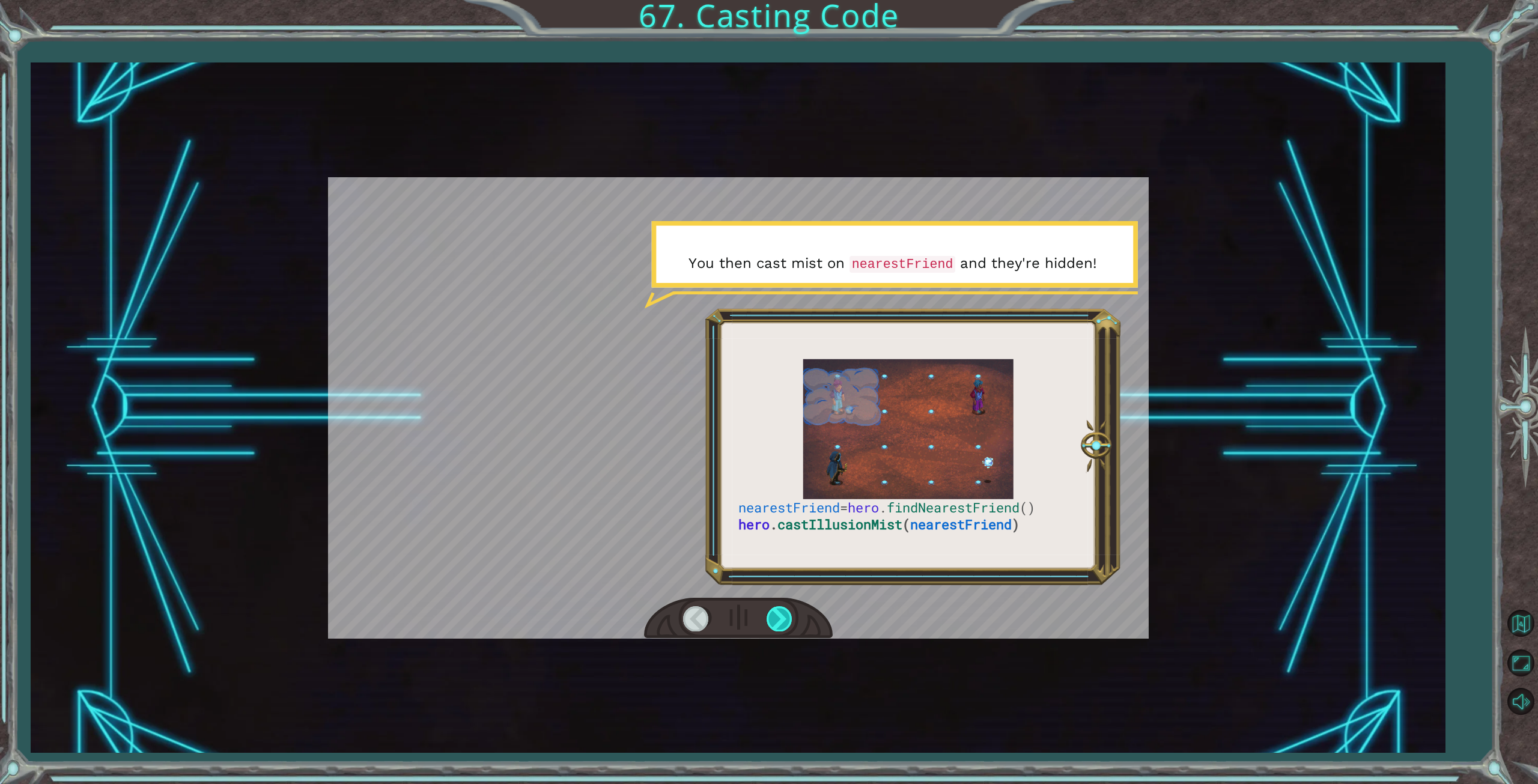
click at [773, 619] on div at bounding box center [780, 618] width 27 height 25
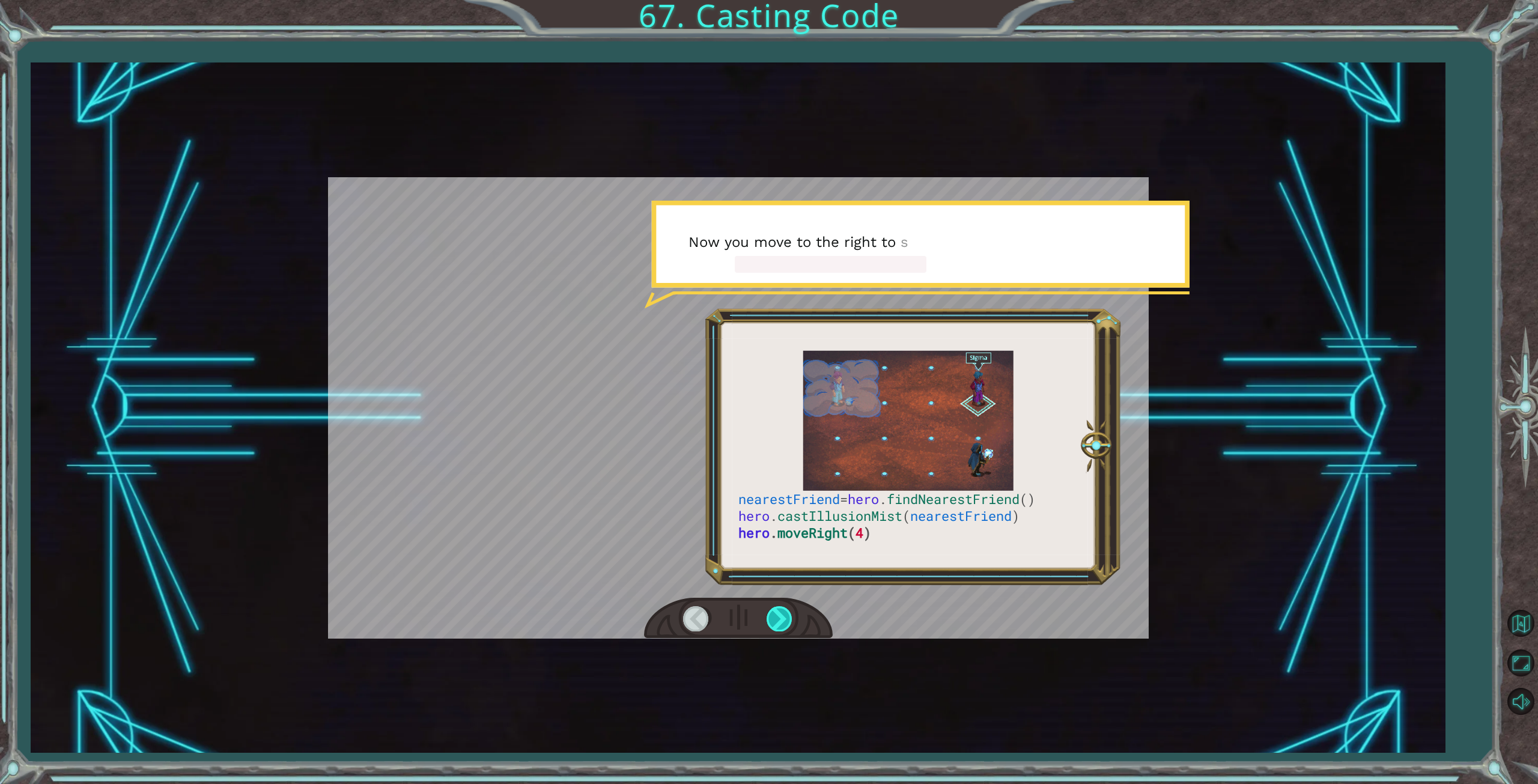
click at [773, 619] on div at bounding box center [780, 618] width 27 height 25
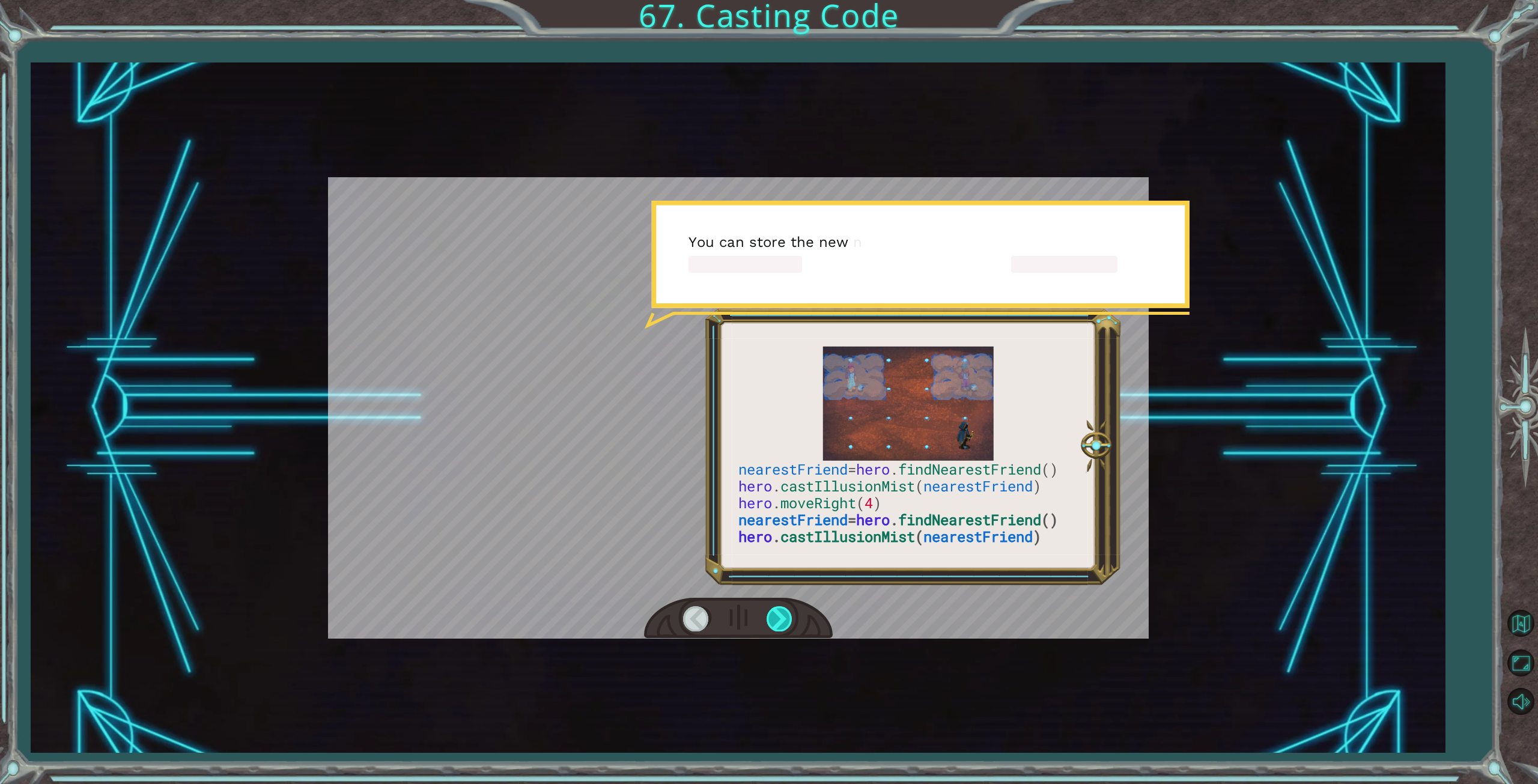
click at [773, 619] on div at bounding box center [780, 618] width 27 height 25
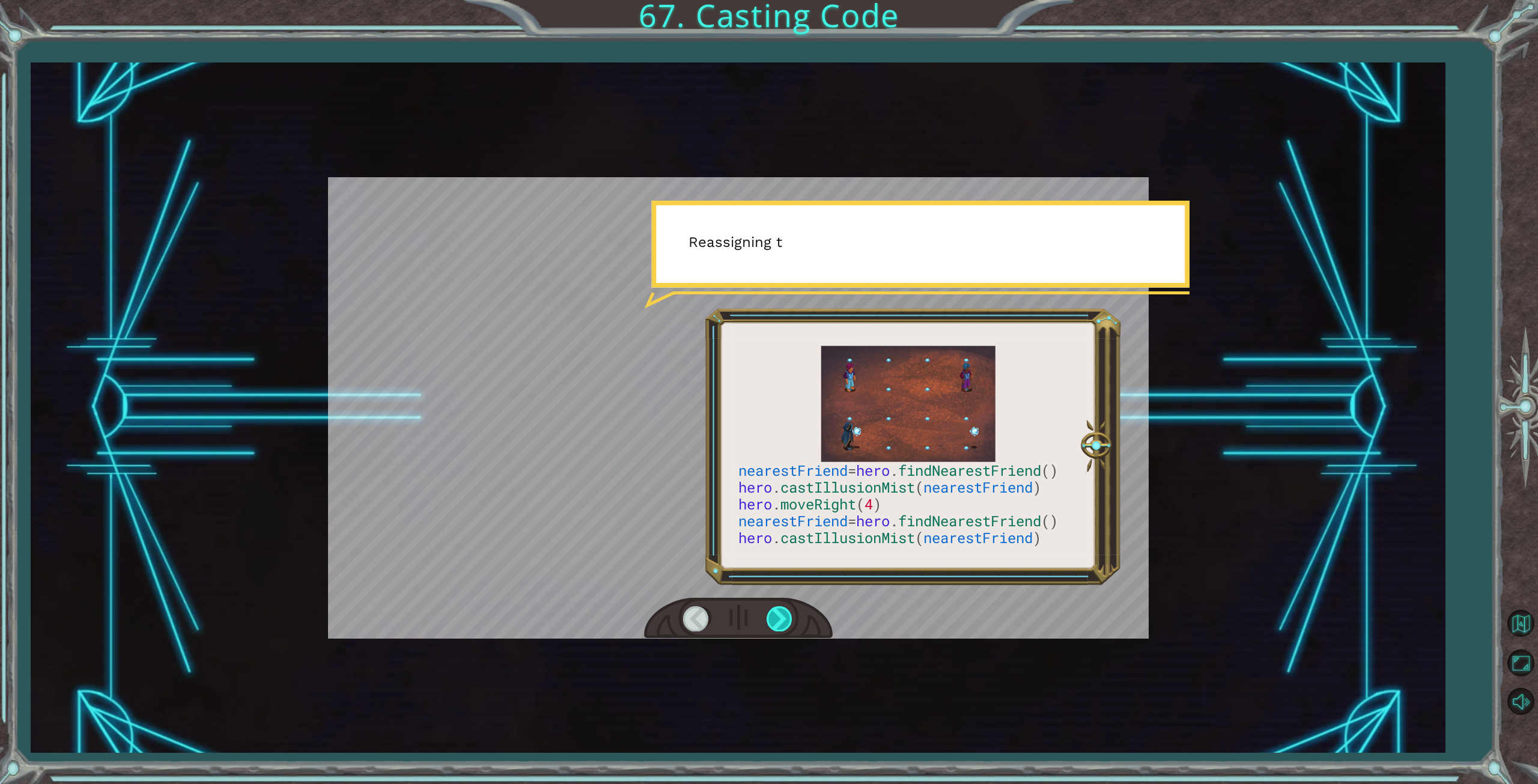
click at [773, 619] on div at bounding box center [780, 618] width 27 height 25
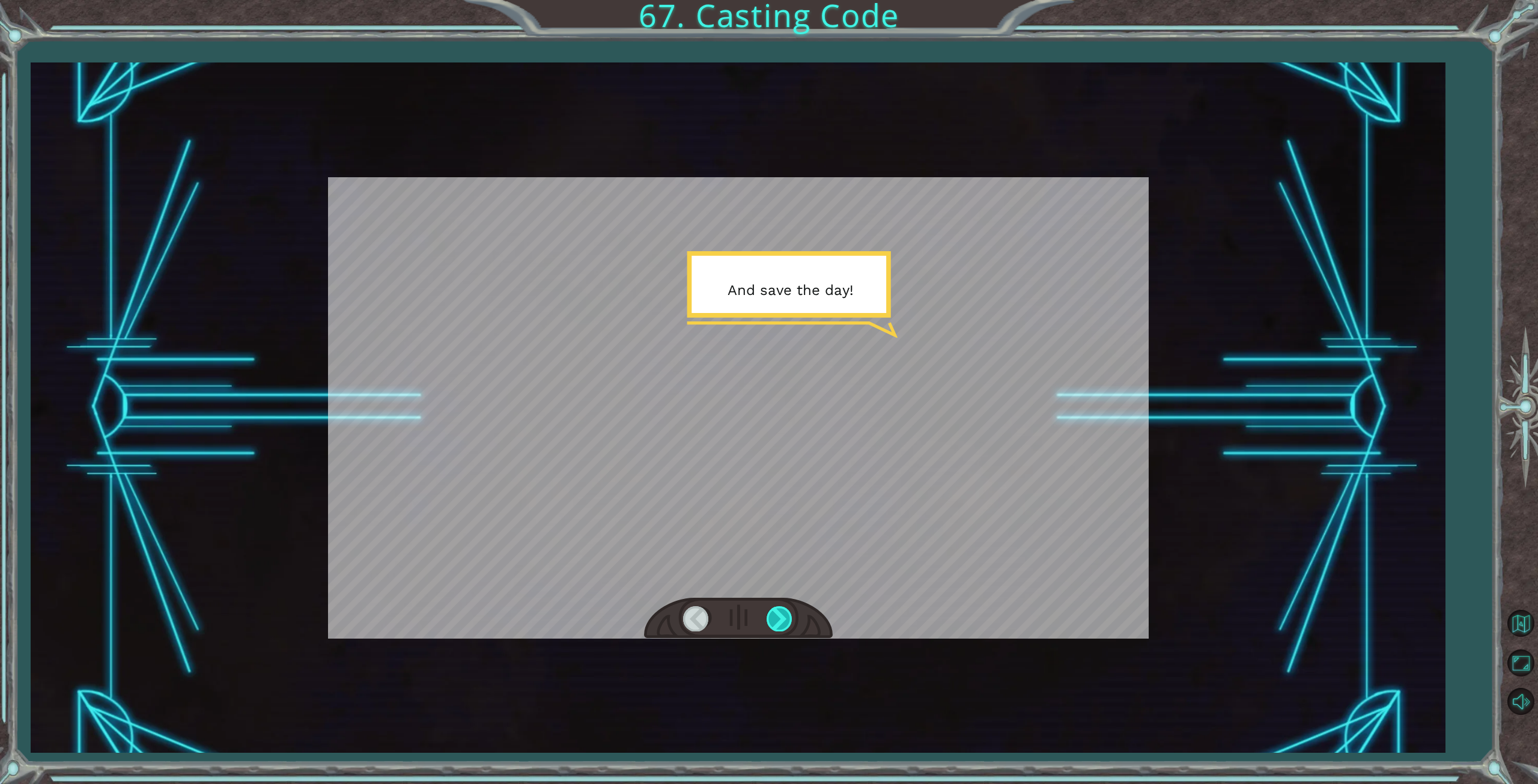
click at [773, 619] on div at bounding box center [780, 618] width 27 height 25
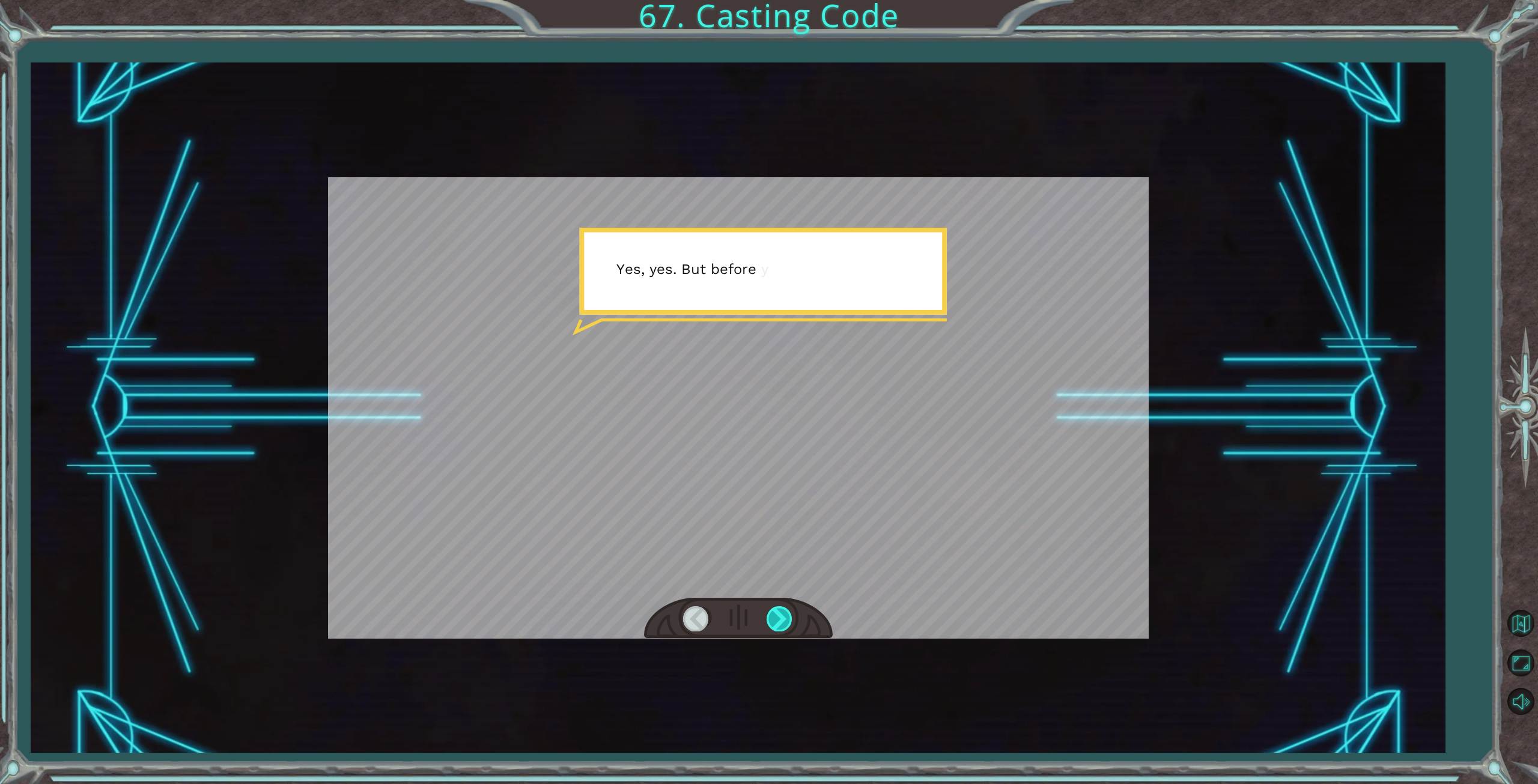
click at [773, 619] on div at bounding box center [780, 618] width 27 height 25
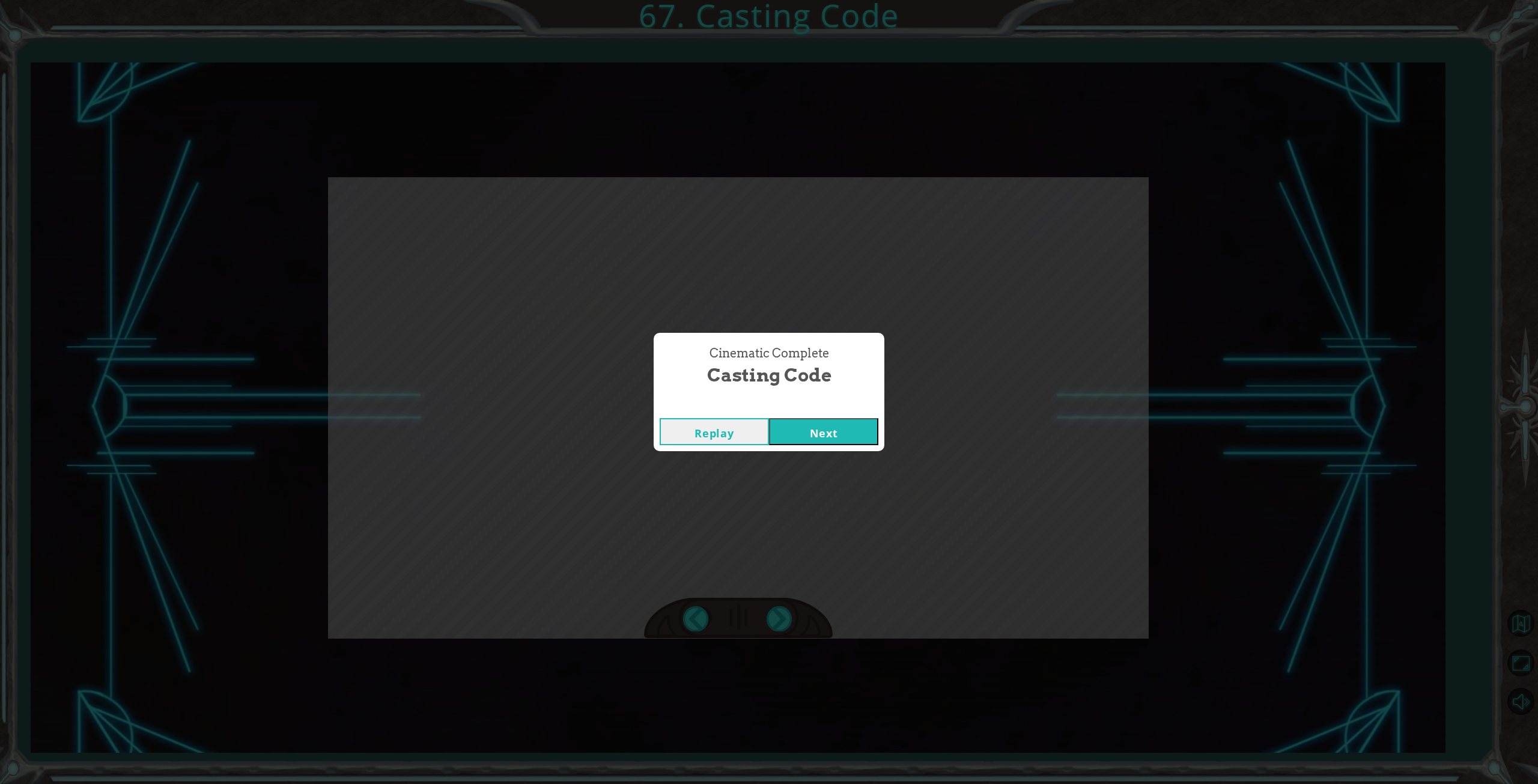
click at [820, 429] on button "Next" at bounding box center [824, 432] width 110 height 27
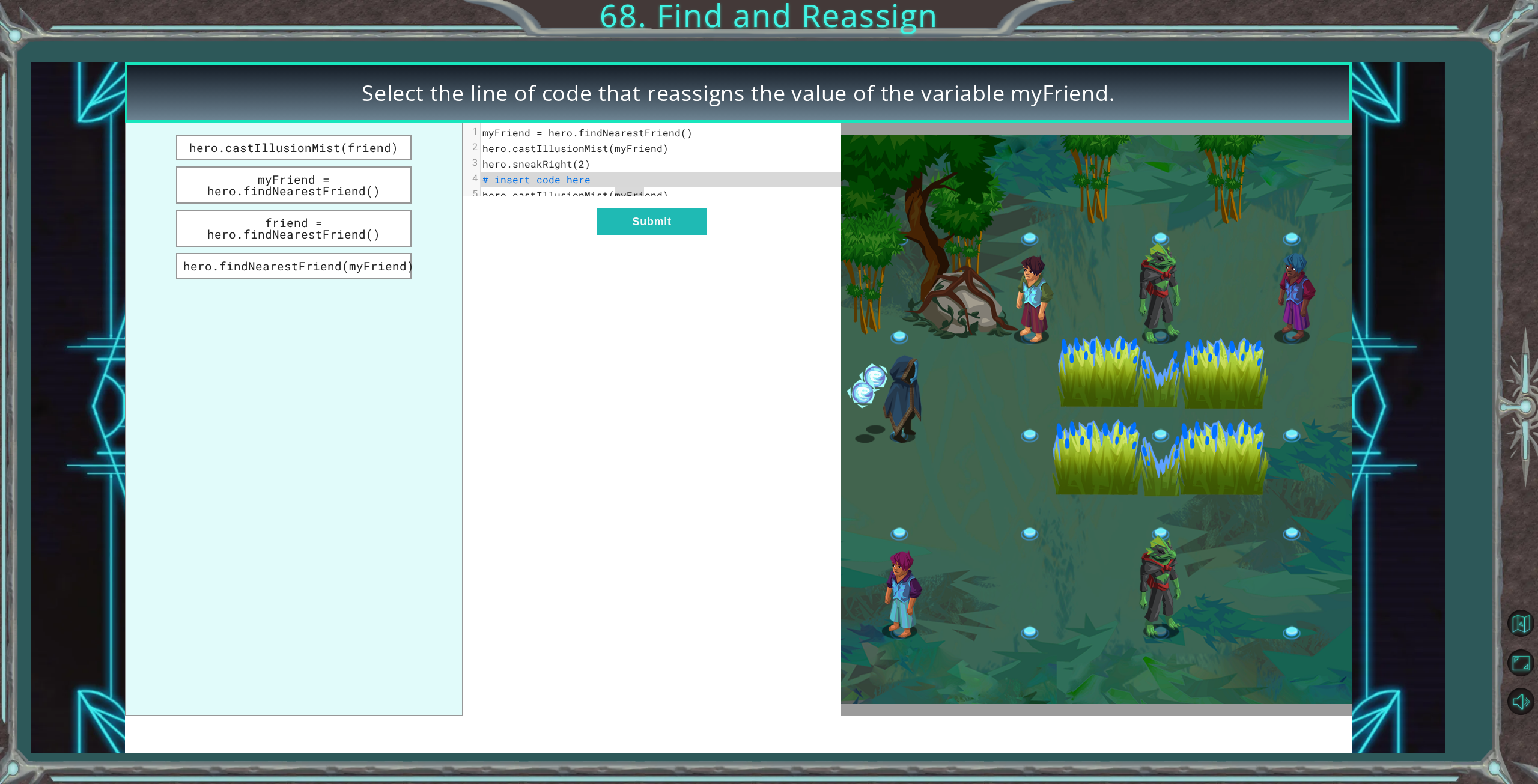
drag, startPoint x: 613, startPoint y: 196, endPoint x: 646, endPoint y: 196, distance: 33.0
click at [646, 196] on span "hero.castIllusionMist(myFriend)" at bounding box center [576, 195] width 187 height 13
click at [286, 183] on button "myFriend = hero.findNearestFriend()" at bounding box center [293, 185] width 235 height 37
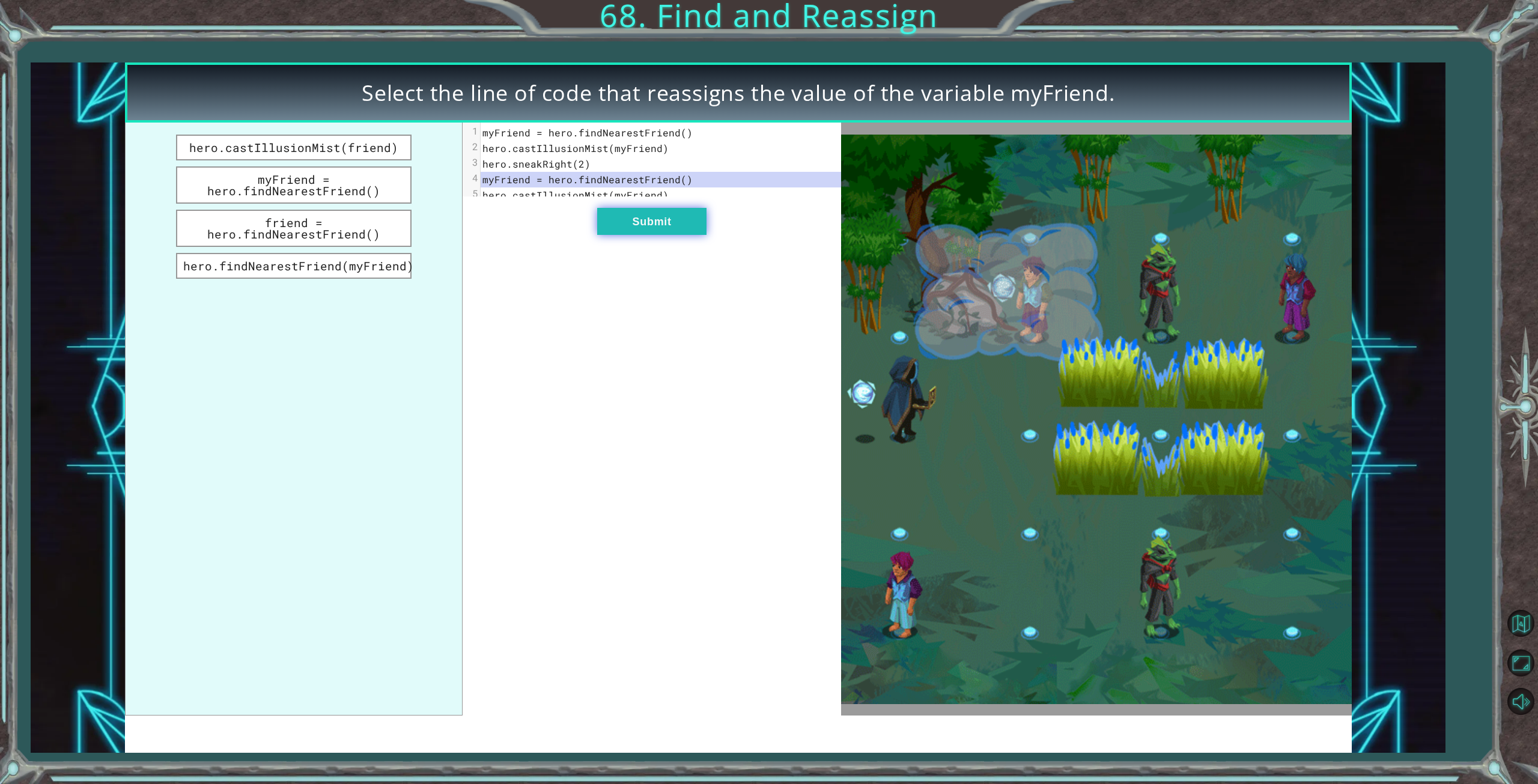
click at [639, 235] on button "Submit" at bounding box center [651, 221] width 110 height 27
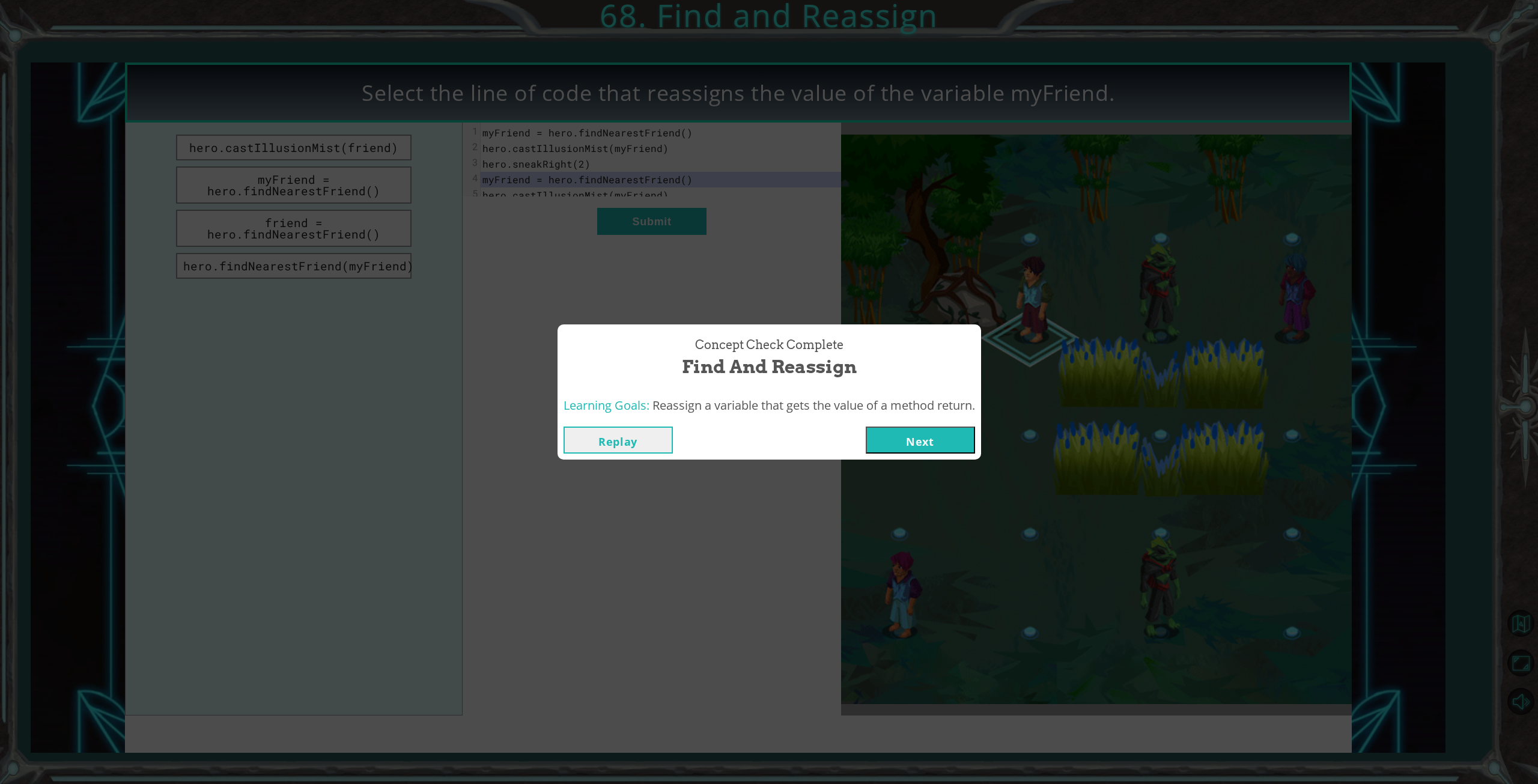
click at [921, 439] on button "Next" at bounding box center [920, 440] width 110 height 27
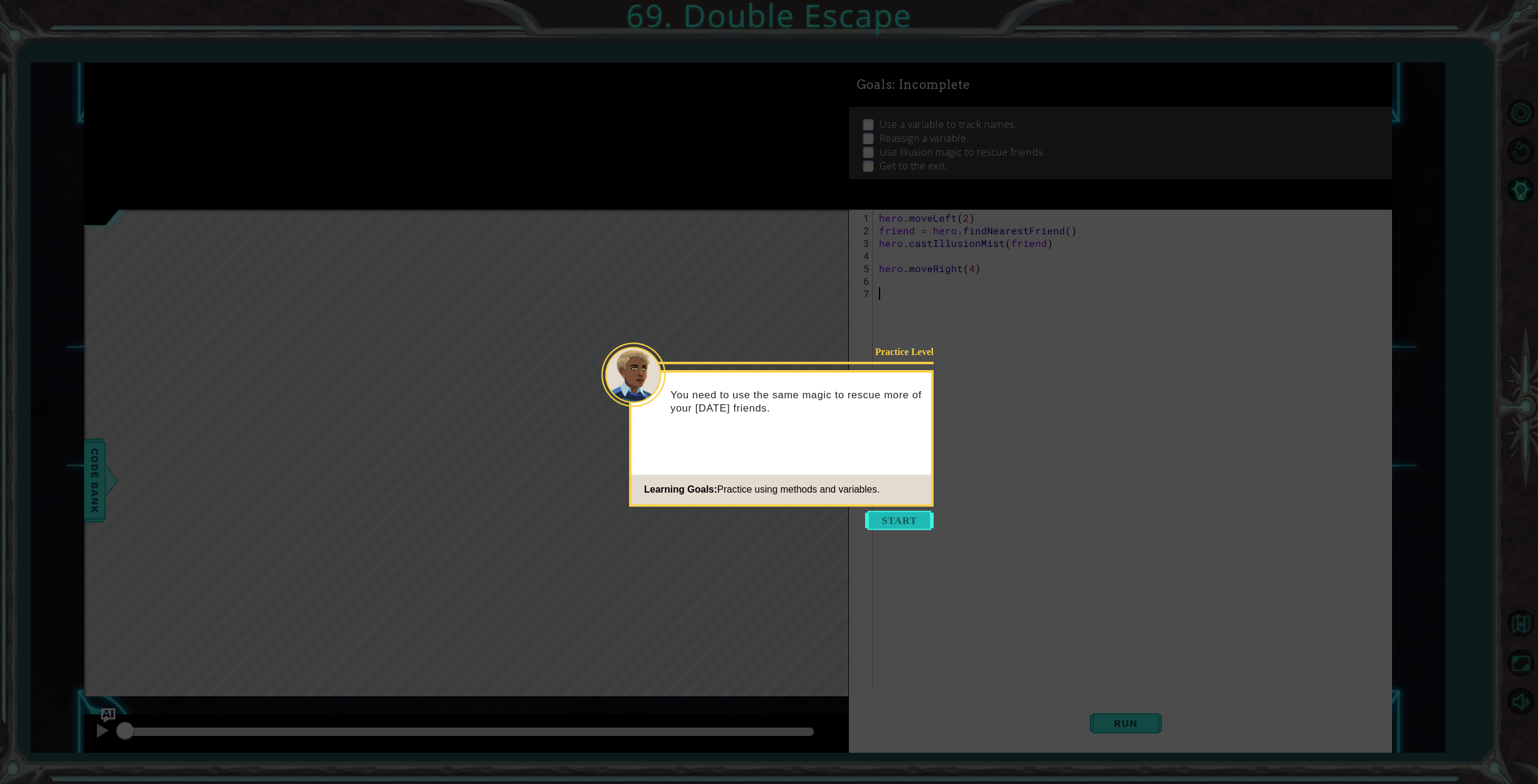
click at [900, 521] on button "Start" at bounding box center [899, 520] width 69 height 19
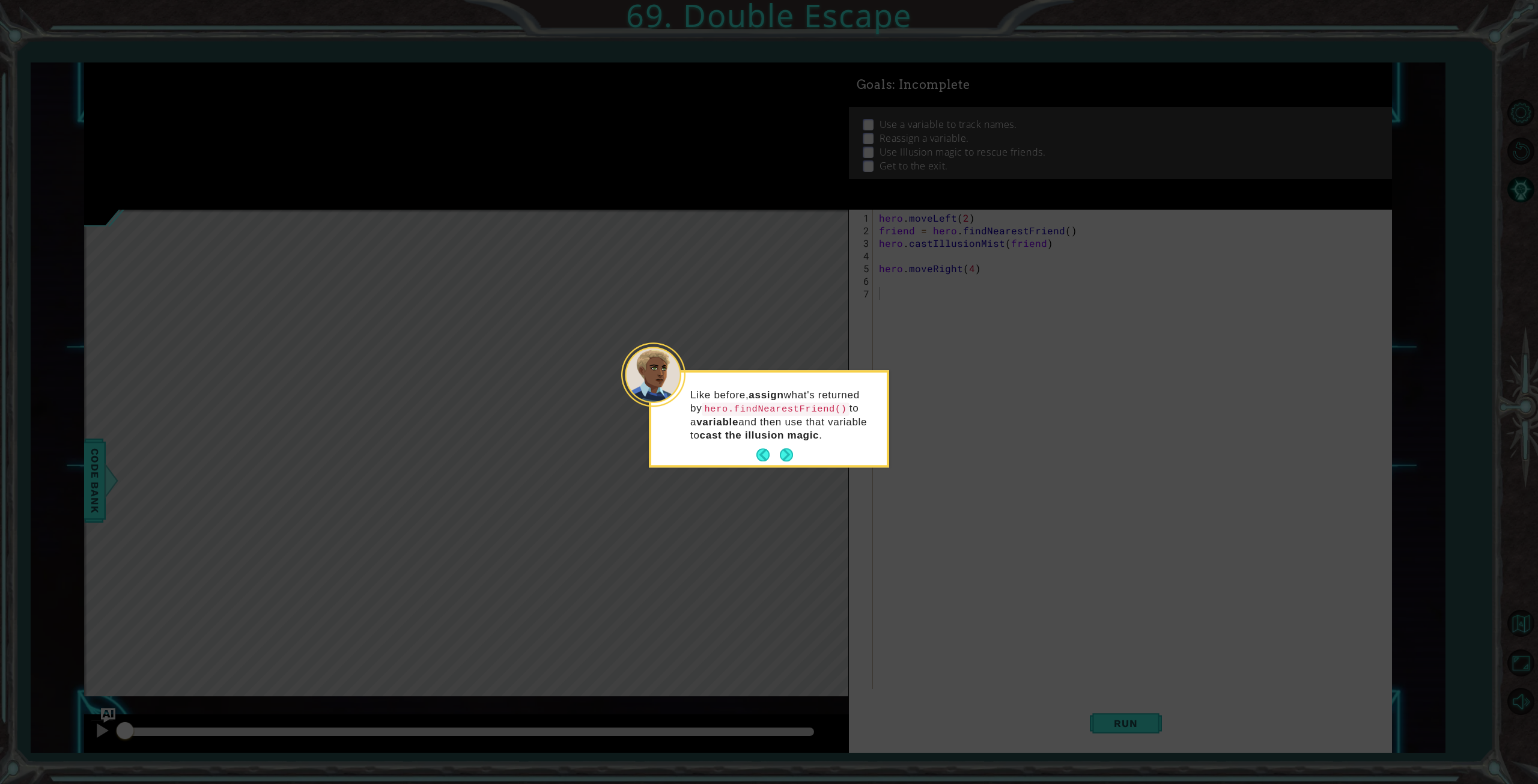
click at [795, 454] on div "Like before, assign what's returned by hero.findNearestFriend() to a variable a…" at bounding box center [769, 421] width 235 height 88
click at [785, 455] on button "Next" at bounding box center [786, 455] width 14 height 14
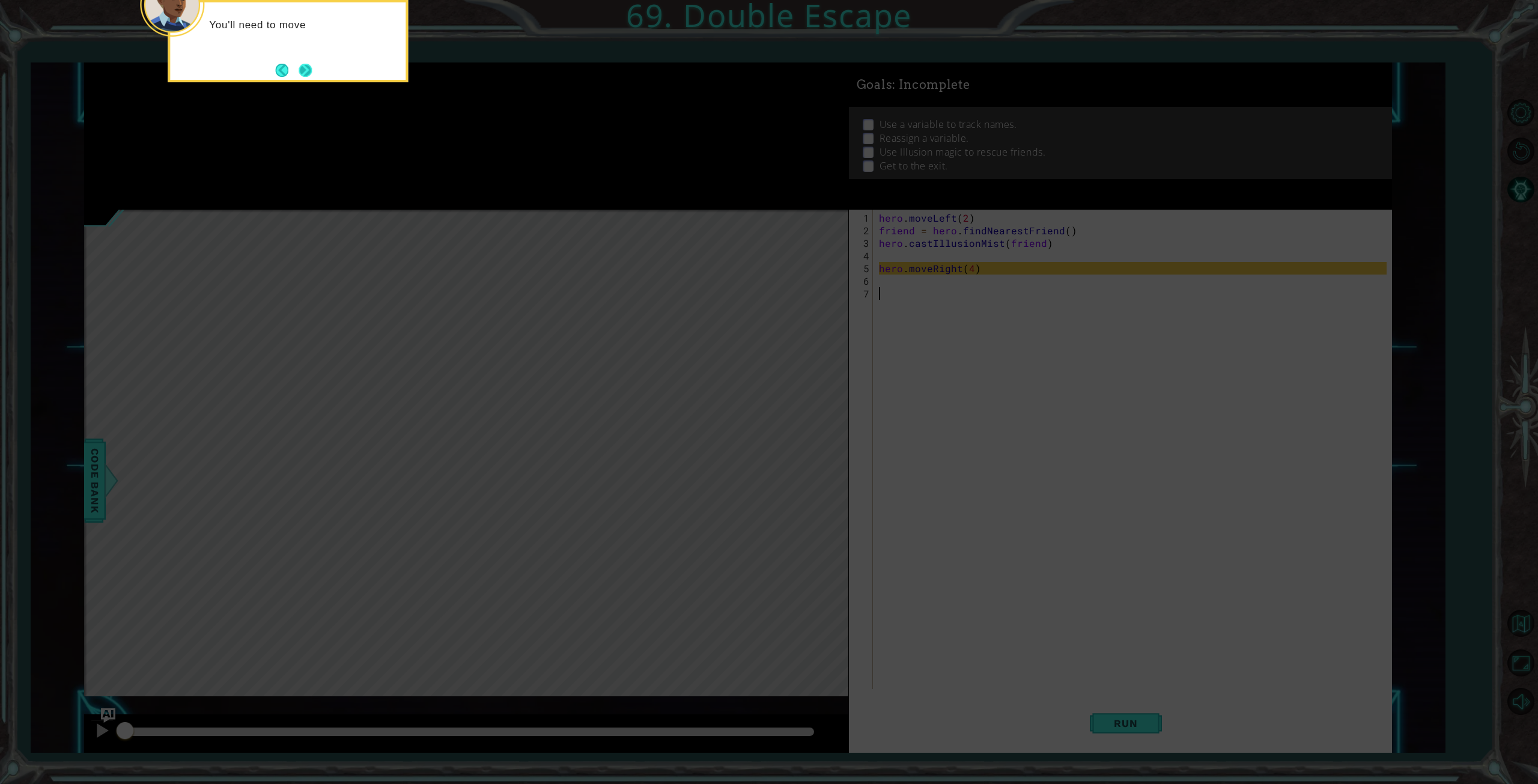
click at [311, 74] on button "Next" at bounding box center [306, 70] width 14 height 14
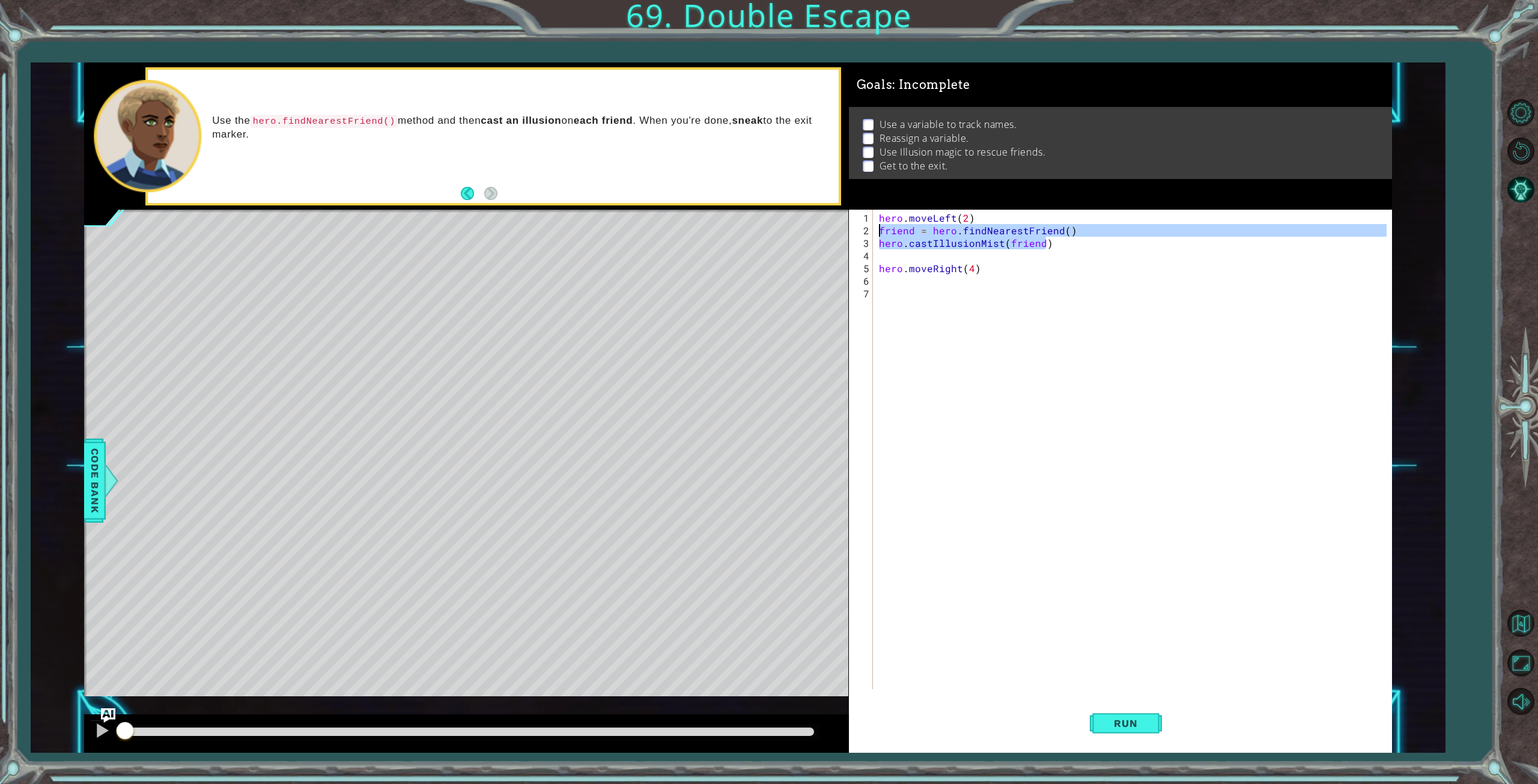
drag, startPoint x: 1055, startPoint y: 243, endPoint x: 866, endPoint y: 231, distance: 189.4
click at [866, 231] on div "1 2 3 4 5 6 7 hero . moveLeft ( 2 ) friend = hero . findNearestFriend ( ) hero …" at bounding box center [1118, 449] width 538 height 480
type textarea "friend = hero.findNearestFriend() hero.castIllusionMist(friend)"
click at [905, 289] on div "hero . moveLeft ( 2 ) friend = hero . findNearestFriend ( ) hero . castIllusion…" at bounding box center [1135, 463] width 516 height 504
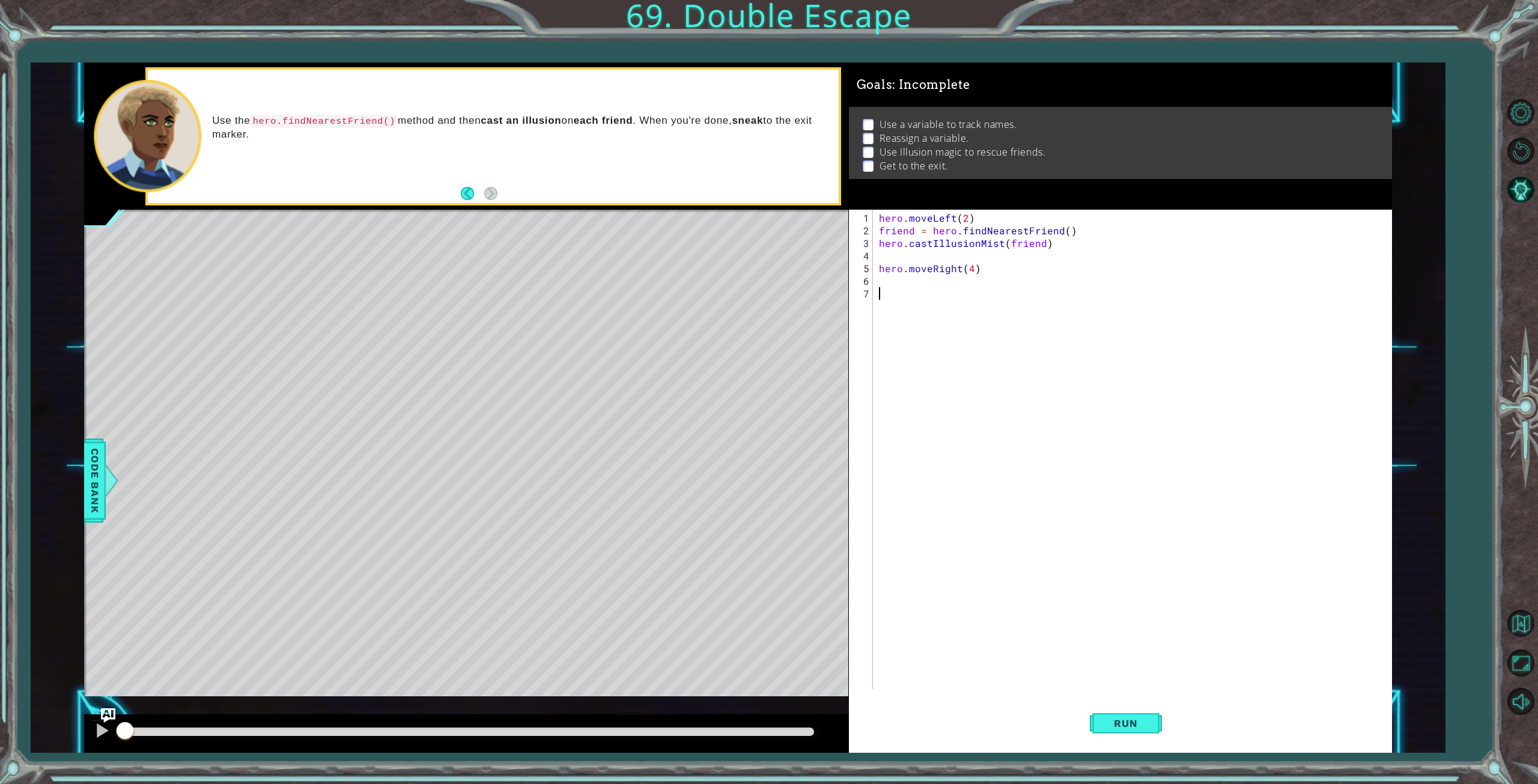
click at [900, 282] on div "hero . moveLeft ( 2 ) friend = hero . findNearestFriend ( ) hero . castIllusion…" at bounding box center [1135, 463] width 516 height 504
paste textarea "hero.castIllusionMist(friend)"
type textarea "hero.castIllusionMist(friend)"
click at [1122, 722] on span "Run" at bounding box center [1125, 723] width 47 height 12
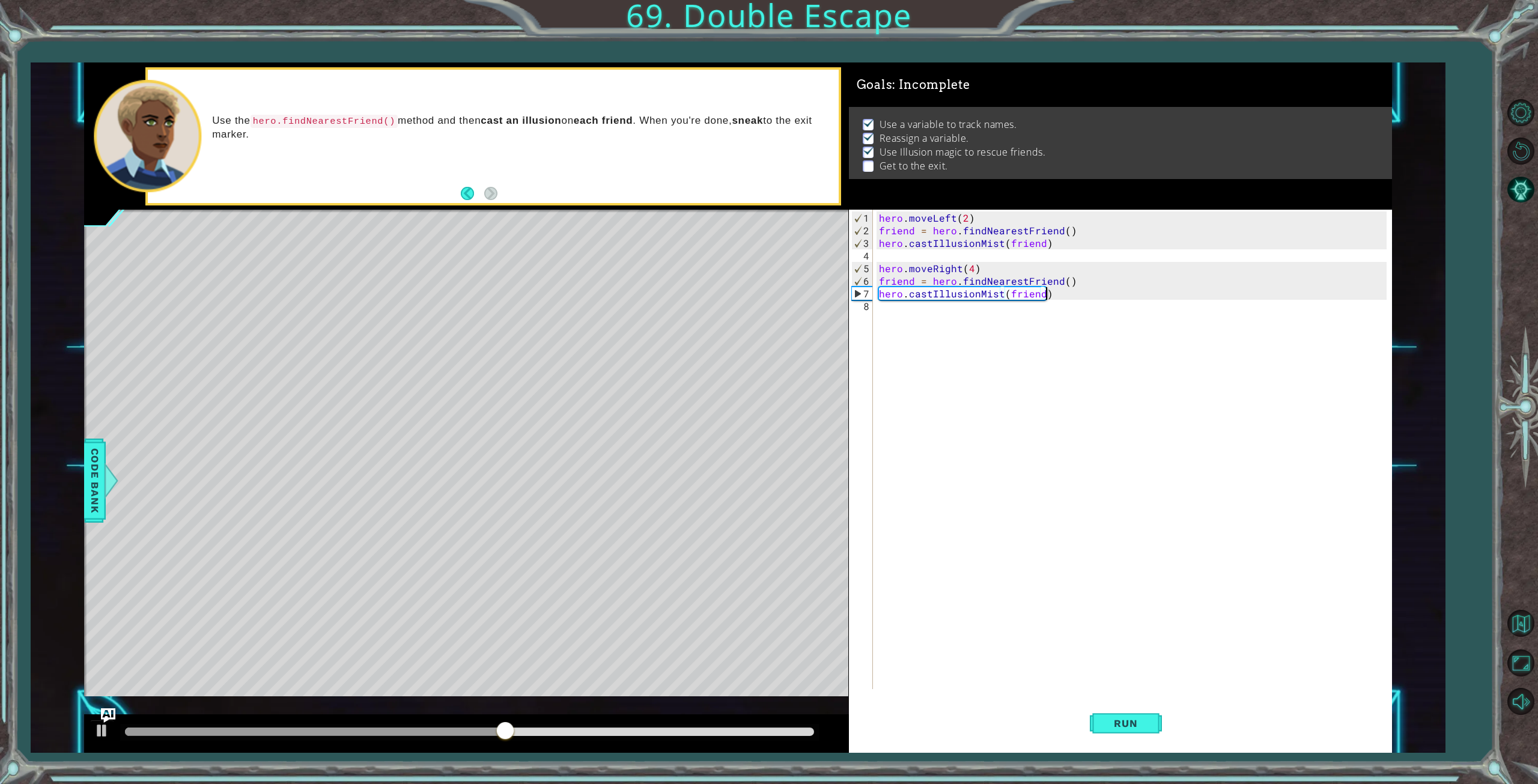
click at [1066, 290] on div "hero . moveLeft ( 2 ) friend = hero . findNearestFriend ( ) hero . castIllusion…" at bounding box center [1135, 463] width 516 height 504
type textarea "hero.moveLeft(2)"
type textarea "hero.moveUp(4)"
click at [1118, 719] on span "Run" at bounding box center [1125, 723] width 47 height 12
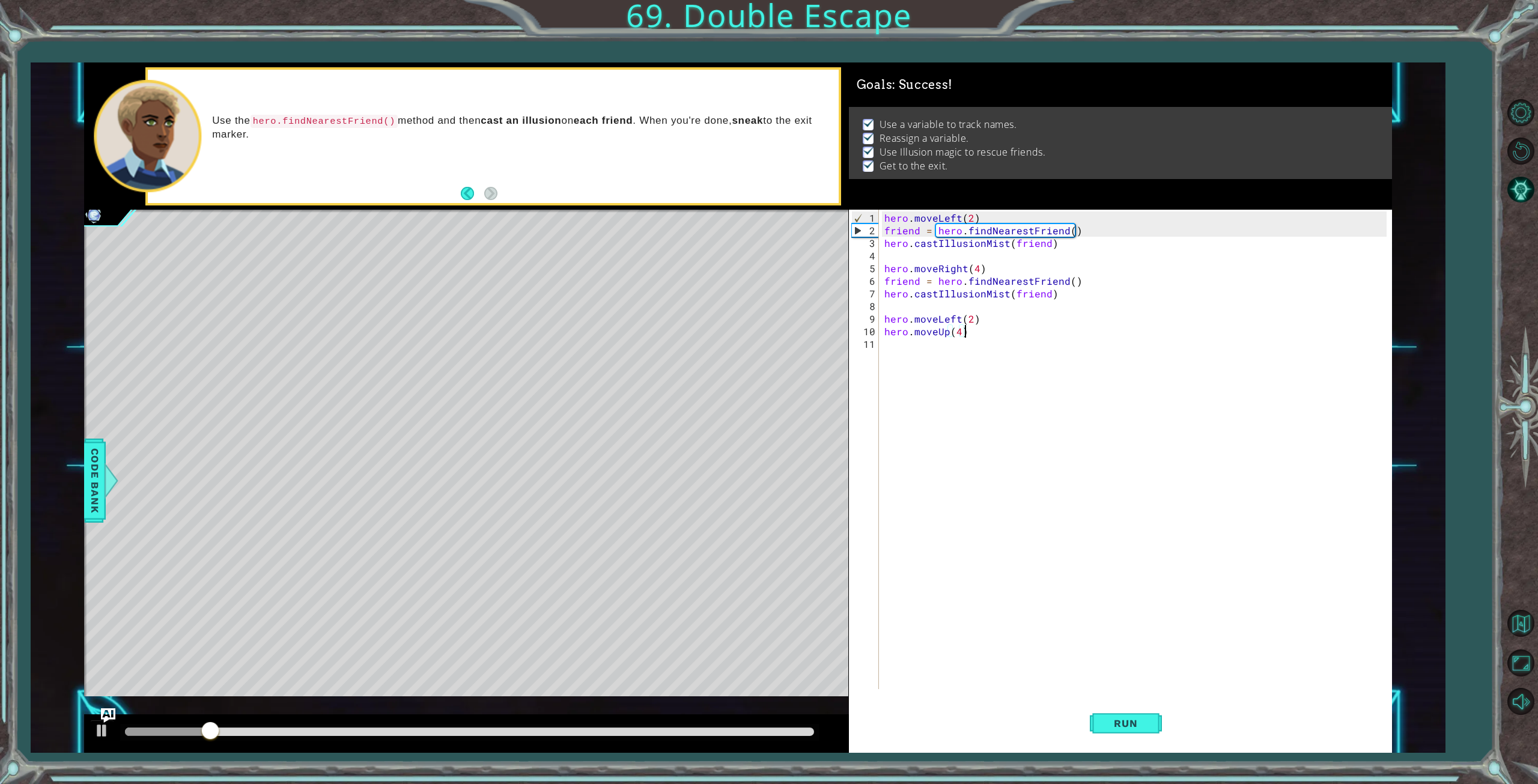
click at [645, 733] on div at bounding box center [469, 732] width 689 height 8
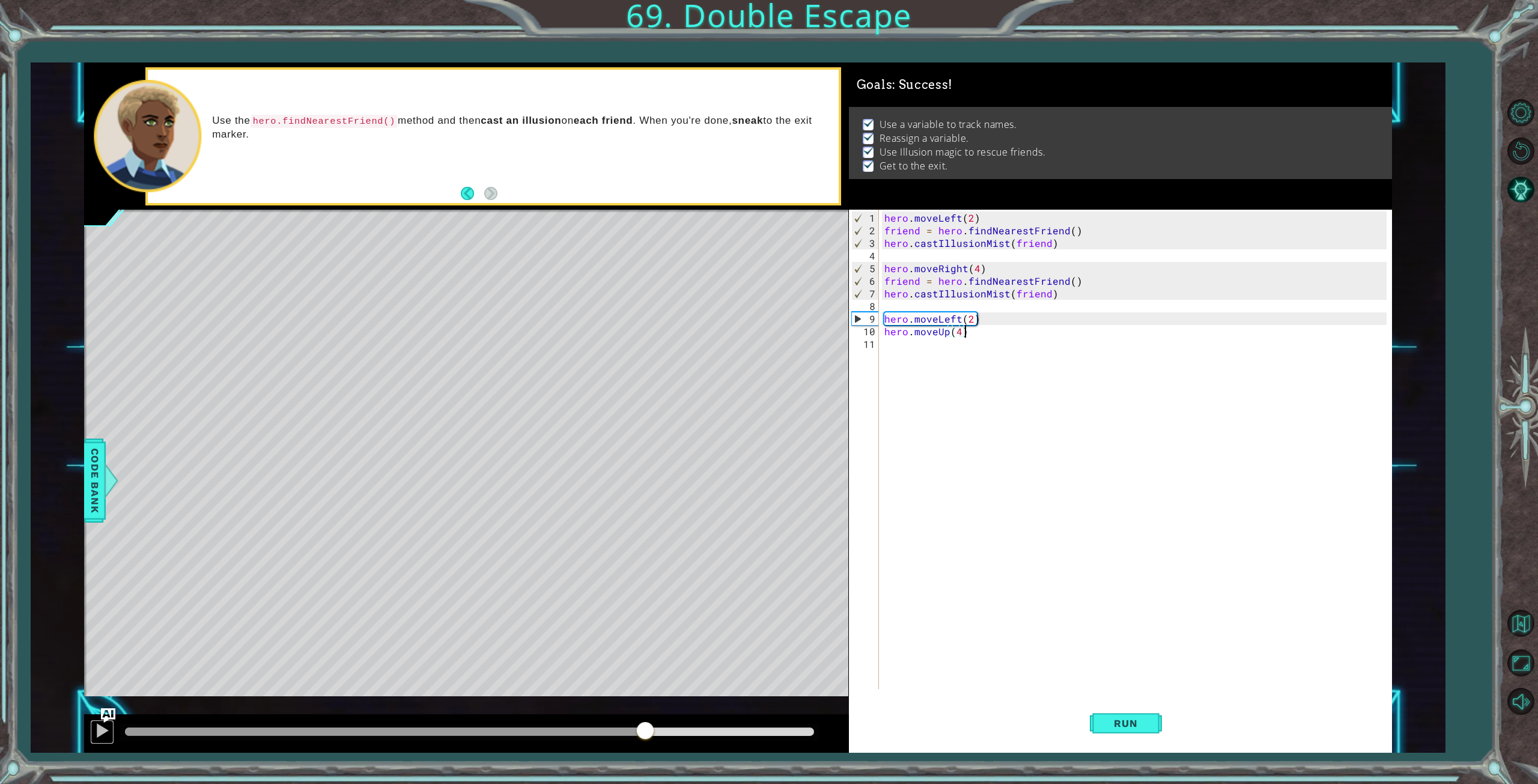
drag, startPoint x: 100, startPoint y: 730, endPoint x: 126, endPoint y: 732, distance: 26.1
click at [98, 730] on div at bounding box center [102, 730] width 16 height 16
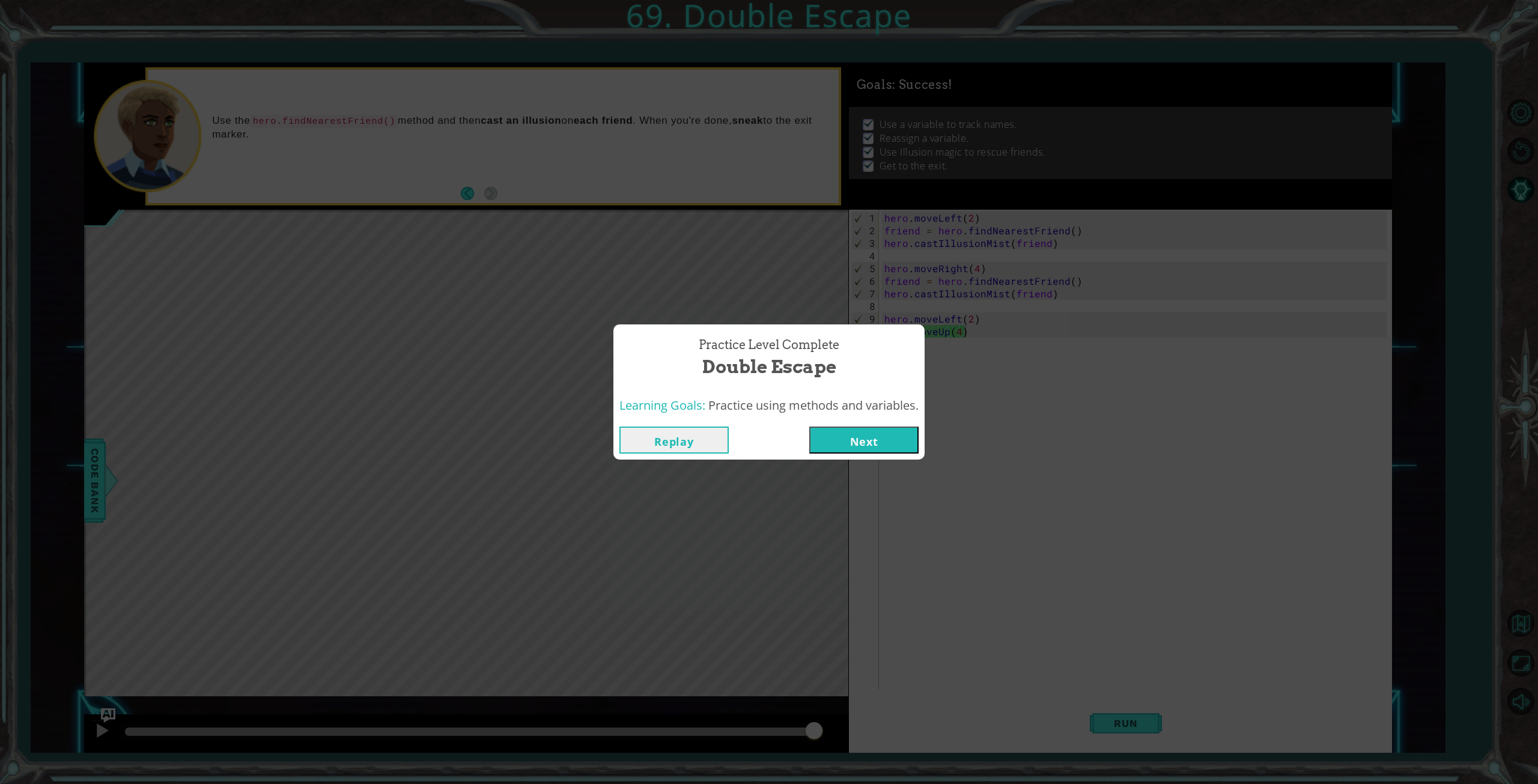
click at [855, 432] on button "Next" at bounding box center [863, 440] width 110 height 27
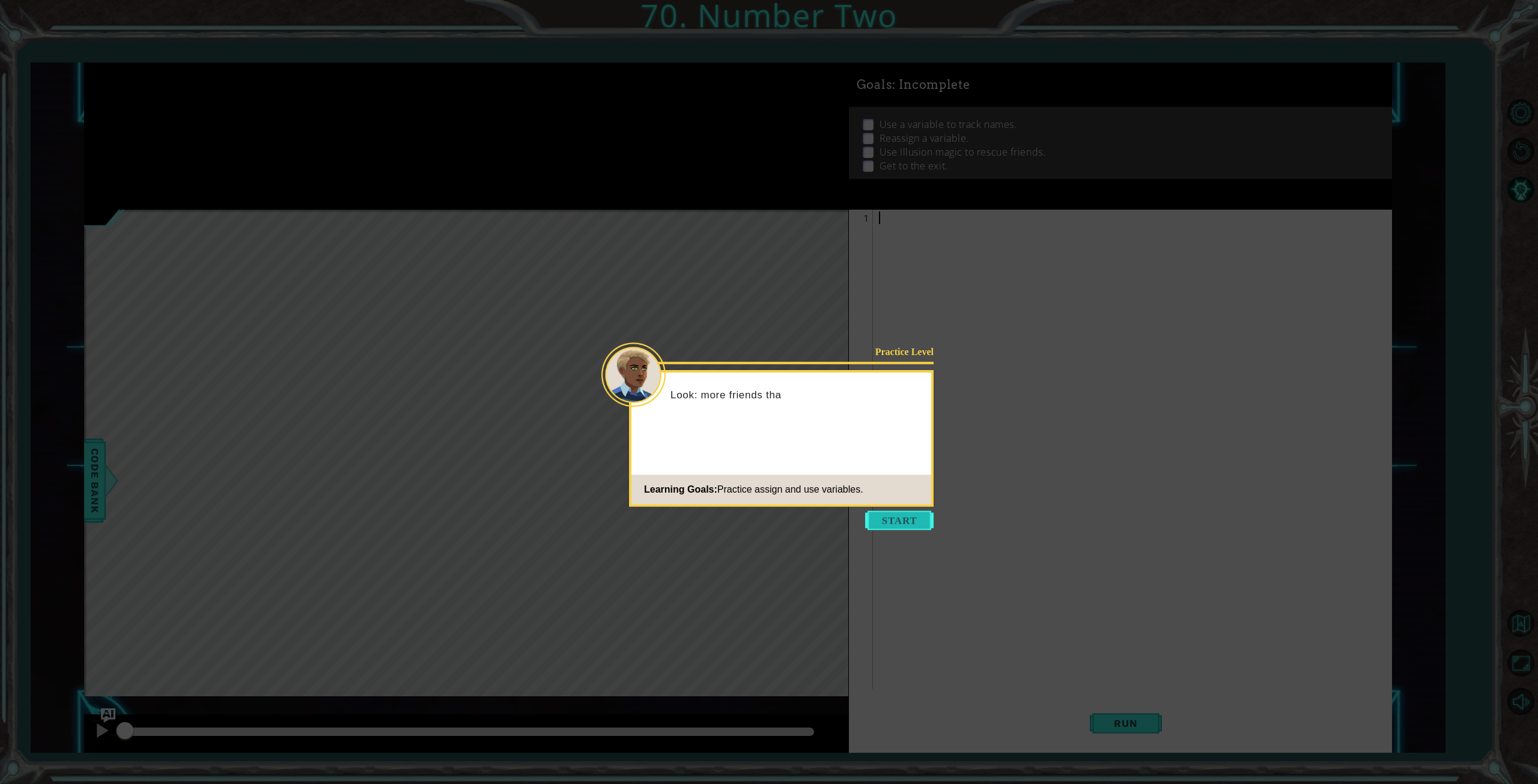
click at [901, 511] on button "Start" at bounding box center [899, 520] width 69 height 19
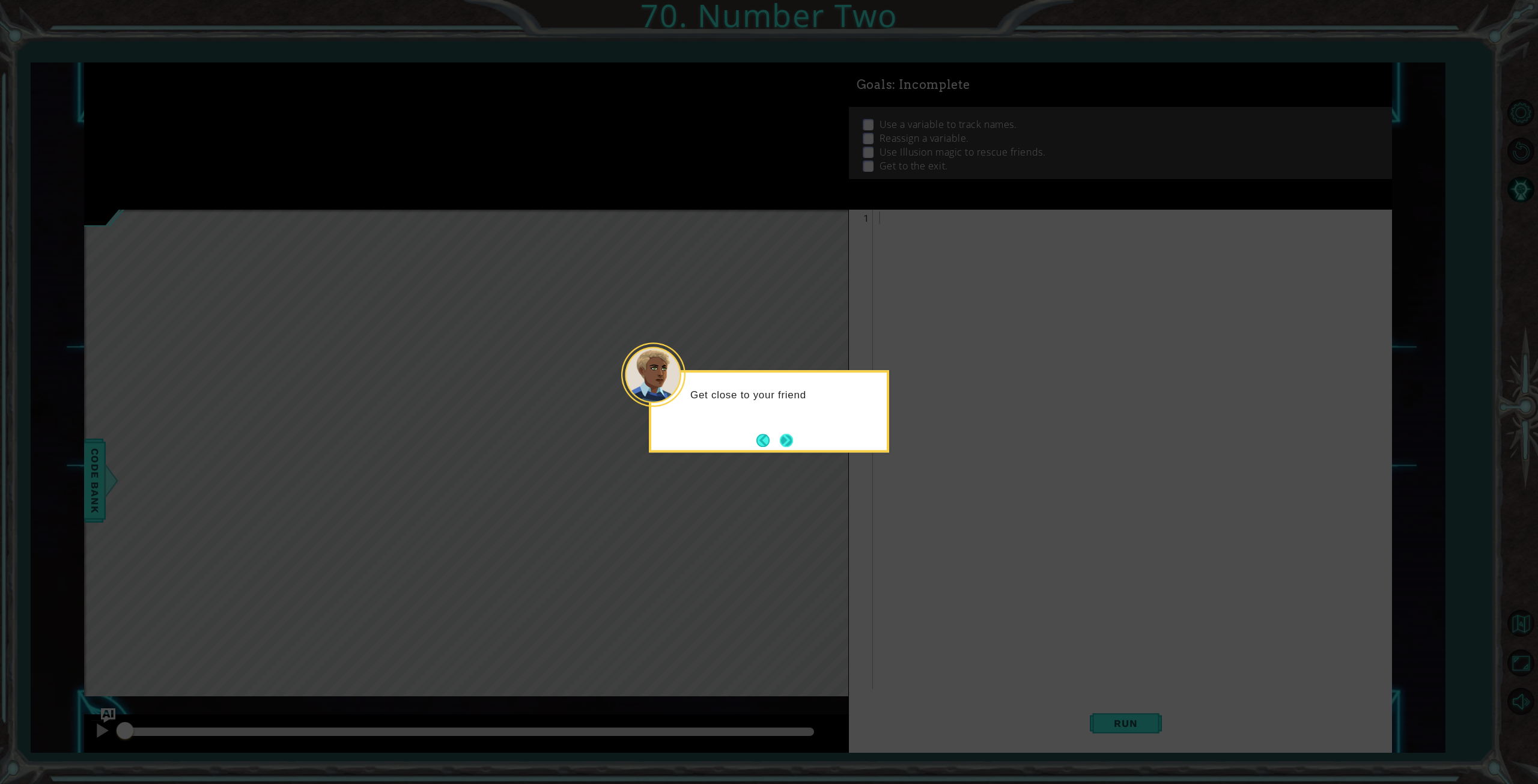
click at [789, 447] on button "Next" at bounding box center [786, 440] width 14 height 14
click at [788, 445] on button "Next" at bounding box center [787, 440] width 14 height 14
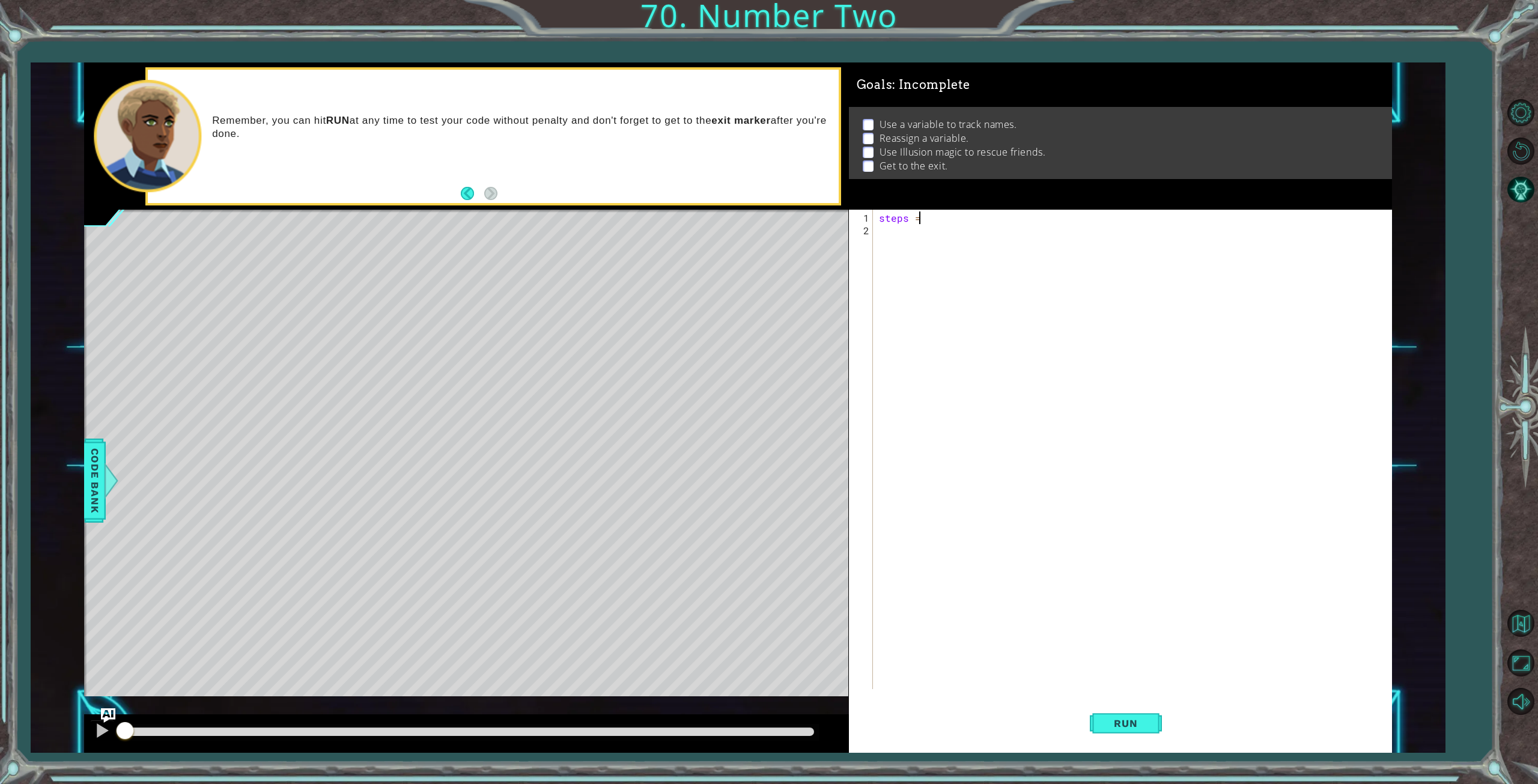
type textarea "steps = 2"
type textarea "n"
click at [954, 242] on div "steps = 2 friend =" at bounding box center [1135, 463] width 516 height 504
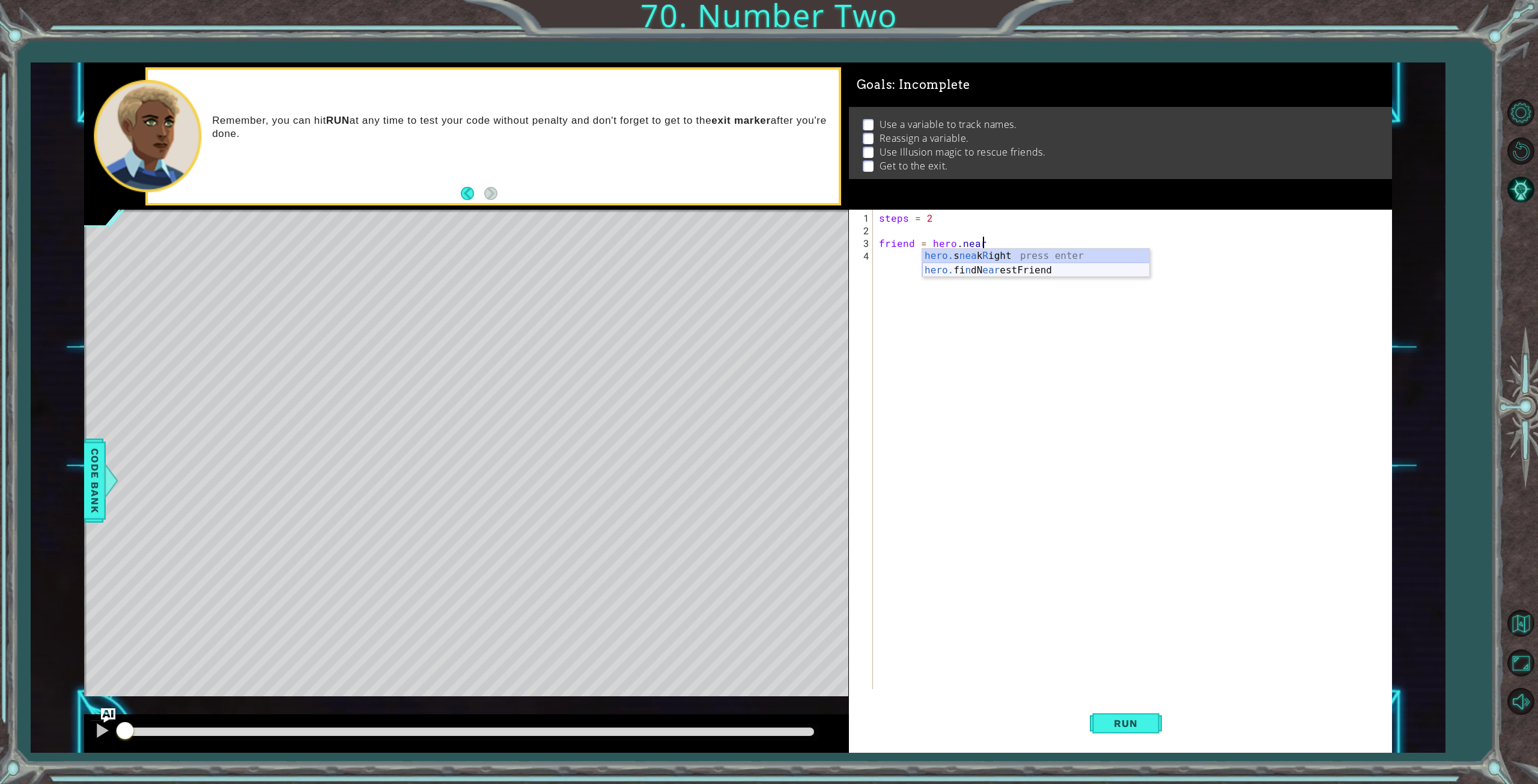
click at [968, 270] on div "hero. s nea k R ight press enter hero. fi n dN ear estFriend press enter" at bounding box center [1036, 278] width 227 height 58
type textarea "friend = hero.findNearestFriend()"
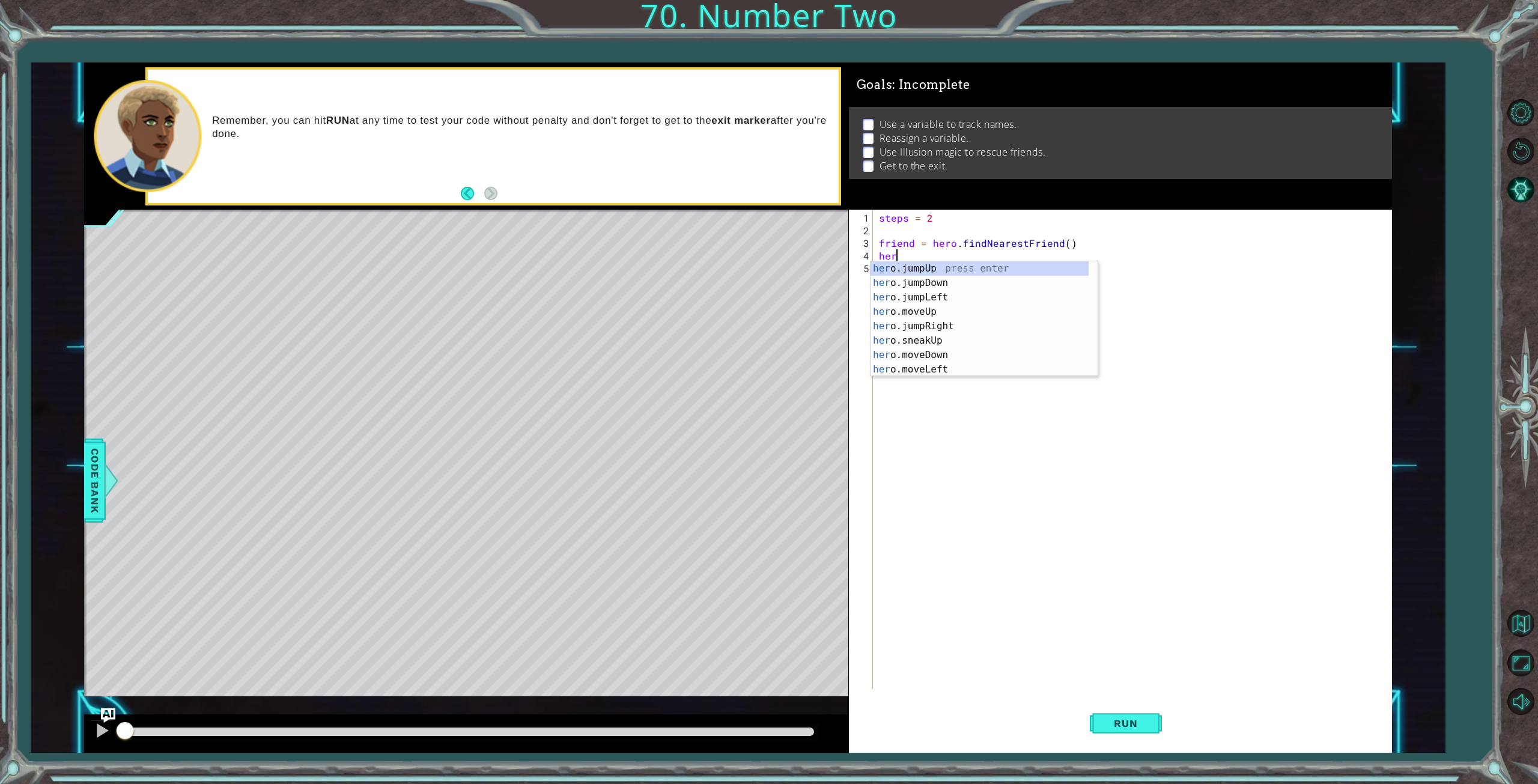
scroll to position [0, 0]
type textarea "h"
click at [897, 240] on div "steps = 2 friend = hero . findNearestFriend ( )" at bounding box center [1135, 463] width 516 height 504
type textarea "friend = hero.findNearestFriend()"
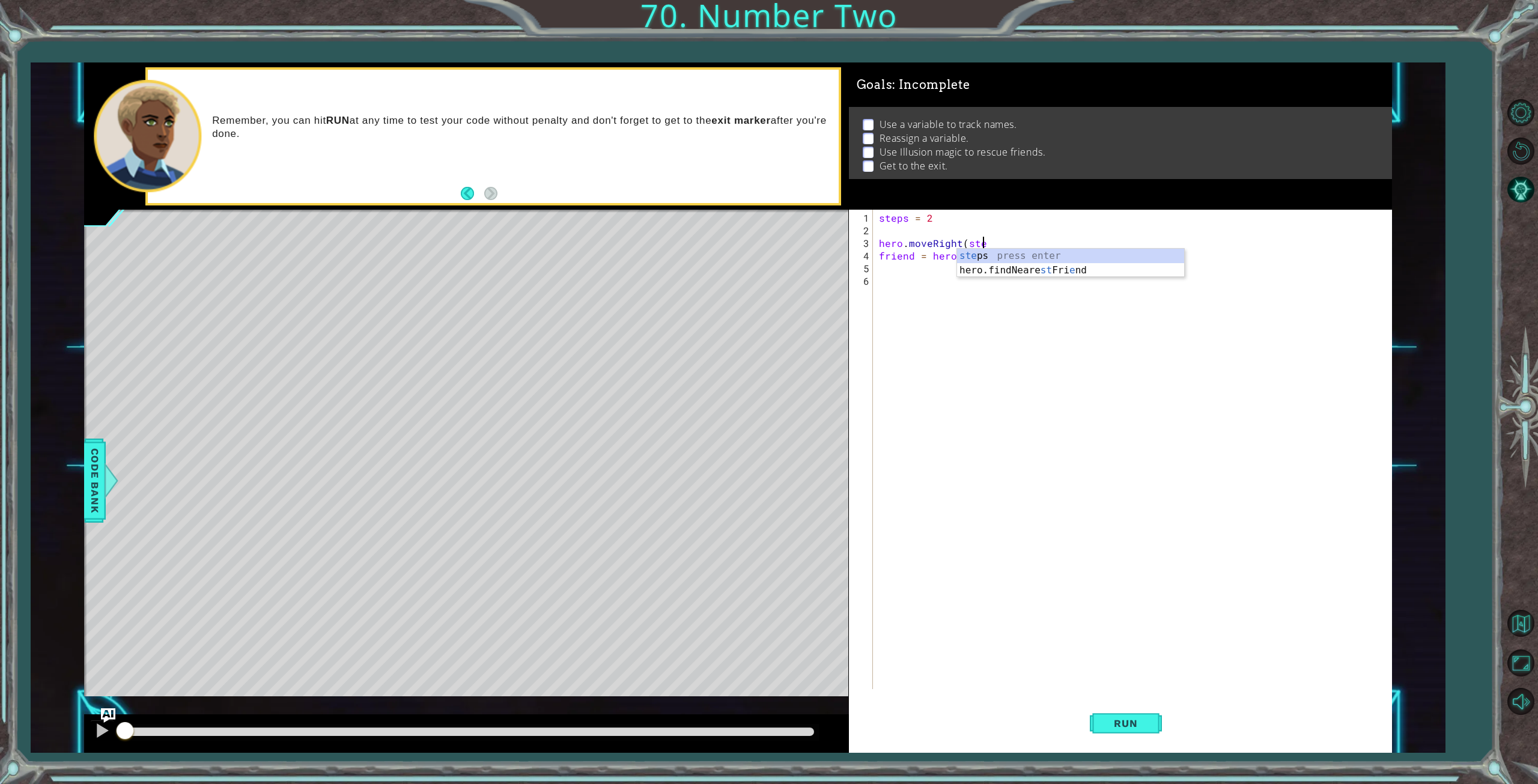
type textarea "hero.moveRight(steps)"
click at [892, 267] on div "steps = 2 hero . moveRight ( steps ) friend = hero . findNearestFriend ( )" at bounding box center [1135, 463] width 516 height 504
type textarea "hero.castIllusionMist(friend)"
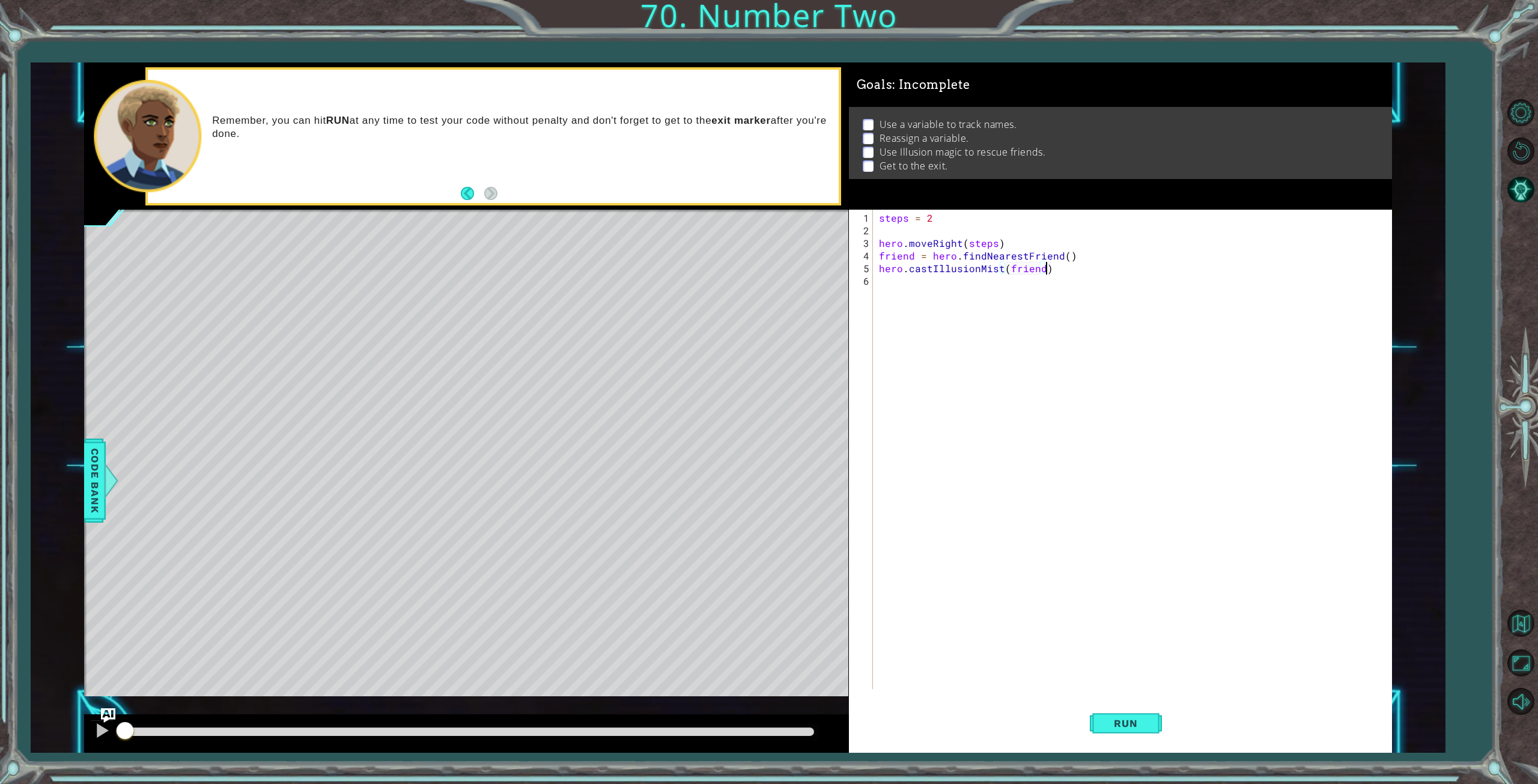
scroll to position [0, 0]
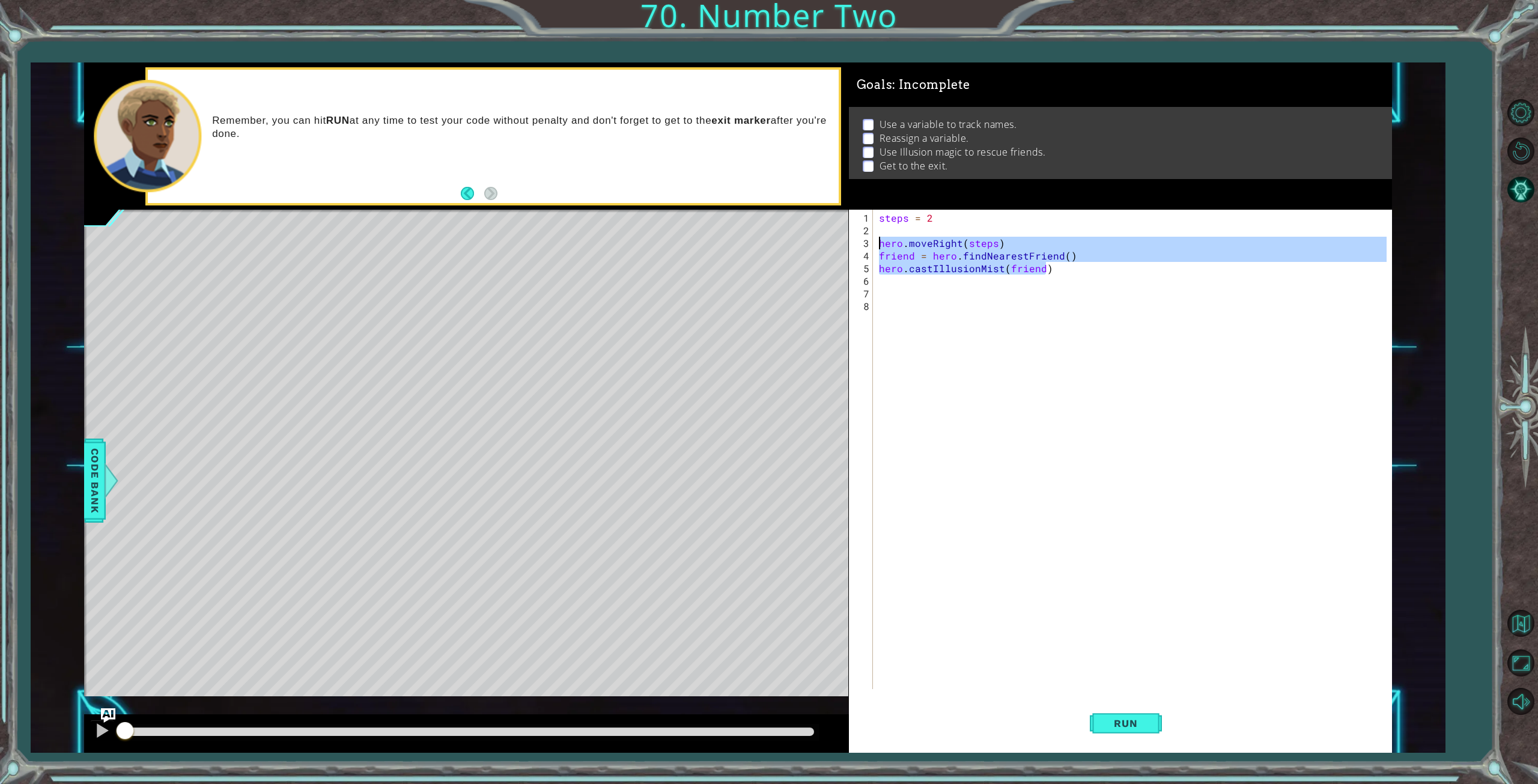
drag, startPoint x: 1055, startPoint y: 270, endPoint x: 870, endPoint y: 242, distance: 187.1
click at [870, 242] on div "1 2 3 4 5 6 7 8 steps = 2 hero . moveRight ( steps ) friend = hero . findNeares…" at bounding box center [1118, 449] width 538 height 480
type textarea "hero.moveRight(steps) friend = hero.findNearestFriend()"
click at [889, 296] on div "steps = 2 hero . moveRight ( steps ) friend = hero . findNearestFriend ( ) hero…" at bounding box center [1135, 463] width 516 height 504
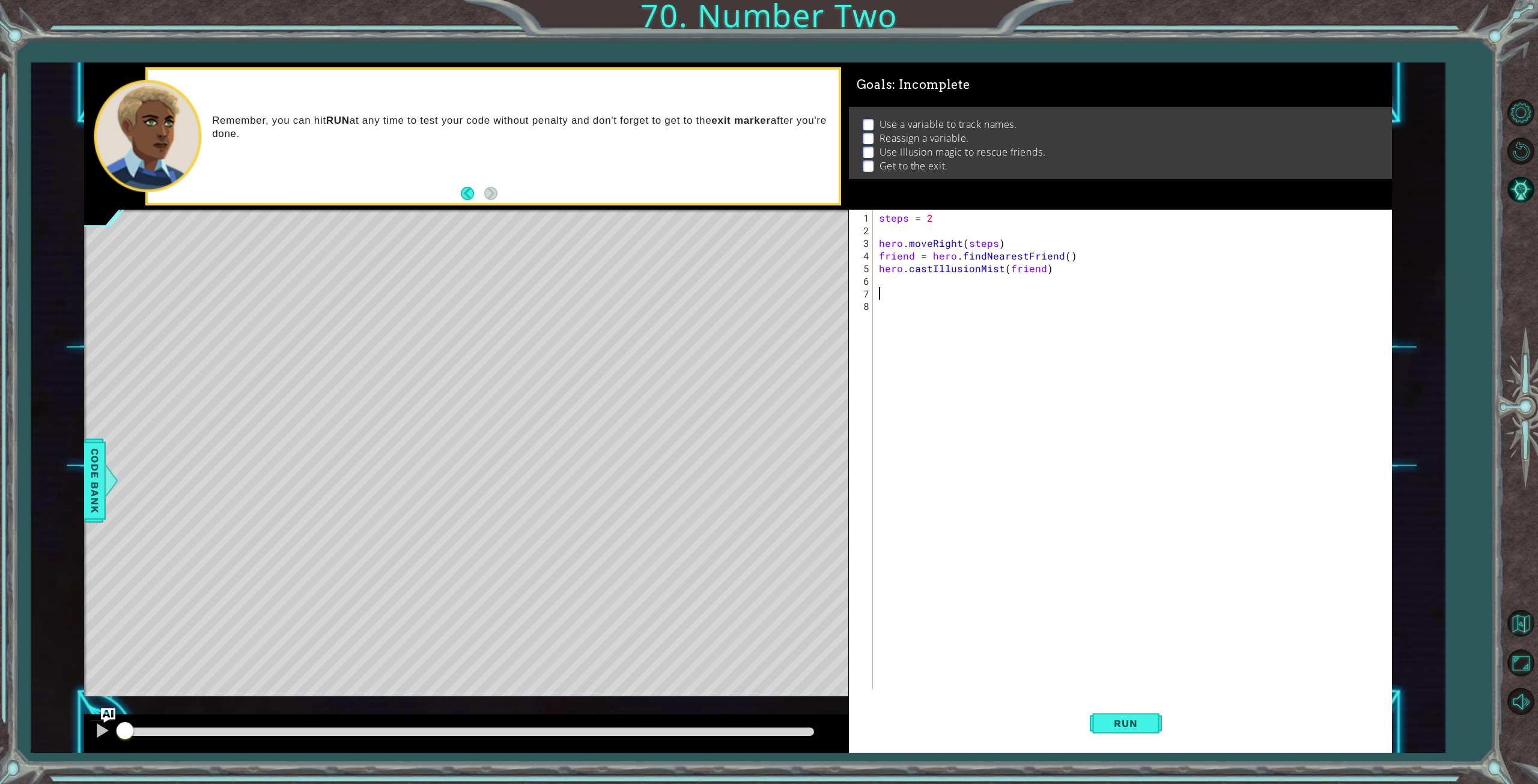
paste textarea "hero.castIllusionMist(friend)"
type textarea "hero.castIllusionMist(friend)"
type textarea "hero.moveRight(steps)"
click at [1106, 723] on span "Run" at bounding box center [1125, 723] width 47 height 12
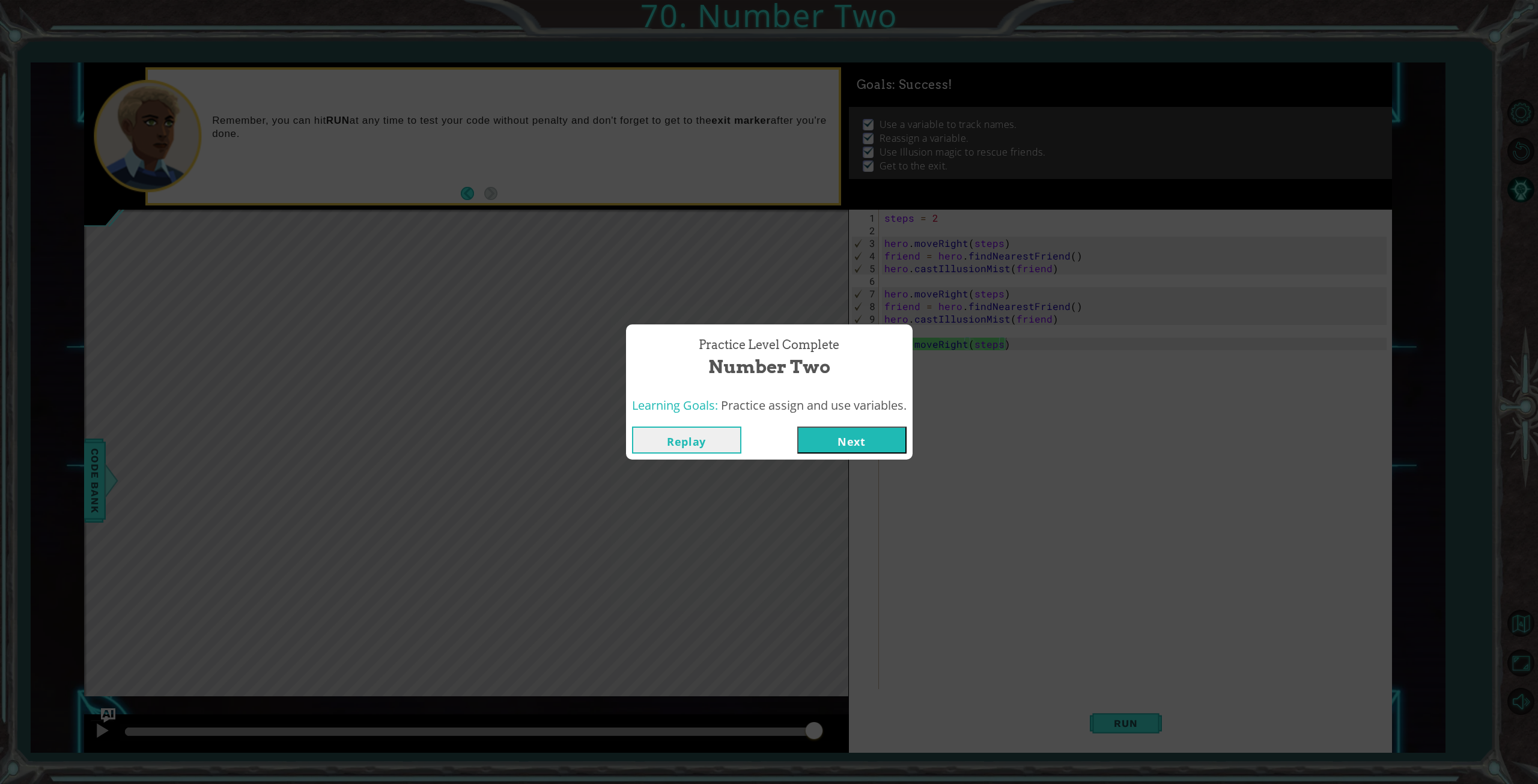
click at [839, 443] on button "Next" at bounding box center [851, 440] width 110 height 27
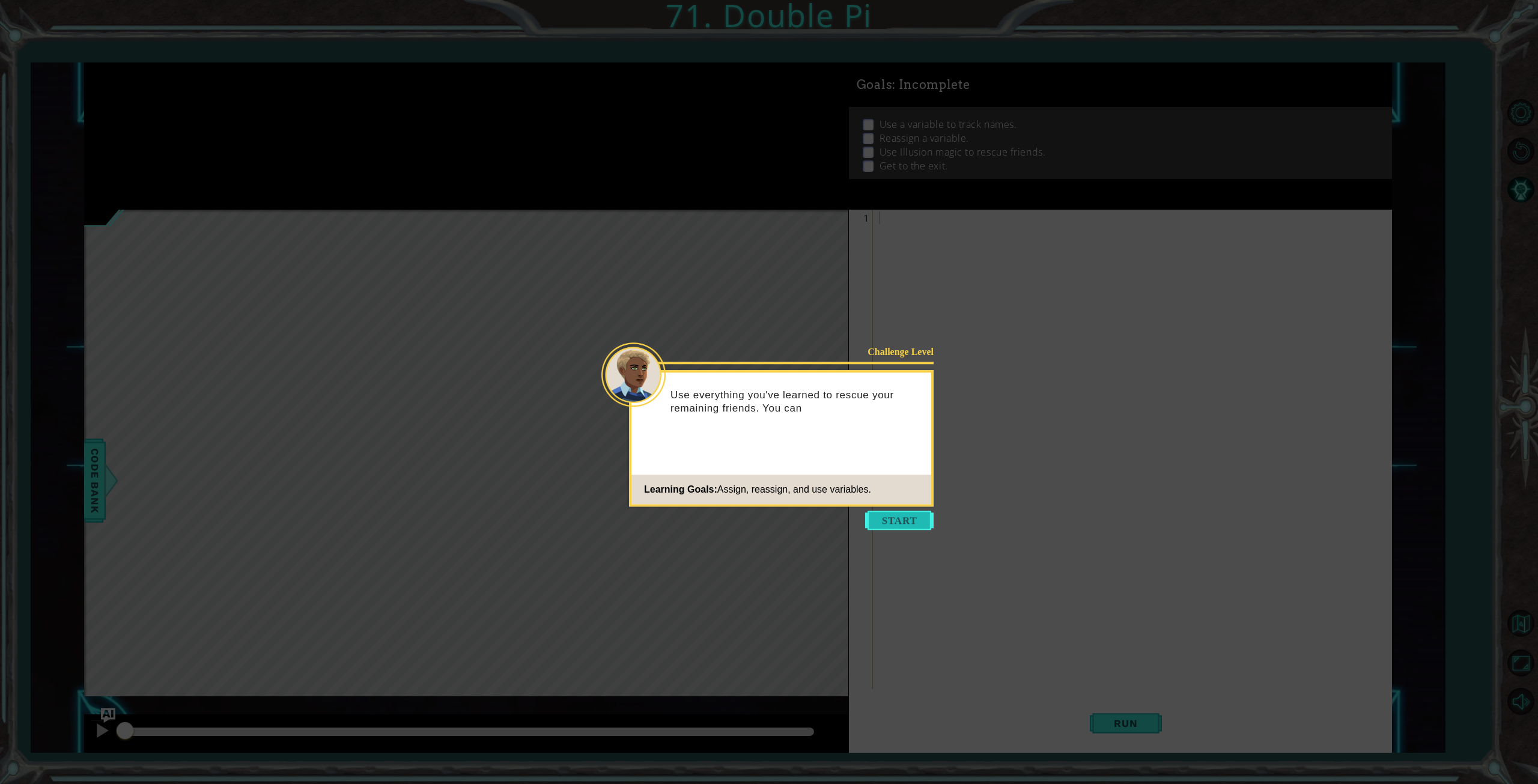
click at [901, 522] on button "Start" at bounding box center [899, 520] width 69 height 19
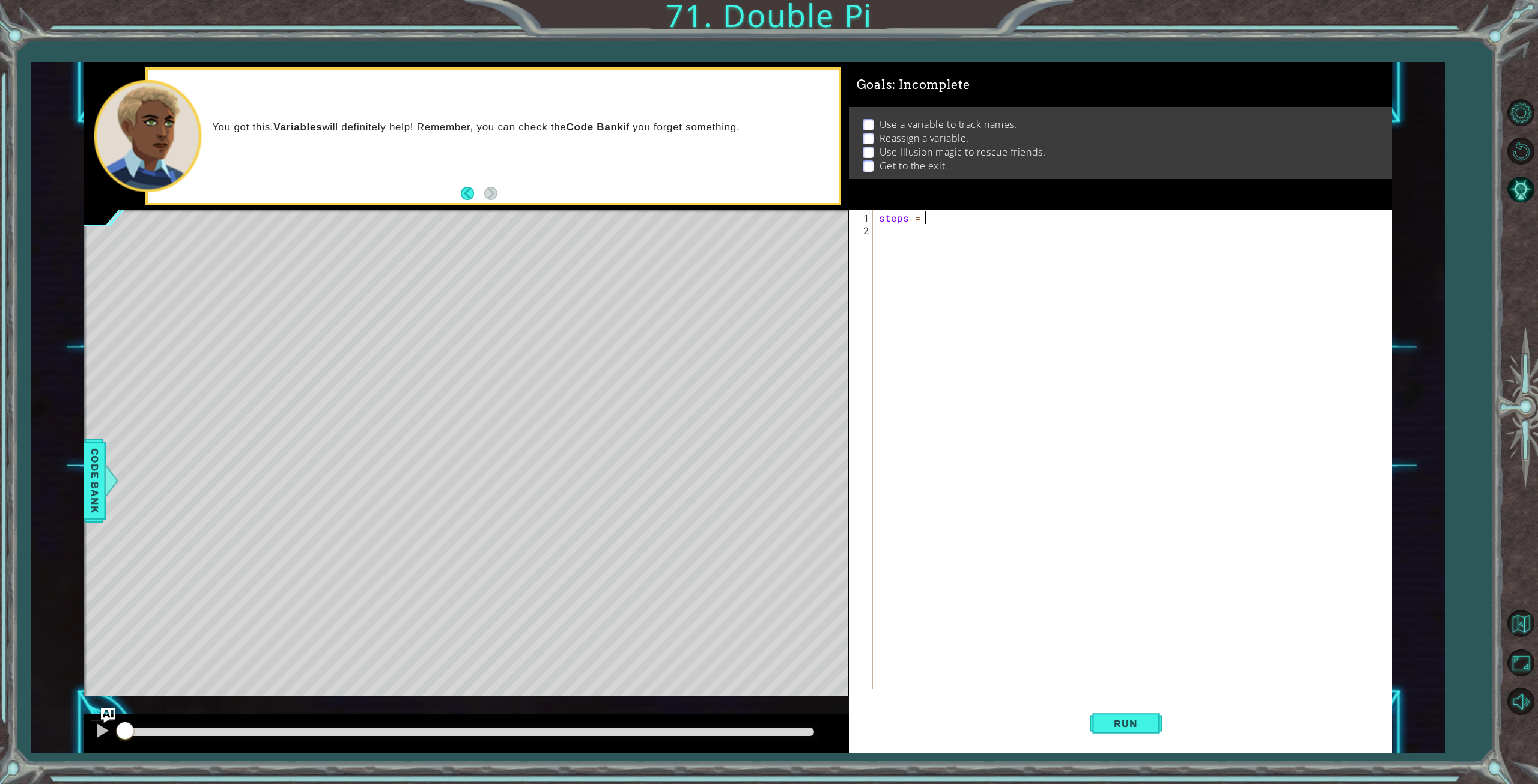
type textarea "steps = 2"
type textarea "hero.moveUp(steps)"
type textarea "hero.moveRight(steps)"
type textarea "hero.moveDown(steps)"
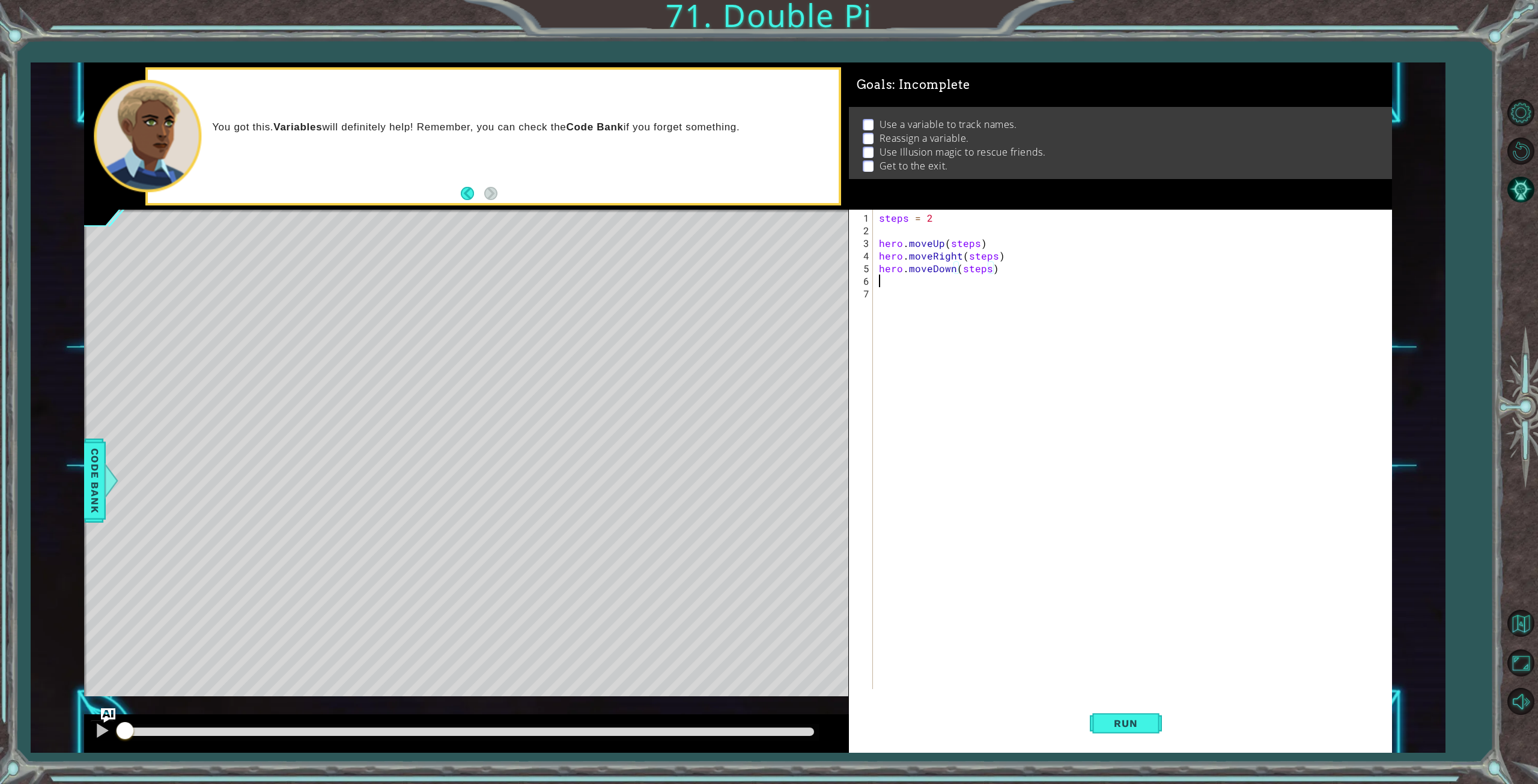
scroll to position [0, 0]
type textarea "friend = find"
type textarea "hero.castIllusionMist(friend)"
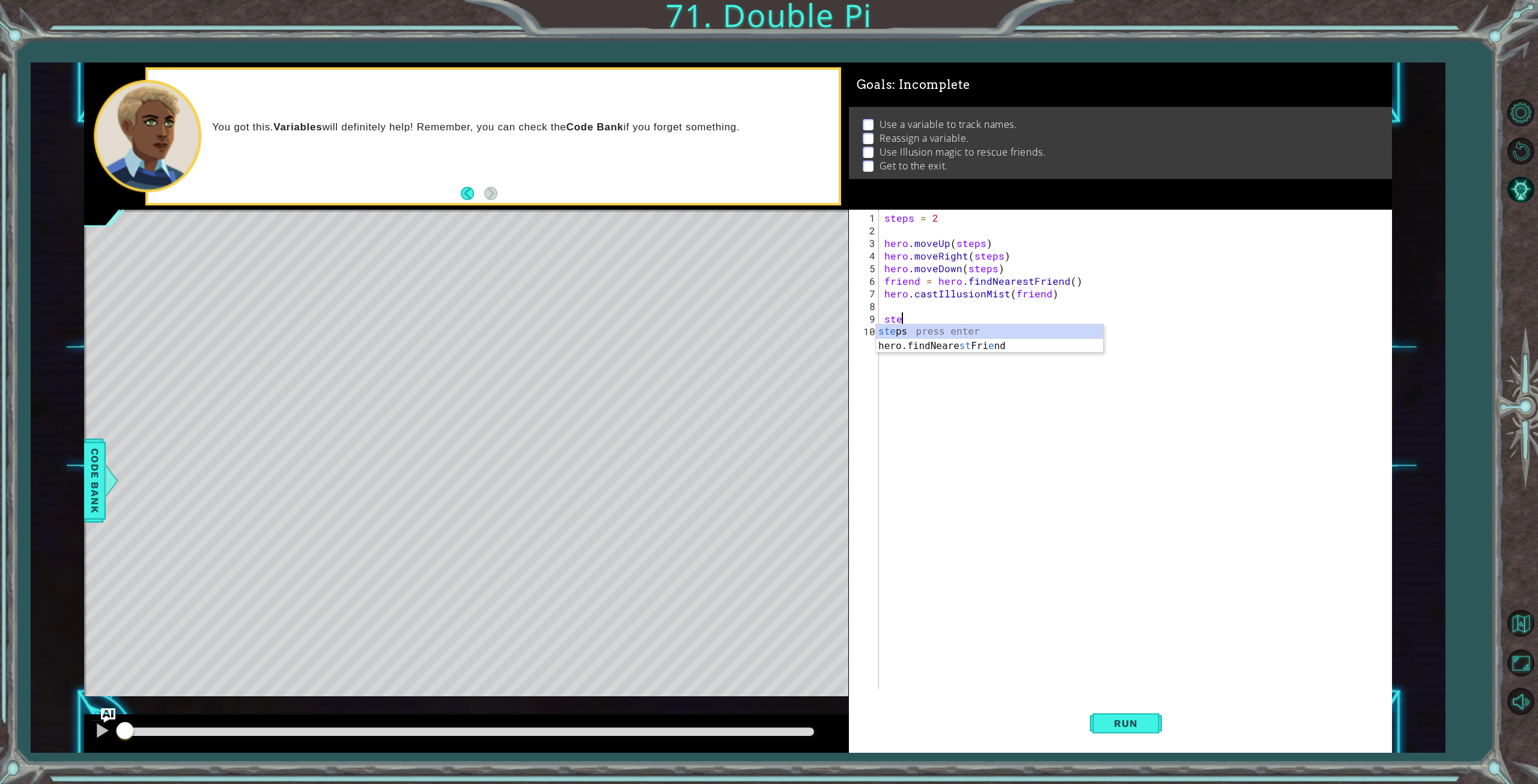
type textarea "s"
type textarea "hero.moveUp(3)"
type textarea "hero.moveUp(steps)"
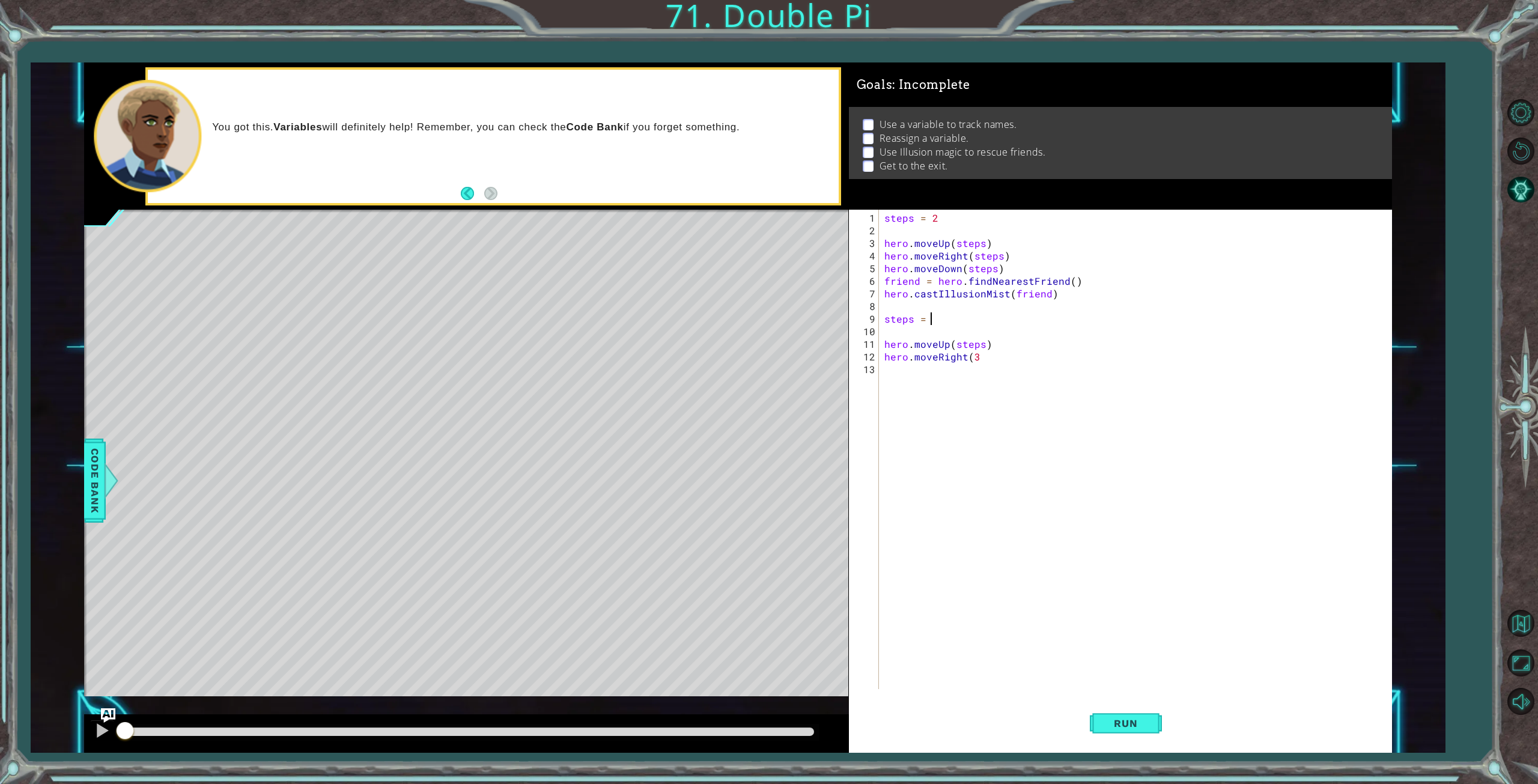
type textarea "steps = 3"
type textarea "hero.moveRight(steps)"
type textarea "hero.moveDown(steps)"
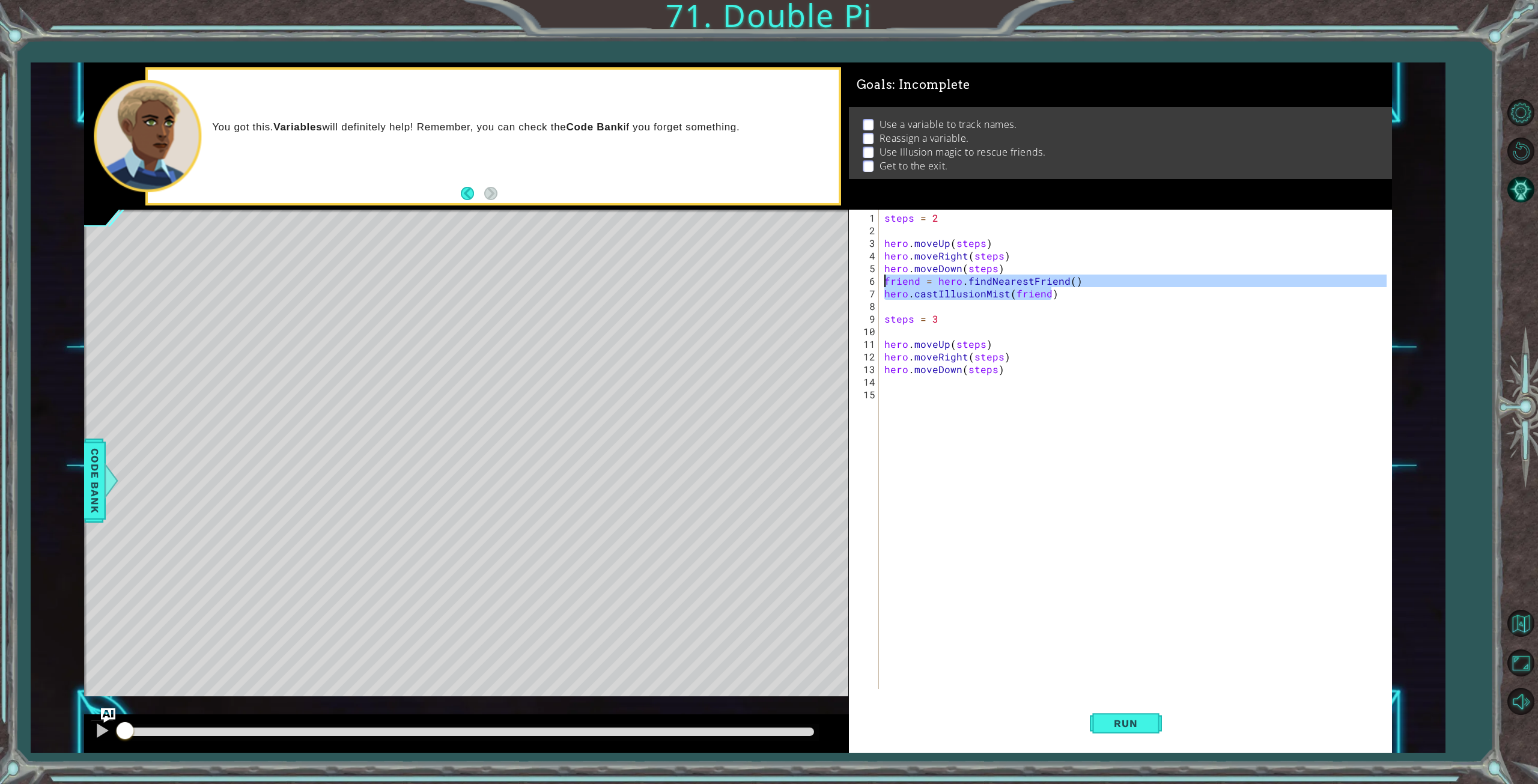
drag, startPoint x: 1049, startPoint y: 294, endPoint x: 872, endPoint y: 282, distance: 177.4
click at [872, 282] on div "1 2 3 4 5 6 7 8 9 10 11 12 13 14 15 steps = 2 hero . moveUp ( steps ) hero . mo…" at bounding box center [1118, 449] width 538 height 480
type textarea "friend = hero.findNearestFriend() hero.castIllusionMist(friend)"
click at [894, 379] on div "steps = 2 hero . moveUp ( steps ) hero . moveRight ( steps ) hero . moveDown ( …" at bounding box center [1137, 463] width 511 height 504
paste textarea "hero.castIllusionMist(friend)"
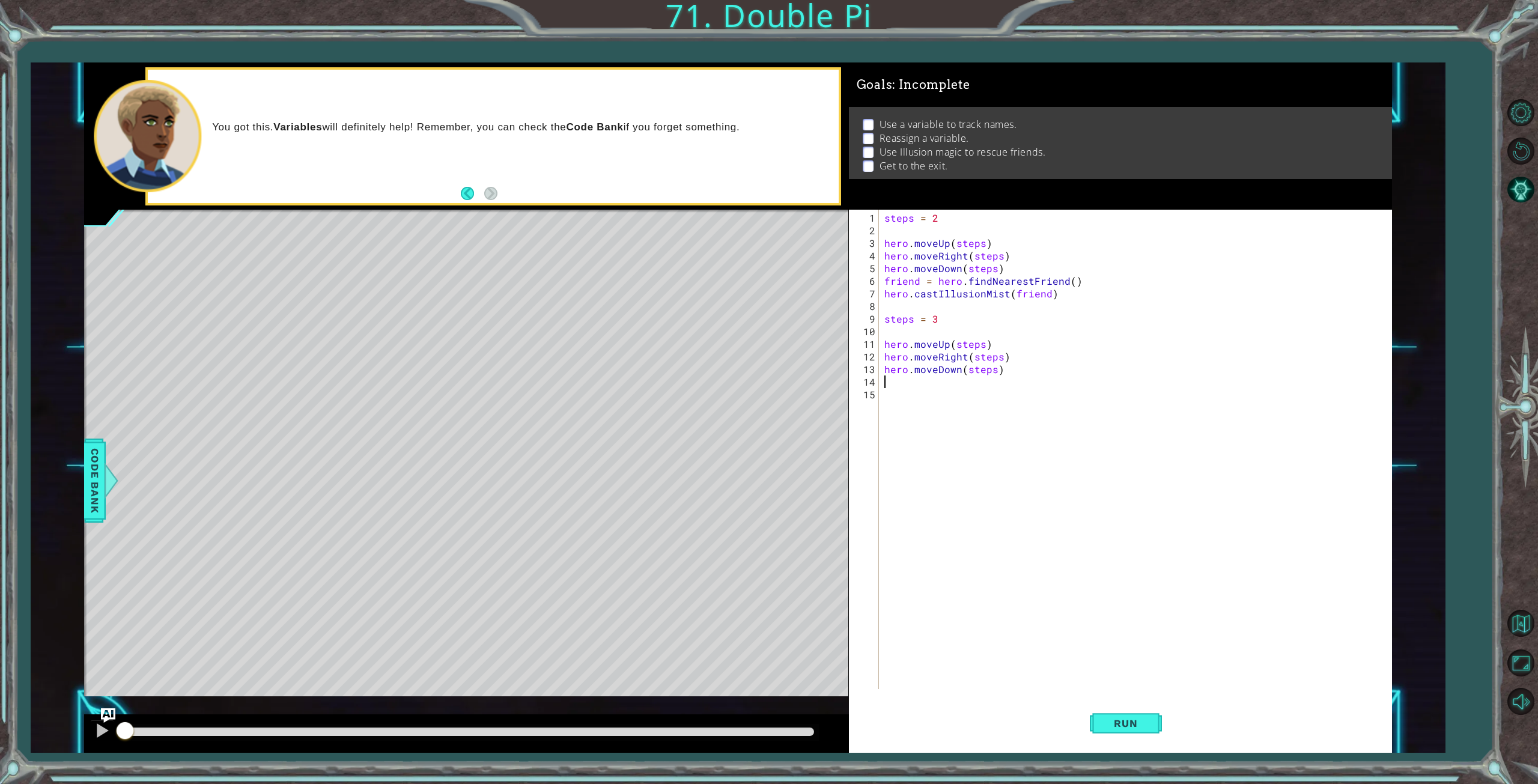
type textarea "hero.castIllusionMist(friend)"
type textarea "hero.moveRight()"
click at [1130, 714] on button "Run" at bounding box center [1126, 723] width 72 height 54
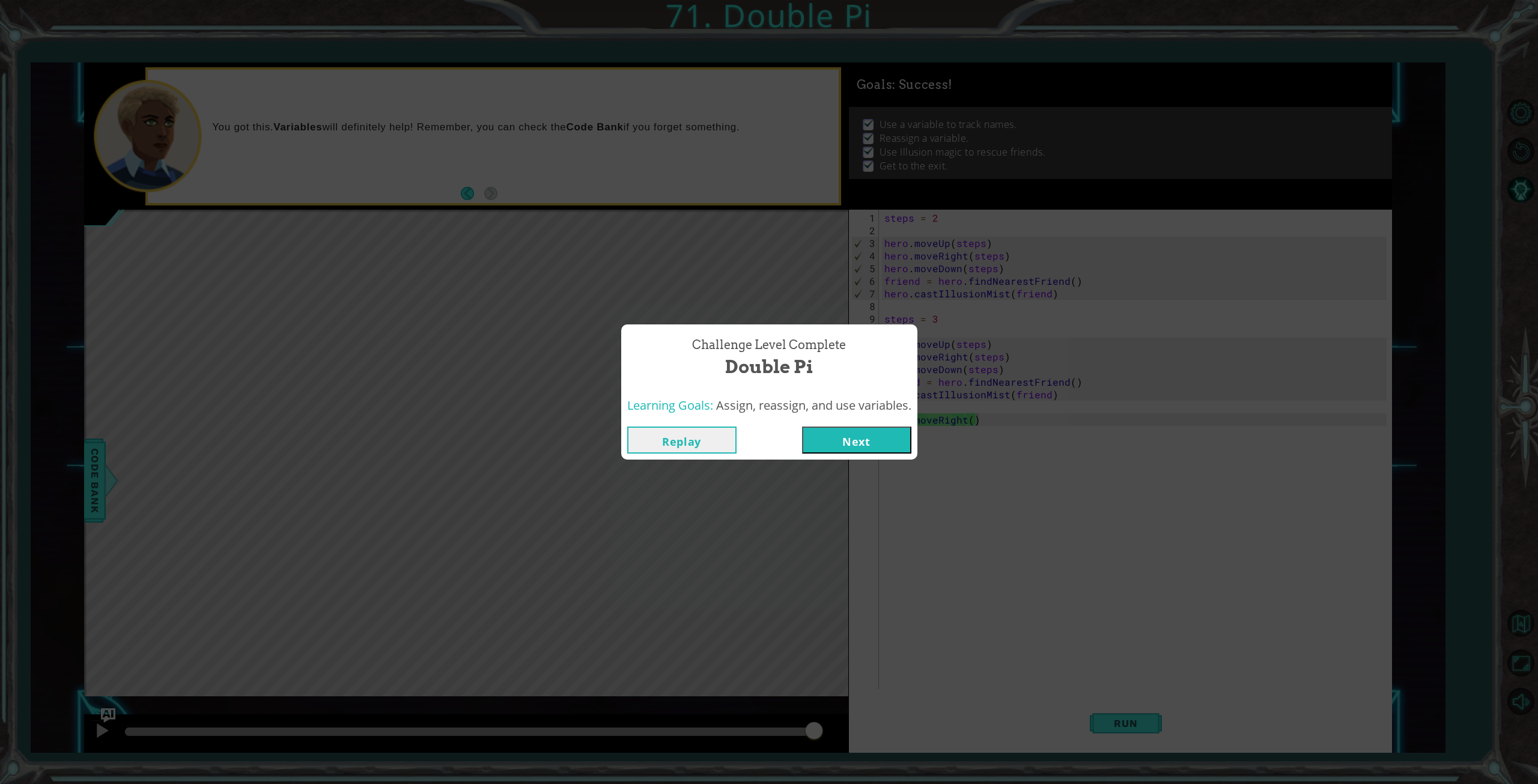
click at [881, 441] on button "Next" at bounding box center [856, 440] width 110 height 27
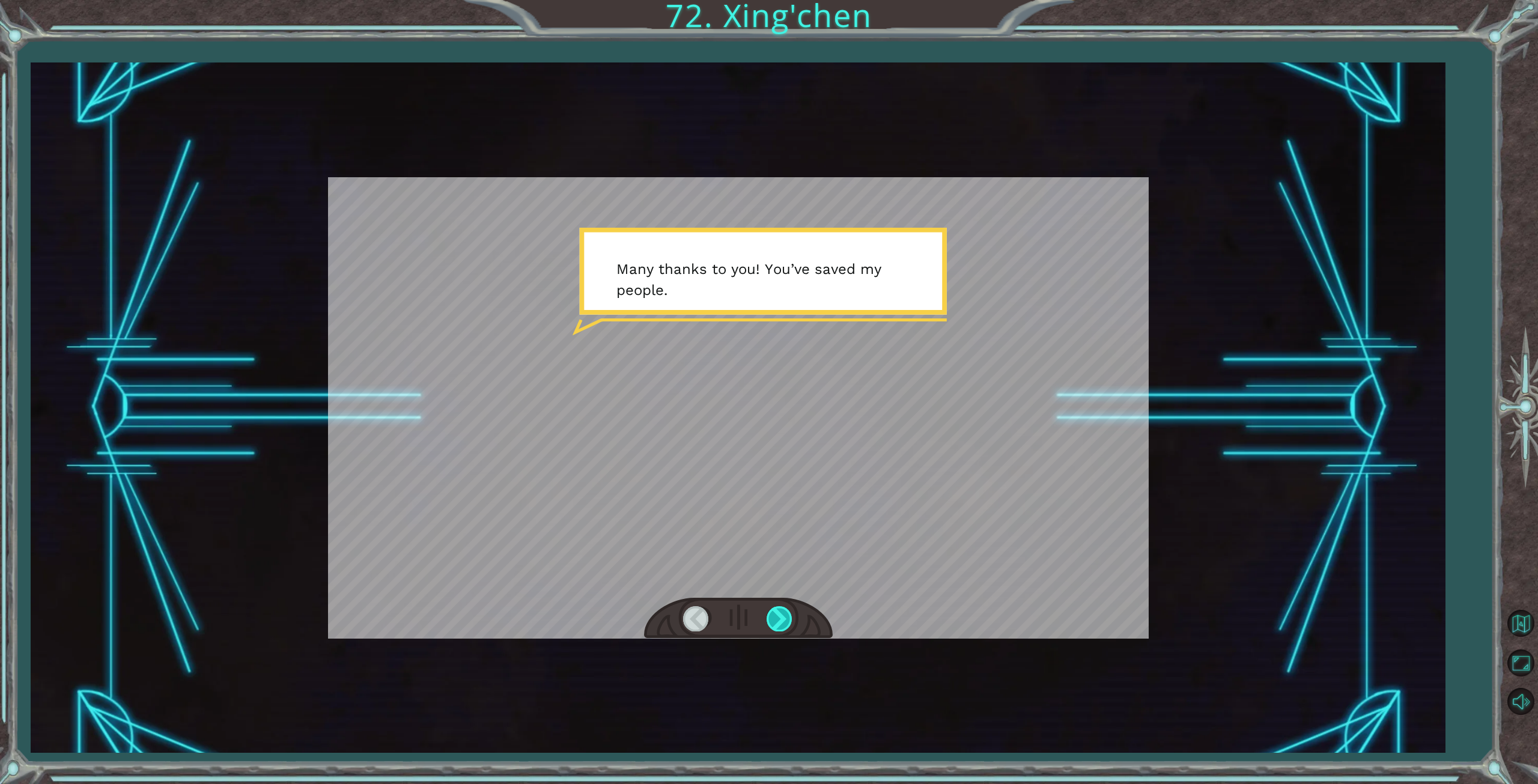
click at [787, 624] on div at bounding box center [780, 618] width 27 height 25
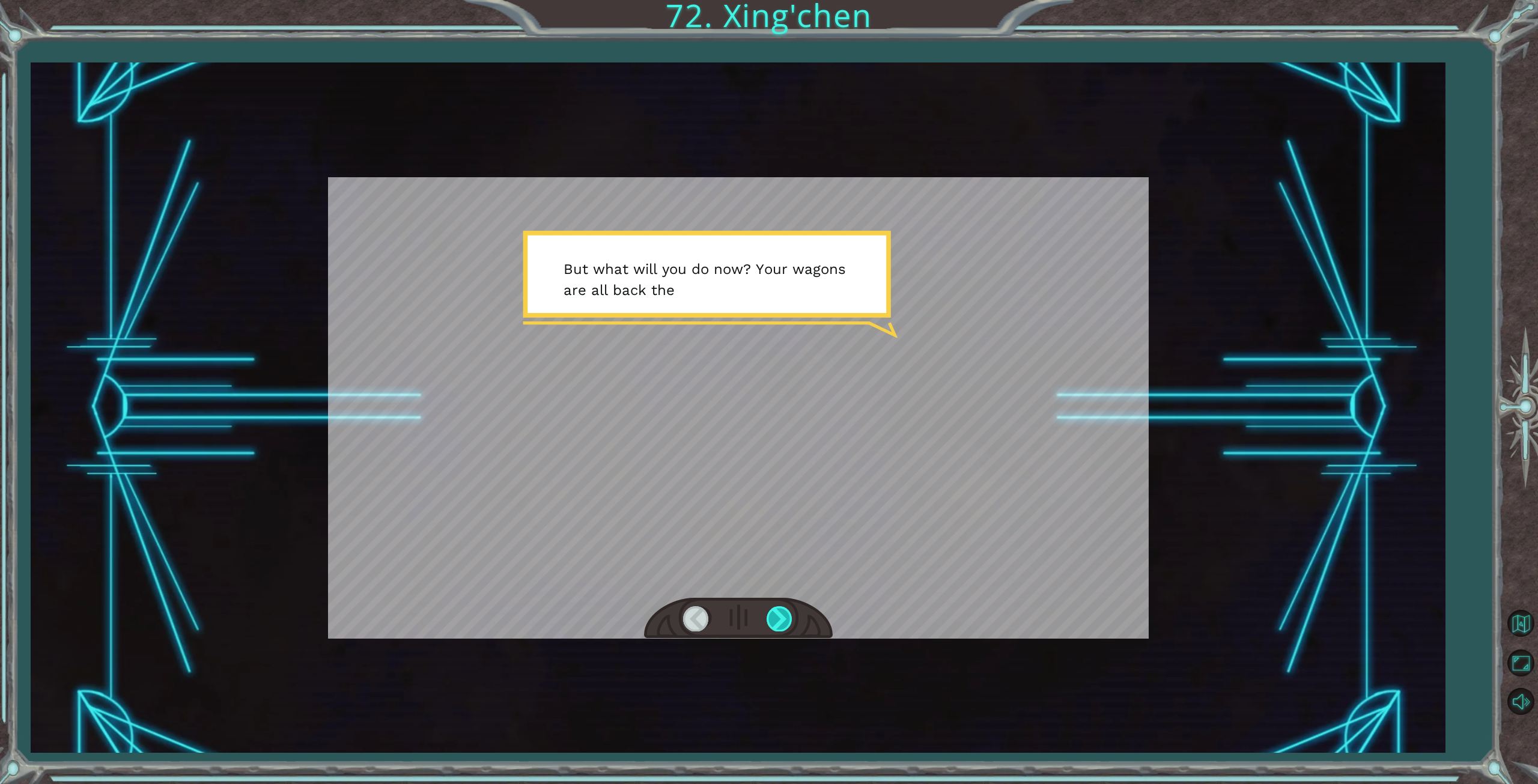
click at [787, 624] on div at bounding box center [780, 618] width 27 height 25
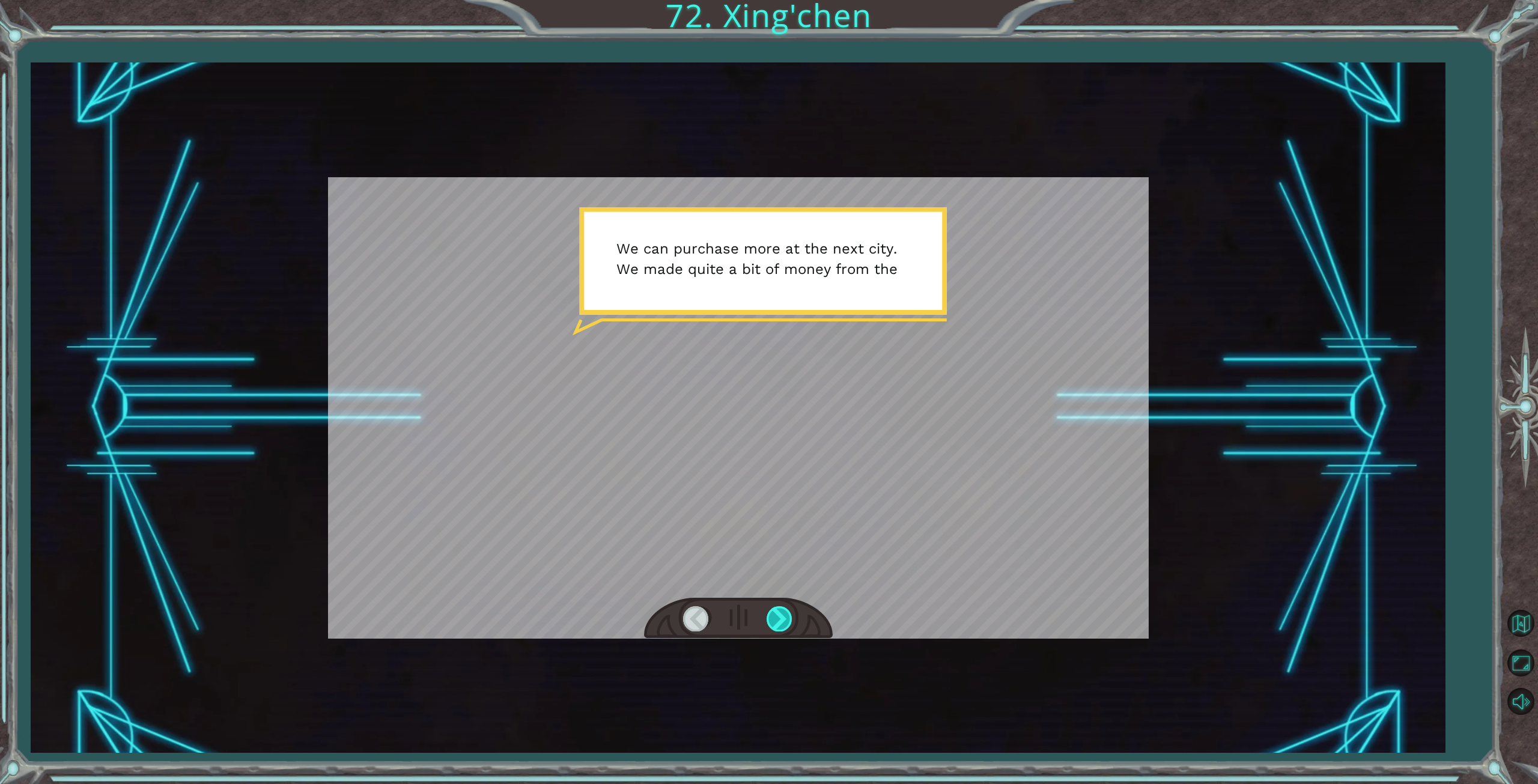
click at [787, 624] on div at bounding box center [780, 618] width 27 height 25
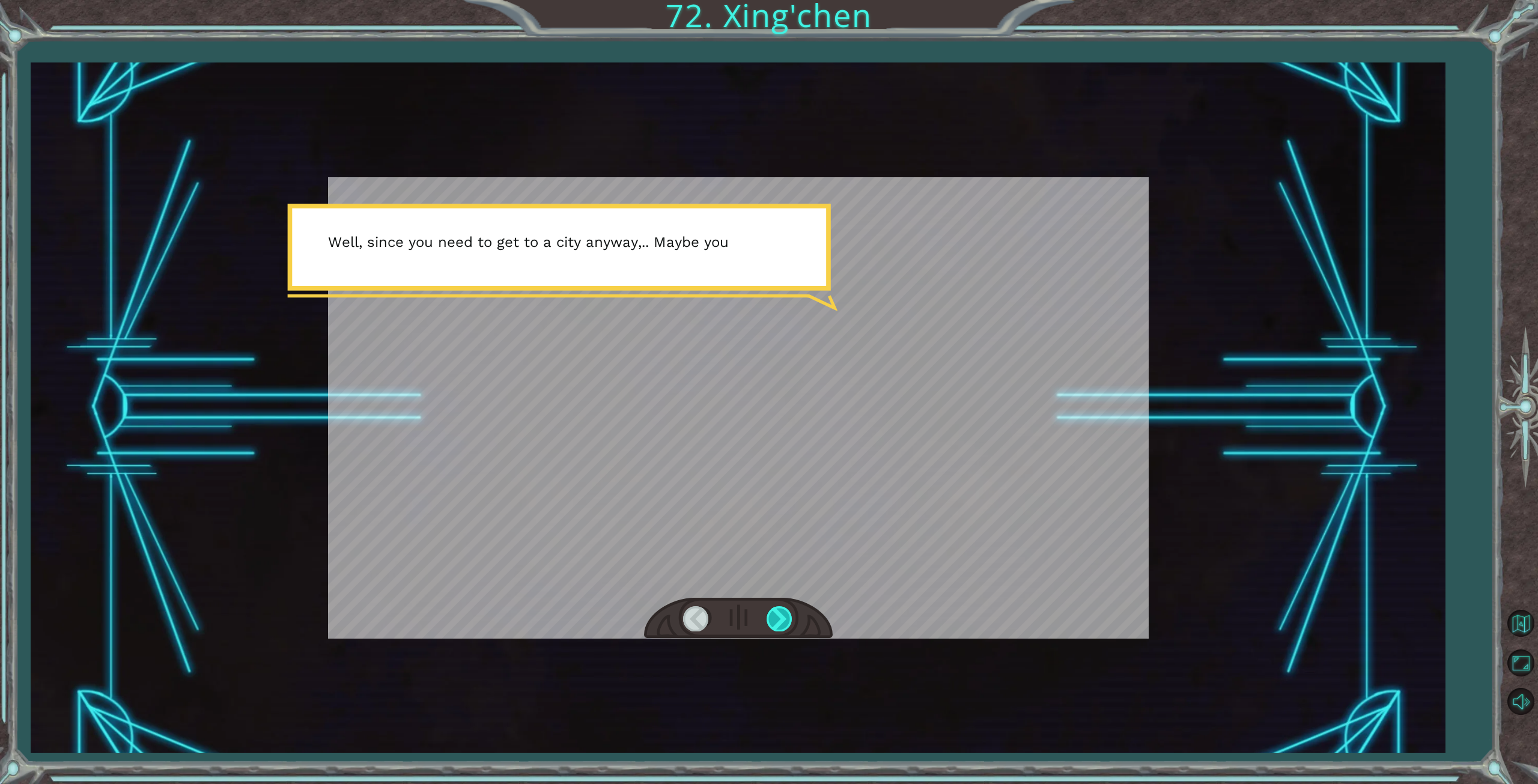
click at [787, 624] on div at bounding box center [780, 618] width 27 height 25
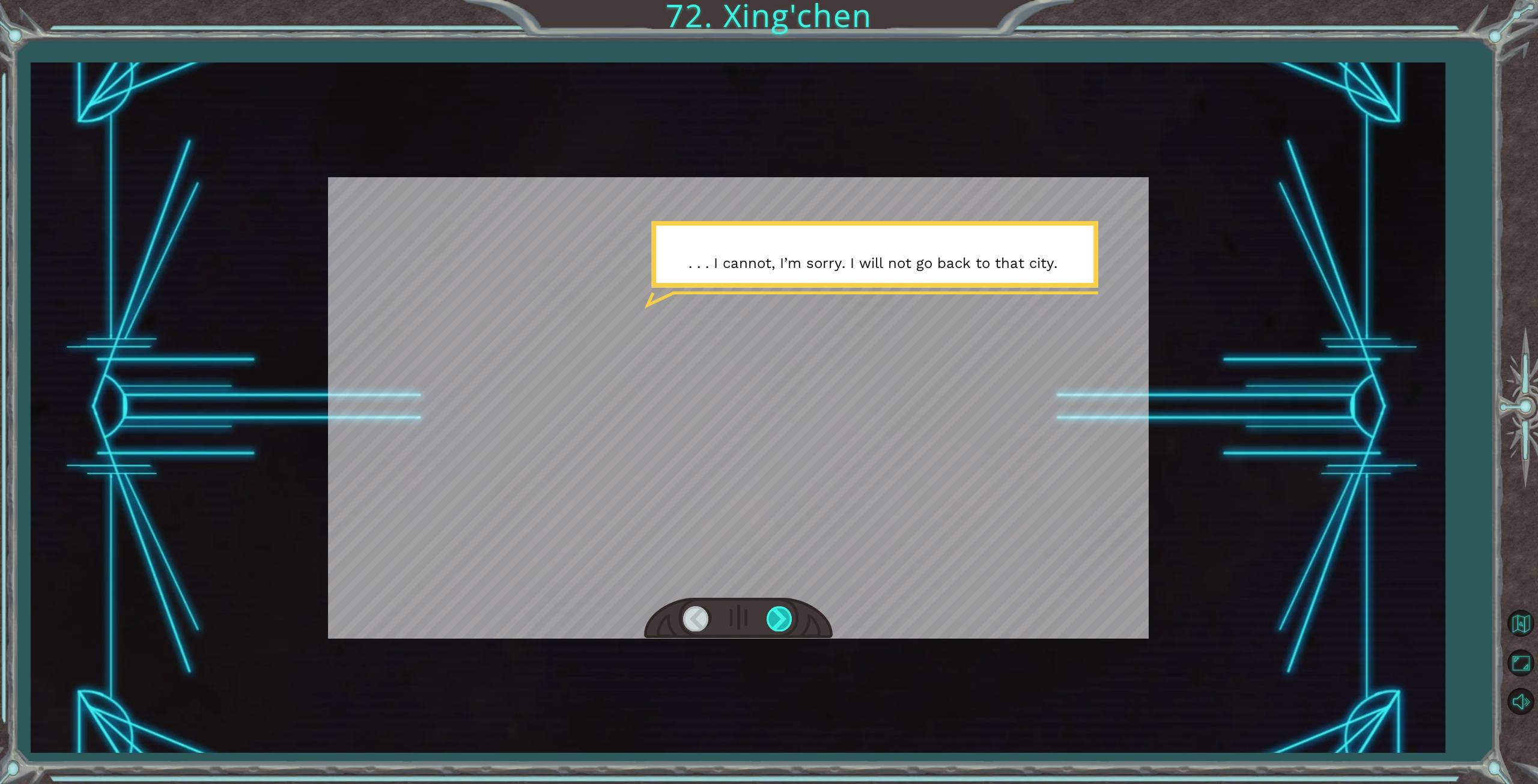
click at [787, 624] on div at bounding box center [780, 618] width 27 height 25
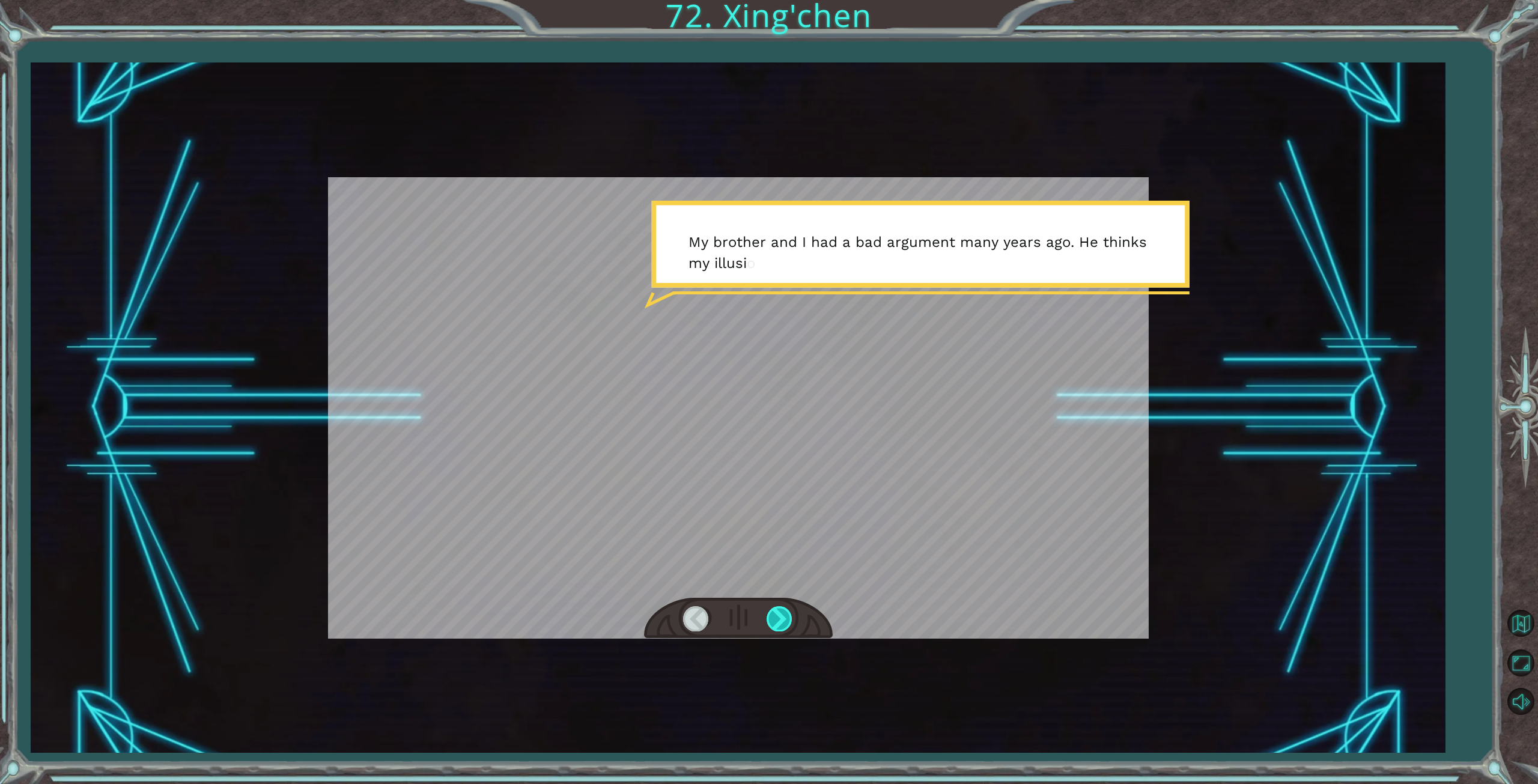
click at [789, 622] on div at bounding box center [780, 618] width 27 height 25
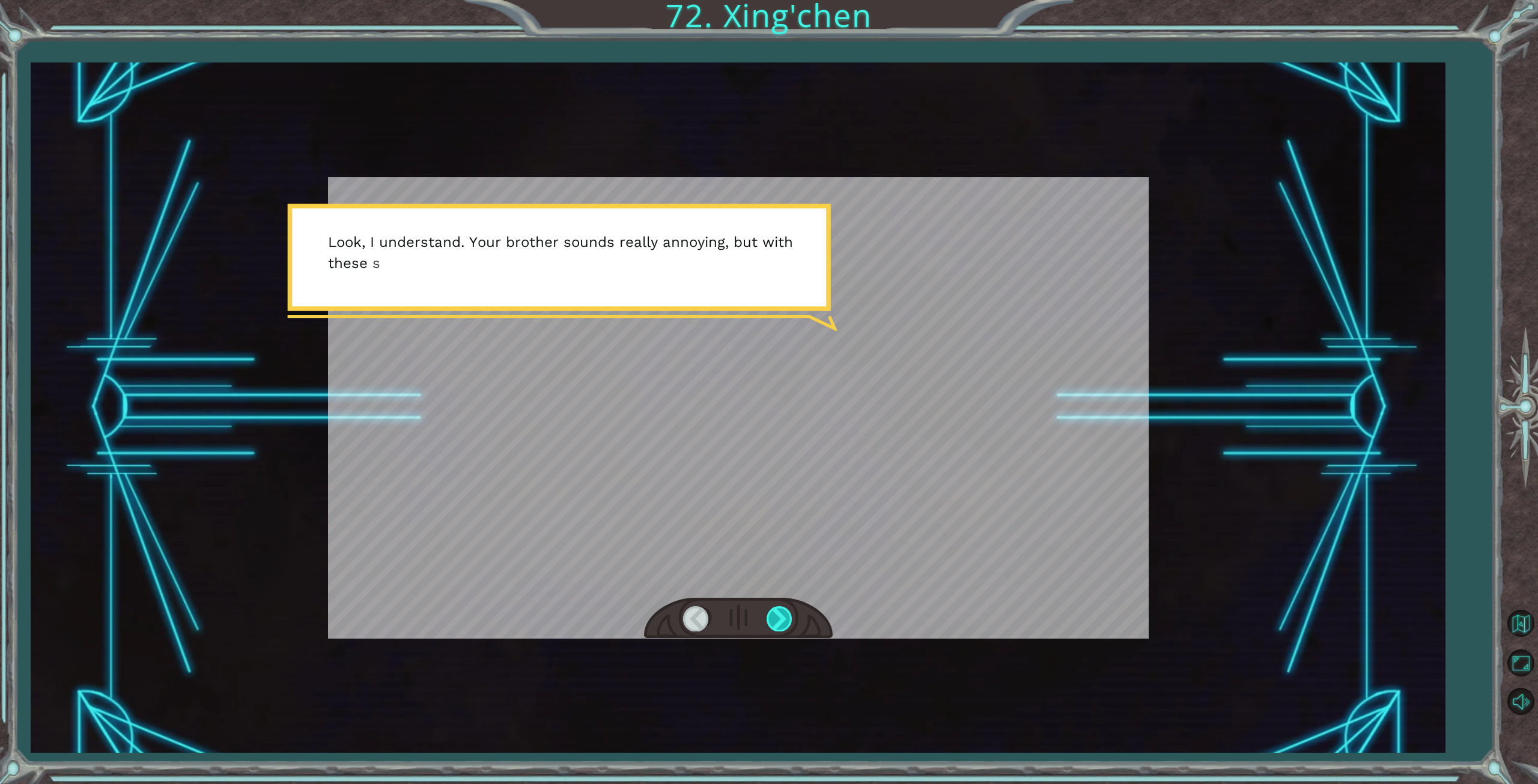
click at [789, 622] on div at bounding box center [780, 618] width 27 height 25
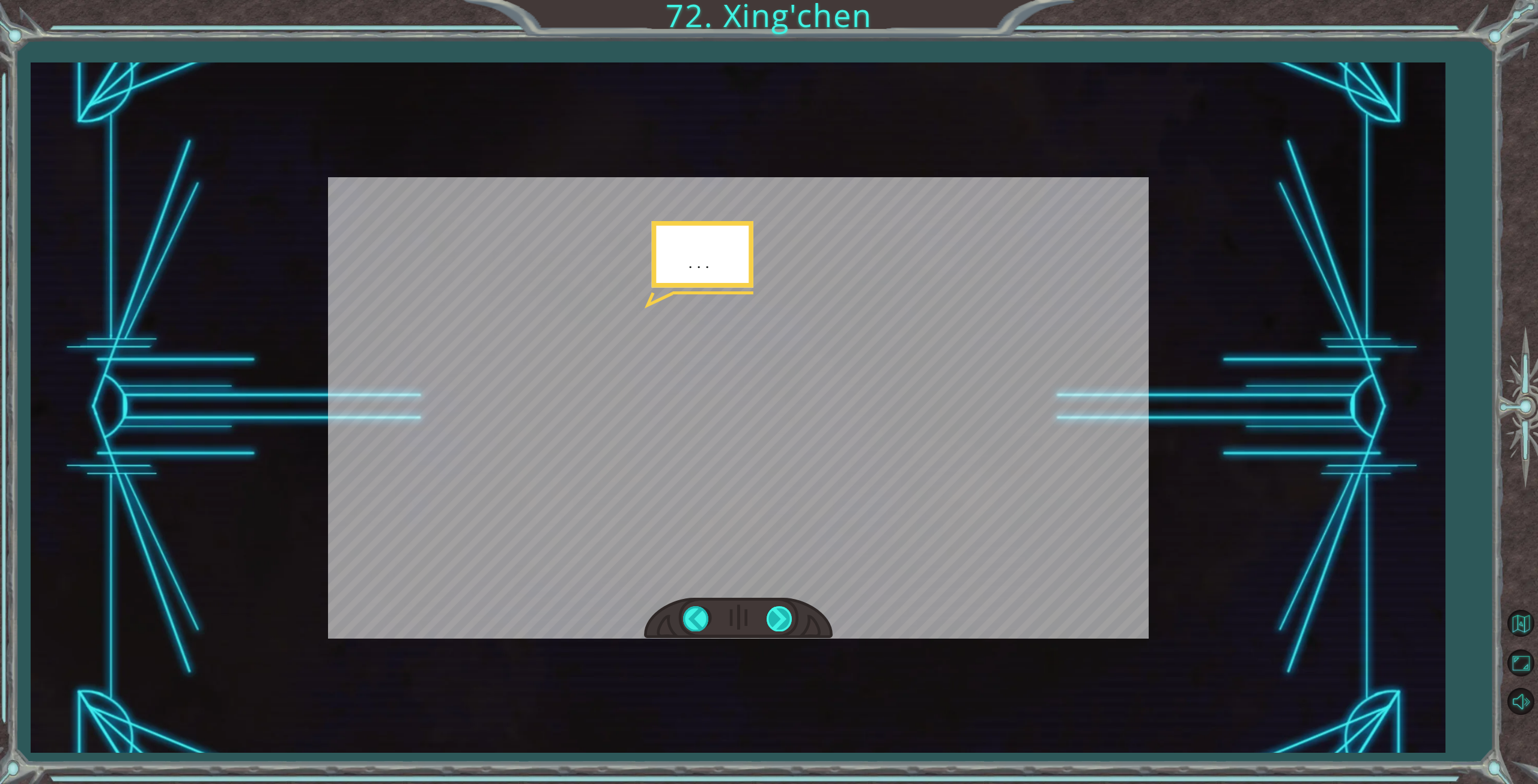
click at [789, 622] on div at bounding box center [780, 618] width 27 height 25
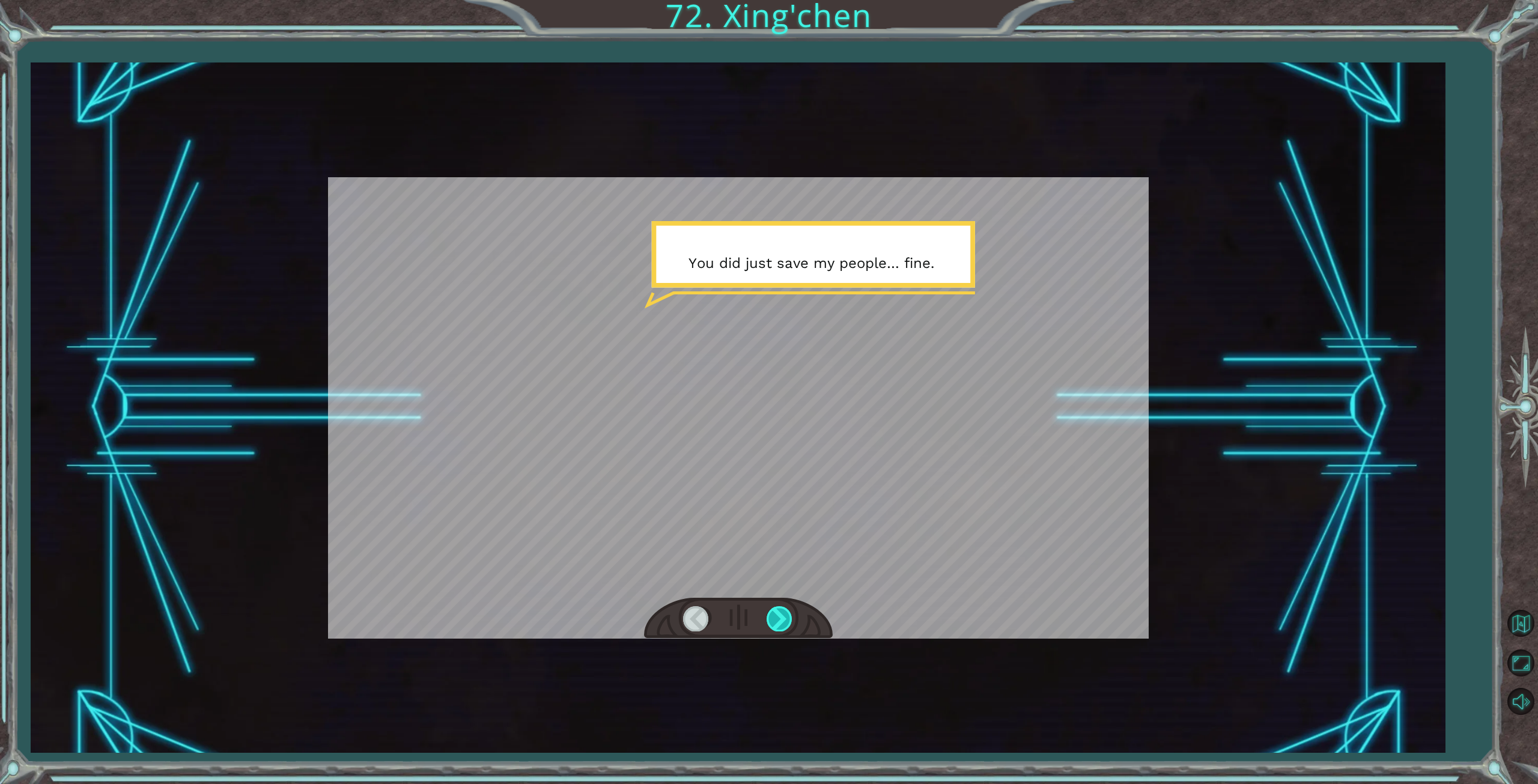
click at [789, 622] on div at bounding box center [780, 618] width 27 height 25
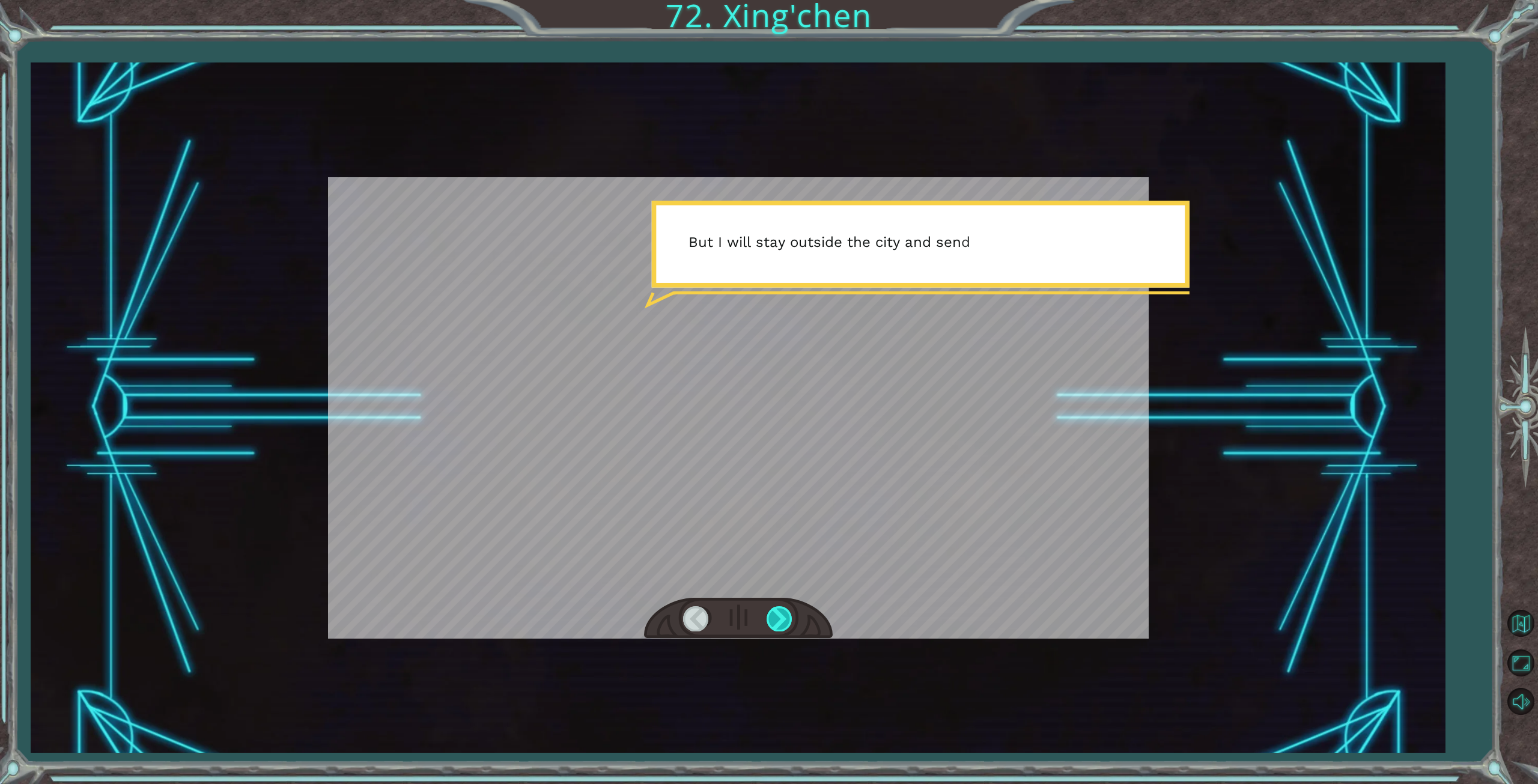
click at [789, 622] on div at bounding box center [780, 618] width 27 height 25
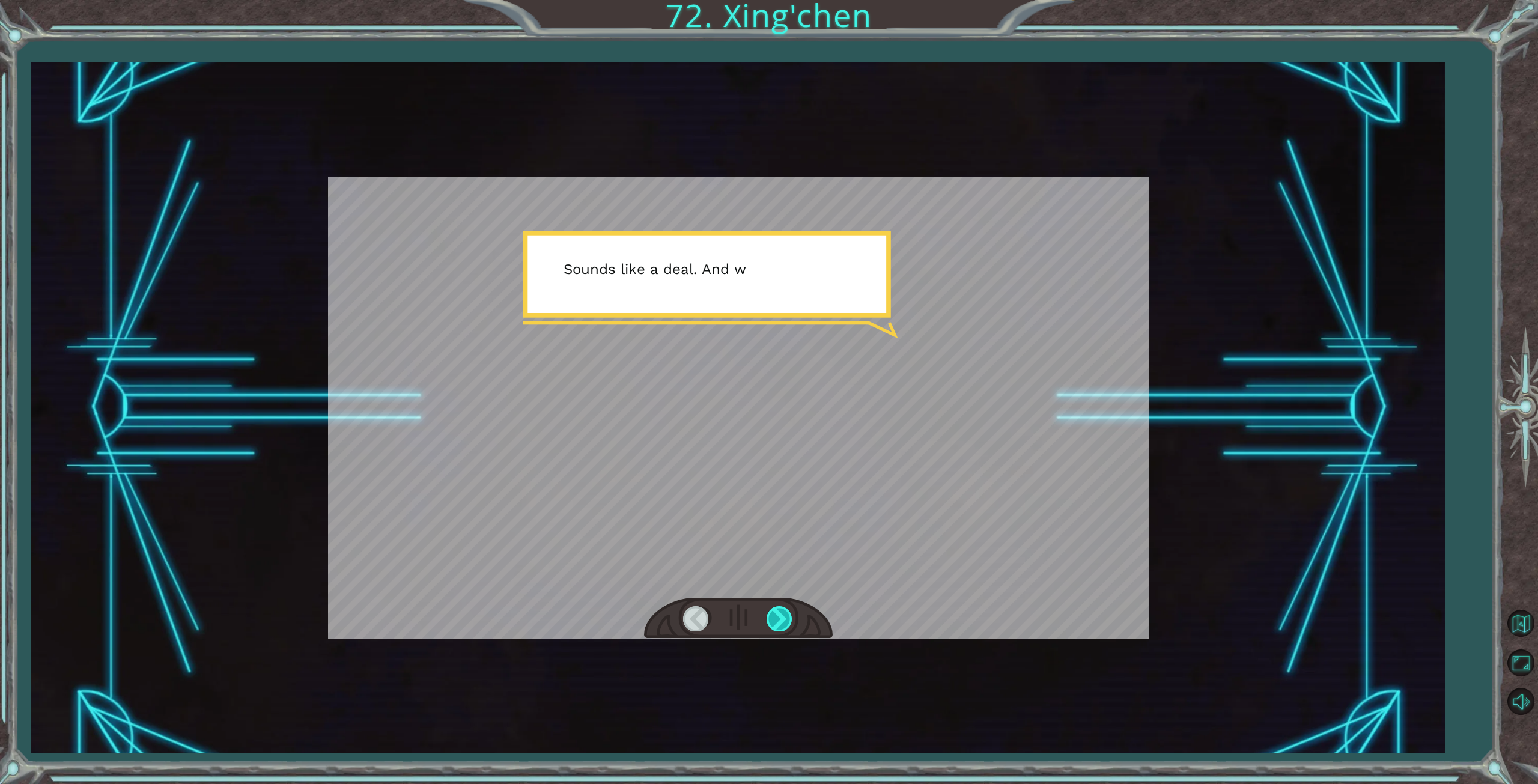
click at [789, 622] on div at bounding box center [780, 618] width 27 height 25
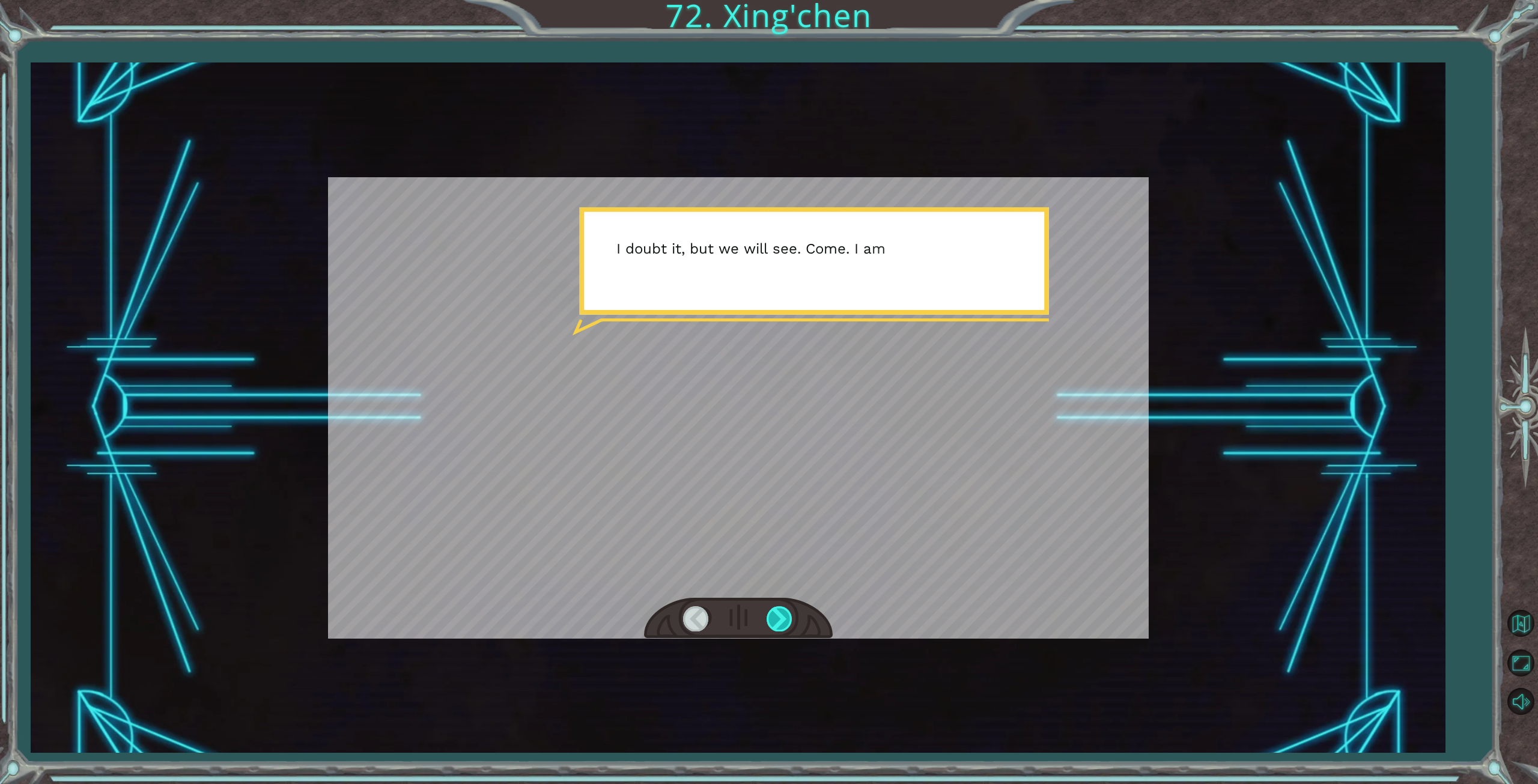
click at [789, 622] on div at bounding box center [780, 618] width 27 height 25
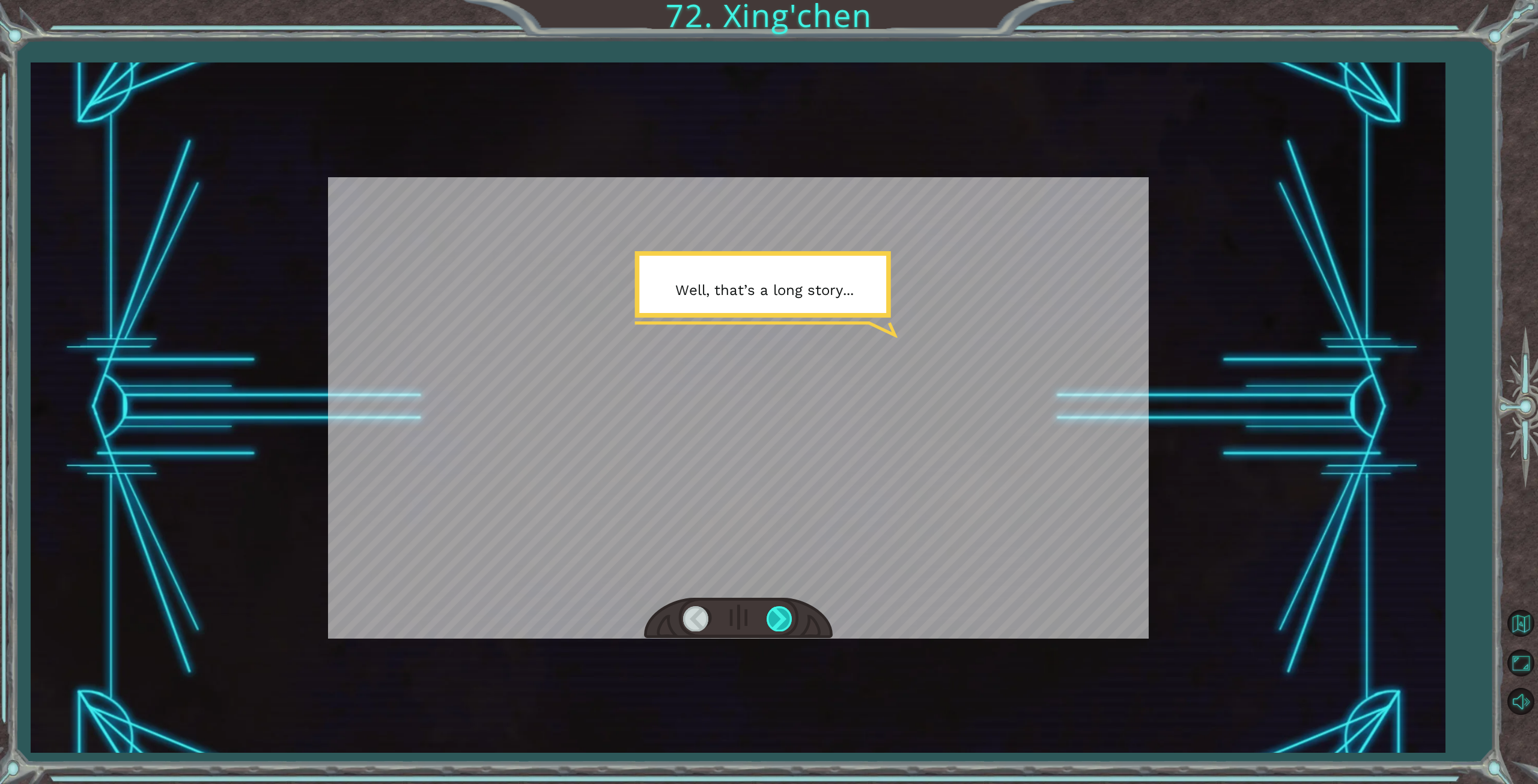
click at [789, 622] on div at bounding box center [780, 618] width 27 height 25
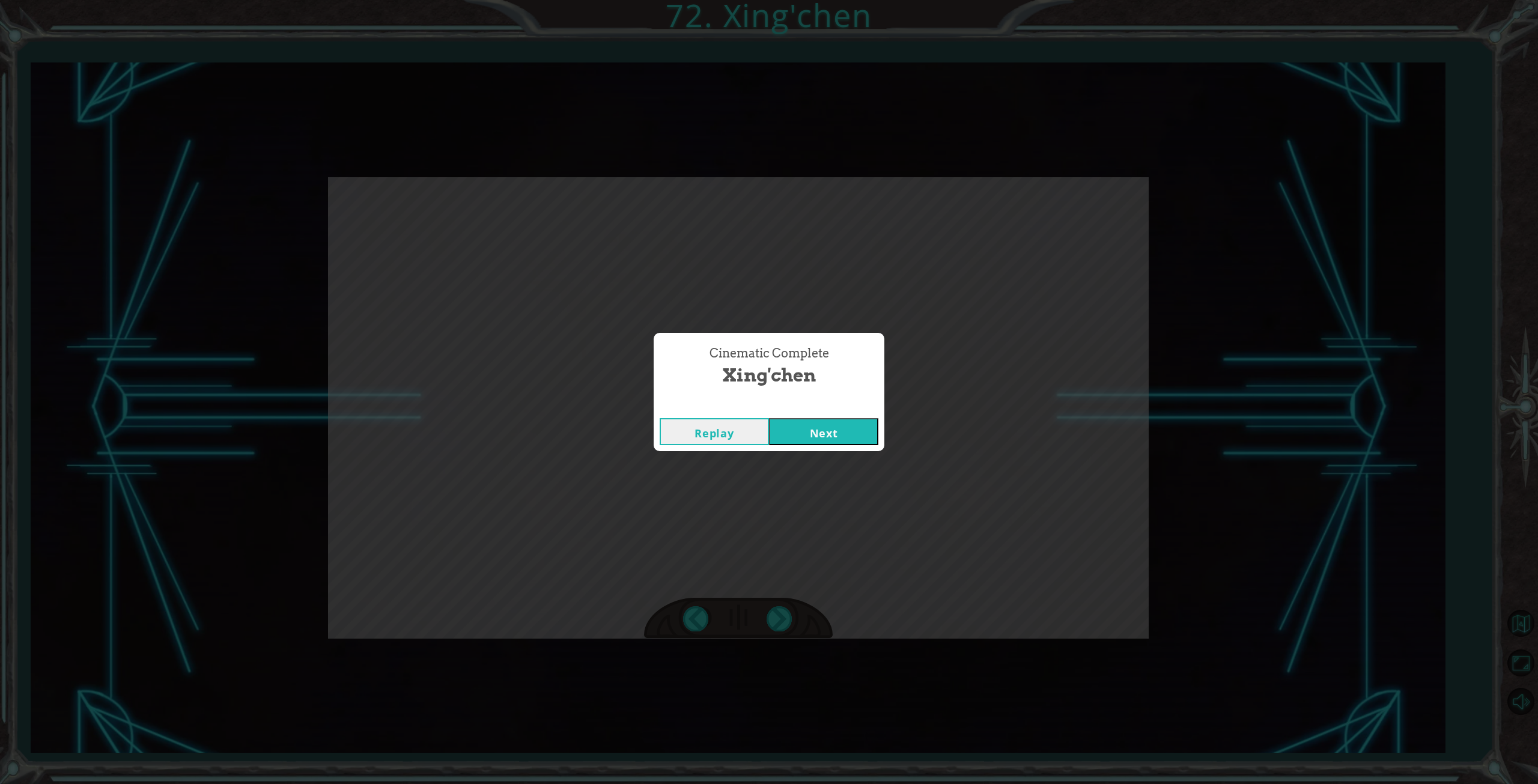
click at [812, 428] on button "Next" at bounding box center [824, 432] width 110 height 27
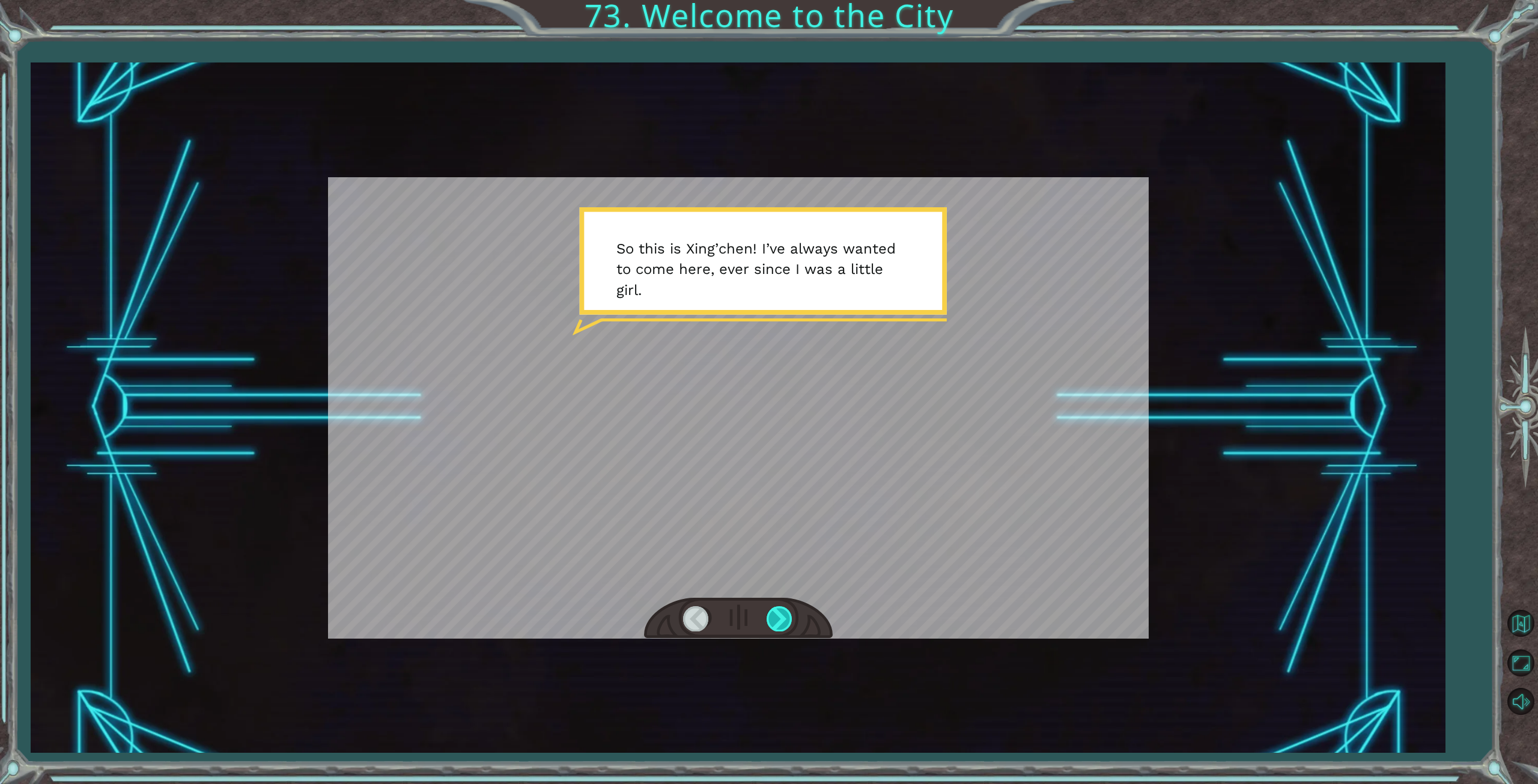
click at [771, 618] on div at bounding box center [780, 618] width 27 height 25
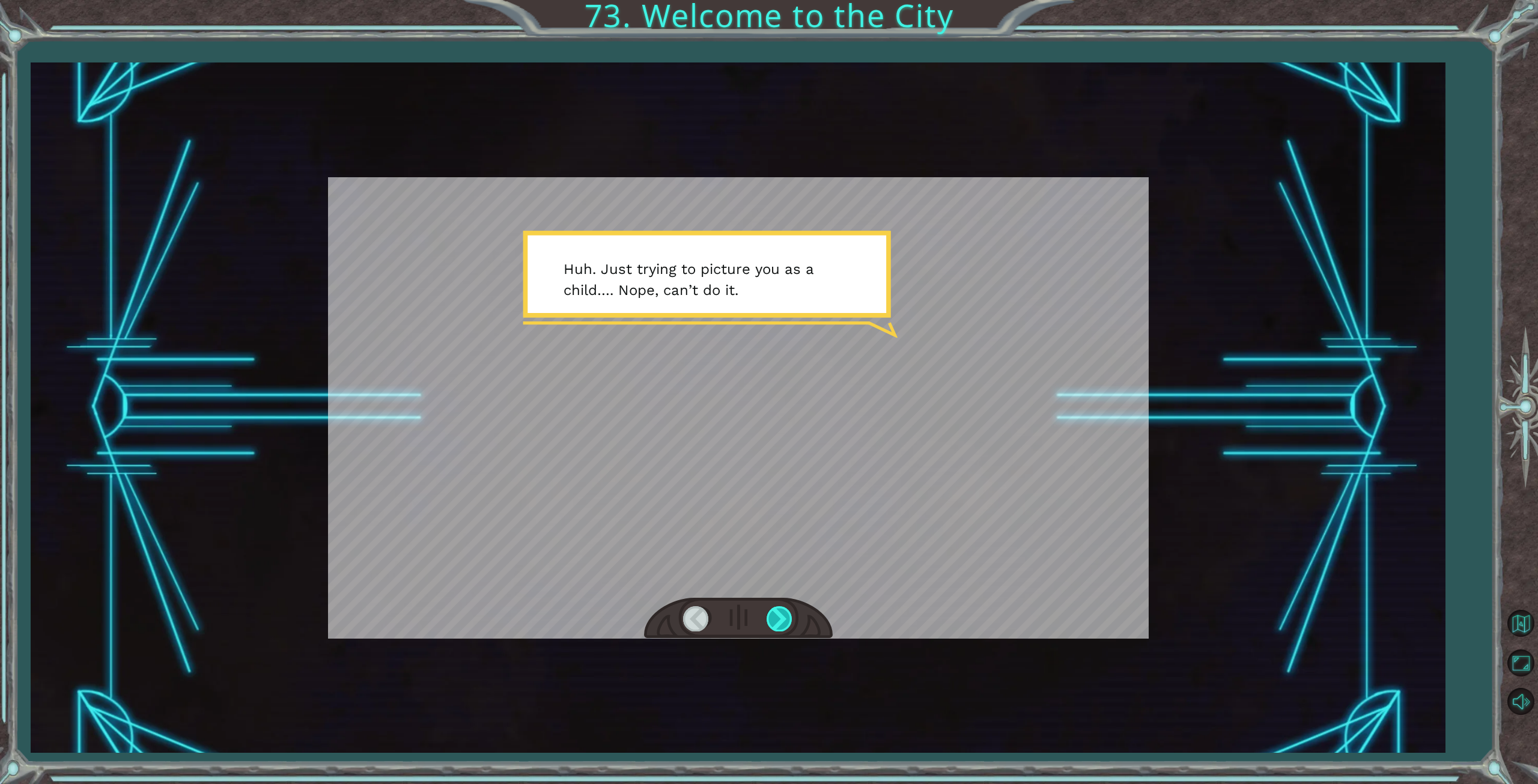
click at [771, 619] on div at bounding box center [780, 618] width 27 height 25
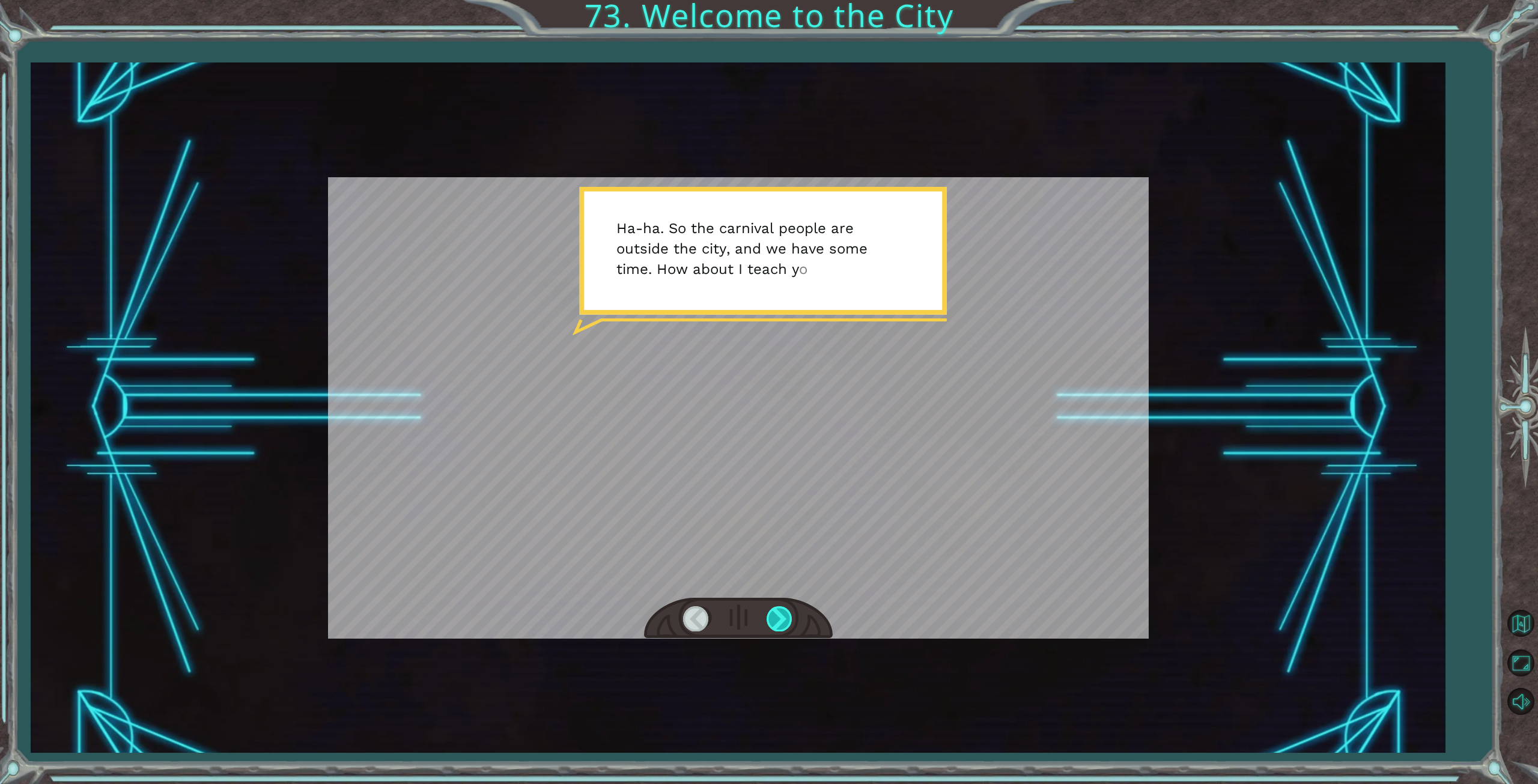
click at [771, 619] on div at bounding box center [780, 618] width 27 height 25
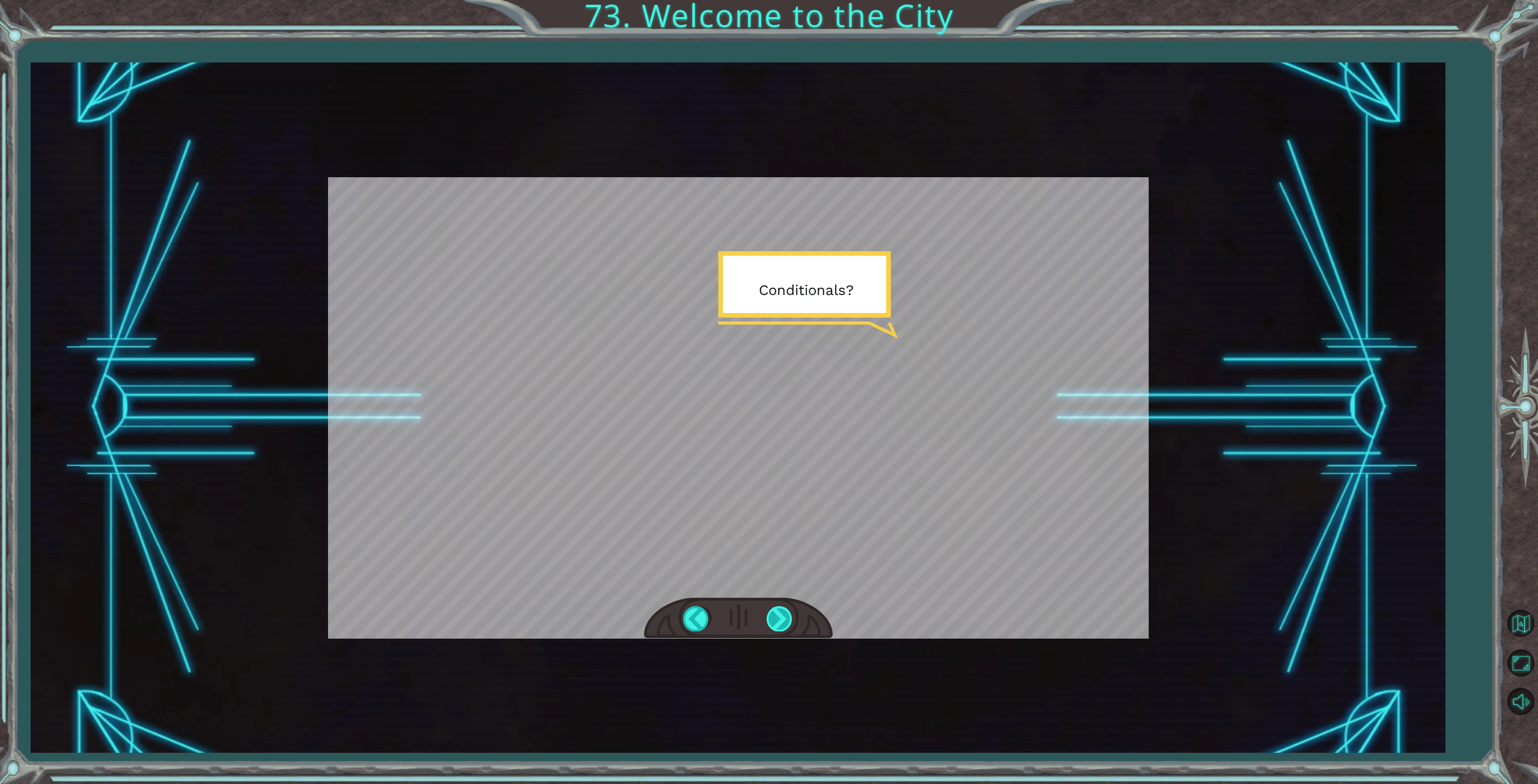
click at [771, 619] on div at bounding box center [780, 618] width 27 height 25
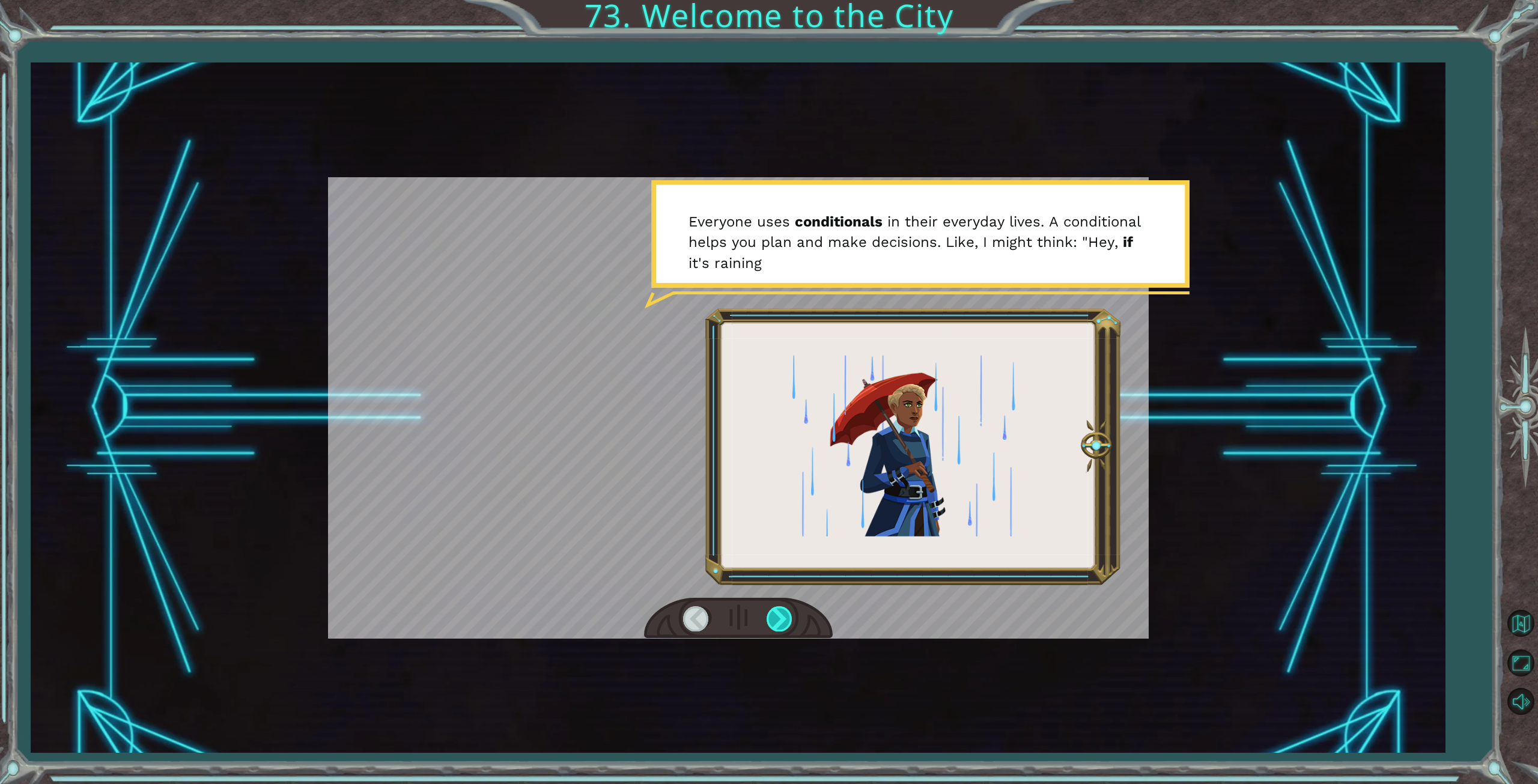
click at [771, 623] on div at bounding box center [780, 618] width 27 height 25
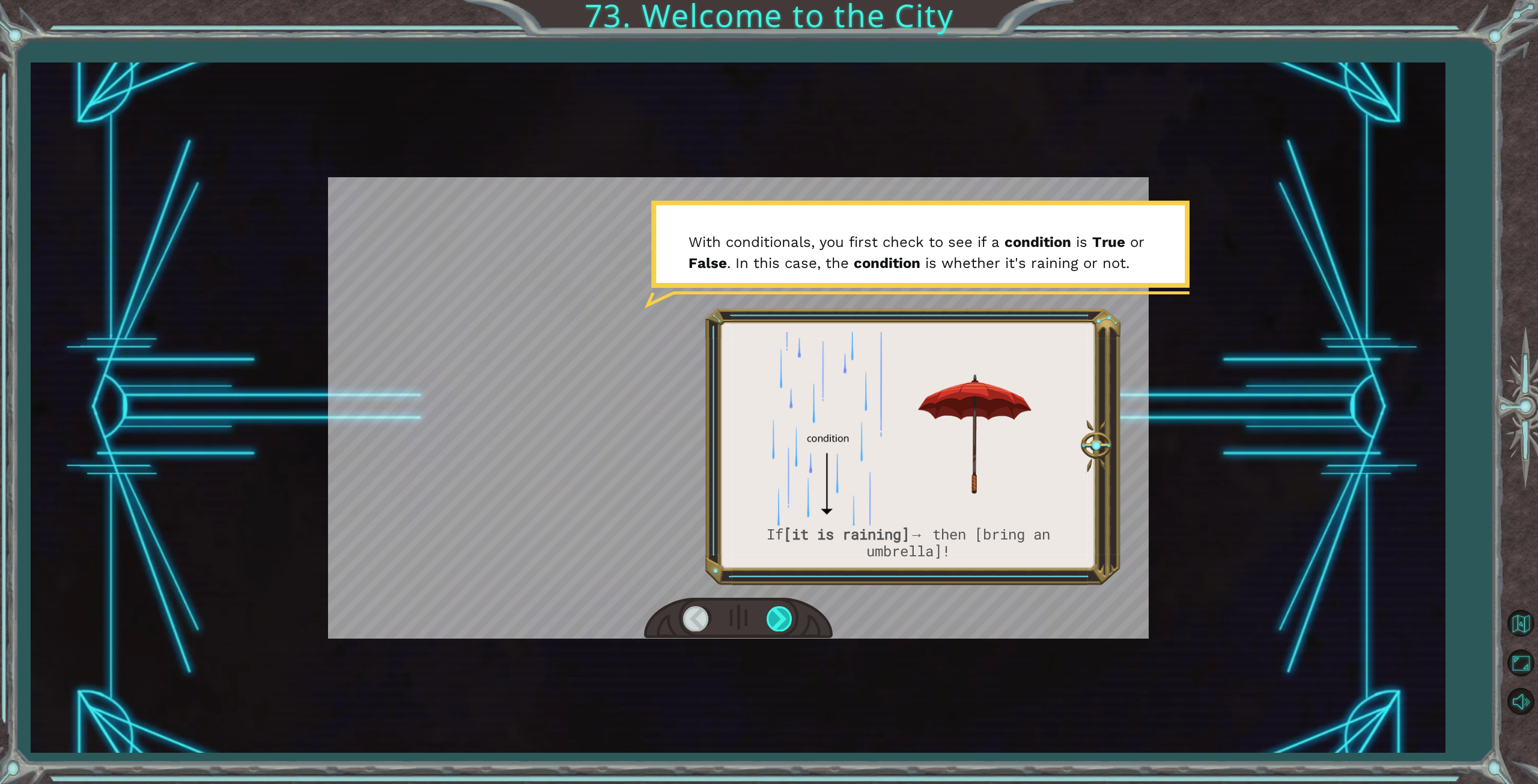
click at [767, 622] on div at bounding box center [780, 618] width 27 height 25
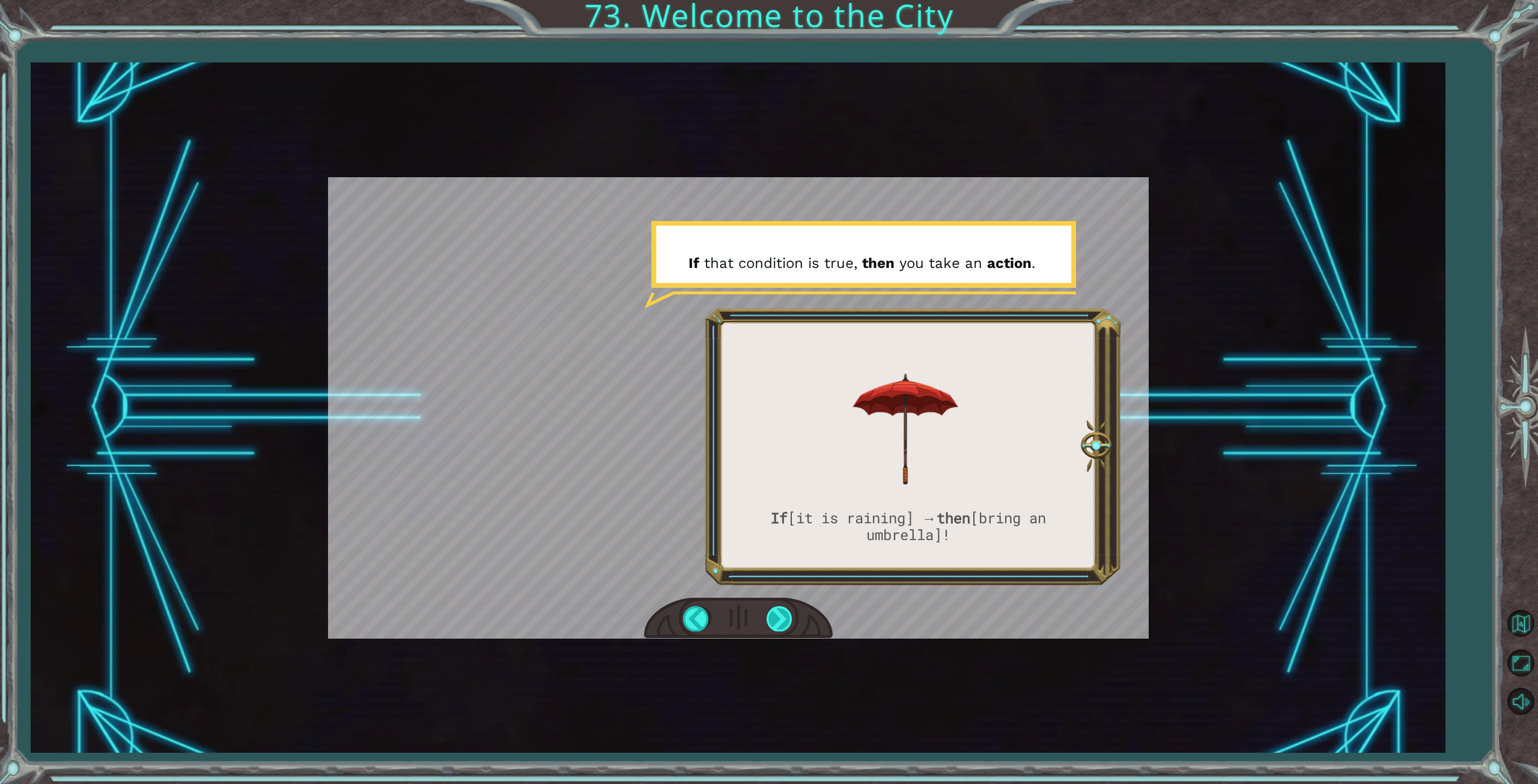
click at [779, 616] on div at bounding box center [780, 618] width 27 height 25
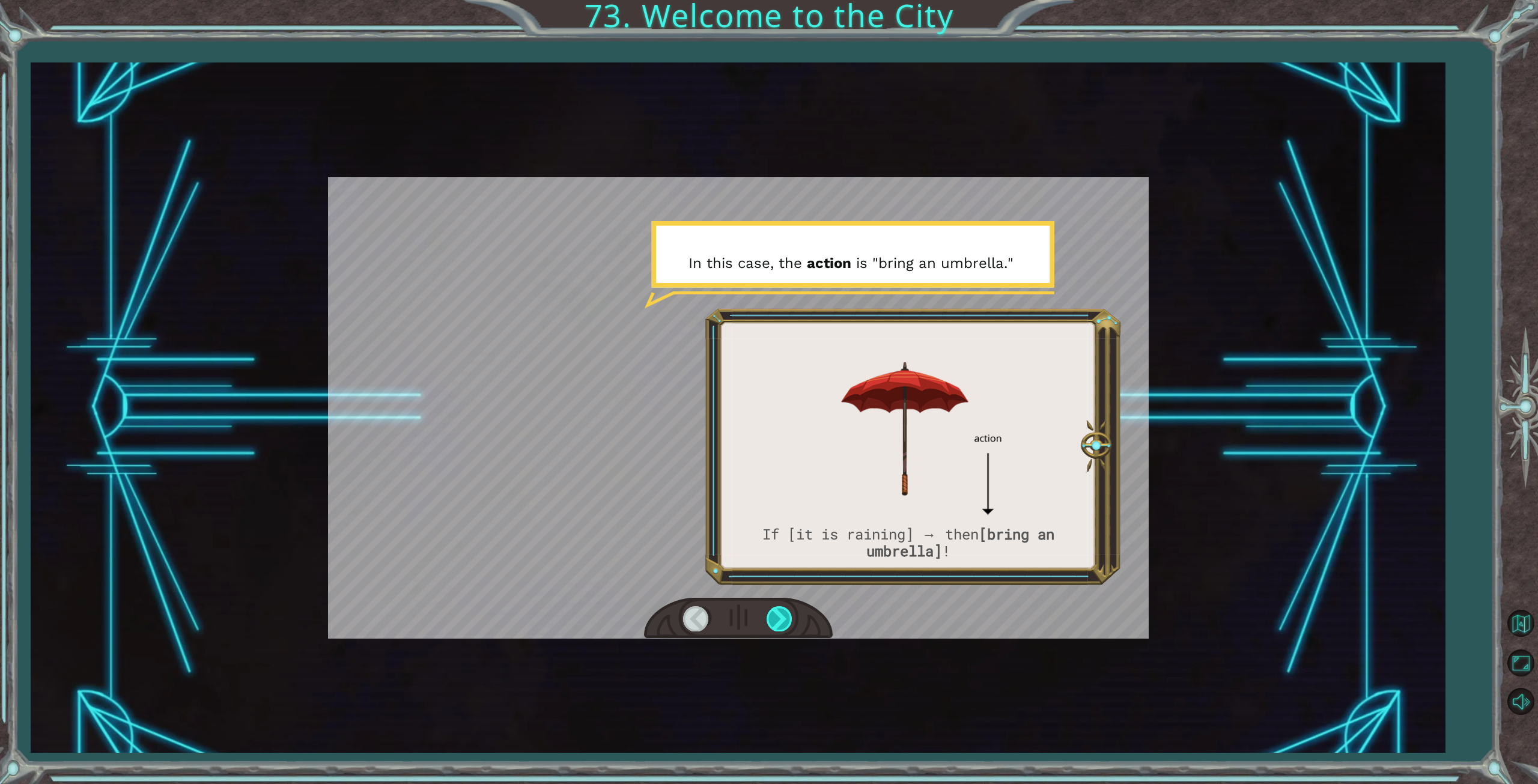
click at [779, 616] on div at bounding box center [780, 618] width 27 height 25
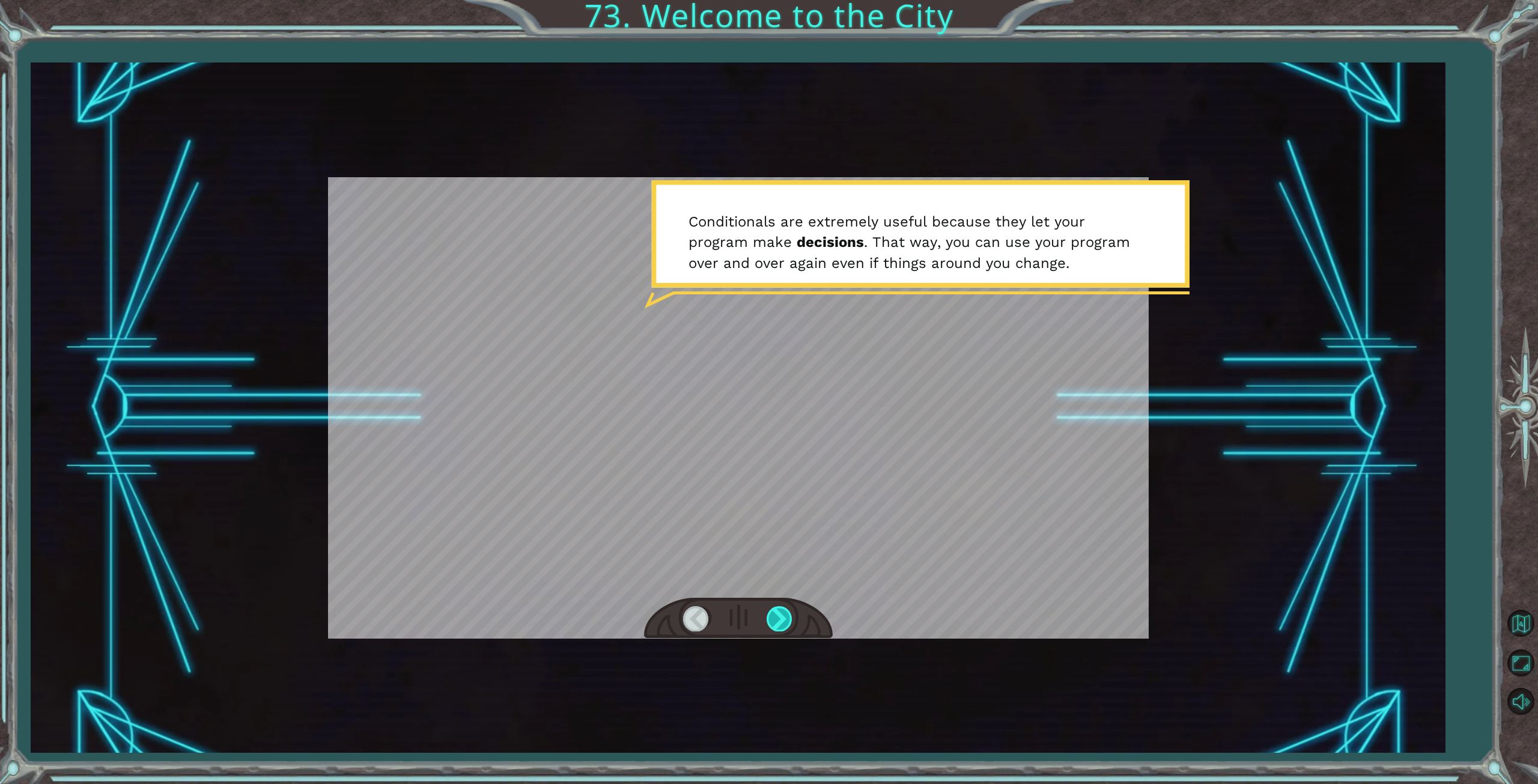
click at [779, 616] on div at bounding box center [780, 618] width 27 height 25
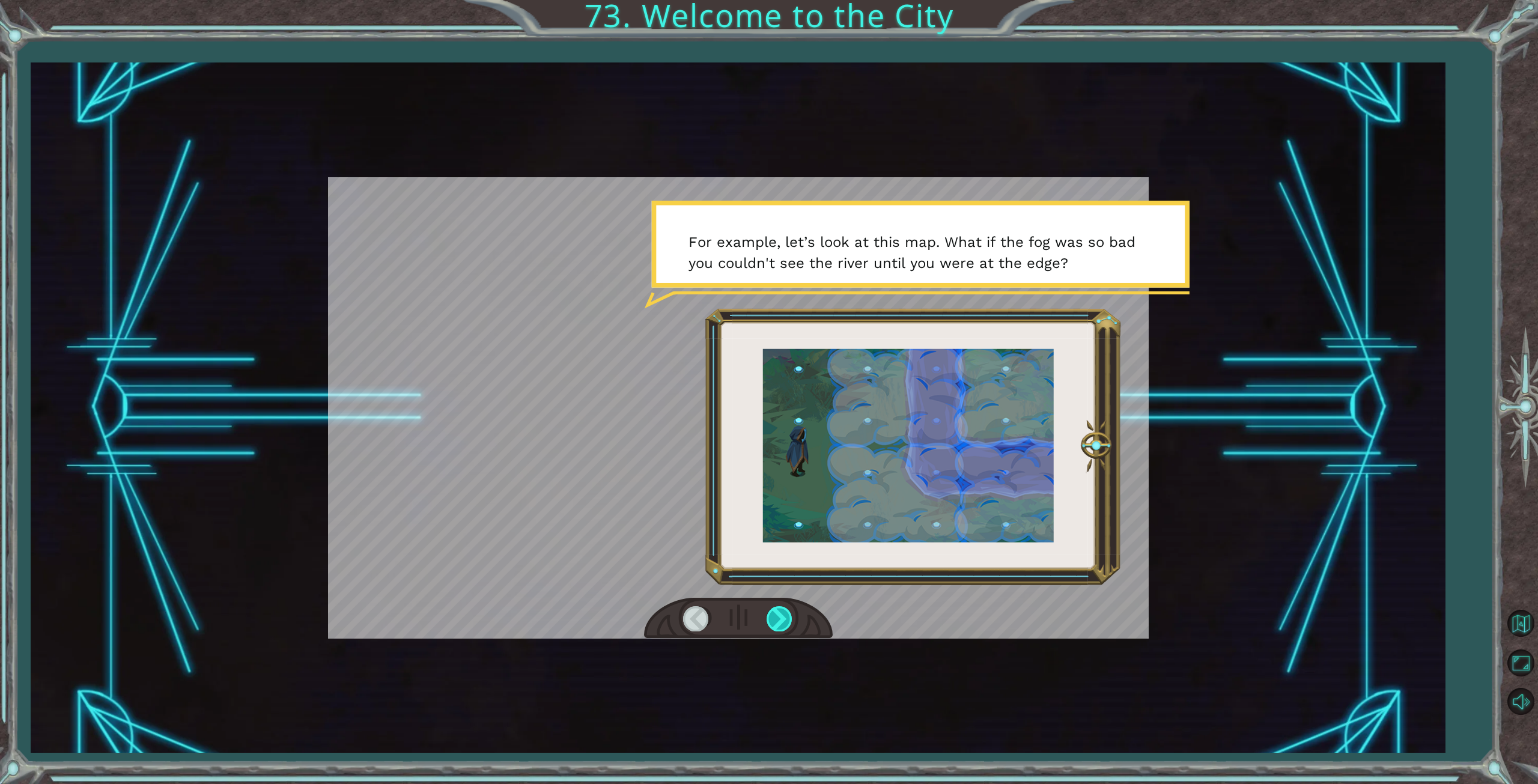
click at [779, 616] on div at bounding box center [780, 618] width 27 height 25
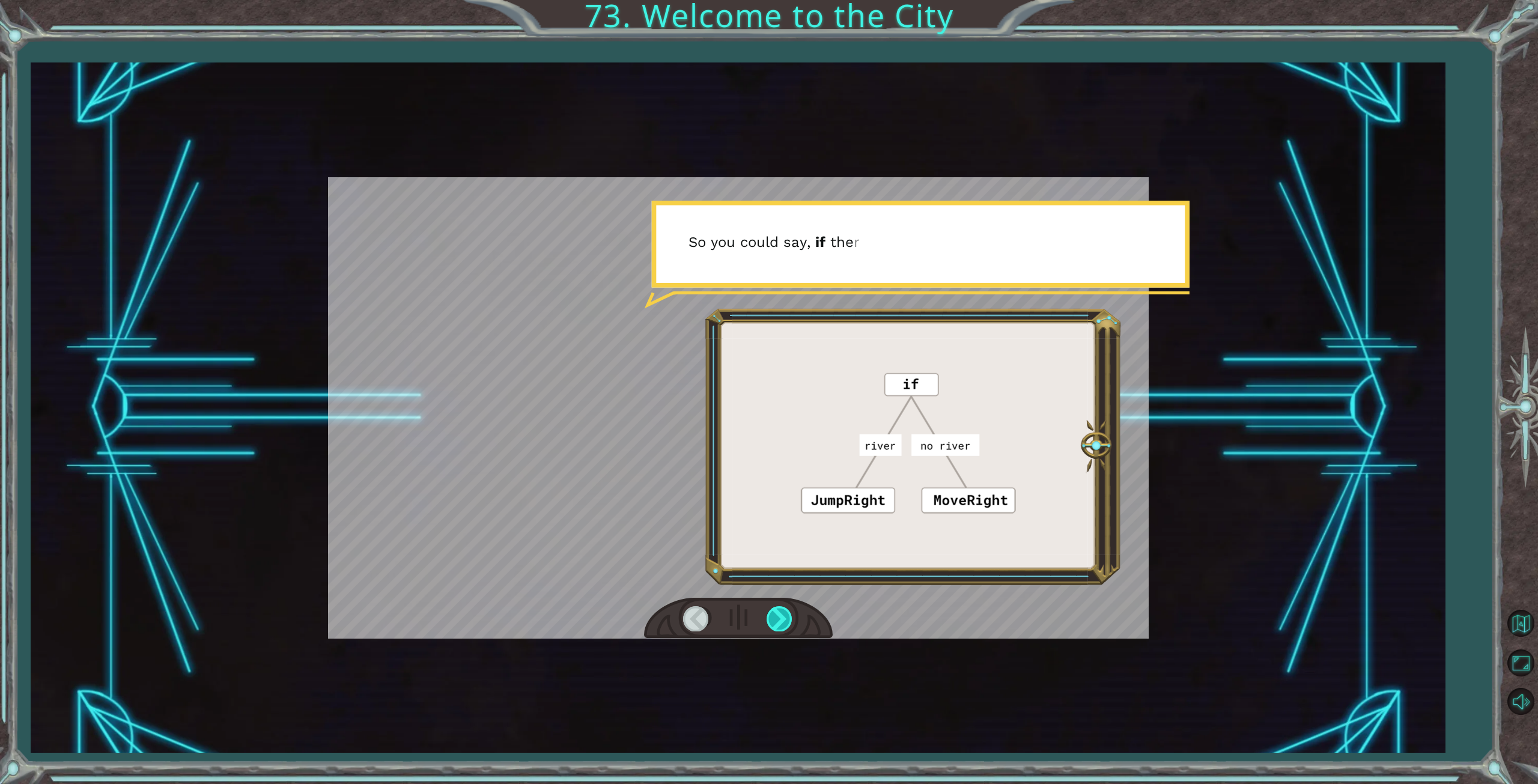
click at [779, 616] on div at bounding box center [780, 618] width 27 height 25
click at [780, 616] on div at bounding box center [780, 618] width 27 height 25
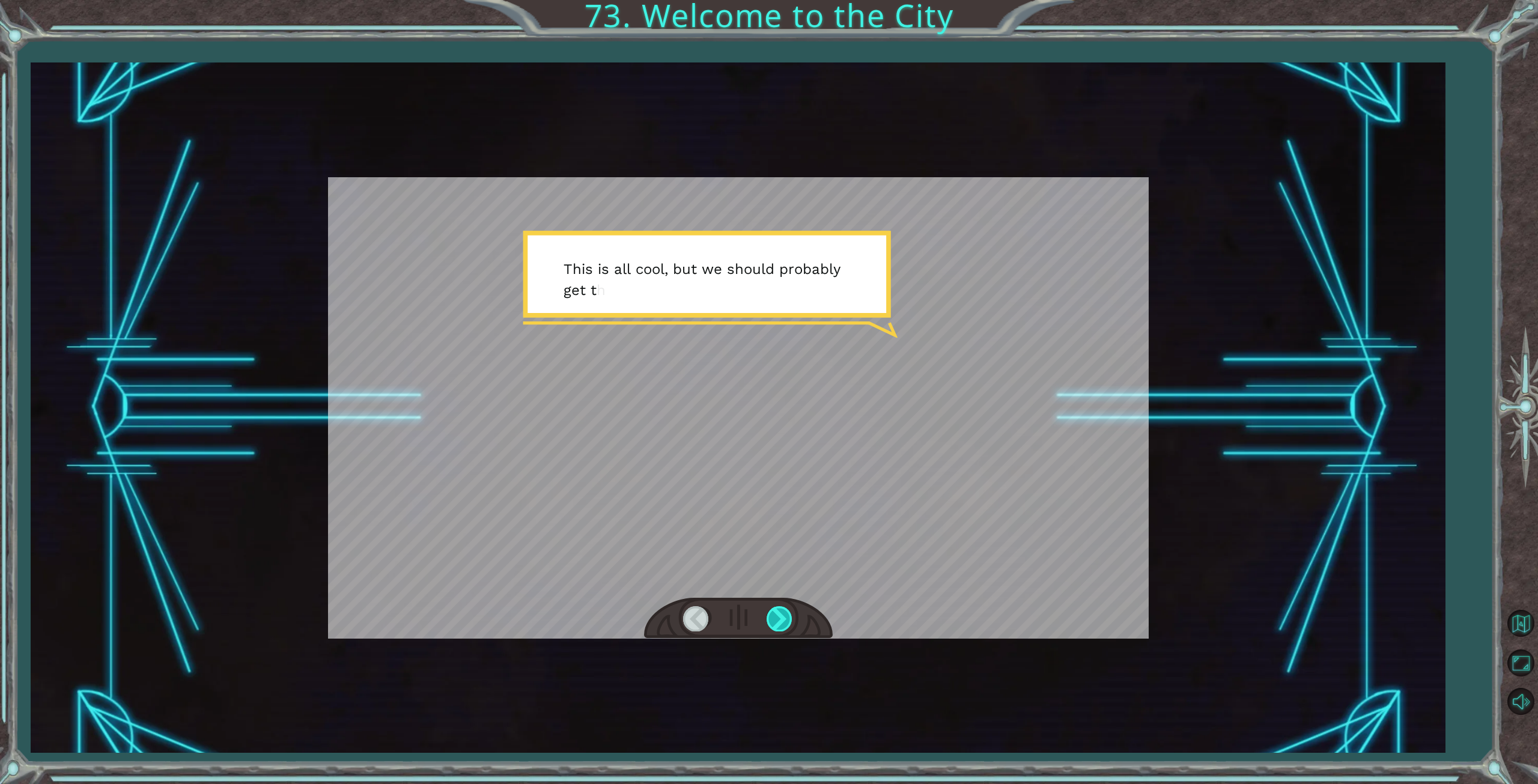
click at [780, 616] on div at bounding box center [780, 618] width 27 height 25
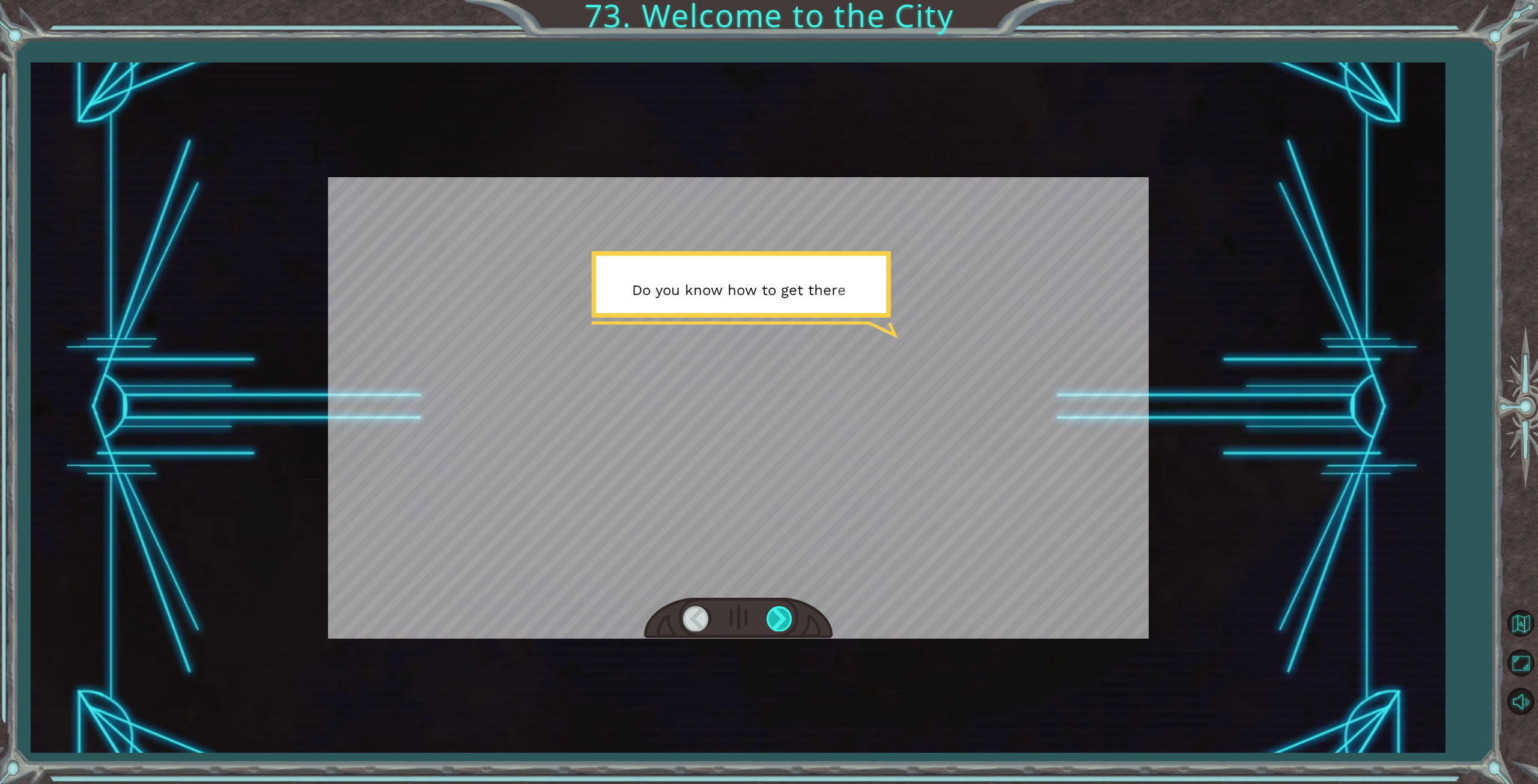
click at [780, 616] on div at bounding box center [780, 618] width 27 height 25
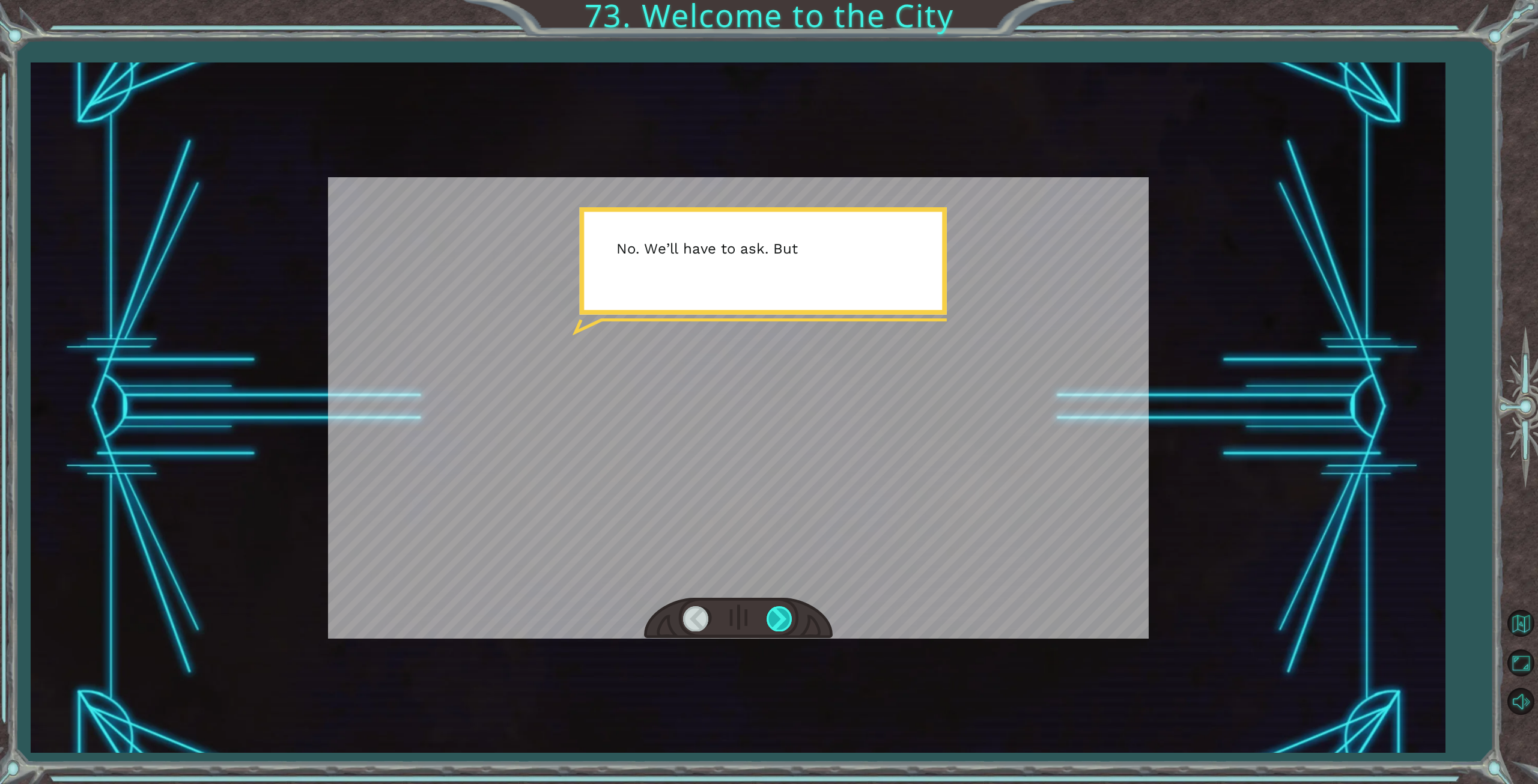
click at [780, 614] on div at bounding box center [780, 618] width 27 height 25
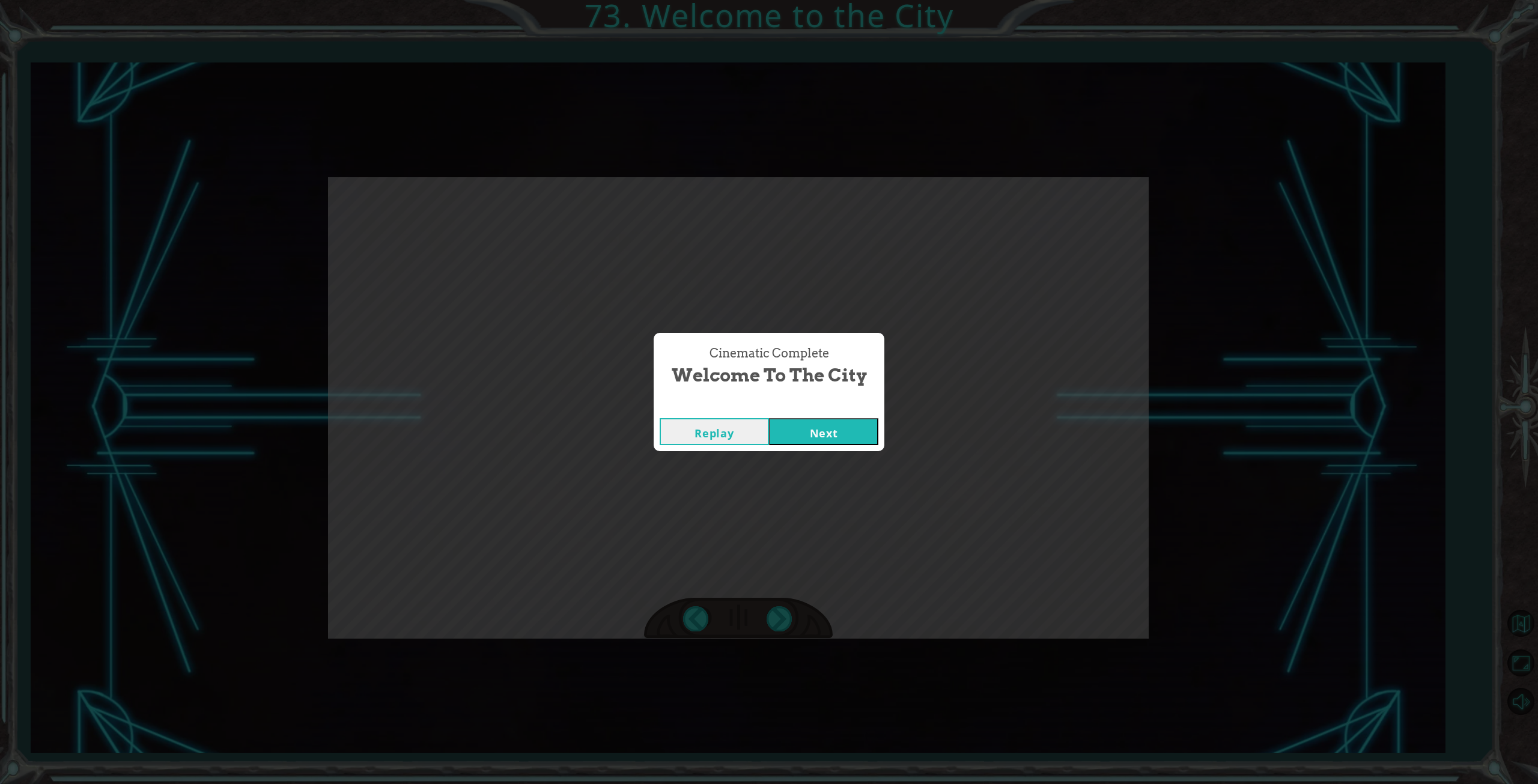
click at [847, 441] on button "Next" at bounding box center [824, 432] width 110 height 27
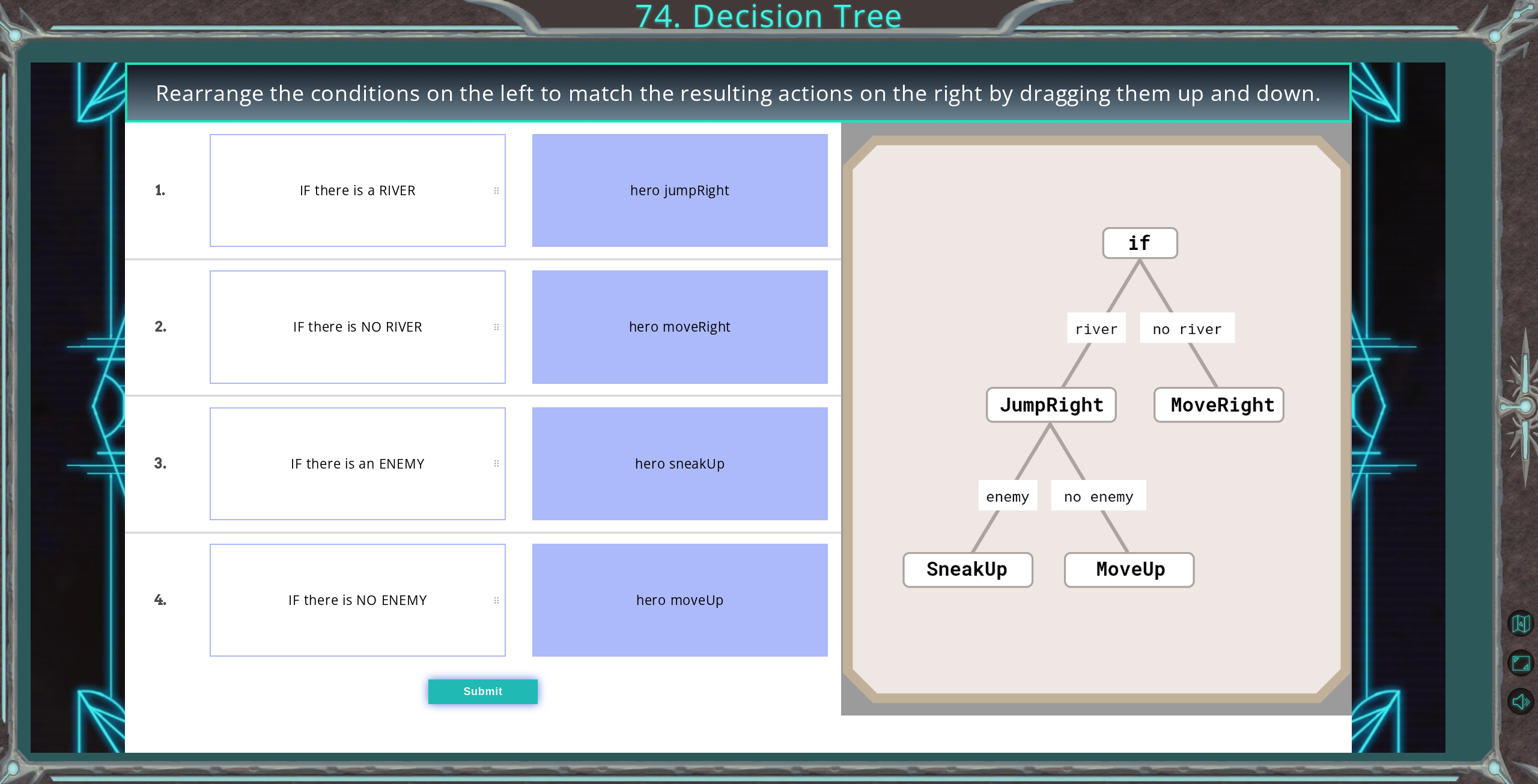
click at [494, 682] on button "Submit" at bounding box center [483, 692] width 110 height 25
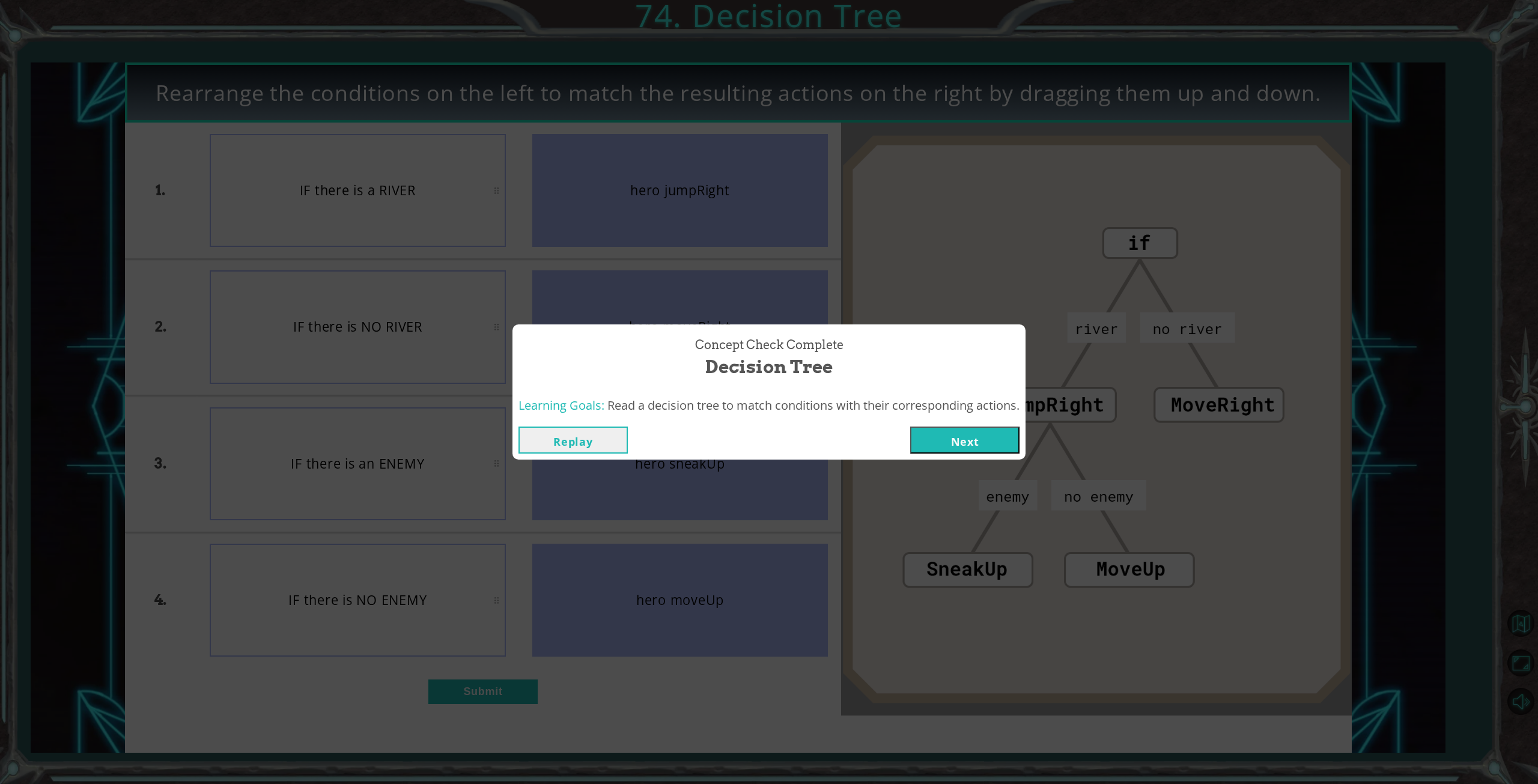
click at [959, 430] on button "Next" at bounding box center [964, 440] width 110 height 27
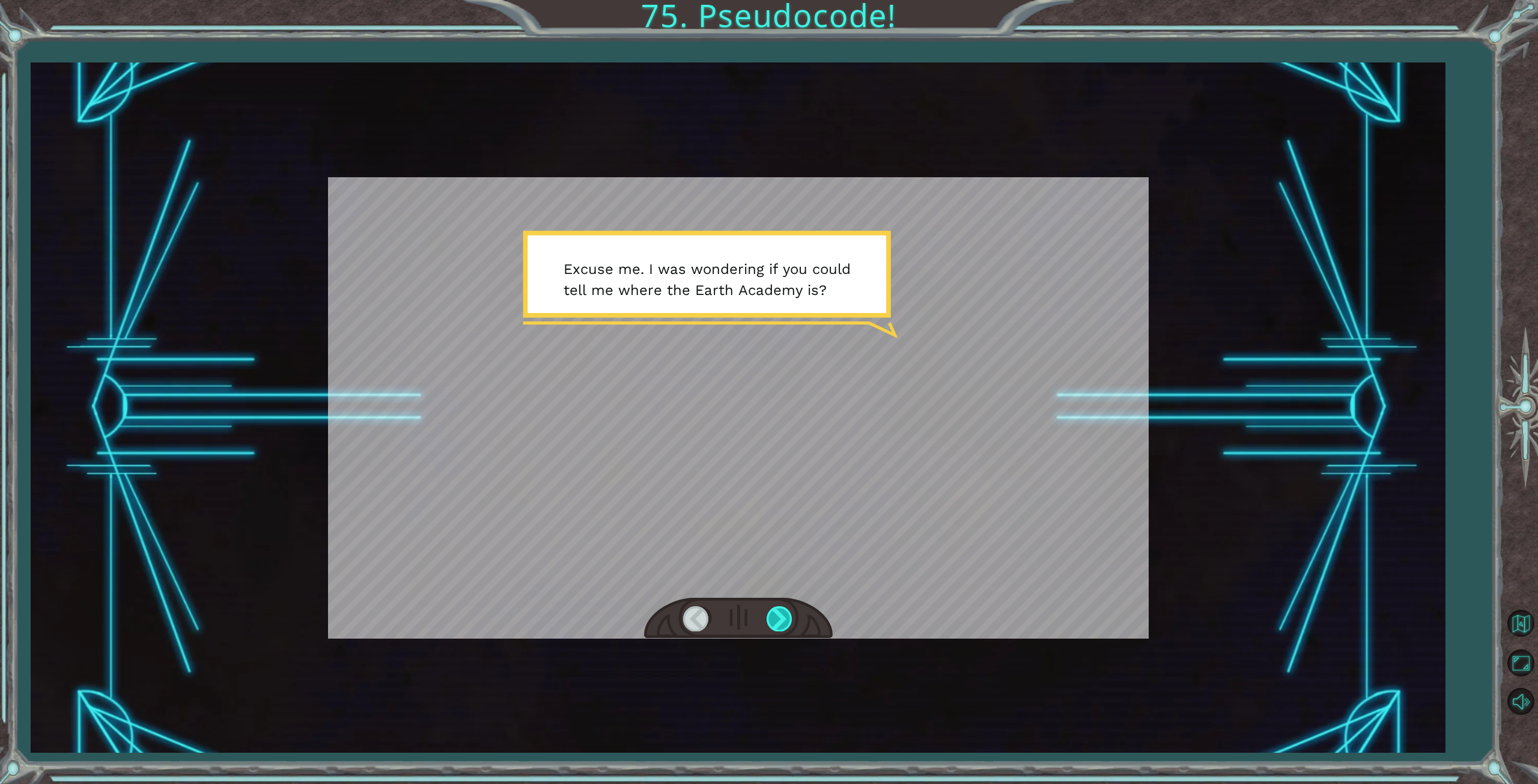
click at [781, 625] on div at bounding box center [780, 618] width 27 height 25
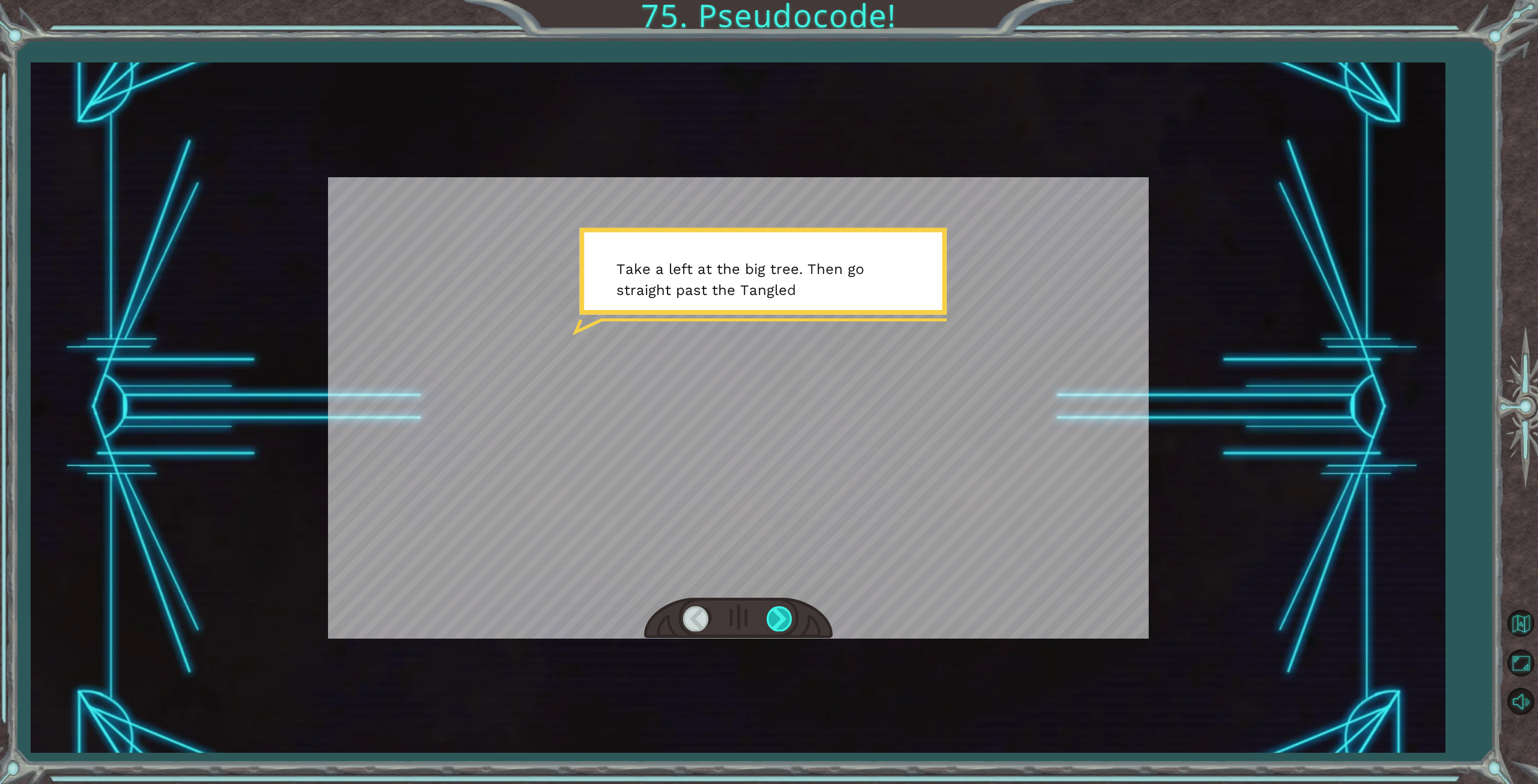
click at [777, 624] on div at bounding box center [780, 618] width 27 height 25
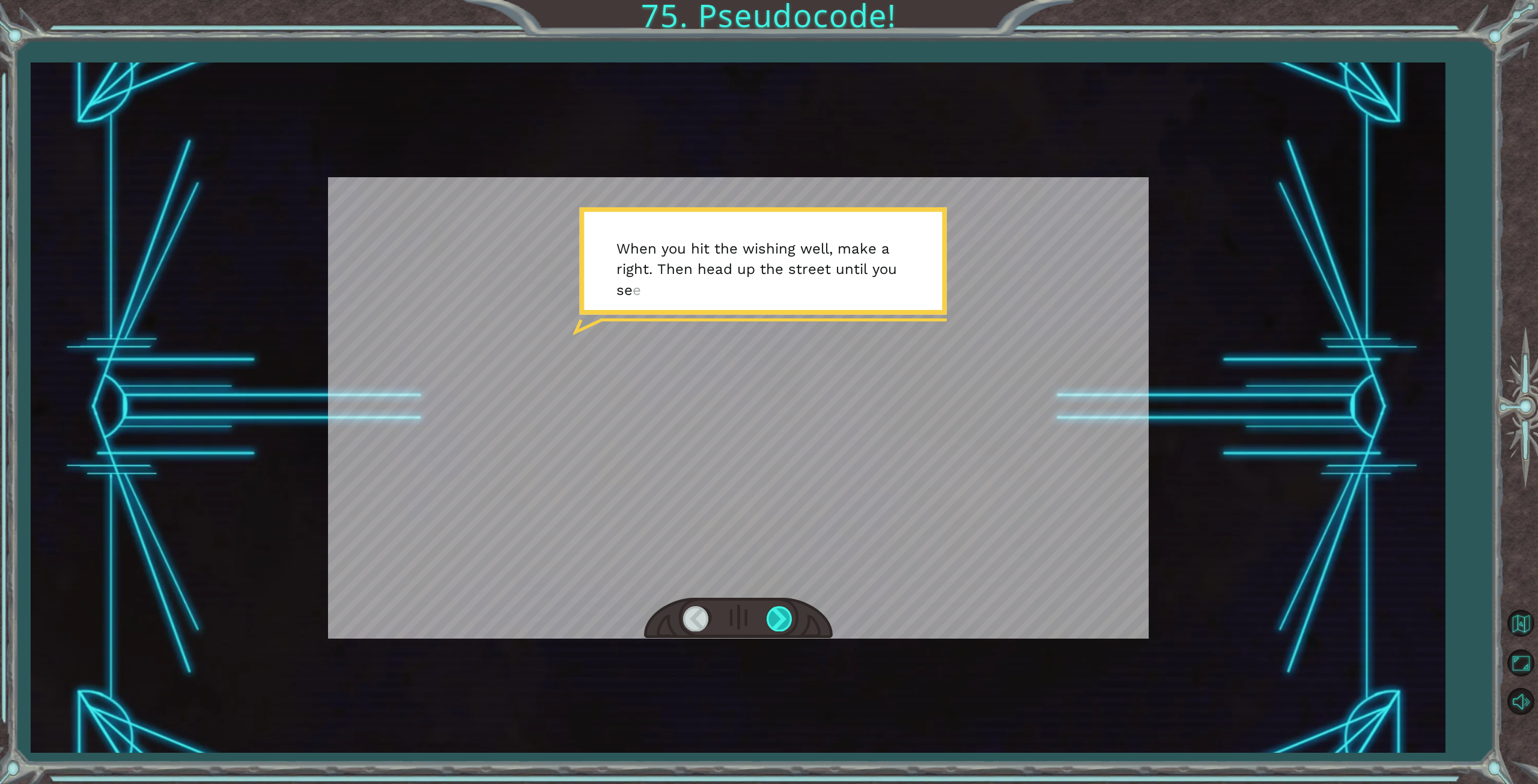
click at [777, 624] on div at bounding box center [780, 618] width 27 height 25
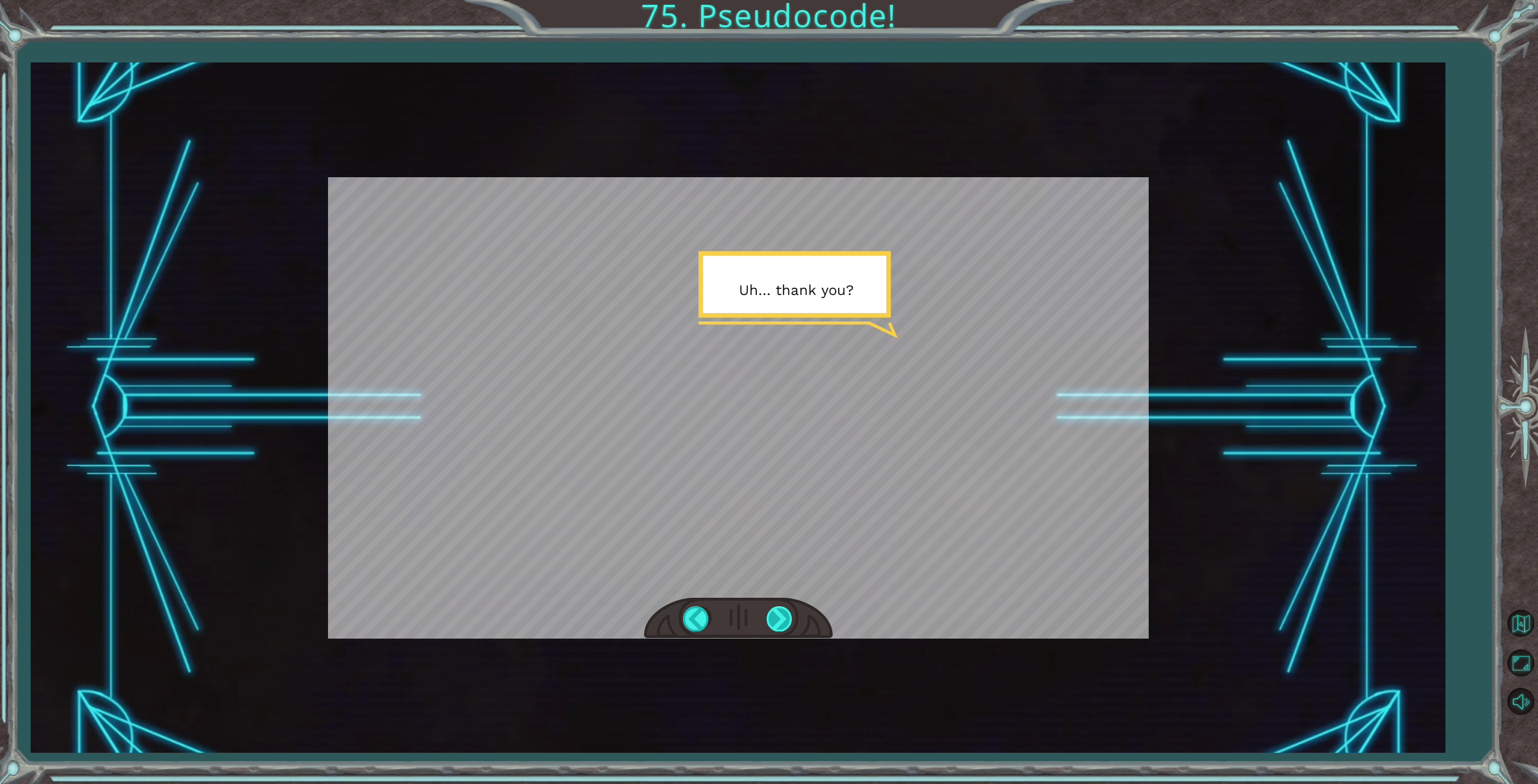
click at [777, 624] on div at bounding box center [780, 618] width 27 height 25
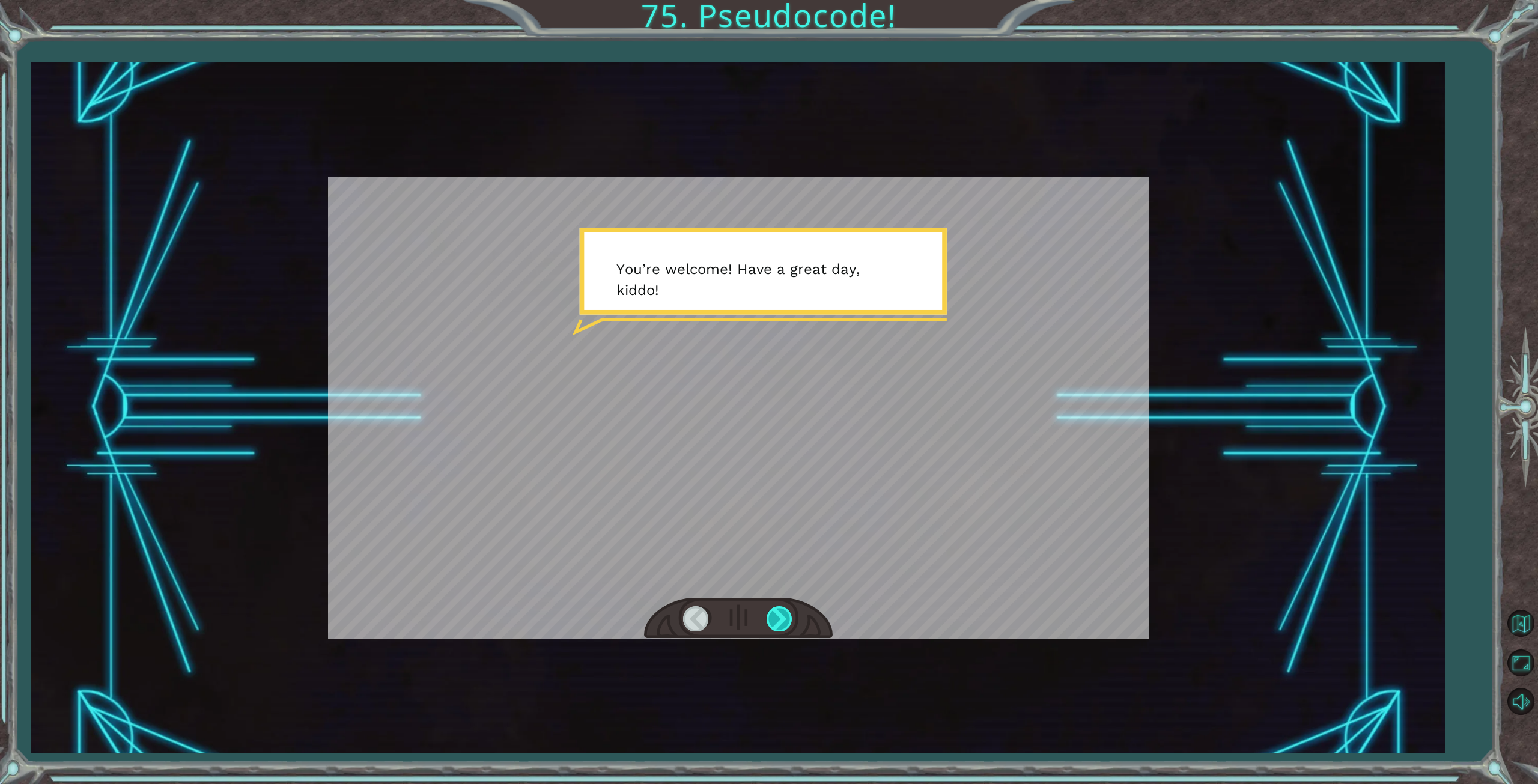
click at [777, 624] on div at bounding box center [780, 618] width 27 height 25
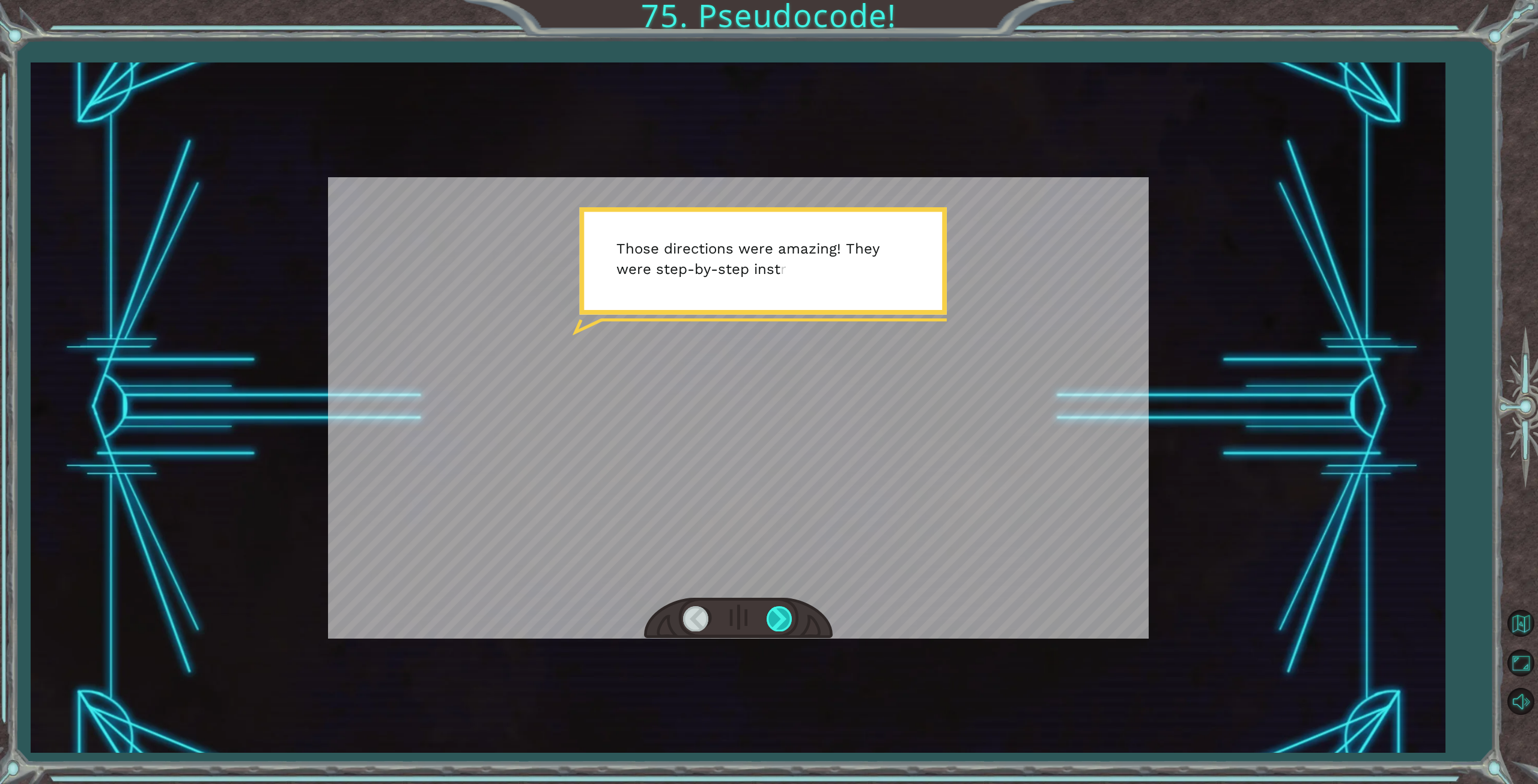
click at [777, 624] on div at bounding box center [780, 618] width 27 height 25
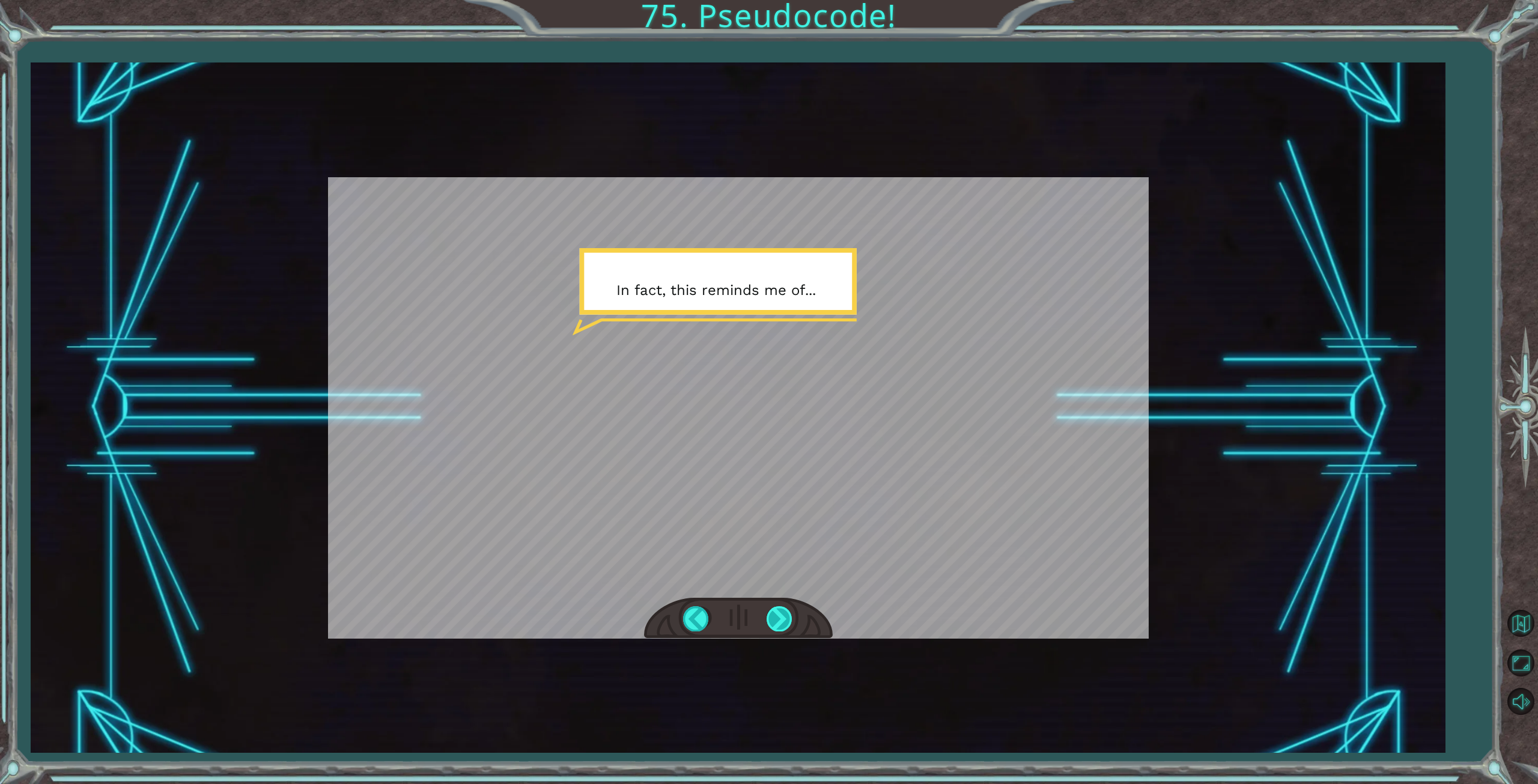
click at [780, 616] on div at bounding box center [780, 618] width 27 height 25
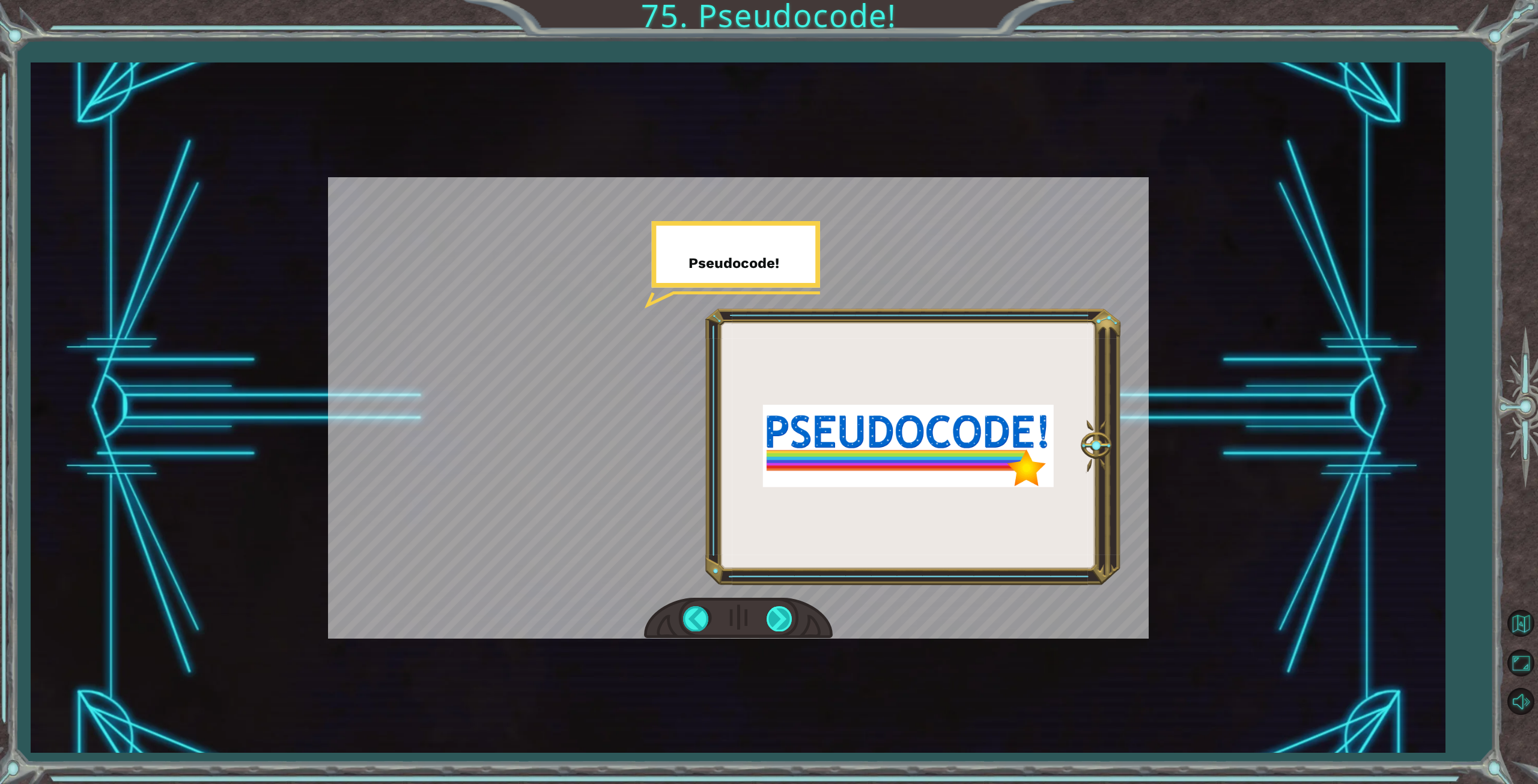
click at [776, 617] on div at bounding box center [780, 618] width 27 height 25
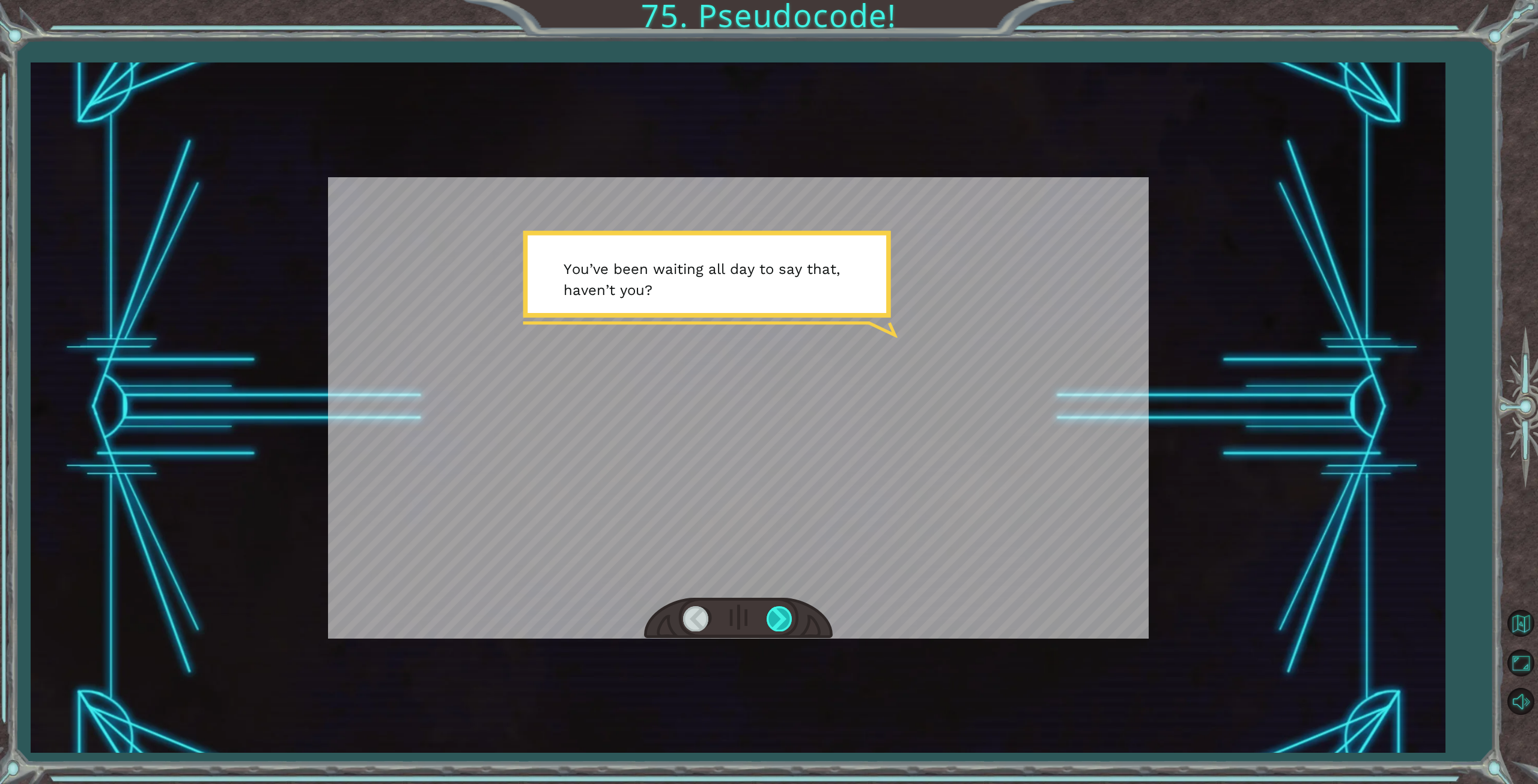
click at [776, 617] on div at bounding box center [780, 618] width 27 height 25
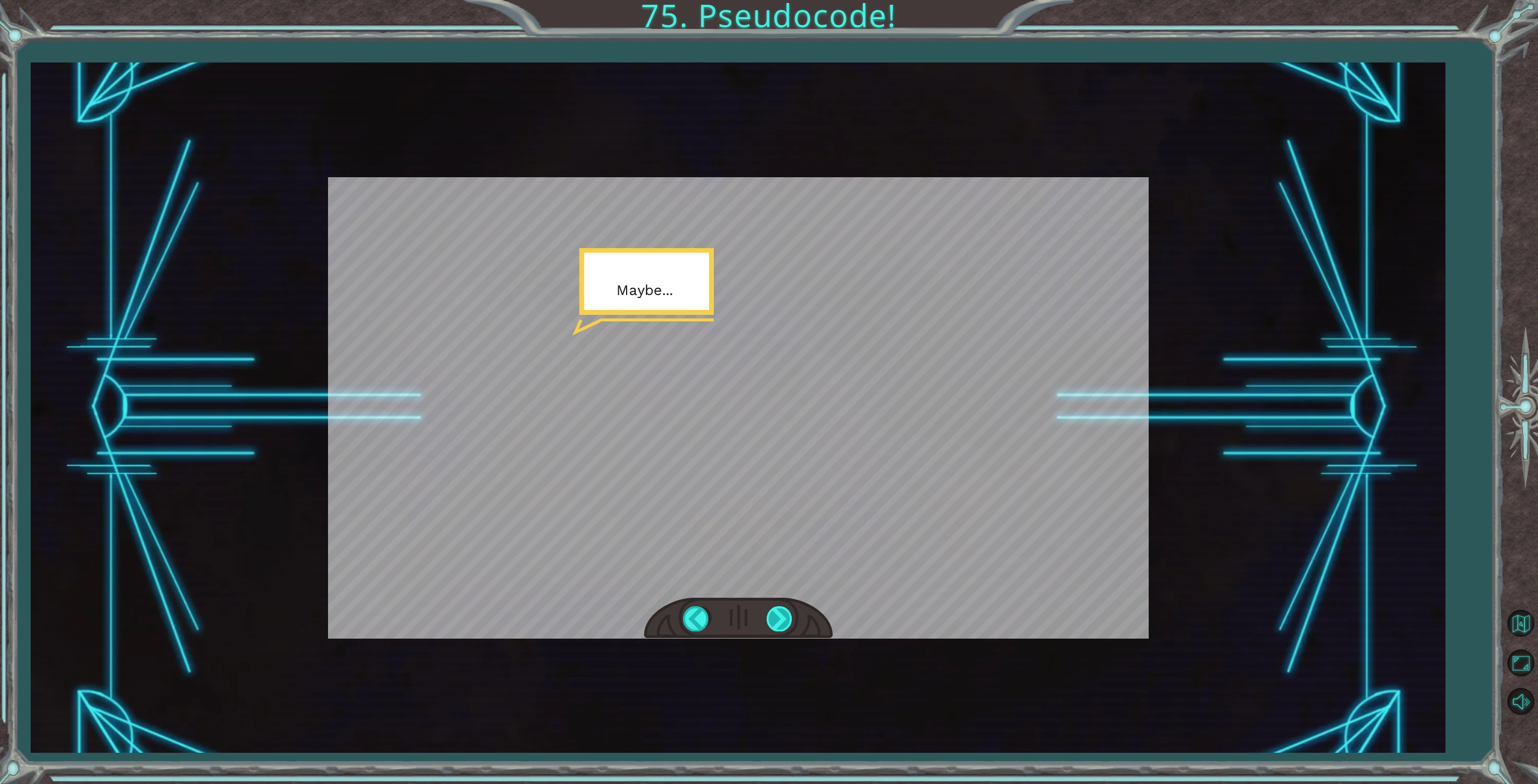
click at [776, 617] on div at bounding box center [780, 618] width 27 height 25
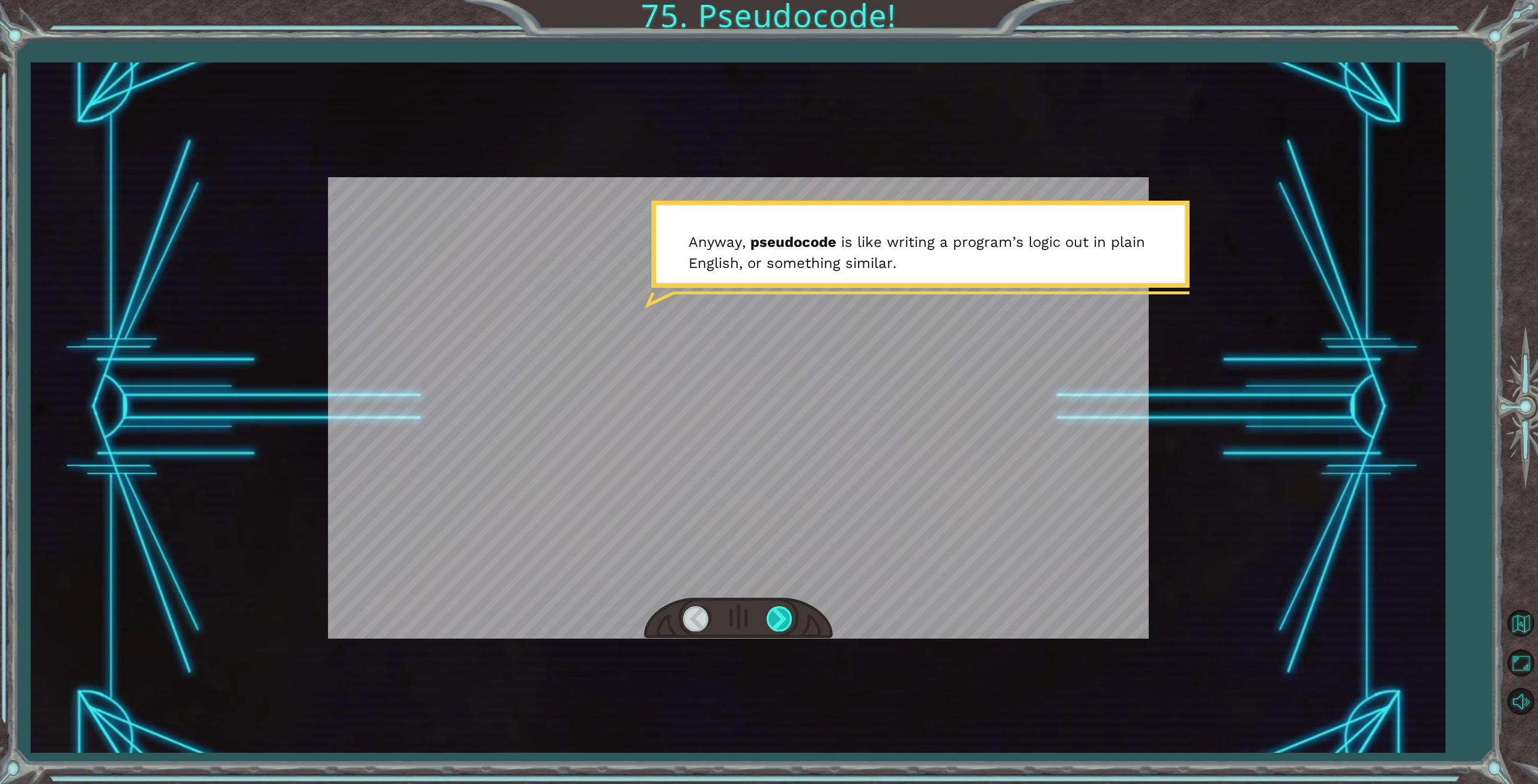
click at [777, 617] on div at bounding box center [780, 618] width 27 height 25
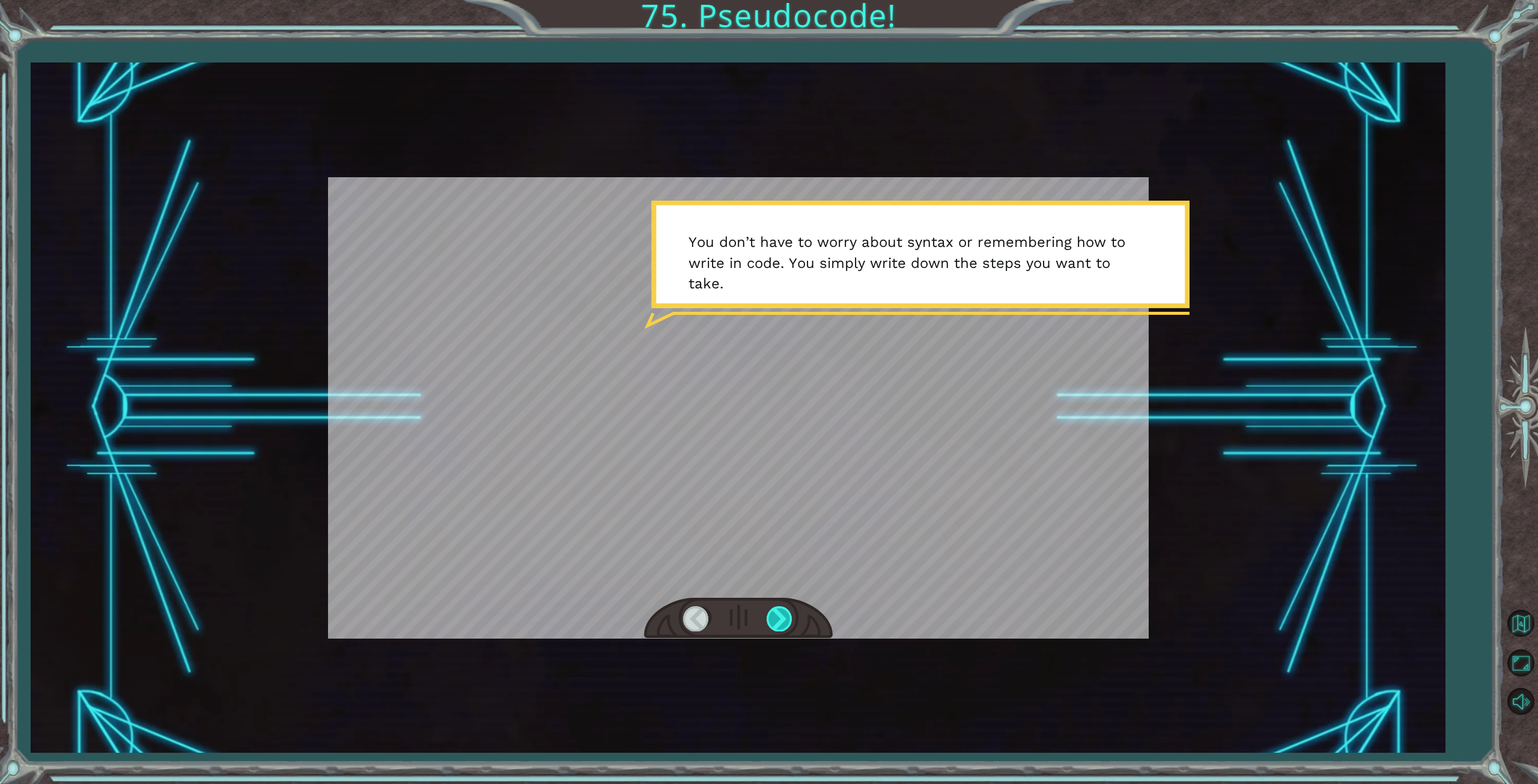
click at [783, 617] on div at bounding box center [780, 618] width 27 height 25
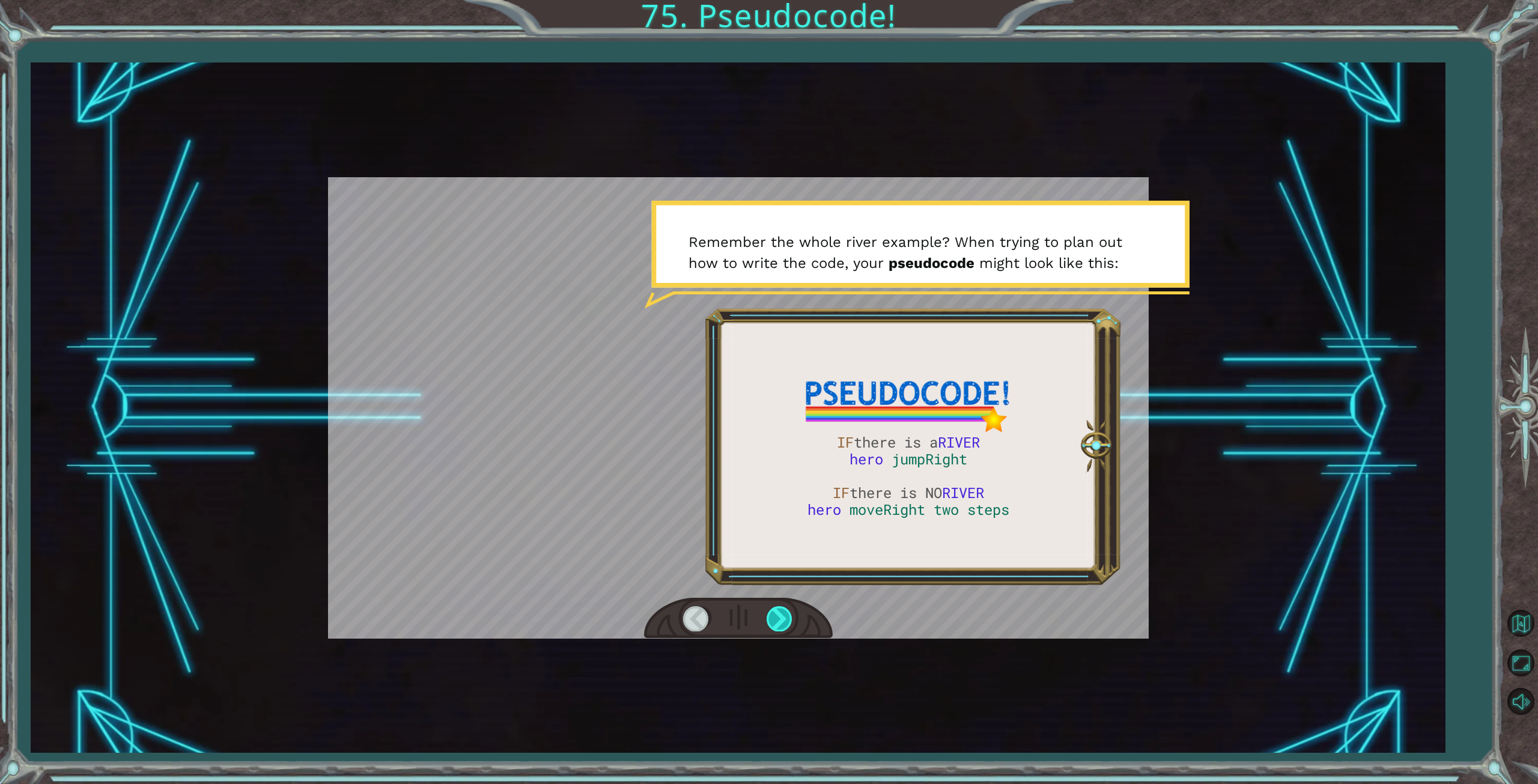
click at [779, 626] on div at bounding box center [780, 618] width 27 height 25
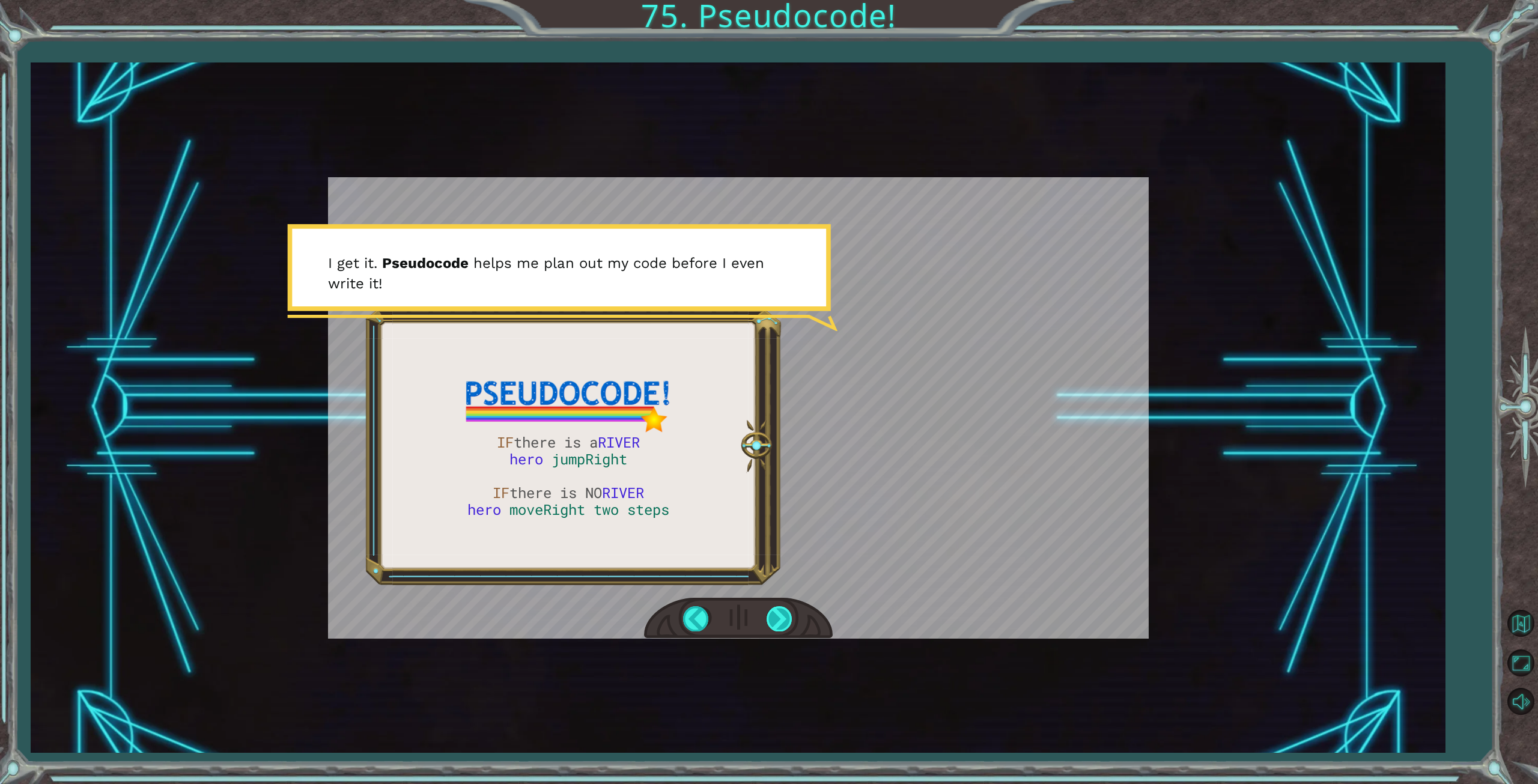
click at [783, 618] on div at bounding box center [780, 618] width 27 height 25
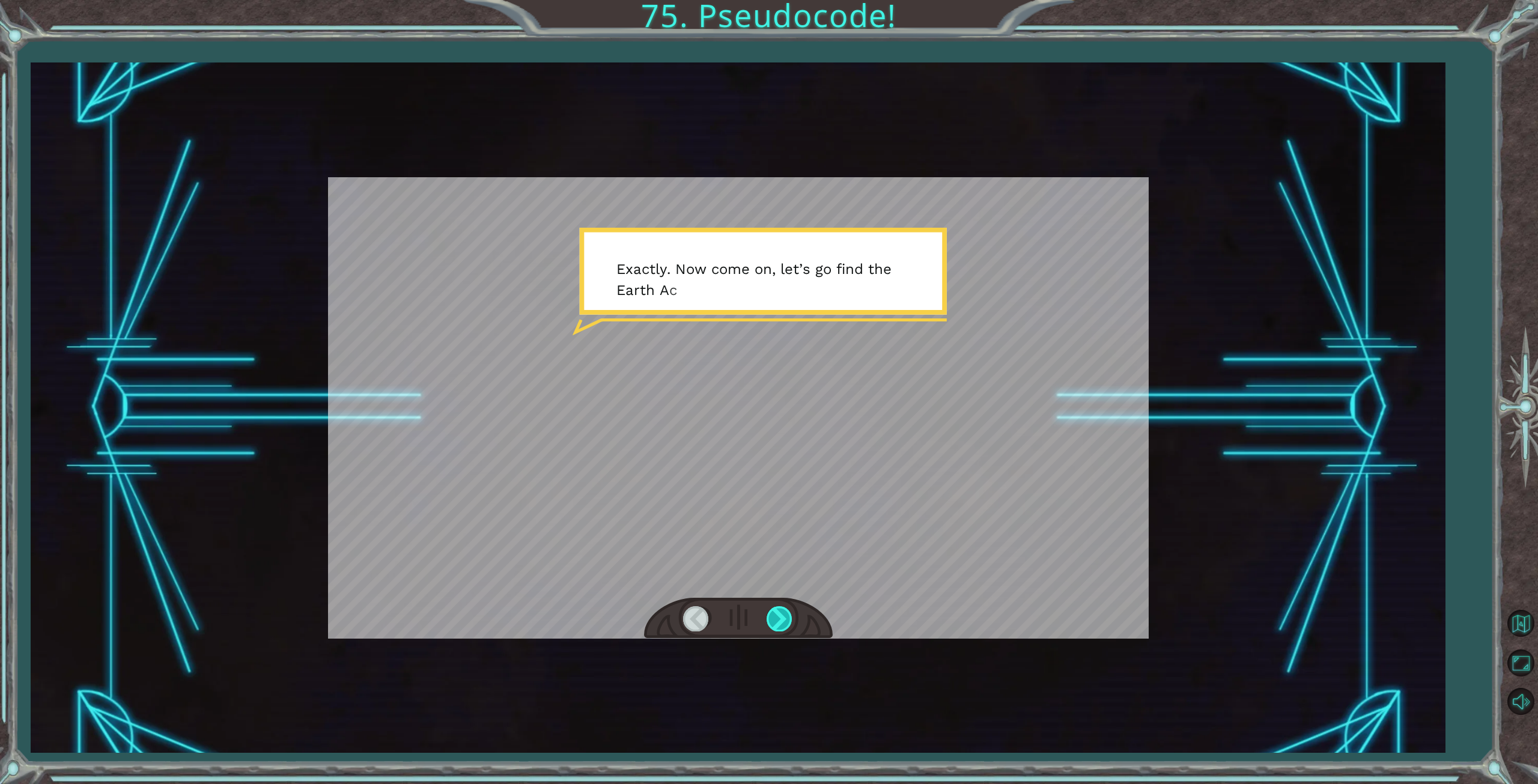
click at [783, 618] on div at bounding box center [780, 618] width 27 height 25
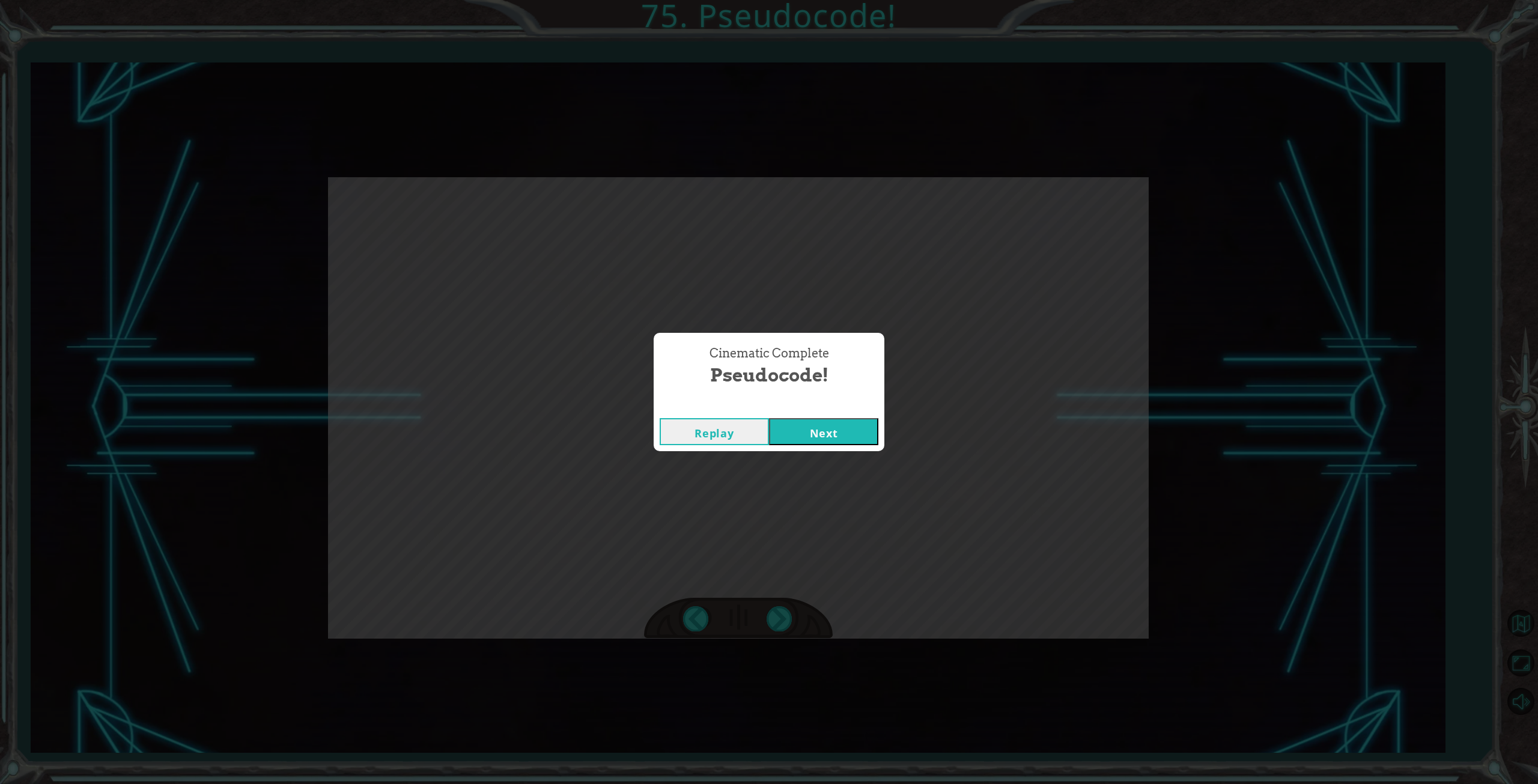
click at [800, 428] on button "Next" at bounding box center [824, 432] width 110 height 27
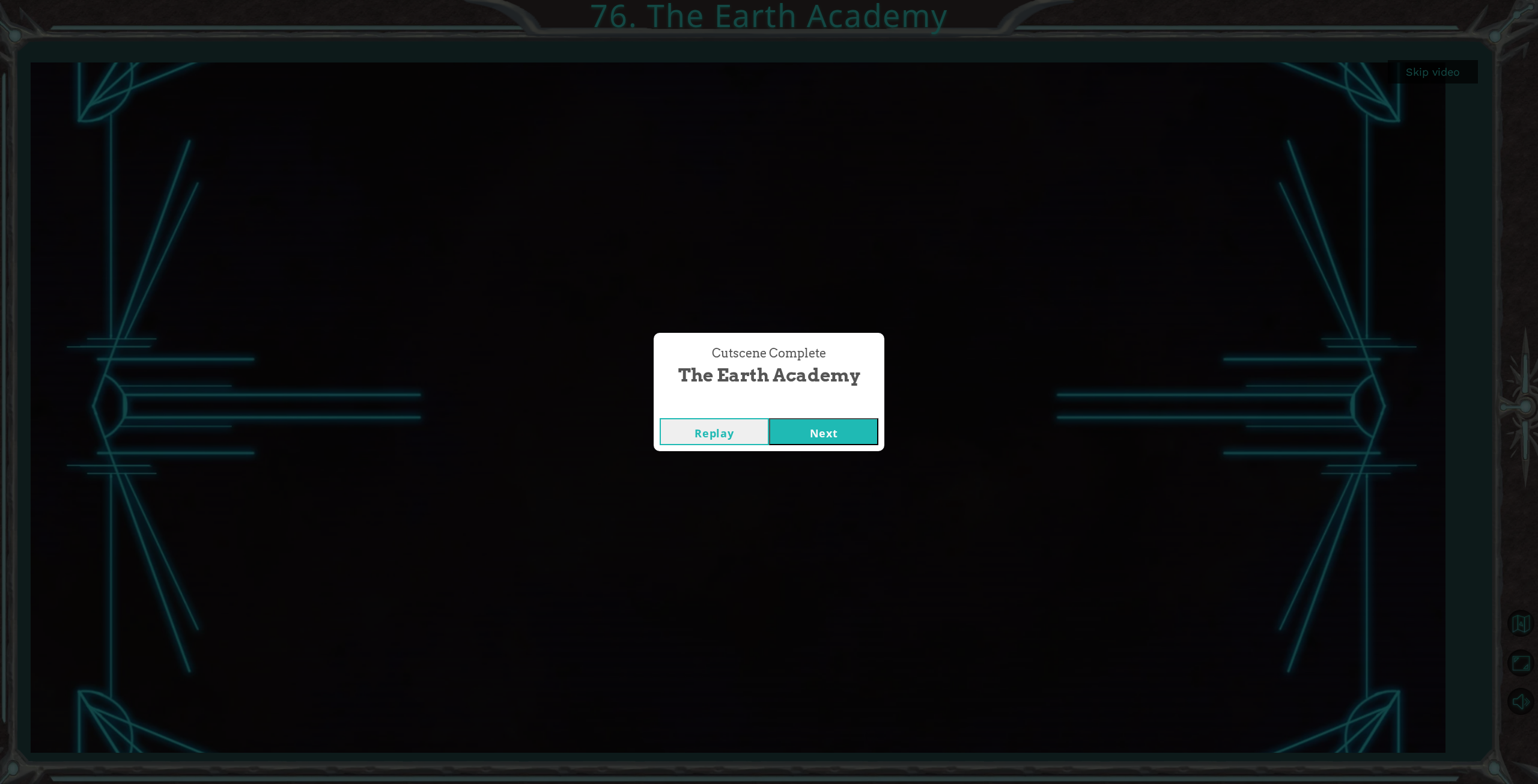
click at [833, 426] on button "Next" at bounding box center [824, 432] width 110 height 27
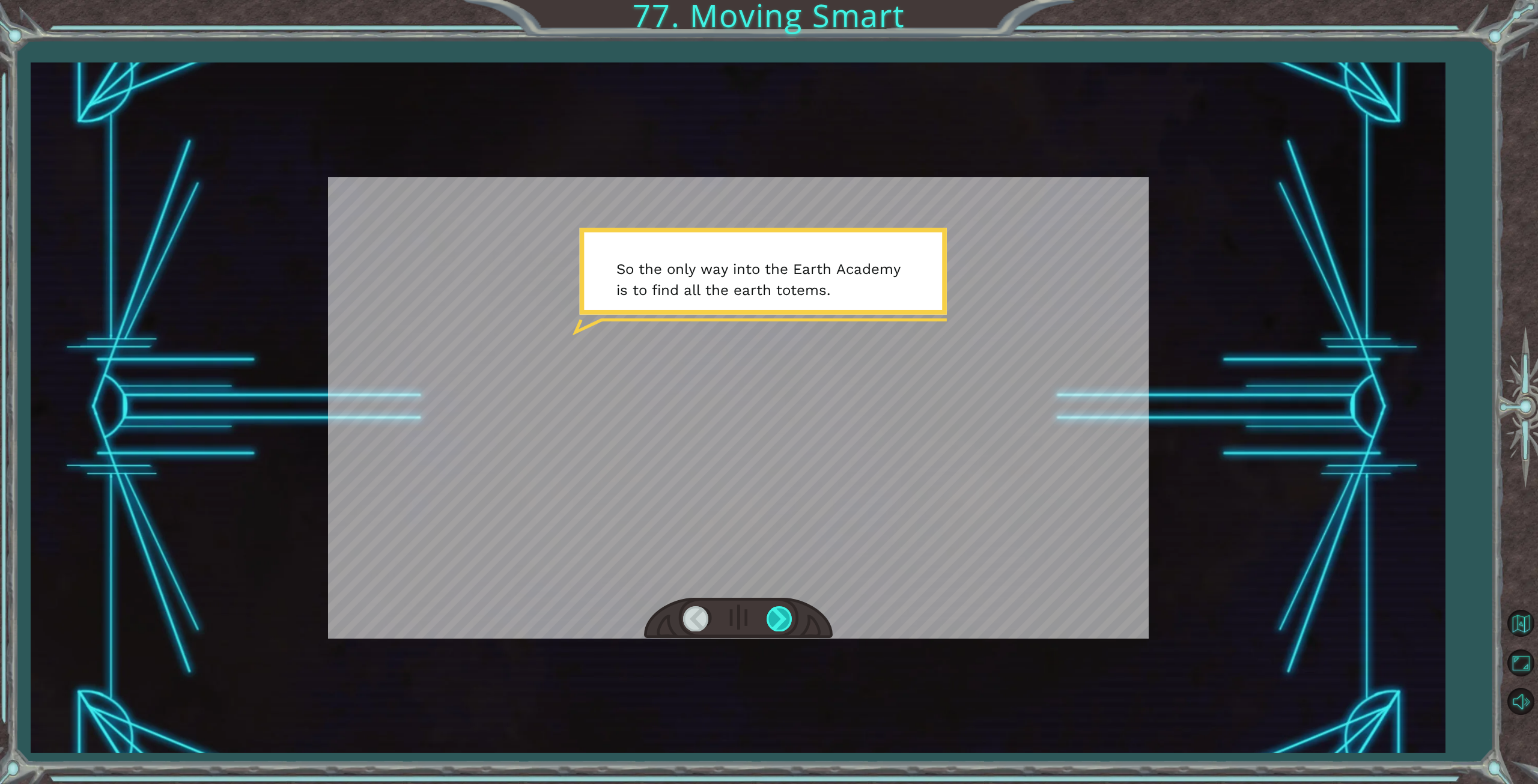
click at [791, 611] on div at bounding box center [780, 618] width 27 height 25
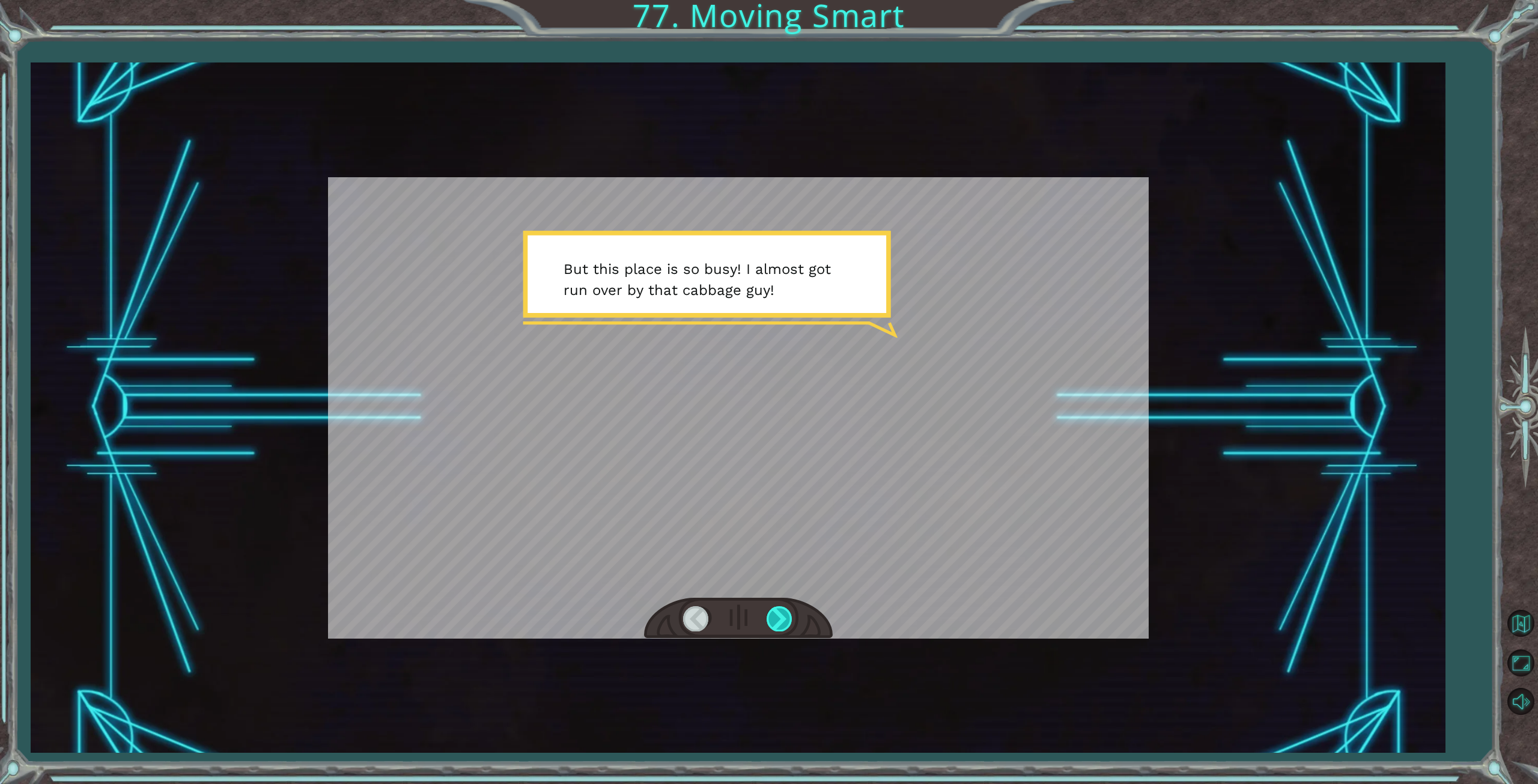
click at [783, 620] on div at bounding box center [780, 618] width 27 height 25
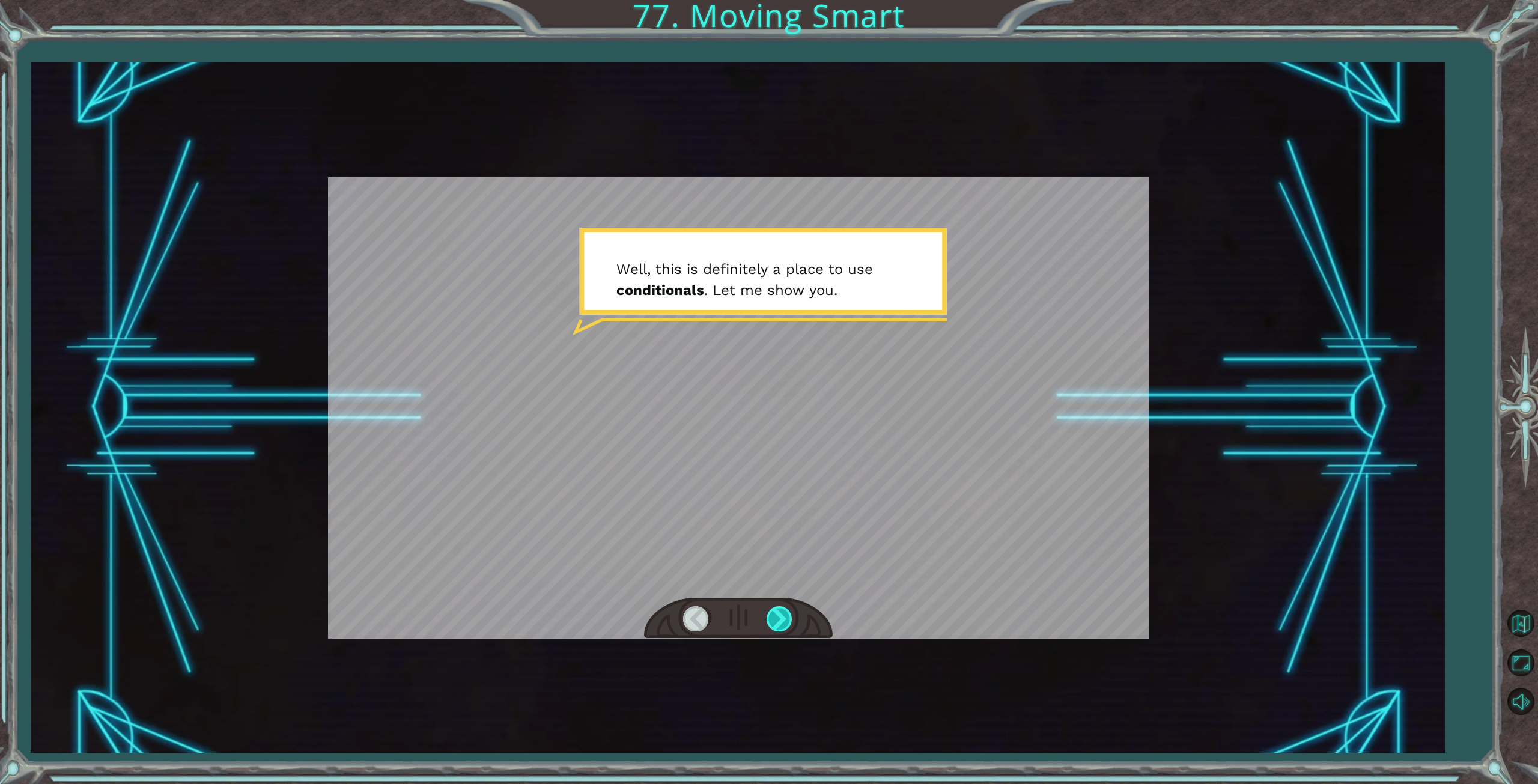
click at [783, 621] on div at bounding box center [780, 618] width 27 height 25
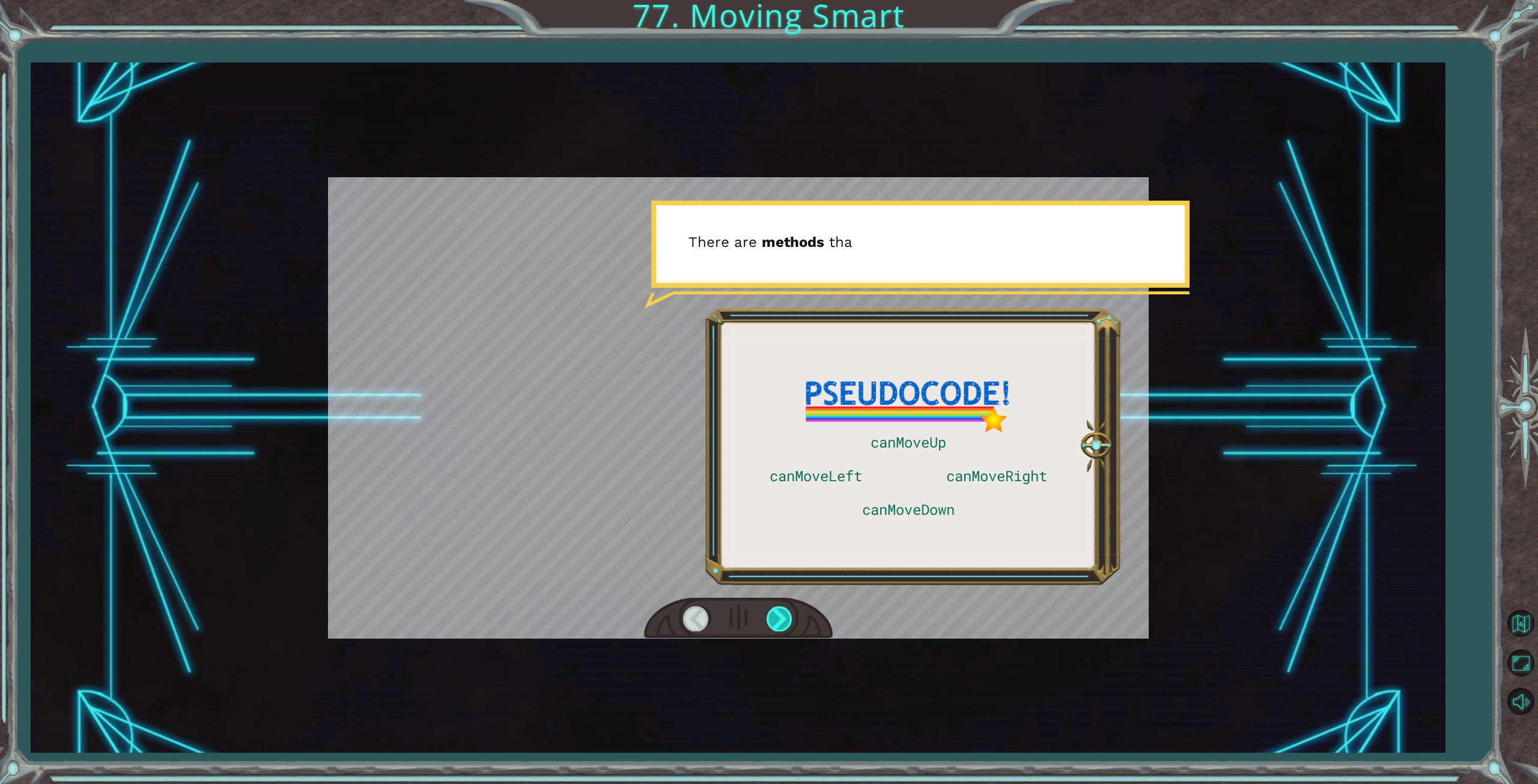
click at [783, 621] on div at bounding box center [780, 618] width 27 height 25
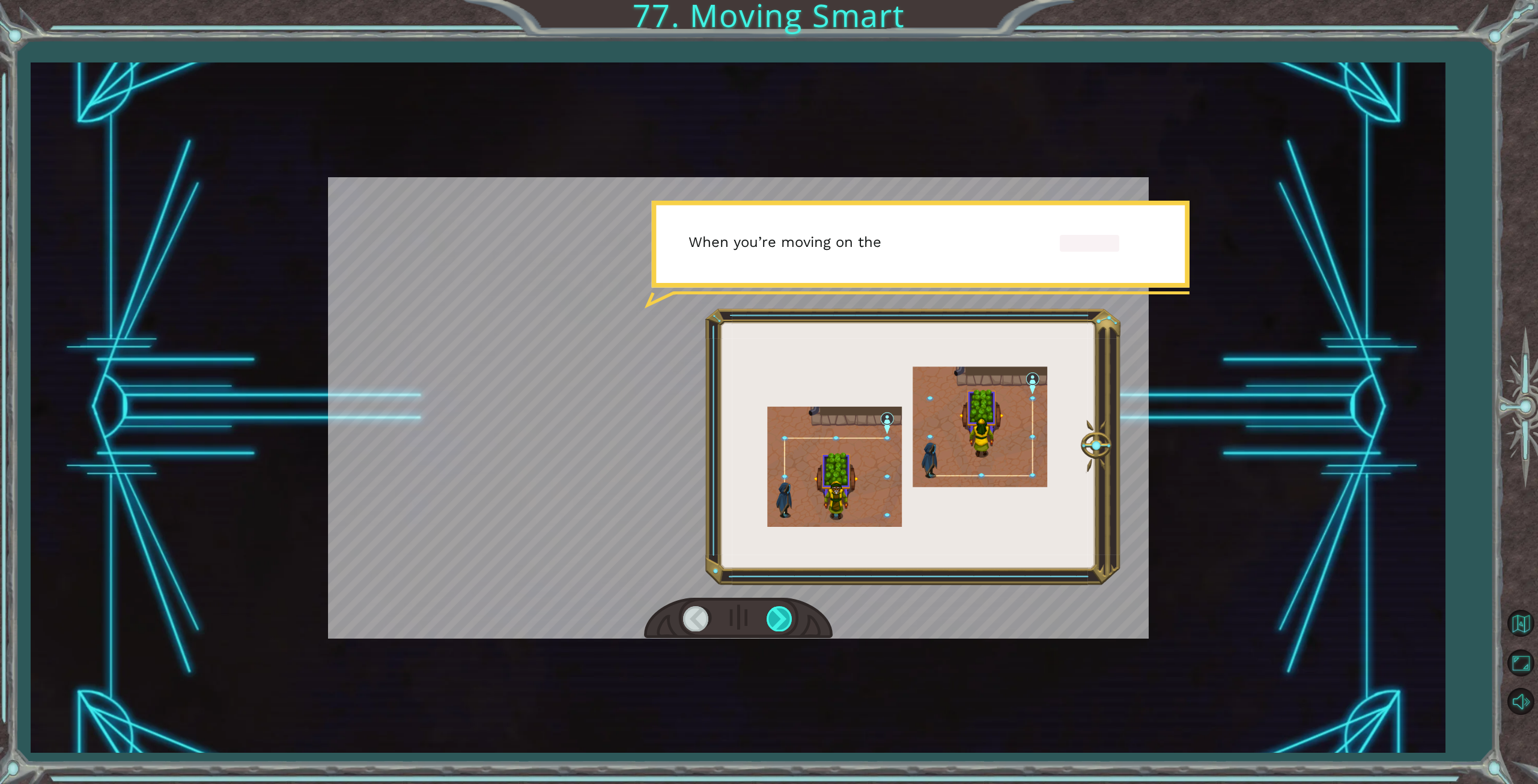
click at [783, 621] on div at bounding box center [780, 618] width 27 height 25
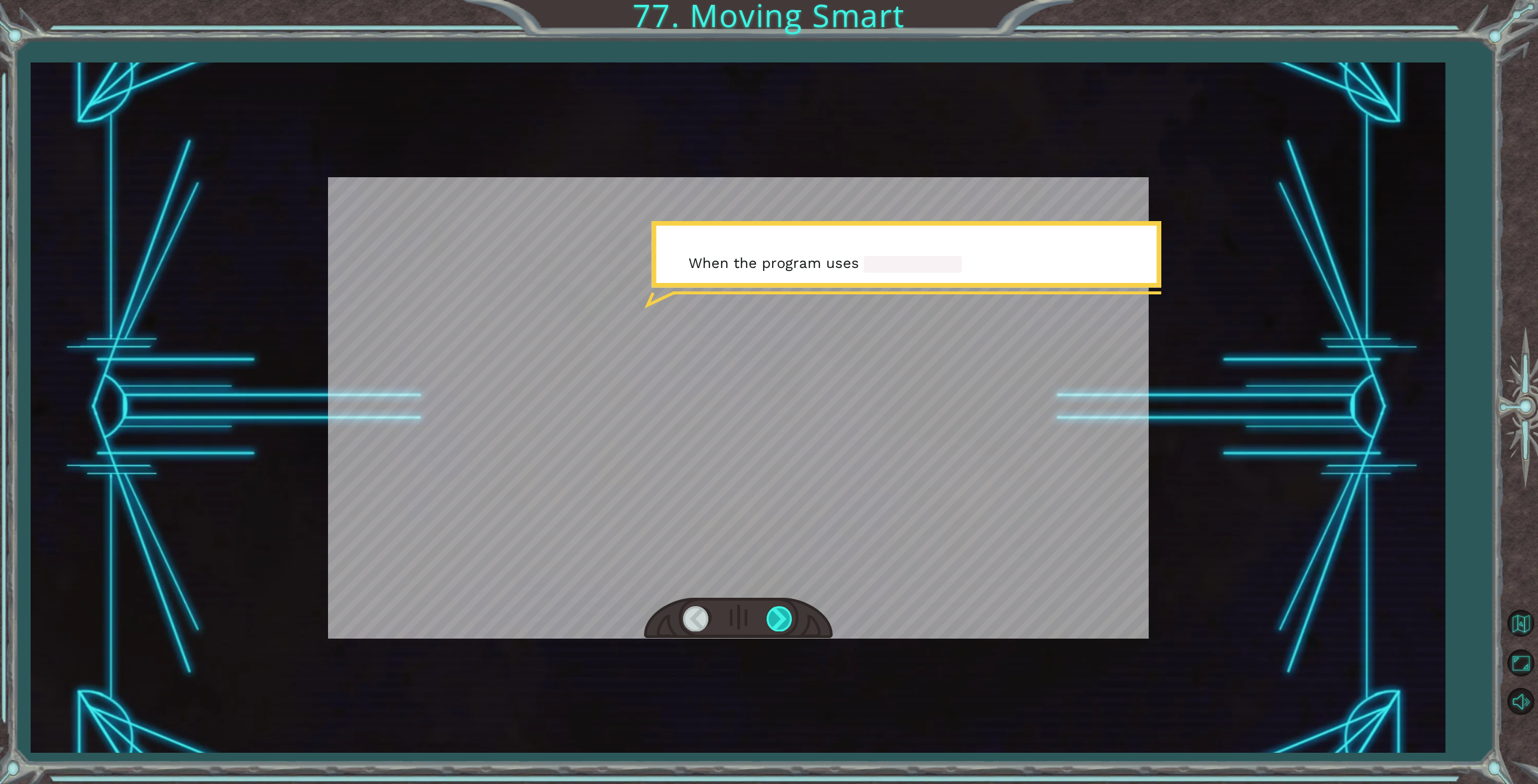
click at [783, 621] on div at bounding box center [780, 618] width 27 height 25
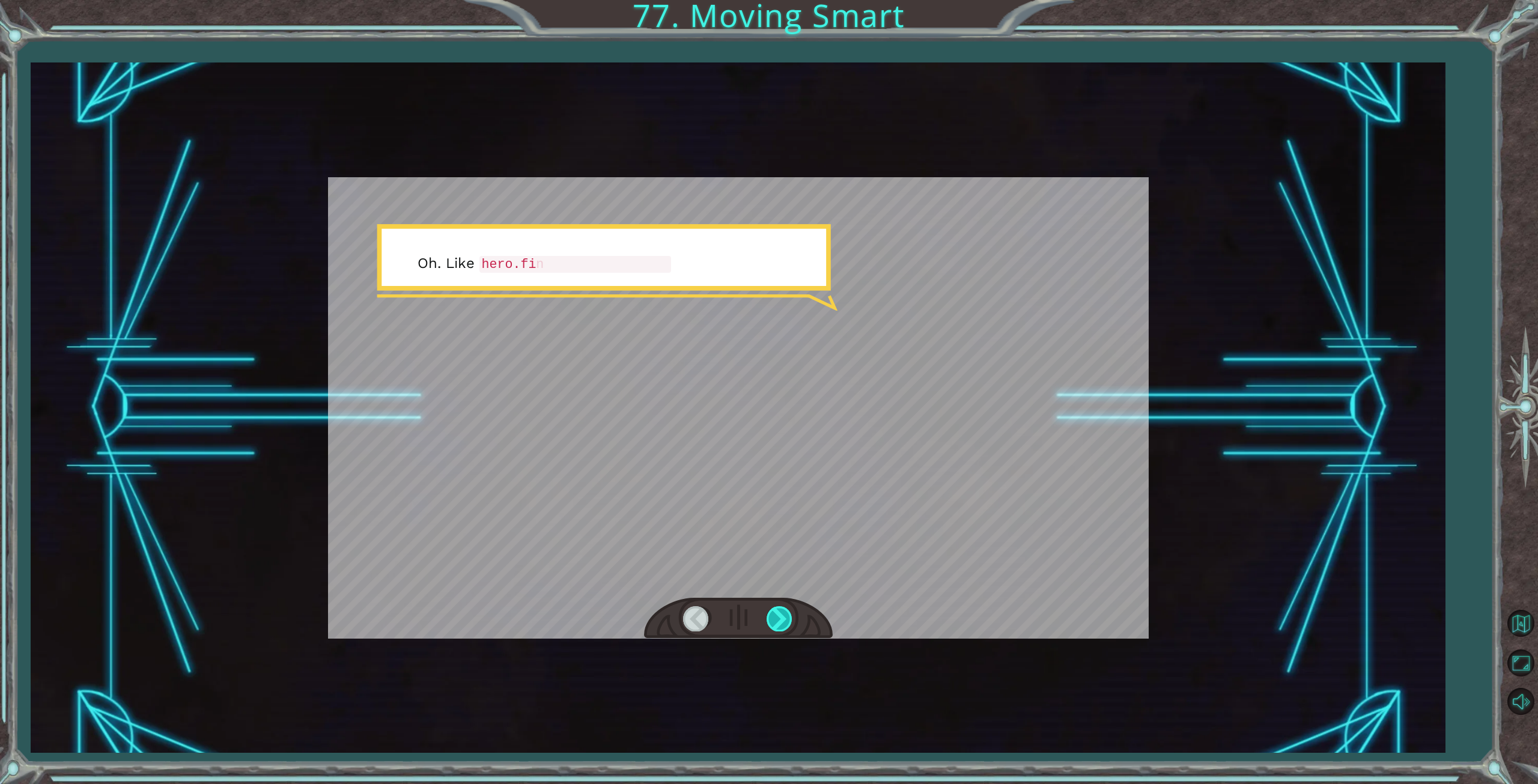
click at [783, 621] on div at bounding box center [780, 618] width 27 height 25
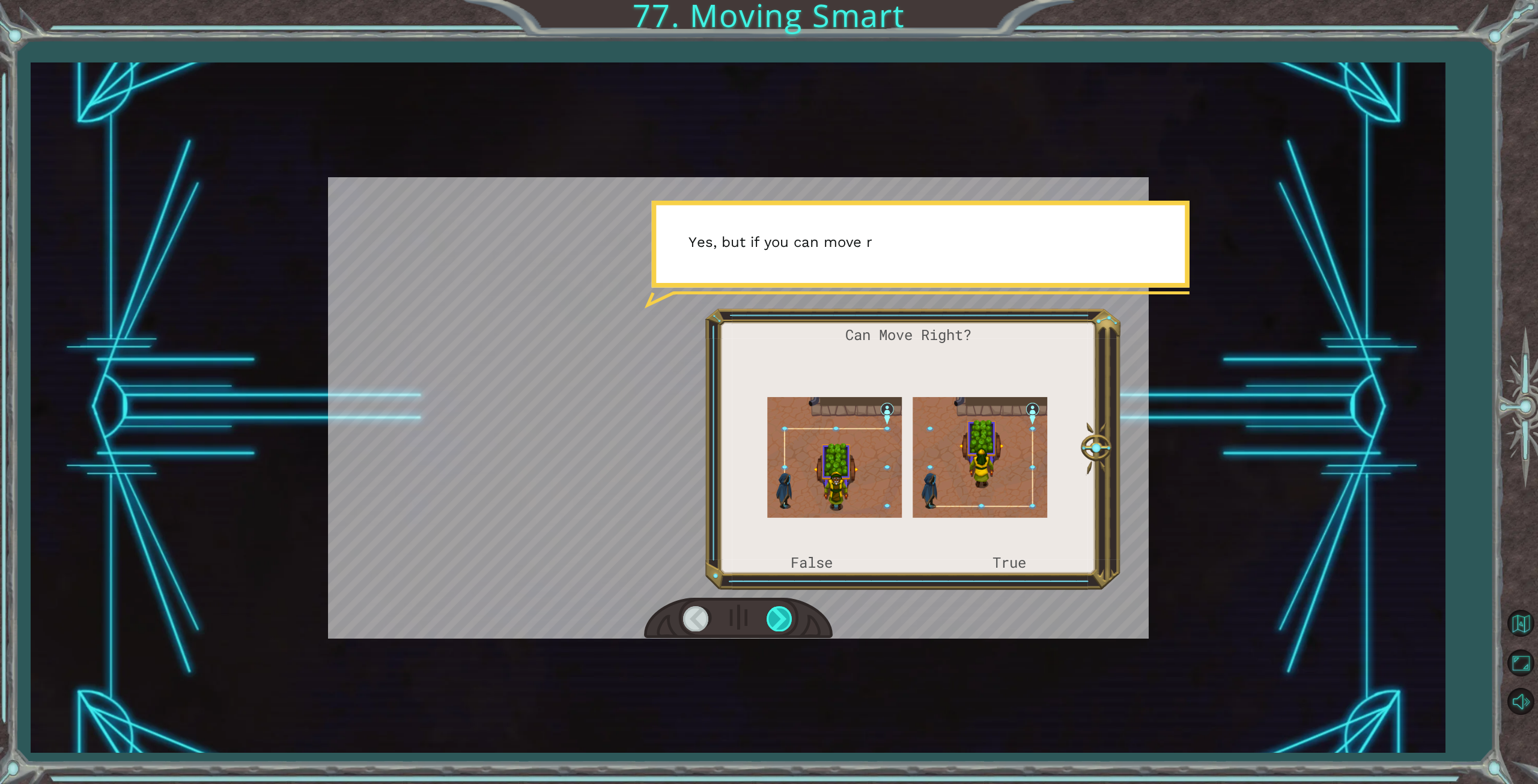
click at [783, 621] on div at bounding box center [780, 618] width 27 height 25
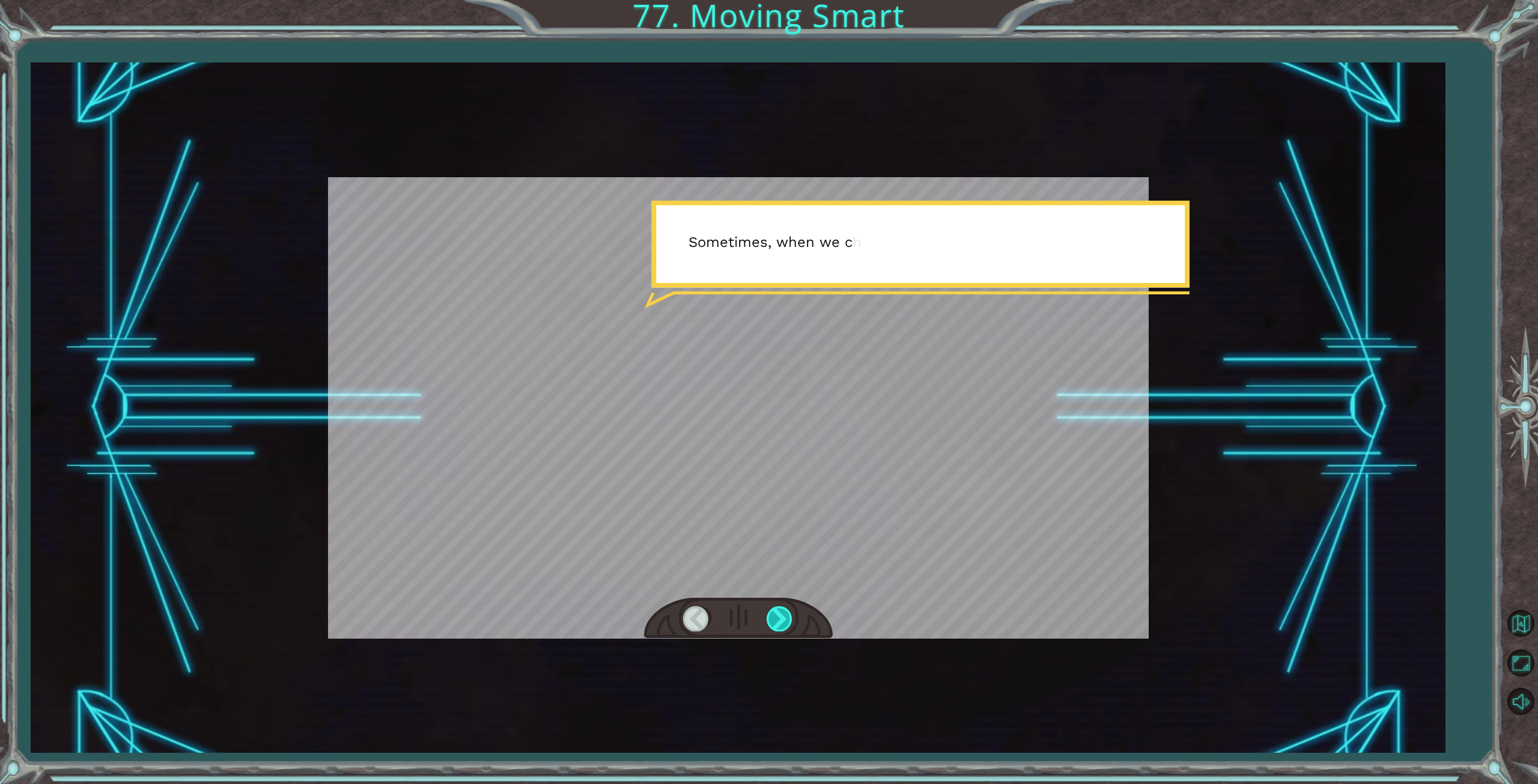
click at [783, 621] on div at bounding box center [780, 618] width 27 height 25
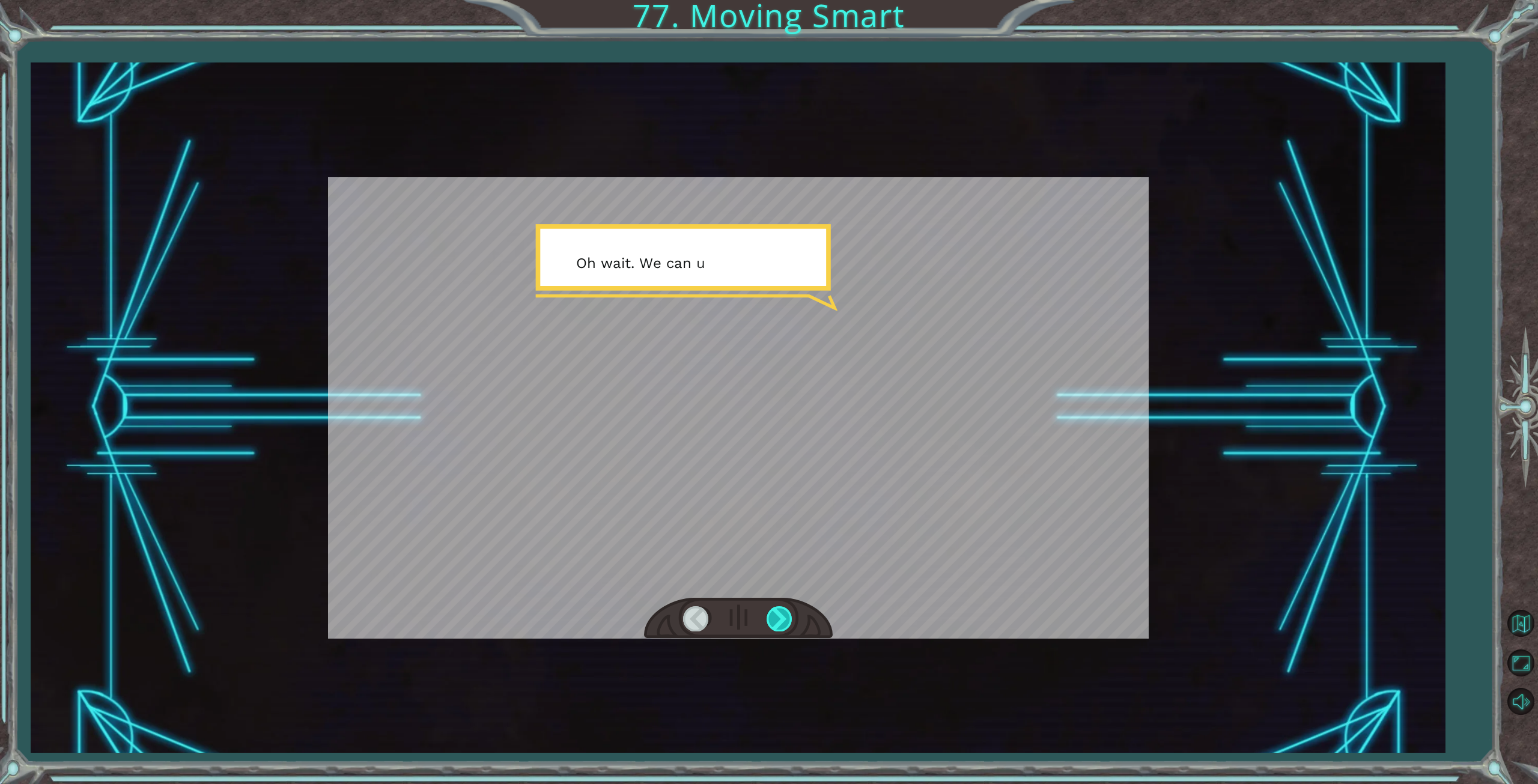
click at [783, 621] on div at bounding box center [780, 618] width 27 height 25
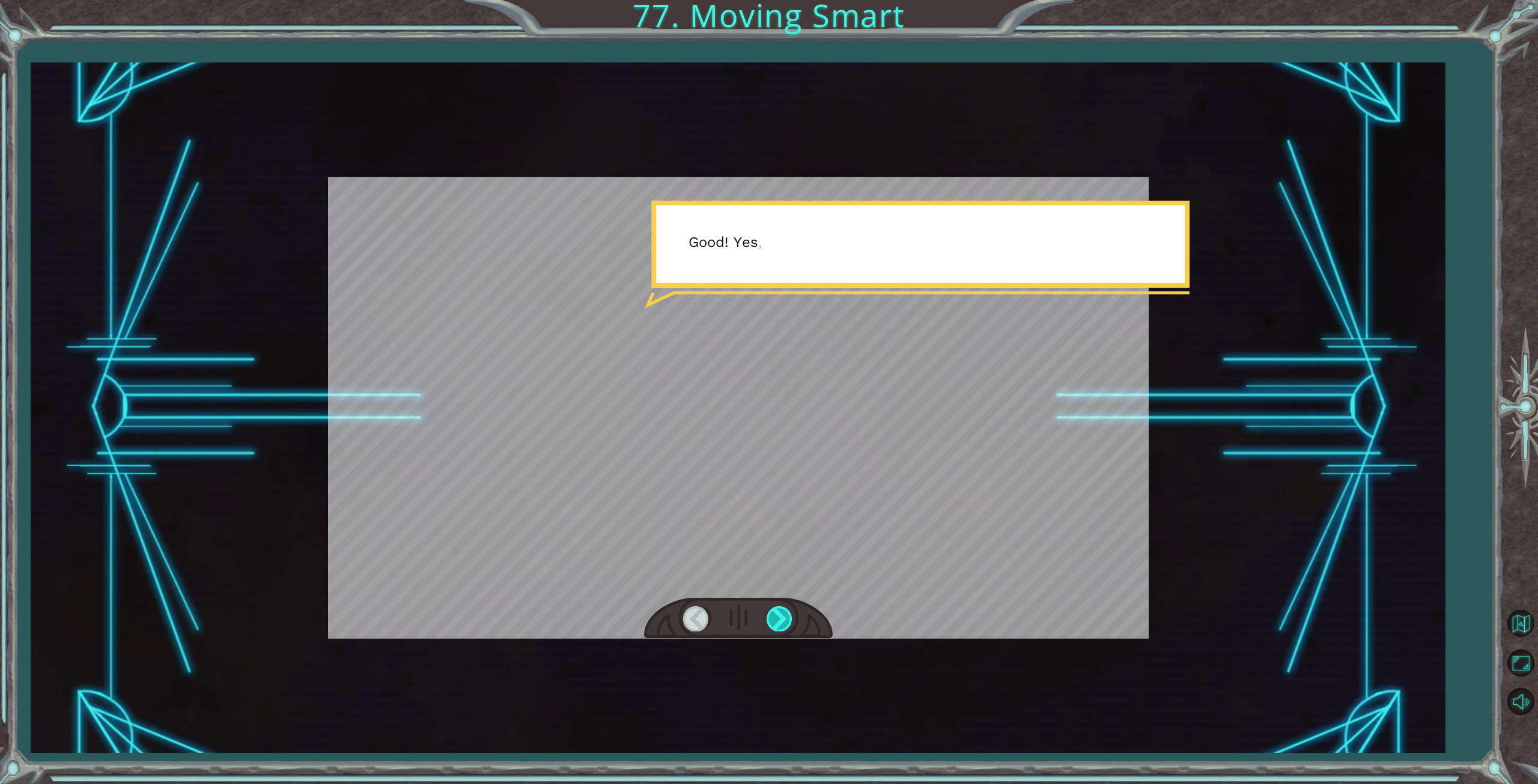
click at [783, 621] on div at bounding box center [780, 618] width 27 height 25
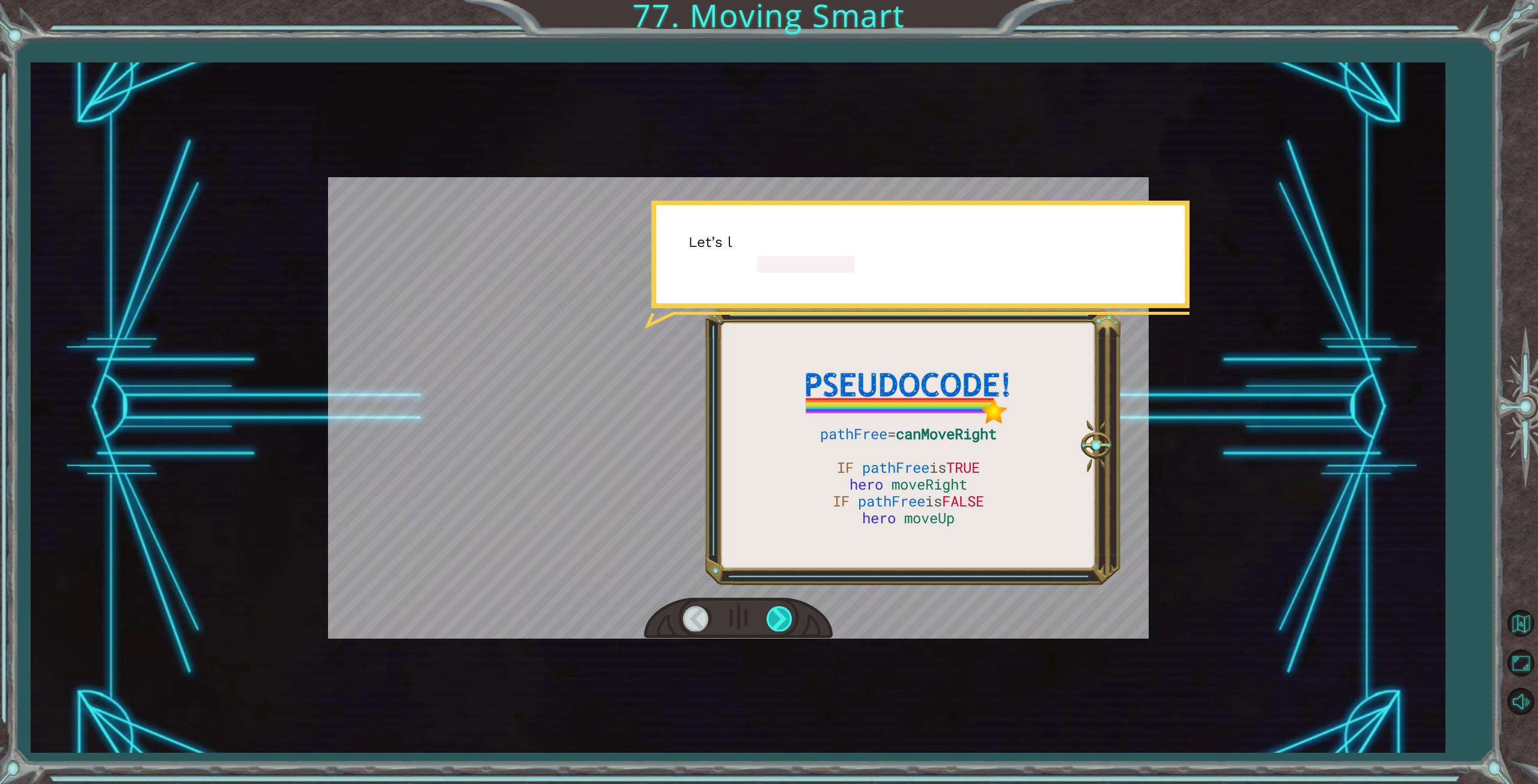
click at [783, 621] on div at bounding box center [780, 618] width 27 height 25
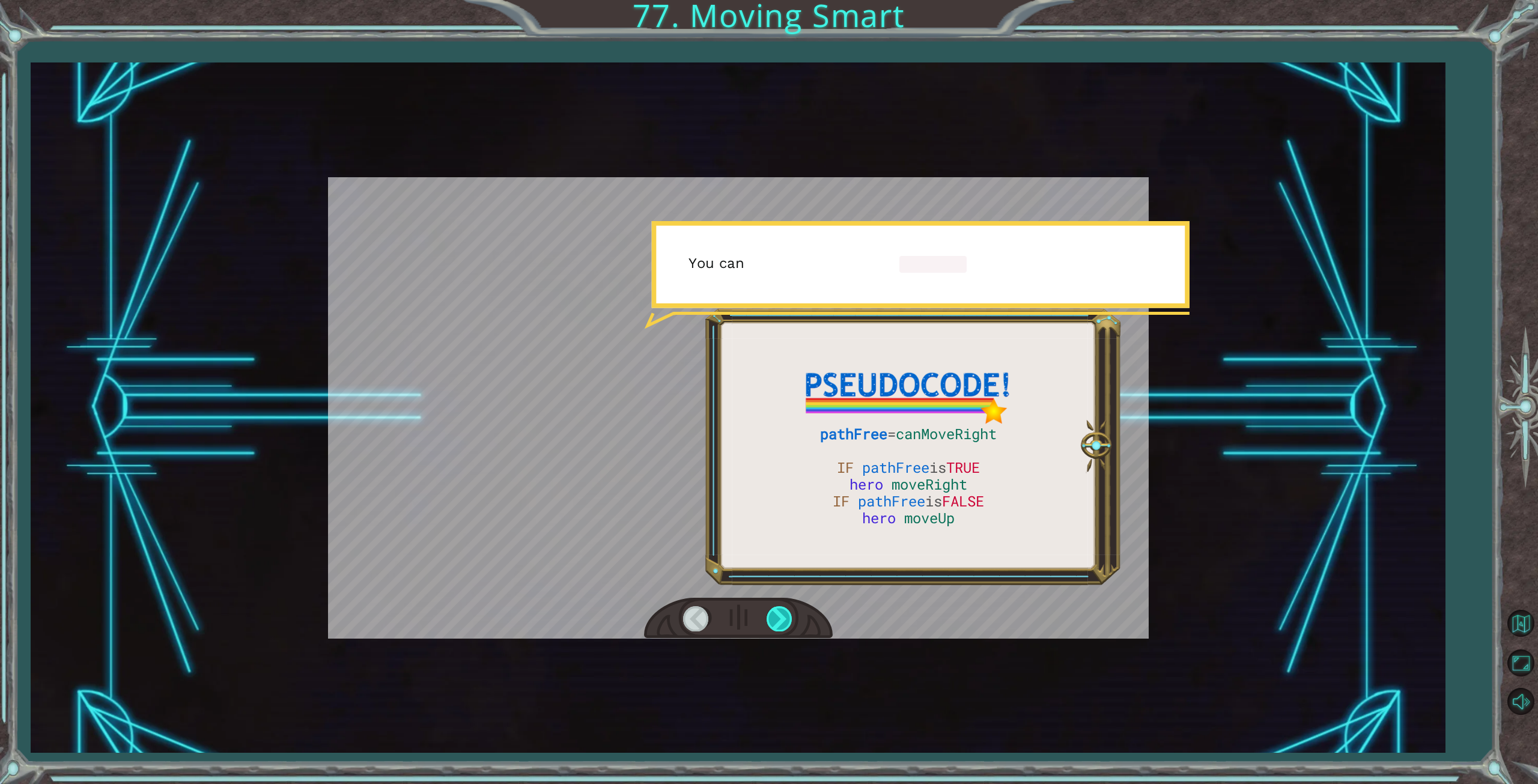
click at [783, 621] on div at bounding box center [780, 618] width 27 height 25
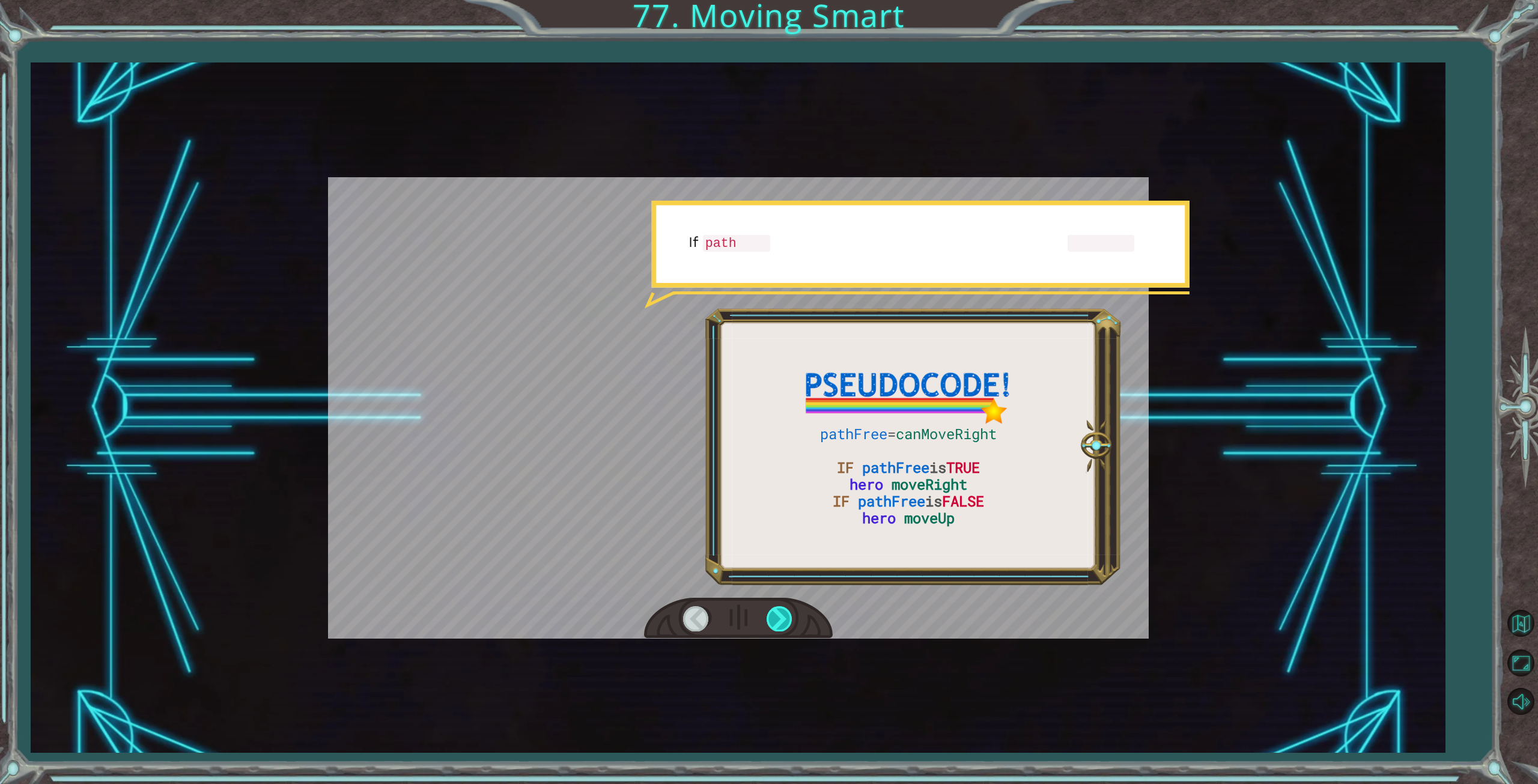
click at [783, 621] on div at bounding box center [780, 618] width 27 height 25
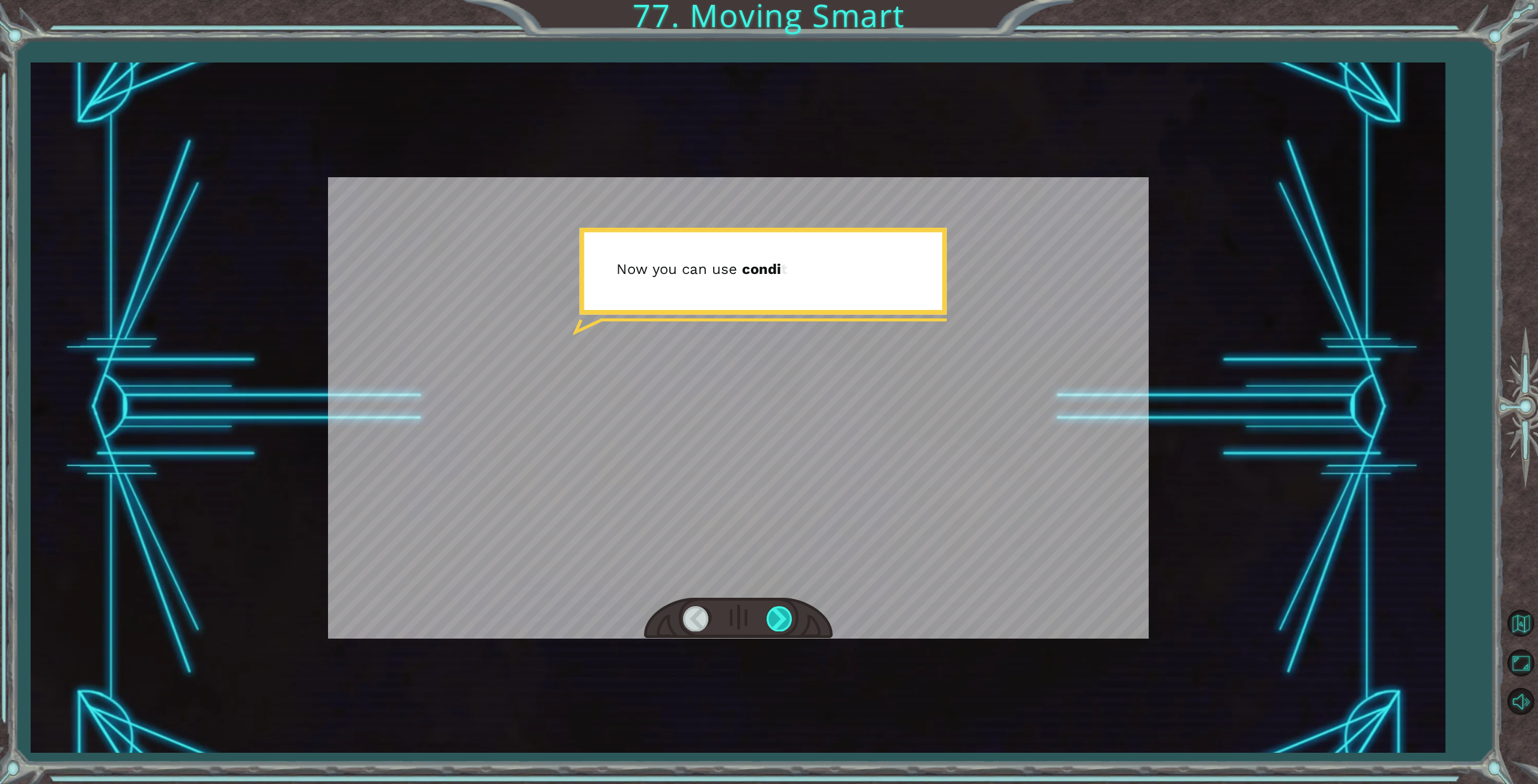
click at [783, 621] on div at bounding box center [780, 618] width 27 height 25
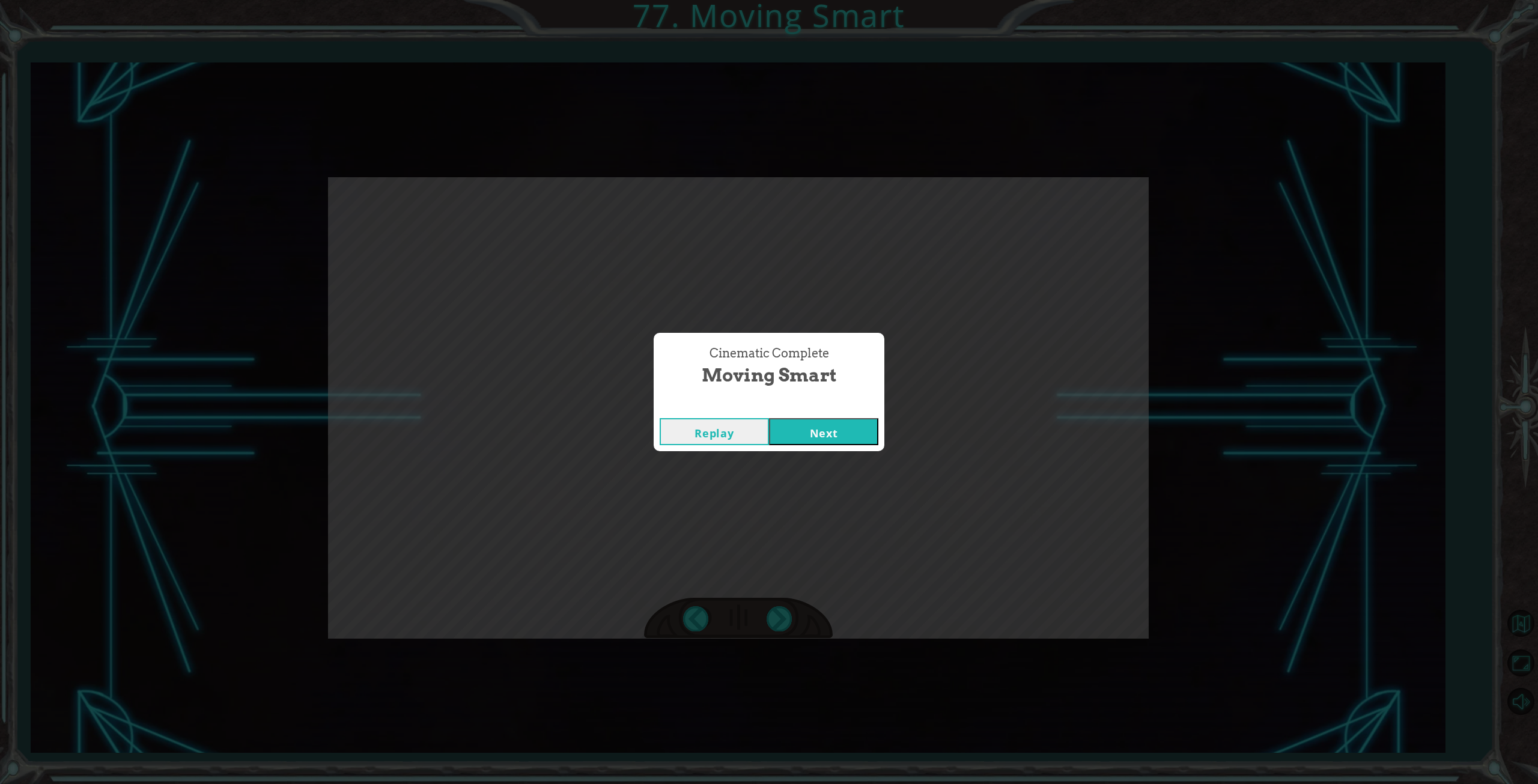
click at [810, 422] on button "Next" at bounding box center [824, 432] width 110 height 27
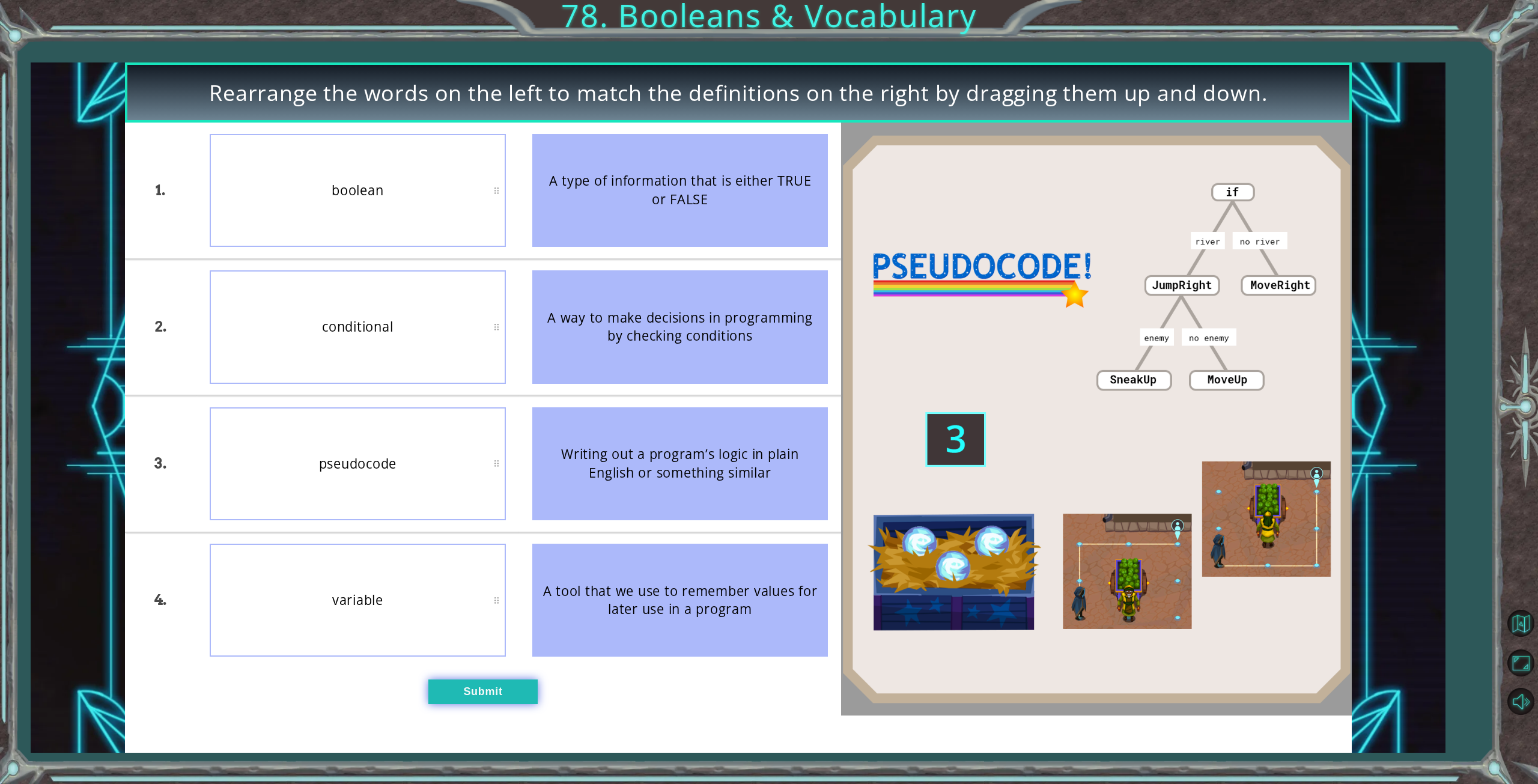
click at [504, 694] on button "Submit" at bounding box center [483, 692] width 110 height 25
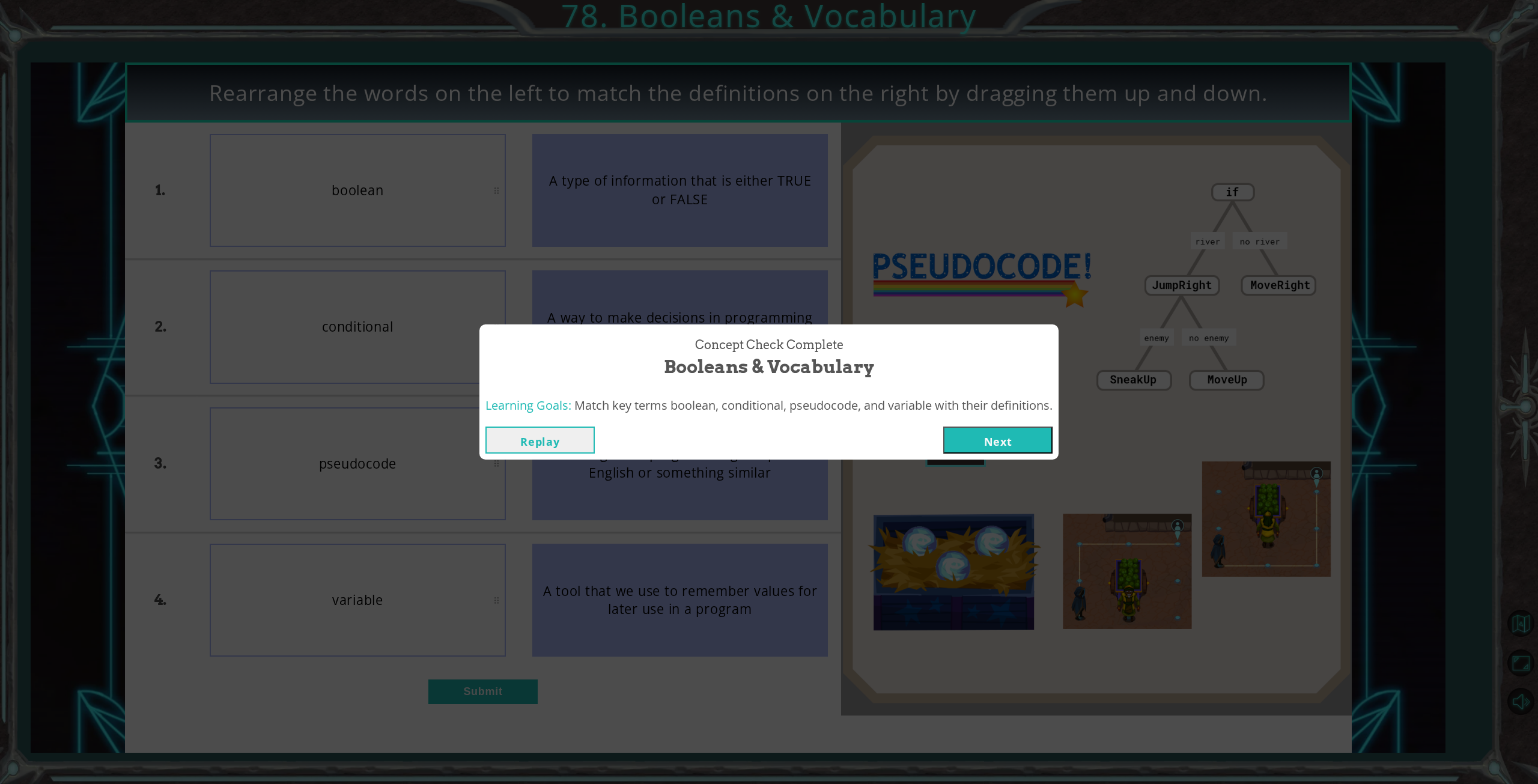
click at [980, 444] on button "Next" at bounding box center [998, 440] width 110 height 27
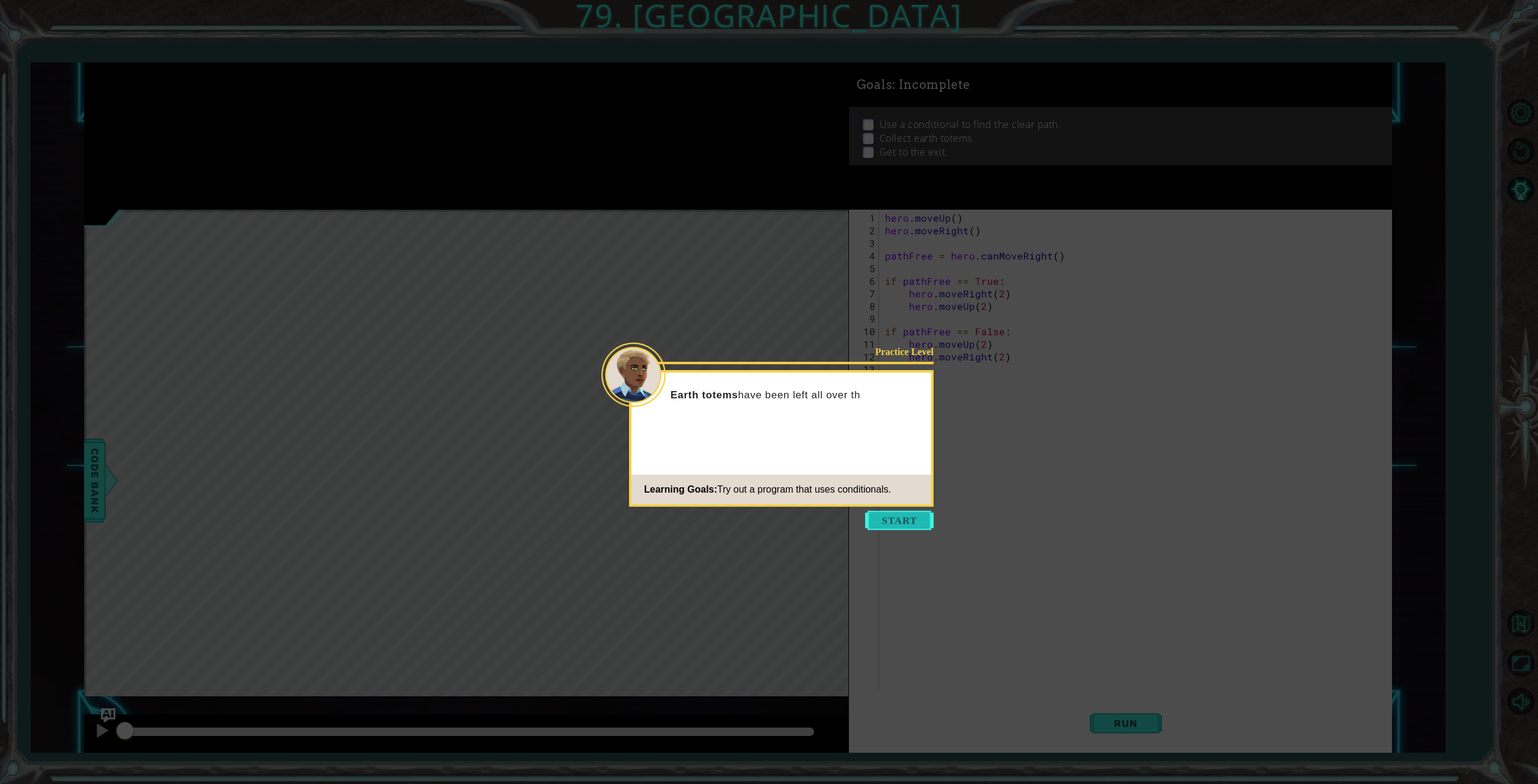
click at [902, 520] on button "Start" at bounding box center [899, 520] width 69 height 19
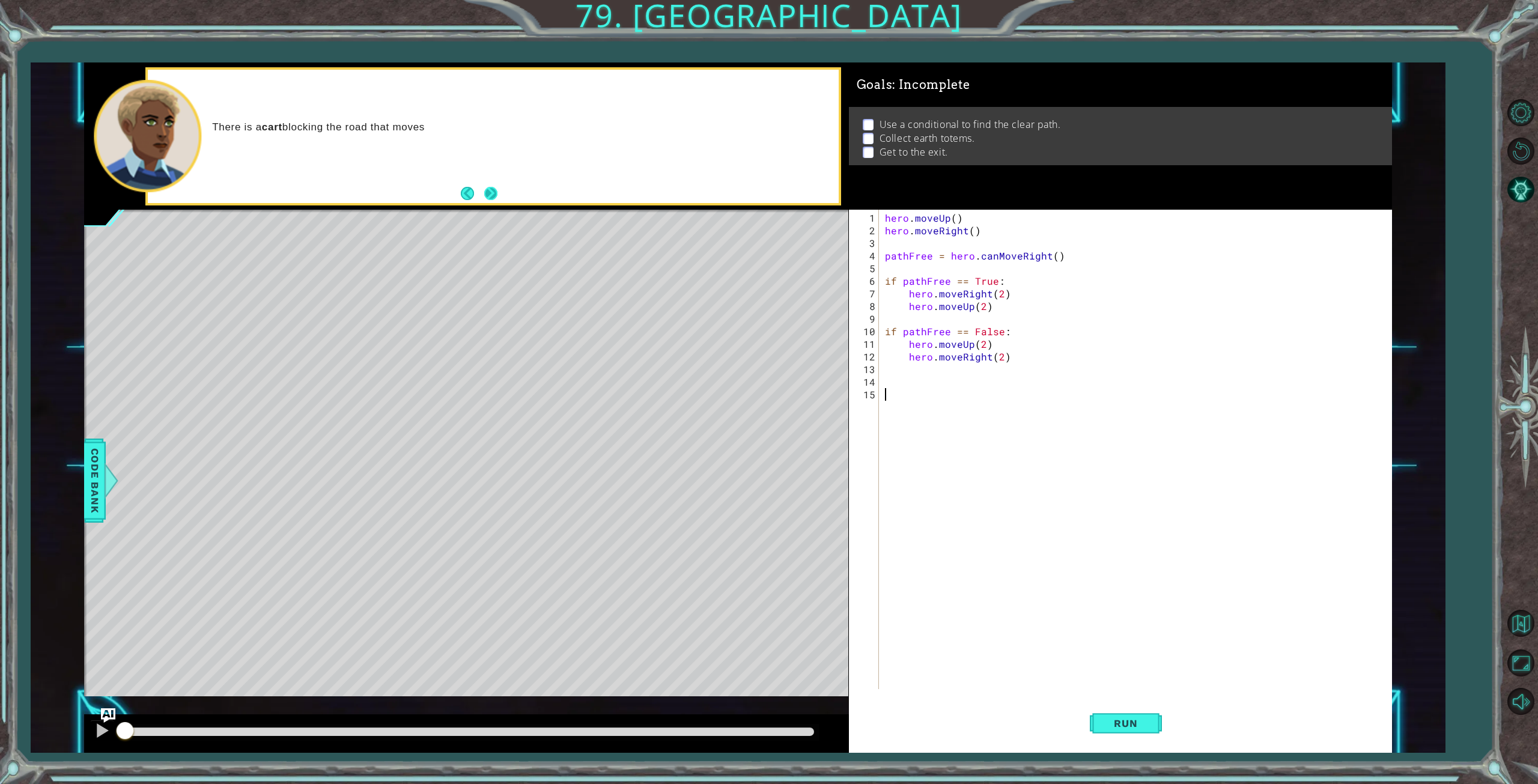
click at [492, 192] on button "Next" at bounding box center [490, 193] width 13 height 13
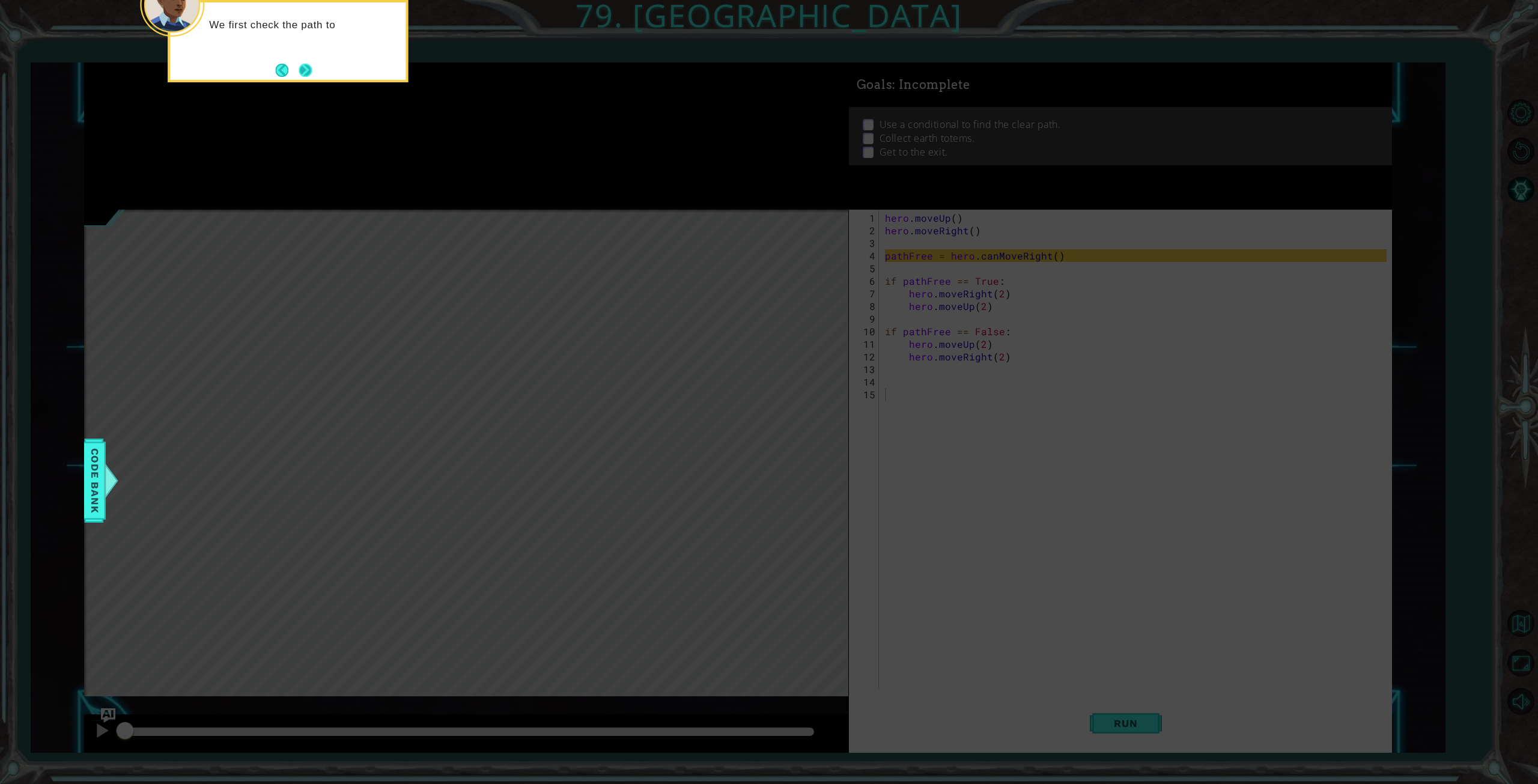
click at [305, 70] on button "Next" at bounding box center [305, 70] width 16 height 16
click at [305, 70] on button "Next" at bounding box center [305, 70] width 13 height 13
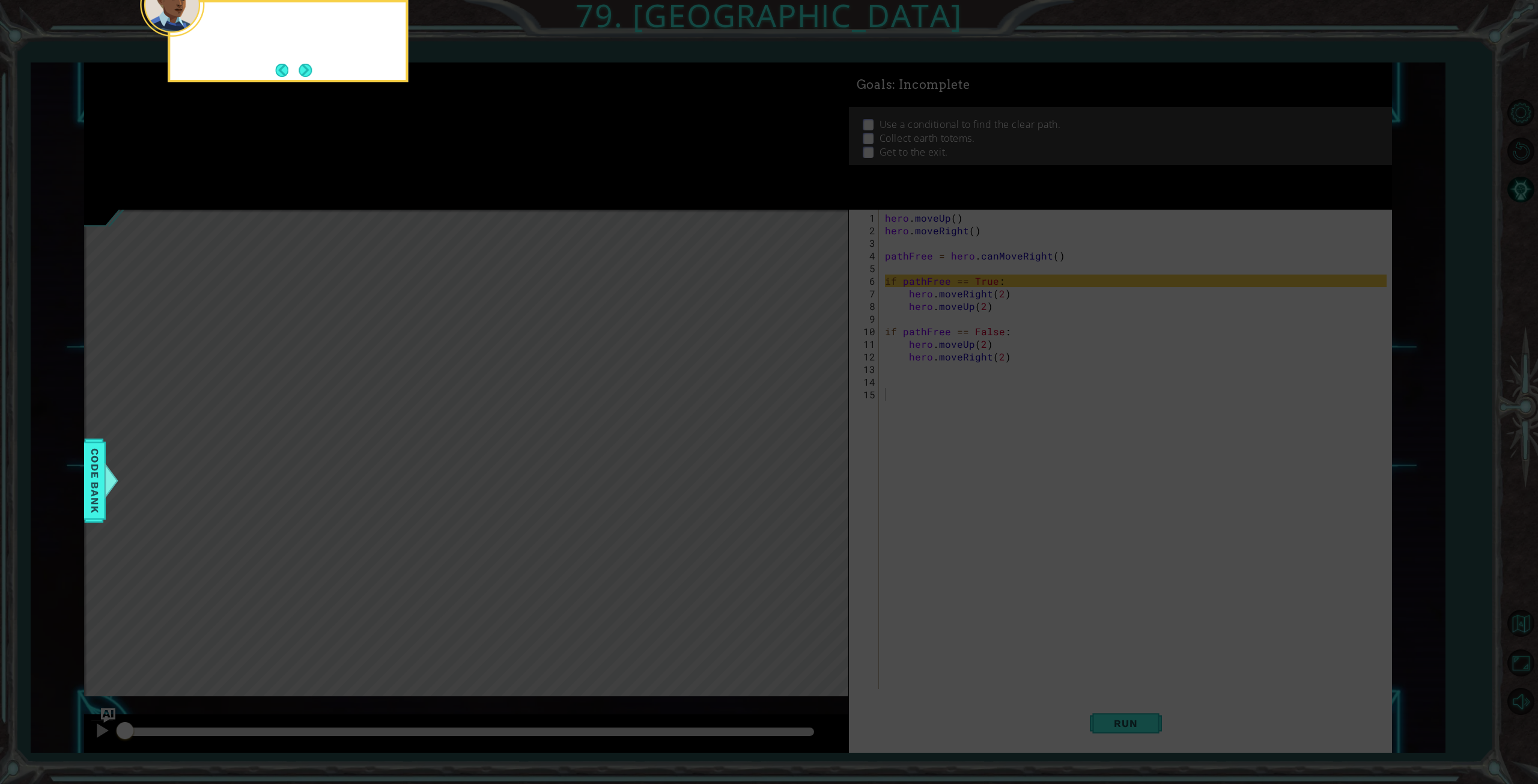
click at [305, 70] on button "Next" at bounding box center [305, 70] width 16 height 16
click at [305, 70] on button "Next" at bounding box center [305, 70] width 14 height 14
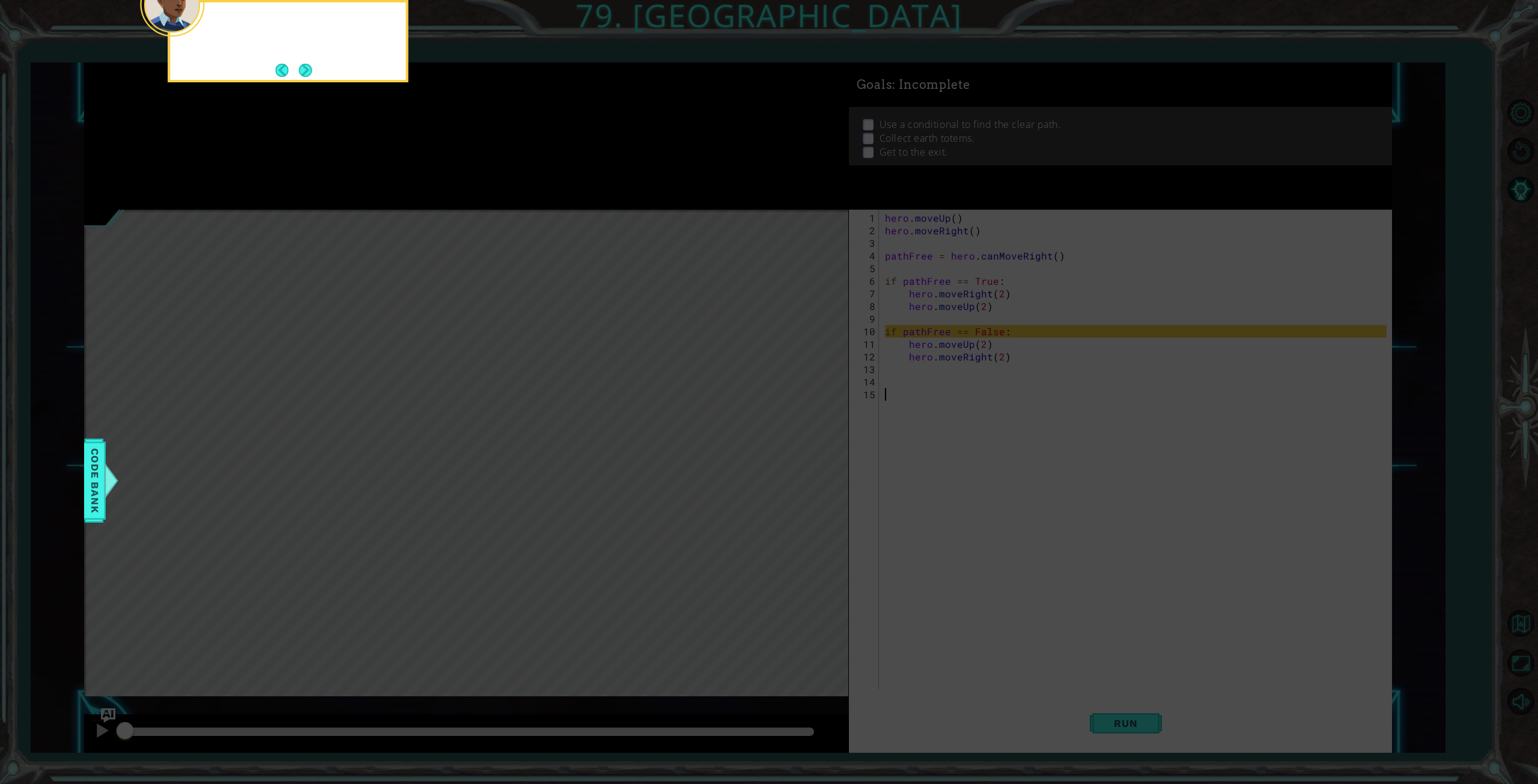
click at [305, 70] on button "Next" at bounding box center [305, 70] width 13 height 13
click at [305, 70] on button "Next" at bounding box center [305, 70] width 16 height 16
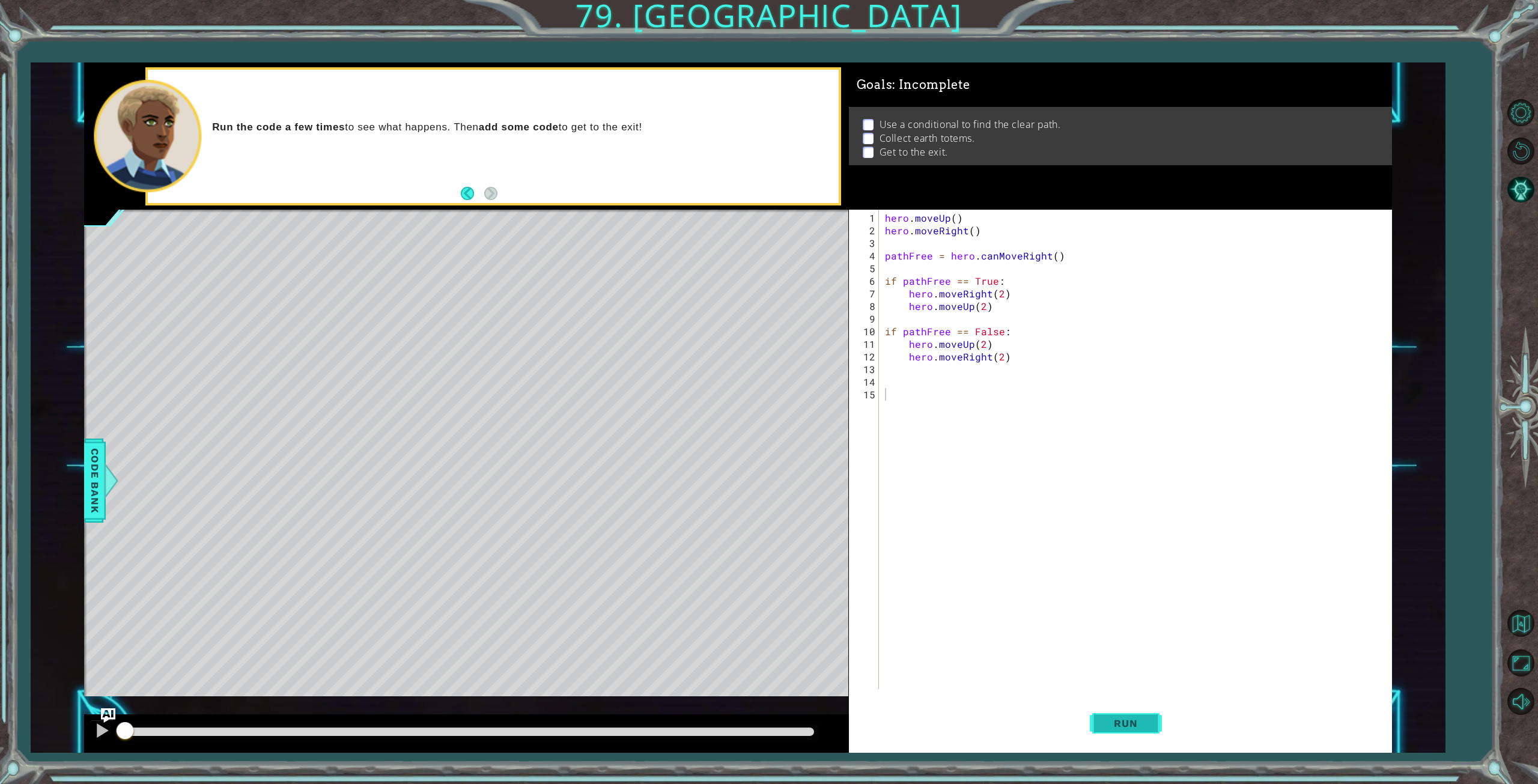
click at [1135, 724] on span "Run" at bounding box center [1125, 723] width 47 height 12
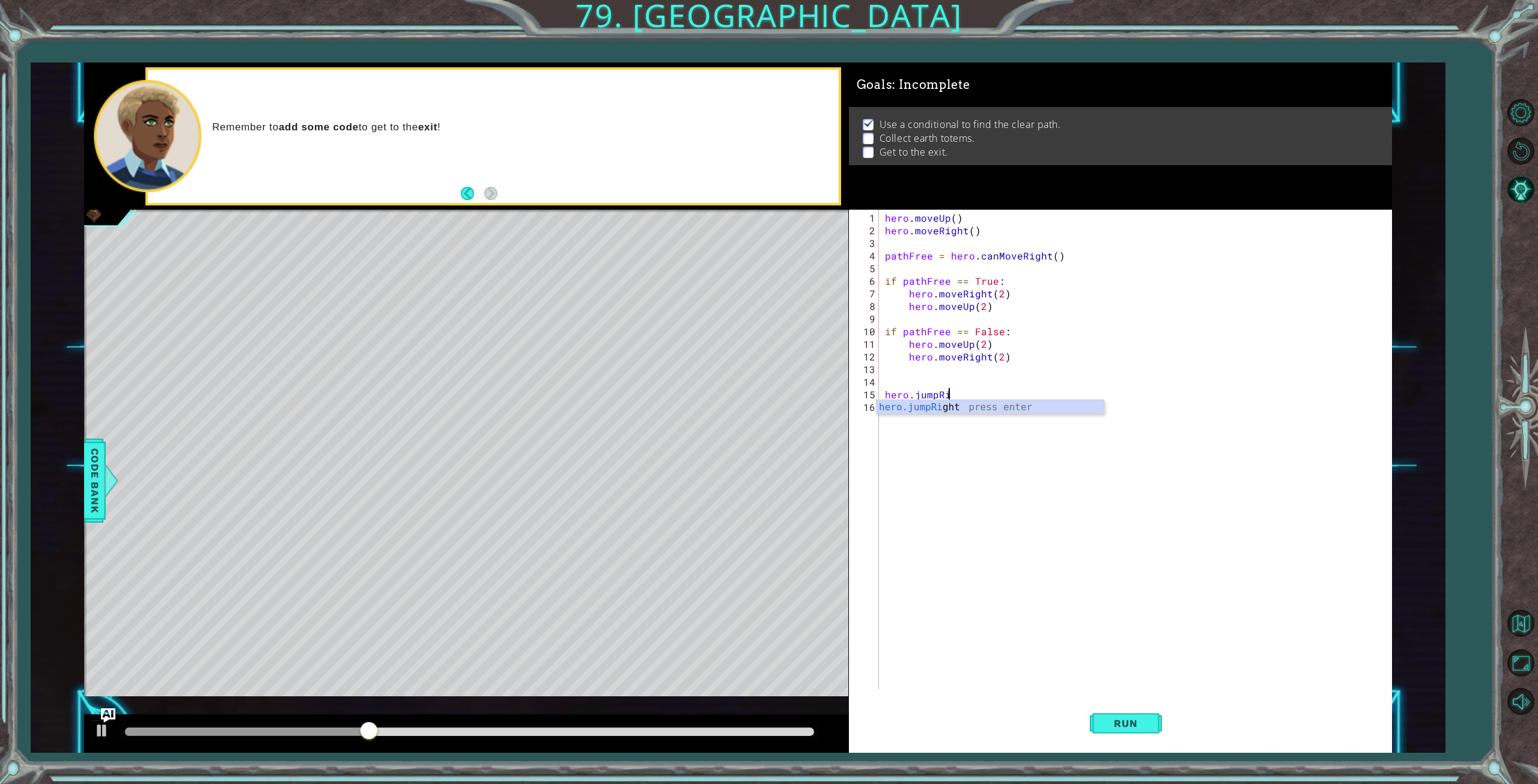
type textarea "hero.jumpRight"
type textarea "hero.moveRight()"
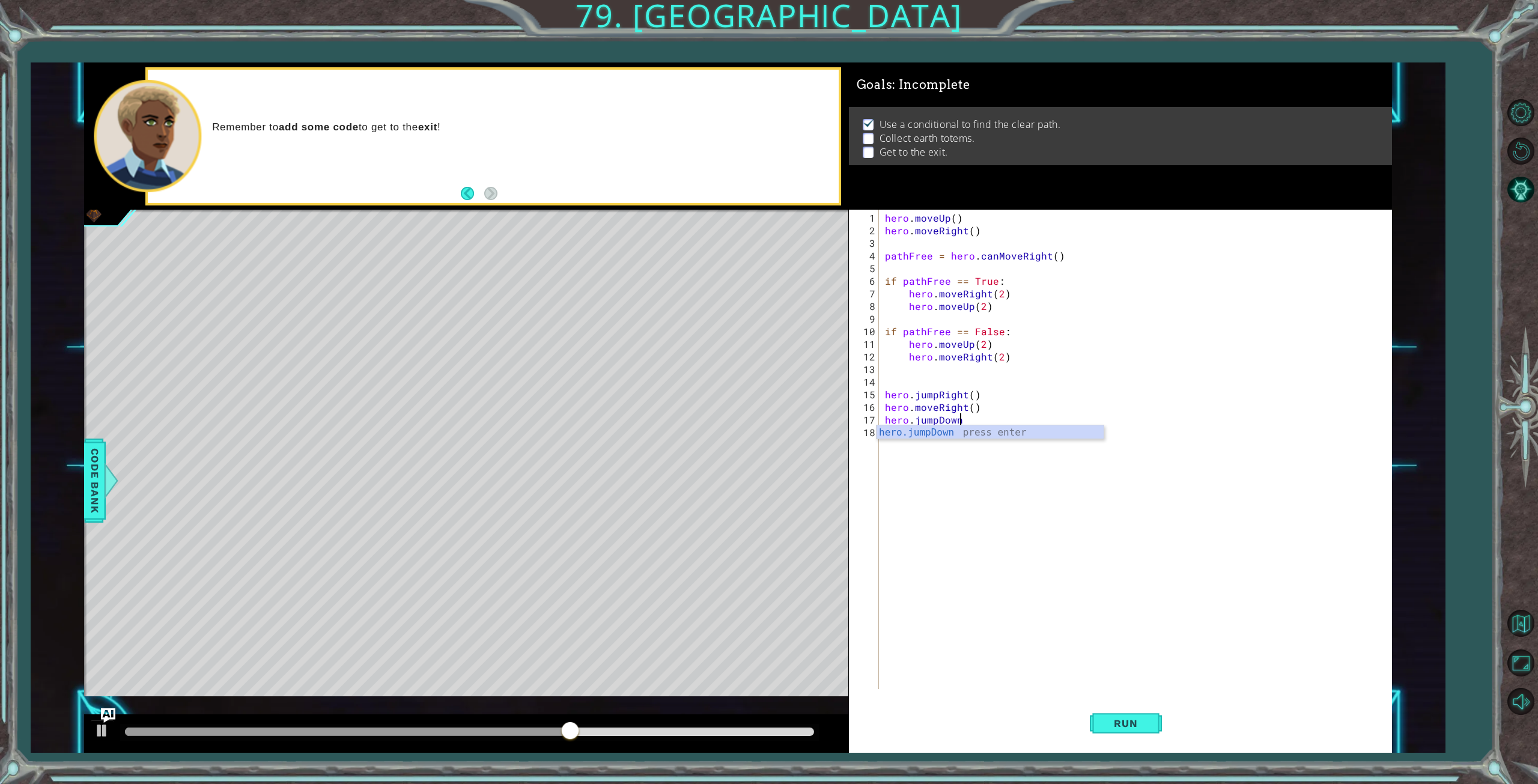
type textarea "hero.jumpDown()"
type textarea "hero.moveDown()"
click at [1118, 731] on button "Run" at bounding box center [1126, 723] width 72 height 54
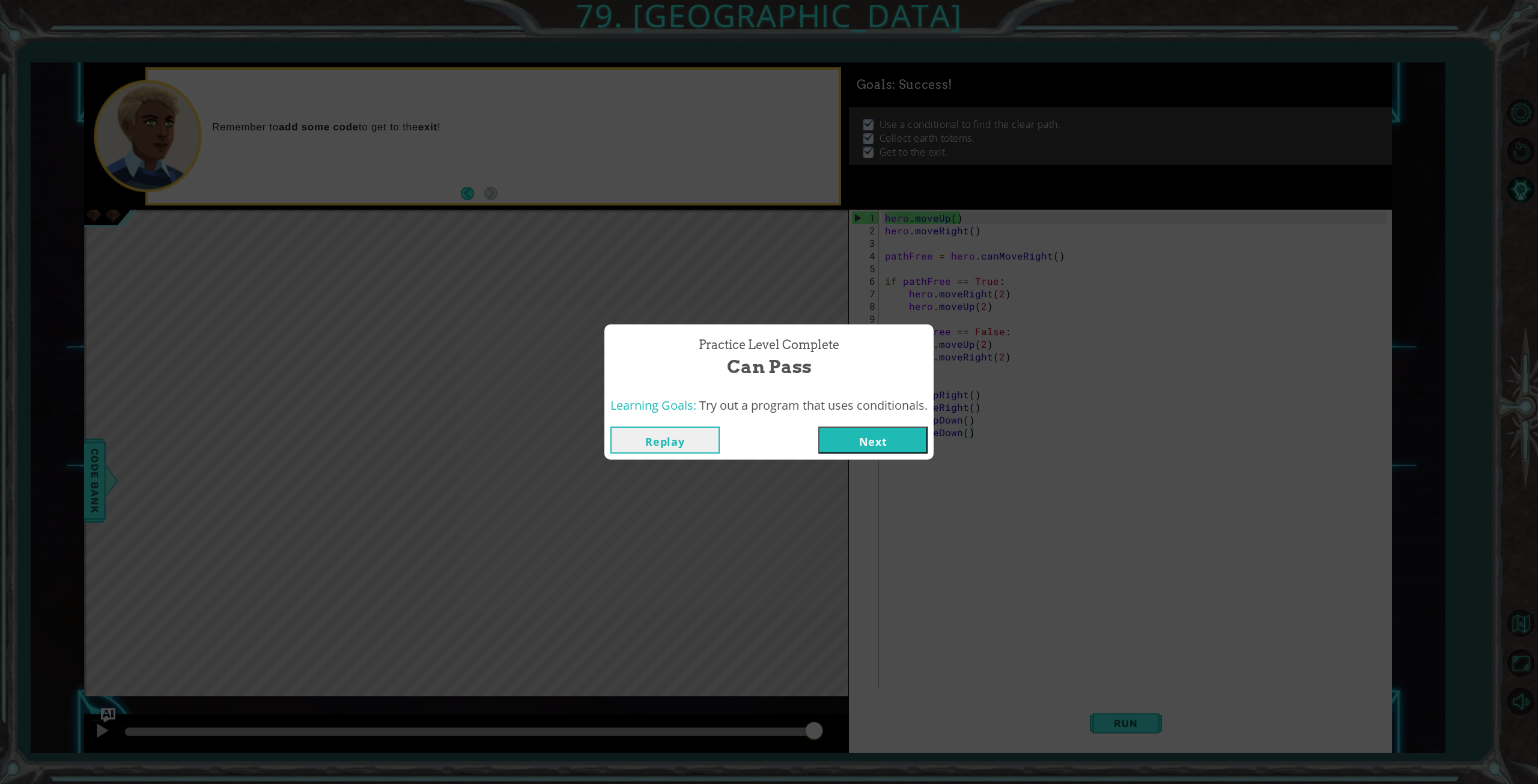
click at [885, 441] on button "Next" at bounding box center [872, 440] width 110 height 27
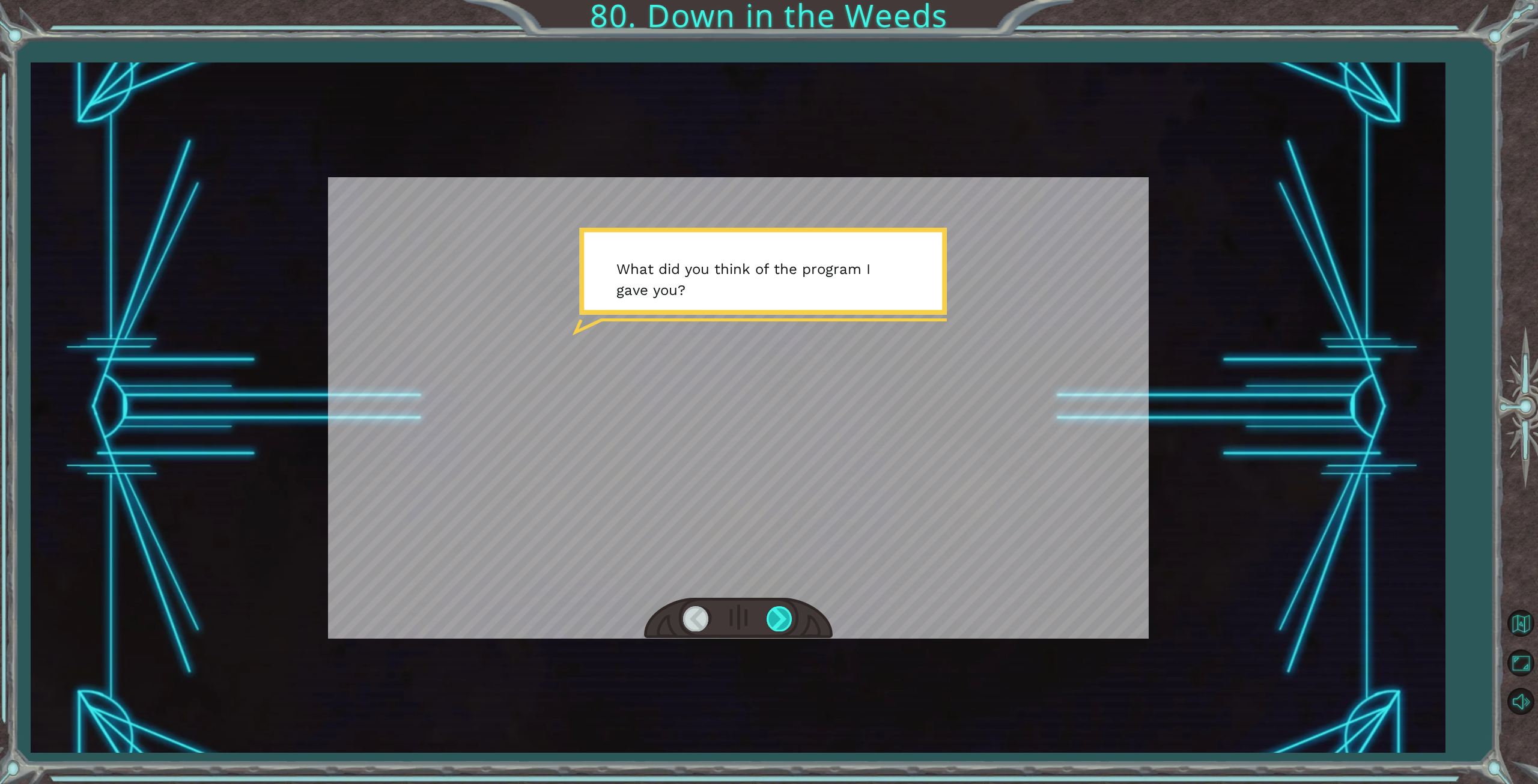
click at [776, 623] on div at bounding box center [780, 618] width 27 height 25
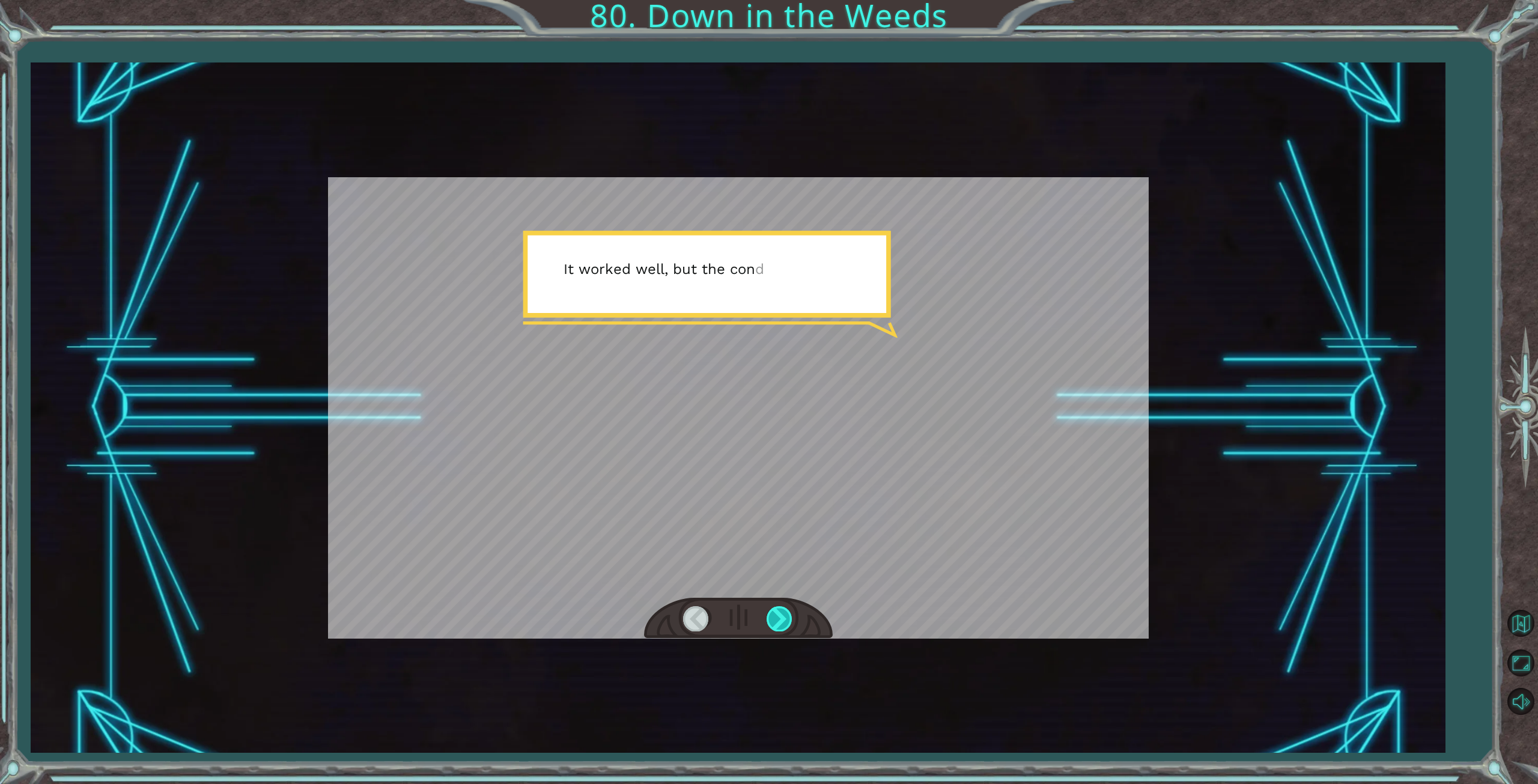
click at [776, 623] on div at bounding box center [780, 618] width 27 height 25
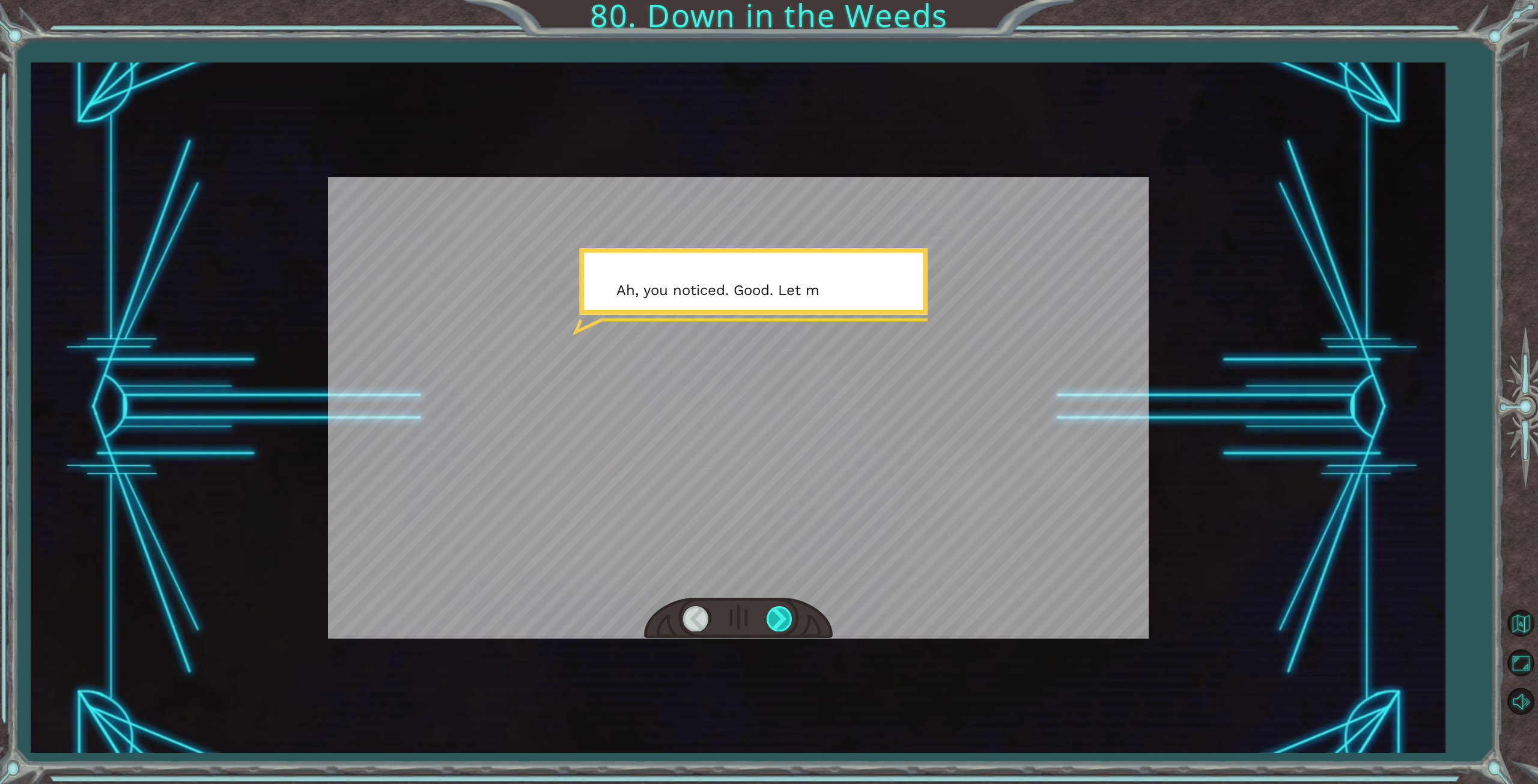
click at [776, 623] on div at bounding box center [780, 618] width 27 height 25
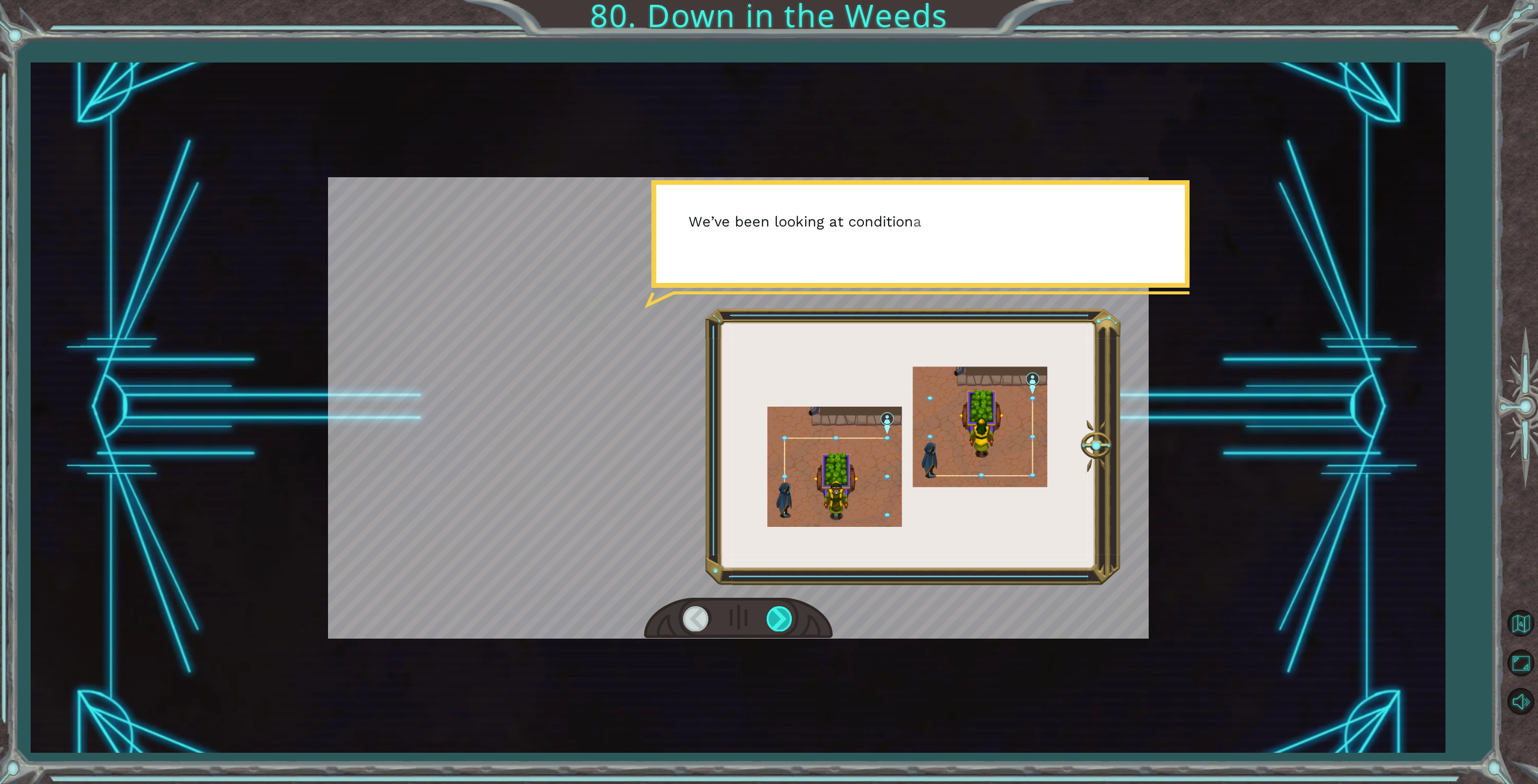
click at [776, 623] on div at bounding box center [780, 618] width 27 height 25
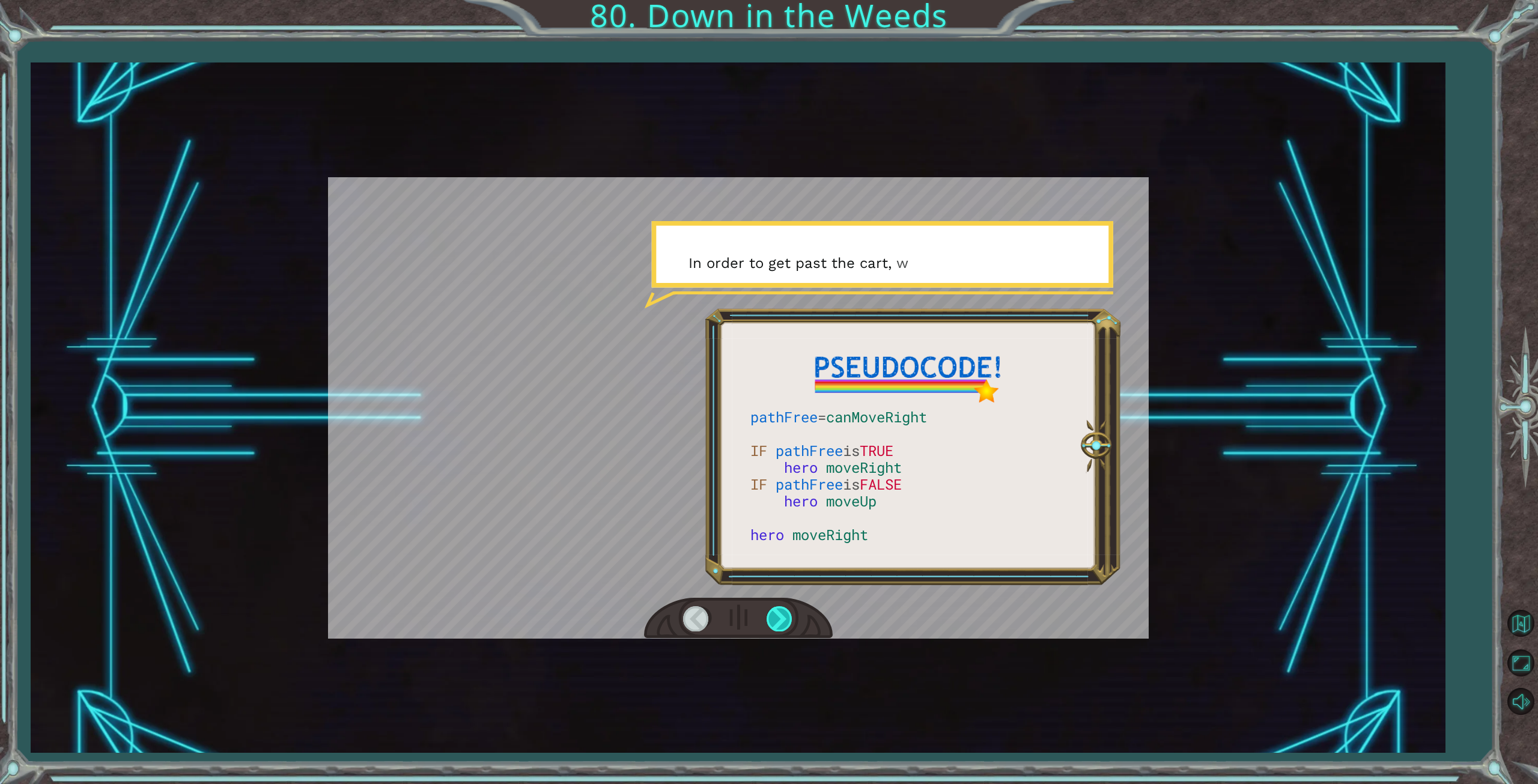
click at [776, 623] on div at bounding box center [780, 618] width 27 height 25
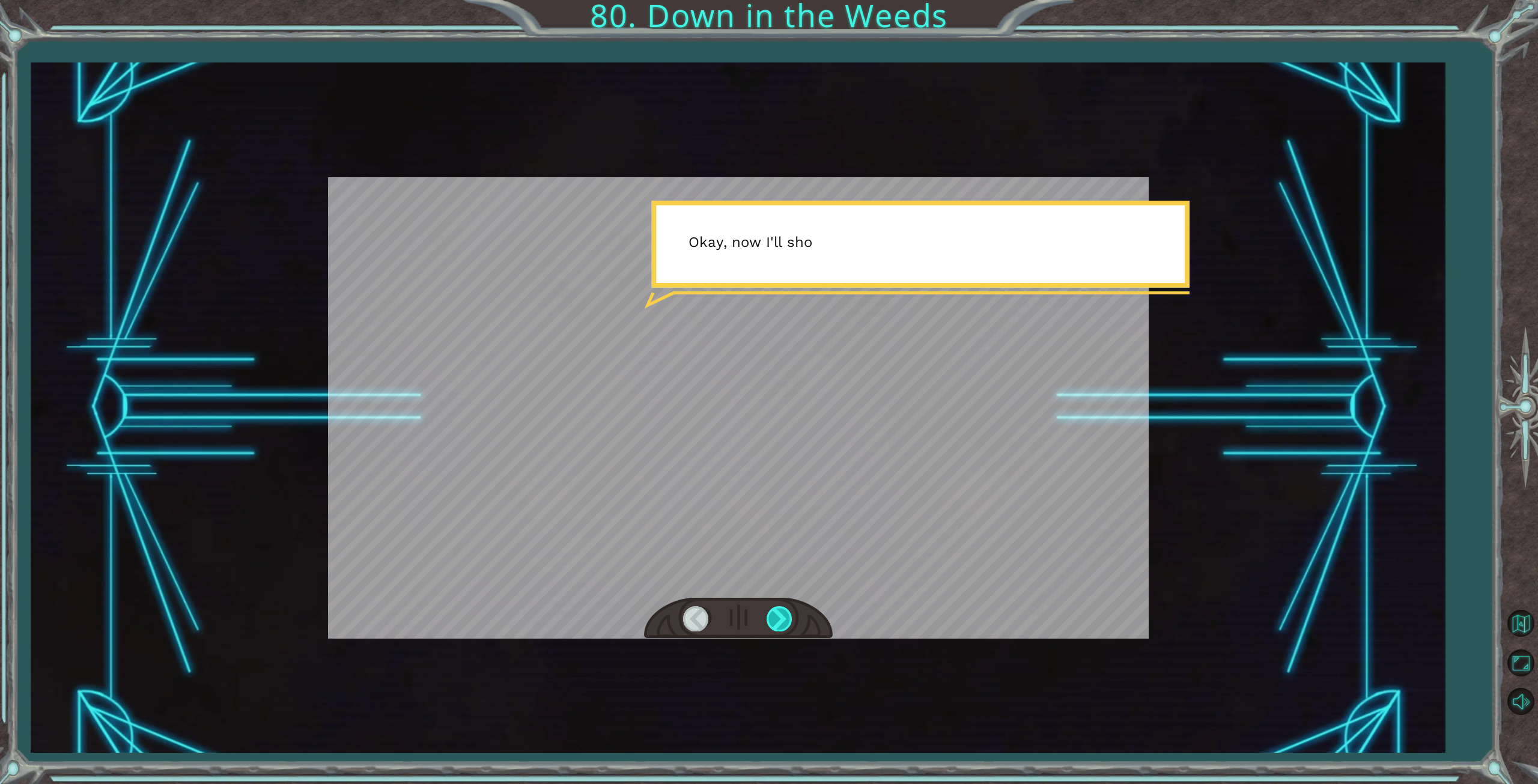
click at [776, 623] on div at bounding box center [780, 618] width 27 height 25
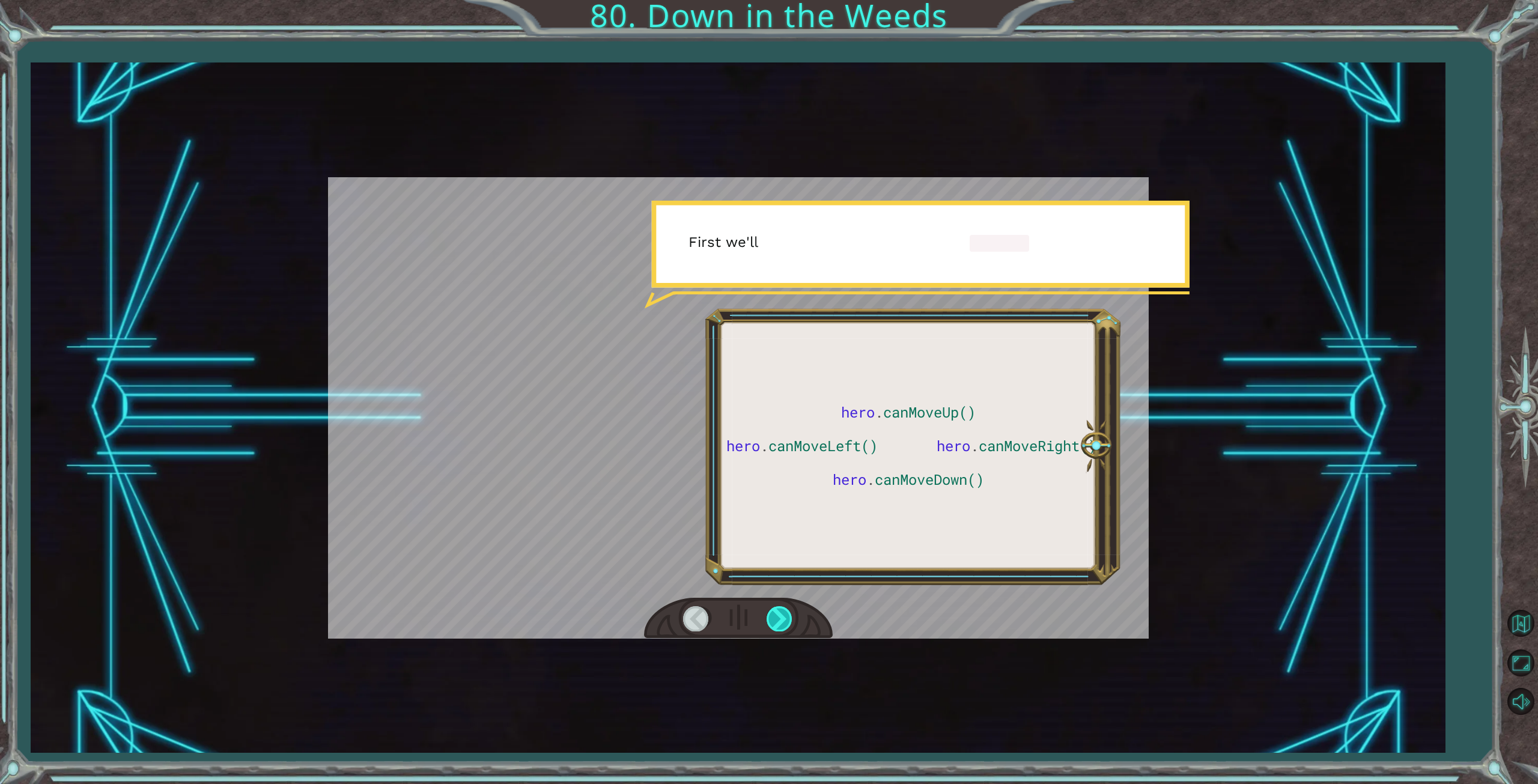
click at [776, 623] on div at bounding box center [780, 618] width 27 height 25
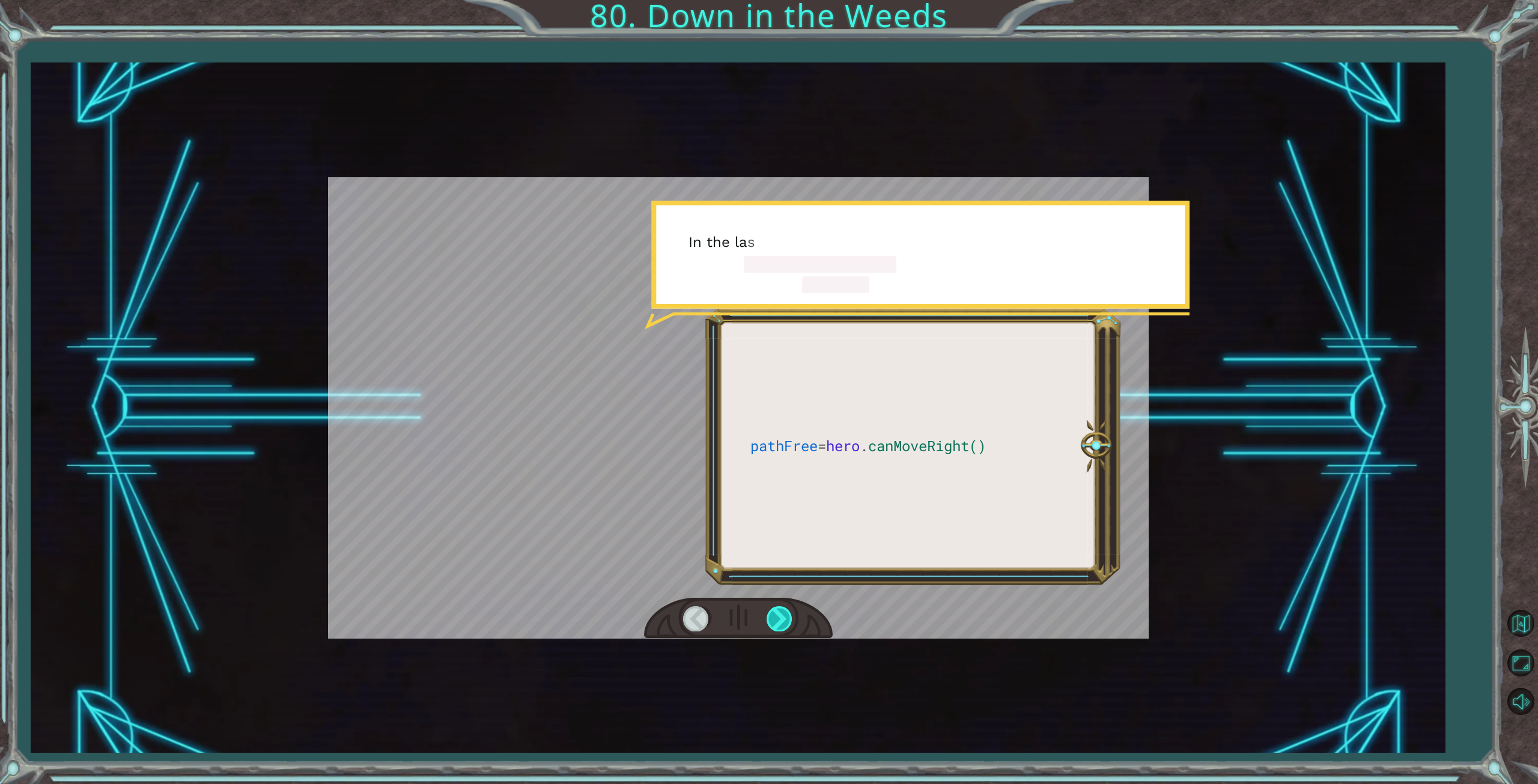
click at [776, 623] on div at bounding box center [780, 618] width 27 height 25
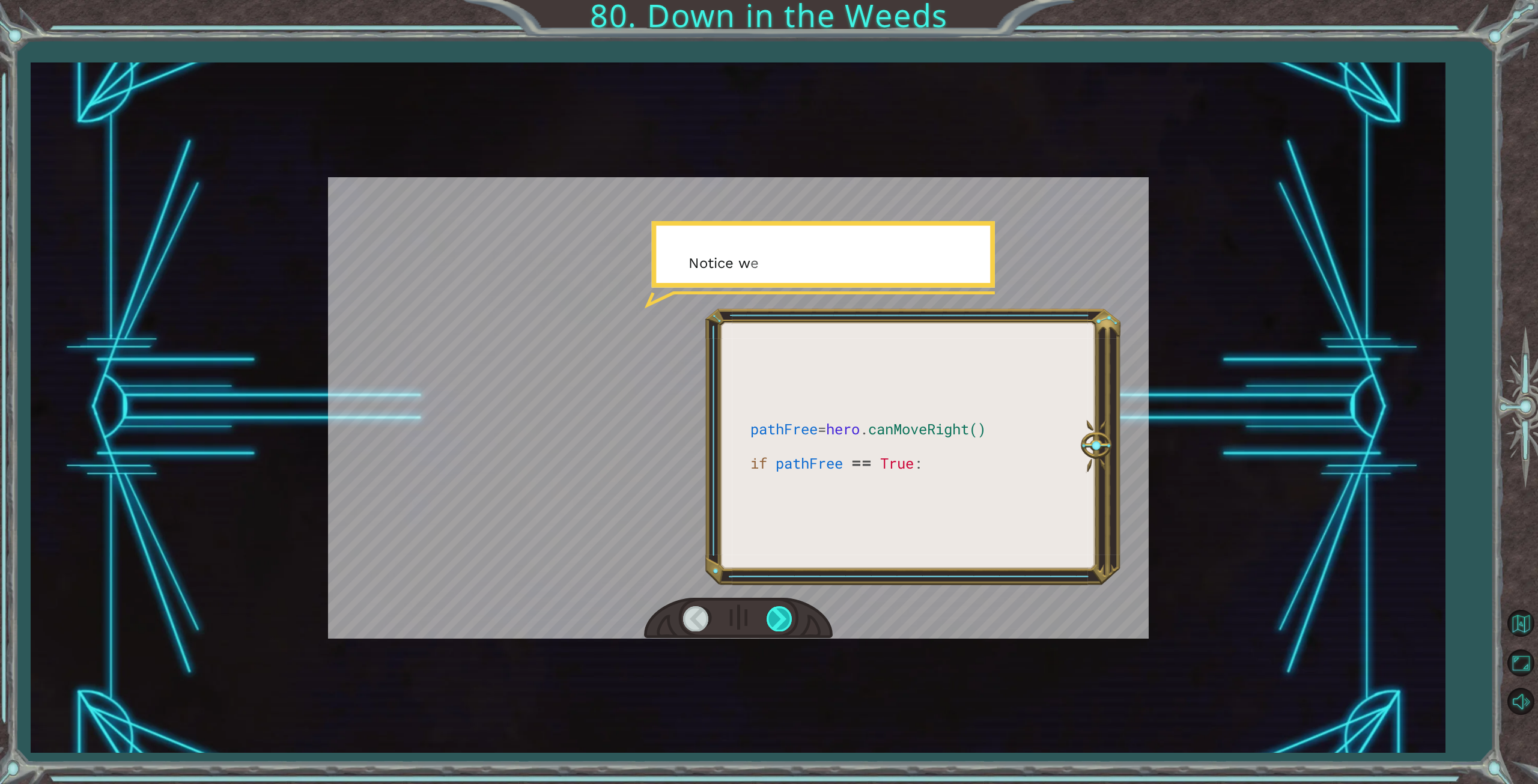
click at [775, 623] on div at bounding box center [780, 618] width 27 height 25
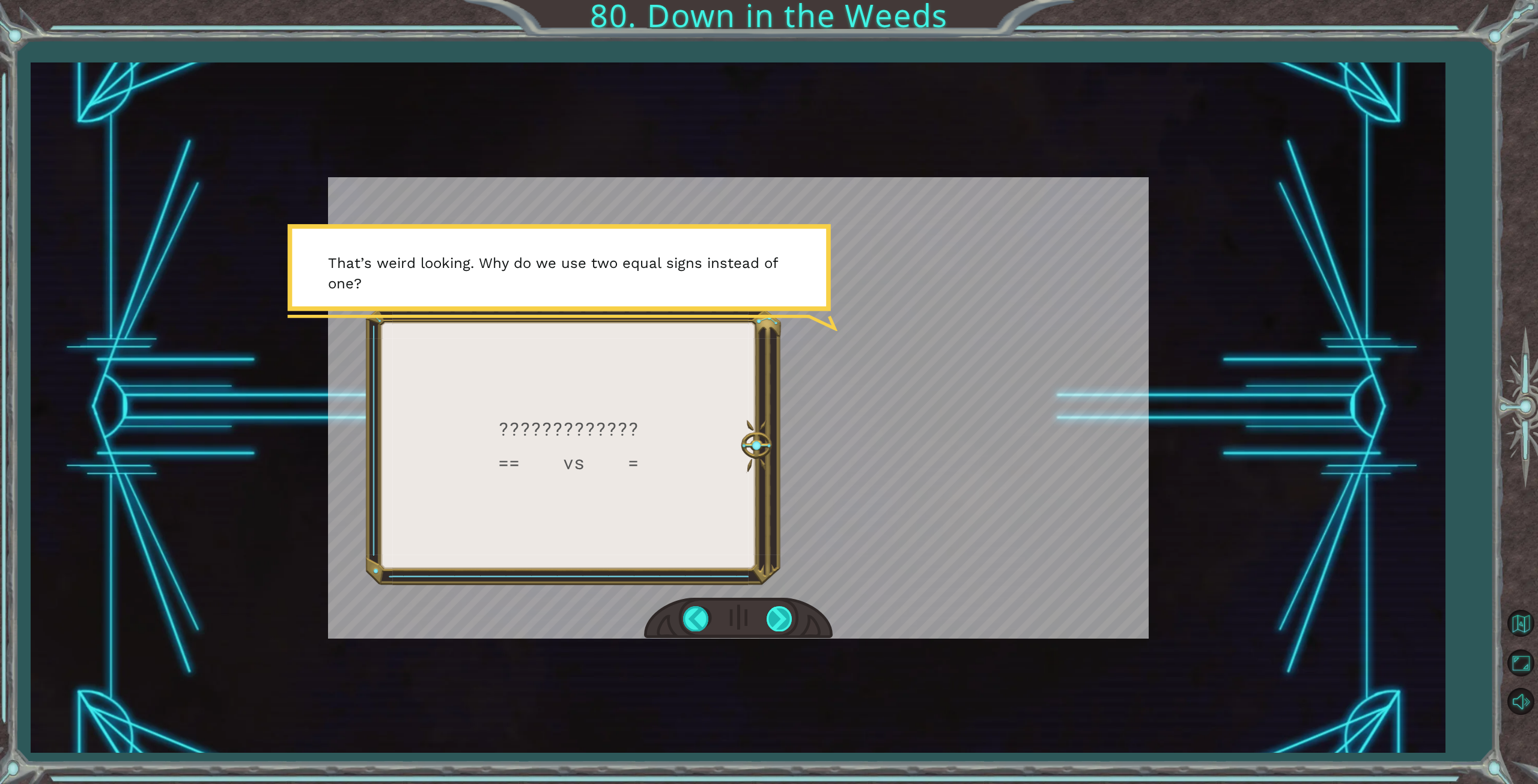
click at [775, 622] on div at bounding box center [780, 618] width 27 height 25
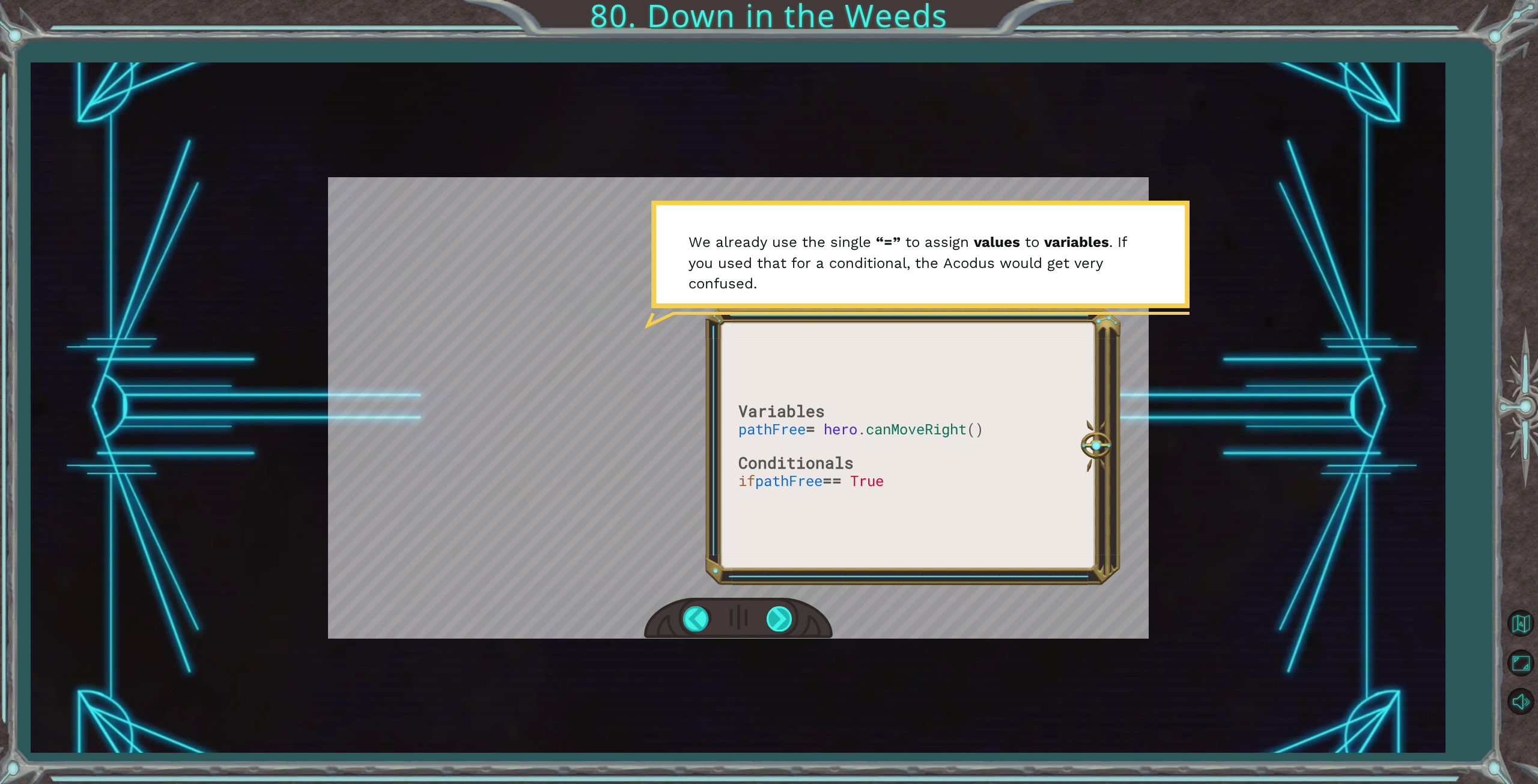
click at [777, 617] on div at bounding box center [780, 618] width 27 height 25
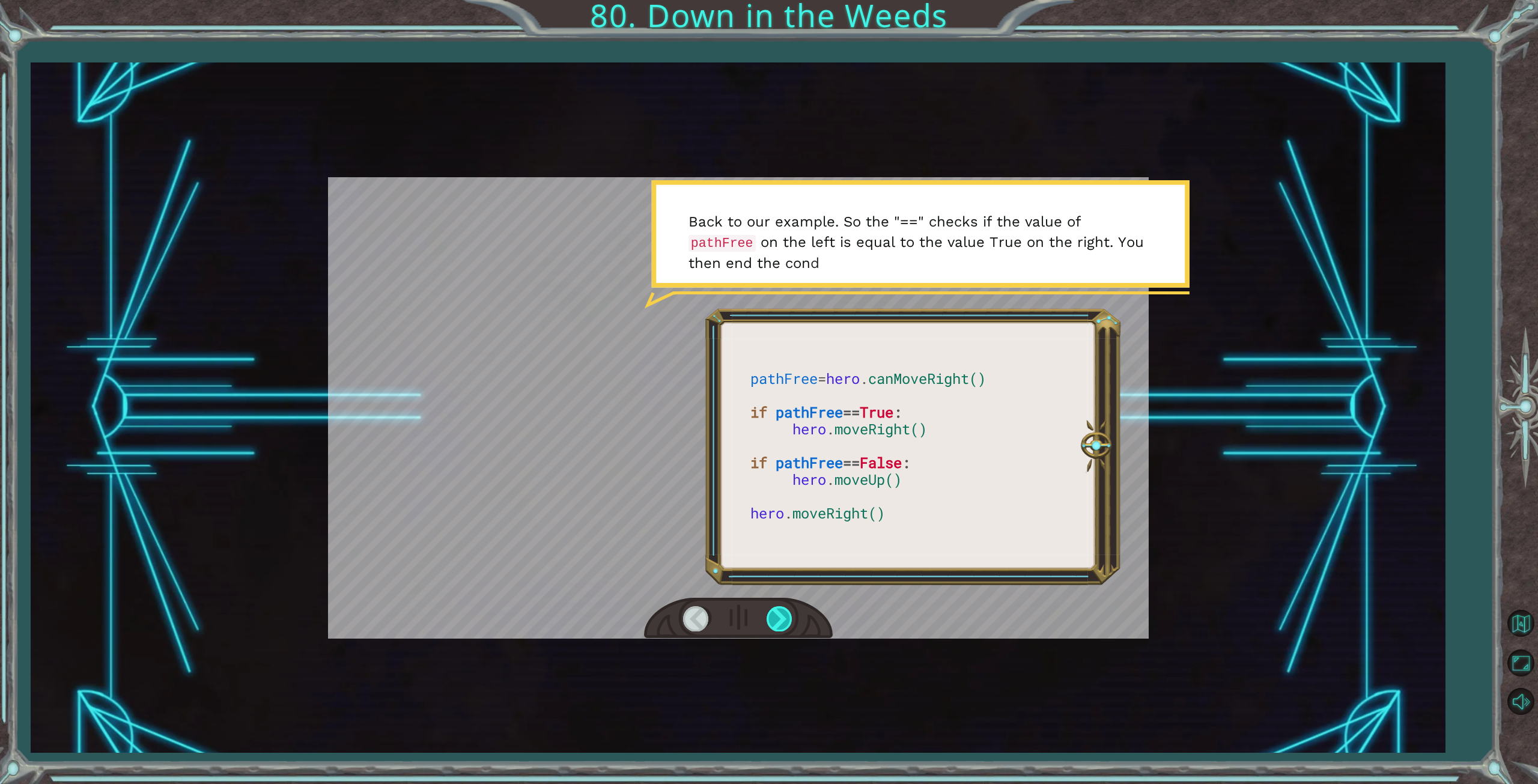
click at [779, 616] on div at bounding box center [780, 618] width 27 height 25
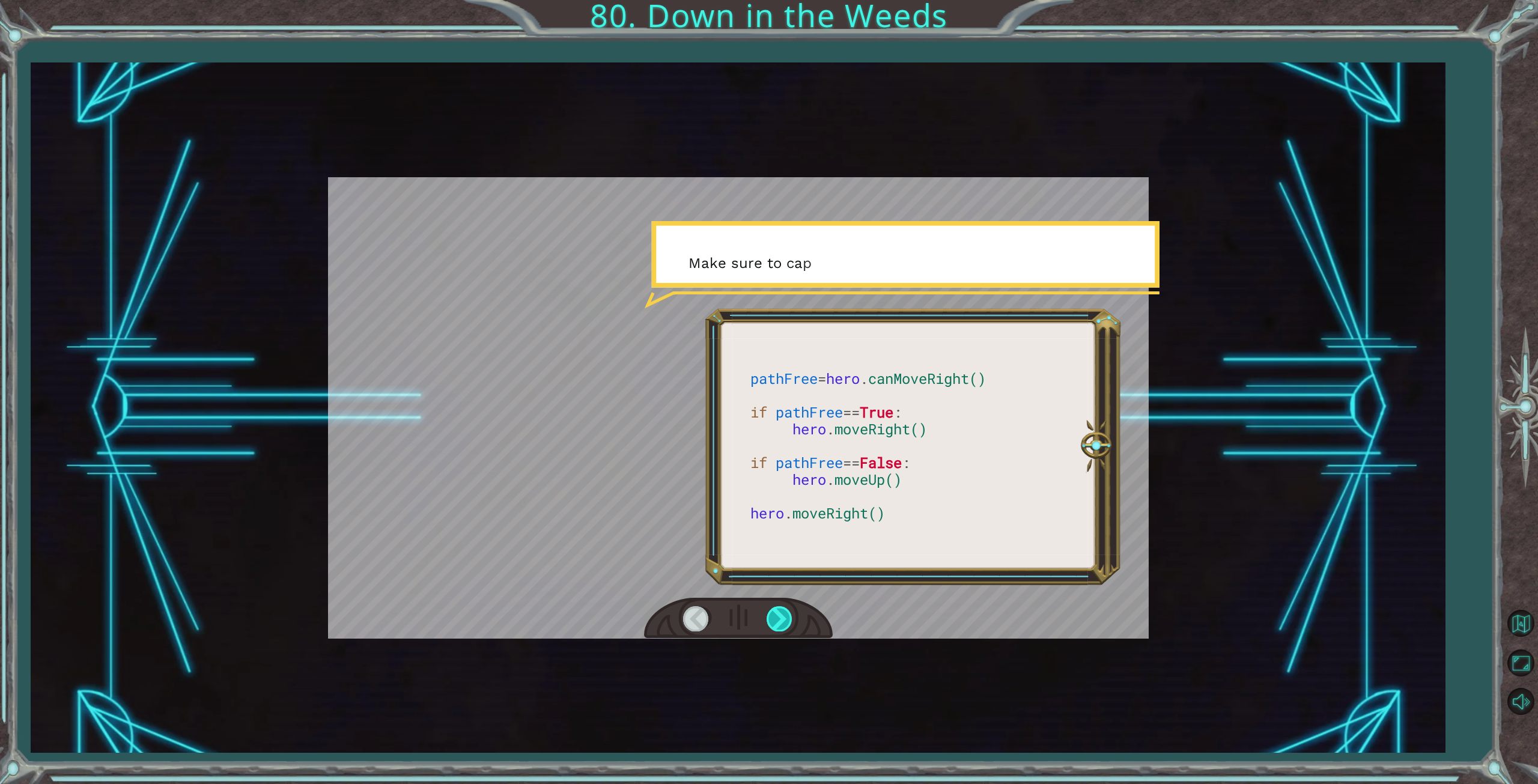
click at [779, 616] on div at bounding box center [780, 618] width 27 height 25
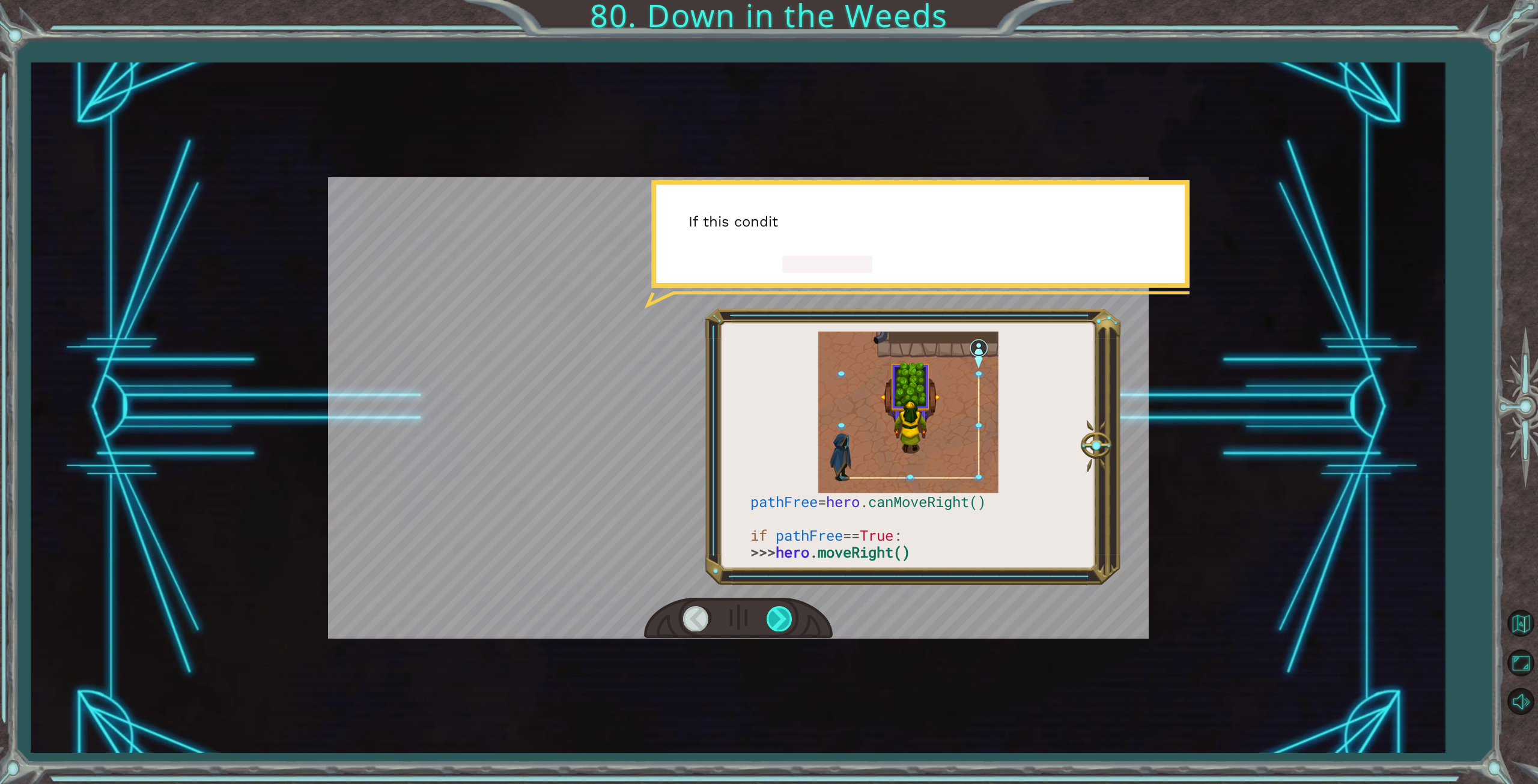
click at [780, 616] on div at bounding box center [780, 618] width 27 height 25
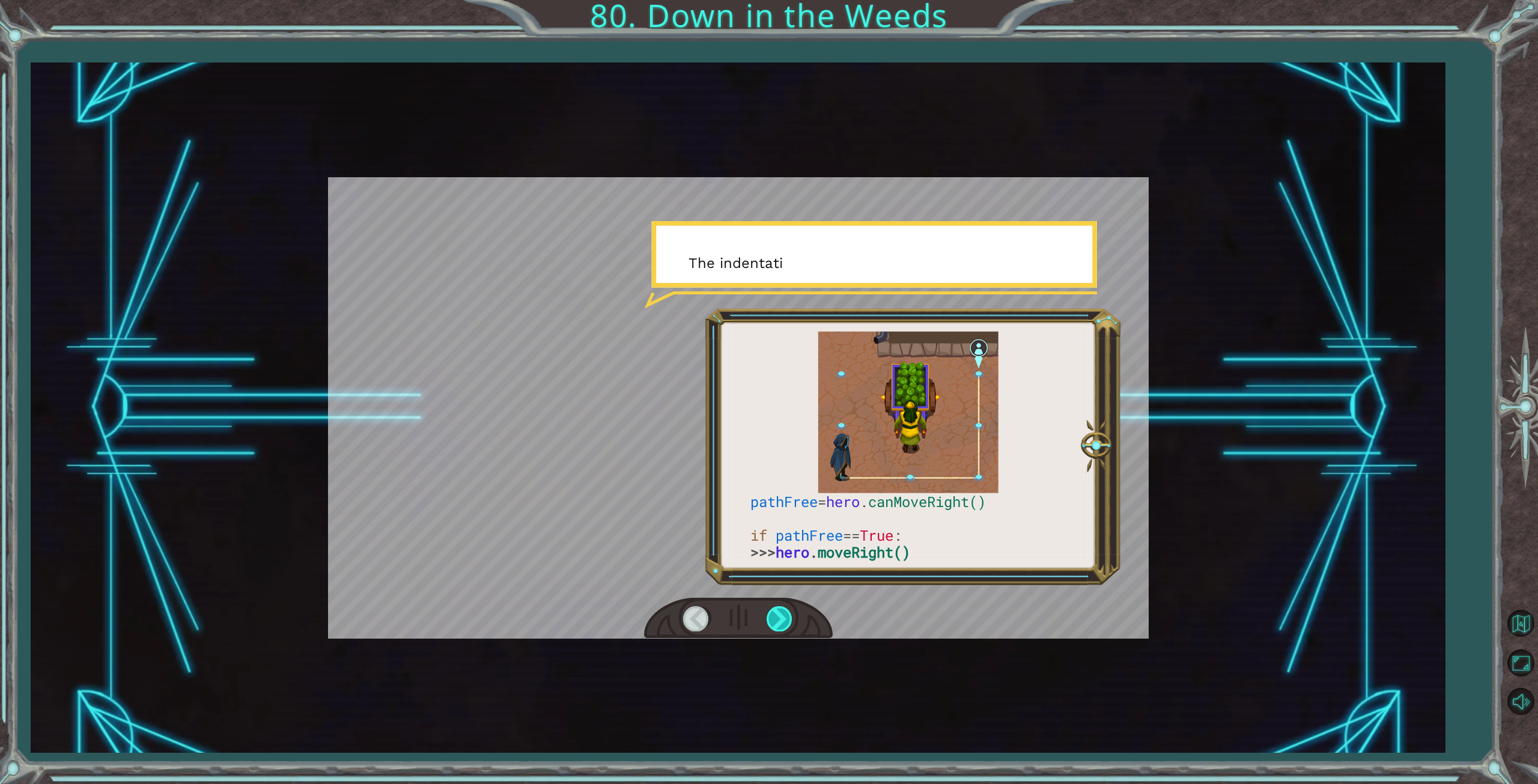
click at [780, 616] on div at bounding box center [780, 618] width 27 height 25
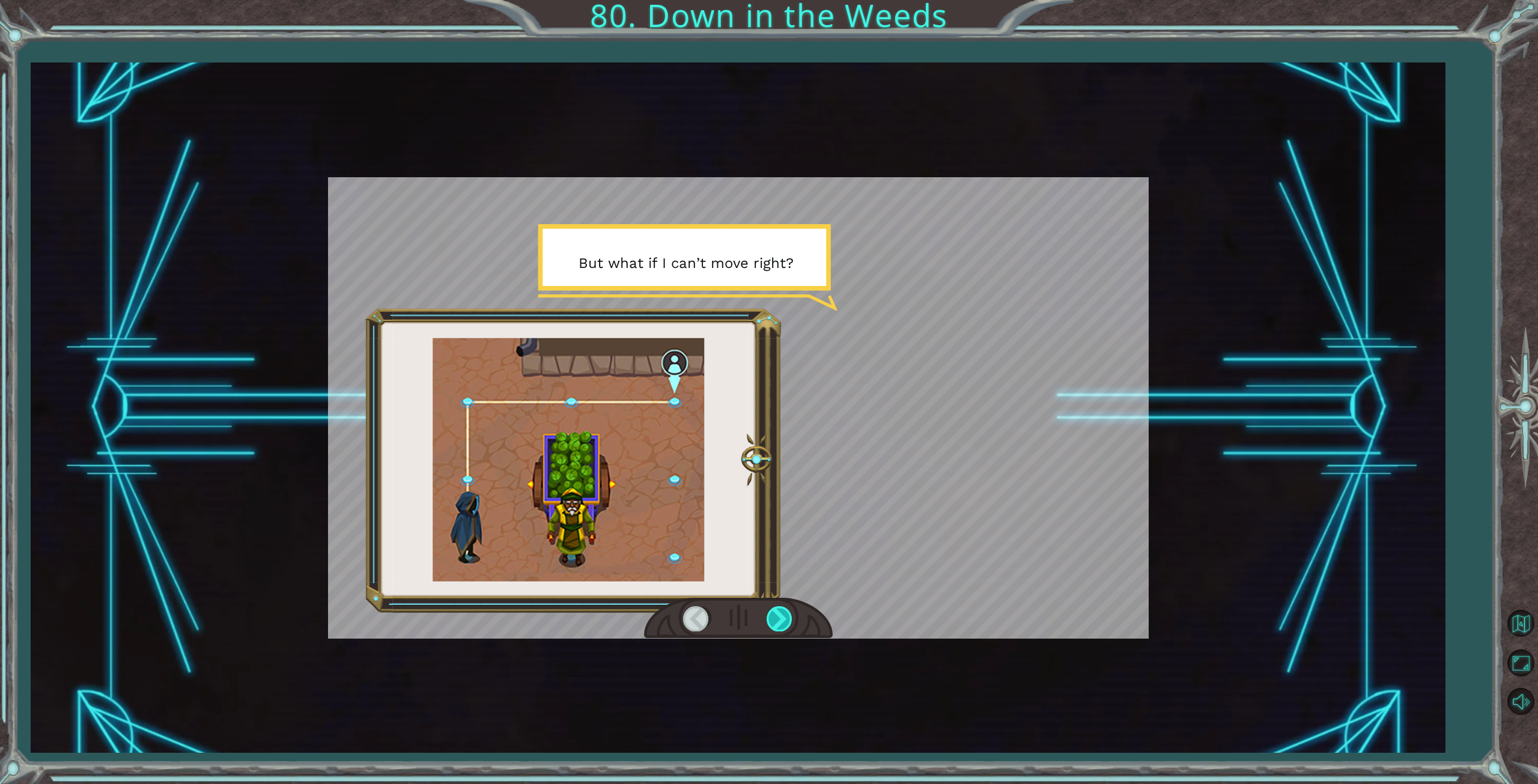
click at [780, 612] on div at bounding box center [780, 618] width 27 height 25
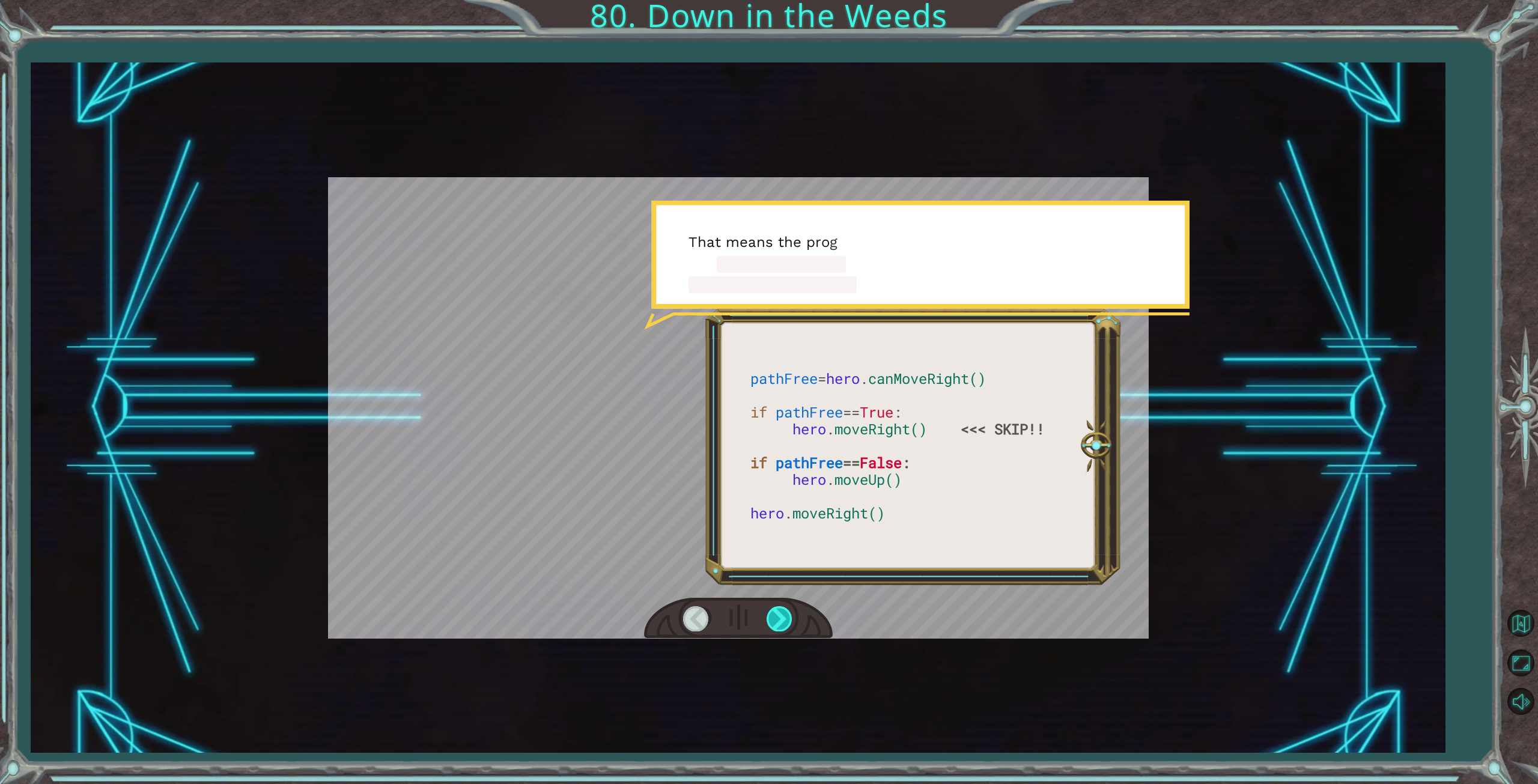
click at [780, 612] on div at bounding box center [780, 618] width 27 height 25
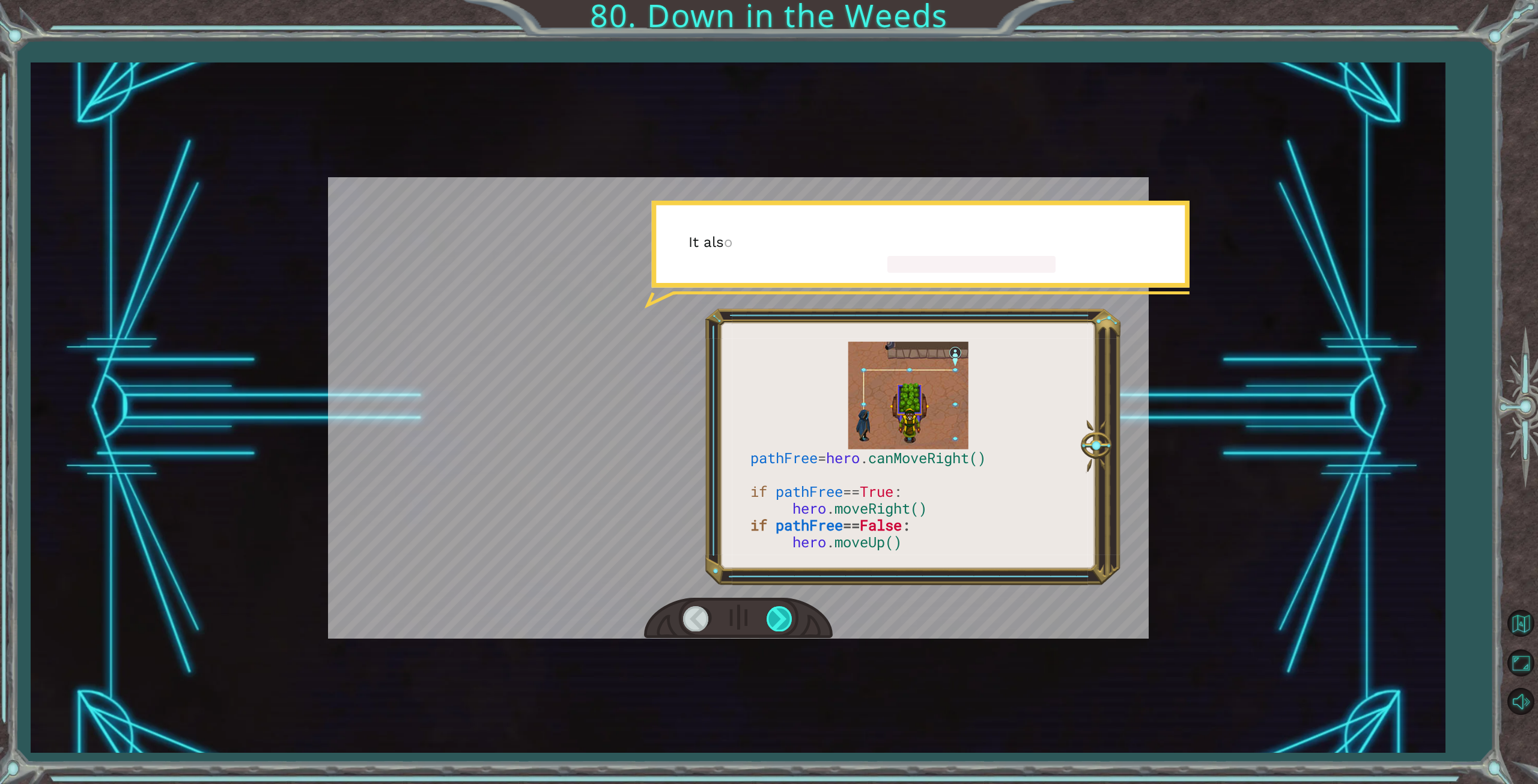
click at [780, 612] on div at bounding box center [780, 618] width 27 height 25
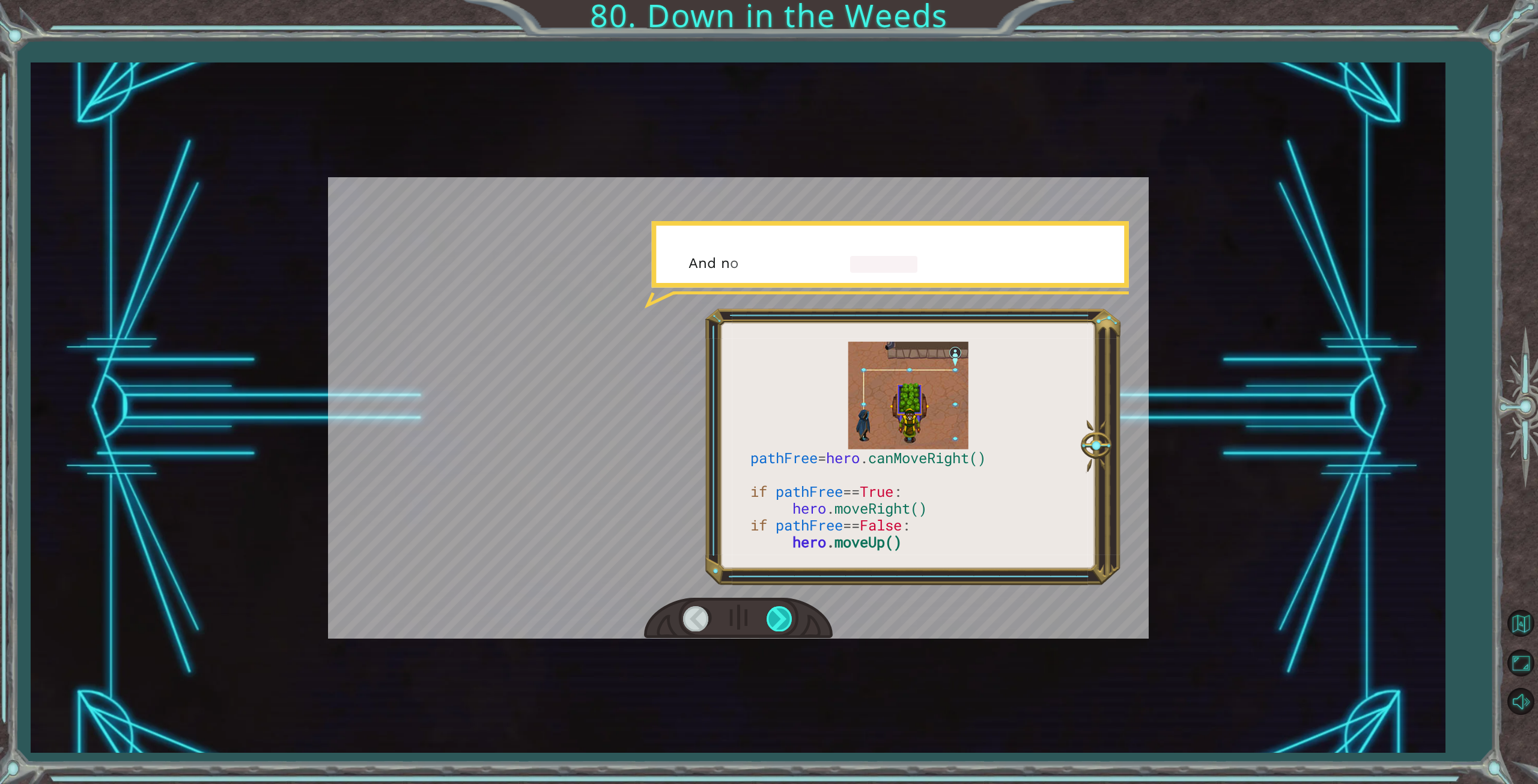
click at [780, 612] on div at bounding box center [780, 618] width 27 height 25
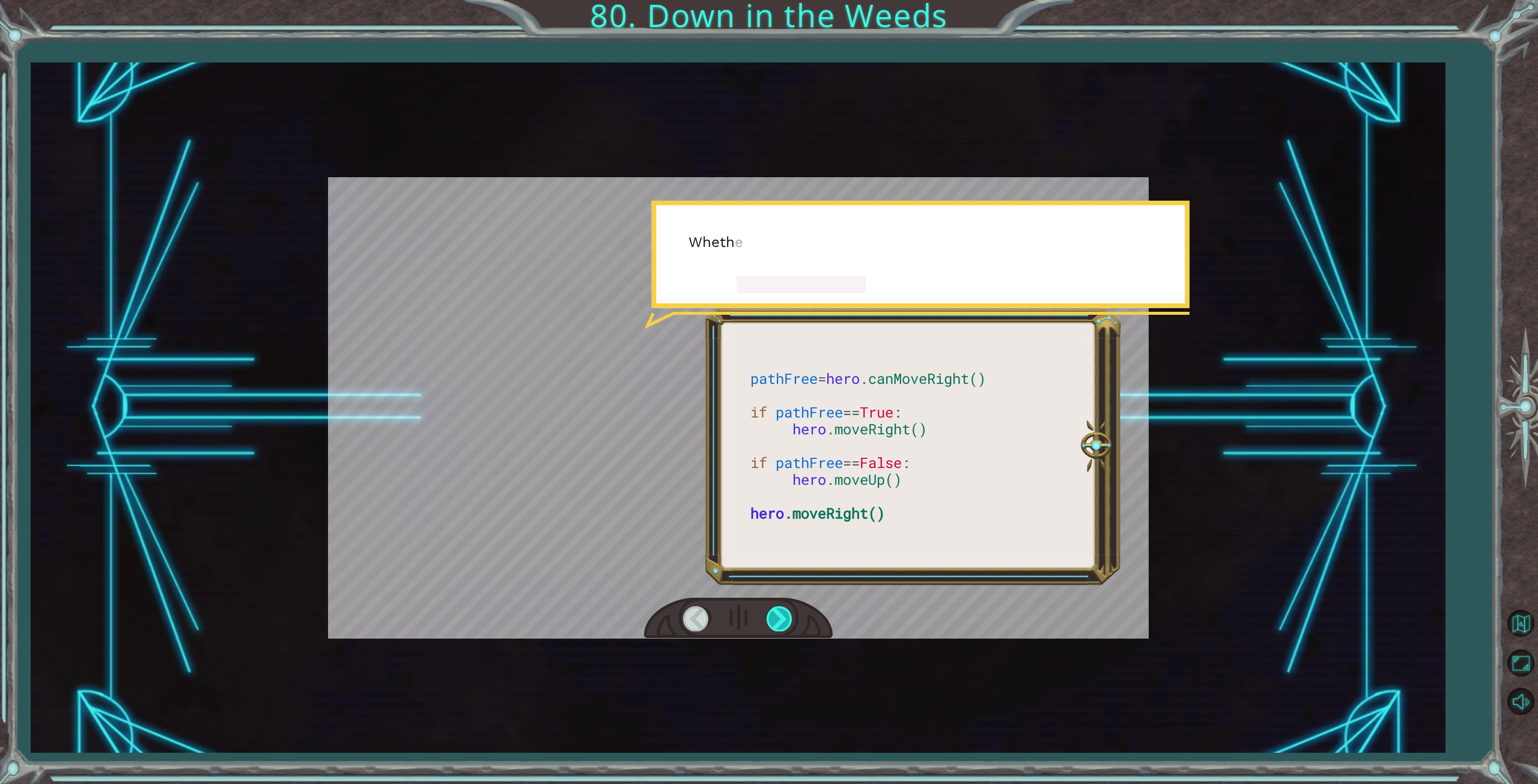
click at [780, 612] on div at bounding box center [780, 618] width 27 height 25
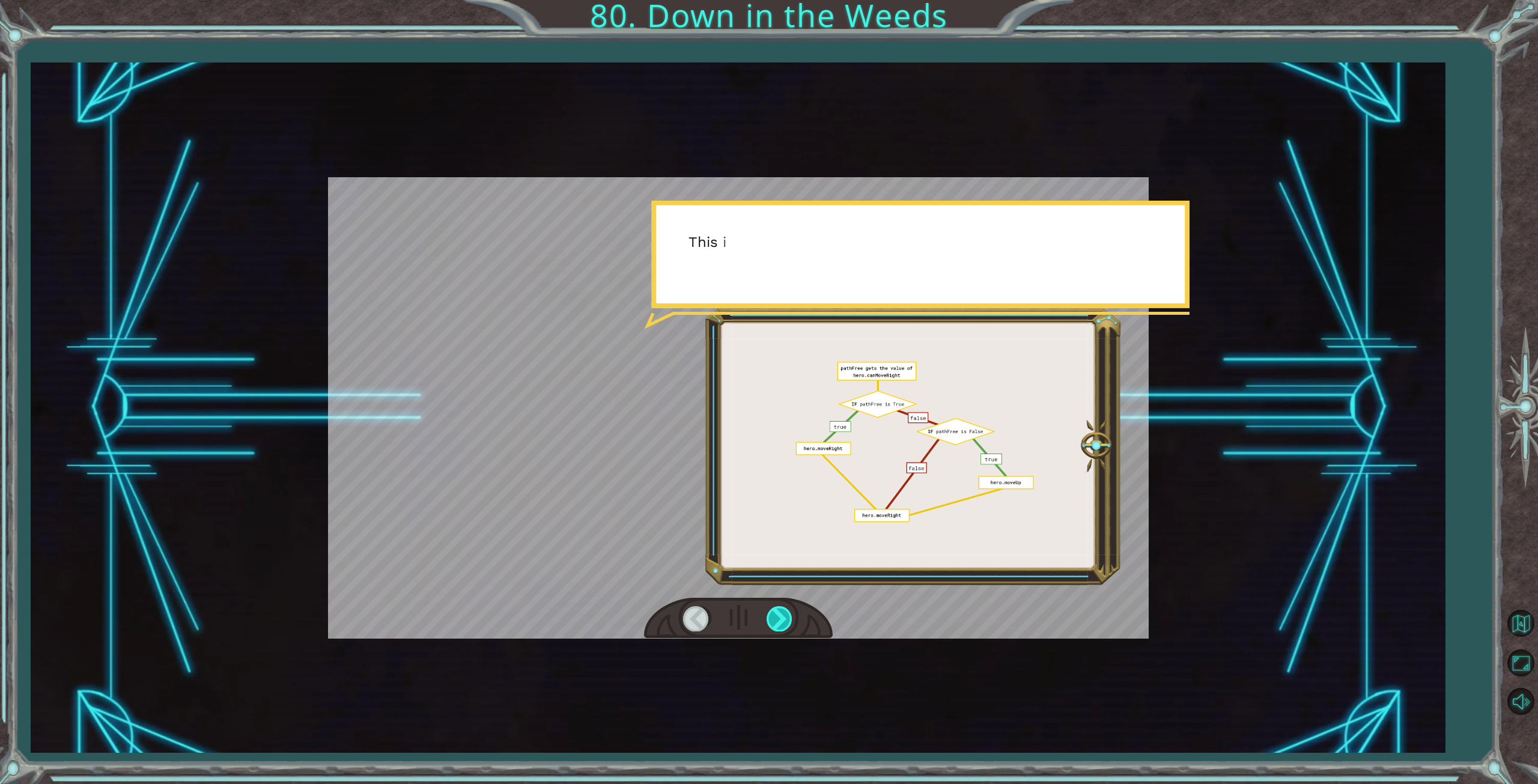
click at [780, 612] on div at bounding box center [780, 618] width 27 height 25
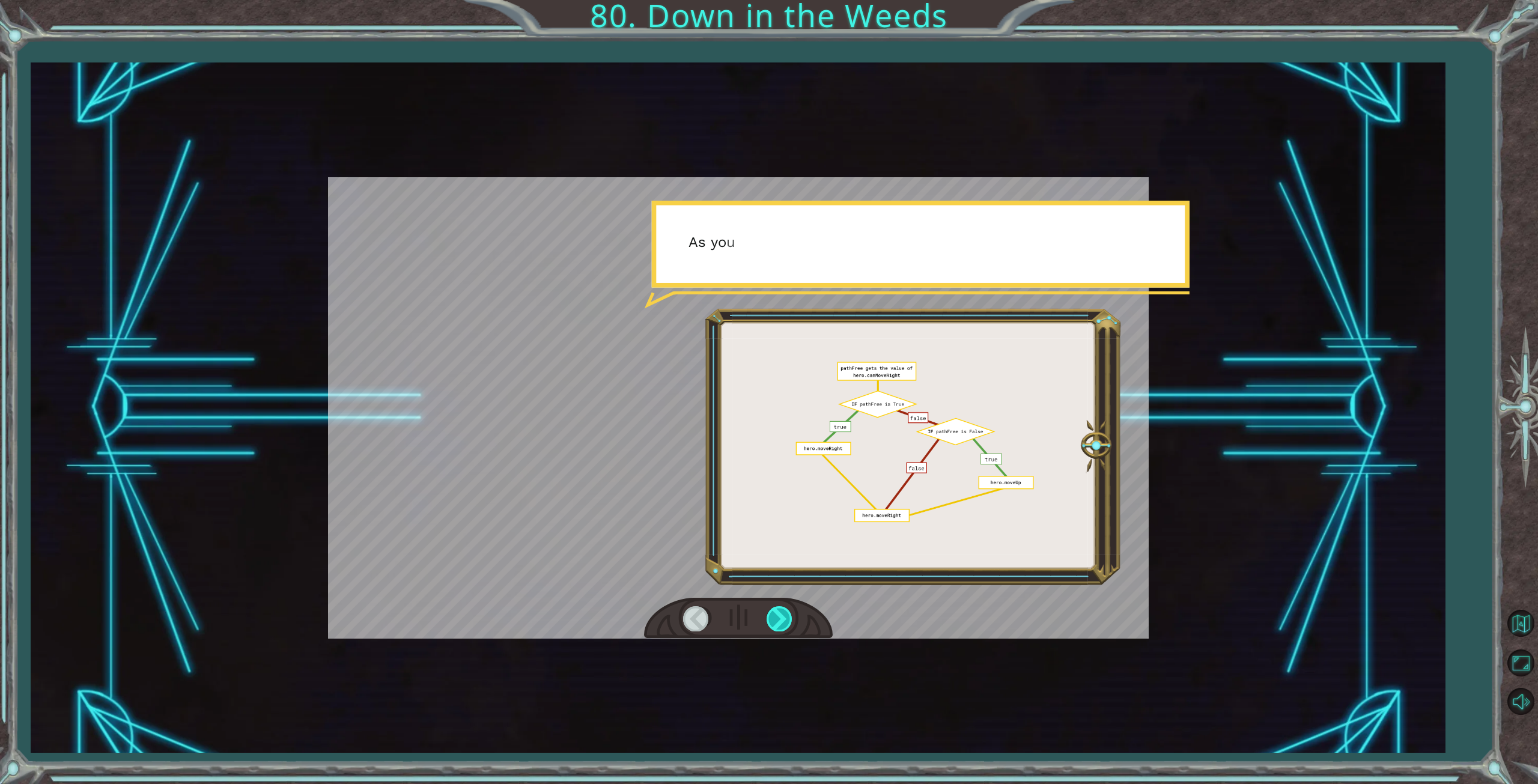
click at [779, 612] on div at bounding box center [780, 618] width 27 height 25
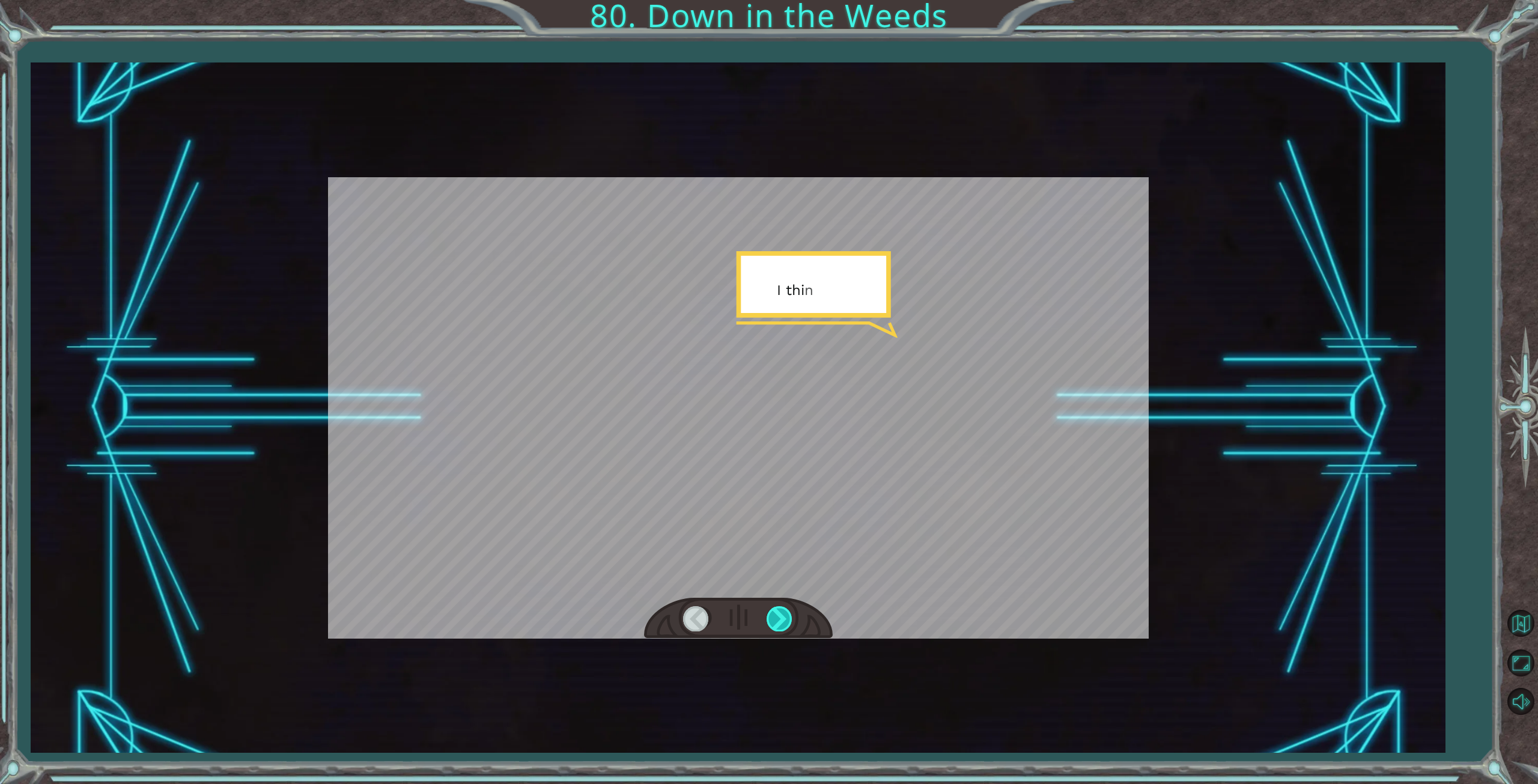
click at [779, 612] on div at bounding box center [780, 618] width 27 height 25
click at [779, 0] on div "W h a t d i d y o u t h i n k o f t h e p r o g r a m I g a v e y o u ? I t w o…" at bounding box center [769, 0] width 1538 height 0
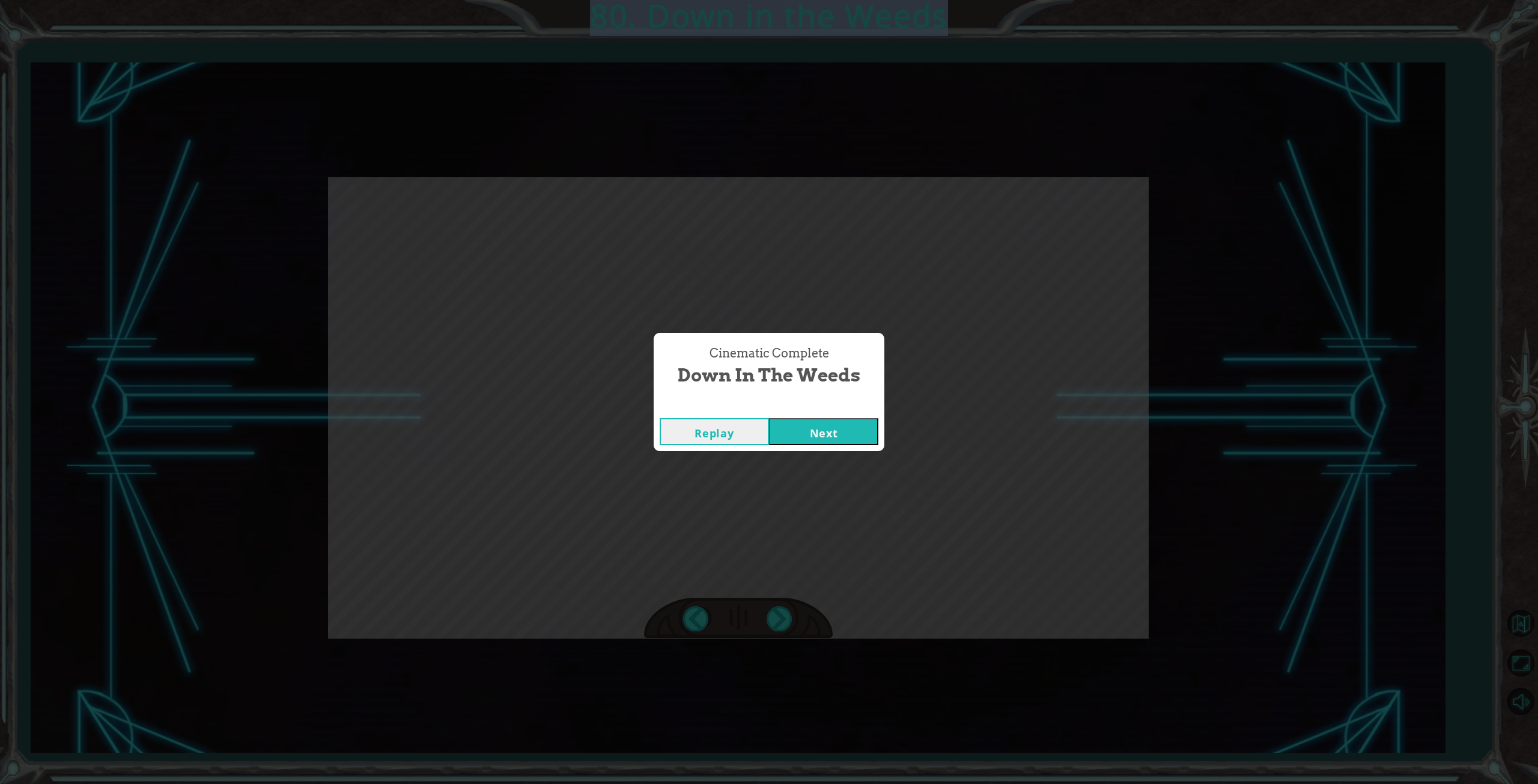
click at [805, 432] on button "Next" at bounding box center [824, 432] width 110 height 27
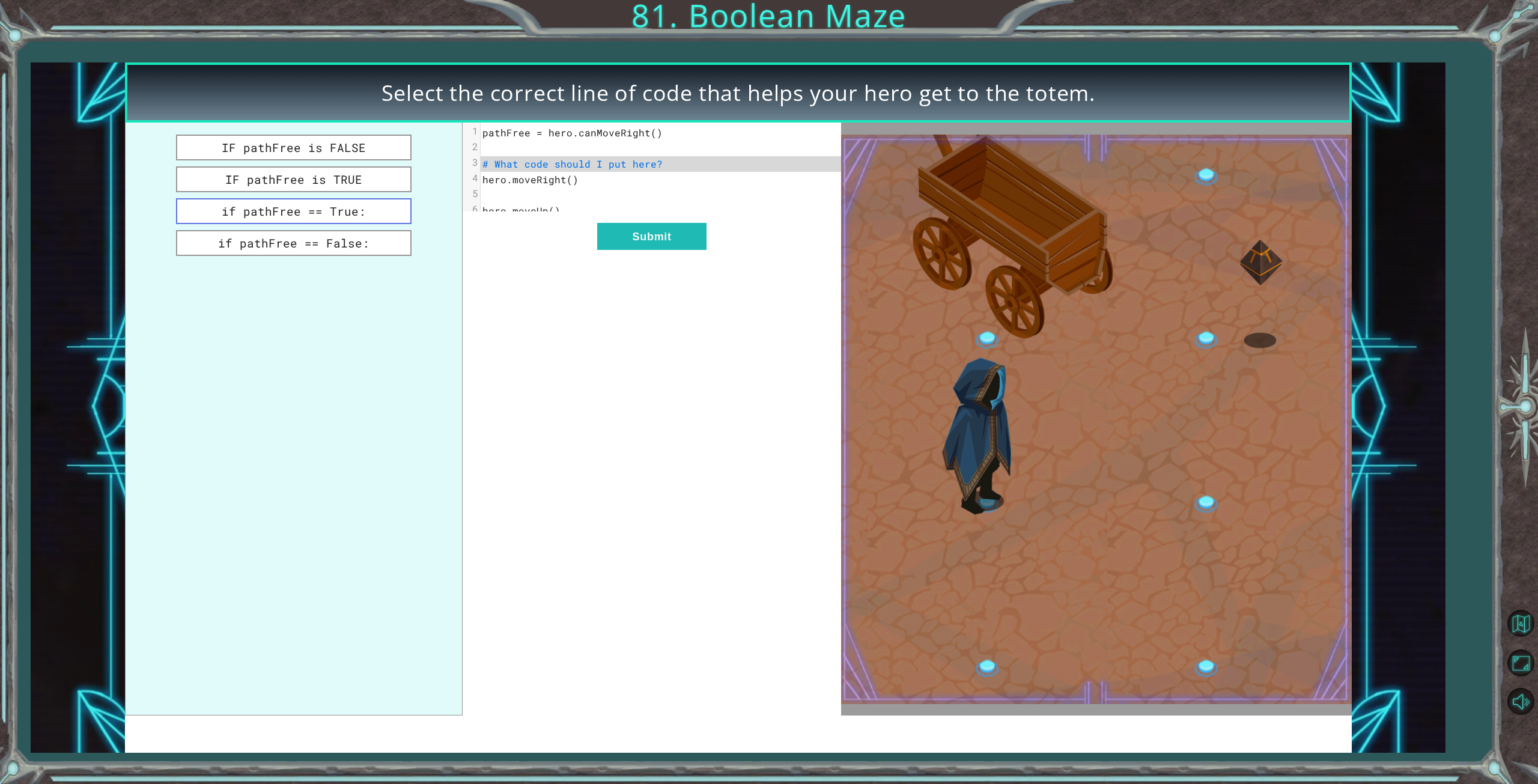
click at [307, 213] on button "if pathFree == True:" at bounding box center [293, 211] width 235 height 26
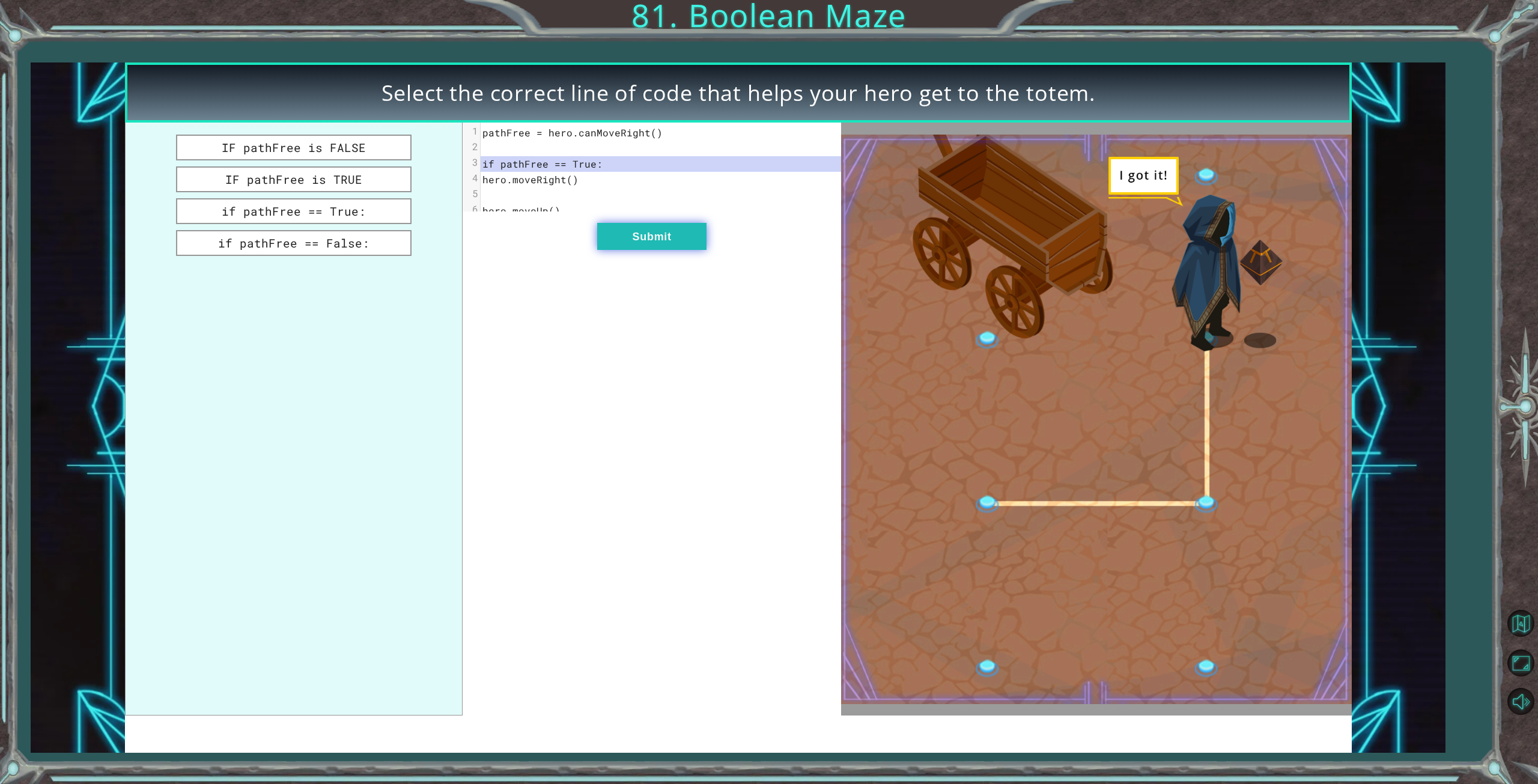
click at [643, 236] on button "Submit" at bounding box center [651, 236] width 110 height 27
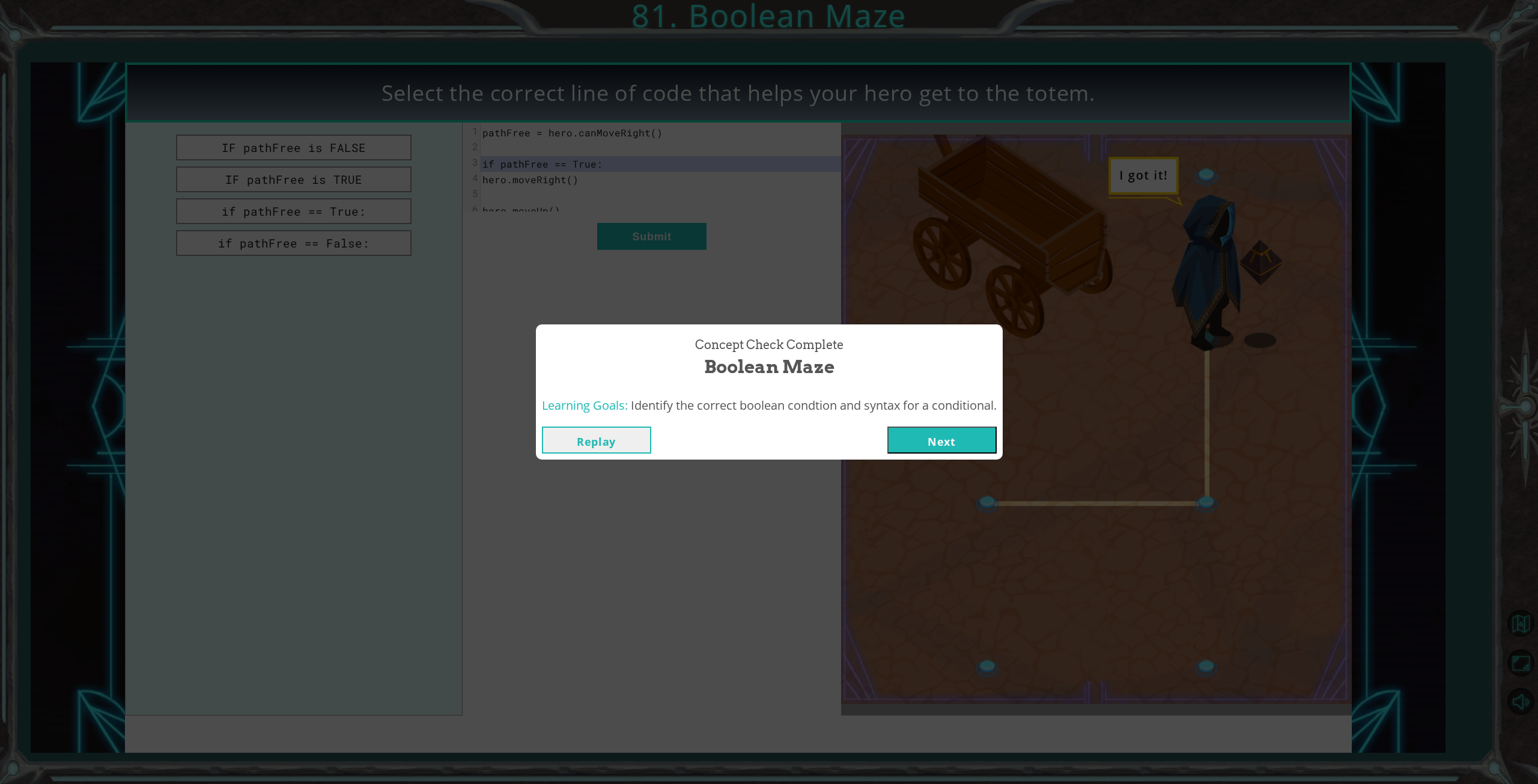
click at [910, 432] on button "Next" at bounding box center [942, 440] width 110 height 27
